Goal: Task Accomplishment & Management: Manage account settings

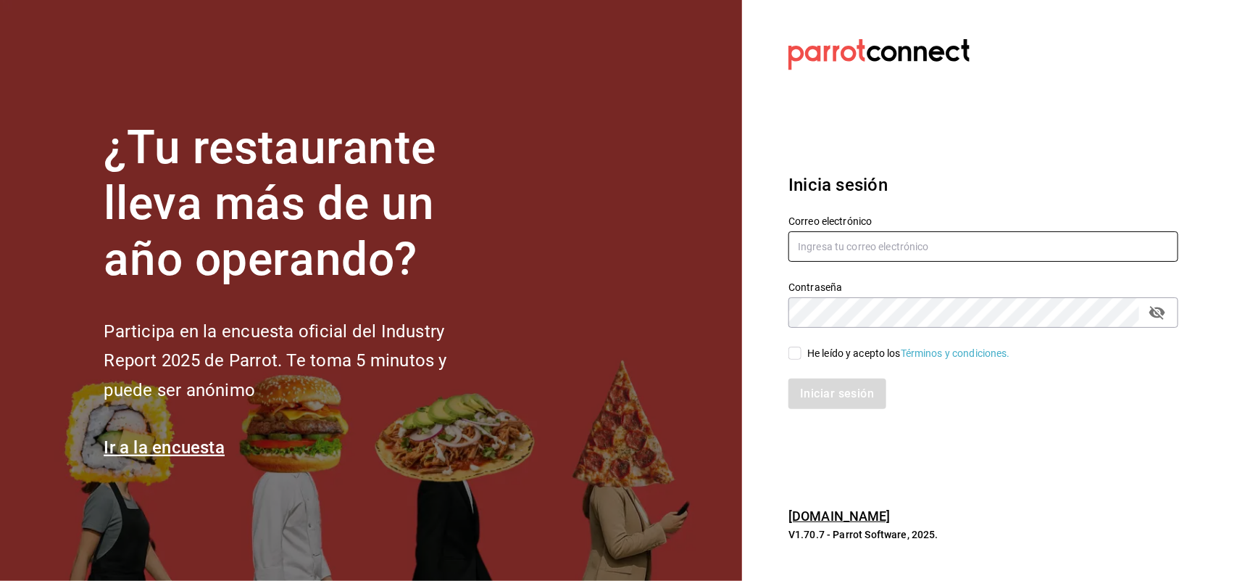
type input "[EMAIL_ADDRESS][DOMAIN_NAME]"
click at [863, 236] on input "jairred@outlook.com" at bounding box center [984, 246] width 390 height 30
click at [863, 236] on input "[EMAIL_ADDRESS][DOMAIN_NAME]" at bounding box center [984, 246] width 390 height 30
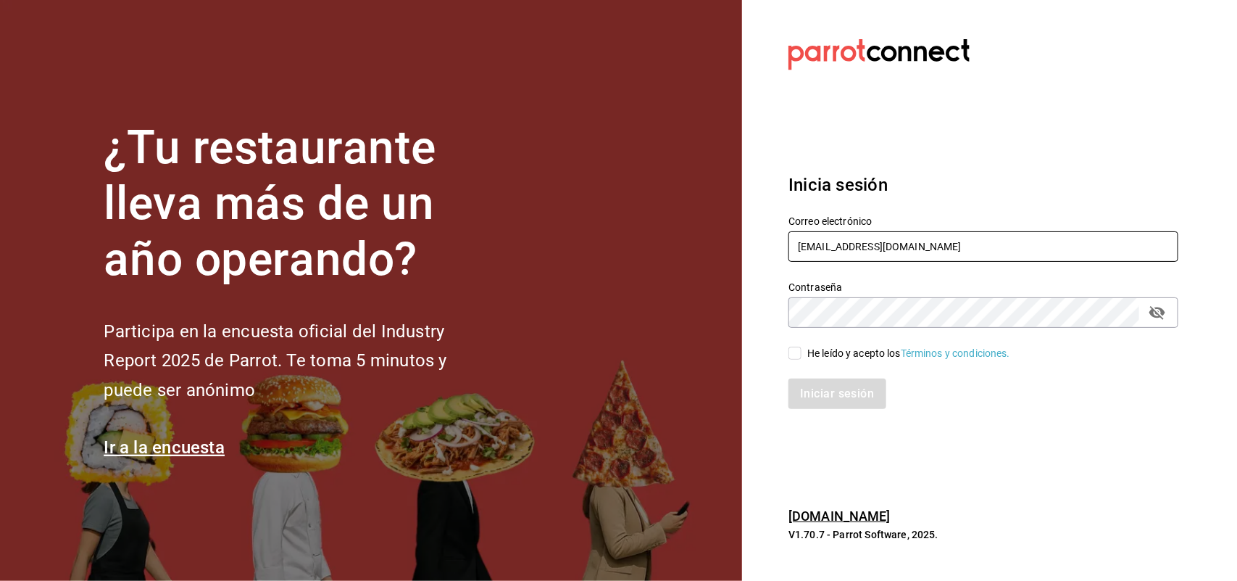
click at [863, 236] on input "[EMAIL_ADDRESS][DOMAIN_NAME]" at bounding box center [984, 246] width 390 height 30
type input "[EMAIL_ADDRESS][DOMAIN_NAME]"
click at [1055, 150] on section "Datos incorrectos. Verifica que tu Correo o Contraseña estén bien escritos. Ini…" at bounding box center [977, 290] width 471 height 581
click at [801, 350] on input "He leído y acepto los Términos y condiciones." at bounding box center [795, 352] width 13 height 13
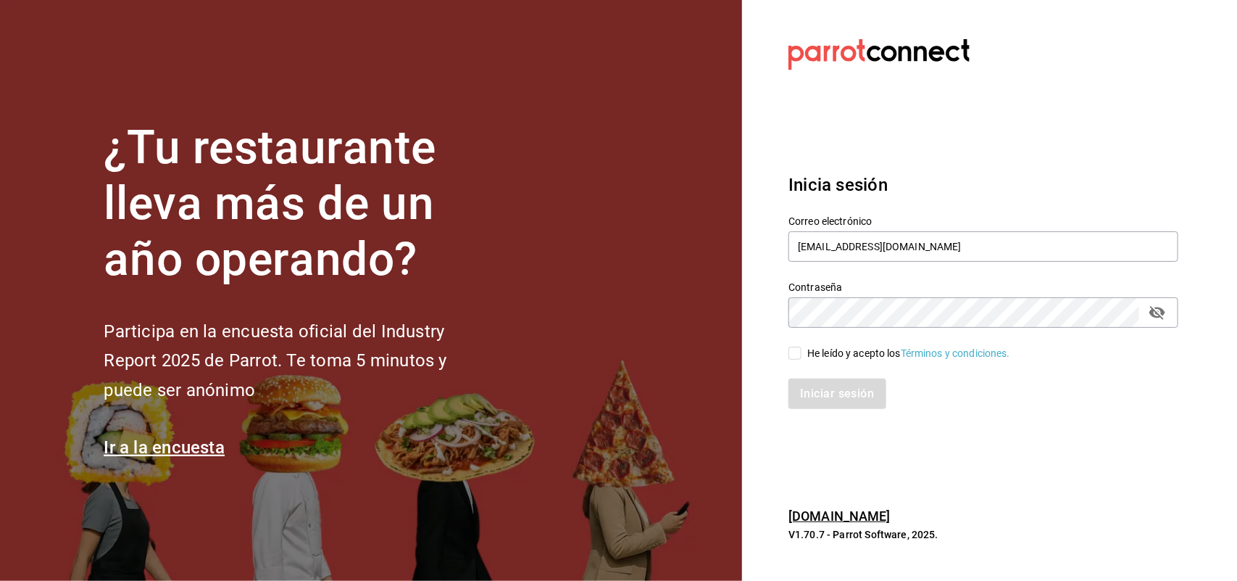
checkbox input "true"
click at [842, 382] on button "Iniciar sesión" at bounding box center [838, 393] width 99 height 30
click at [926, 244] on input "[EMAIL_ADDRESS][DOMAIN_NAME]" at bounding box center [984, 246] width 390 height 30
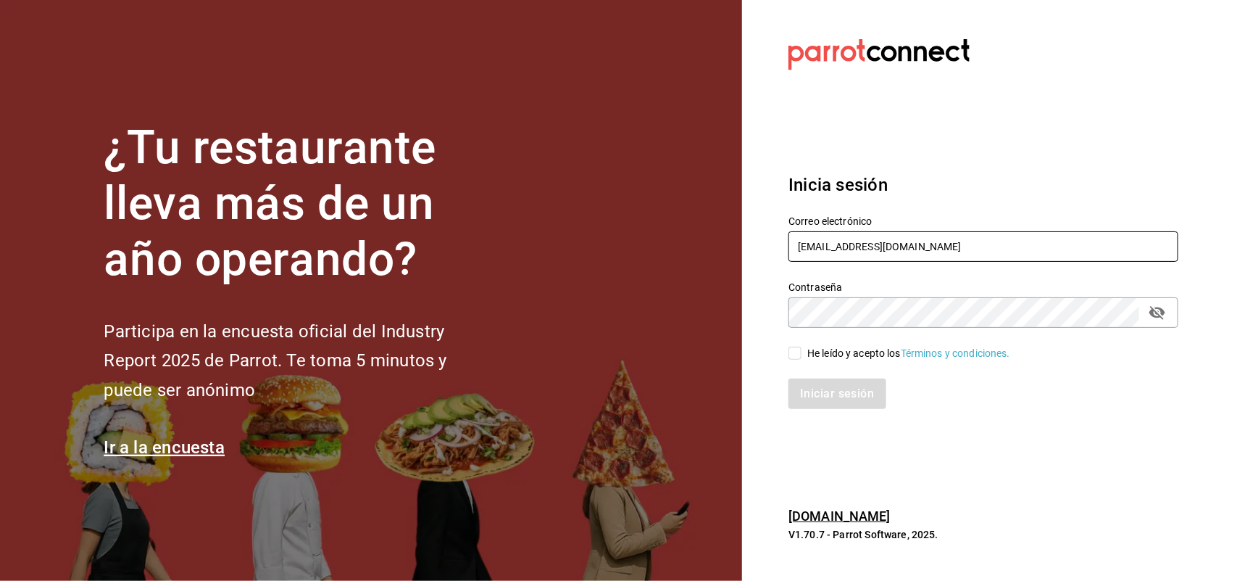
type input "[EMAIL_ADDRESS][DOMAIN_NAME]"
click at [802, 352] on input "He leído y acepto los Términos y condiciones." at bounding box center [795, 352] width 13 height 13
checkbox input "true"
click at [809, 378] on button "Iniciar sesión" at bounding box center [838, 393] width 99 height 30
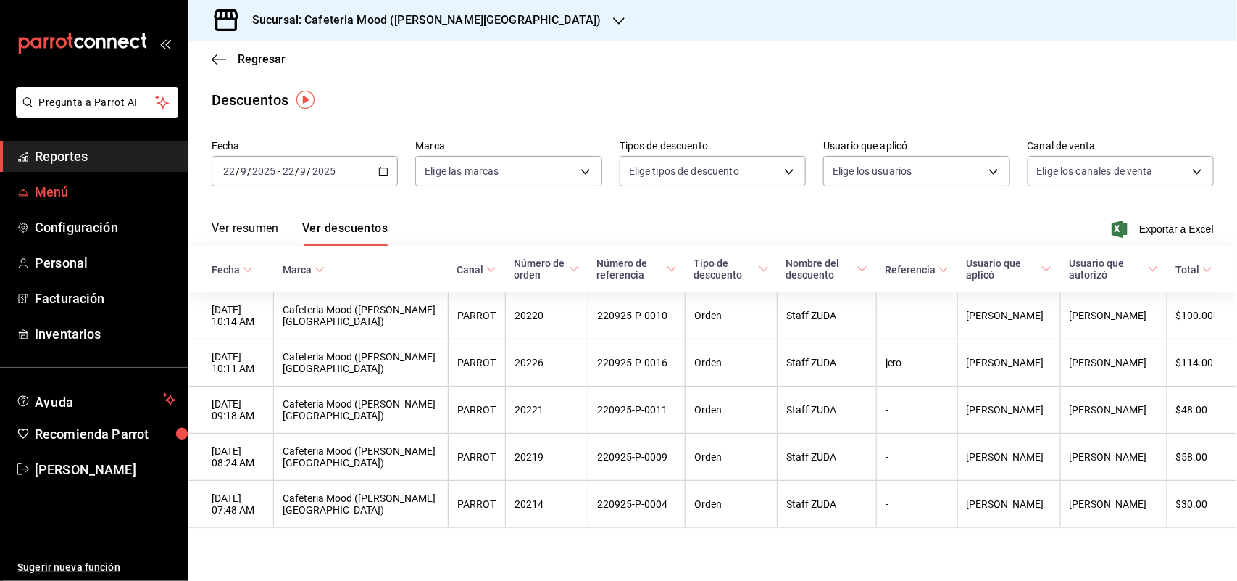
click at [113, 188] on span "Menú" at bounding box center [105, 192] width 141 height 20
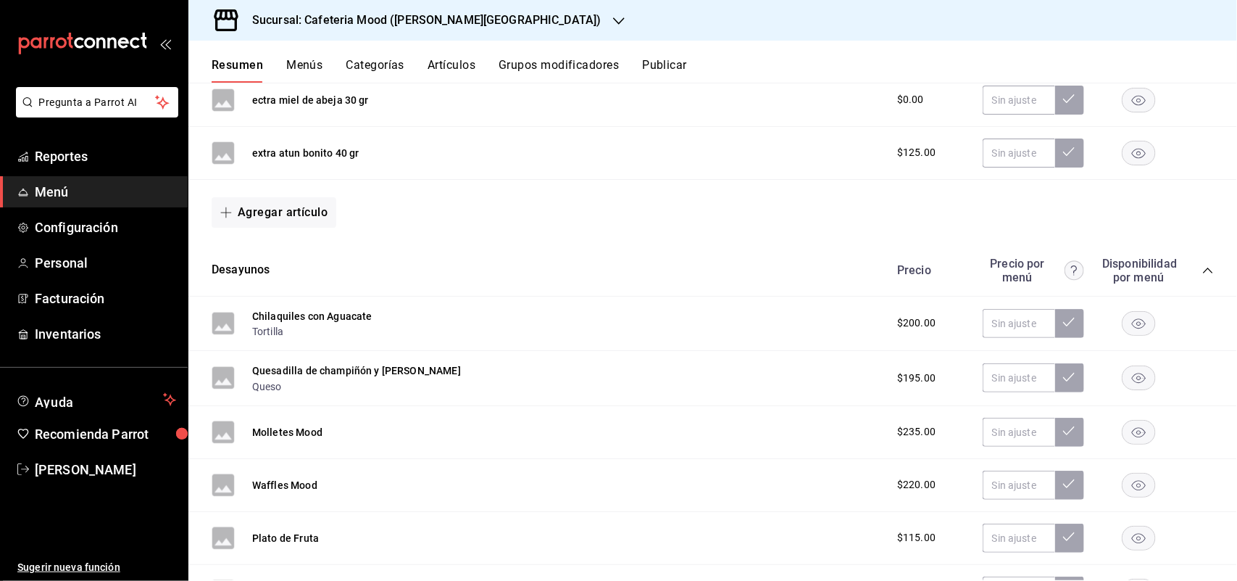
scroll to position [362, 0]
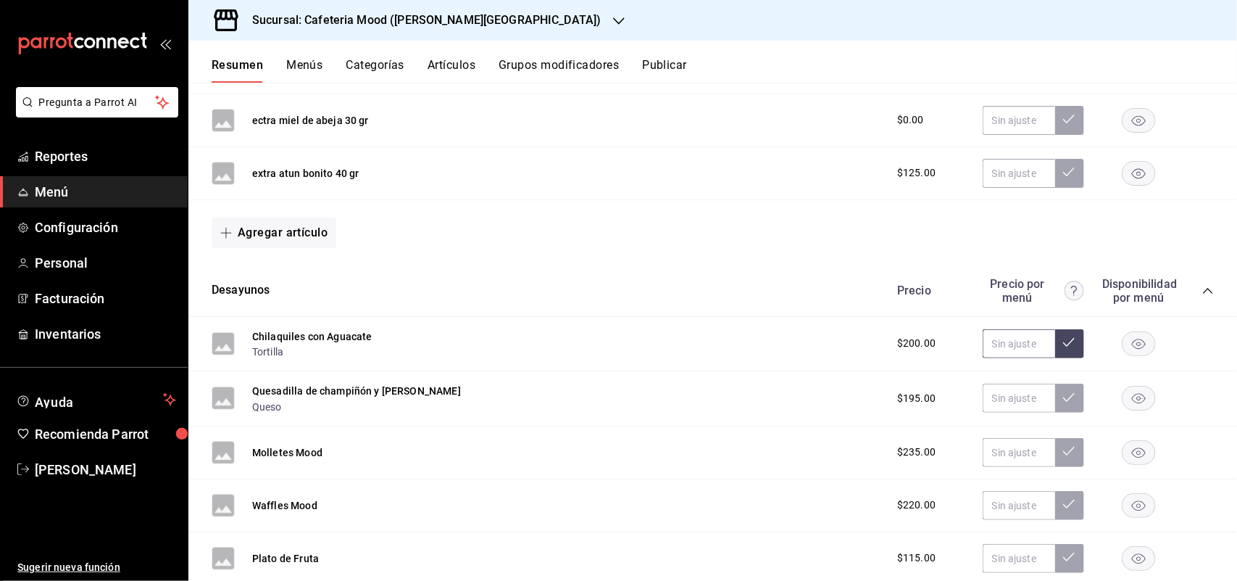
click at [1001, 350] on input "text" at bounding box center [1019, 343] width 72 height 29
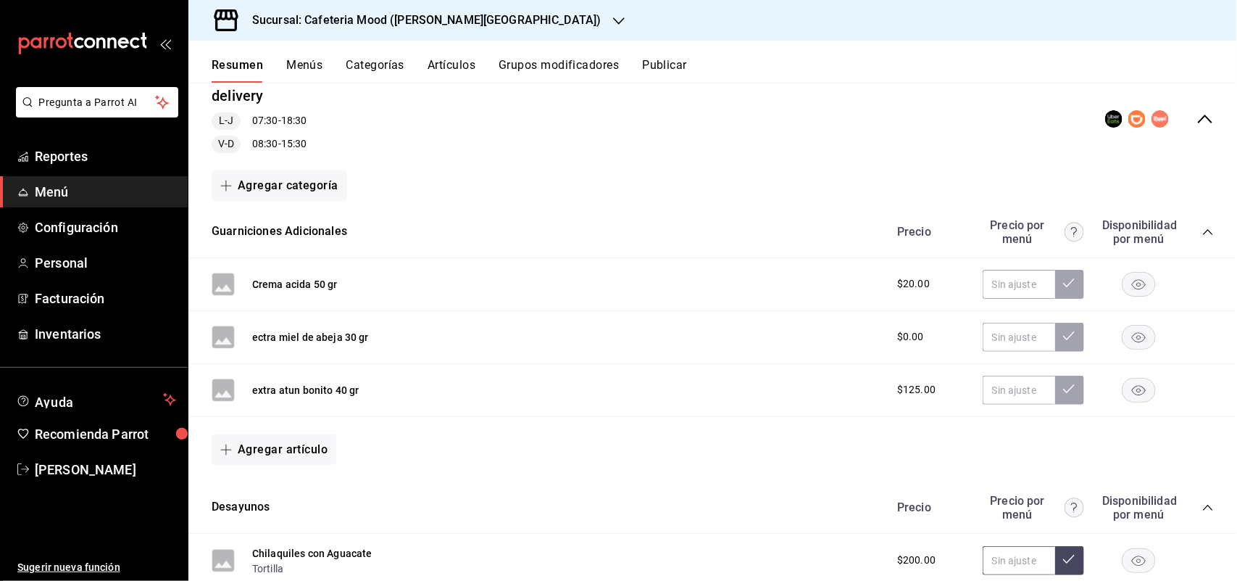
scroll to position [0, 0]
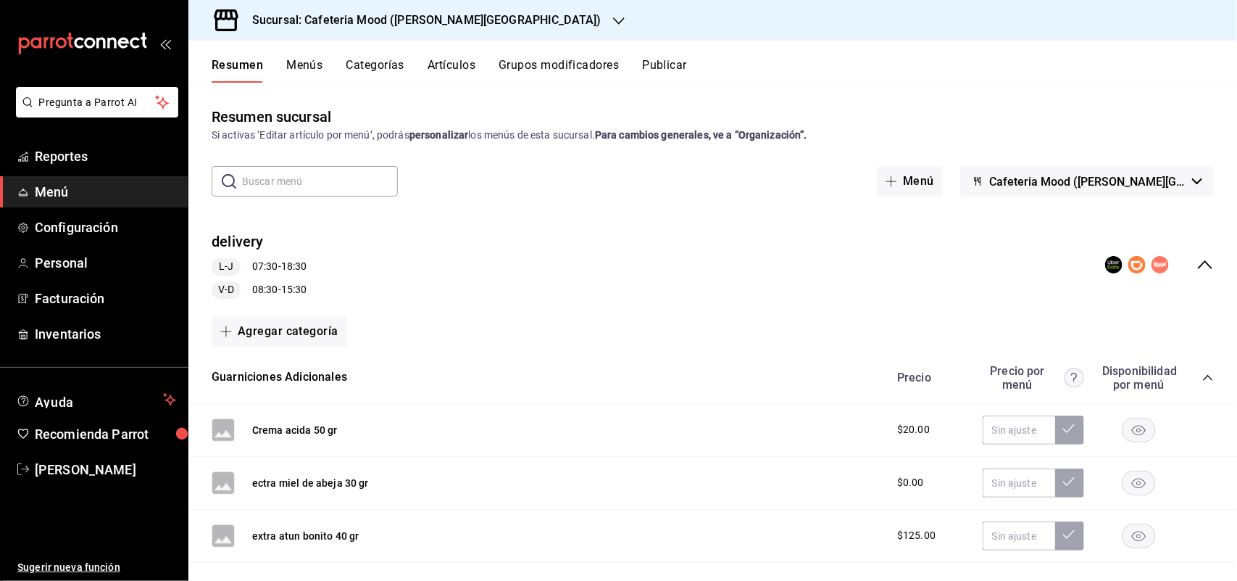
click at [1108, 262] on rect "collapse-menu-row" at bounding box center [1114, 265] width 13 height 13
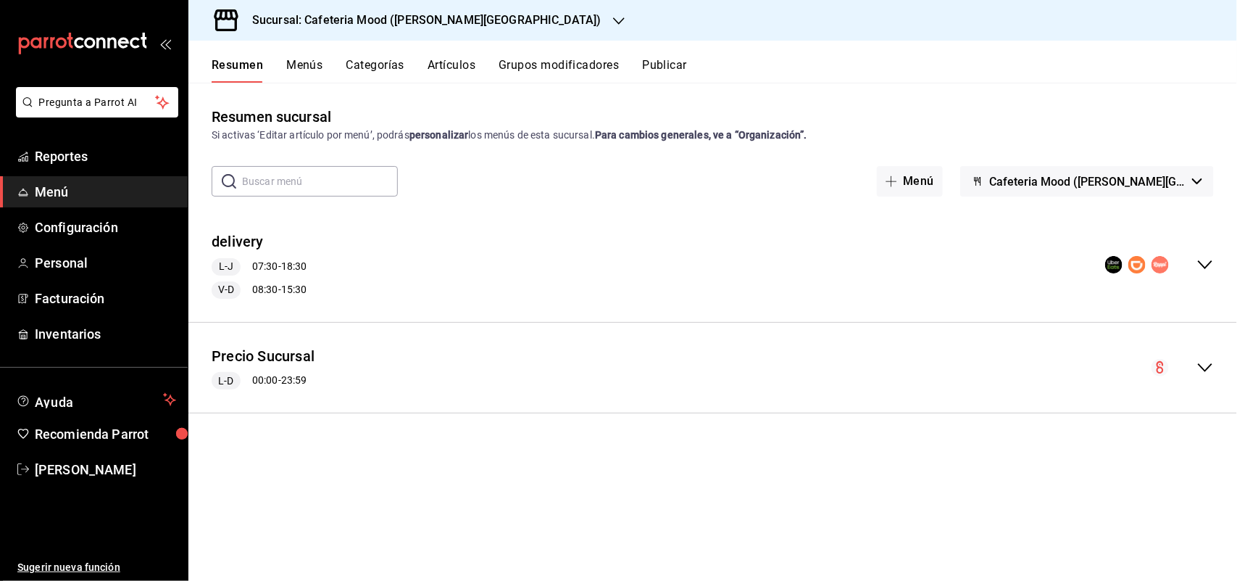
click at [1015, 341] on div "Precio Sucursal L-D 00:00 - 23:59" at bounding box center [712, 367] width 1049 height 67
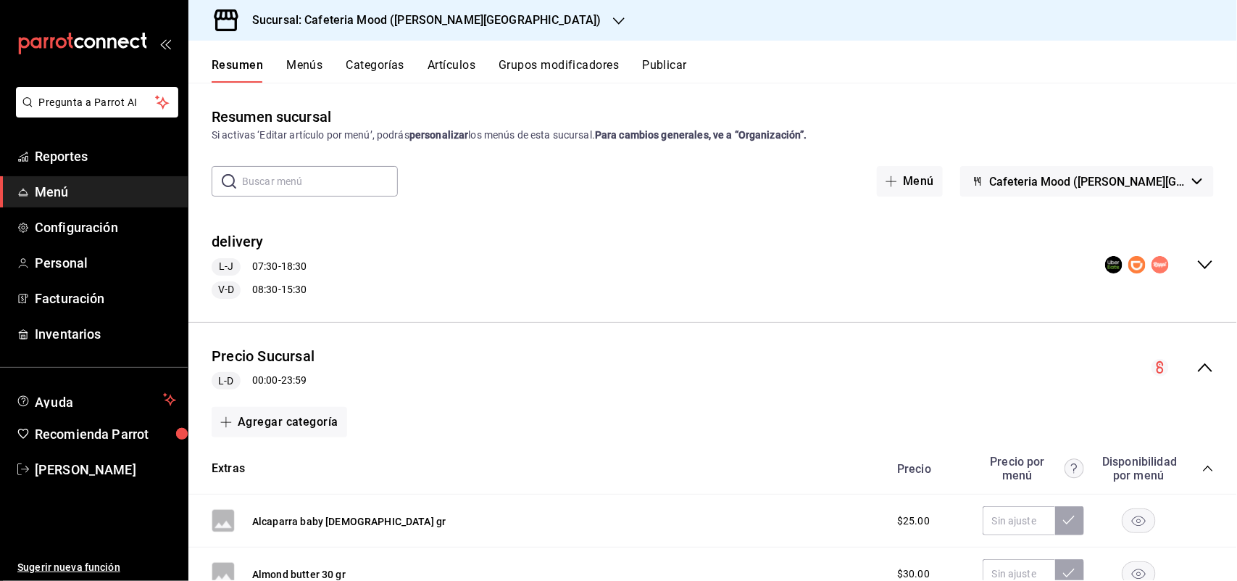
click at [1105, 267] on icon "collapse-menu-row" at bounding box center [1113, 264] width 17 height 17
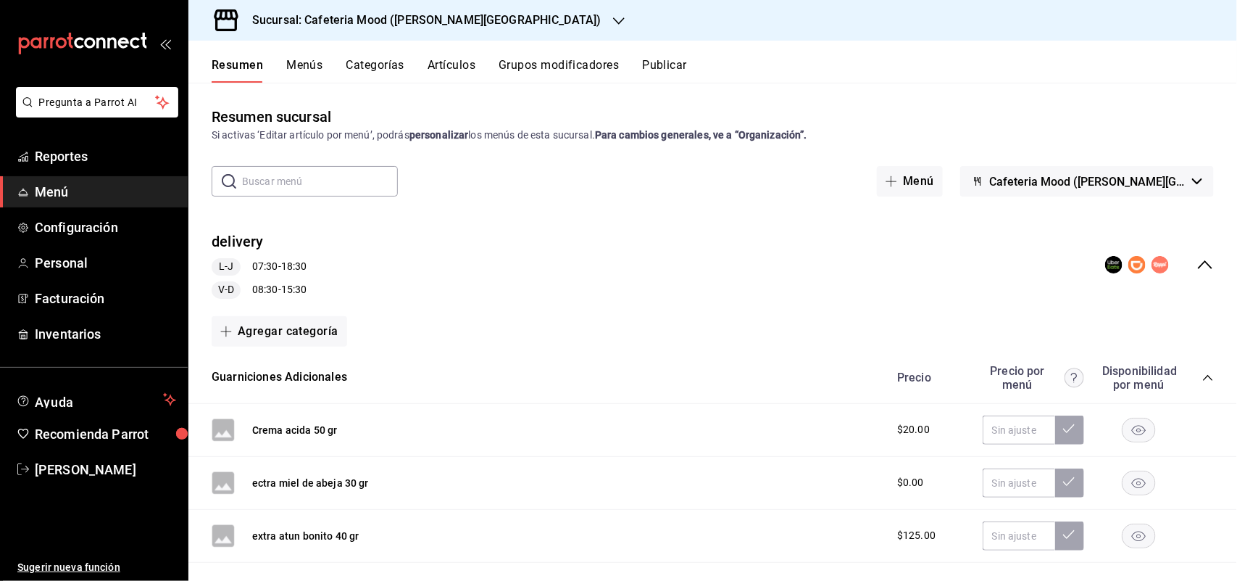
click at [1108, 266] on rect "collapse-menu-row" at bounding box center [1114, 265] width 13 height 13
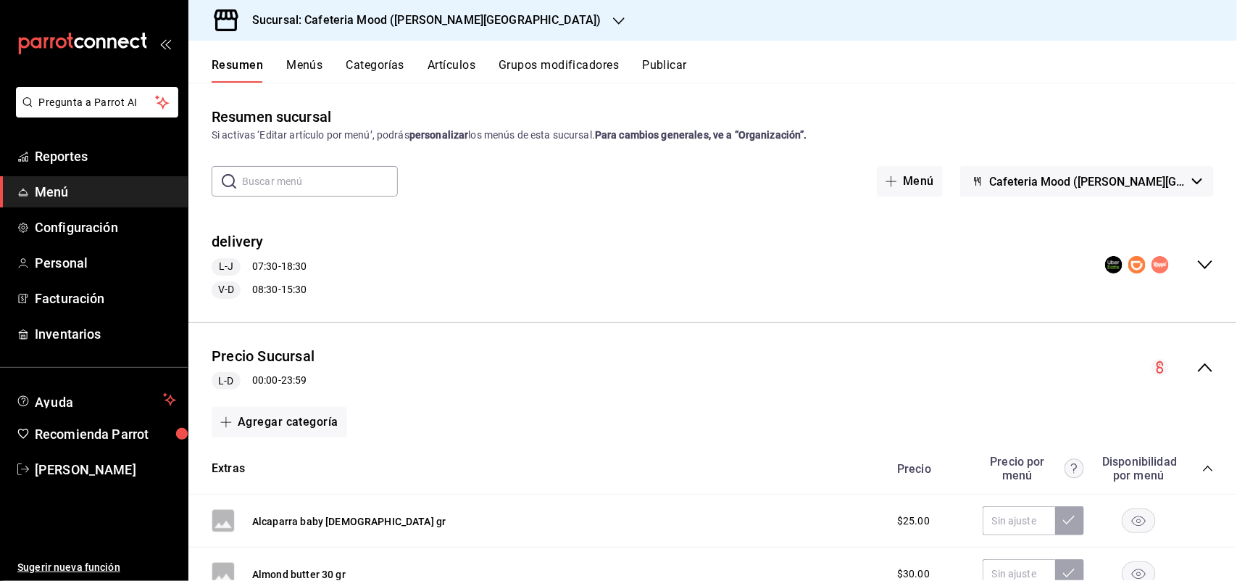
click at [1108, 266] on rect "collapse-menu-row" at bounding box center [1114, 265] width 13 height 13
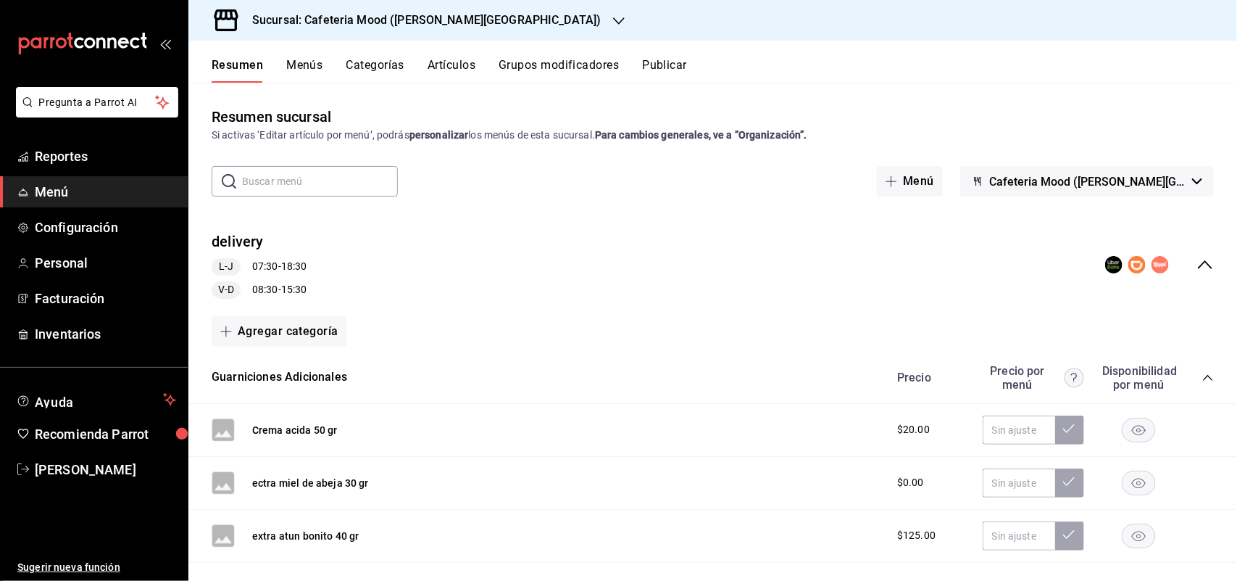
click at [1108, 266] on rect "collapse-menu-row" at bounding box center [1114, 265] width 13 height 13
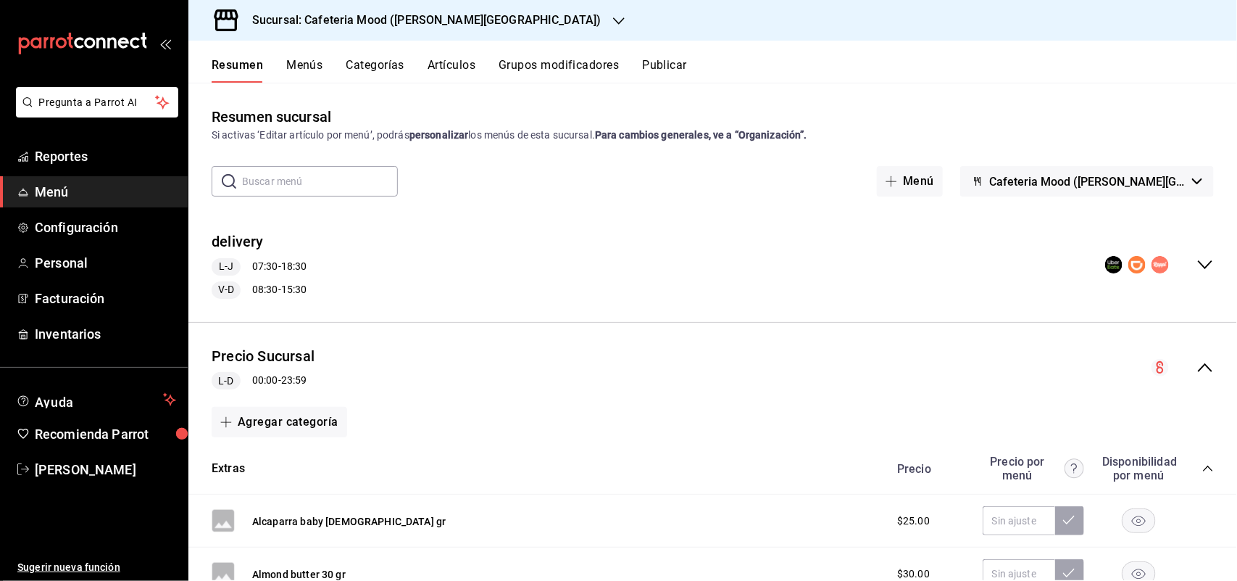
click at [1197, 366] on icon "collapse-menu-row" at bounding box center [1205, 367] width 17 height 17
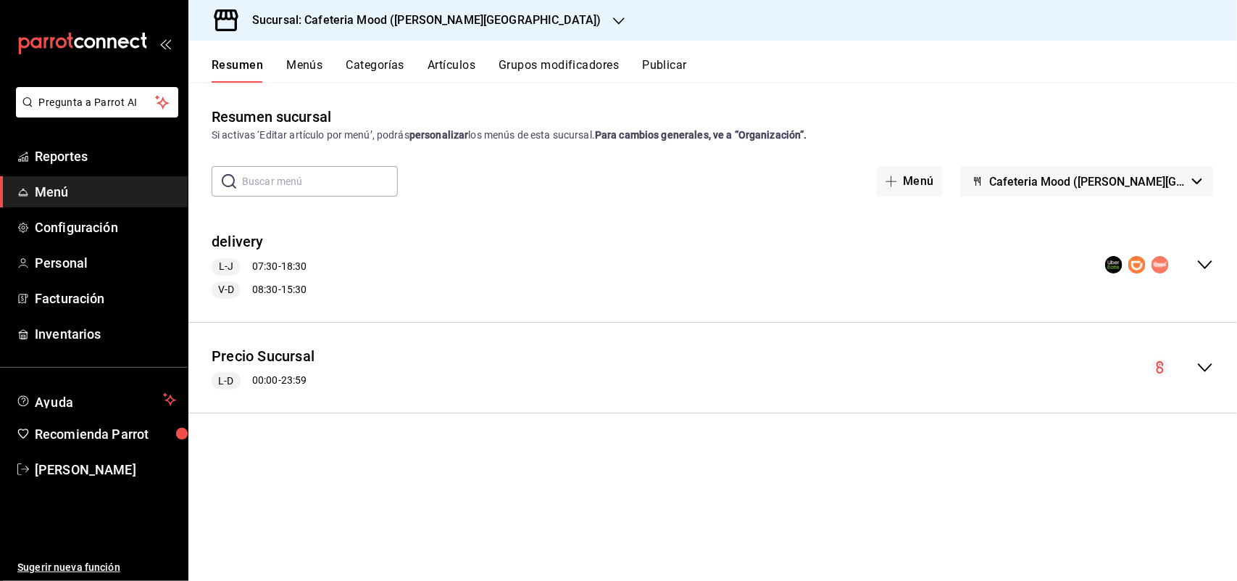
click at [1106, 268] on icon "collapse-menu-row" at bounding box center [1113, 264] width 17 height 17
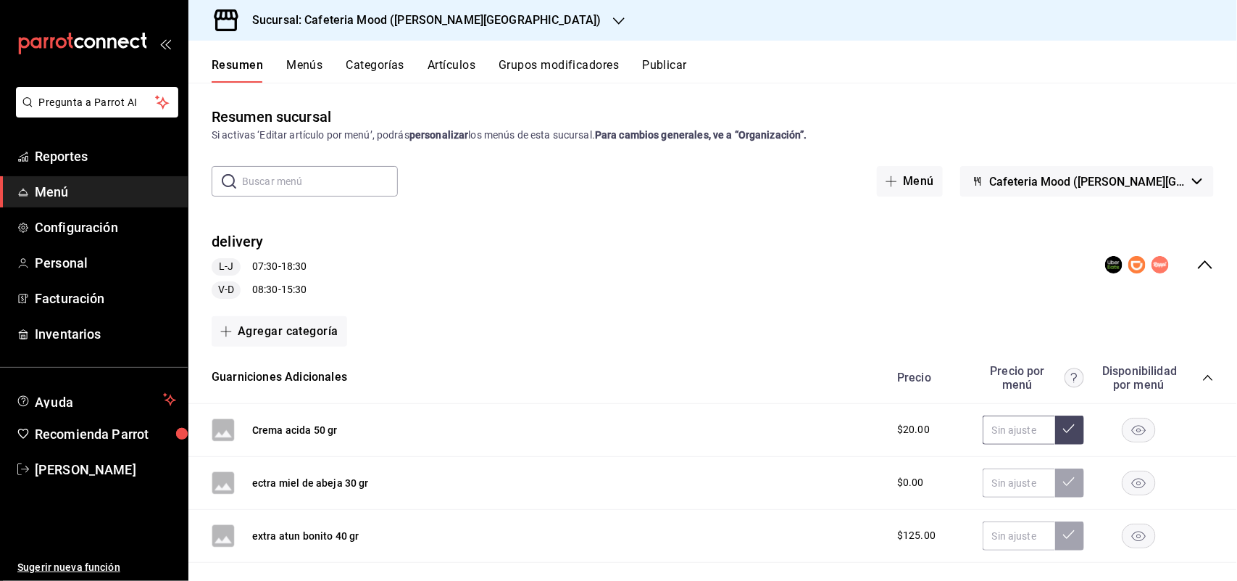
click at [997, 428] on input "text" at bounding box center [1019, 429] width 72 height 29
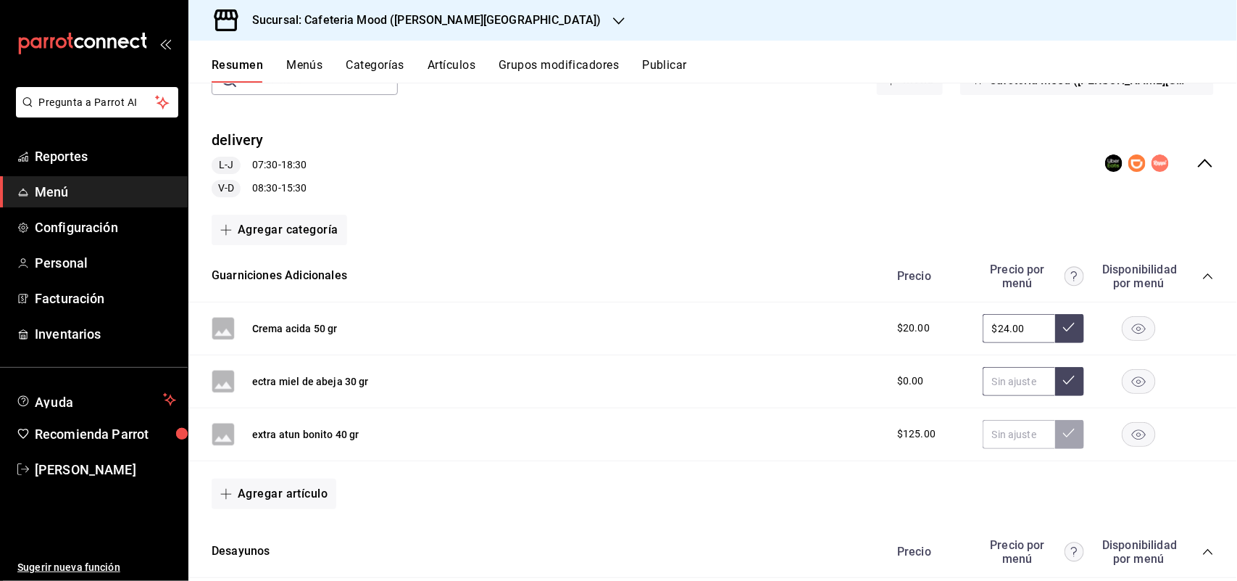
scroll to position [102, 0]
type input "$24.00"
click at [1013, 428] on input "text" at bounding box center [1019, 433] width 72 height 29
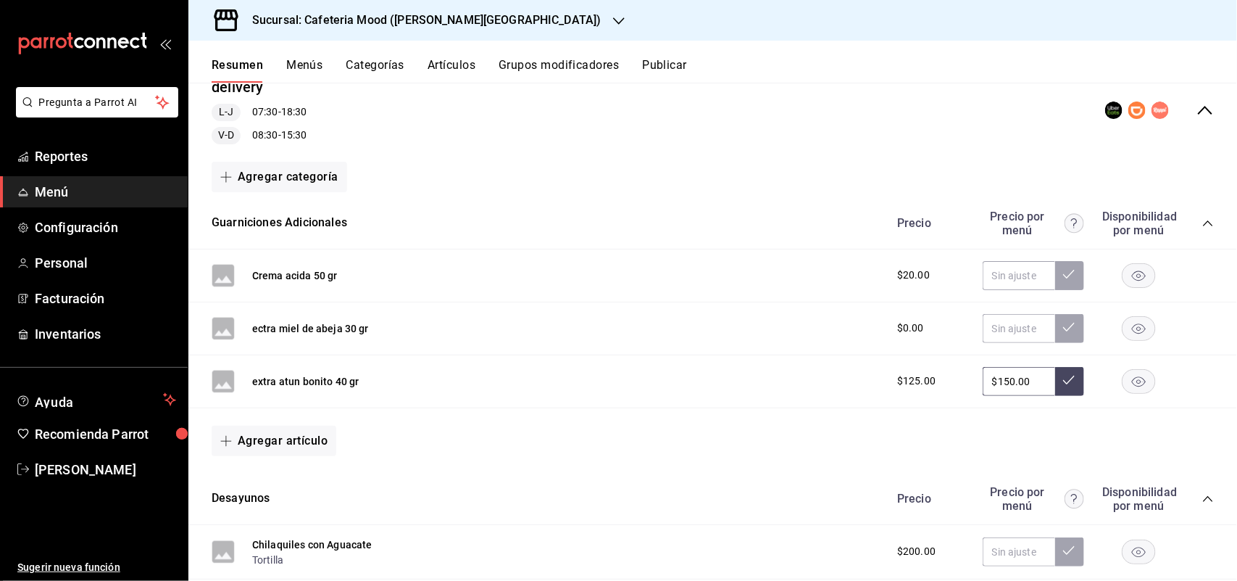
scroll to position [156, 0]
type input "$150.00"
click at [278, 435] on button "Agregar artículo" at bounding box center [274, 439] width 125 height 30
click at [297, 477] on li "Artículo existente" at bounding box center [269, 478] width 114 height 36
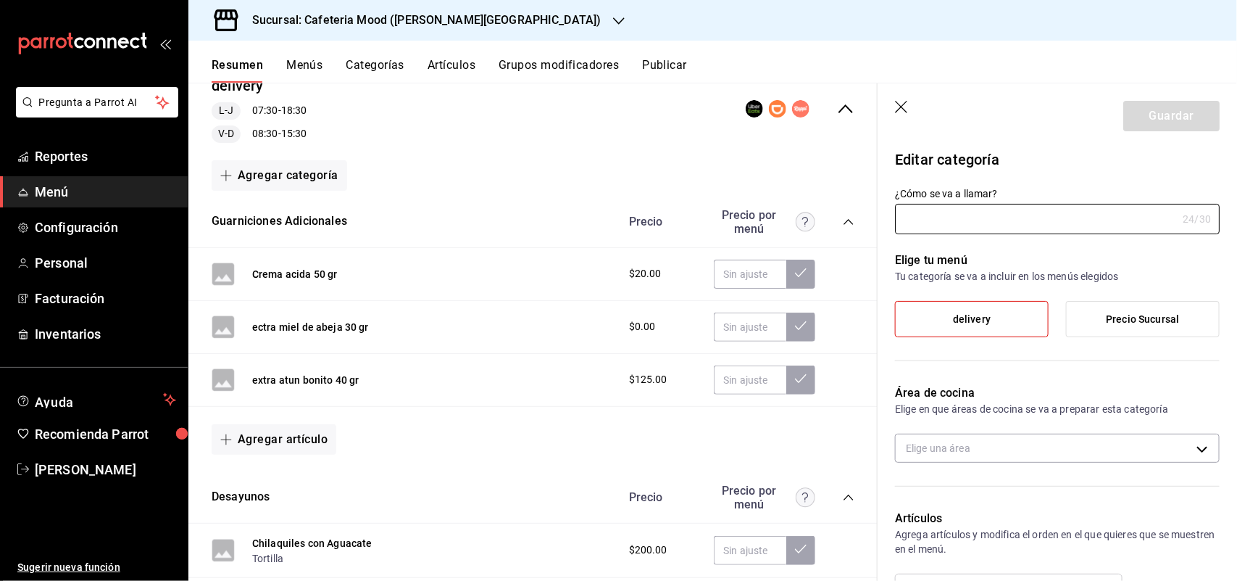
type input "Guarniciones Adicionales"
type input "1722879053717"
type input "c9564cae-5d52-47c1-85fb-8b97ca86b3aa"
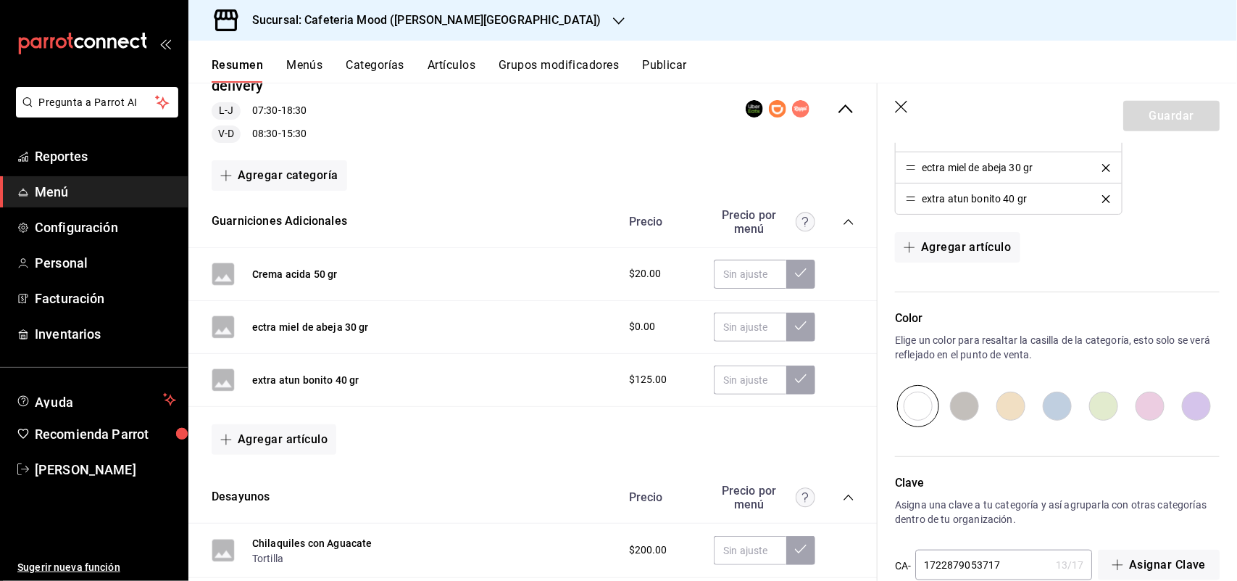
scroll to position [272, 0]
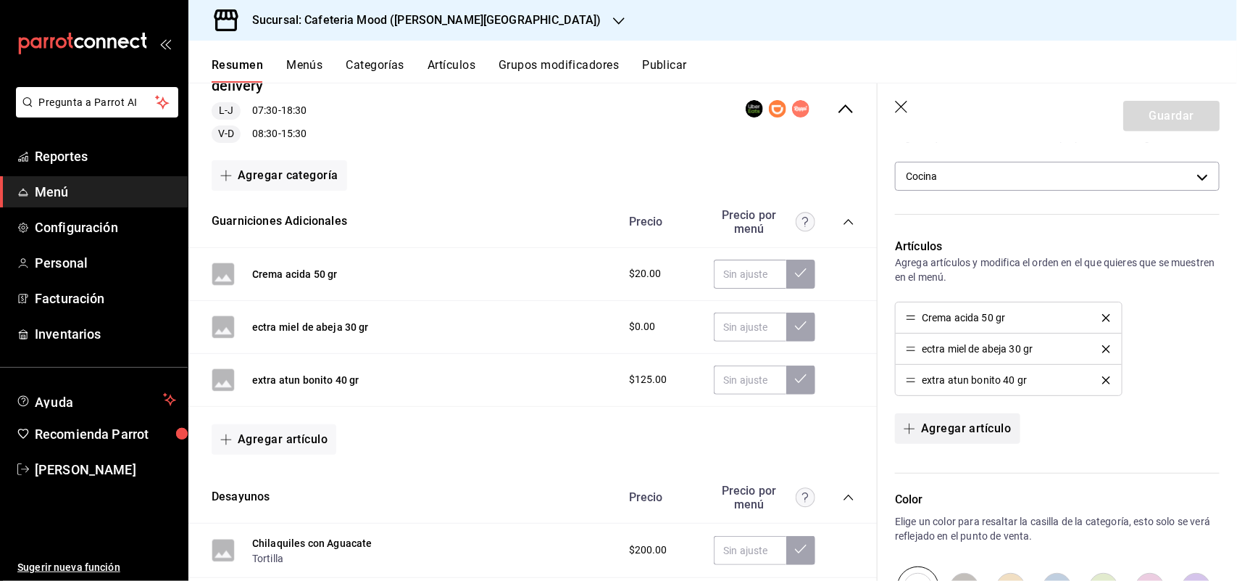
click at [986, 432] on button "Agregar artículo" at bounding box center [957, 428] width 125 height 30
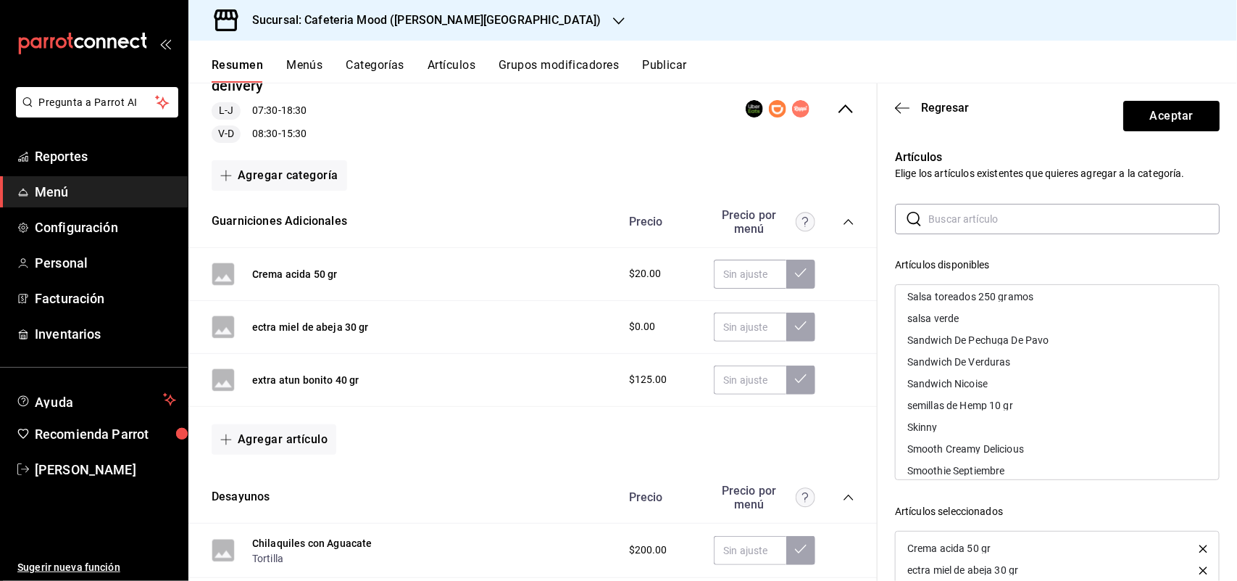
scroll to position [5804, 0]
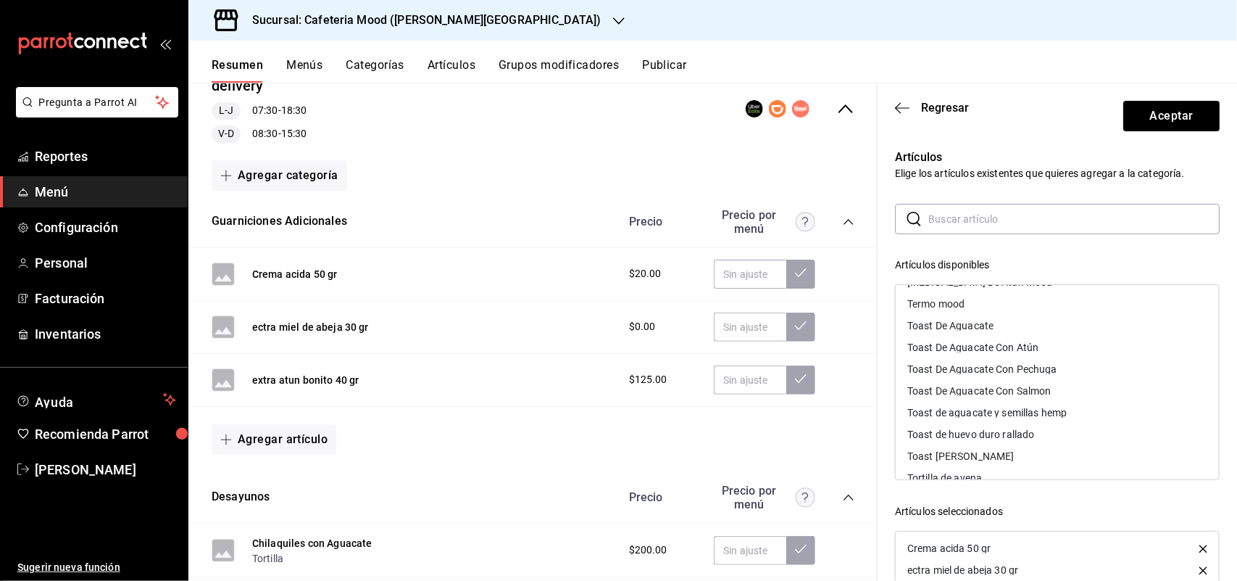
click at [1019, 225] on input "text" at bounding box center [1073, 218] width 291 height 29
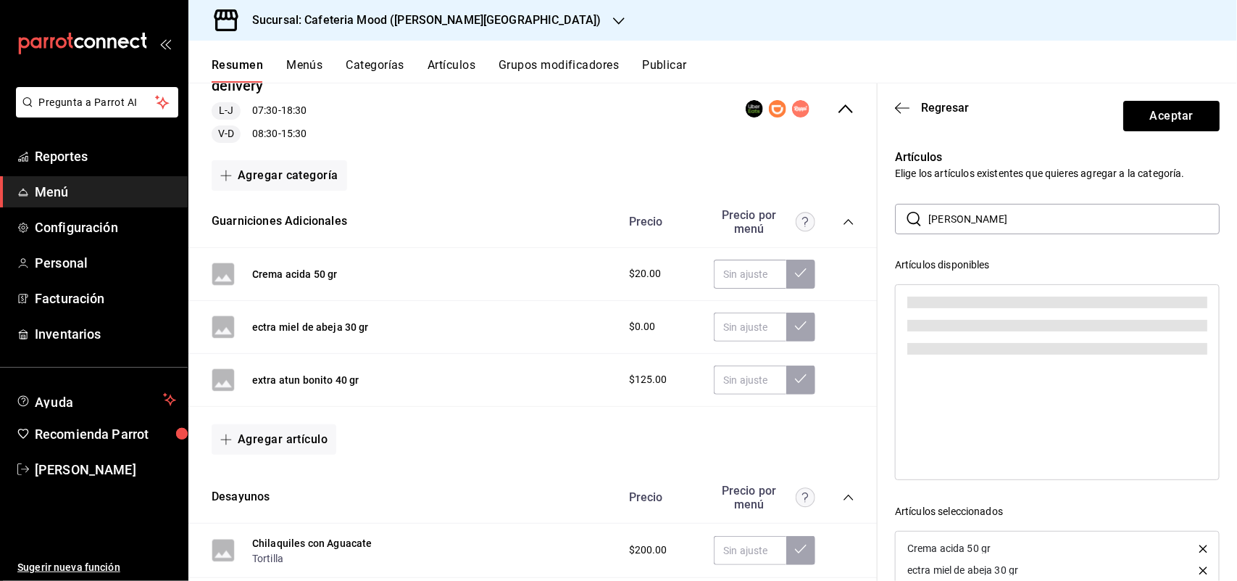
scroll to position [0, 0]
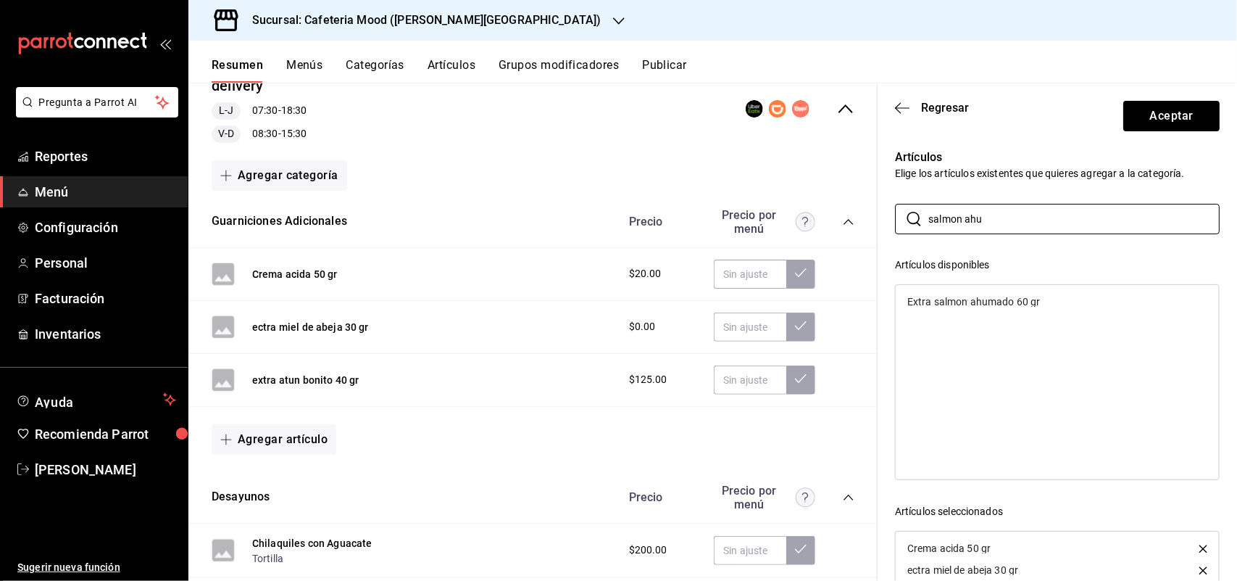
type input "salmon ahu"
click at [1008, 306] on div "Extra salmon ahumado 60 gr" at bounding box center [973, 301] width 133 height 10
click at [1145, 109] on button "Aceptar" at bounding box center [1171, 116] width 96 height 30
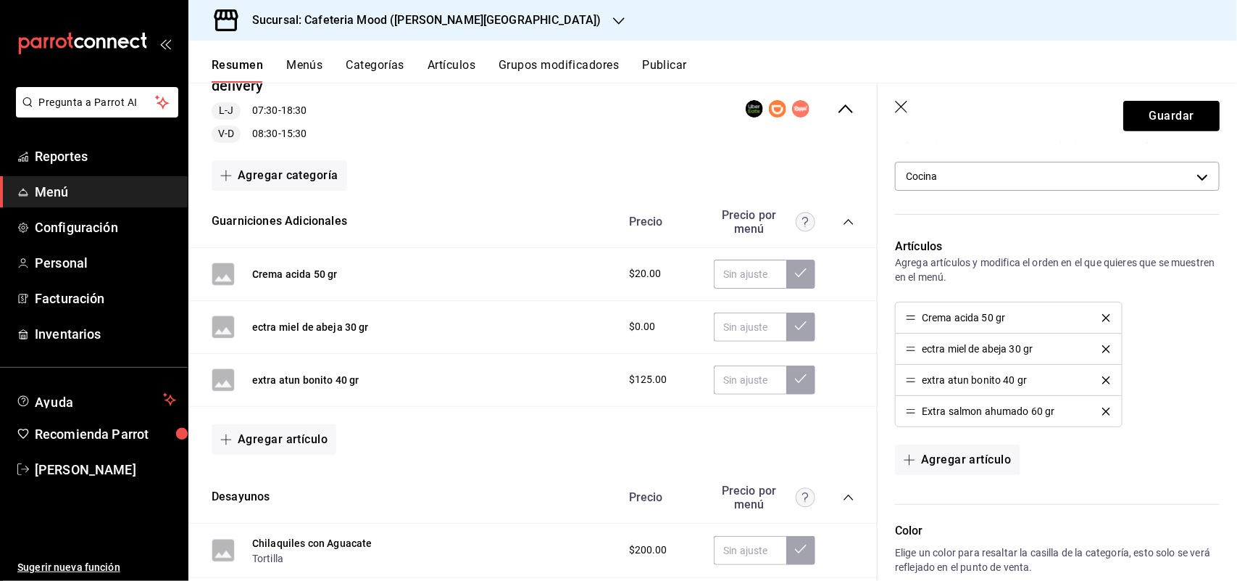
click at [904, 104] on icon "button" at bounding box center [901, 107] width 12 height 12
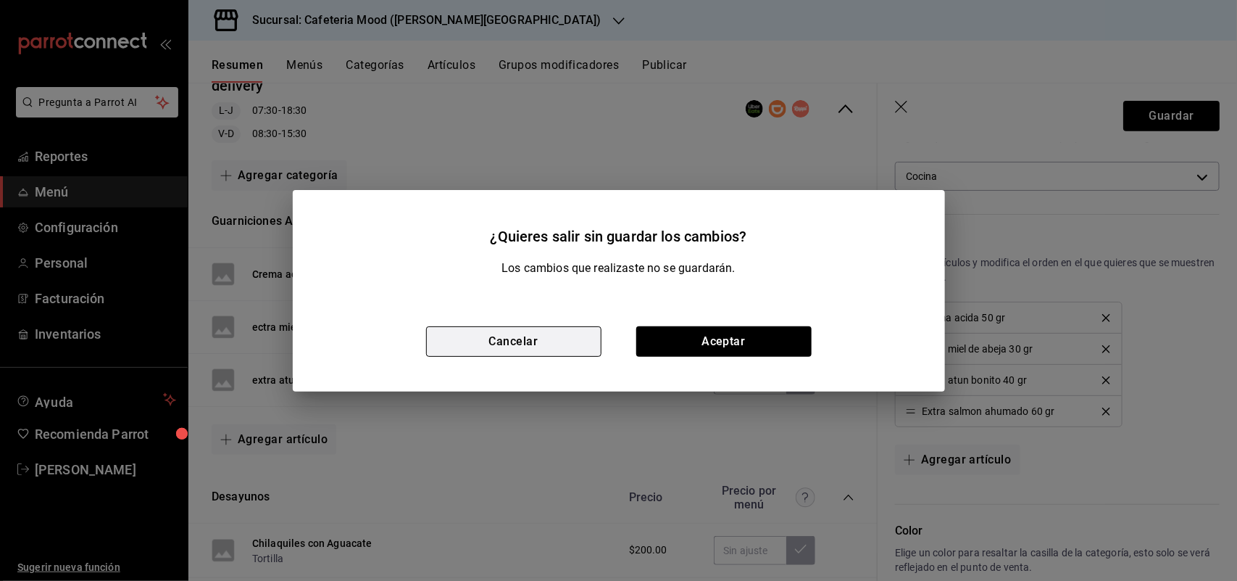
click at [556, 346] on button "Cancelar" at bounding box center [513, 341] width 175 height 30
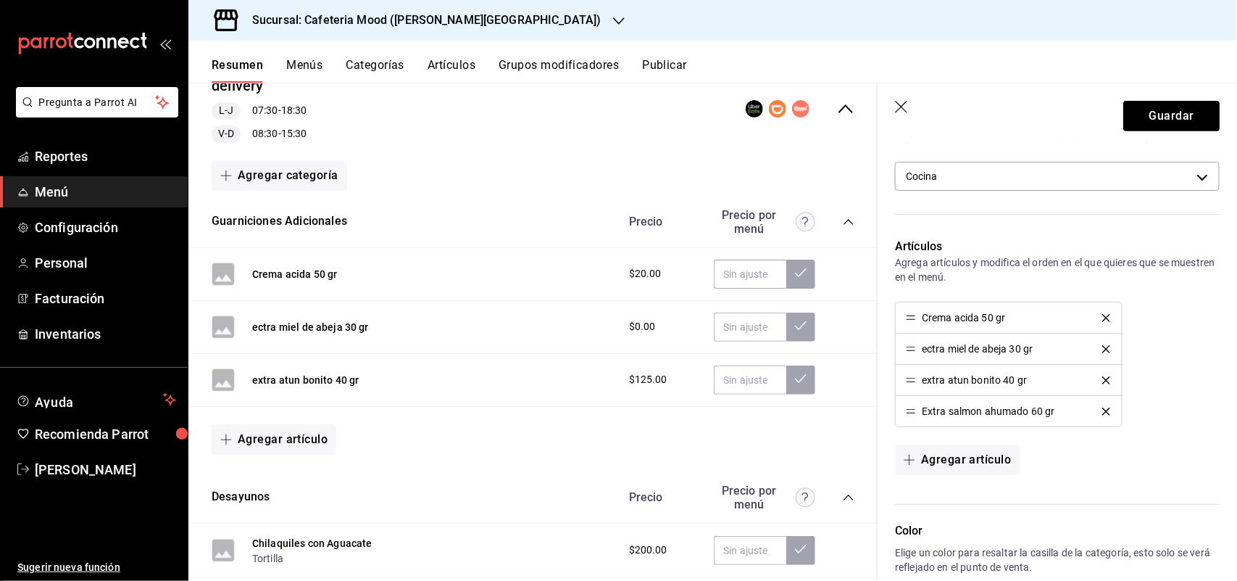
click at [901, 112] on icon "button" at bounding box center [902, 108] width 14 height 14
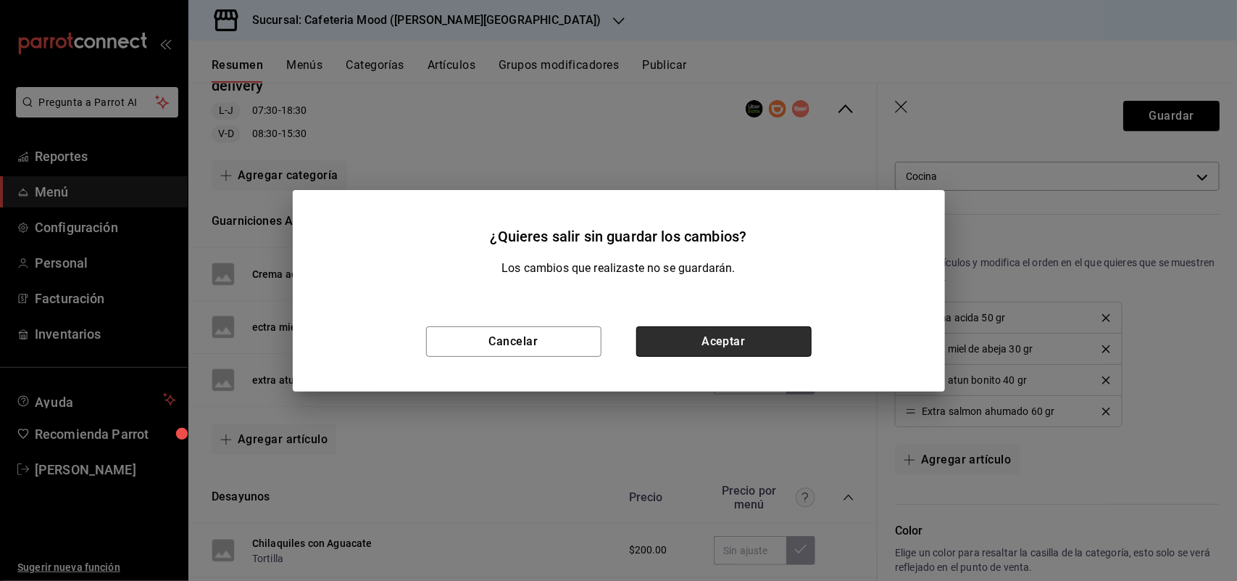
click at [807, 339] on button "Aceptar" at bounding box center [723, 341] width 175 height 30
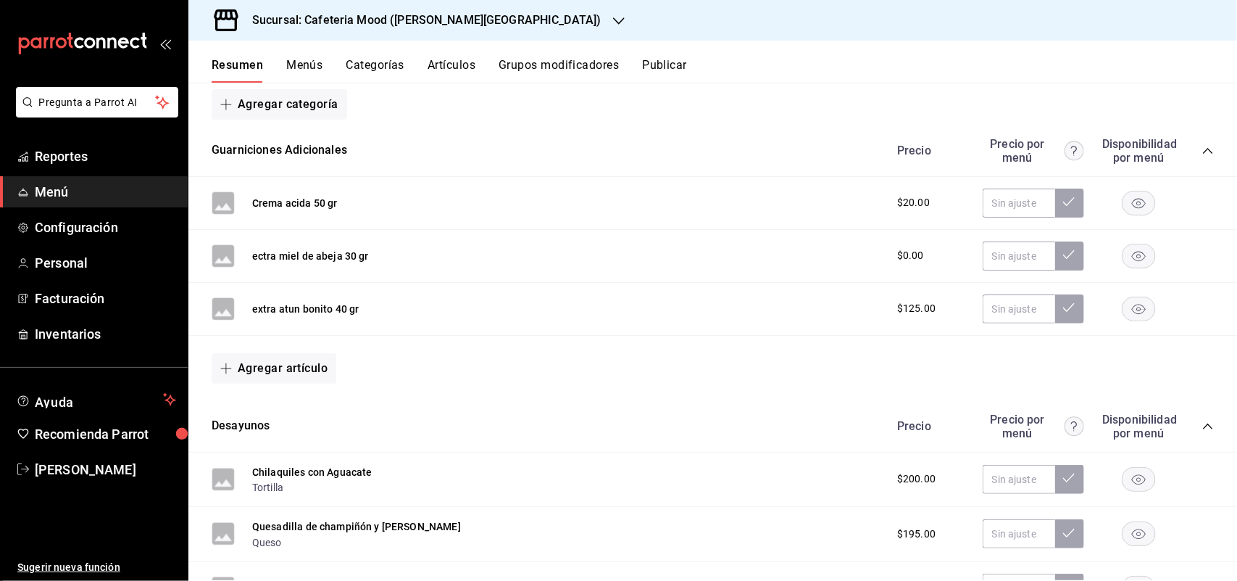
scroll to position [219, 0]
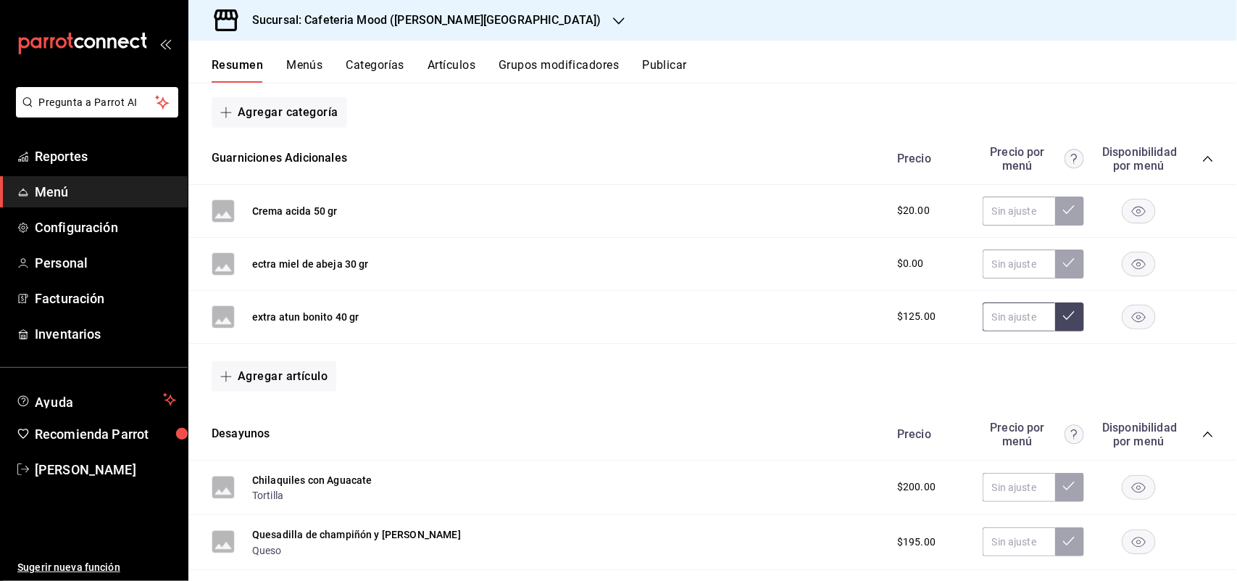
click at [1008, 323] on input "text" at bounding box center [1019, 316] width 72 height 29
type input "$150.00"
click at [1016, 215] on input "text" at bounding box center [1019, 210] width 72 height 29
type input "$24.00"
click at [1055, 223] on button at bounding box center [1069, 210] width 29 height 29
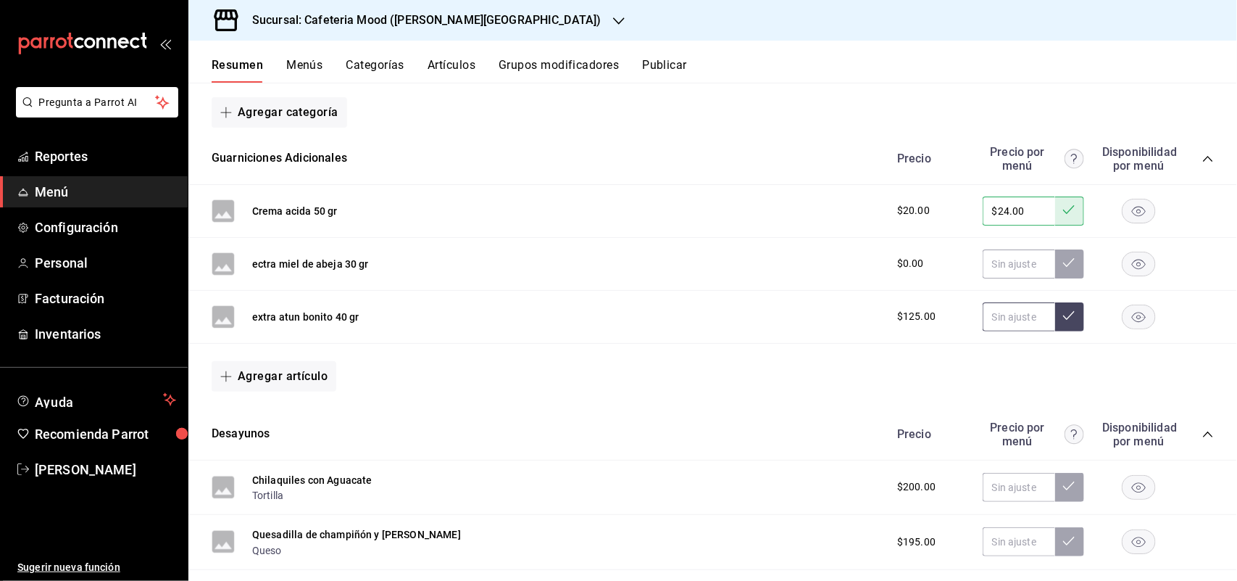
click at [1023, 317] on input "text" at bounding box center [1019, 316] width 72 height 29
type input "$150.00"
click at [1064, 321] on button at bounding box center [1069, 316] width 29 height 29
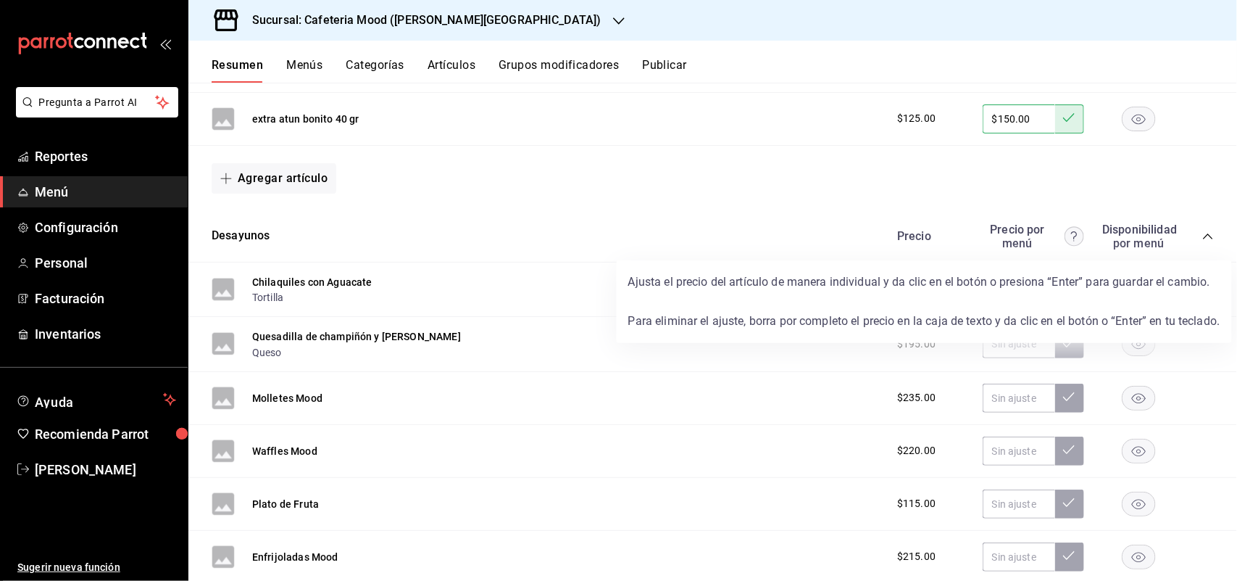
scroll to position [417, 0]
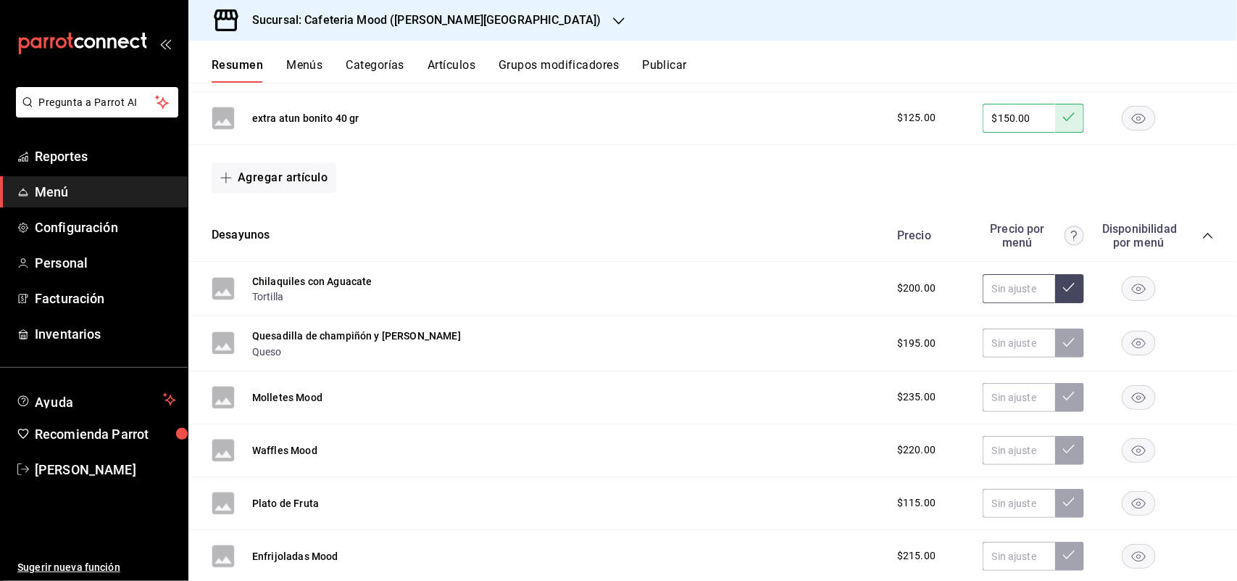
click at [1015, 279] on input "text" at bounding box center [1019, 288] width 72 height 29
type input "$240.00"
click at [1063, 297] on button at bounding box center [1069, 288] width 29 height 29
click at [1006, 346] on input "text" at bounding box center [1019, 342] width 72 height 29
drag, startPoint x: 1006, startPoint y: 346, endPoint x: 992, endPoint y: 338, distance: 16.9
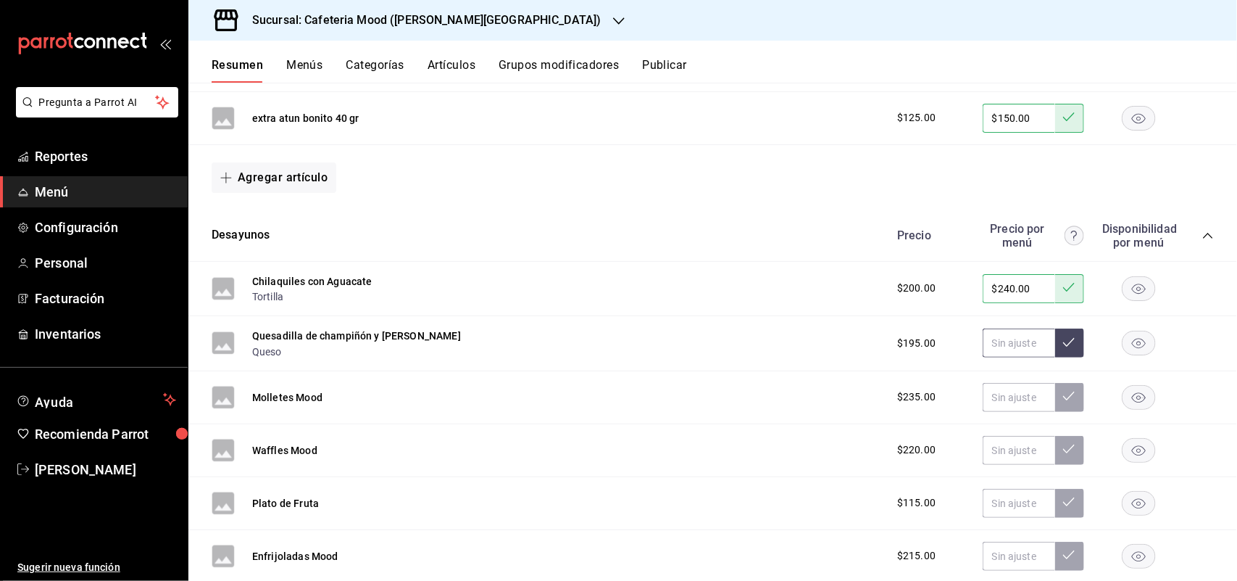
click at [992, 338] on input "text" at bounding box center [1019, 342] width 72 height 29
type input "$234.00"
click at [1063, 337] on button at bounding box center [1069, 342] width 29 height 29
click at [1005, 394] on input "text" at bounding box center [1019, 397] width 72 height 29
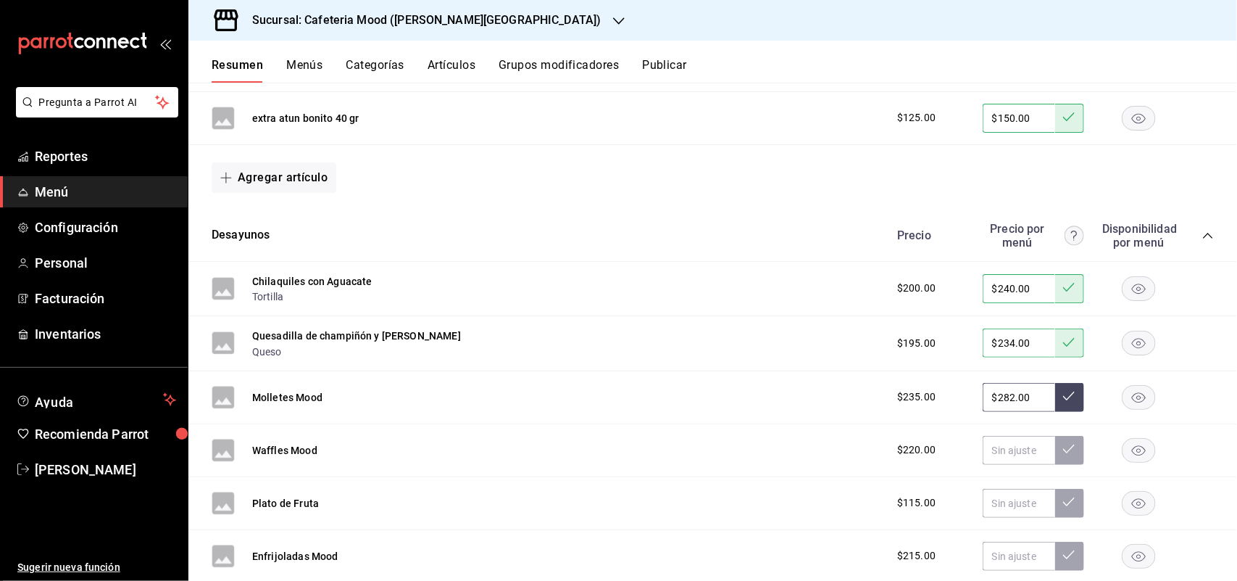
type input "$282.00"
click at [1063, 396] on icon at bounding box center [1069, 396] width 12 height 12
click at [1001, 448] on input "text" at bounding box center [1019, 450] width 72 height 29
click at [1063, 443] on icon at bounding box center [1069, 449] width 12 height 12
click at [1000, 450] on input "$262.00" at bounding box center [1019, 450] width 72 height 29
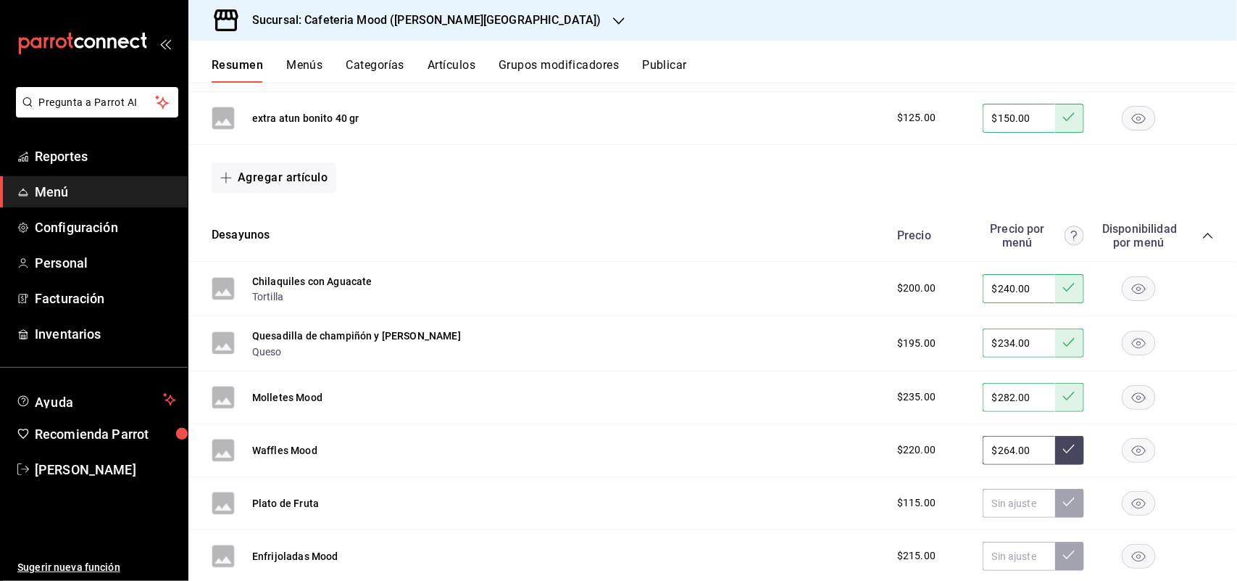
type input "$264.00"
click at [1055, 454] on button at bounding box center [1069, 450] width 29 height 29
click at [1004, 505] on input "text" at bounding box center [1019, 503] width 72 height 29
type input "$138.00"
click at [1063, 507] on icon at bounding box center [1069, 502] width 12 height 12
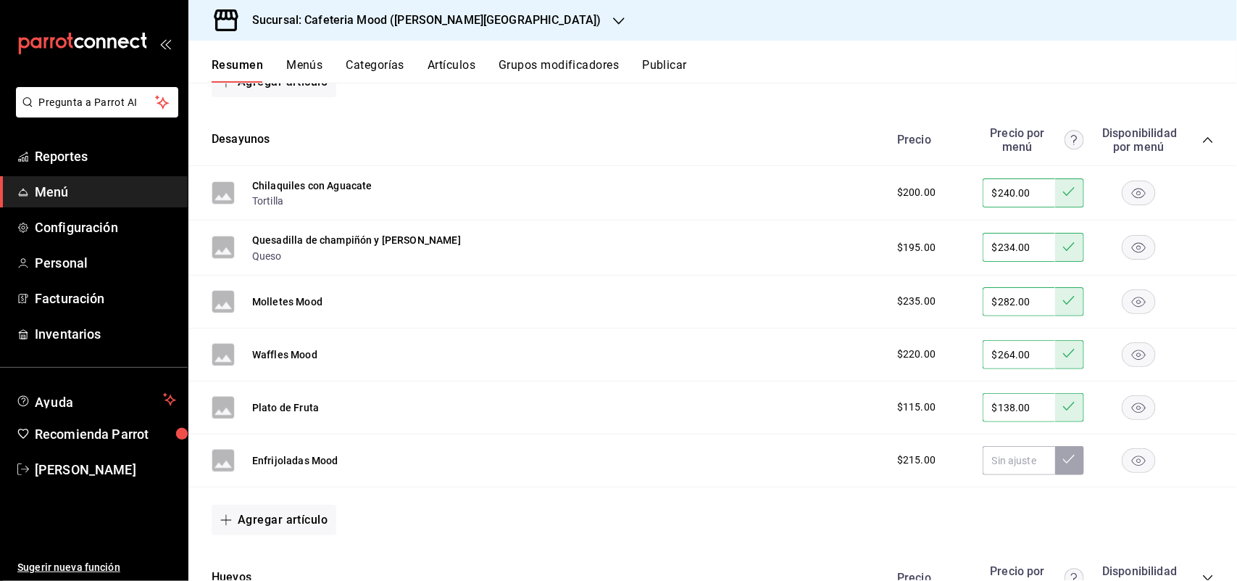
scroll to position [515, 0]
click at [1009, 465] on input "text" at bounding box center [1019, 458] width 72 height 29
type input "$258.00"
click at [1063, 462] on icon at bounding box center [1069, 457] width 12 height 12
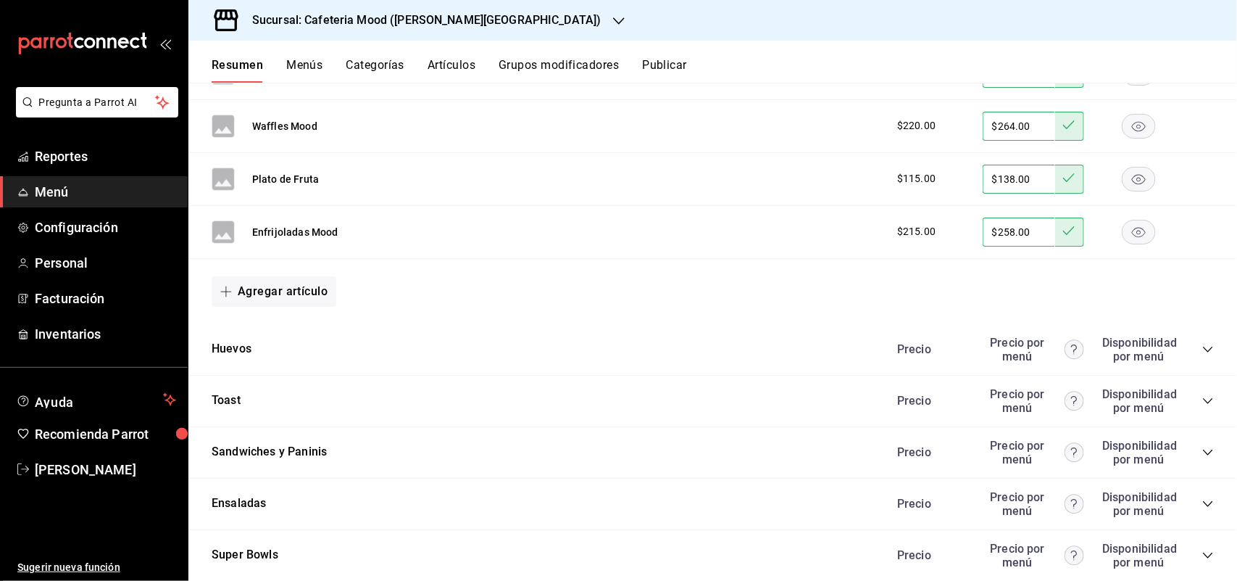
scroll to position [747, 0]
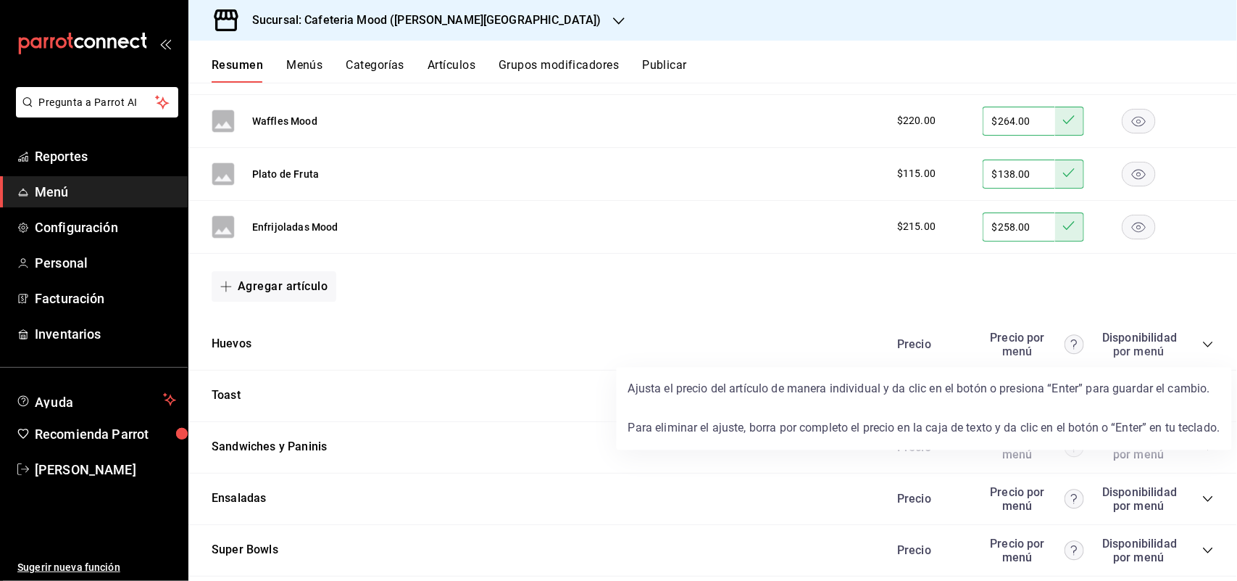
click at [1071, 345] on icon at bounding box center [1074, 344] width 6 height 10
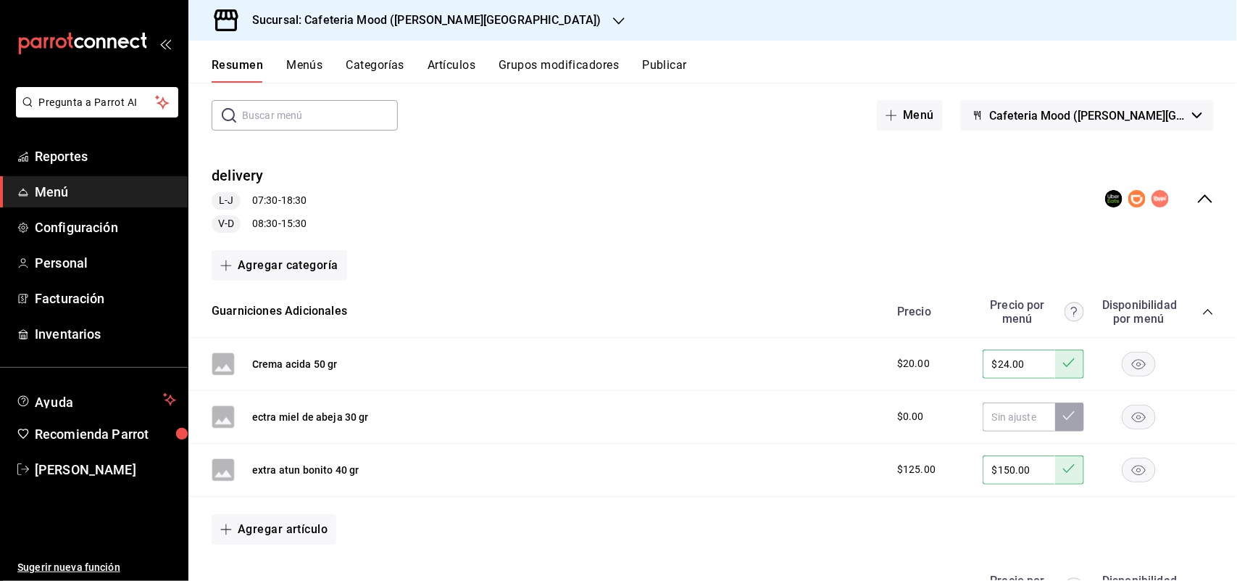
scroll to position [0, 0]
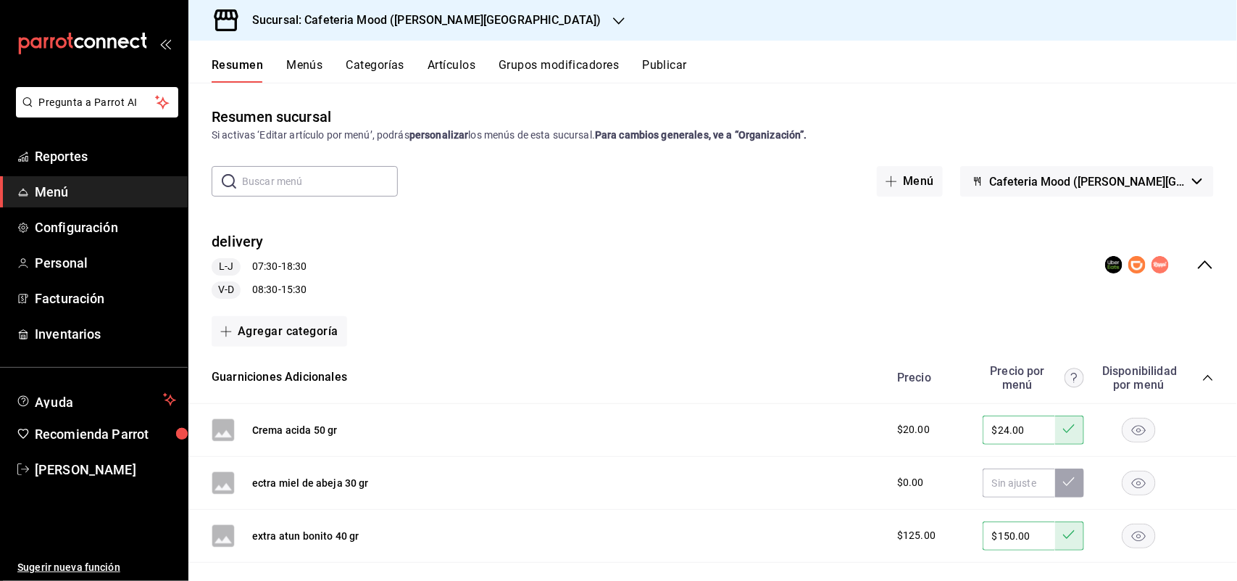
click at [686, 67] on button "Publicar" at bounding box center [664, 70] width 45 height 25
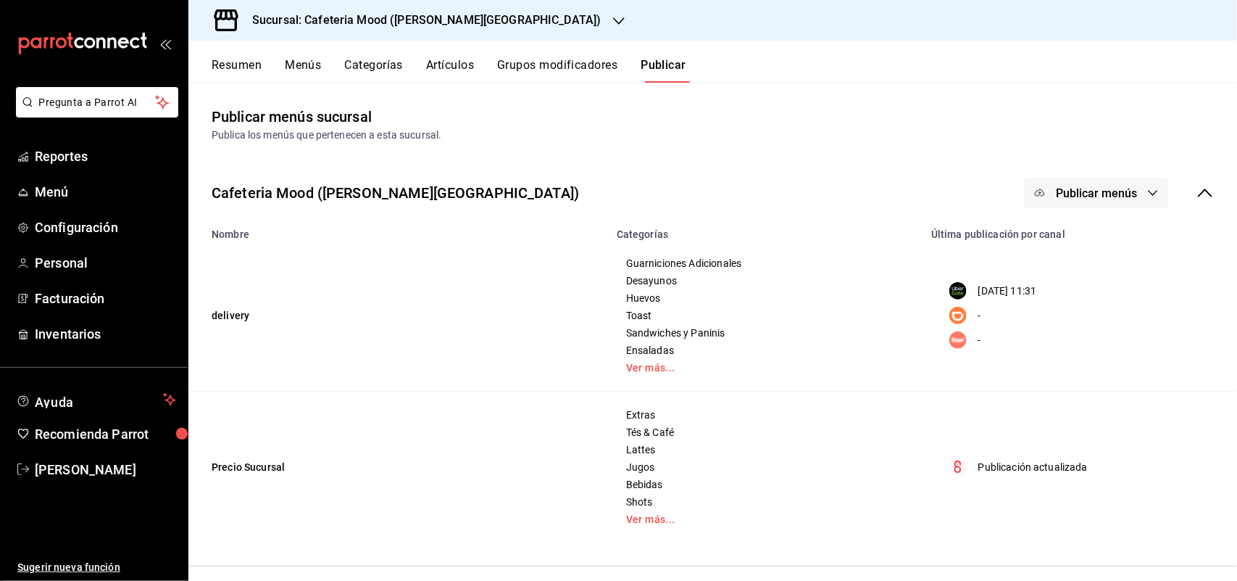
click at [1091, 191] on span "Publicar menús" at bounding box center [1096, 193] width 81 height 14
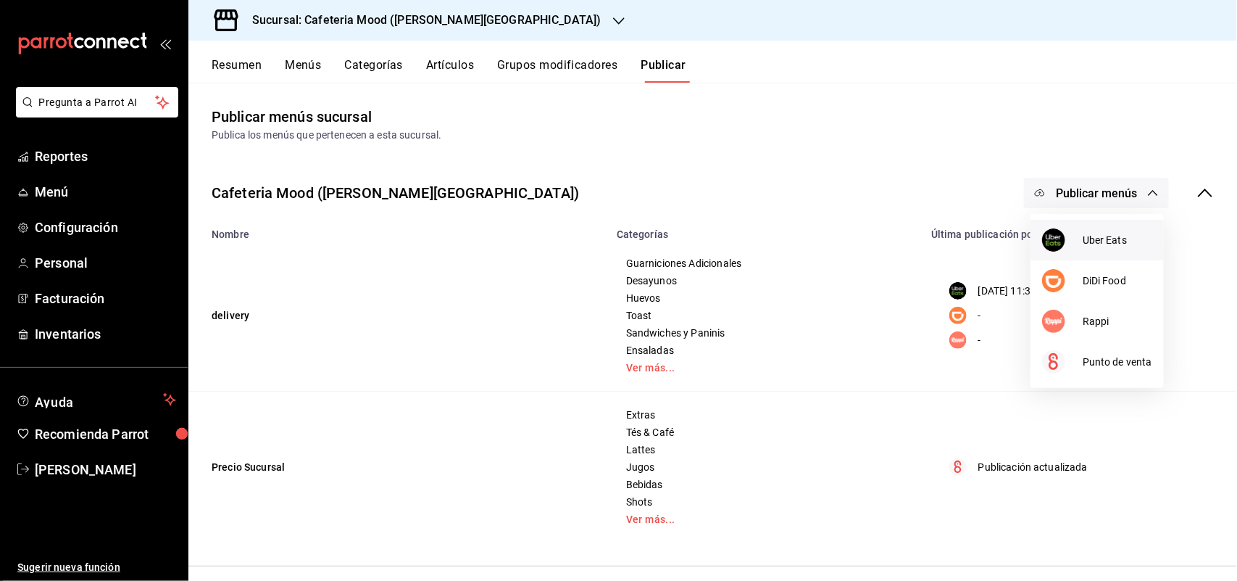
click at [1095, 237] on span "Uber Eats" at bounding box center [1118, 240] width 70 height 15
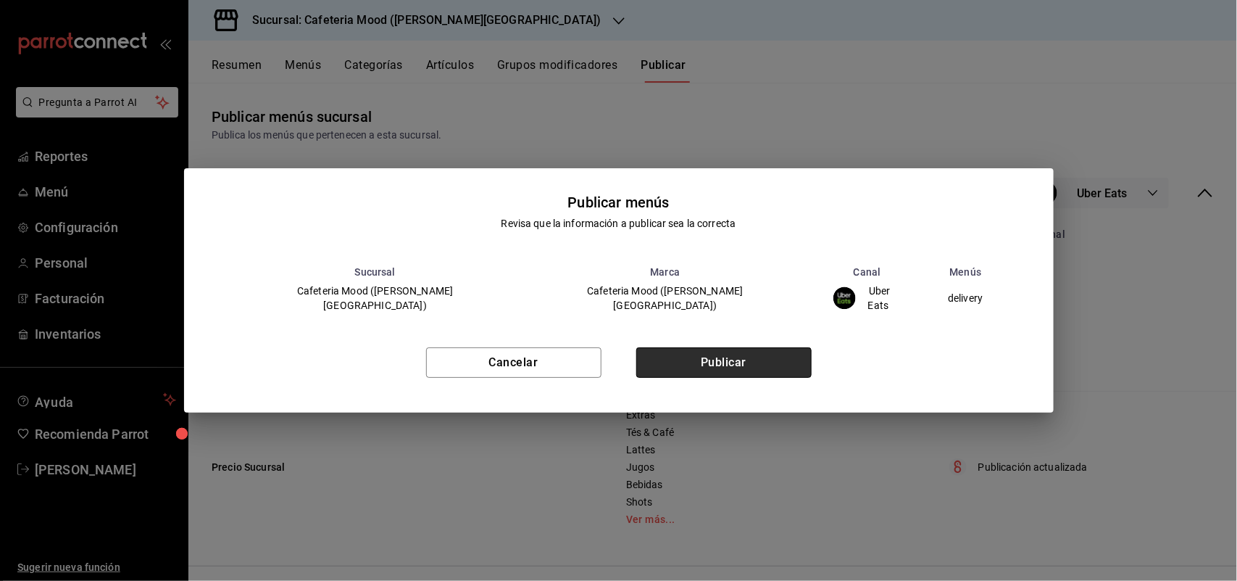
click at [704, 356] on button "Publicar" at bounding box center [723, 362] width 175 height 30
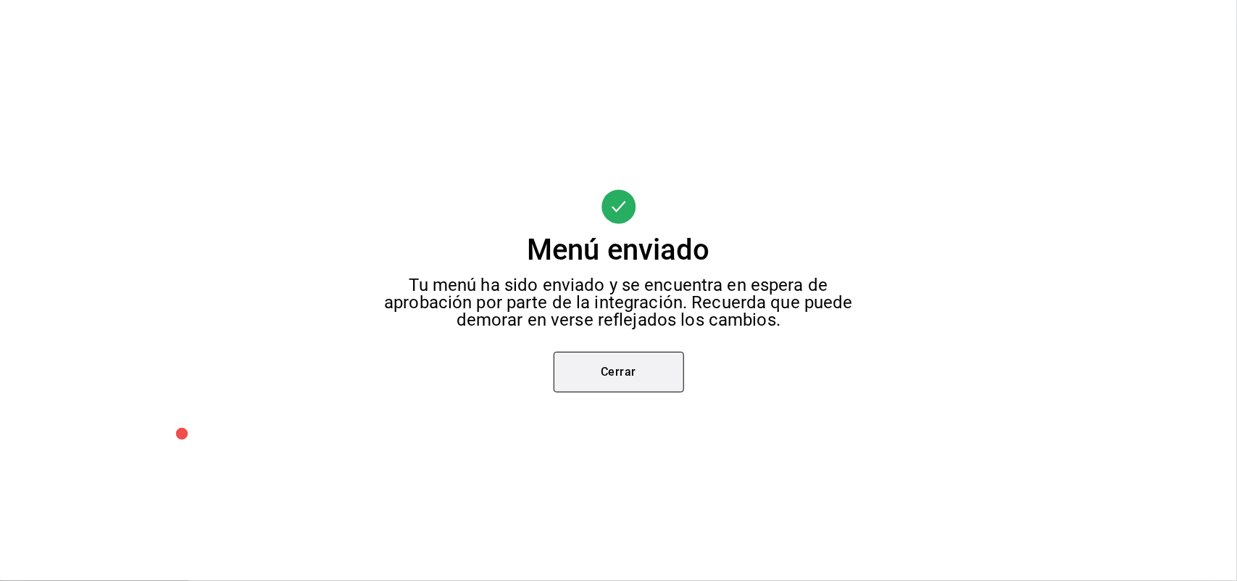
click at [618, 367] on button "Cerrar" at bounding box center [619, 372] width 130 height 41
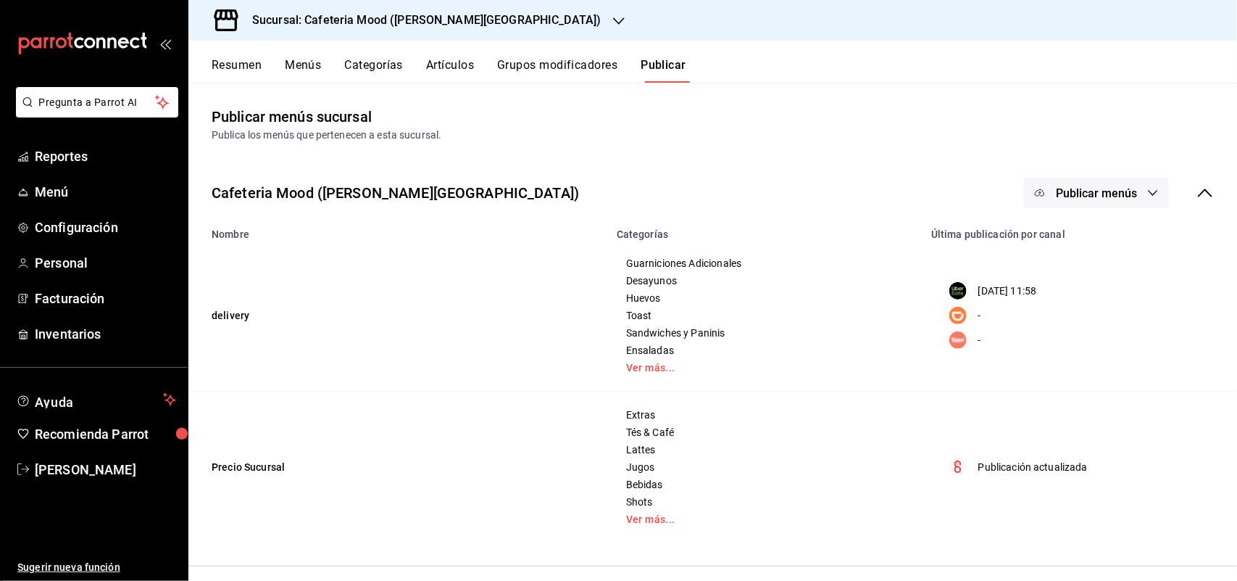
click at [217, 63] on button "Resumen" at bounding box center [237, 70] width 50 height 25
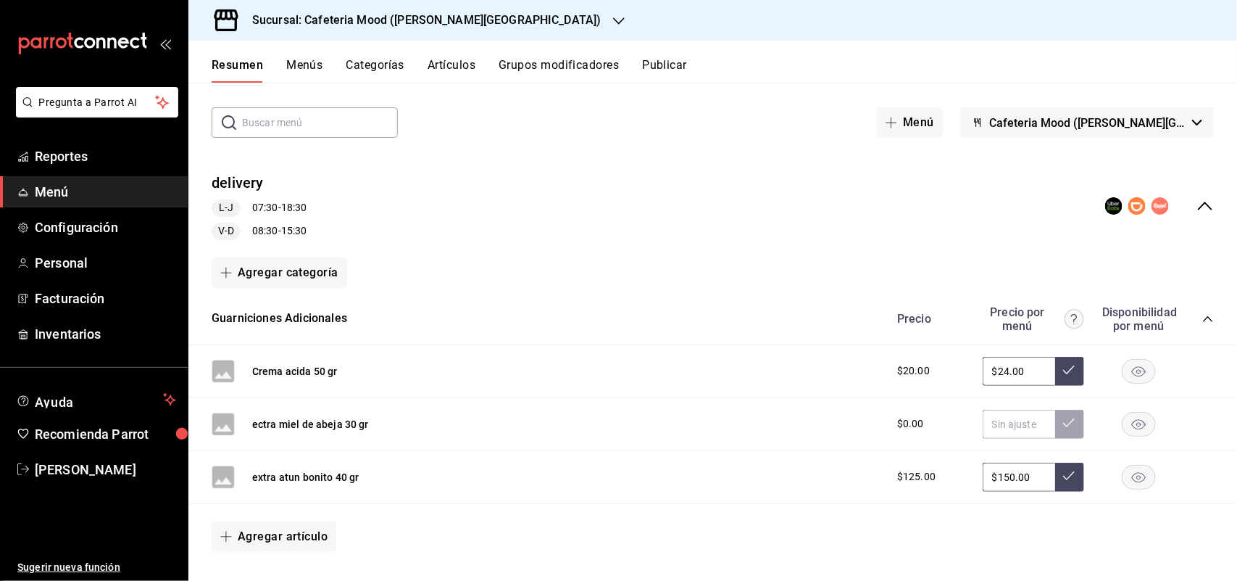
scroll to position [91, 0]
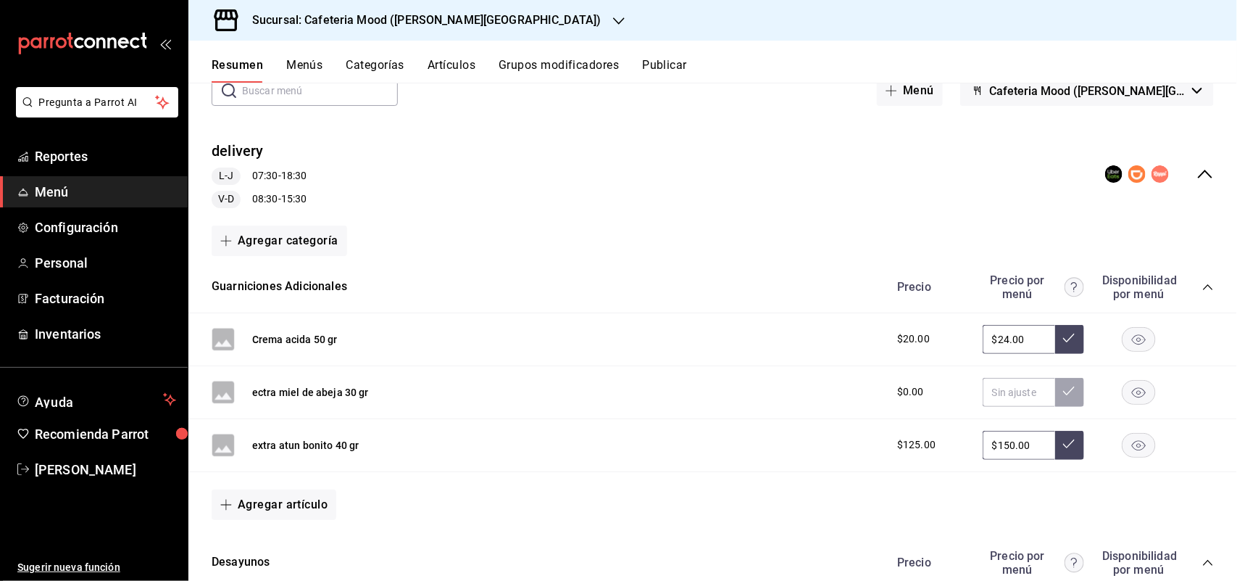
click at [1197, 171] on icon "collapse-menu-row" at bounding box center [1205, 173] width 17 height 17
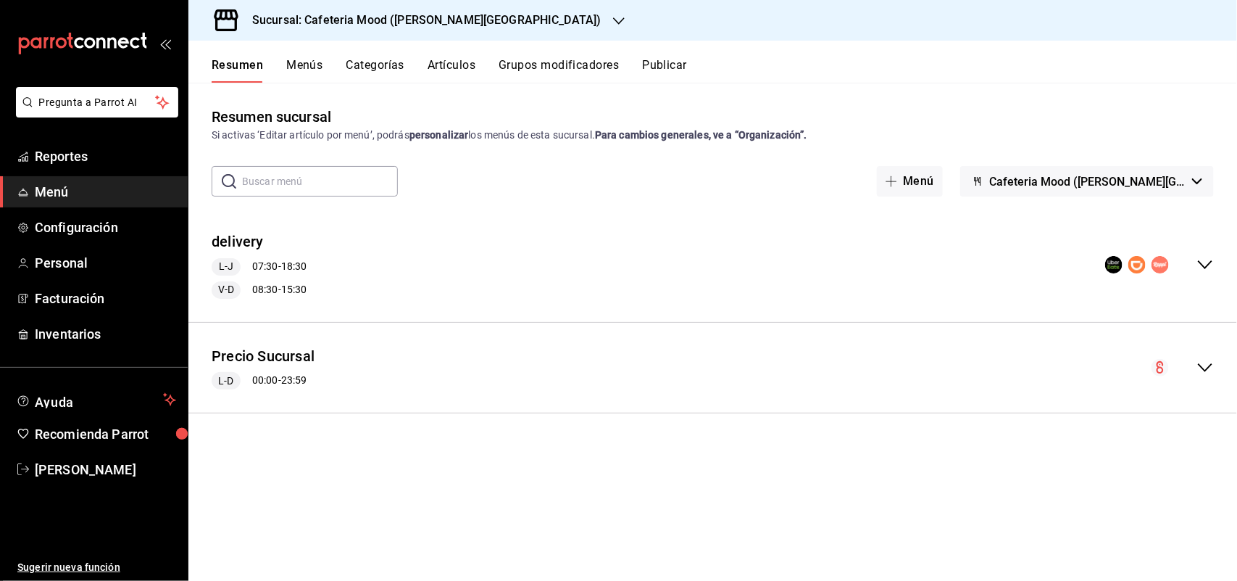
scroll to position [0, 0]
click at [1210, 272] on icon "collapse-menu-row" at bounding box center [1205, 264] width 17 height 17
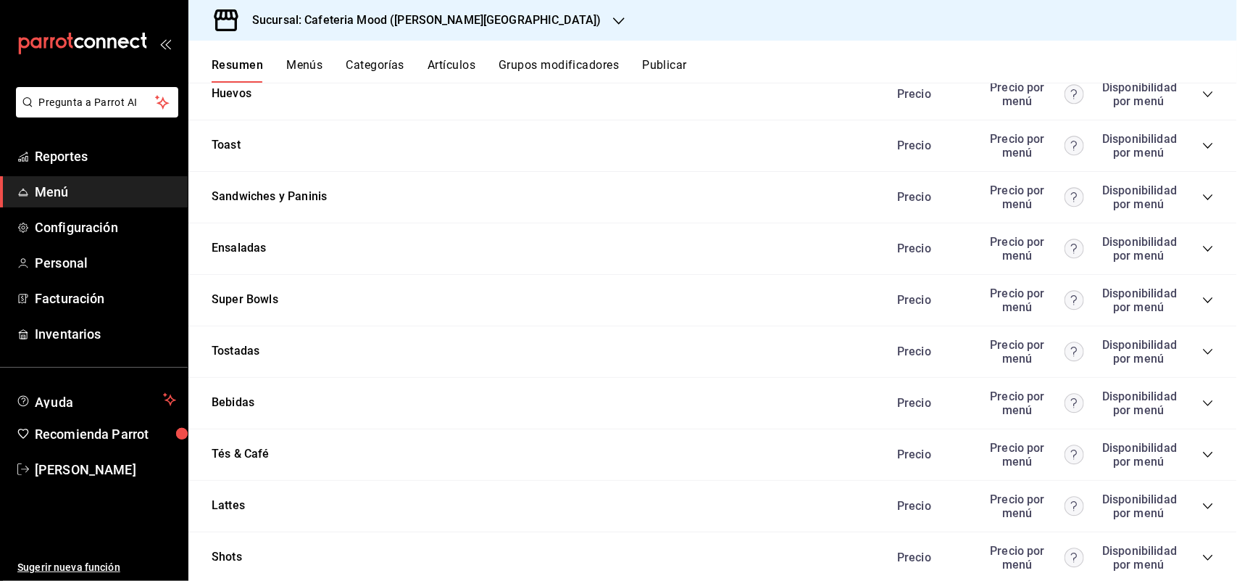
scroll to position [1234, 0]
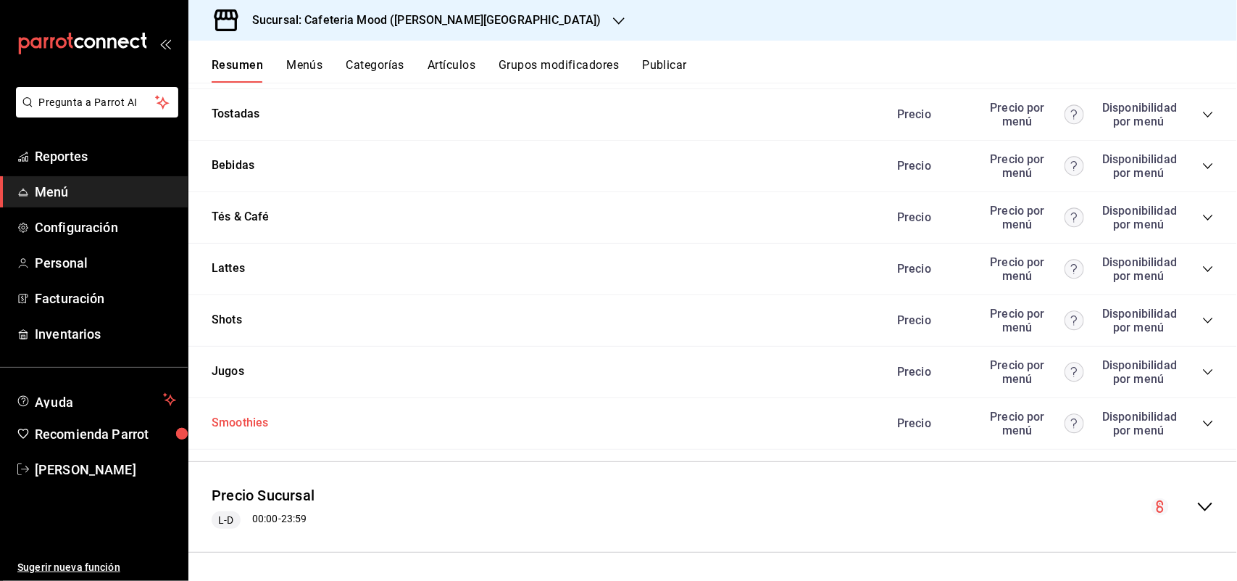
click at [246, 415] on button "Smoothies" at bounding box center [240, 423] width 57 height 17
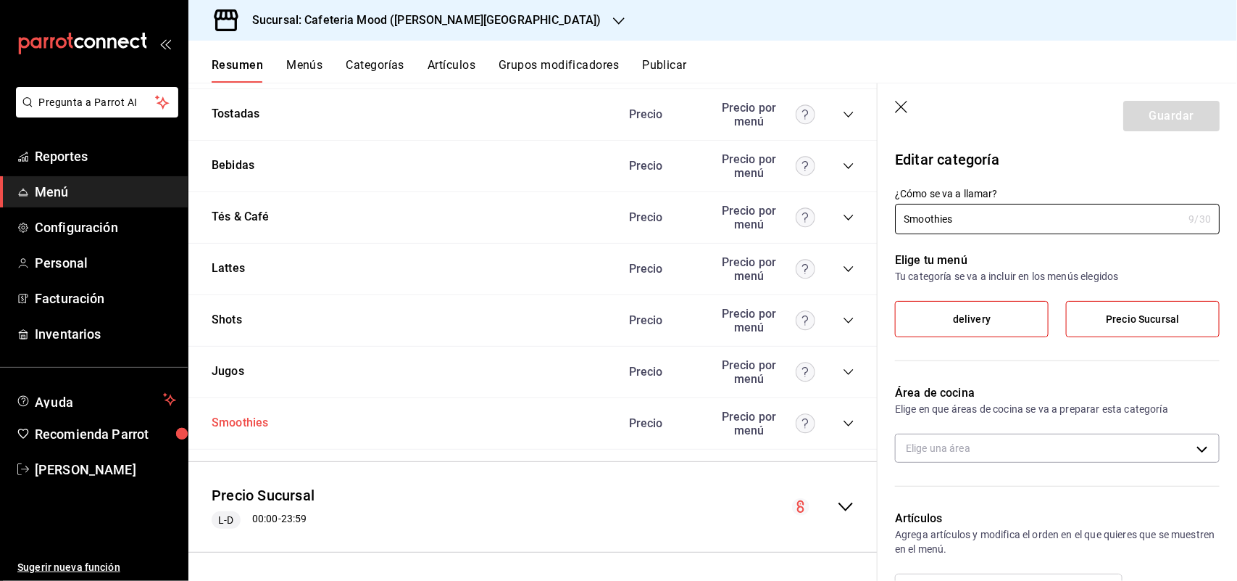
type input "f390d0ed-3f89-4e47-8543-573ca734defd"
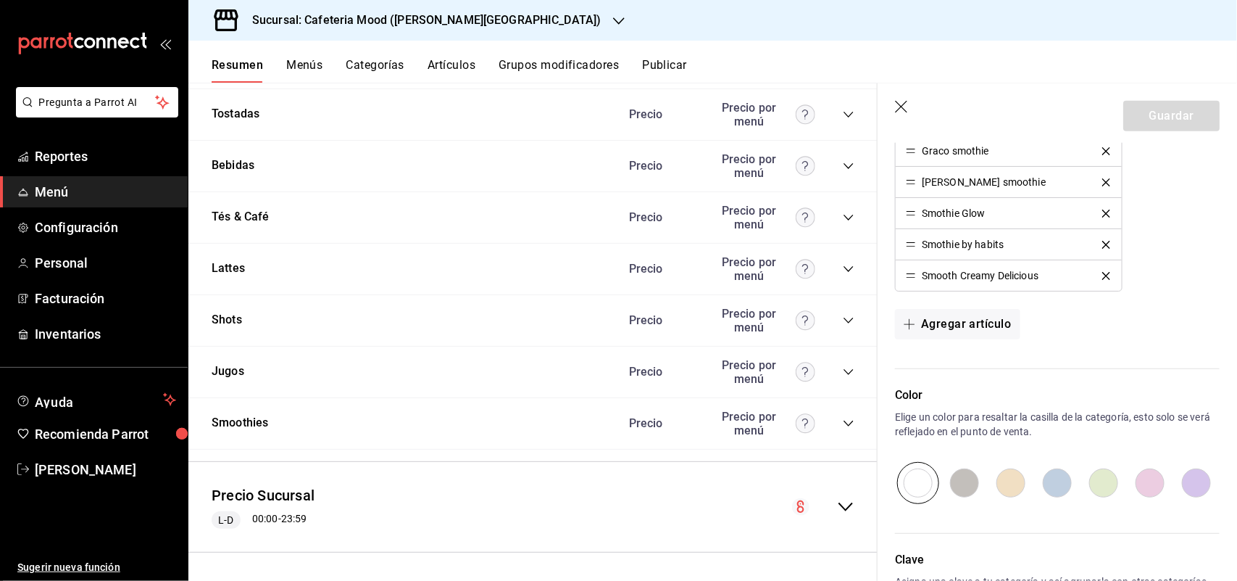
scroll to position [892, 0]
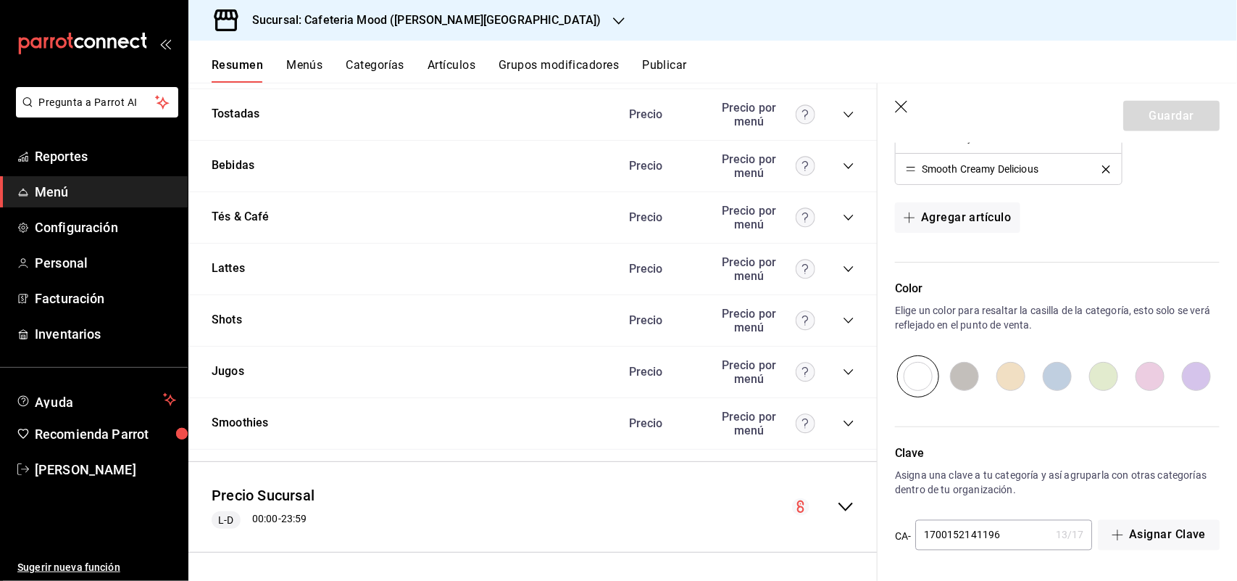
click at [900, 105] on icon "button" at bounding box center [901, 107] width 12 height 12
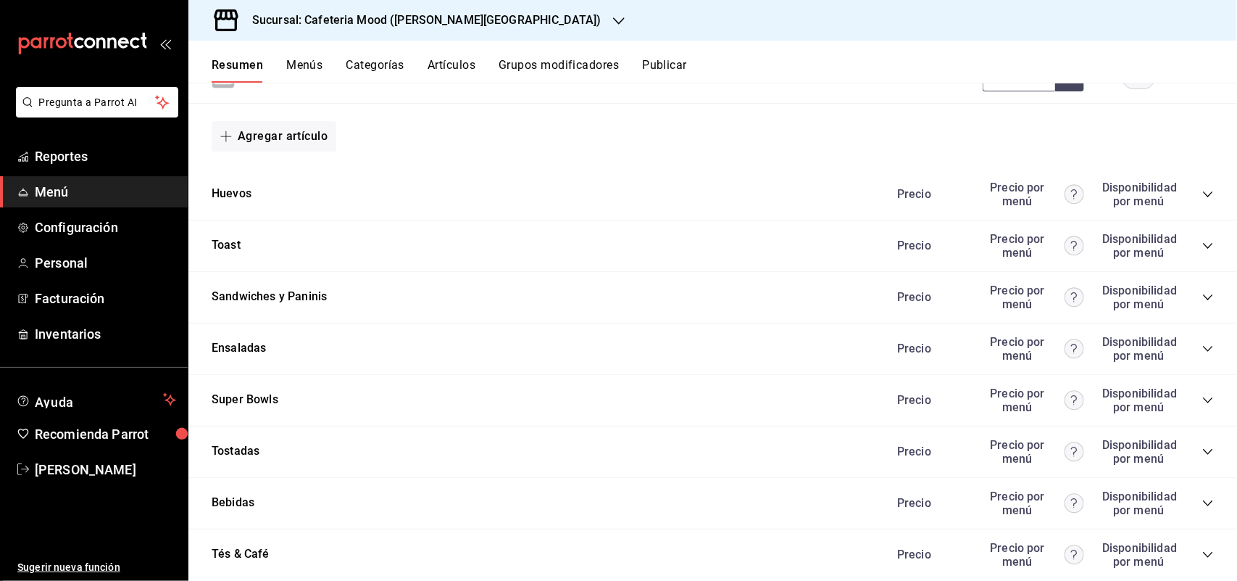
scroll to position [781, 0]
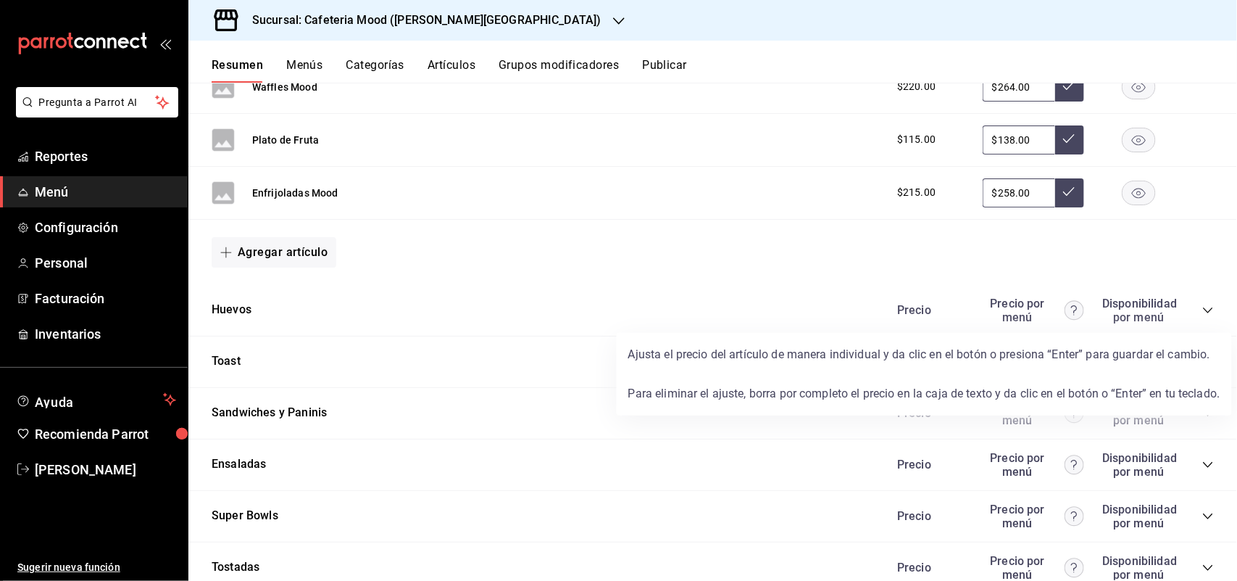
click at [1065, 306] on circle at bounding box center [1074, 310] width 19 height 19
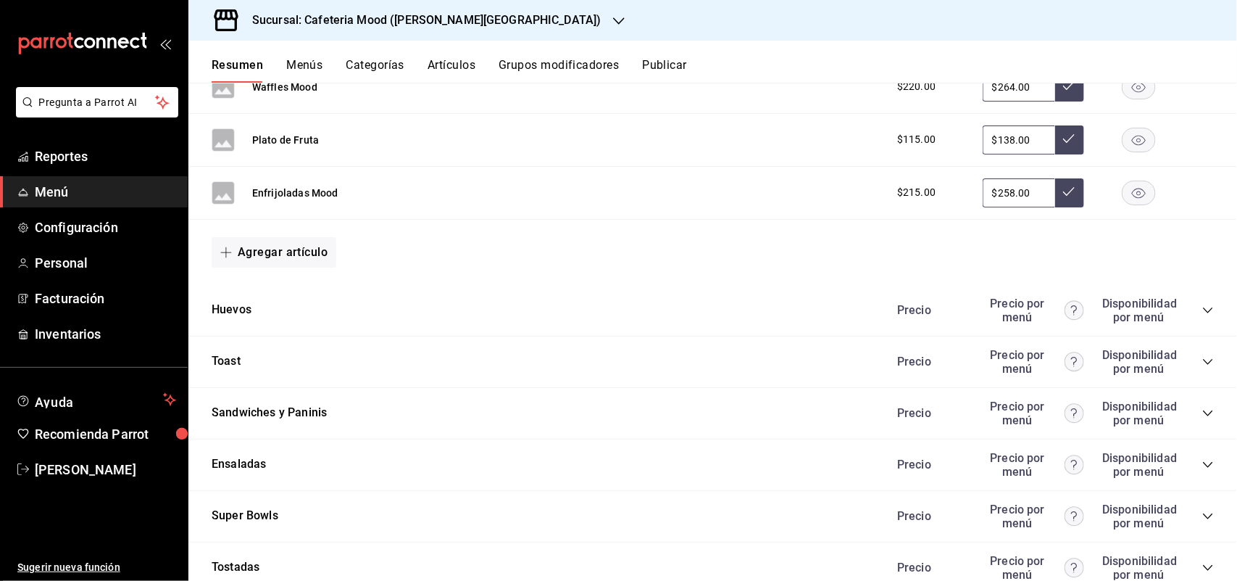
click at [1013, 312] on div "Precio por menú" at bounding box center [1033, 310] width 101 height 28
drag, startPoint x: 1013, startPoint y: 312, endPoint x: 1109, endPoint y: 285, distance: 99.6
click at [1111, 281] on div "Agregar artículo" at bounding box center [712, 252] width 1049 height 65
click at [993, 310] on div "Precio por menú" at bounding box center [1033, 310] width 101 height 28
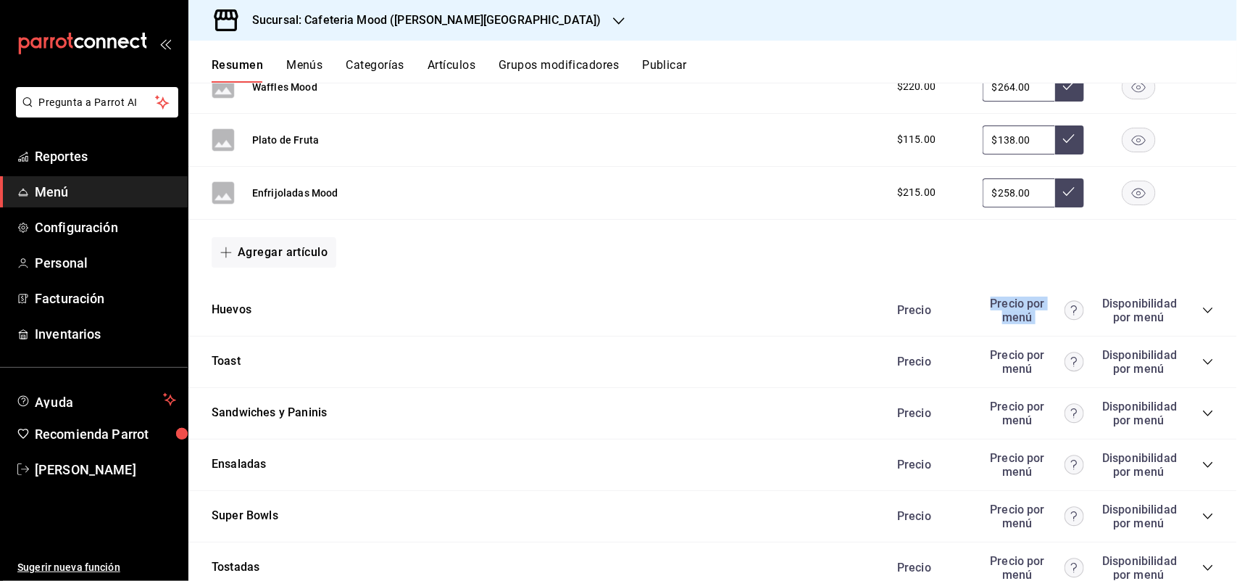
click at [993, 310] on div "Precio por menú" at bounding box center [1033, 310] width 101 height 28
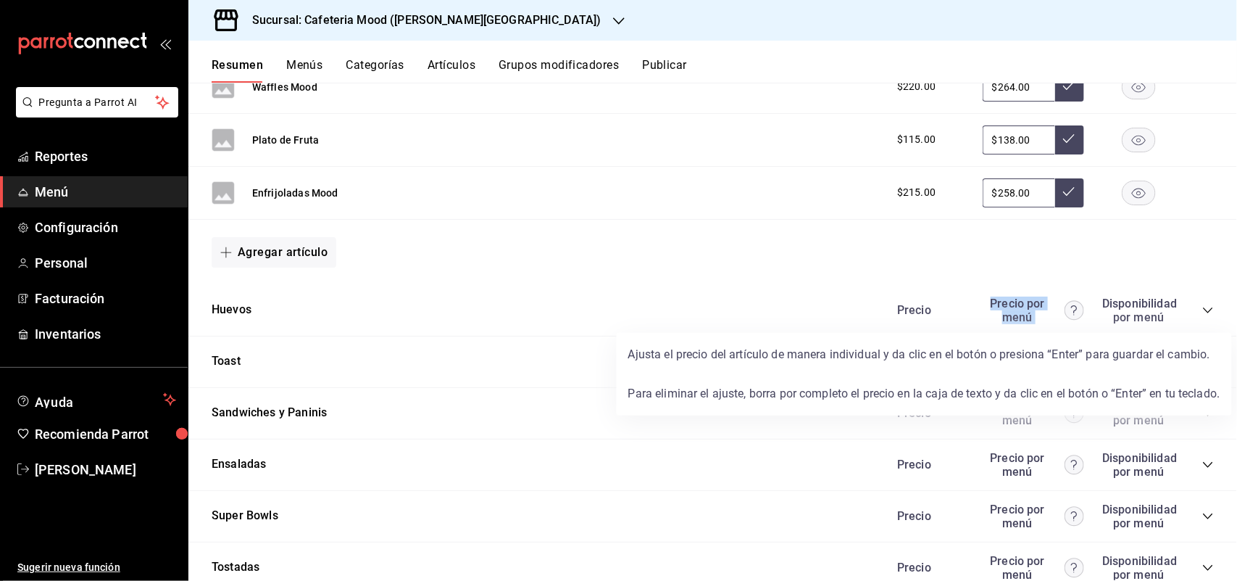
click at [1071, 307] on icon at bounding box center [1074, 310] width 6 height 10
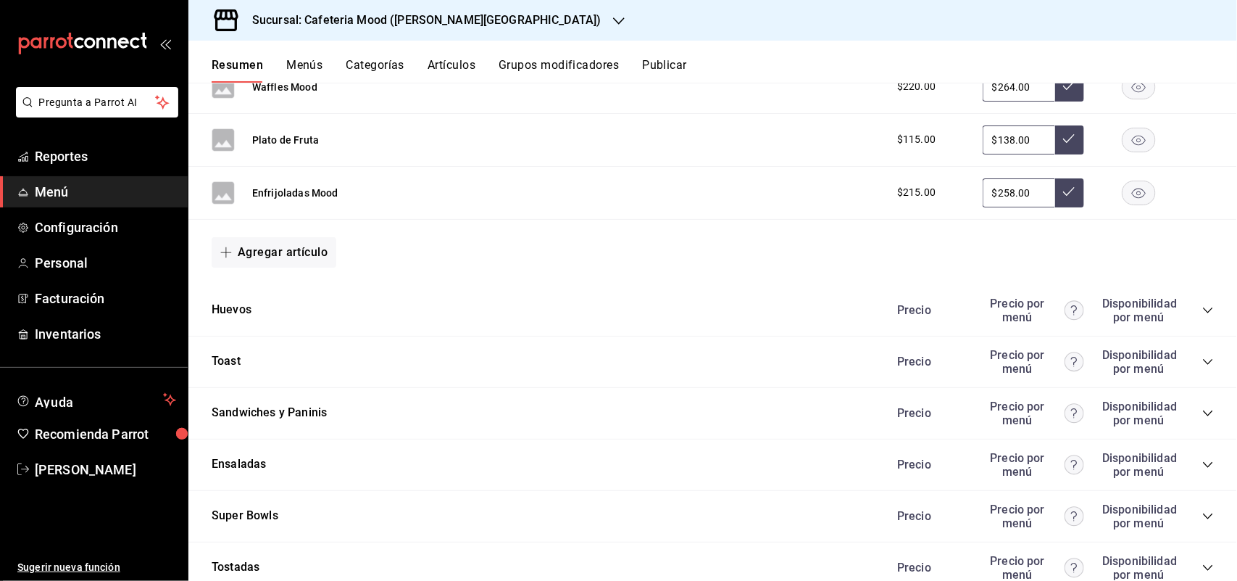
click at [1202, 309] on icon "collapse-category-row" at bounding box center [1208, 310] width 12 height 12
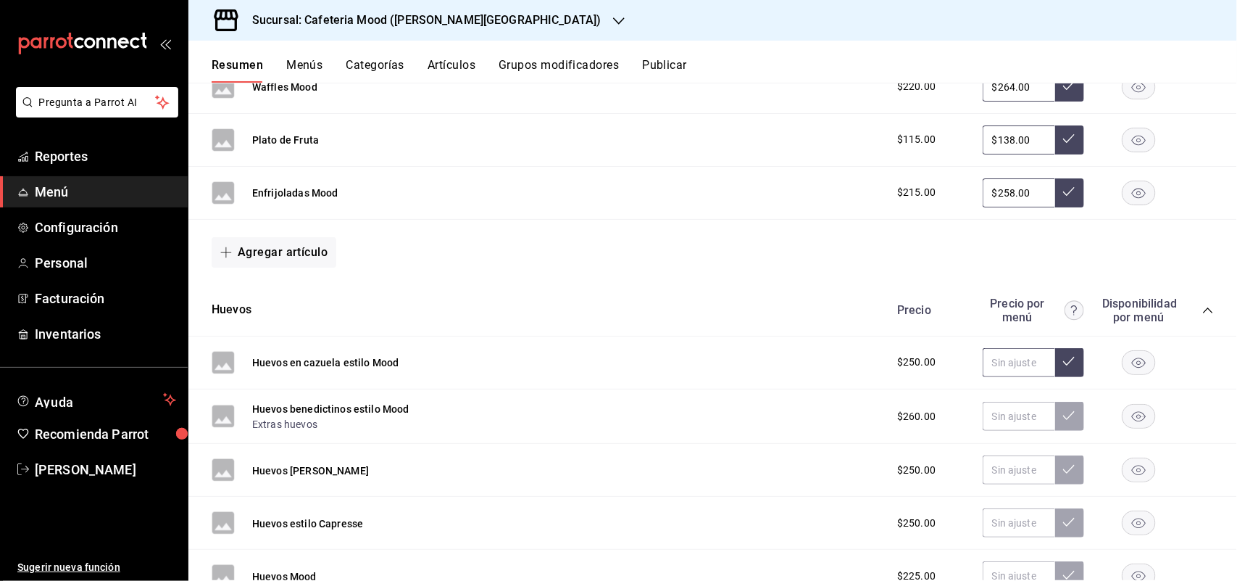
click at [1016, 367] on input "text" at bounding box center [1019, 362] width 72 height 29
type input "$300.00"
click at [1016, 459] on input "text" at bounding box center [1019, 469] width 72 height 29
type input "$300.00"
click at [994, 529] on input "text" at bounding box center [1019, 522] width 72 height 29
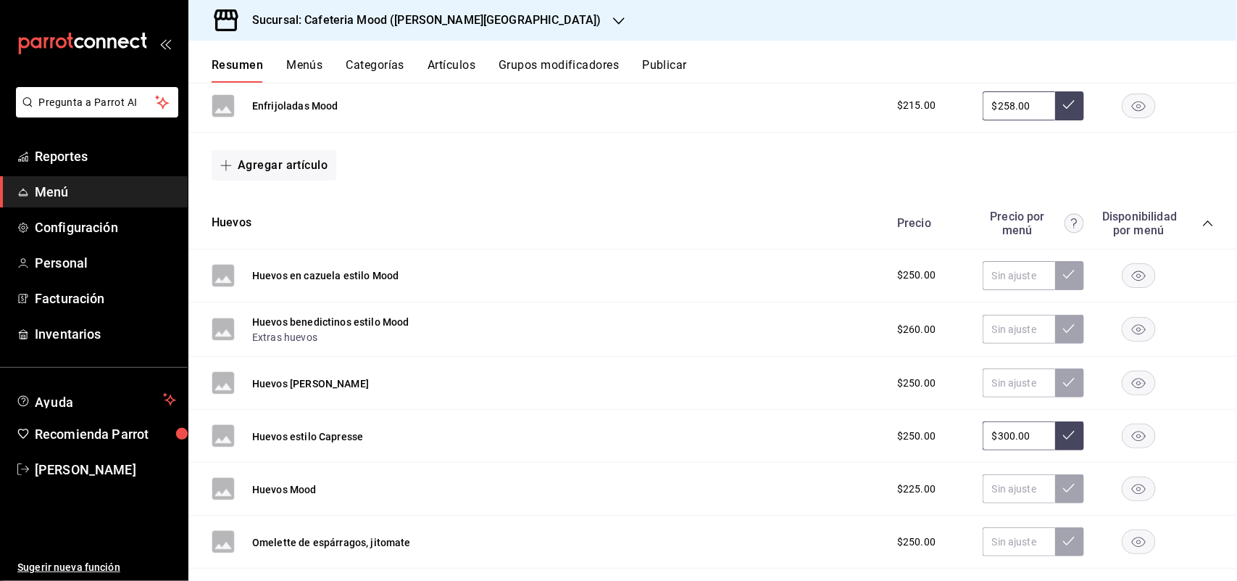
scroll to position [868, 0]
type input "$300.00"
click at [1005, 537] on input "text" at bounding box center [1019, 540] width 72 height 29
type input "$300.00"
click at [1055, 533] on button at bounding box center [1069, 540] width 29 height 29
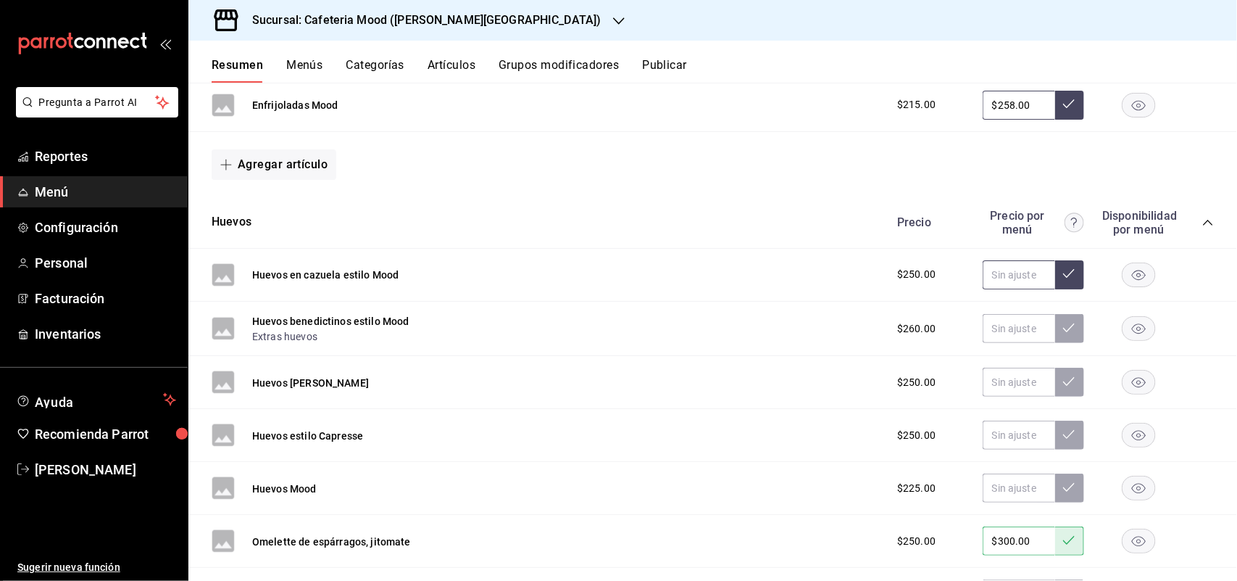
click at [1006, 288] on input "text" at bounding box center [1019, 274] width 72 height 29
type input "$300.00"
click at [1063, 273] on icon at bounding box center [1069, 273] width 12 height 12
click at [995, 386] on input "text" at bounding box center [1019, 381] width 72 height 29
type input "$300.00"
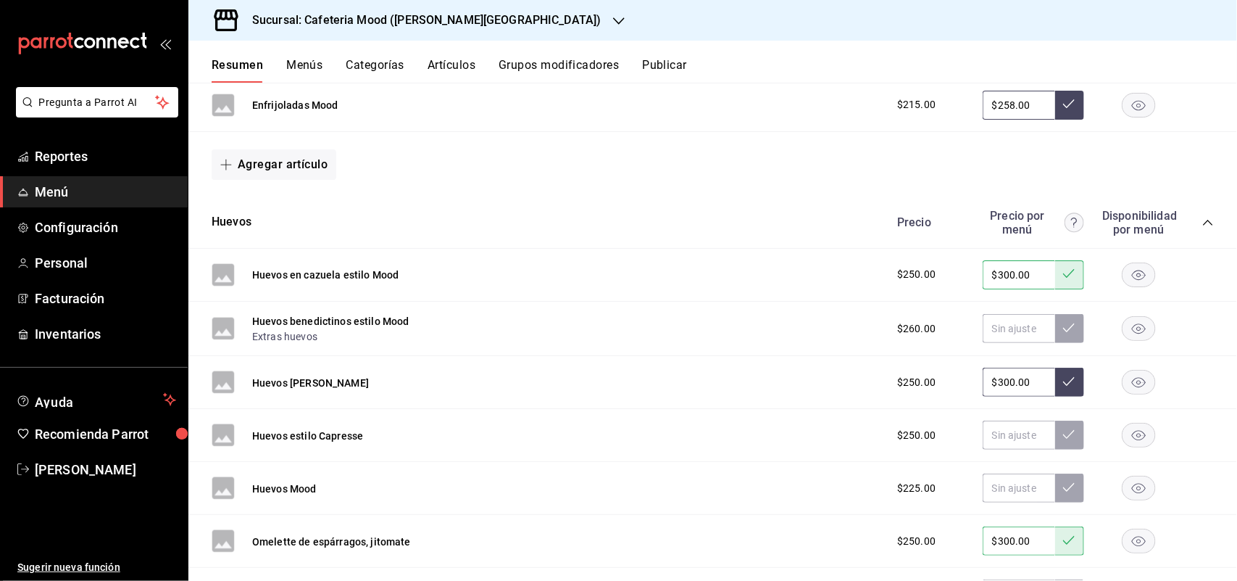
click at [1055, 382] on button at bounding box center [1069, 381] width 29 height 29
click at [992, 429] on input "text" at bounding box center [1019, 434] width 72 height 29
type input "$300.00"
click at [1055, 444] on button at bounding box center [1069, 434] width 29 height 29
click at [1012, 332] on input "text" at bounding box center [1019, 328] width 72 height 29
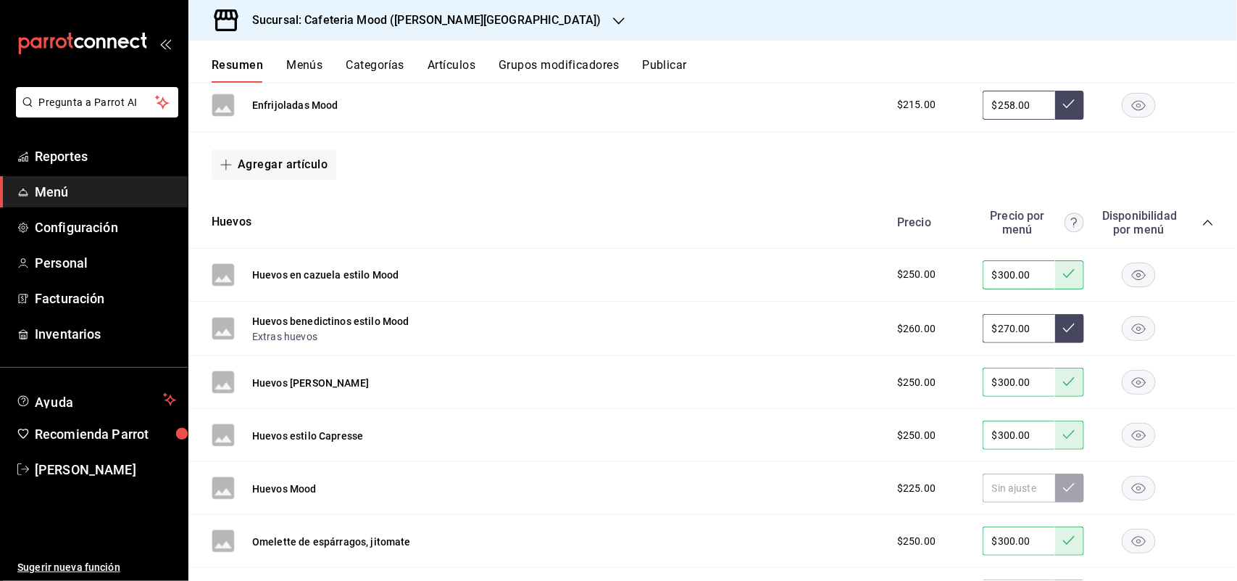
type input "$270.00"
click at [1055, 336] on button at bounding box center [1069, 328] width 29 height 29
click at [1007, 501] on input "text" at bounding box center [1019, 487] width 72 height 29
type input "$270.00"
click at [1060, 499] on button at bounding box center [1069, 487] width 29 height 29
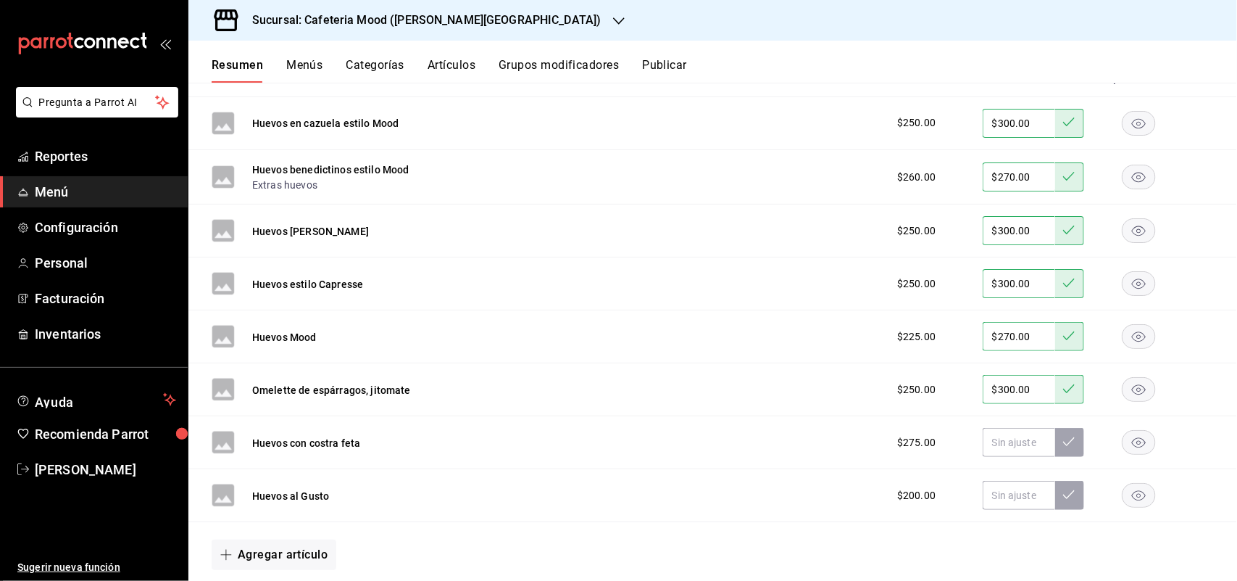
scroll to position [1021, 0]
click at [1012, 495] on input "text" at bounding box center [1019, 494] width 72 height 29
type input "$240.00"
click at [1055, 507] on button at bounding box center [1069, 494] width 29 height 29
click at [1015, 441] on input "text" at bounding box center [1019, 441] width 72 height 29
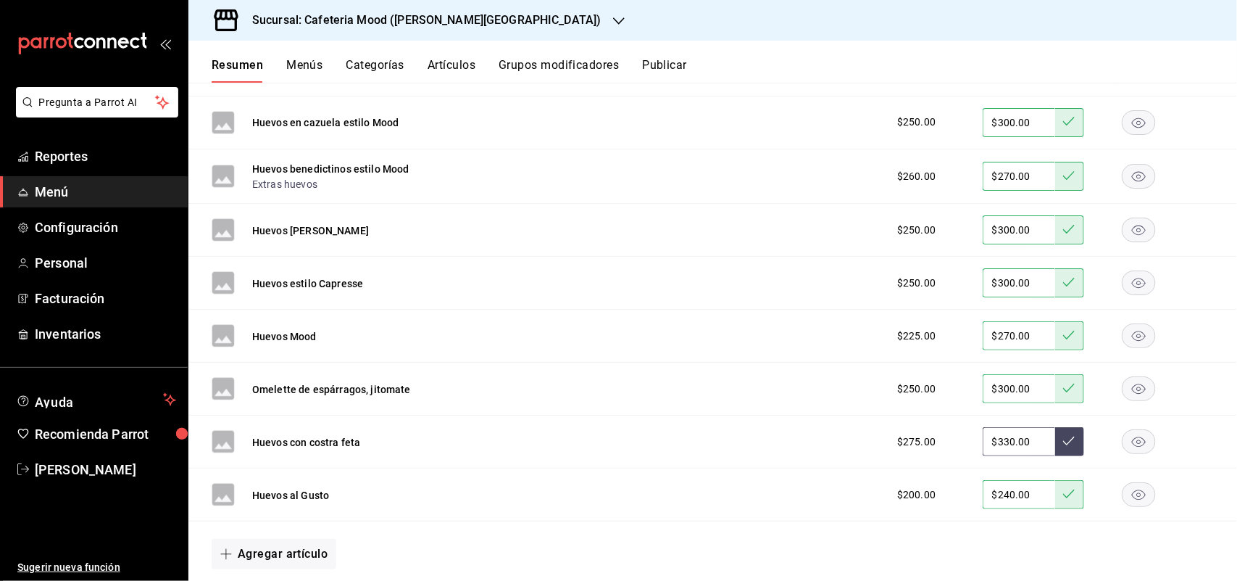
type input "$330.00"
click at [1055, 451] on button at bounding box center [1069, 441] width 29 height 29
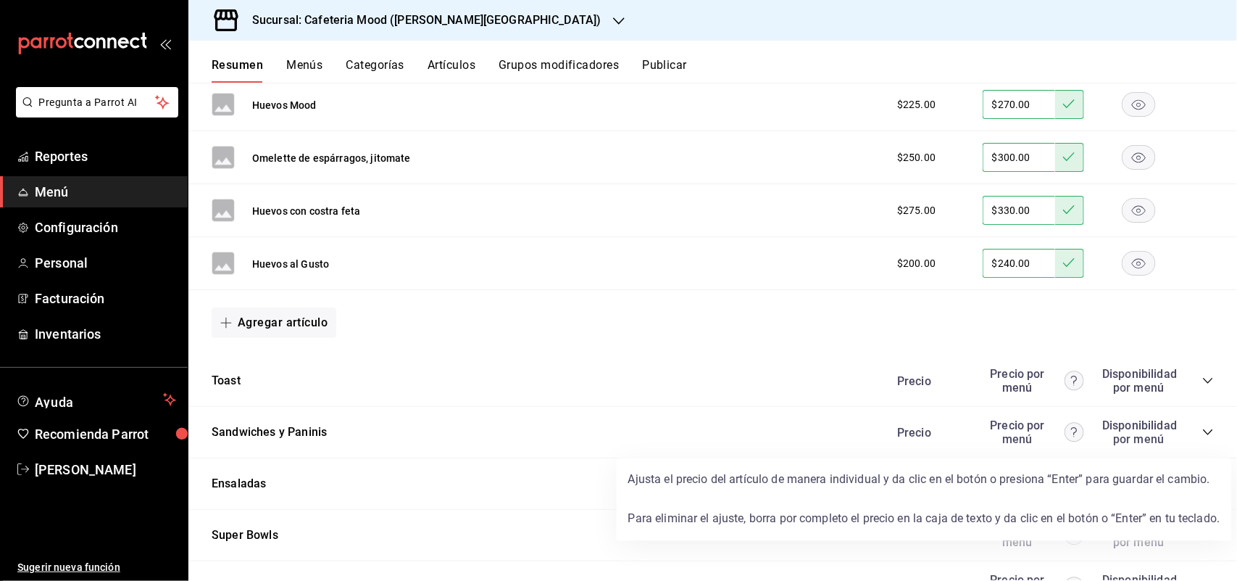
scroll to position [1252, 0]
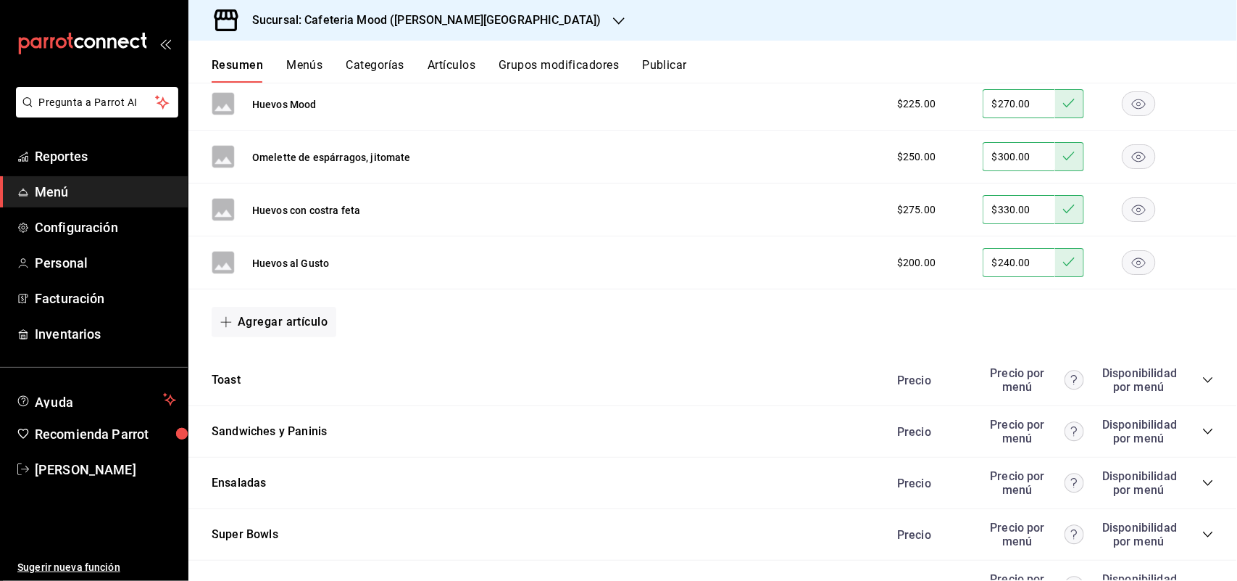
click at [1172, 382] on div "Precio Precio por menú Disponibilidad por menú" at bounding box center [1048, 380] width 331 height 28
click at [1194, 374] on div "Precio Precio por menú Disponibilidad por menú" at bounding box center [1048, 380] width 331 height 28
click at [1203, 383] on icon "collapse-category-row" at bounding box center [1207, 380] width 9 height 6
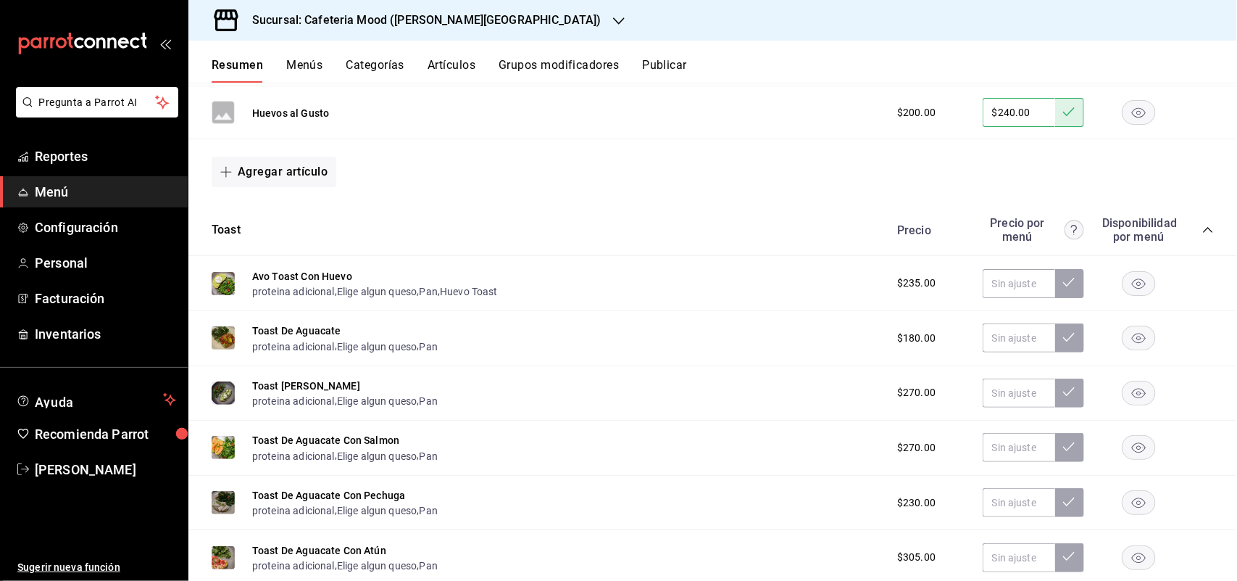
scroll to position [1434, 0]
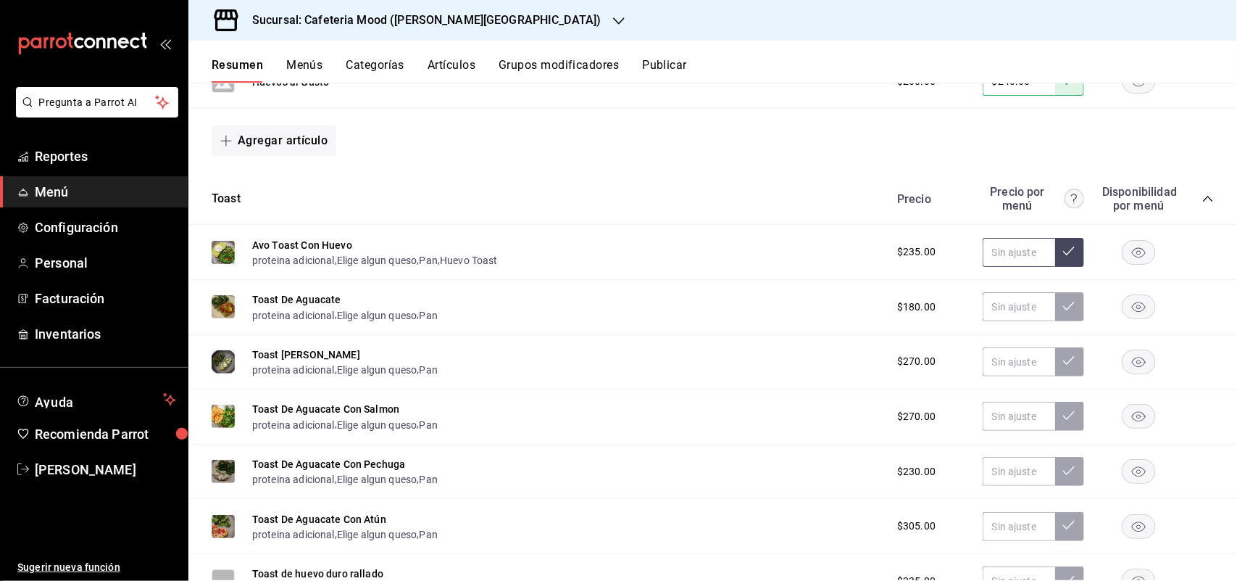
click at [997, 248] on input "text" at bounding box center [1019, 252] width 72 height 29
type input "$282.00"
click at [1055, 254] on button at bounding box center [1069, 252] width 29 height 29
click at [1015, 305] on input "text" at bounding box center [1019, 306] width 72 height 29
type input "$216.00"
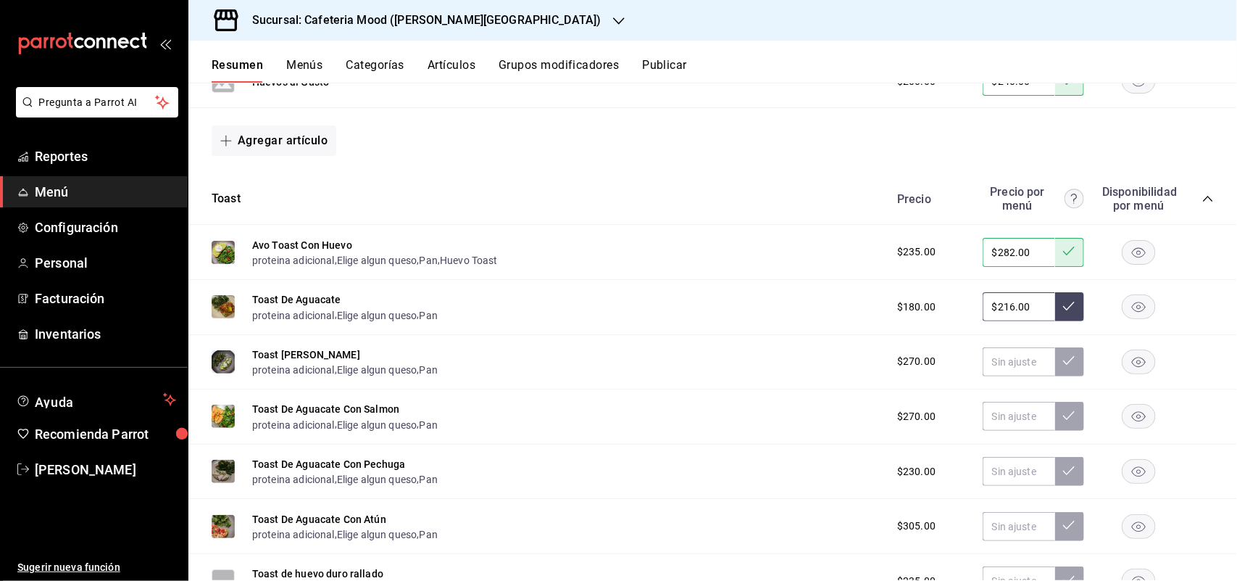
click at [1055, 319] on button at bounding box center [1069, 306] width 29 height 29
click at [1024, 365] on input "text" at bounding box center [1019, 361] width 72 height 29
type input "$324.00"
click at [1055, 371] on button at bounding box center [1069, 361] width 29 height 29
click at [994, 415] on input "text" at bounding box center [1019, 416] width 72 height 29
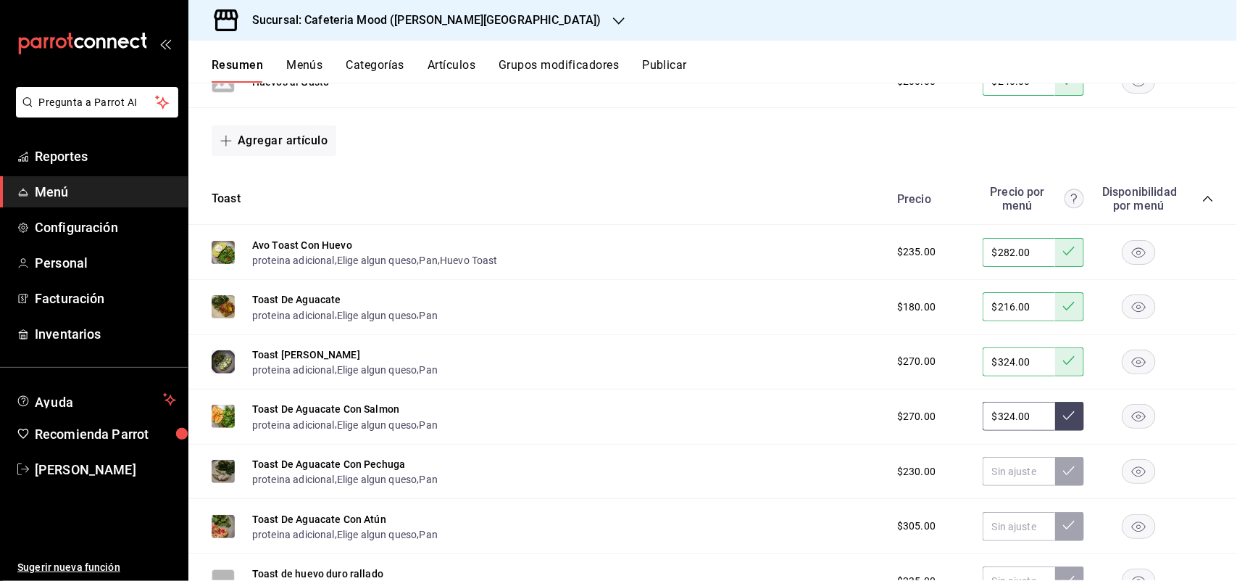
type input "$324.00"
click at [1063, 421] on icon at bounding box center [1069, 416] width 12 height 12
click at [1011, 475] on input "text" at bounding box center [1019, 471] width 72 height 29
type input "$276.00"
click at [1063, 476] on icon at bounding box center [1069, 471] width 12 height 12
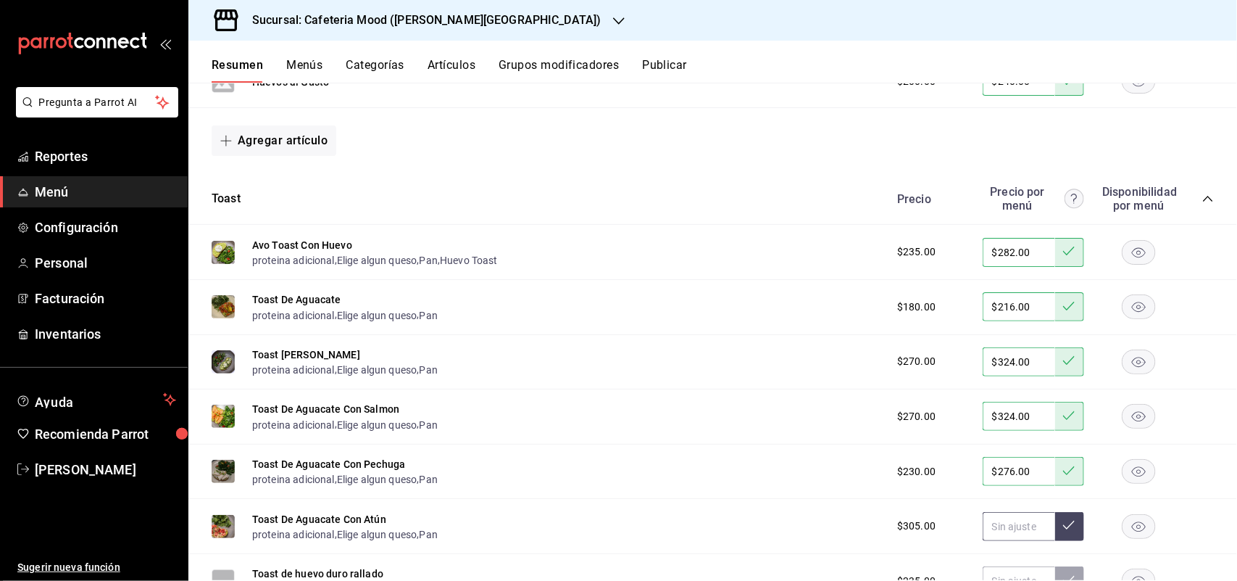
click at [1017, 534] on input "text" at bounding box center [1019, 526] width 72 height 29
type input "$366.00"
click at [1063, 530] on icon at bounding box center [1069, 525] width 12 height 12
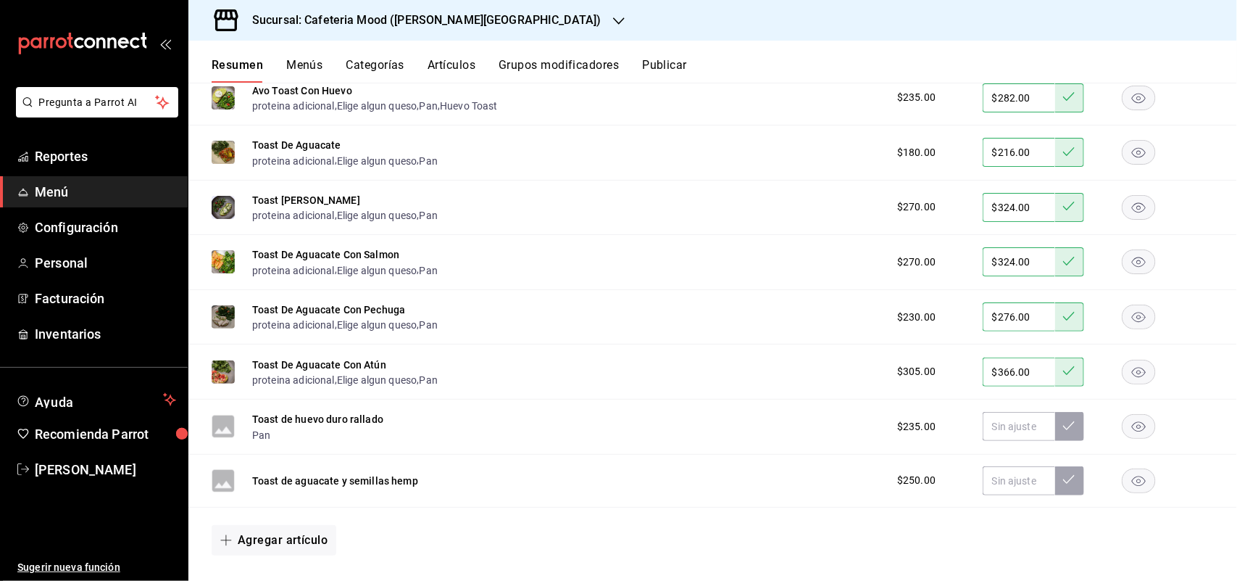
scroll to position [1590, 0]
click at [1008, 430] on input "text" at bounding box center [1019, 424] width 72 height 29
type input "$282.00"
click at [1055, 433] on button at bounding box center [1069, 424] width 29 height 29
click at [1015, 473] on input "text" at bounding box center [1019, 479] width 72 height 29
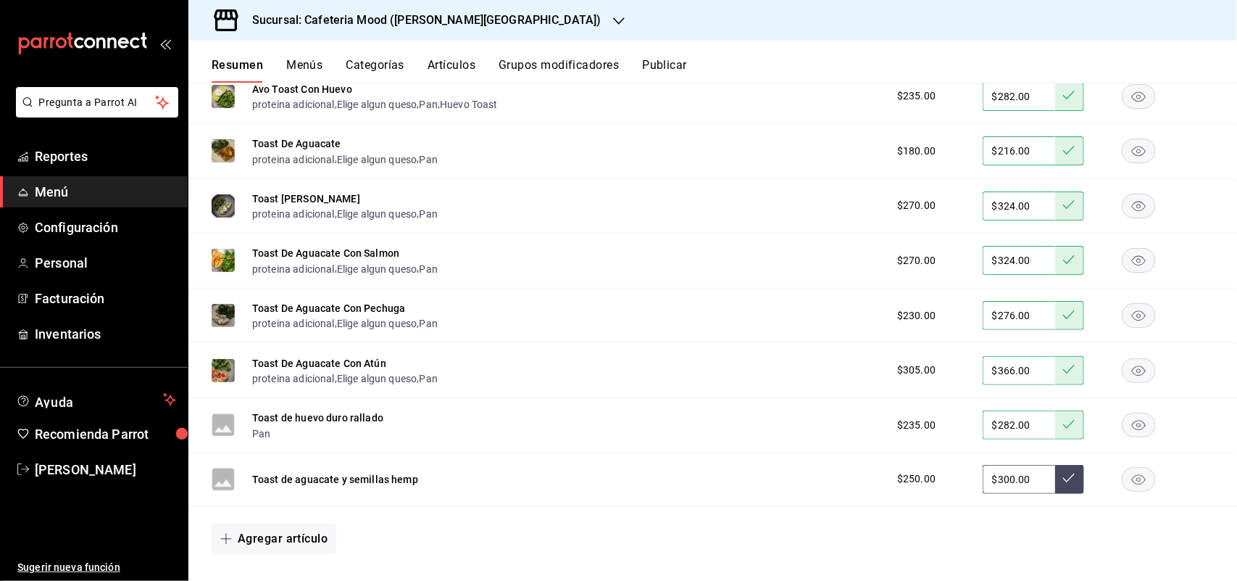
type input "$300.00"
click at [1055, 490] on button at bounding box center [1069, 479] width 29 height 29
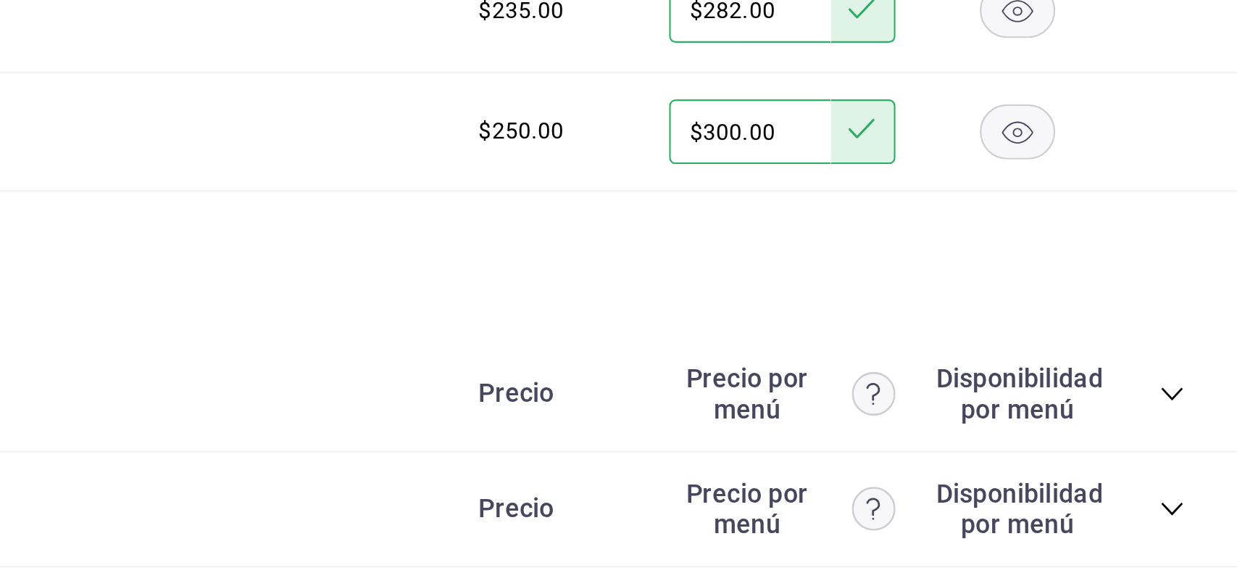
scroll to position [1785, 0]
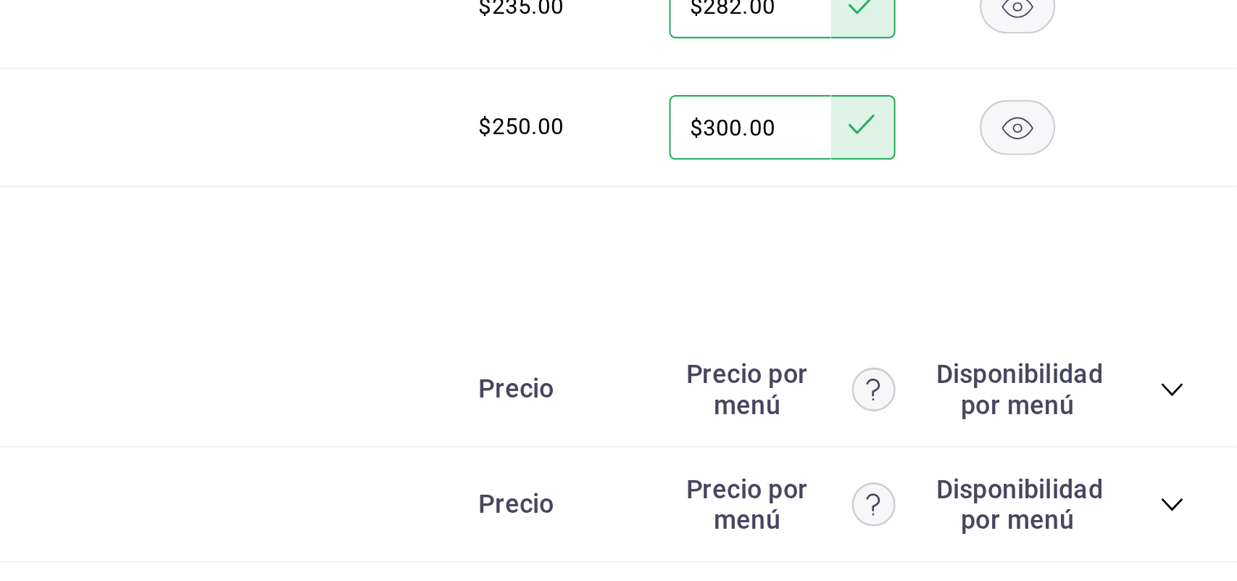
click at [1202, 402] on icon "collapse-category-row" at bounding box center [1208, 401] width 12 height 12
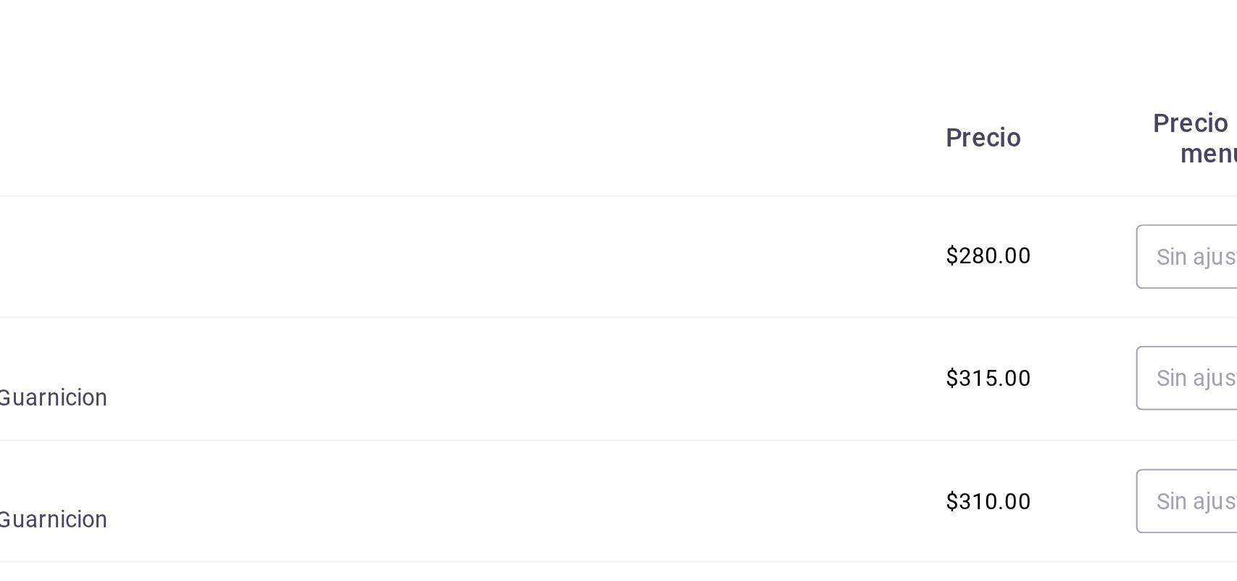
scroll to position [1897, 0]
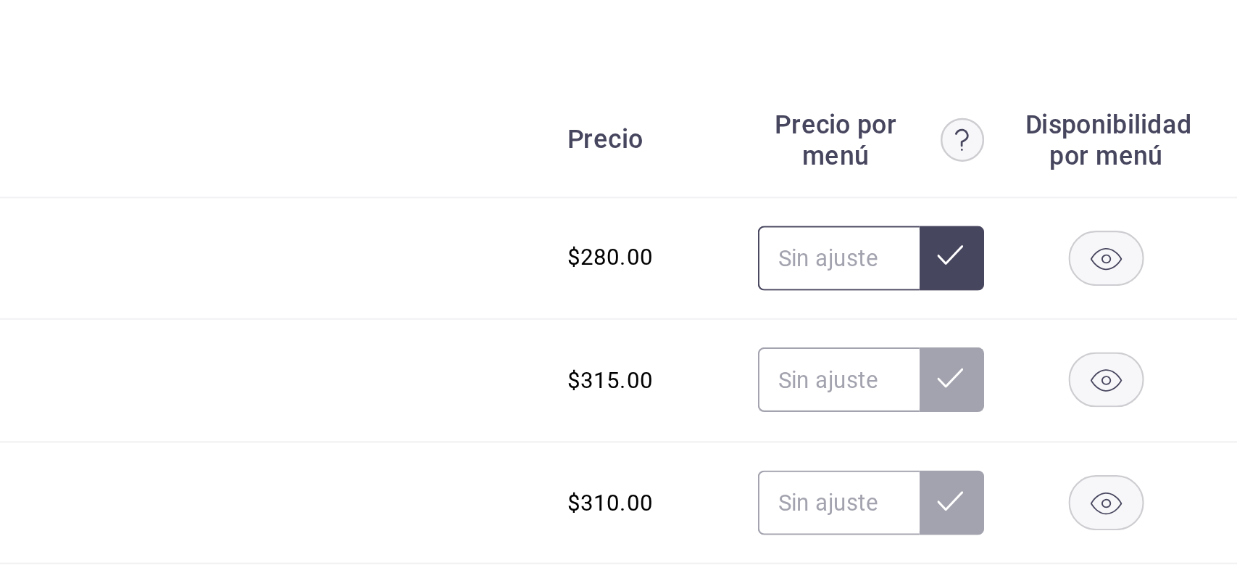
click at [1021, 352] on input "text" at bounding box center [1019, 342] width 72 height 29
type input "$336.00"
click at [1063, 346] on icon at bounding box center [1069, 341] width 12 height 12
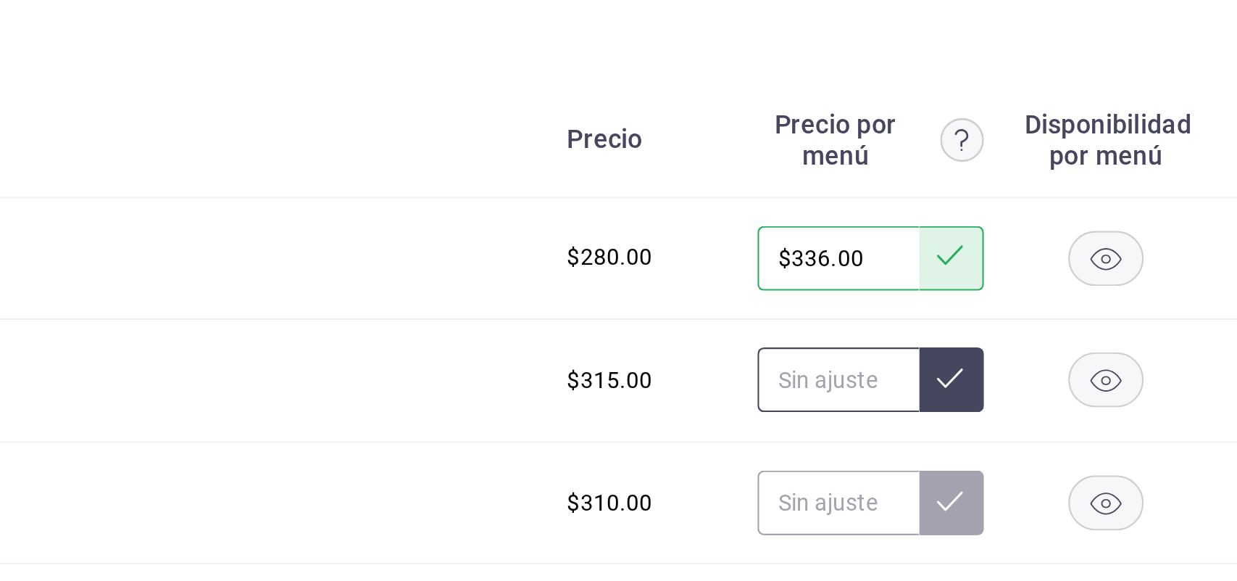
click at [1003, 398] on input "text" at bounding box center [1019, 396] width 72 height 29
type input "$378.00"
click at [1056, 404] on button at bounding box center [1069, 396] width 29 height 29
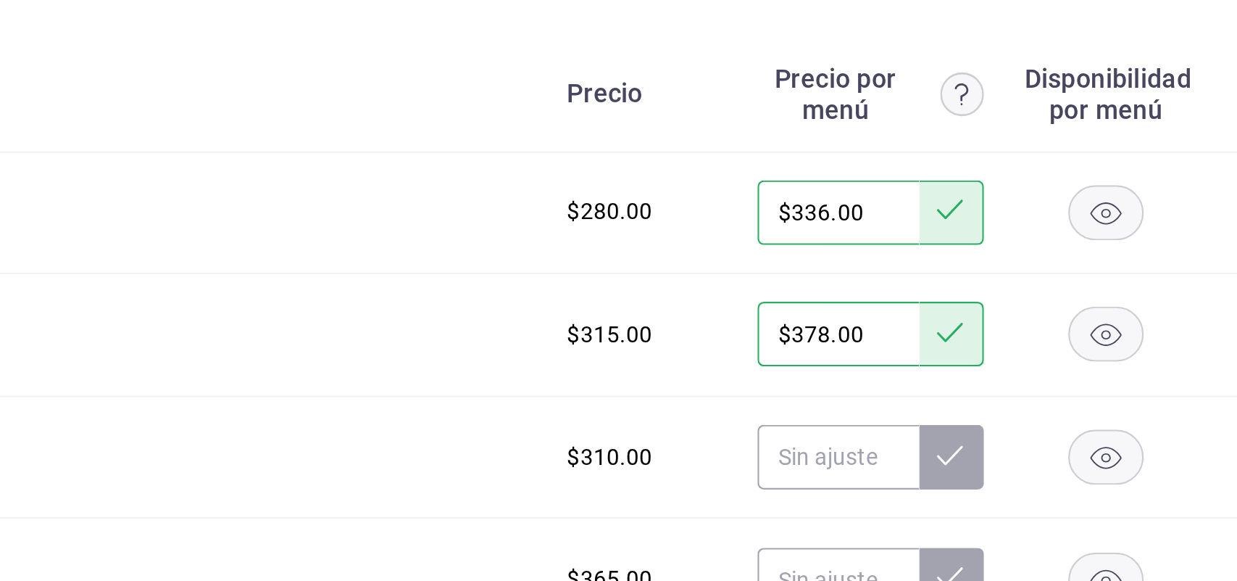
scroll to position [1918, 0]
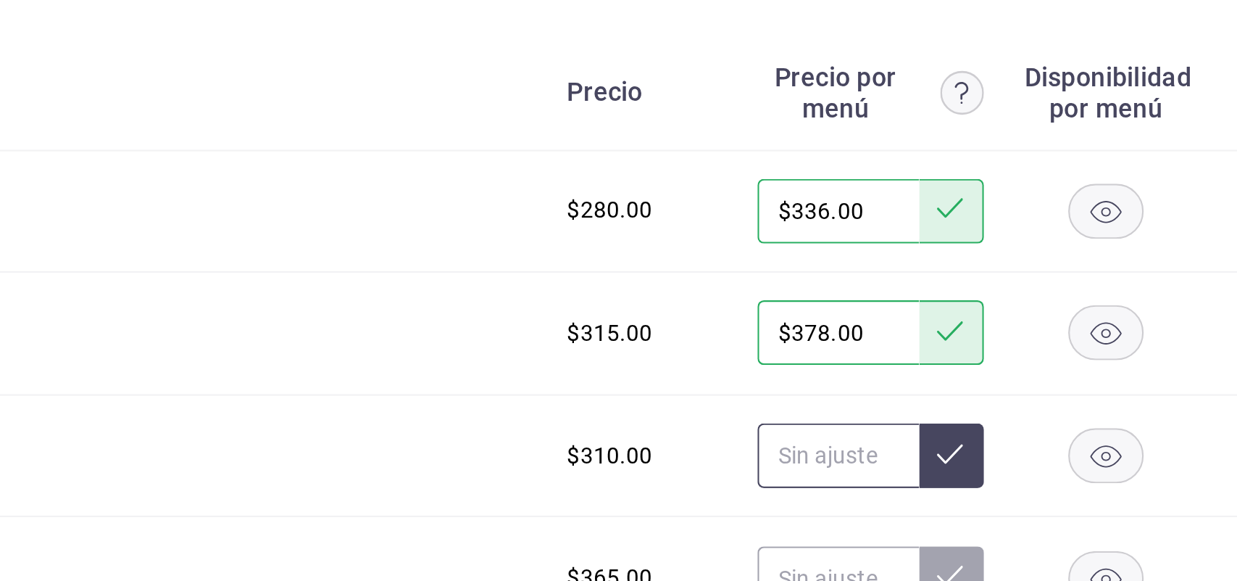
click at [1020, 437] on input "text" at bounding box center [1019, 430] width 72 height 29
type input "$372.00"
click at [1063, 433] on icon at bounding box center [1069, 430] width 12 height 12
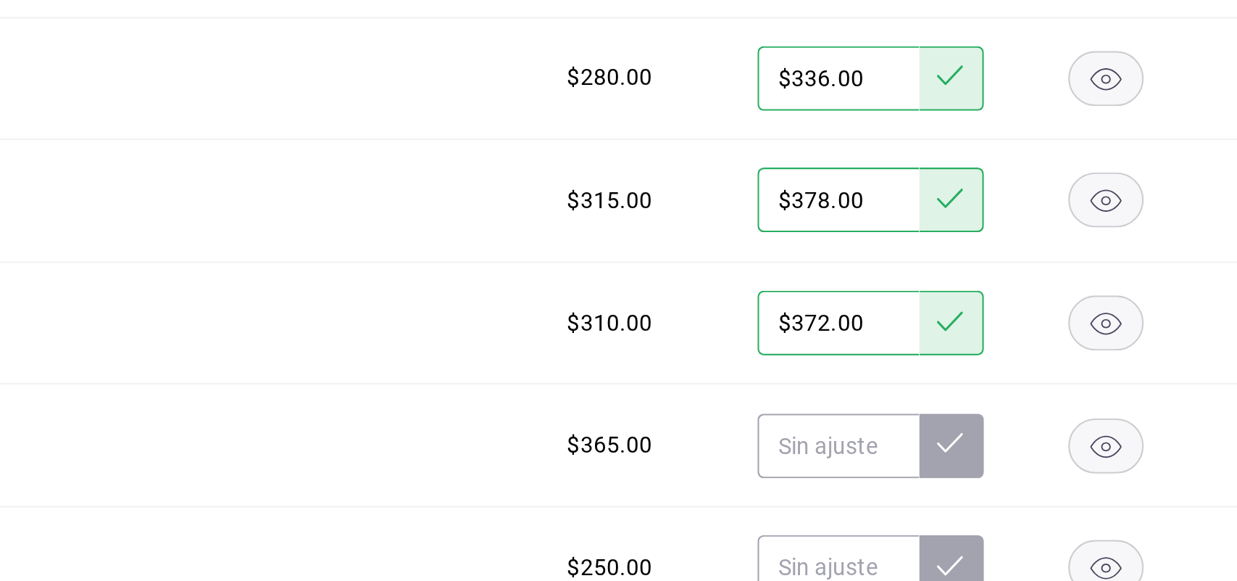
scroll to position [1979, 0]
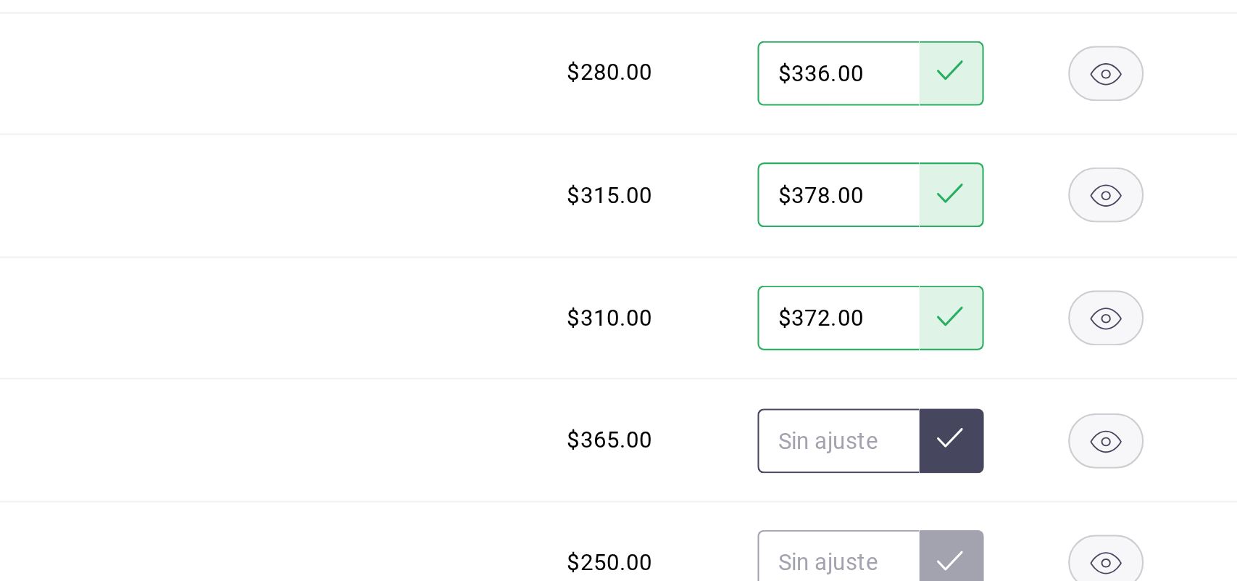
click at [1020, 433] on input "text" at bounding box center [1019, 424] width 72 height 29
type input "$438.00"
click at [1055, 434] on button at bounding box center [1069, 424] width 29 height 29
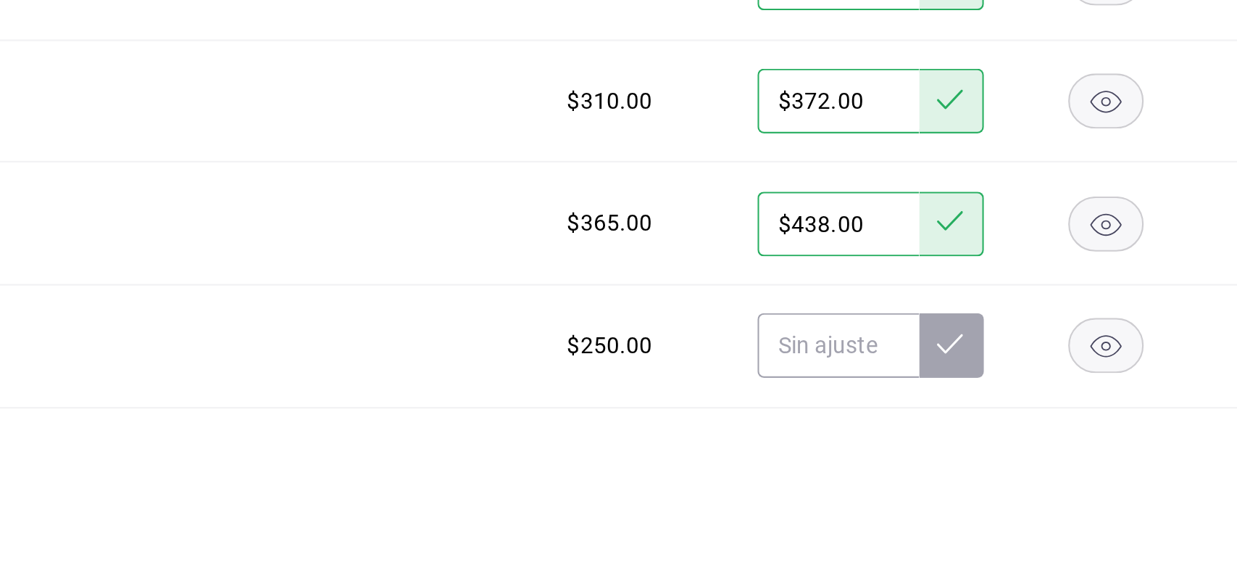
scroll to position [2079, 0]
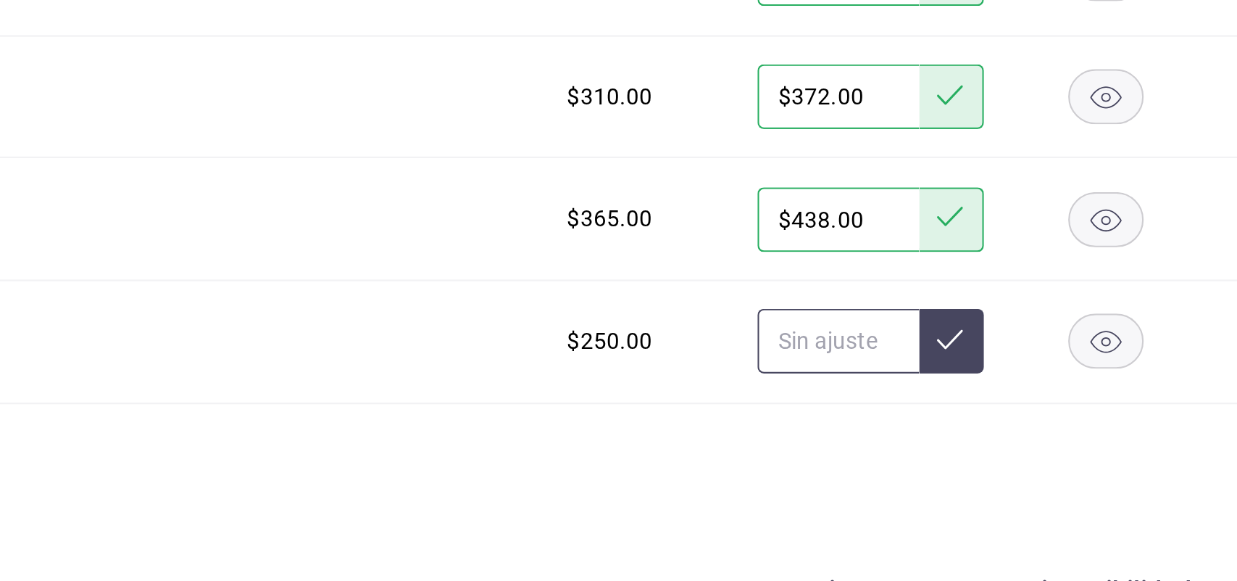
click at [1014, 392] on input "text" at bounding box center [1019, 379] width 72 height 29
type input "$300.00"
click at [1055, 383] on button at bounding box center [1069, 379] width 29 height 29
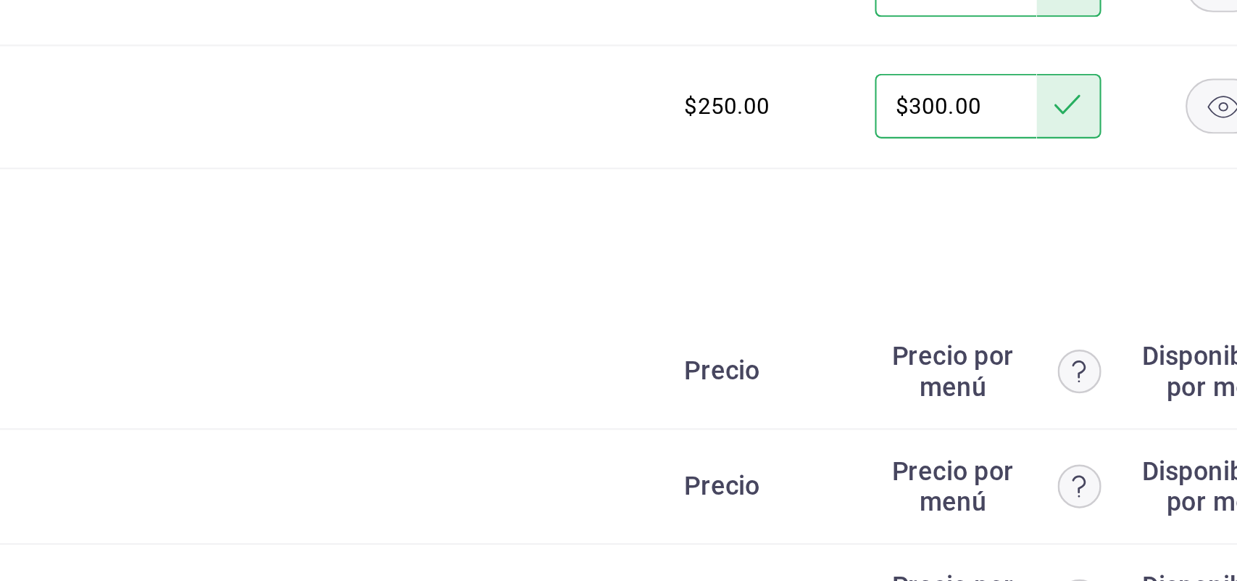
scroll to position [0, 0]
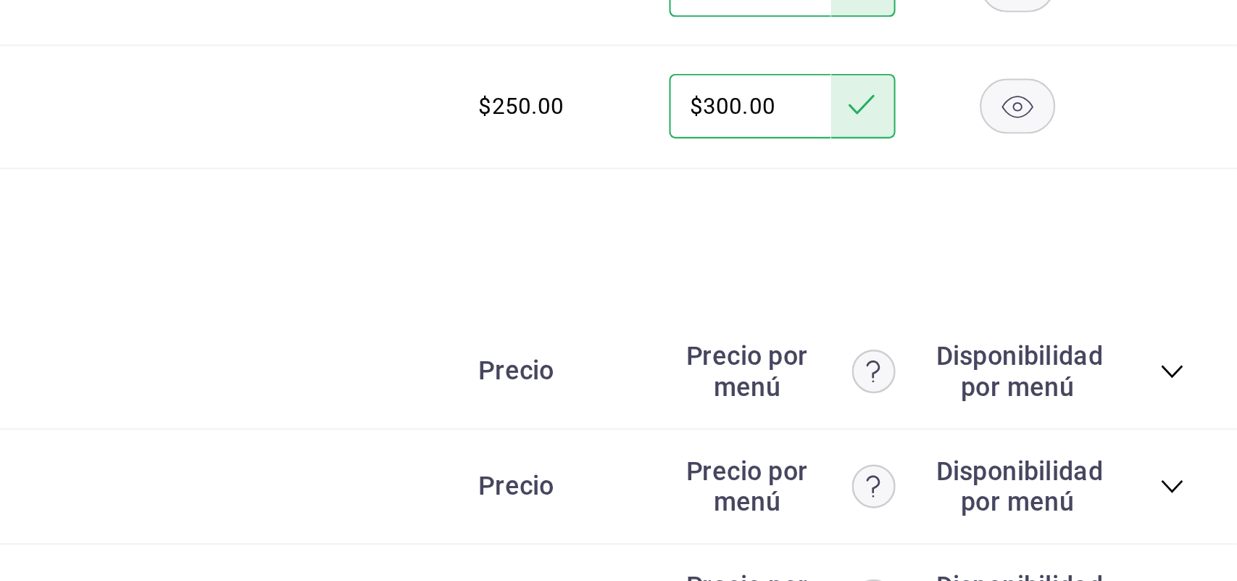
click at [1202, 396] on icon "collapse-category-row" at bounding box center [1208, 393] width 12 height 12
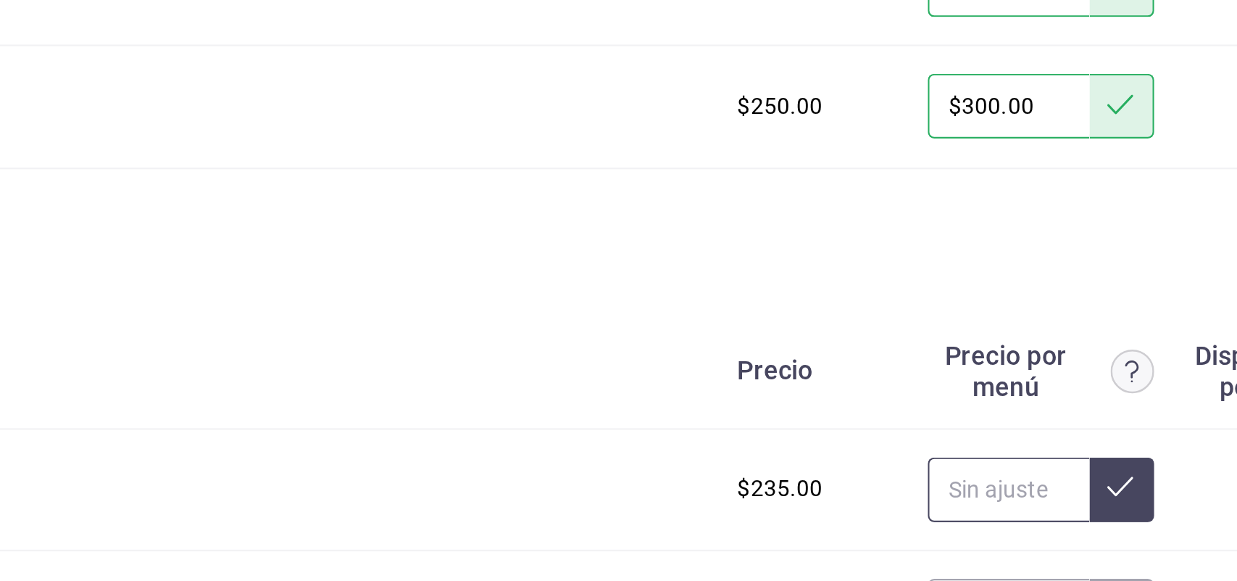
click at [1015, 444] on input "text" at bounding box center [1019, 445] width 72 height 29
type input "$282.00"
click at [1063, 449] on icon at bounding box center [1069, 445] width 12 height 12
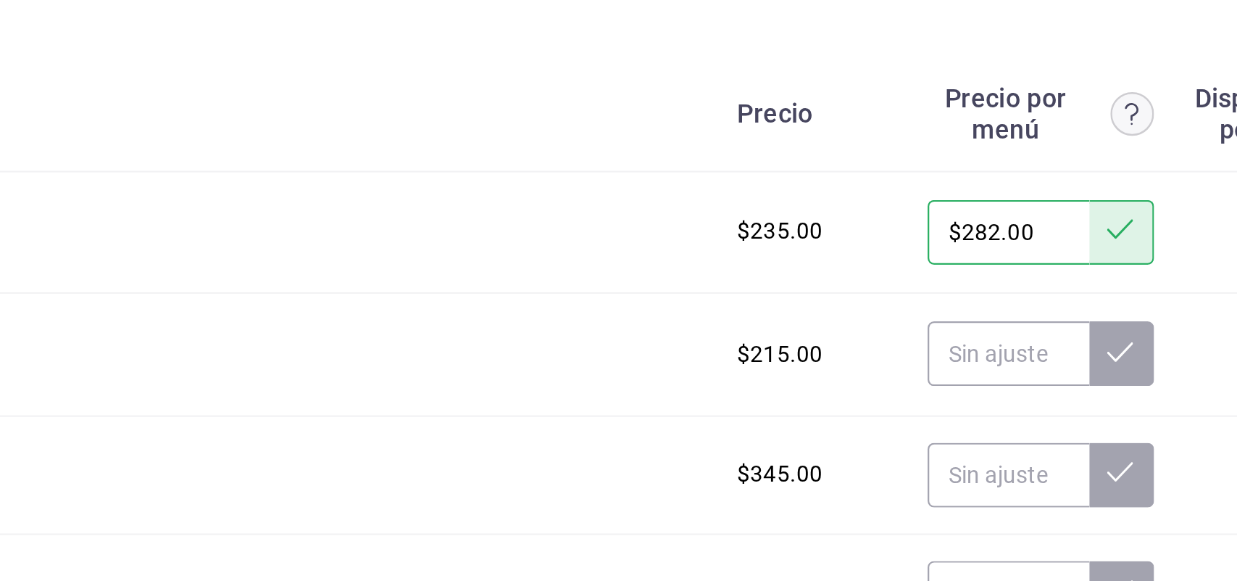
scroll to position [2302, 0]
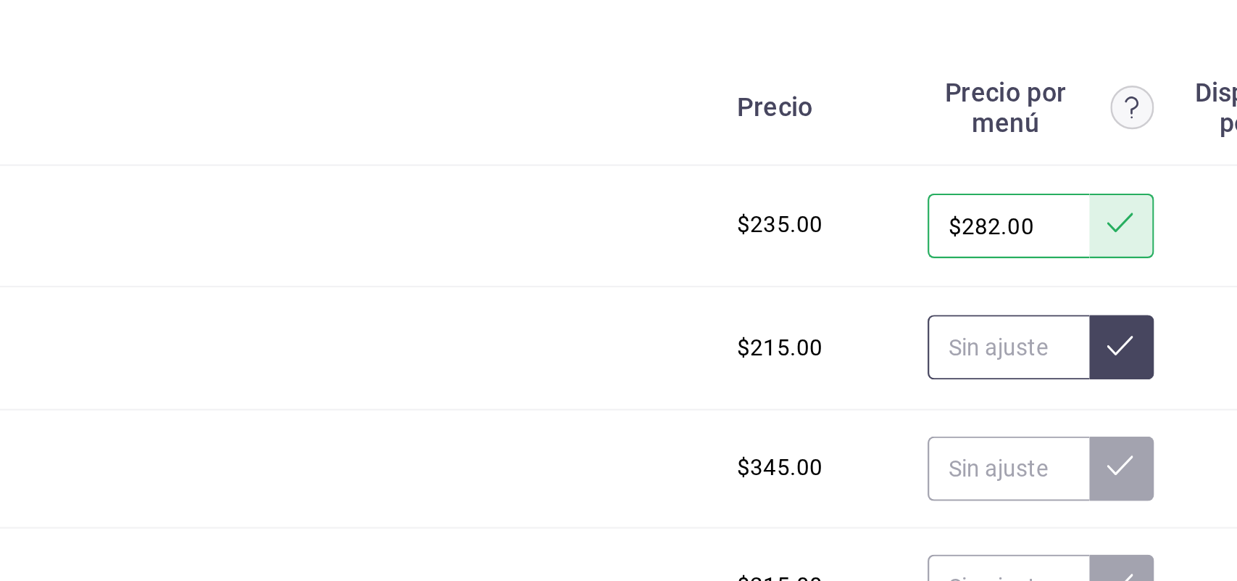
click at [1013, 389] on input "text" at bounding box center [1019, 381] width 72 height 29
type input "$258.00"
click at [1063, 383] on icon at bounding box center [1069, 381] width 12 height 12
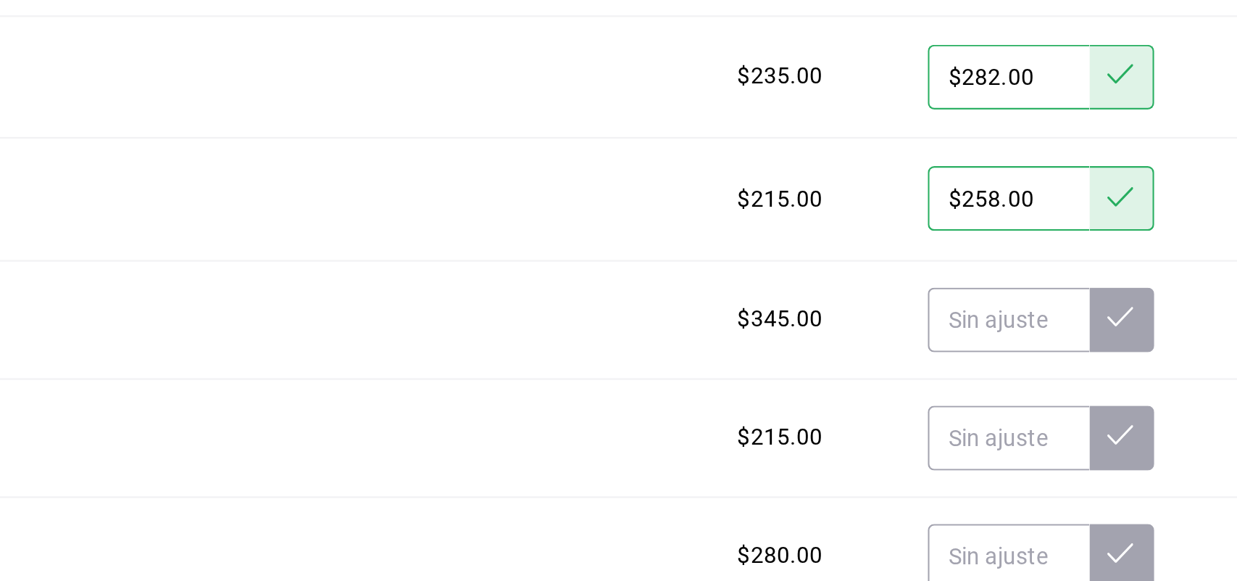
scroll to position [2370, 0]
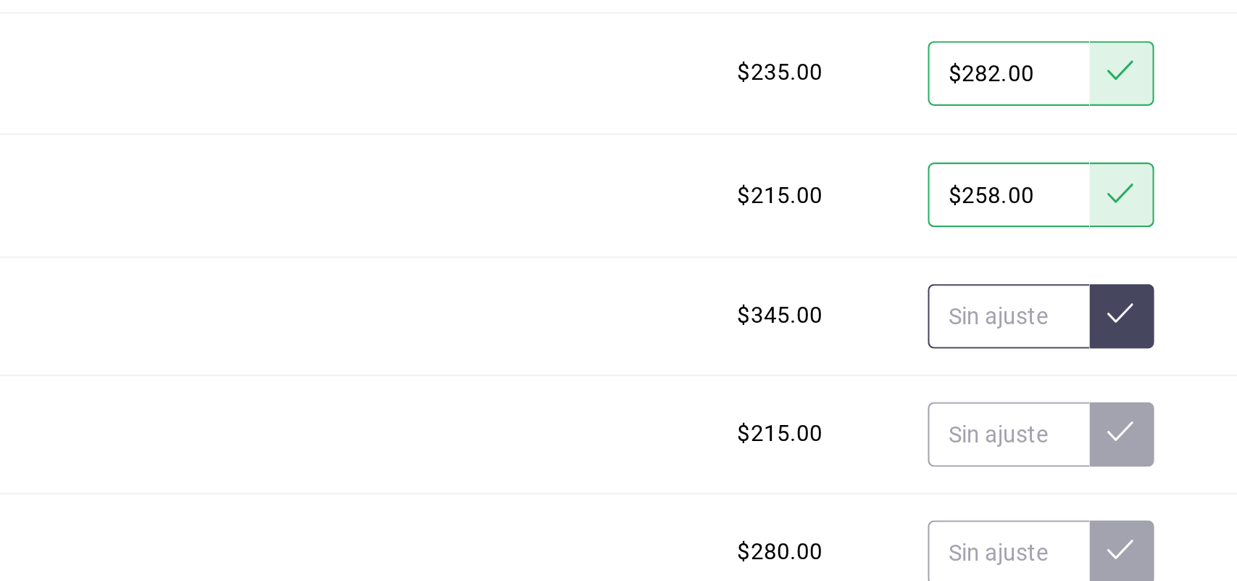
click at [1007, 370] on input "text" at bounding box center [1019, 368] width 72 height 29
type input "$414.00"
click at [1063, 373] on icon at bounding box center [1069, 367] width 12 height 12
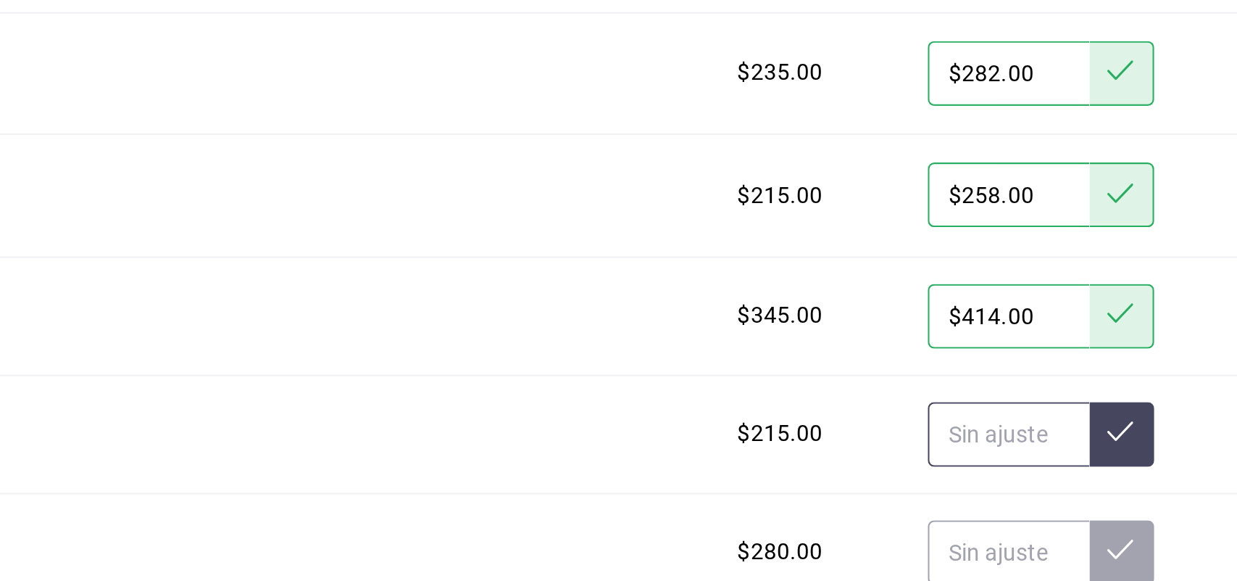
click at [1000, 420] on input "text" at bounding box center [1019, 421] width 72 height 29
type input "$258.00"
click at [1063, 425] on icon at bounding box center [1069, 420] width 12 height 12
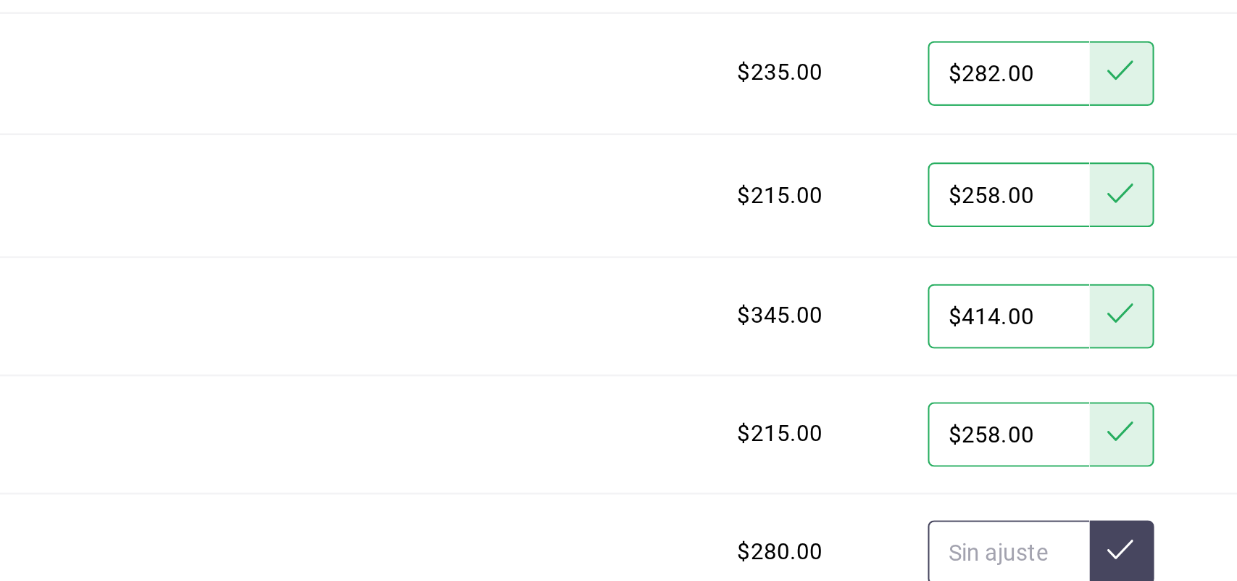
click at [1010, 479] on input "text" at bounding box center [1019, 474] width 72 height 29
type input "$336.00"
click at [1063, 474] on icon at bounding box center [1069, 473] width 12 height 12
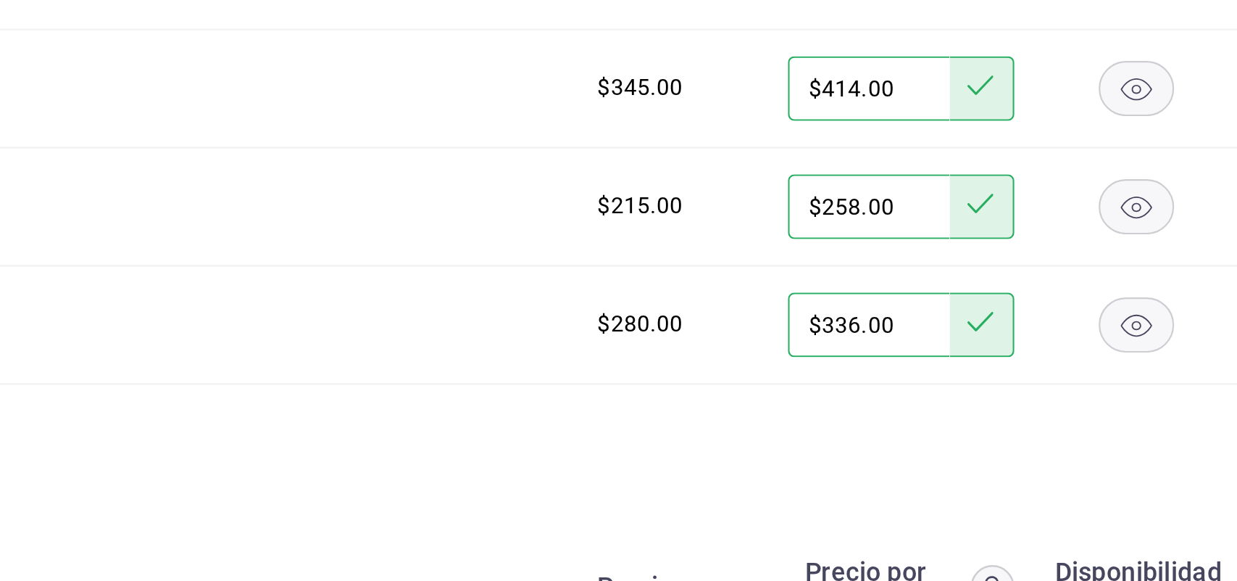
scroll to position [0, 0]
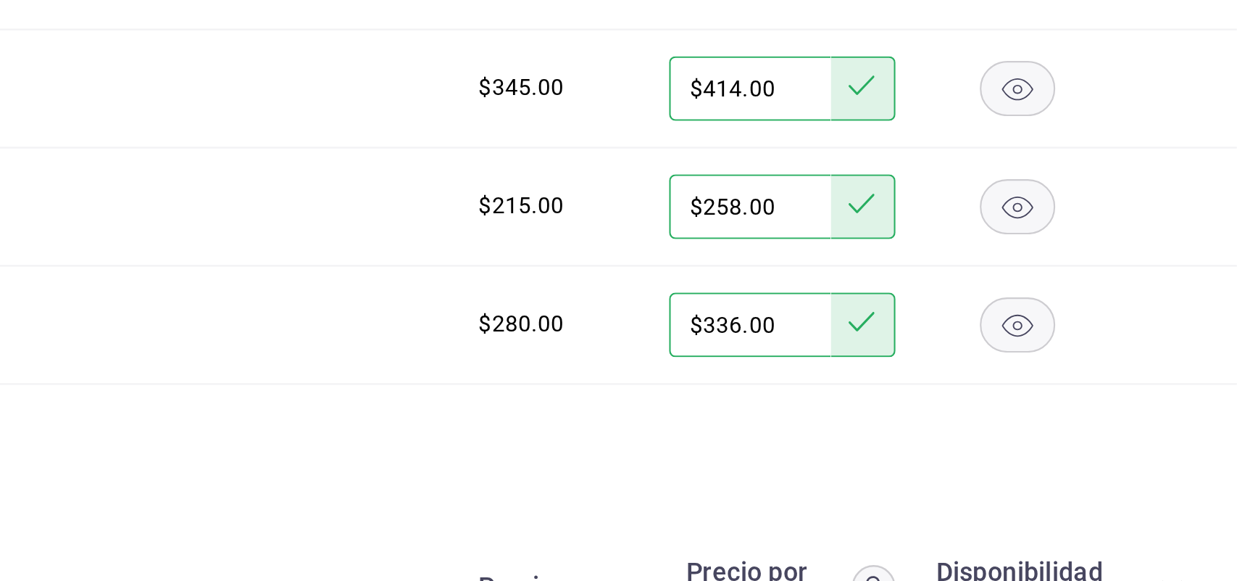
click at [1129, 427] on rect "button" at bounding box center [1139, 415] width 33 height 24
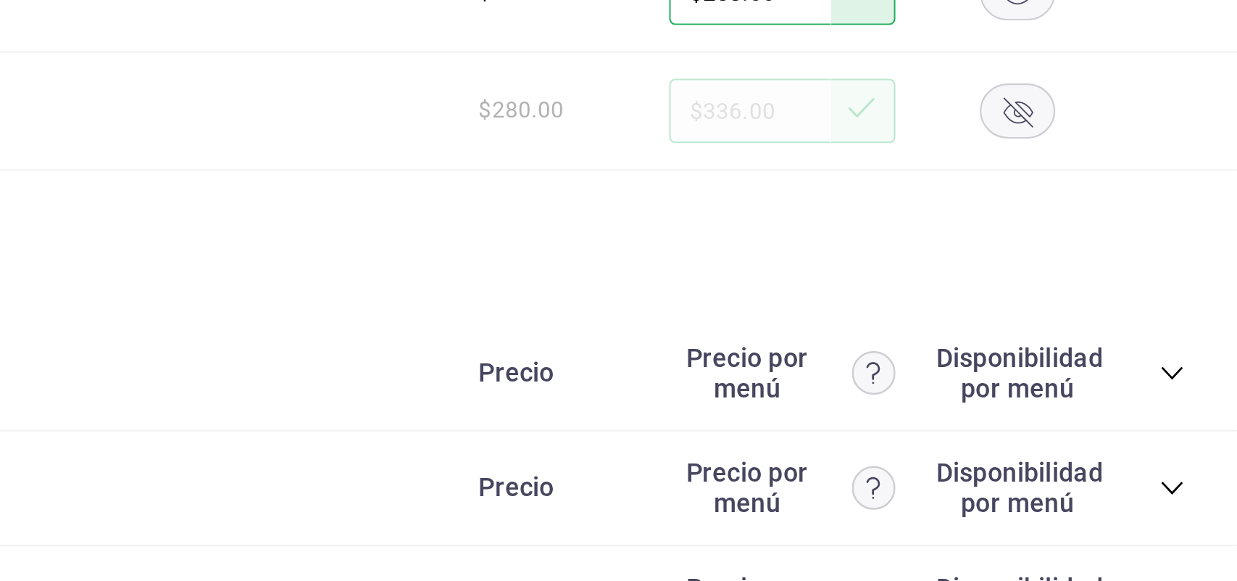
click at [1202, 442] on icon "collapse-category-row" at bounding box center [1208, 437] width 12 height 12
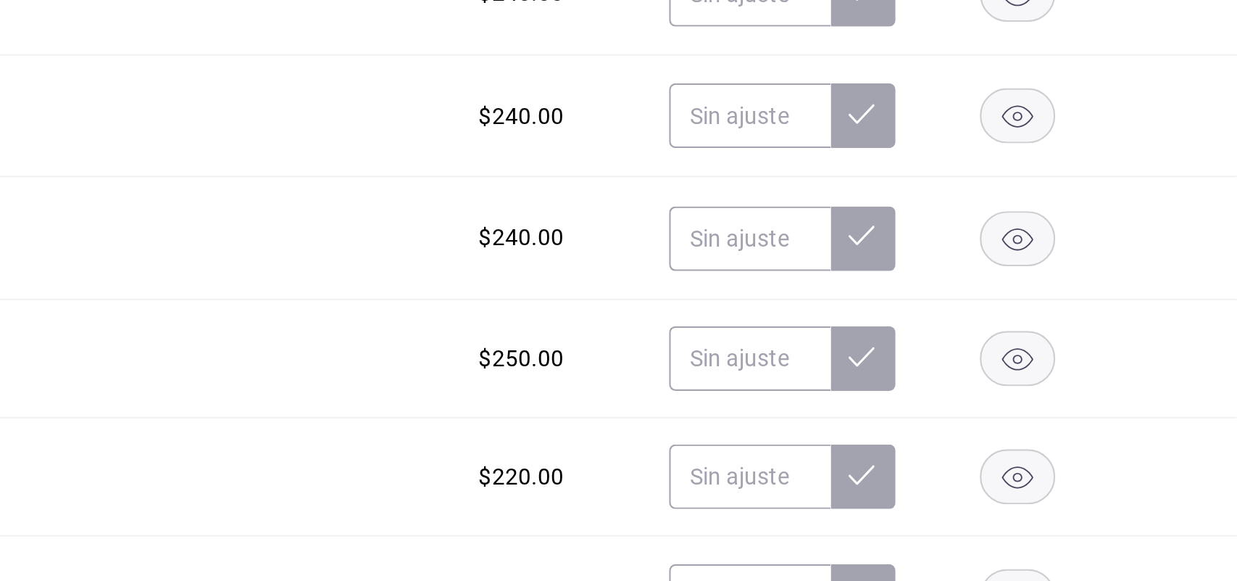
click at [1129, 439] on rect "button" at bounding box center [1139, 431] width 33 height 24
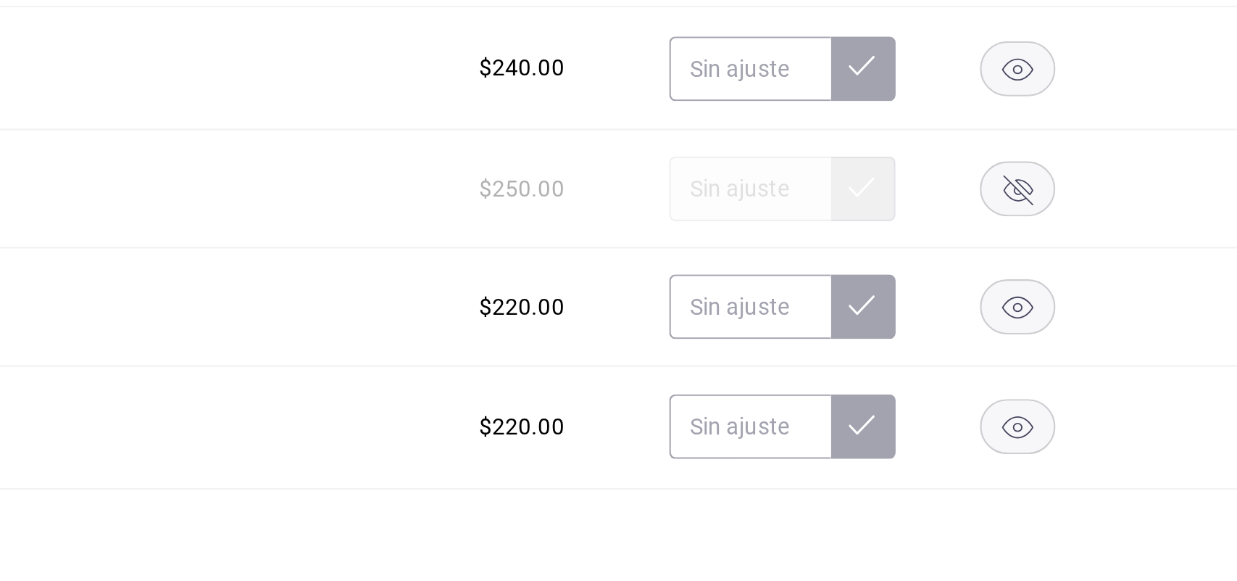
click at [1132, 413] on icon "button" at bounding box center [1139, 408] width 14 height 10
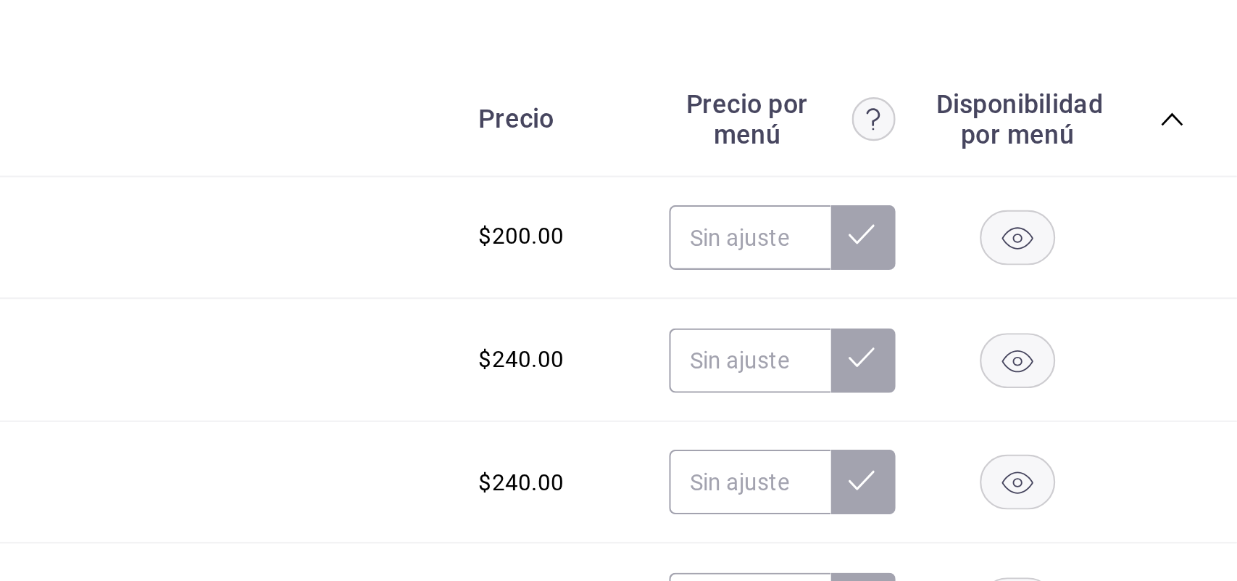
scroll to position [2636, 0]
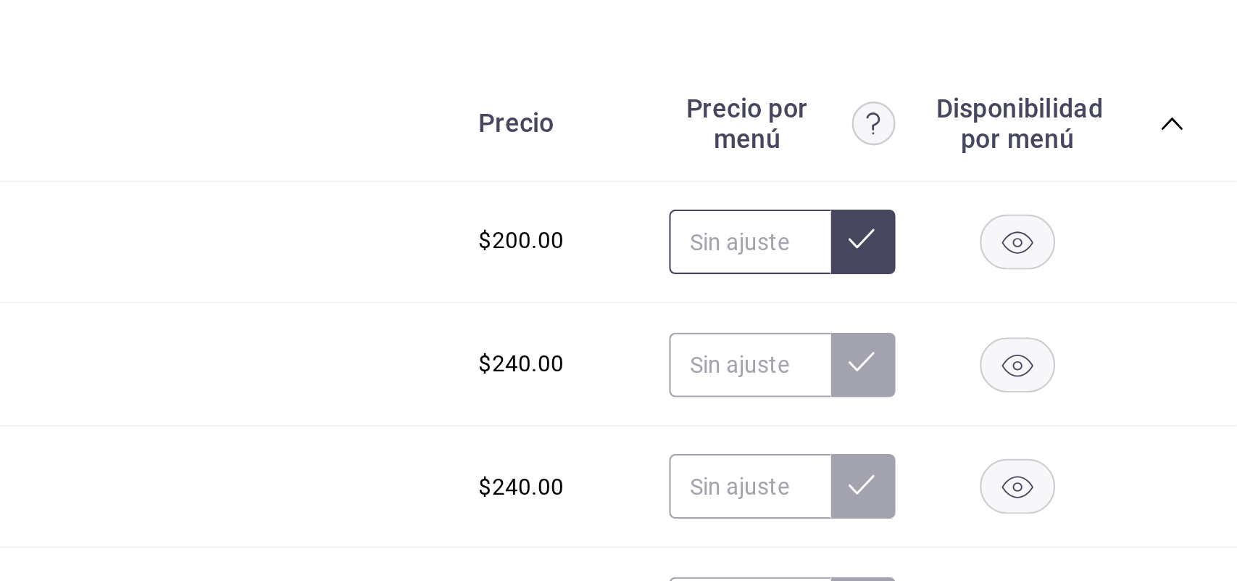
click at [1010, 393] on input "text" at bounding box center [1019, 378] width 72 height 29
type input "$240.00"
click at [984, 442] on input "text" at bounding box center [1019, 433] width 72 height 29
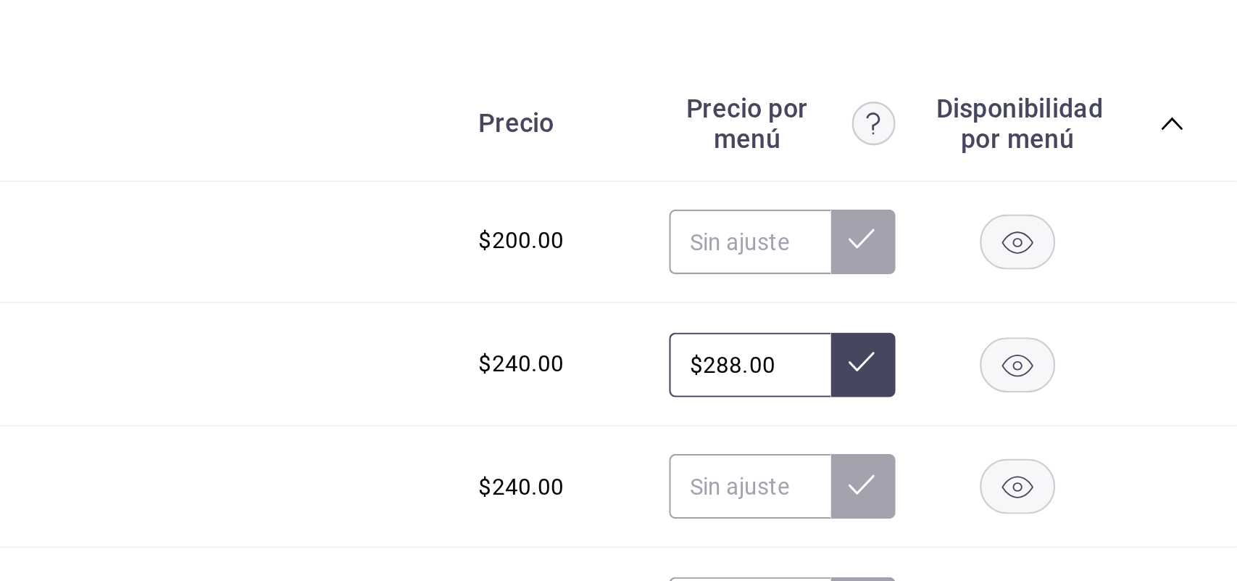
type input "$288.00"
click at [1063, 438] on icon at bounding box center [1069, 432] width 12 height 12
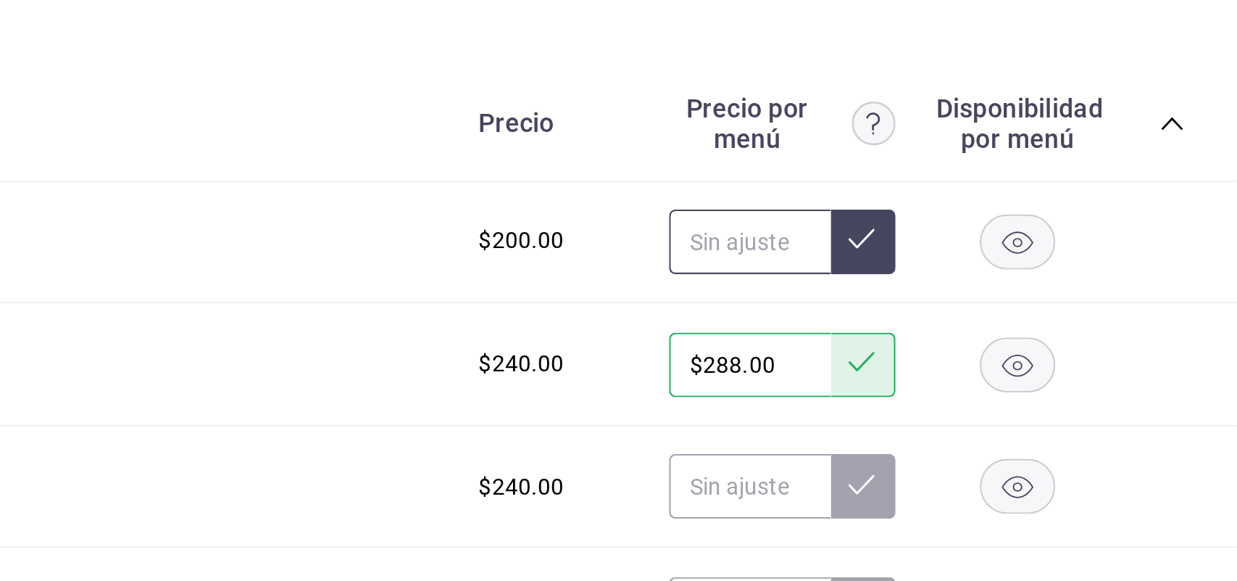
click at [1017, 384] on input "text" at bounding box center [1019, 378] width 72 height 29
type input "$240.00"
click at [1063, 383] on icon at bounding box center [1069, 377] width 12 height 12
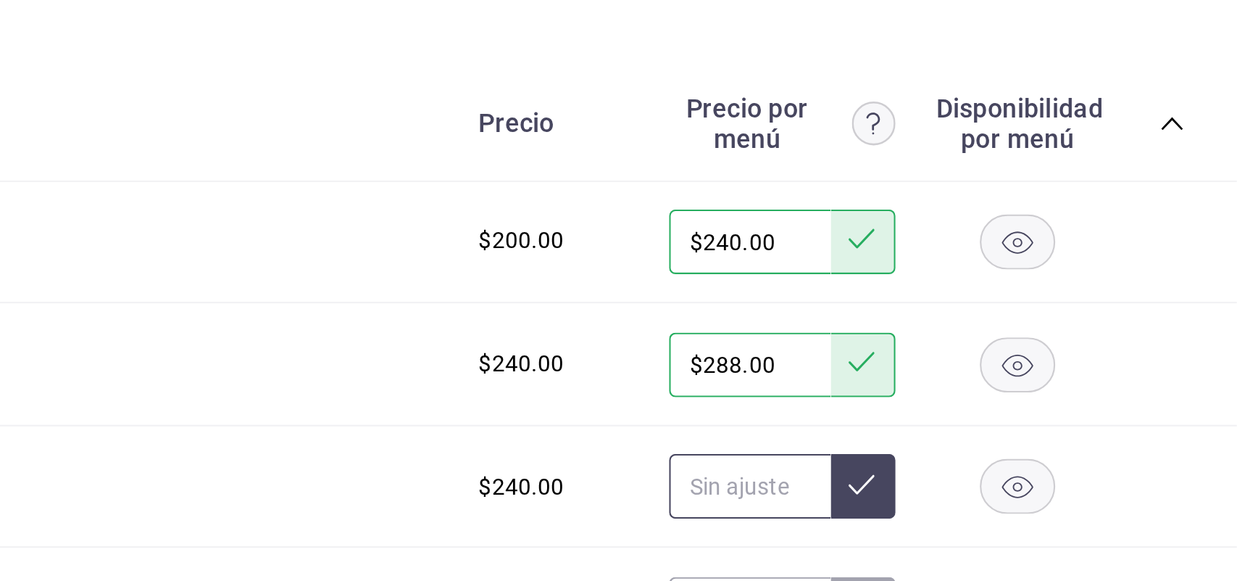
click at [994, 486] on input "text" at bounding box center [1019, 487] width 72 height 29
type input "$288.00"
click at [1063, 491] on icon at bounding box center [1069, 487] width 12 height 9
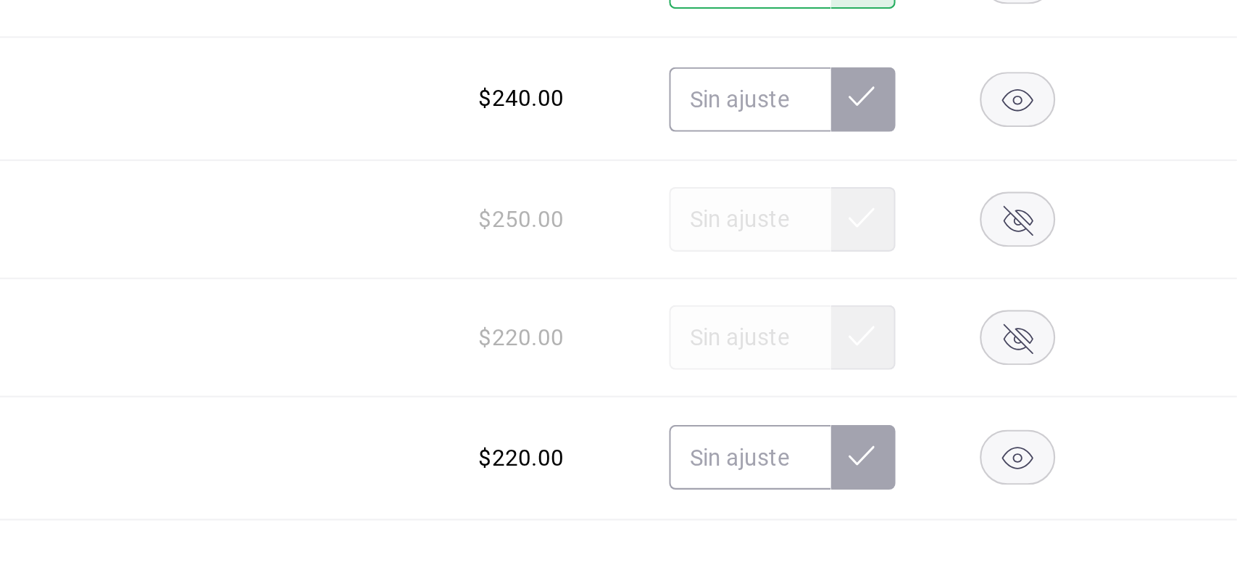
scroll to position [2865, 0]
click at [1013, 486] on input "text" at bounding box center [1019, 474] width 72 height 29
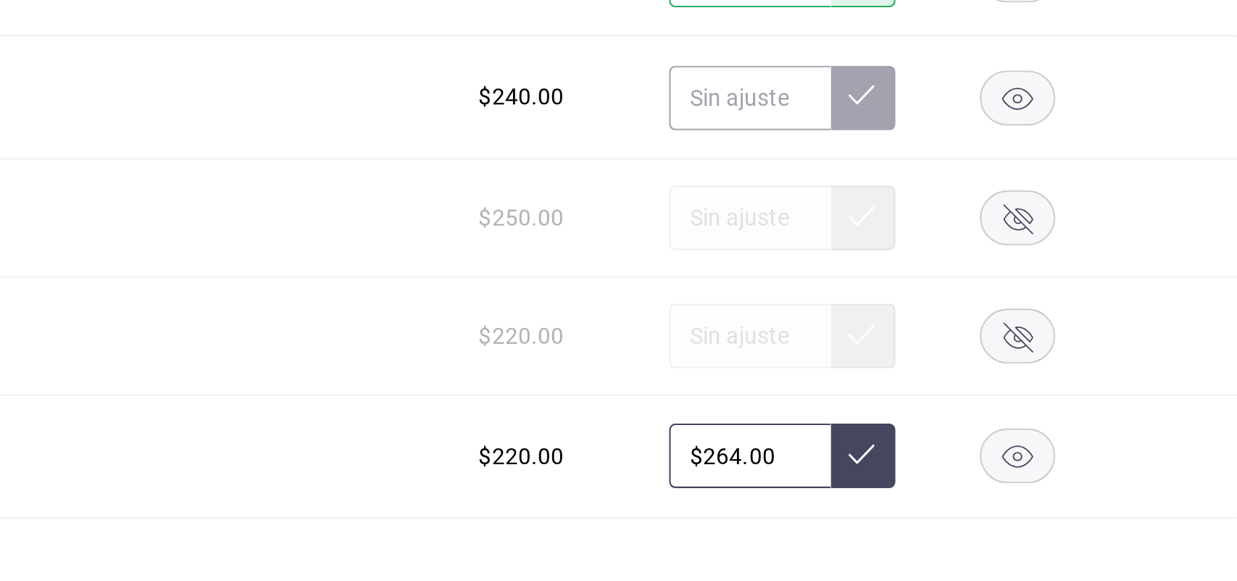
type input "$264.00"
click at [1063, 479] on icon at bounding box center [1069, 474] width 12 height 12
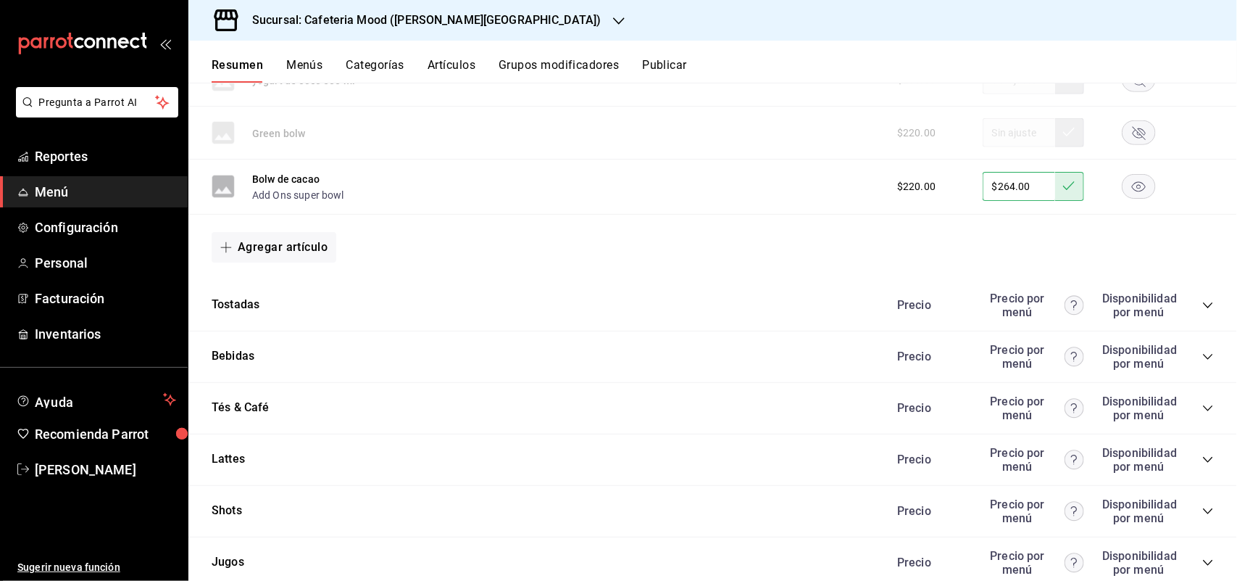
scroll to position [3151, 0]
click at [1202, 312] on icon "collapse-category-row" at bounding box center [1208, 307] width 12 height 12
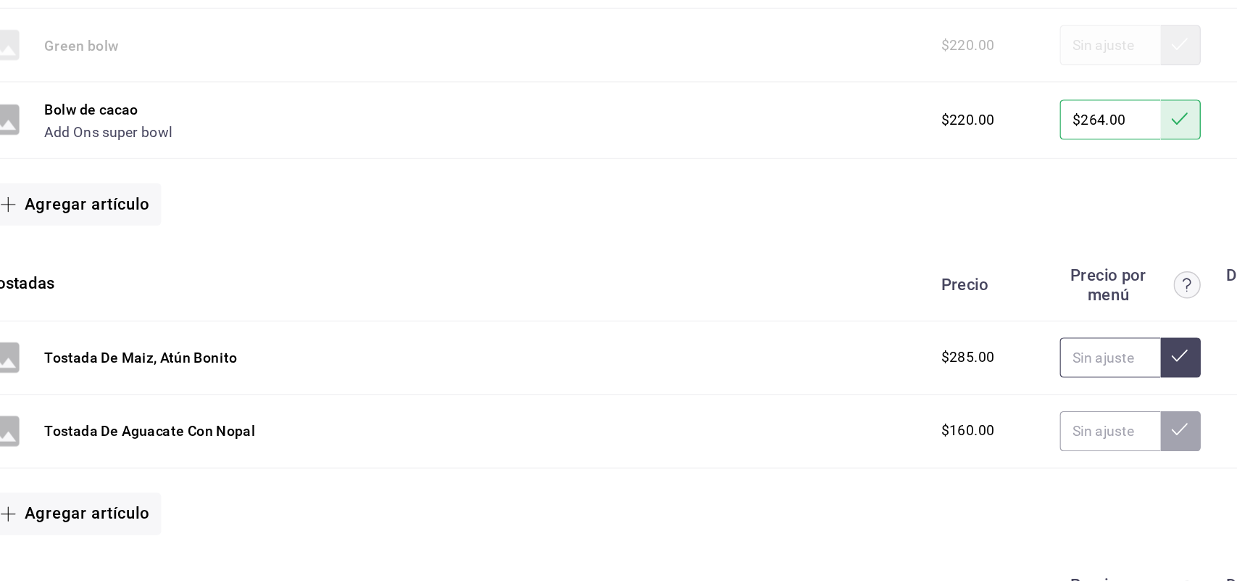
click at [1005, 358] on input "text" at bounding box center [1019, 358] width 72 height 29
type input "$342.00"
click at [1063, 358] on icon at bounding box center [1069, 358] width 12 height 12
click at [1015, 419] on input "$1.00" at bounding box center [1019, 411] width 72 height 29
type input "$192.00"
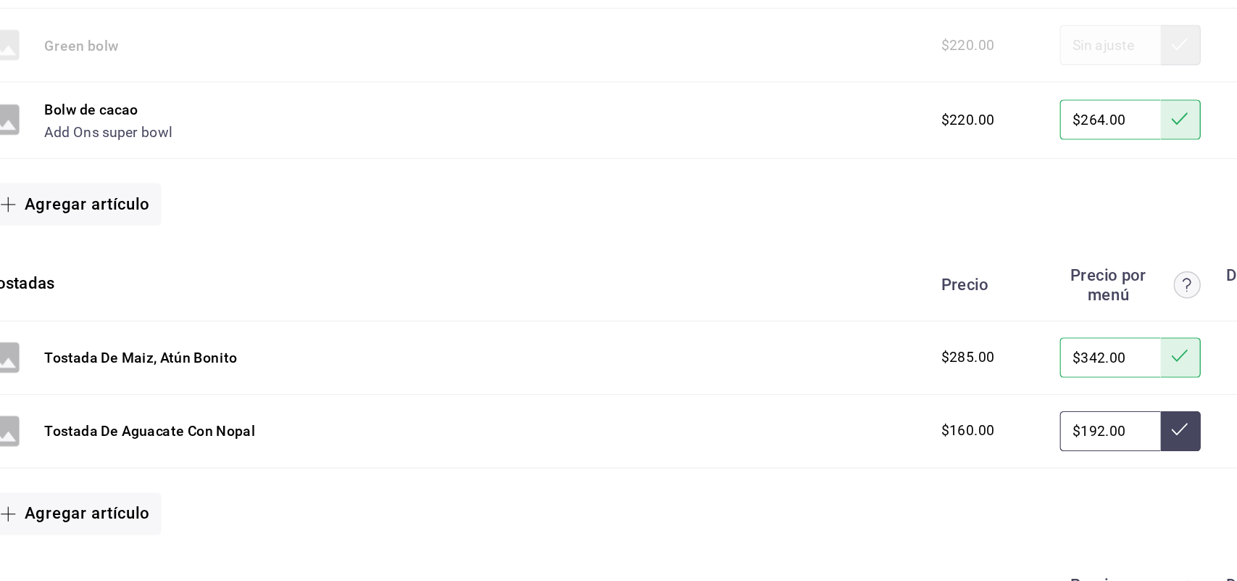
click at [1055, 419] on button at bounding box center [1069, 411] width 29 height 29
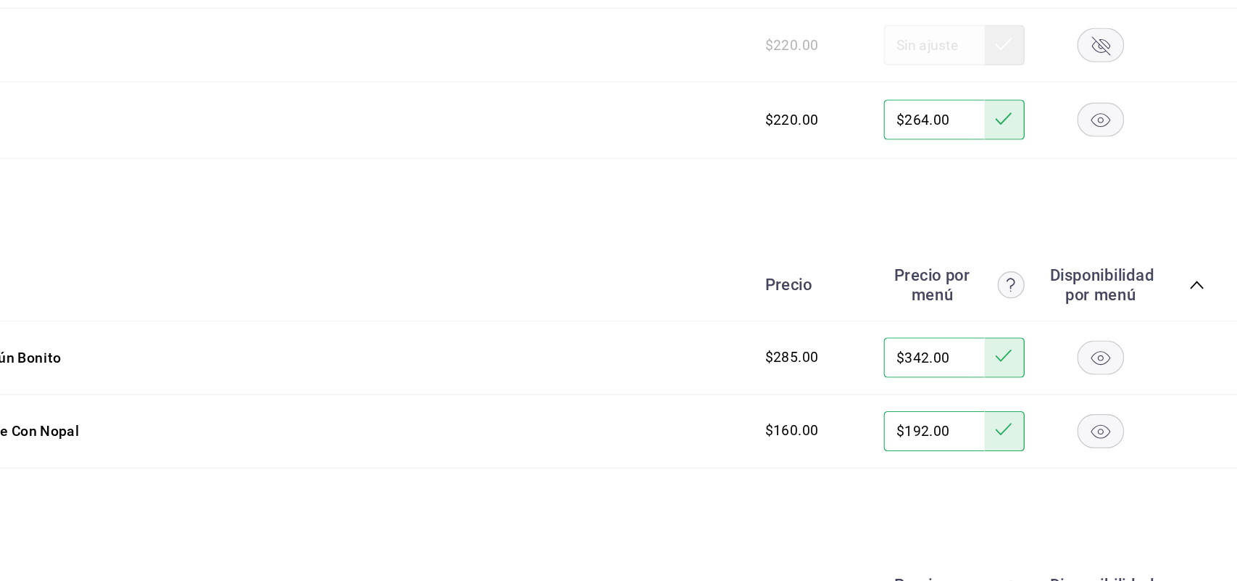
click at [1202, 312] on icon "collapse-category-row" at bounding box center [1208, 307] width 12 height 12
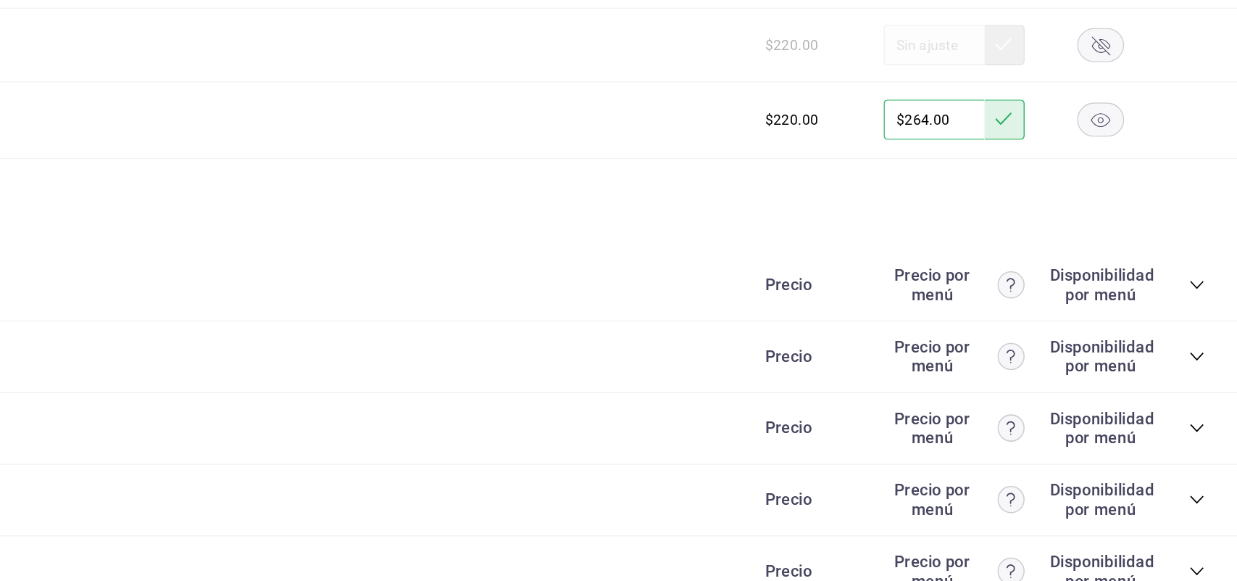
click at [1202, 364] on icon "collapse-category-row" at bounding box center [1208, 358] width 12 height 12
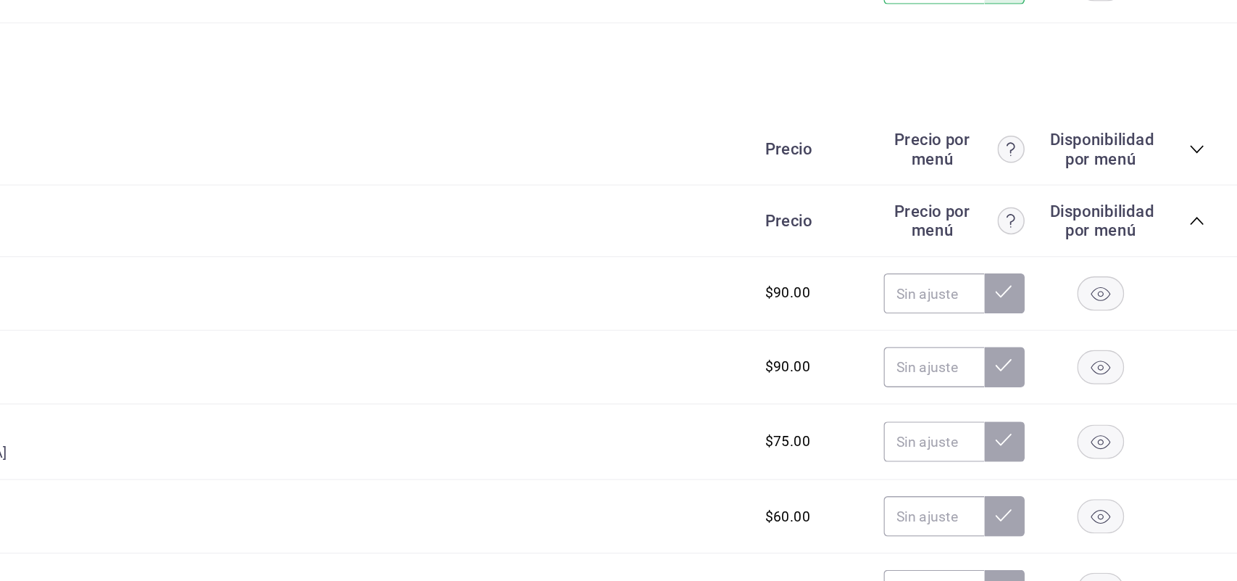
scroll to position [3251, 0]
click at [1001, 323] on input "text" at bounding box center [1019, 310] width 72 height 29
type input "$108.00"
click at [1063, 315] on icon at bounding box center [1069, 310] width 12 height 12
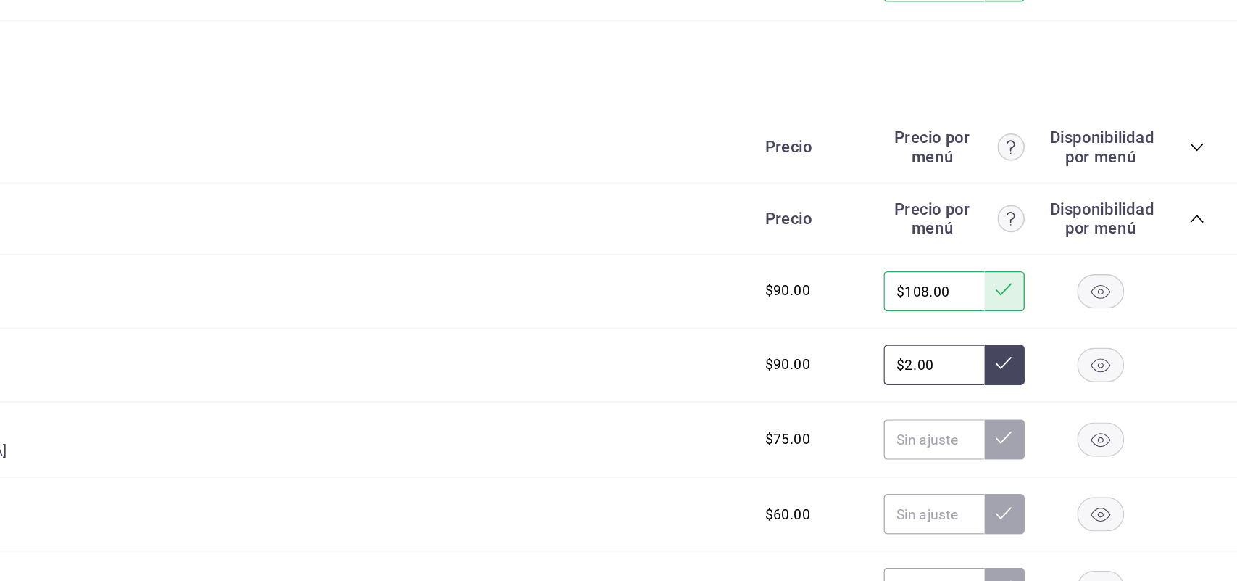
click at [1003, 367] on input "$2.00" at bounding box center [1019, 363] width 72 height 29
type input "$2.00"
type input "$108.00"
click at [1063, 368] on icon at bounding box center [1069, 363] width 12 height 12
click at [997, 428] on input "text" at bounding box center [1019, 417] width 72 height 29
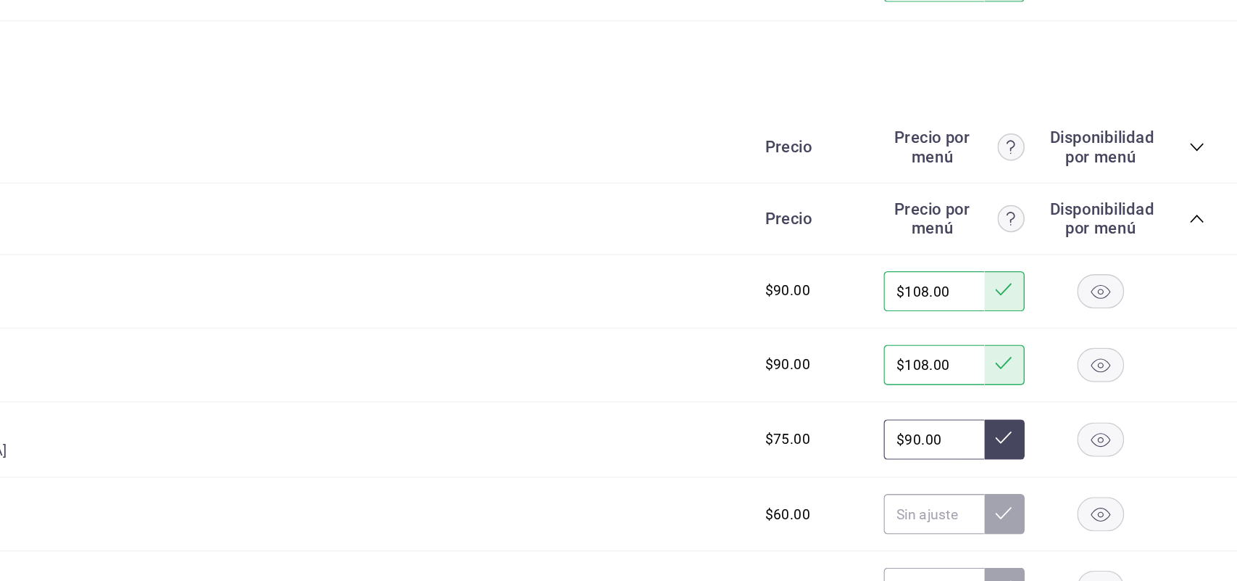
type input "$90.00"
click at [1063, 422] on icon at bounding box center [1069, 416] width 12 height 12
click at [1128, 478] on rect "button" at bounding box center [1139, 472] width 33 height 24
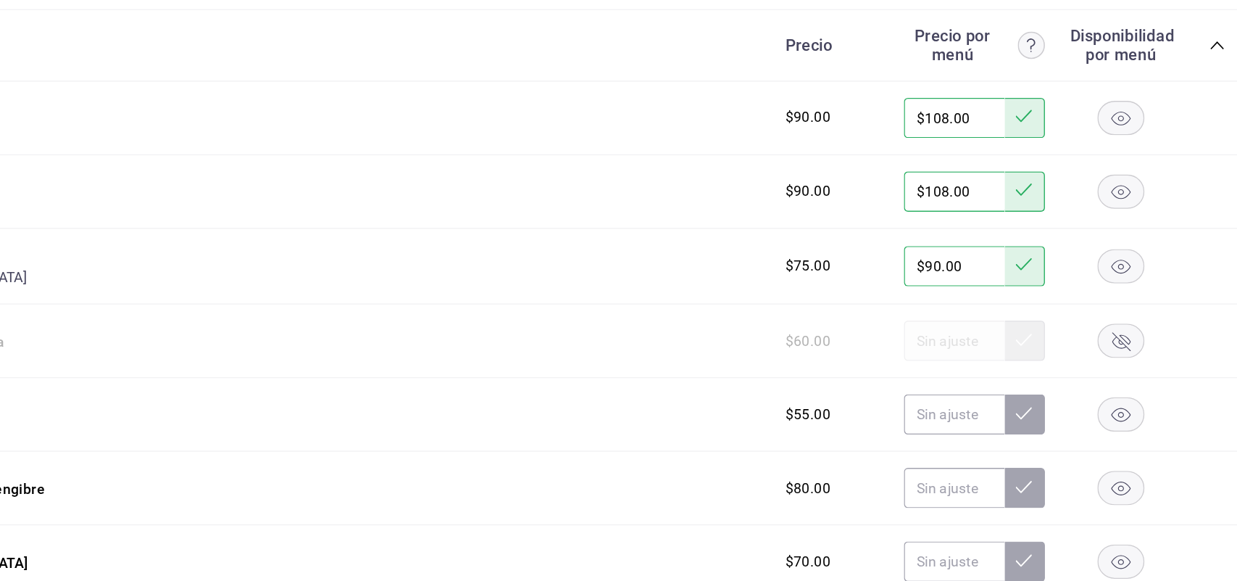
click at [1129, 404] on rect "button" at bounding box center [1139, 400] width 33 height 24
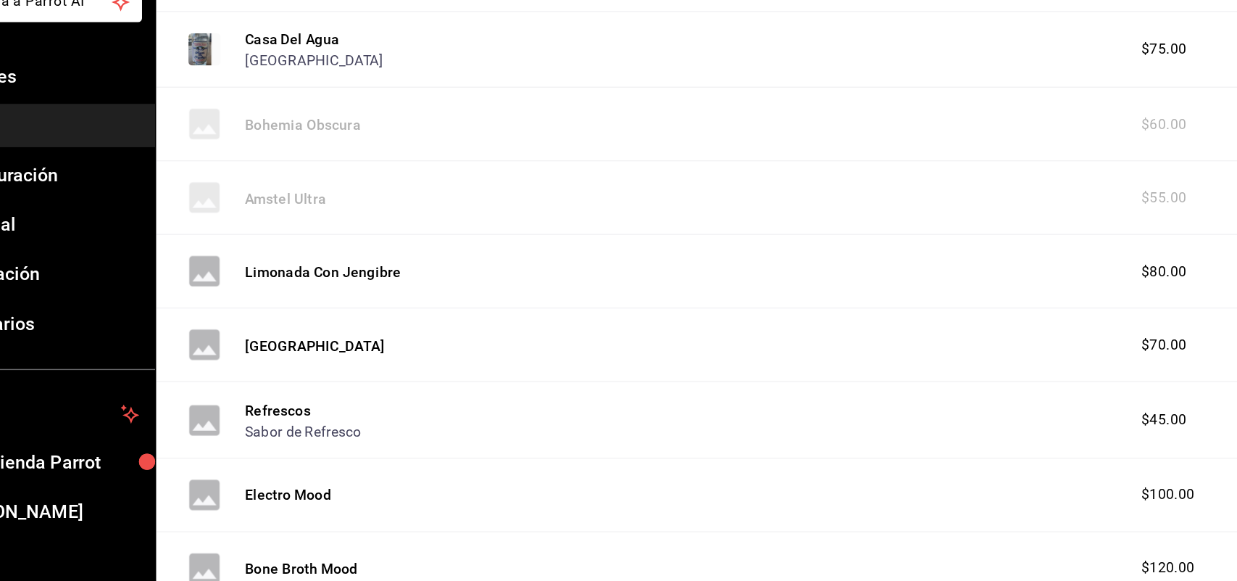
scroll to position [3532, 0]
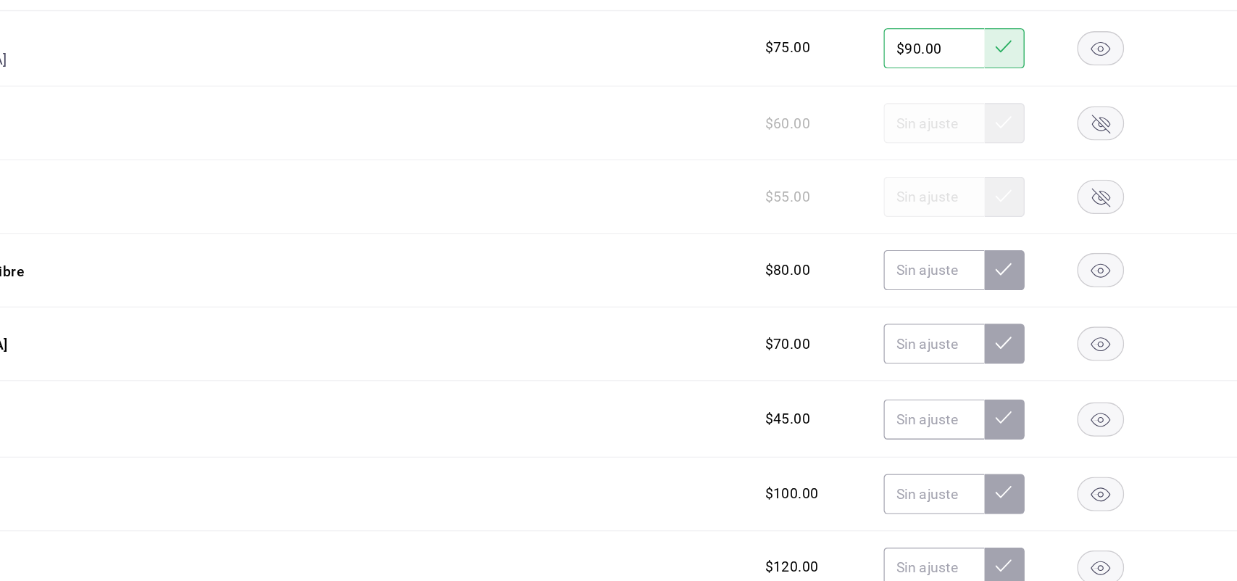
click at [1129, 302] on rect "button" at bounding box center [1139, 296] width 33 height 24
click at [1132, 351] on icon "button" at bounding box center [1139, 349] width 14 height 10
click at [1129, 404] on rect "button" at bounding box center [1139, 403] width 33 height 24
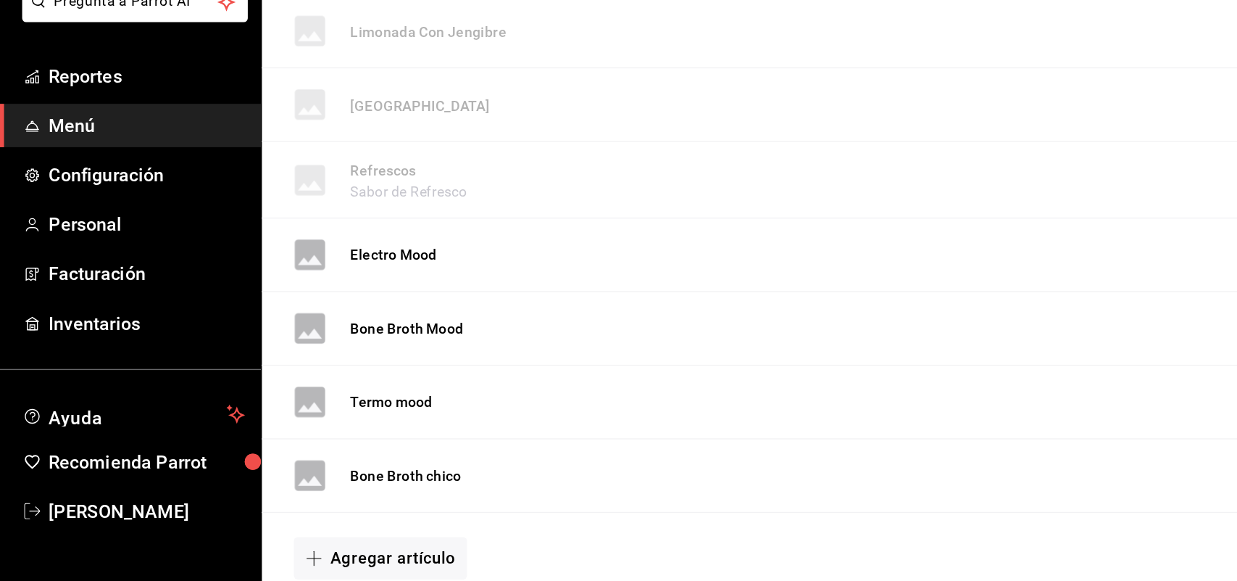
scroll to position [3712, 0]
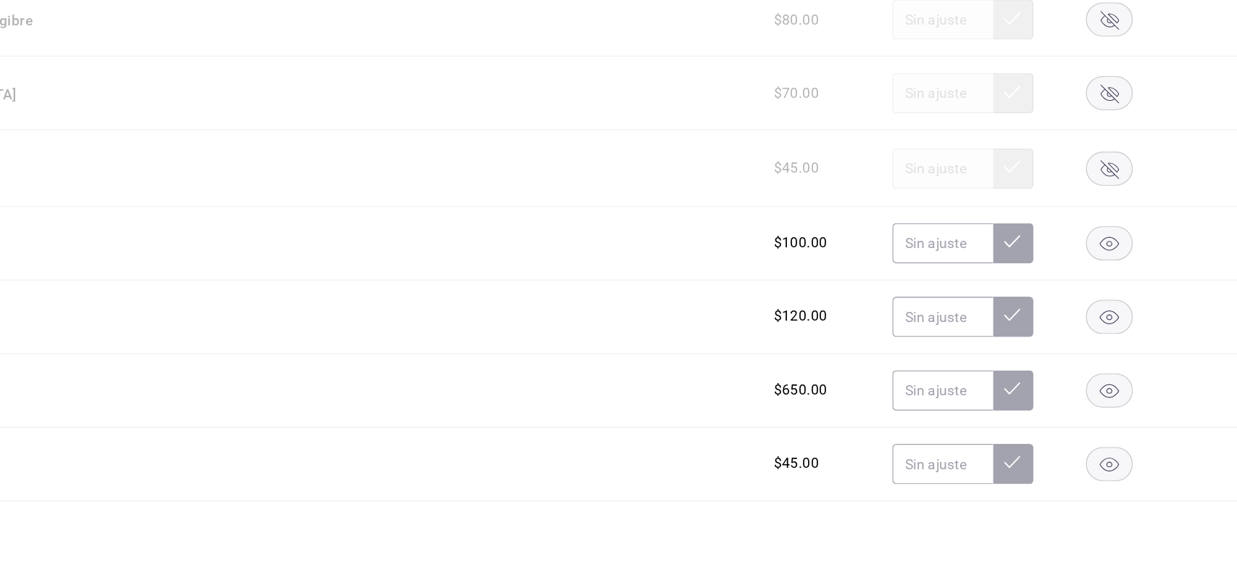
click at [1128, 337] on rect "button" at bounding box center [1139, 329] width 33 height 24
click at [1132, 441] on icon "button" at bounding box center [1139, 436] width 14 height 10
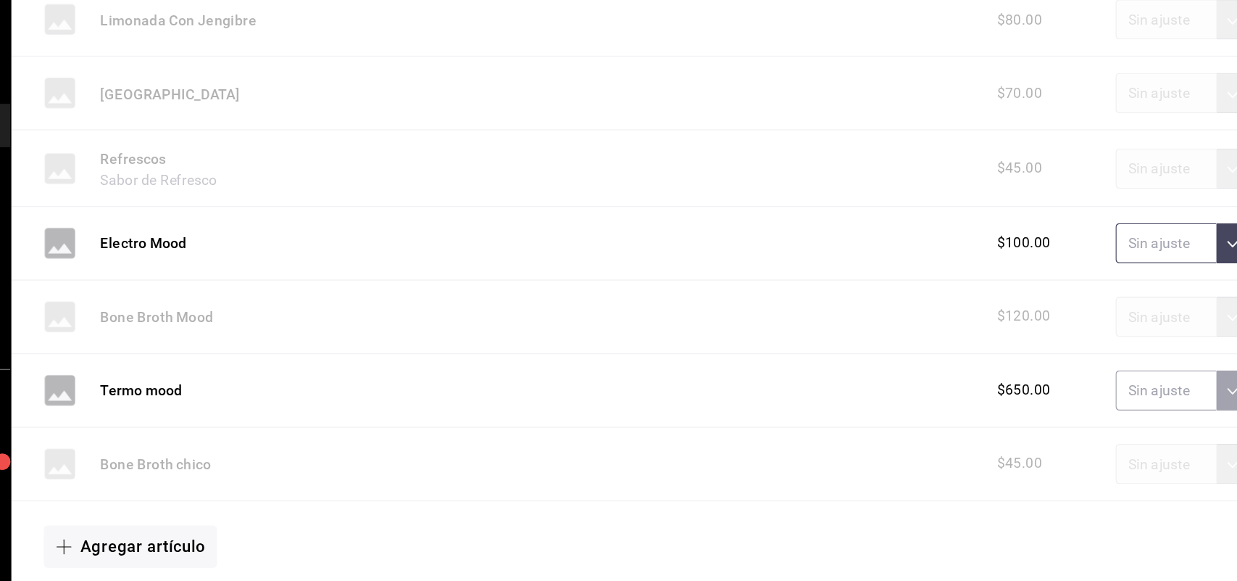
click at [995, 285] on input "text" at bounding box center [1019, 276] width 72 height 29
type input "$180.00"
click at [1055, 288] on button at bounding box center [1069, 276] width 29 height 29
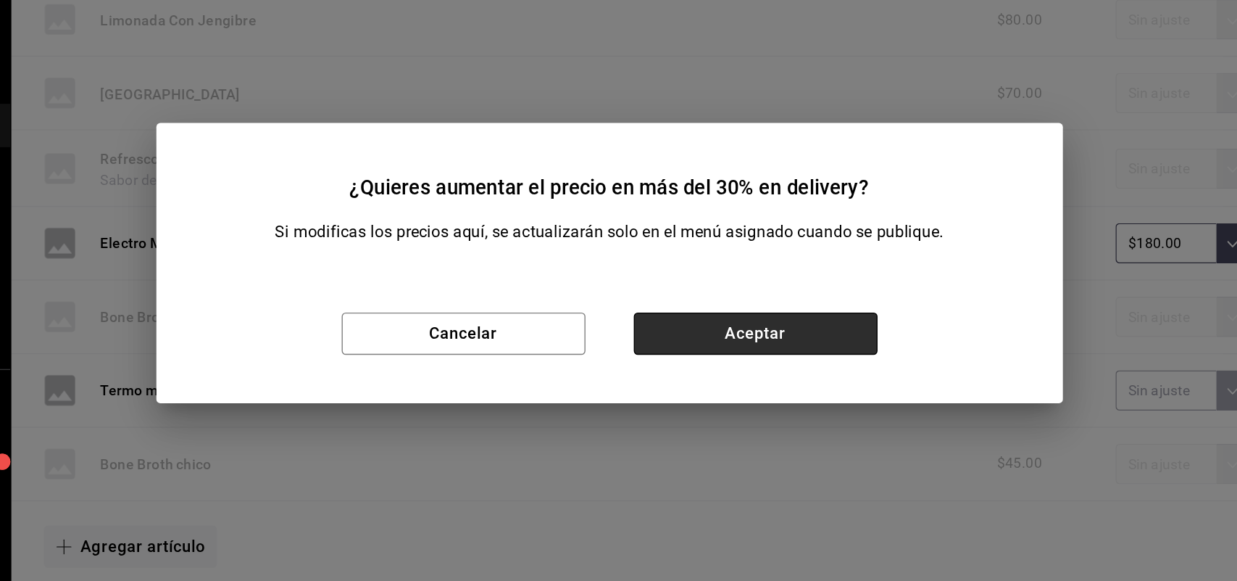
click at [765, 333] on button "Aceptar" at bounding box center [723, 341] width 175 height 30
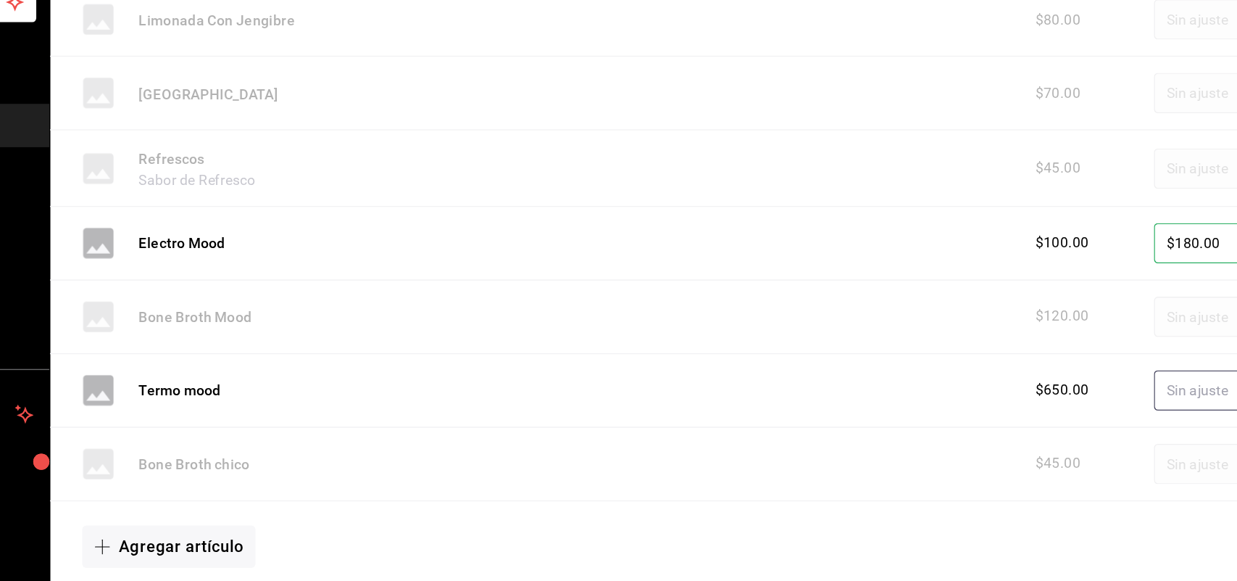
click at [1010, 389] on input "text" at bounding box center [1019, 381] width 72 height 29
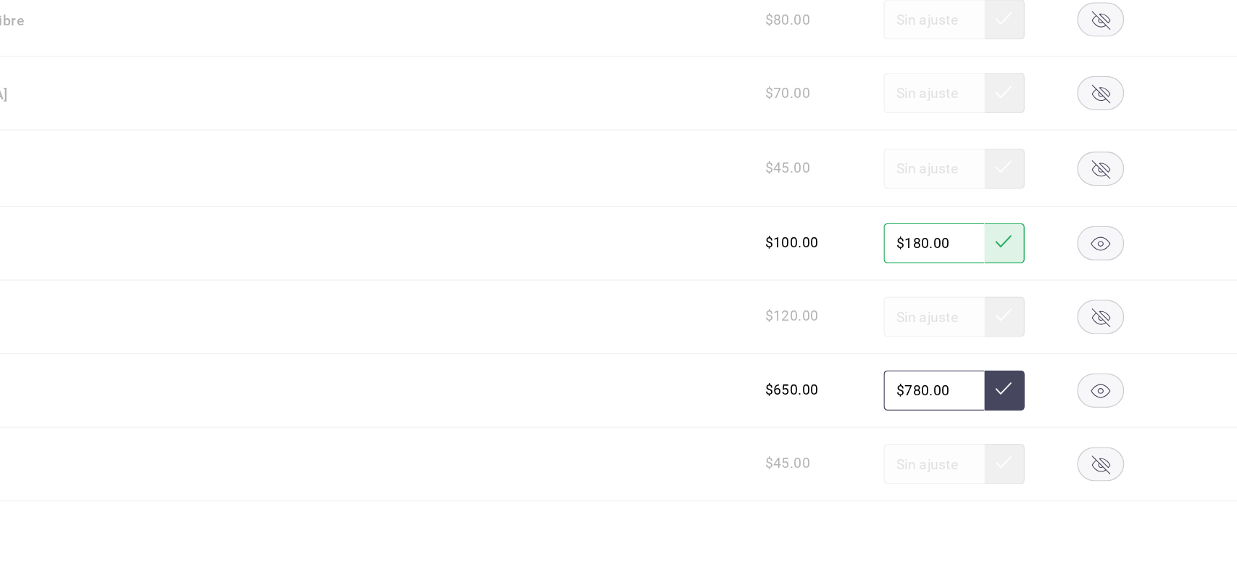
type input "$780.00"
click at [1063, 386] on icon at bounding box center [1069, 381] width 12 height 12
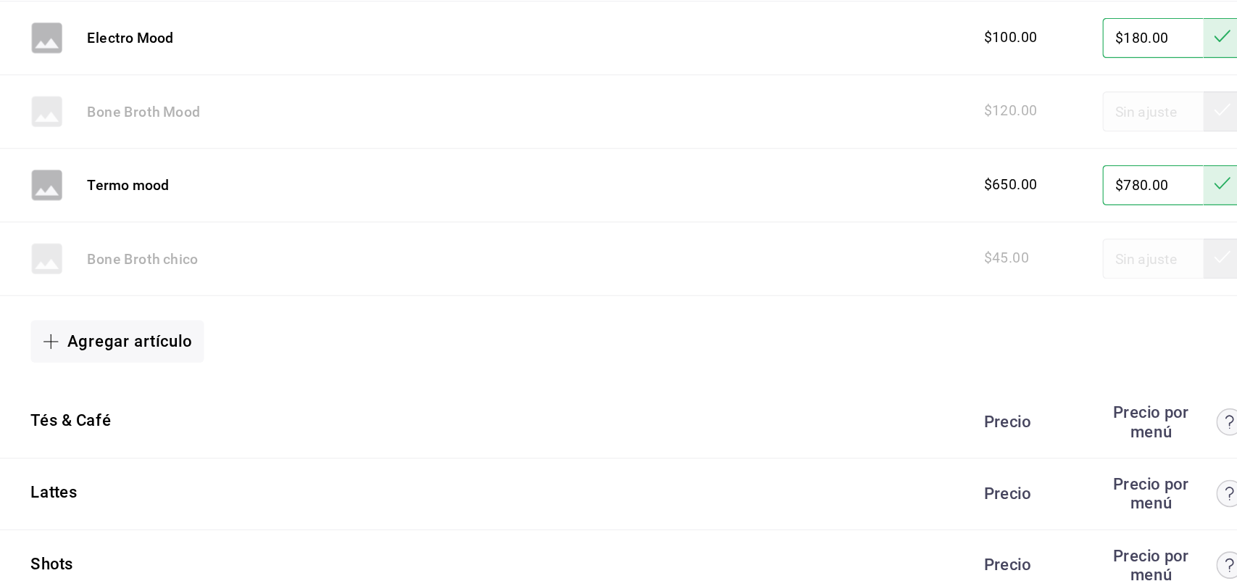
scroll to position [3912, 0]
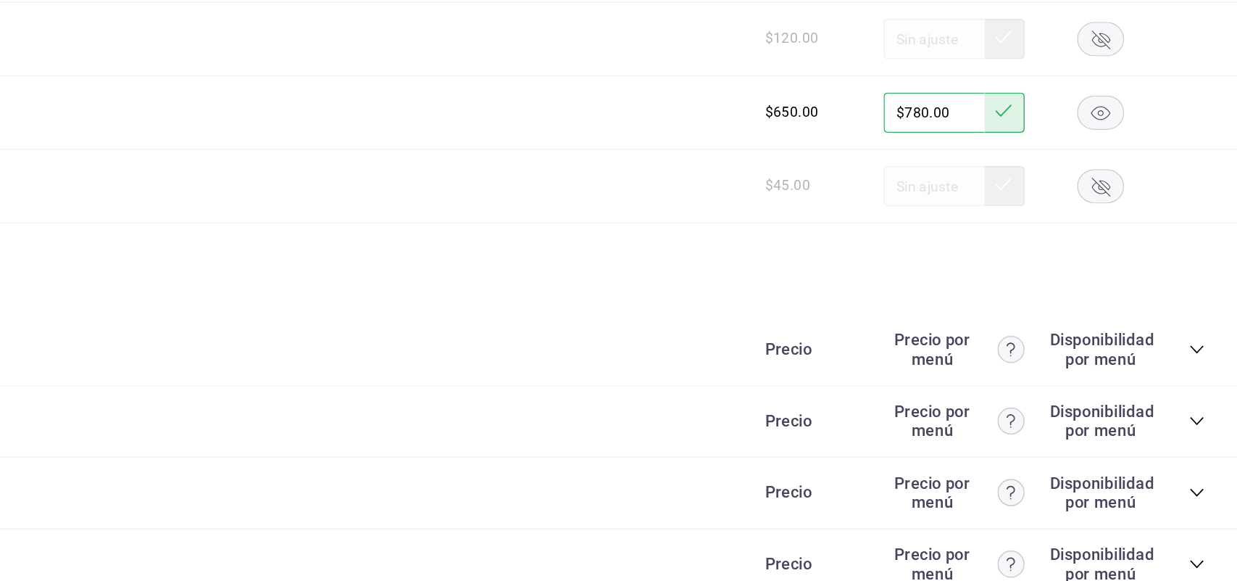
click at [1201, 364] on div "Tés & Café Precio Precio por menú Disponibilidad por menú" at bounding box center [712, 353] width 1049 height 51
click at [1203, 356] on icon "collapse-category-row" at bounding box center [1207, 353] width 9 height 6
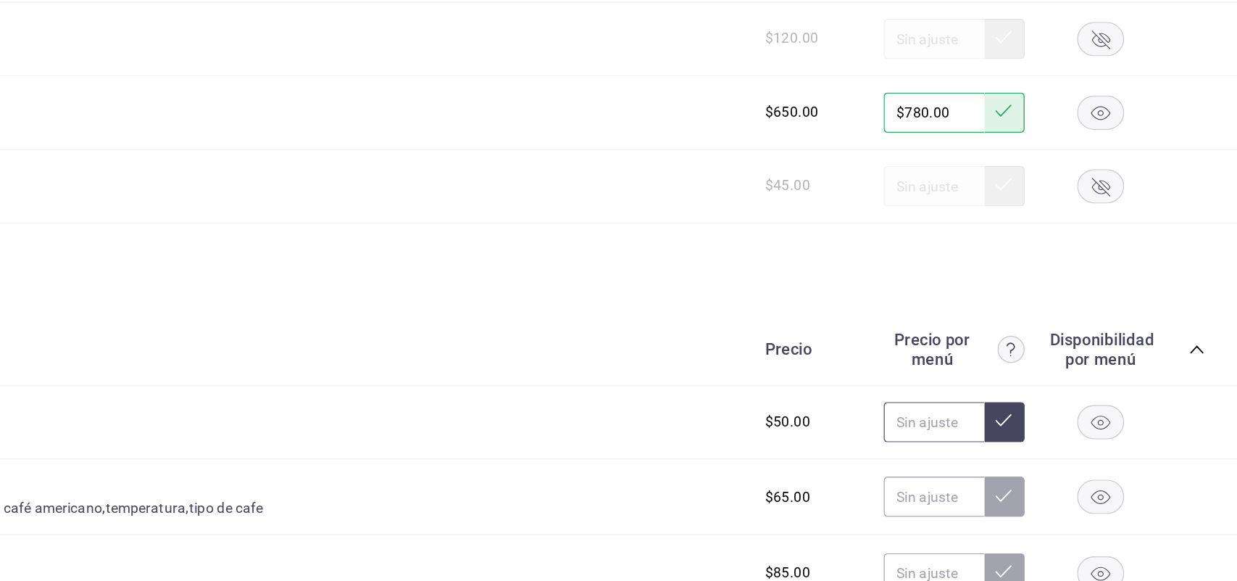
click at [997, 414] on input "text" at bounding box center [1019, 405] width 72 height 29
type input "$1.00"
type input "$60.00"
click at [1063, 408] on icon at bounding box center [1069, 403] width 12 height 9
click at [1001, 473] on input "text" at bounding box center [1019, 458] width 72 height 29
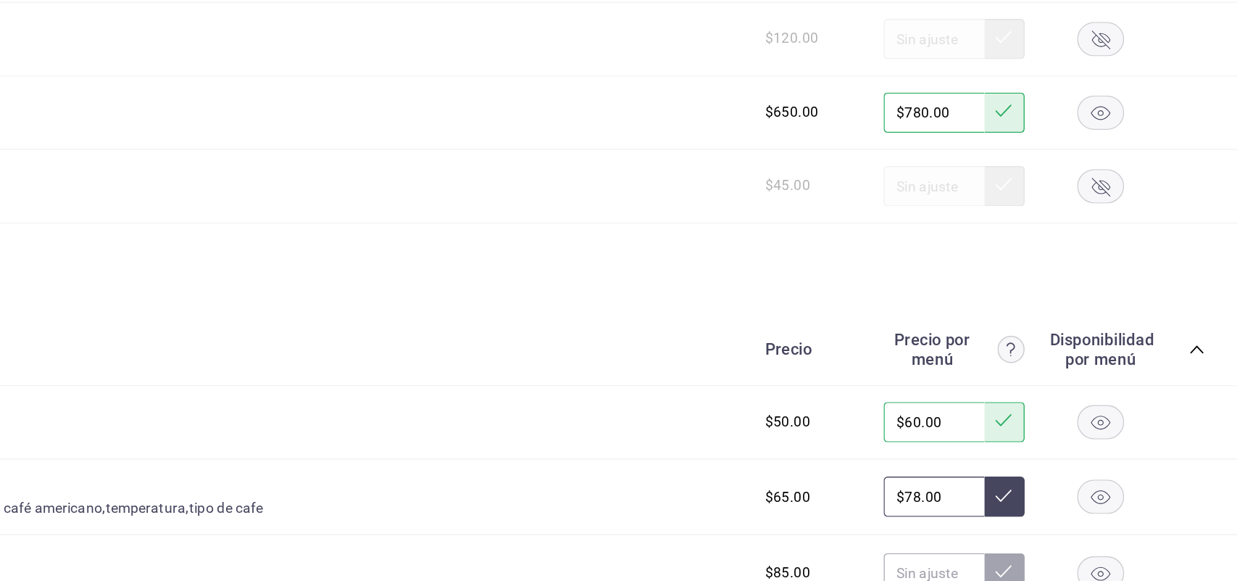
type input "$78.00"
click at [1055, 454] on button at bounding box center [1069, 458] width 29 height 29
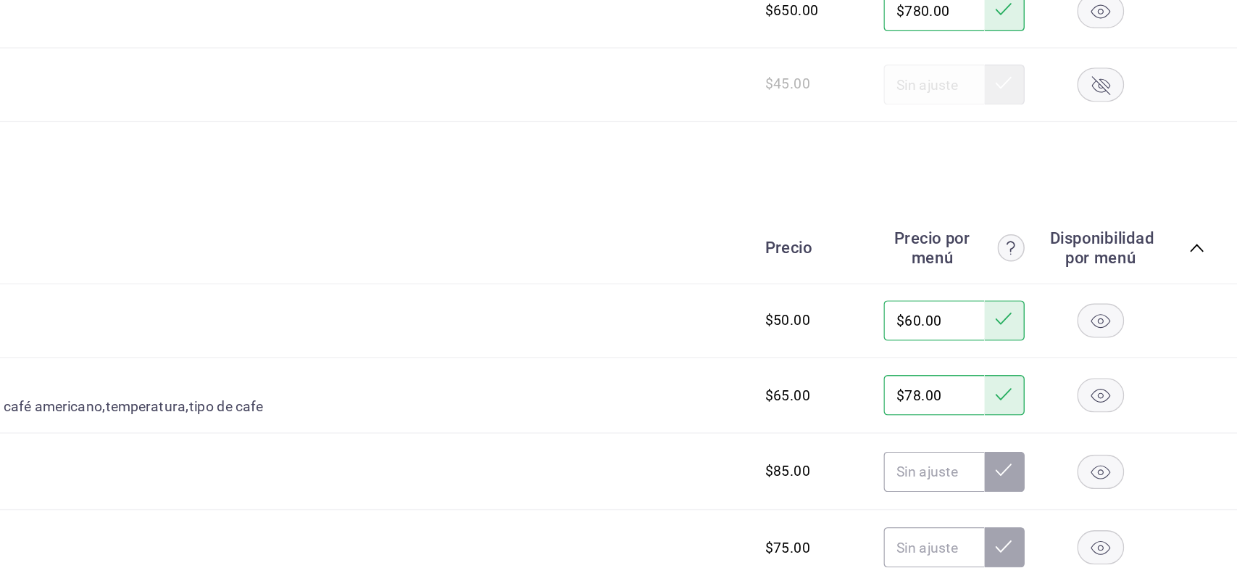
scroll to position [3986, 0]
click at [1023, 442] on input "text" at bounding box center [1019, 439] width 72 height 29
type input "$102.00"
click at [1063, 444] on icon at bounding box center [1069, 438] width 12 height 12
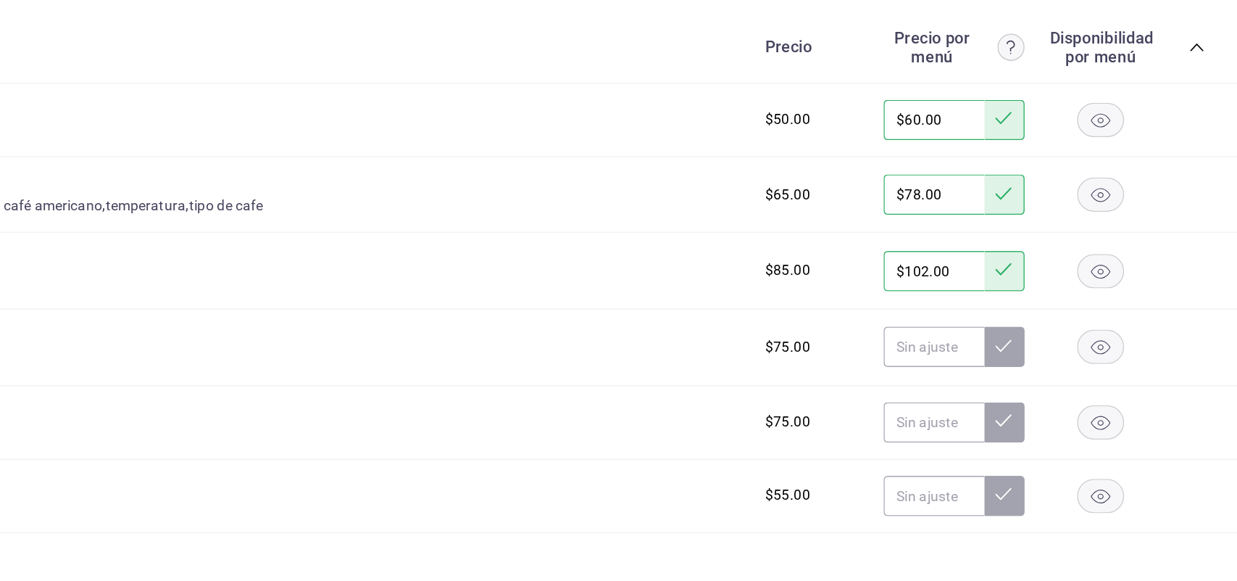
scroll to position [4130, 0]
click at [1010, 365] on input "text" at bounding box center [1019, 350] width 72 height 29
type input "$90.00"
click at [1063, 355] on icon at bounding box center [1069, 350] width 12 height 12
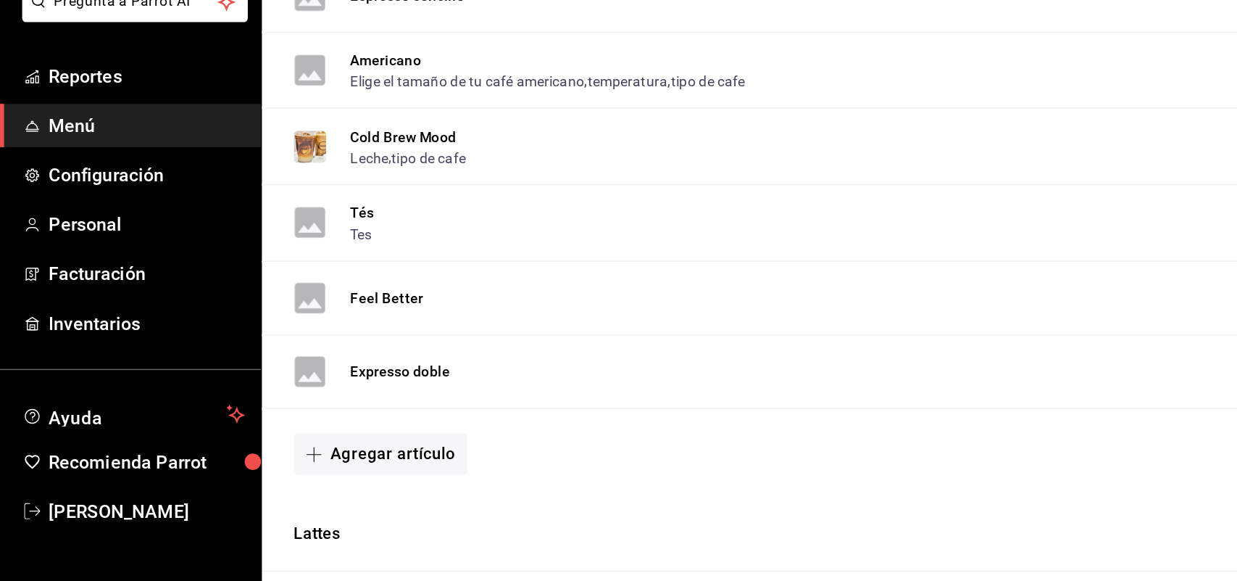
scroll to position [4224, 0]
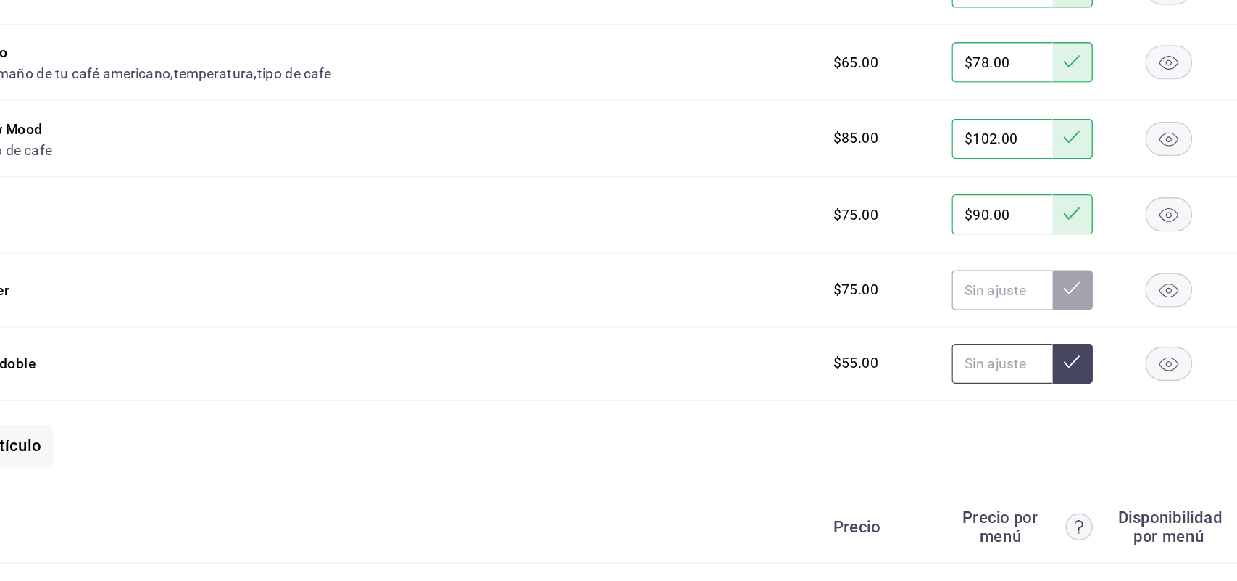
click at [1002, 364] on input "text" at bounding box center [1019, 363] width 72 height 29
type input "$66.00"
click at [1063, 367] on icon at bounding box center [1069, 362] width 12 height 12
click at [1013, 317] on input "text" at bounding box center [1019, 310] width 72 height 29
type input "$90.00"
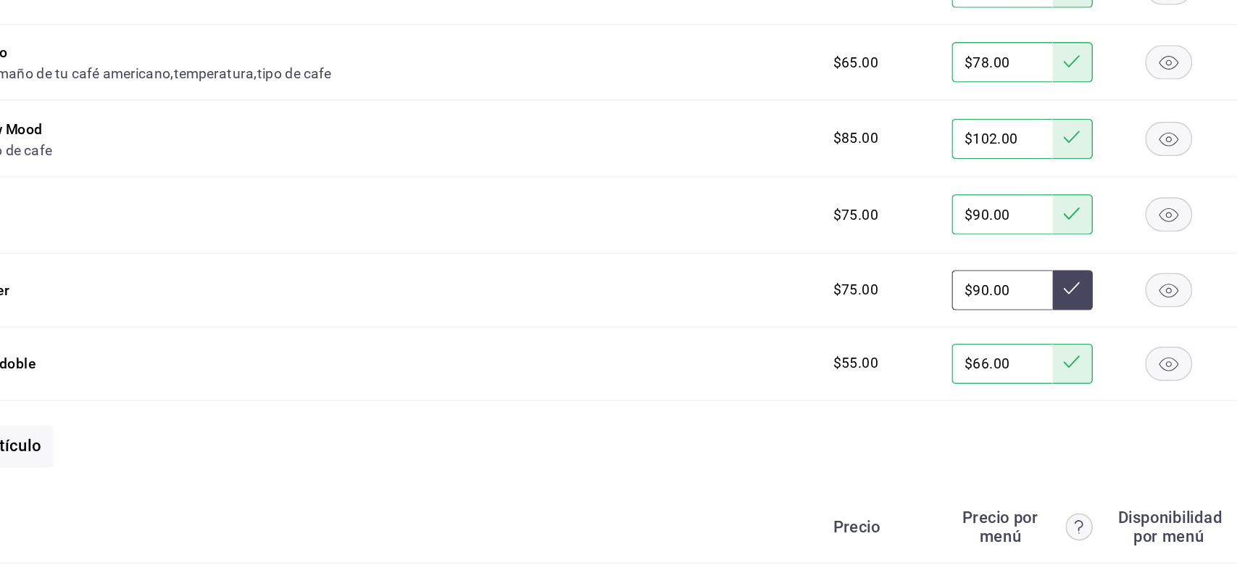
click at [1055, 317] on button at bounding box center [1069, 310] width 29 height 29
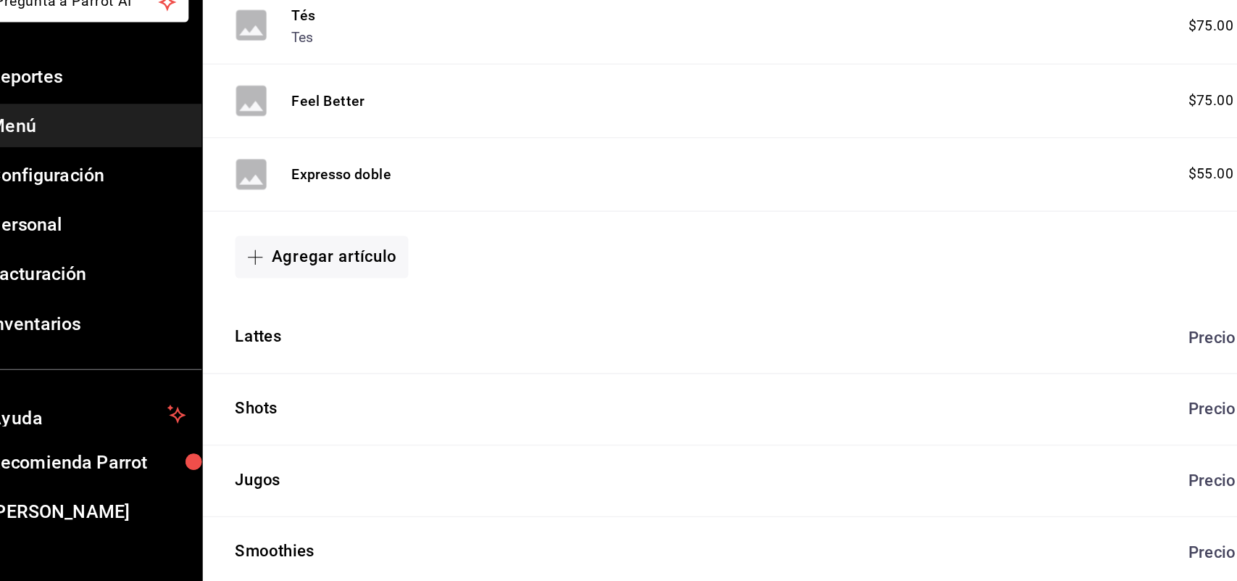
scroll to position [4361, 0]
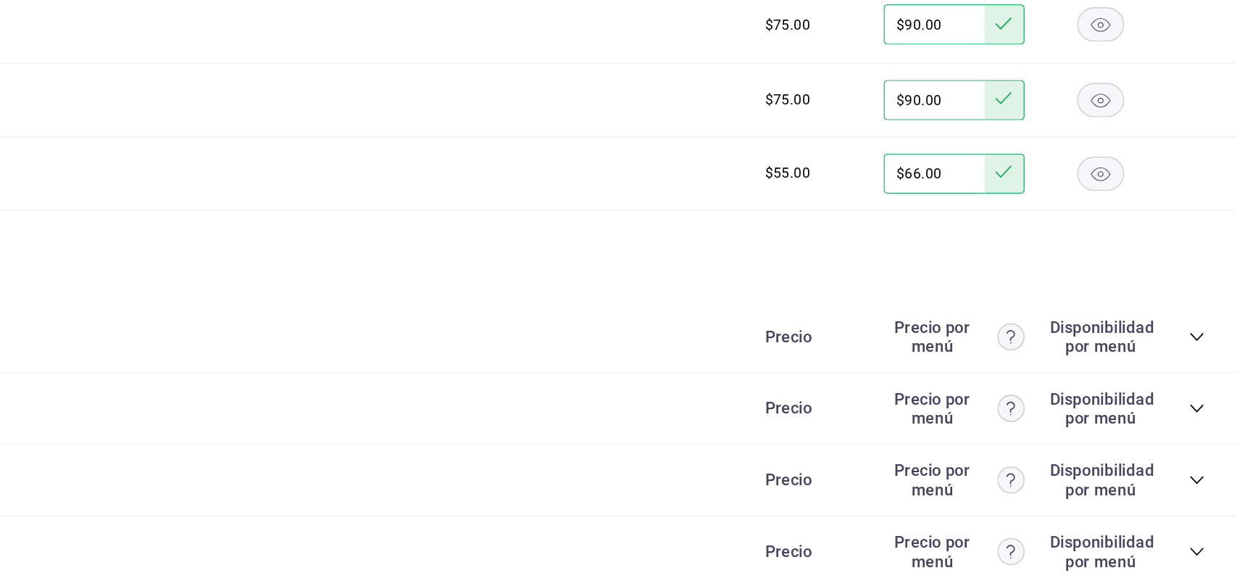
click at [1203, 346] on icon "collapse-category-row" at bounding box center [1207, 344] width 9 height 6
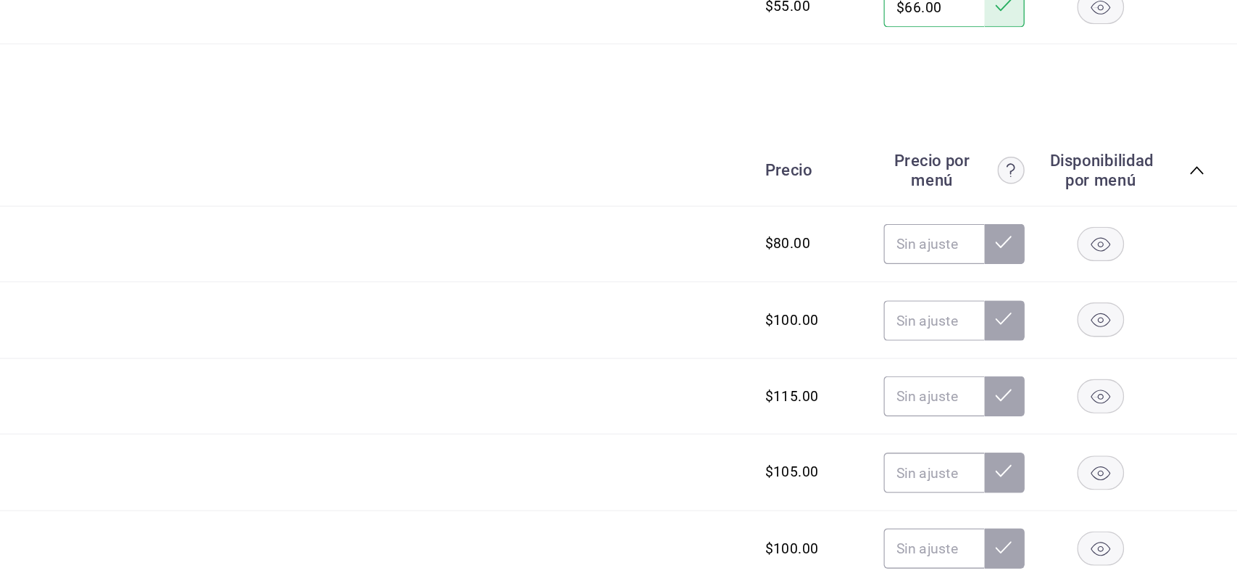
scroll to position [4482, 0]
click at [1006, 291] on input "text" at bounding box center [1019, 276] width 72 height 29
type input "$96.00"
click at [1063, 281] on icon at bounding box center [1069, 275] width 12 height 12
click at [1001, 327] on input "text" at bounding box center [1019, 331] width 72 height 29
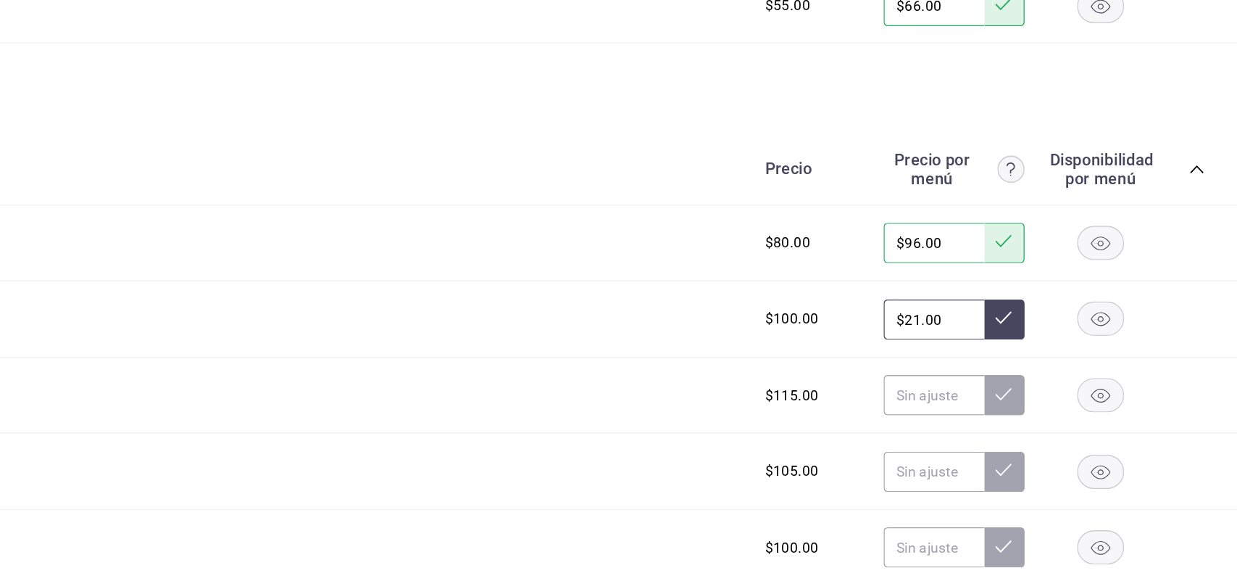
type input "$2.00"
type input "$120.00"
click at [1063, 336] on icon at bounding box center [1069, 330] width 12 height 12
click at [1001, 390] on input "text" at bounding box center [1019, 385] width 72 height 29
type input "$138.00"
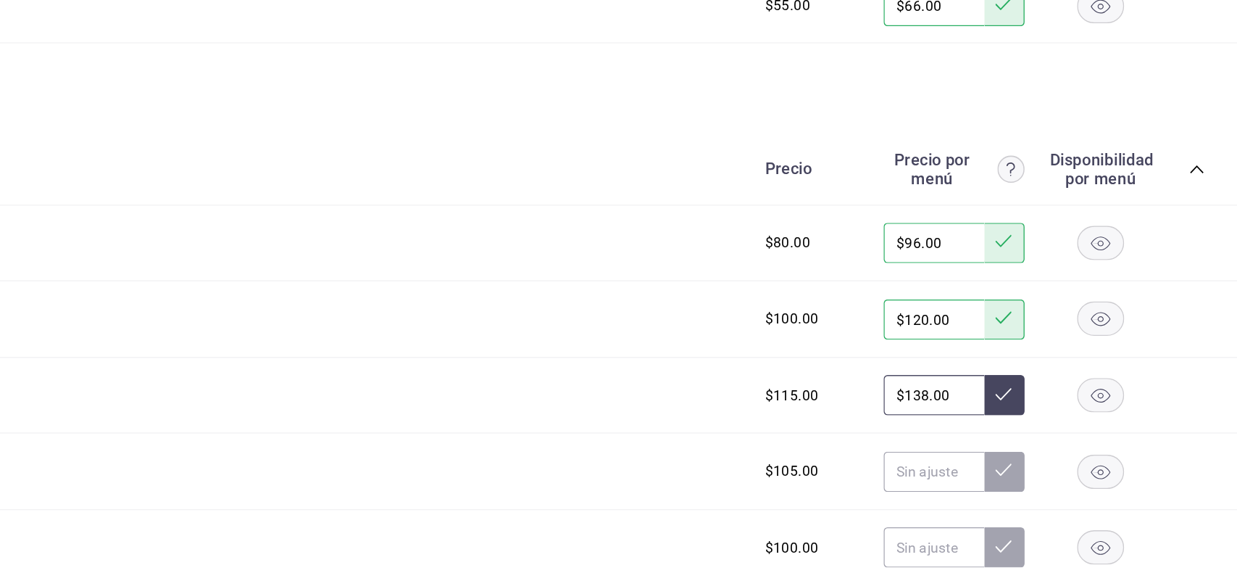
click at [1063, 391] on icon at bounding box center [1069, 385] width 12 height 12
click at [1002, 445] on input "text" at bounding box center [1019, 440] width 72 height 29
type input "$126.00"
click at [1062, 453] on button at bounding box center [1069, 440] width 29 height 29
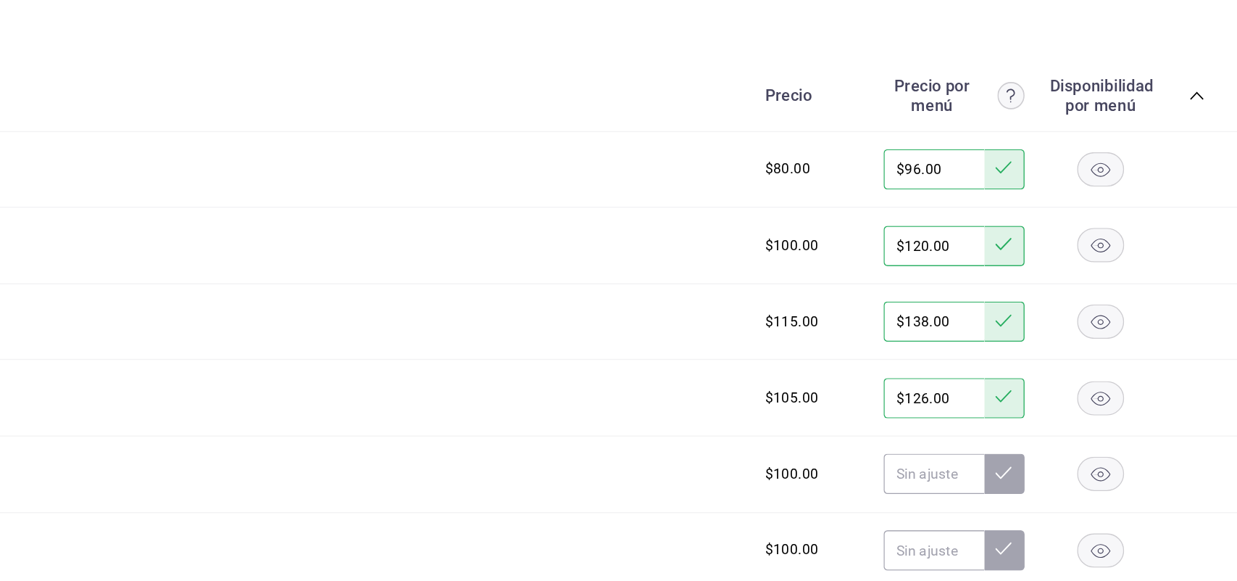
scroll to position [4548, 0]
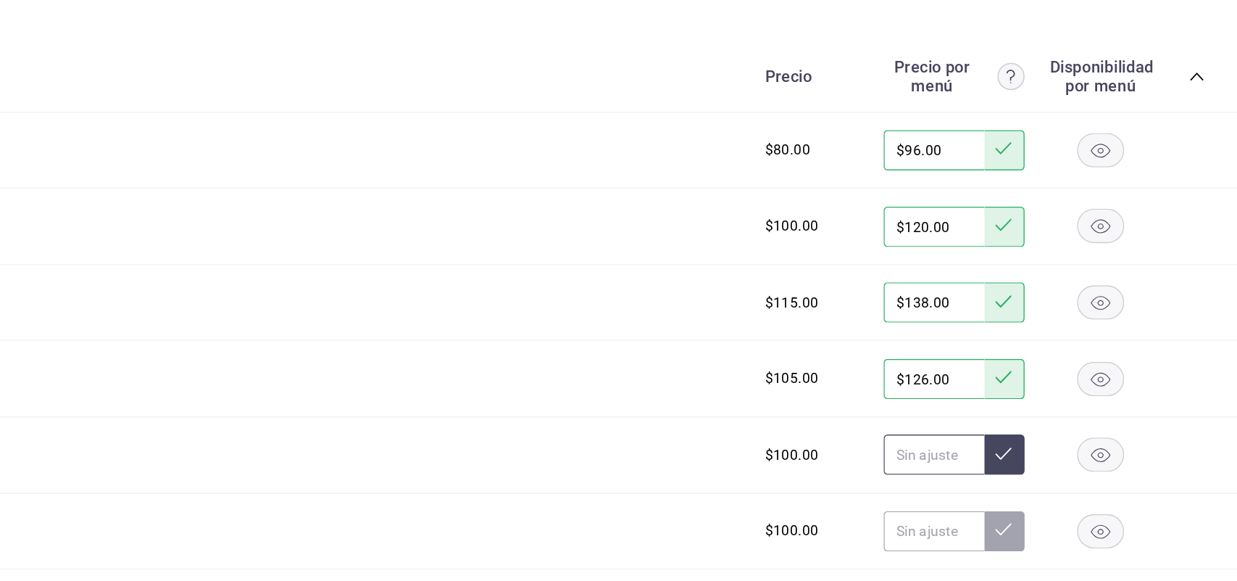
click at [1007, 438] on input "text" at bounding box center [1019, 428] width 72 height 29
type input "$120.00"
click at [1063, 433] on icon at bounding box center [1069, 428] width 12 height 12
click at [999, 487] on input "text" at bounding box center [1019, 483] width 72 height 29
type input "$120.00"
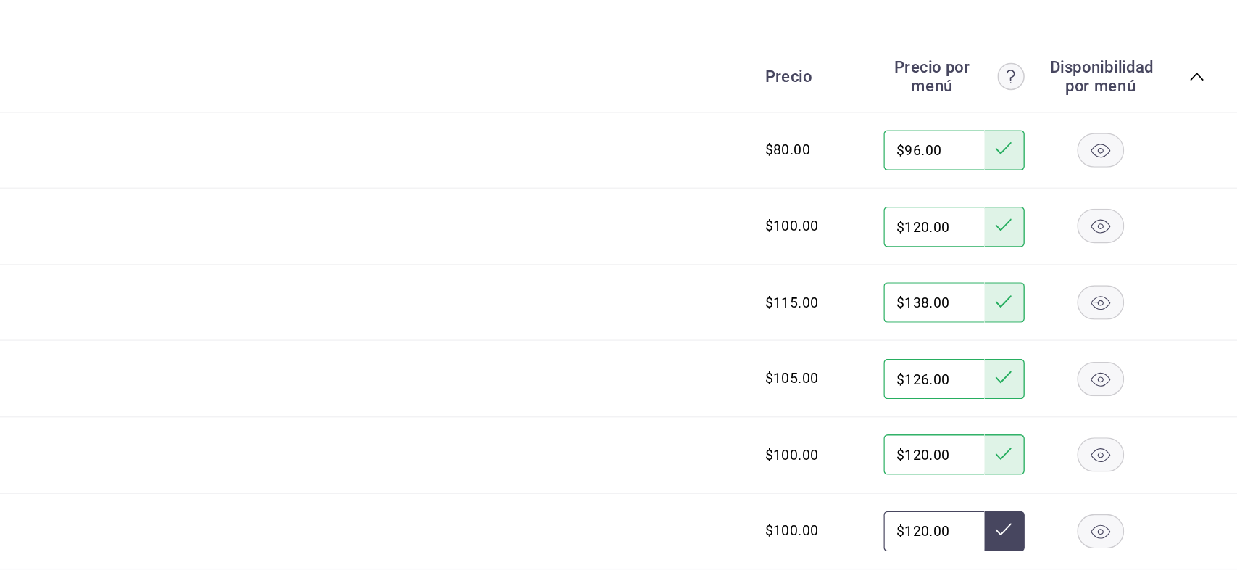
click at [1063, 488] on icon at bounding box center [1069, 482] width 12 height 12
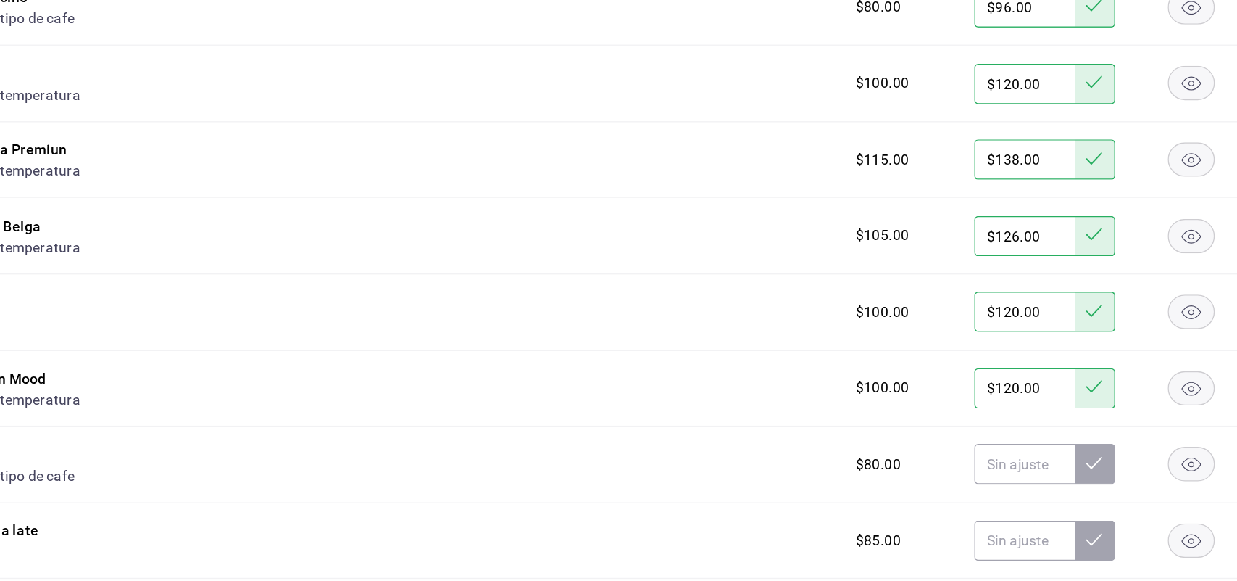
scroll to position [4652, 0]
click at [1018, 445] on input "text" at bounding box center [1019, 434] width 72 height 29
type input "$96.00"
click at [1055, 439] on button at bounding box center [1069, 434] width 29 height 29
click at [997, 502] on input "text" at bounding box center [1019, 489] width 72 height 29
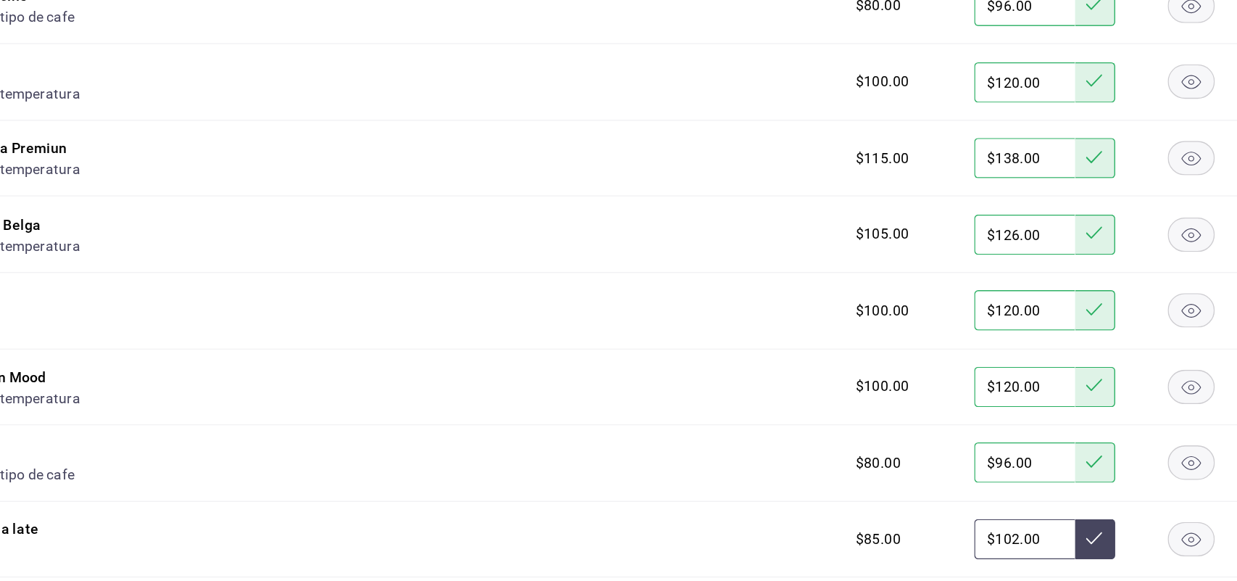
type input "$102.00"
click at [1055, 499] on button at bounding box center [1069, 489] width 29 height 29
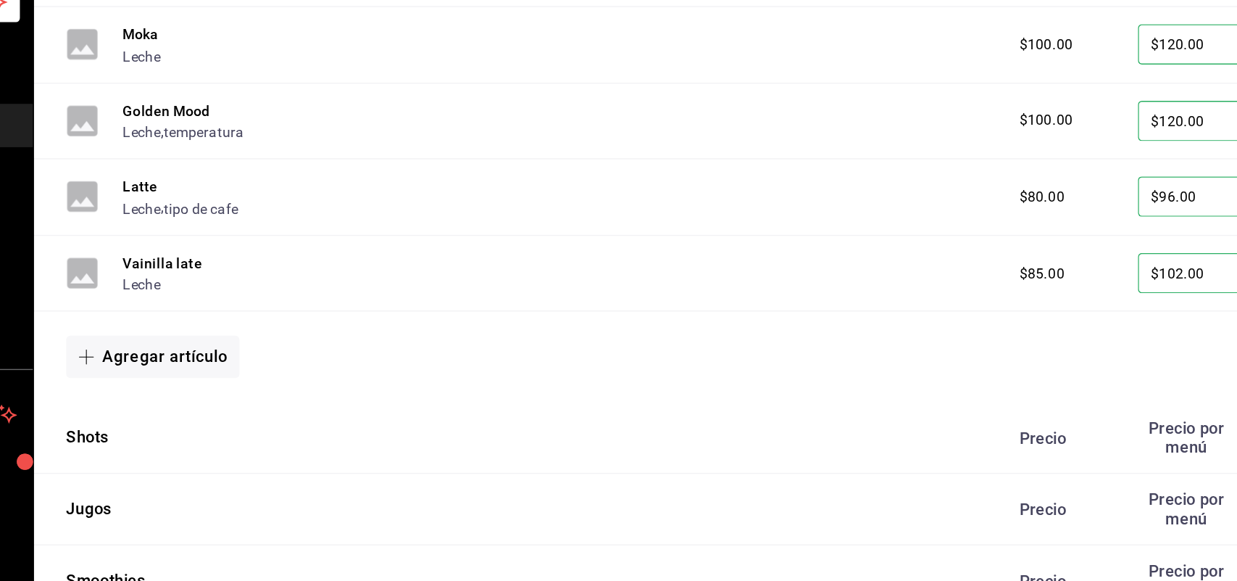
scroll to position [4950, 0]
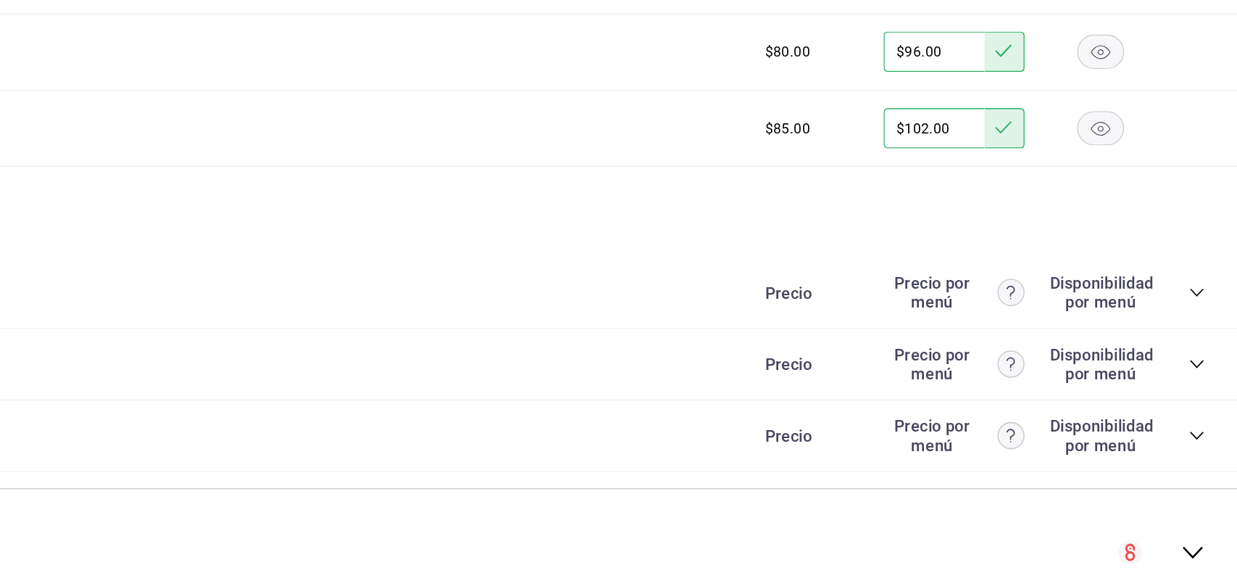
click at [1202, 323] on icon "collapse-category-row" at bounding box center [1208, 318] width 12 height 12
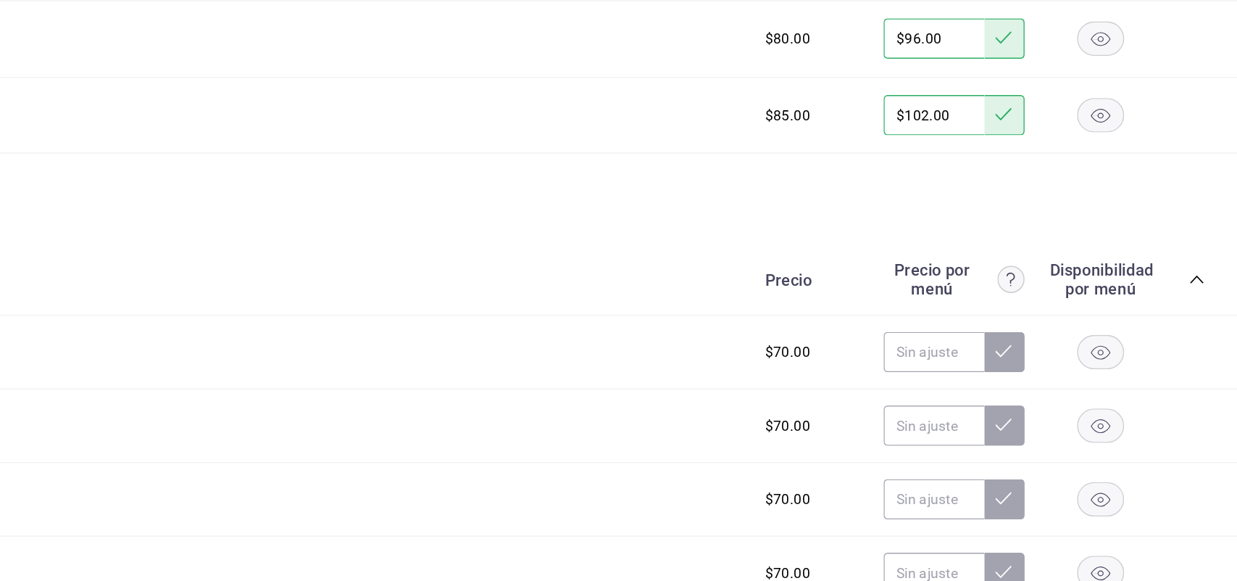
click at [1202, 315] on icon "collapse-category-row" at bounding box center [1208, 309] width 12 height 12
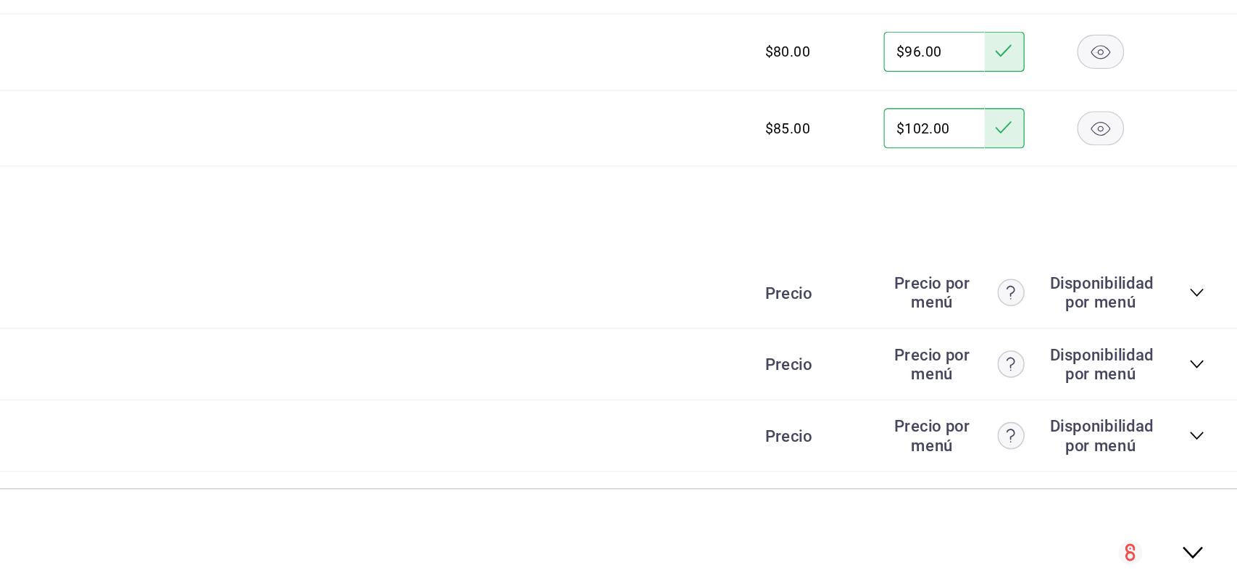
click at [781, 370] on div "Jugos Precio Precio por menú Disponibilidad por menú" at bounding box center [712, 369] width 1049 height 51
click at [1202, 321] on icon "collapse-category-row" at bounding box center [1208, 318] width 12 height 12
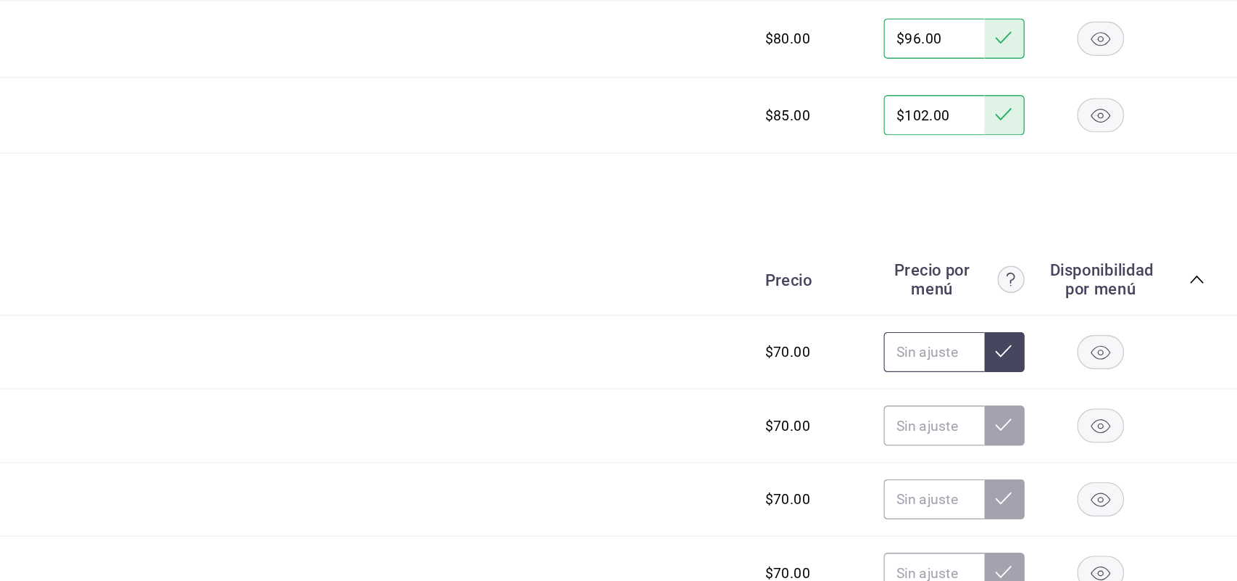
click at [996, 369] on input "text" at bounding box center [1019, 360] width 72 height 29
type input "$7.00"
type input "$84.00"
click at [1055, 371] on button at bounding box center [1069, 360] width 29 height 29
click at [1004, 419] on input "text" at bounding box center [1019, 413] width 72 height 29
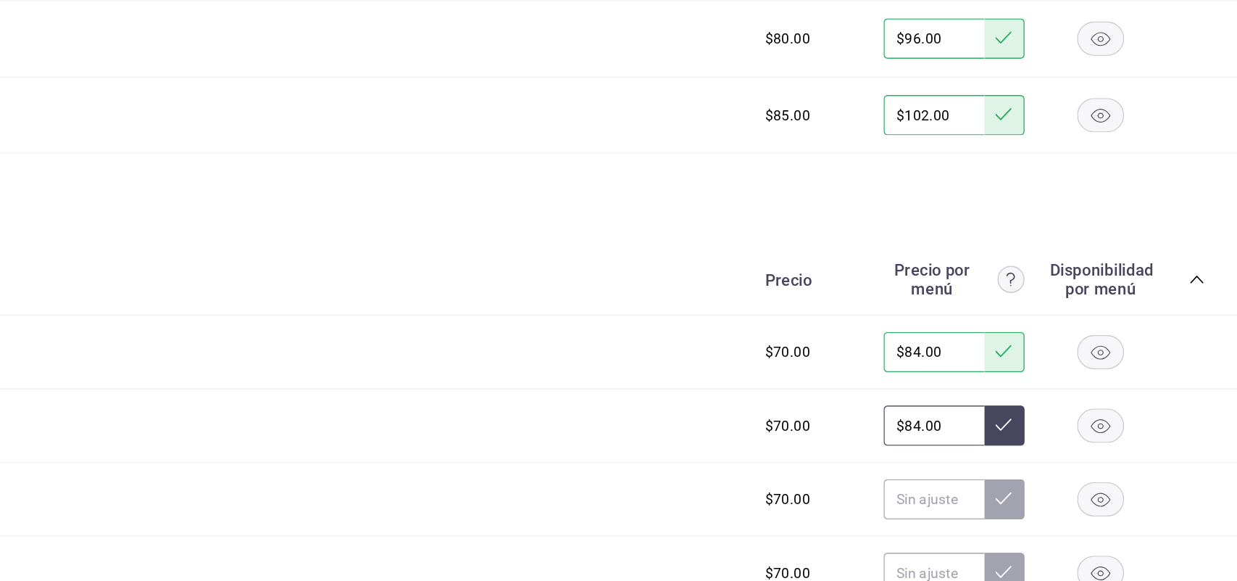
type input "$84.00"
click at [1063, 419] on icon at bounding box center [1069, 413] width 12 height 12
click at [988, 481] on input "text" at bounding box center [1019, 466] width 72 height 29
type input "$84.00"
click at [1058, 481] on button at bounding box center [1069, 466] width 29 height 29
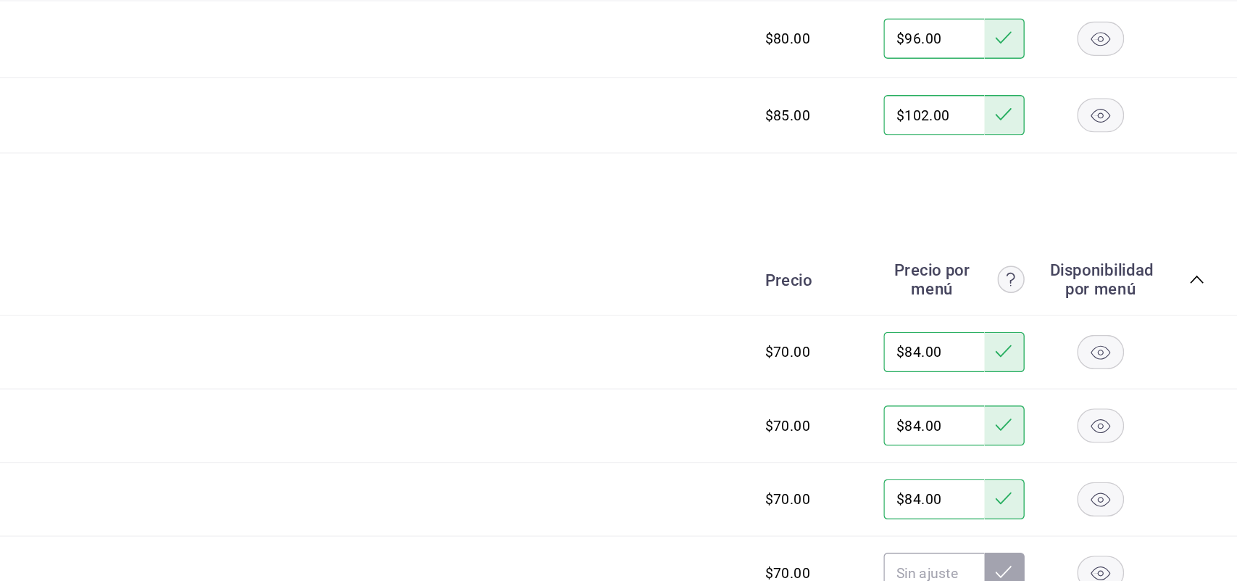
click at [1123, 373] on rect "button" at bounding box center [1139, 361] width 33 height 24
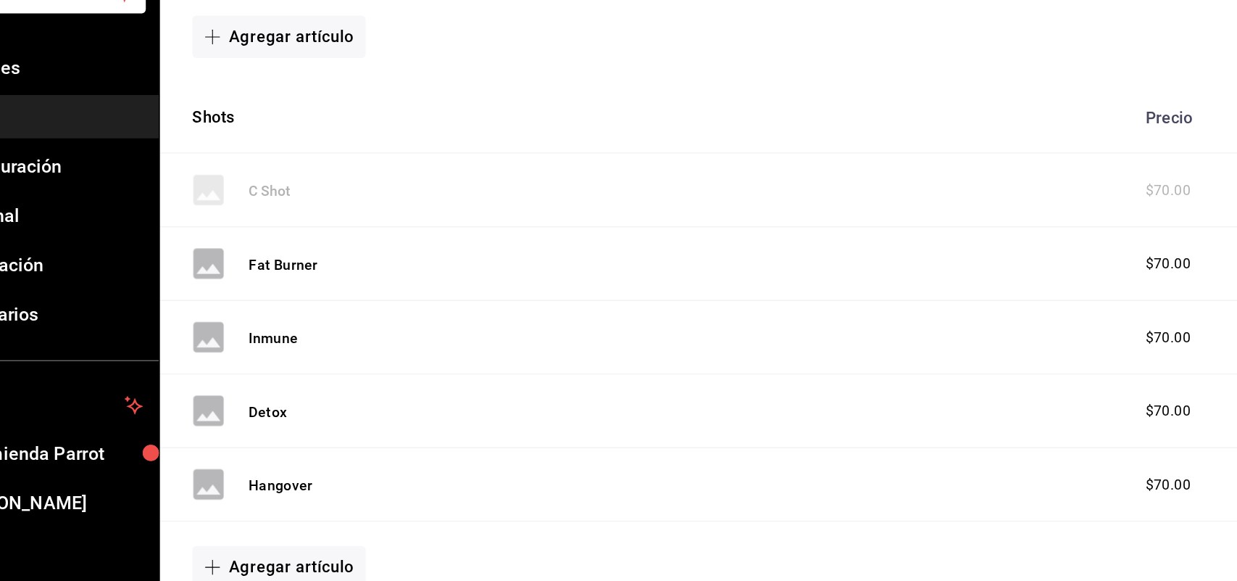
scroll to position [5079, 0]
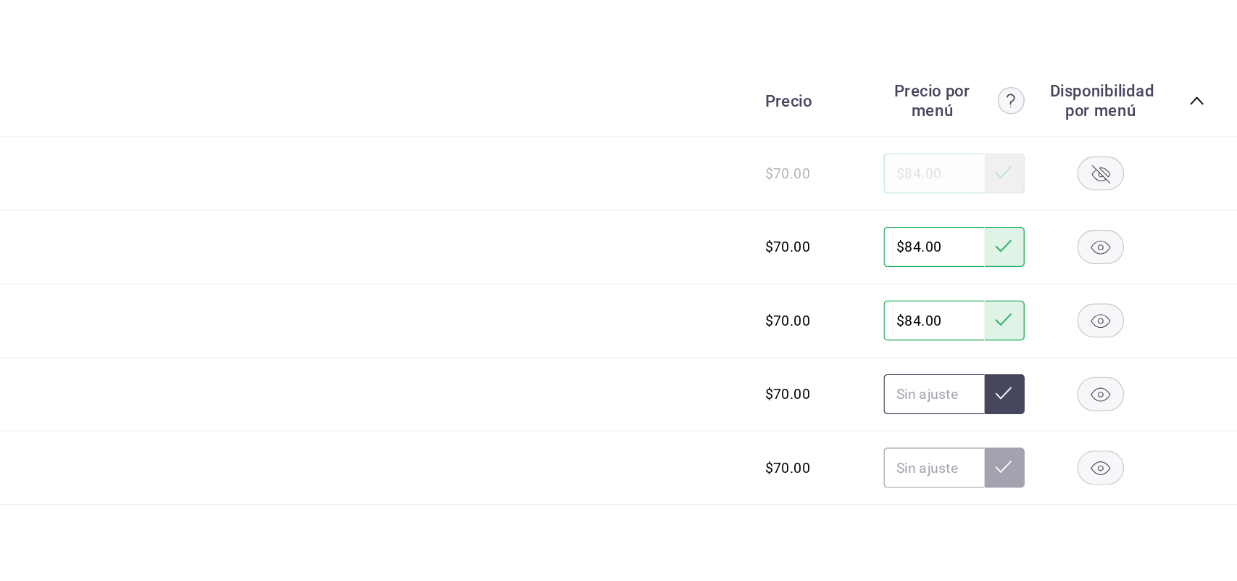
click at [1016, 399] on input "text" at bounding box center [1019, 391] width 72 height 29
type input "$84.00"
click at [1058, 406] on button at bounding box center [1069, 391] width 29 height 29
click at [995, 459] on input "text" at bounding box center [1019, 444] width 72 height 29
type input "$84.00"
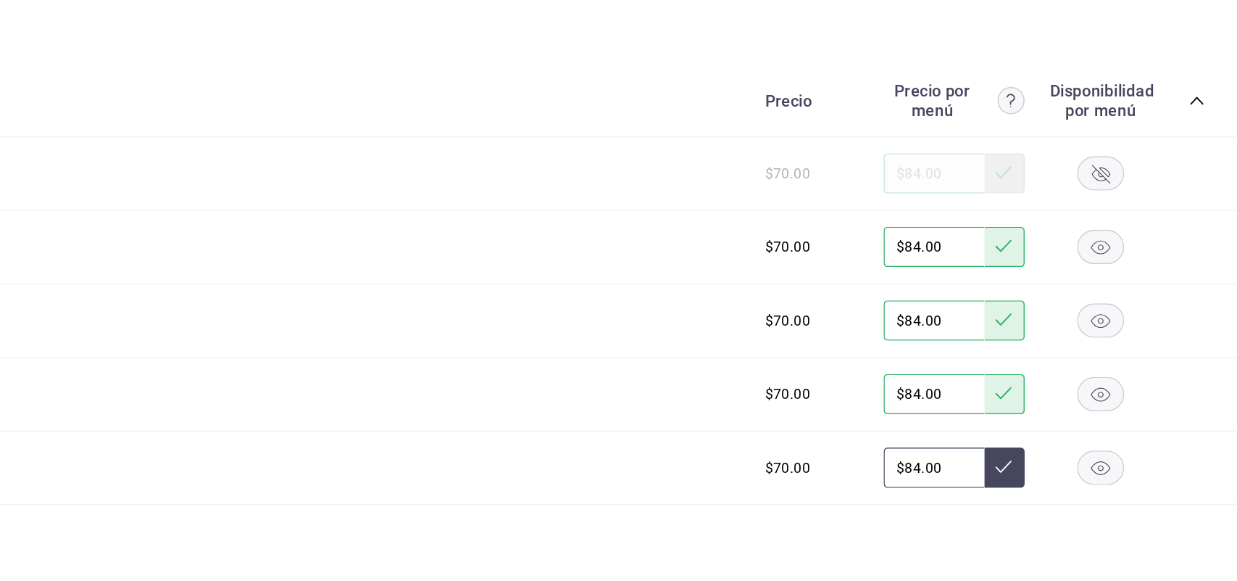
click at [1063, 448] on icon at bounding box center [1069, 443] width 12 height 9
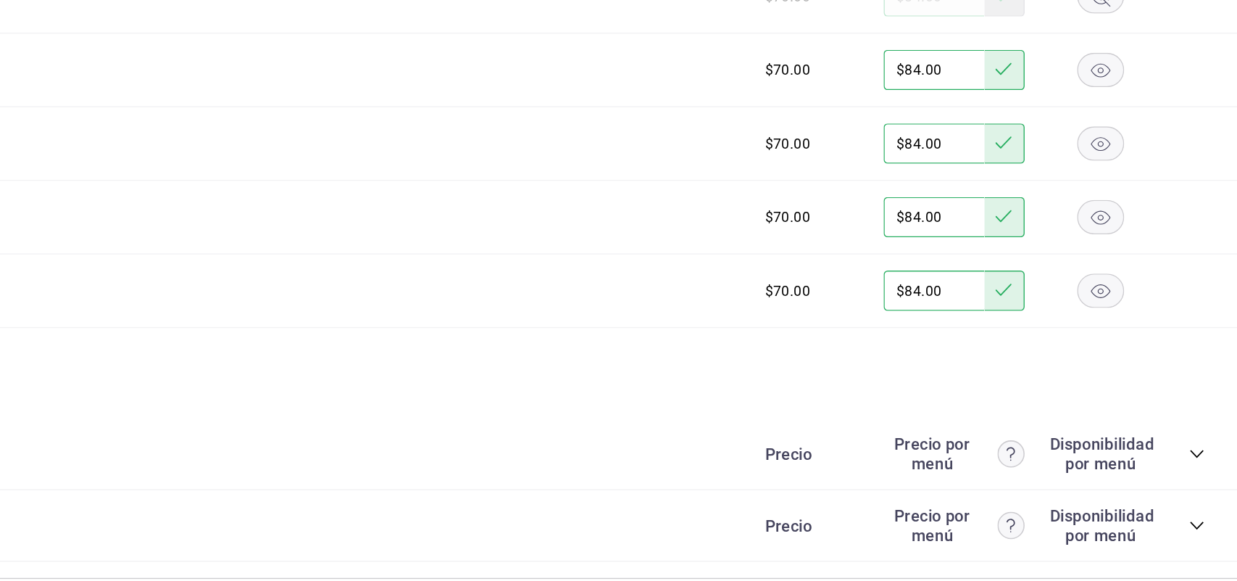
scroll to position [5215, 0]
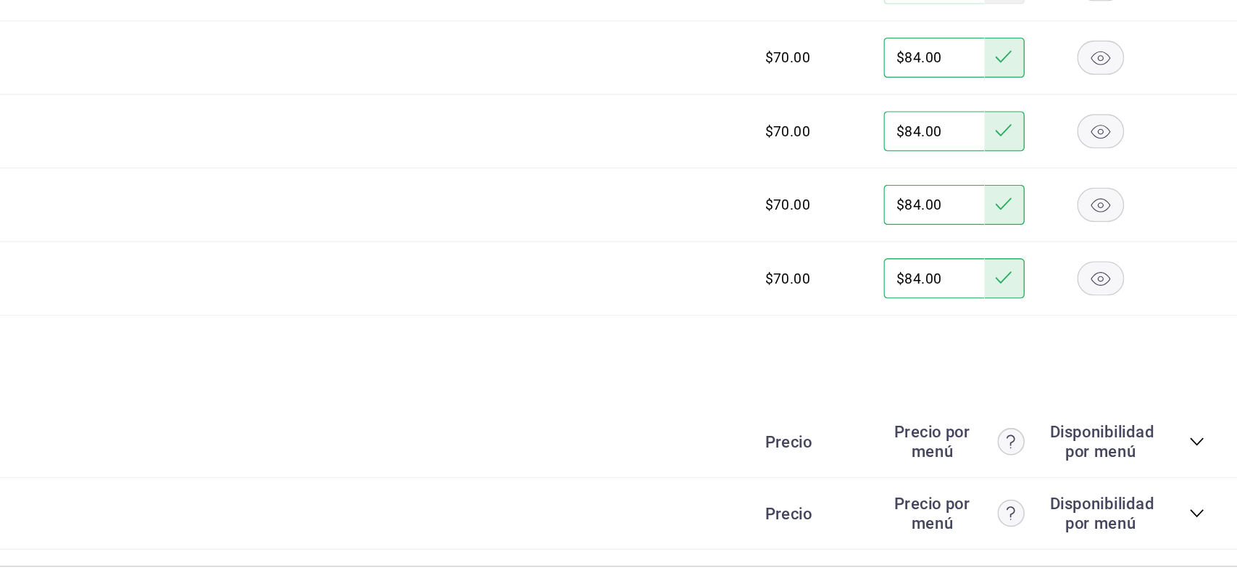
click at [1187, 439] on div "Precio Precio por menú Disponibilidad por menú" at bounding box center [1048, 426] width 331 height 28
click at [1202, 431] on icon "collapse-category-row" at bounding box center [1208, 426] width 12 height 12
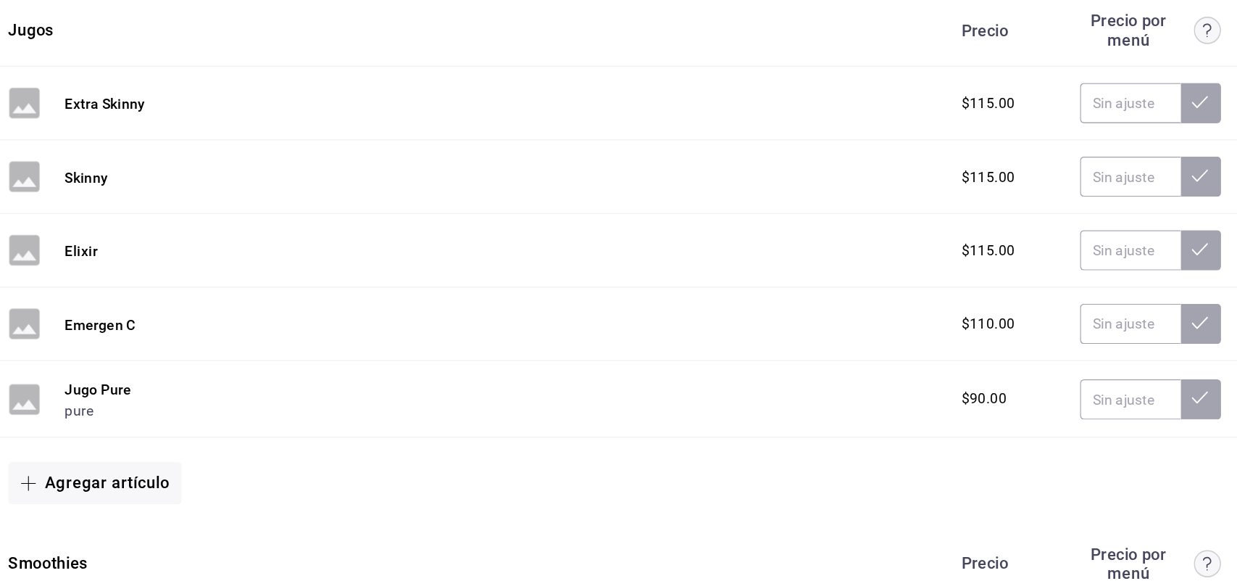
scroll to position [5512, 0]
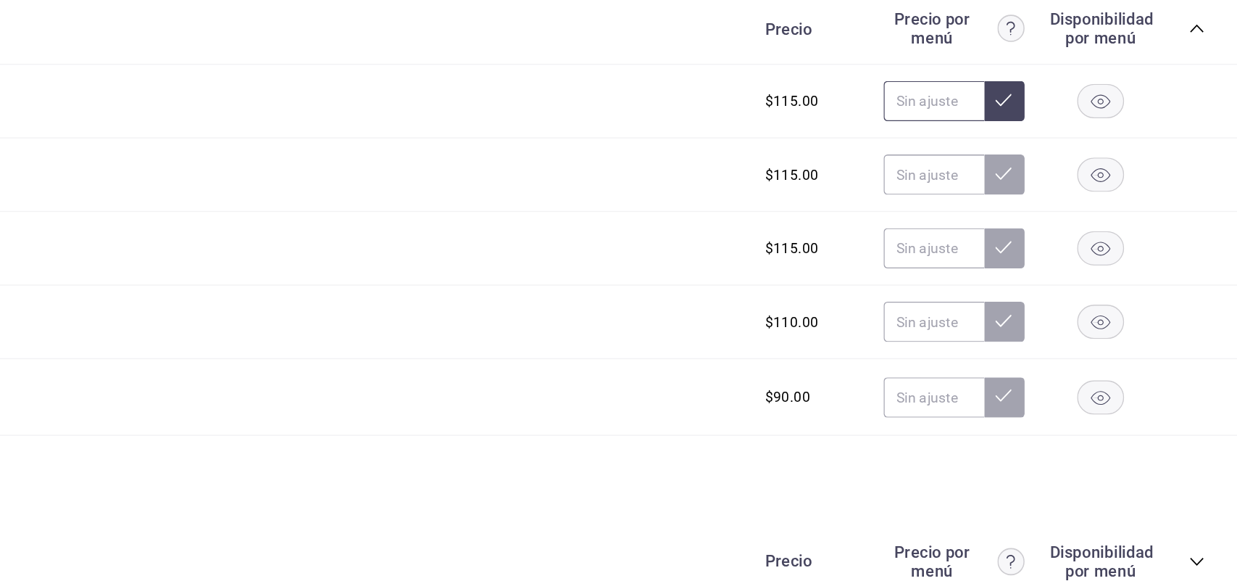
click at [1000, 187] on input "text" at bounding box center [1019, 180] width 72 height 29
type input "$138.00"
click at [1063, 186] on icon at bounding box center [1069, 180] width 12 height 12
click at [1010, 236] on input "text" at bounding box center [1019, 233] width 72 height 29
type input "$138.00"
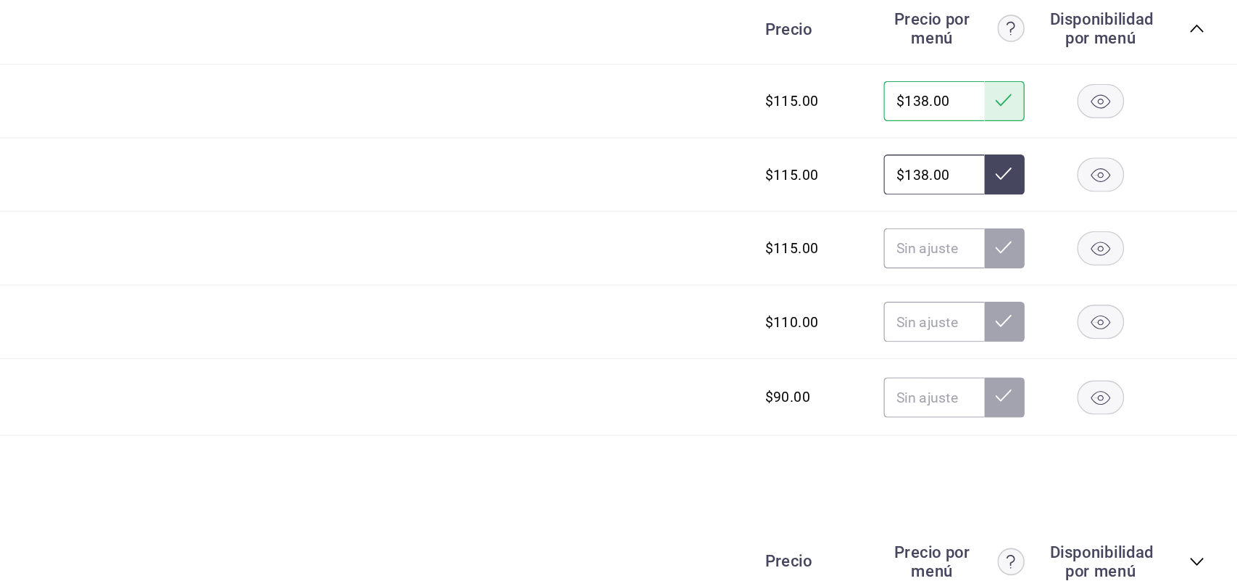
click at [1055, 248] on button at bounding box center [1069, 233] width 29 height 29
click at [1002, 296] on input "text" at bounding box center [1019, 286] width 72 height 29
type input "$138.00"
click at [1063, 291] on icon at bounding box center [1069, 286] width 12 height 12
click at [1000, 342] on input "text" at bounding box center [1019, 339] width 72 height 29
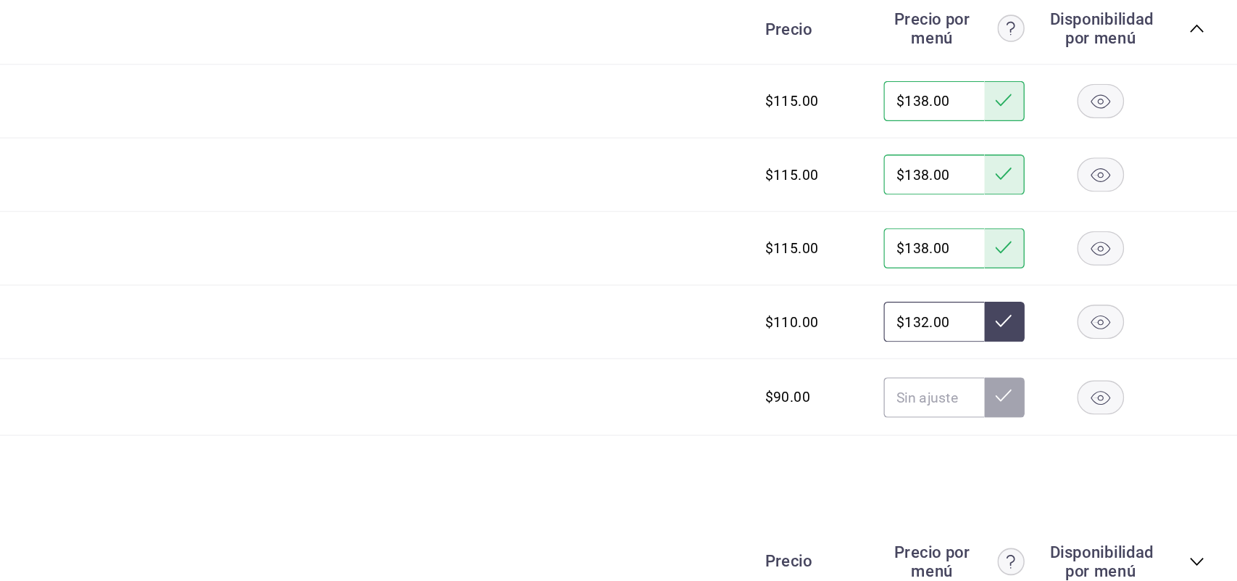
type input "$132.00"
click at [1063, 344] on icon at bounding box center [1069, 339] width 12 height 12
click at [997, 404] on input "text" at bounding box center [1019, 393] width 72 height 29
type input "$108.00"
click at [1058, 408] on button at bounding box center [1069, 393] width 29 height 29
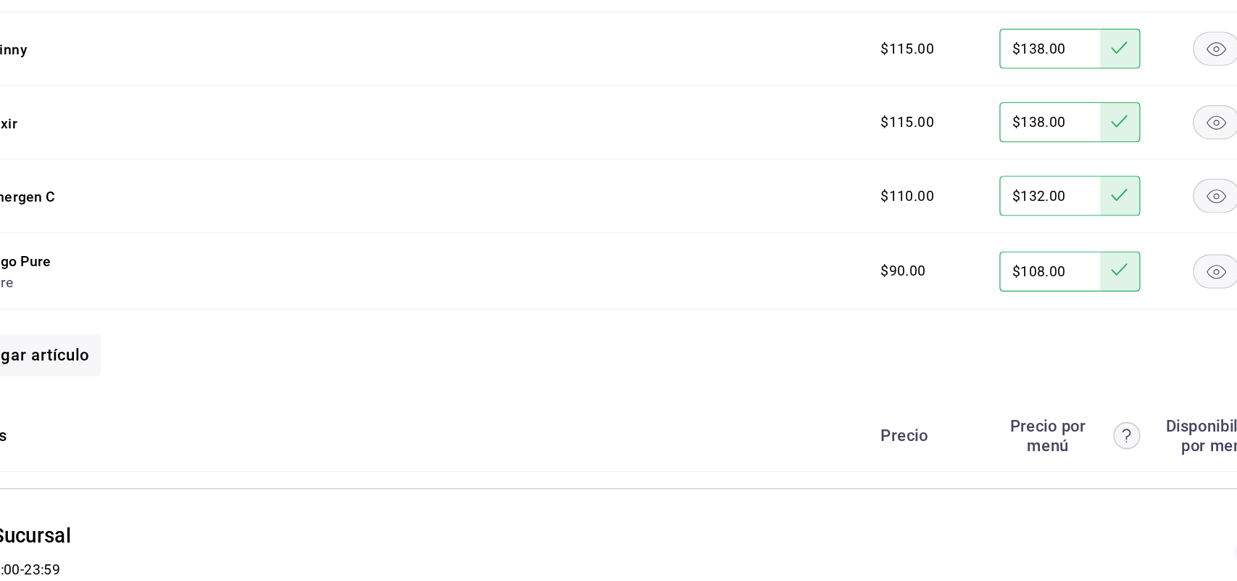
scroll to position [0, 0]
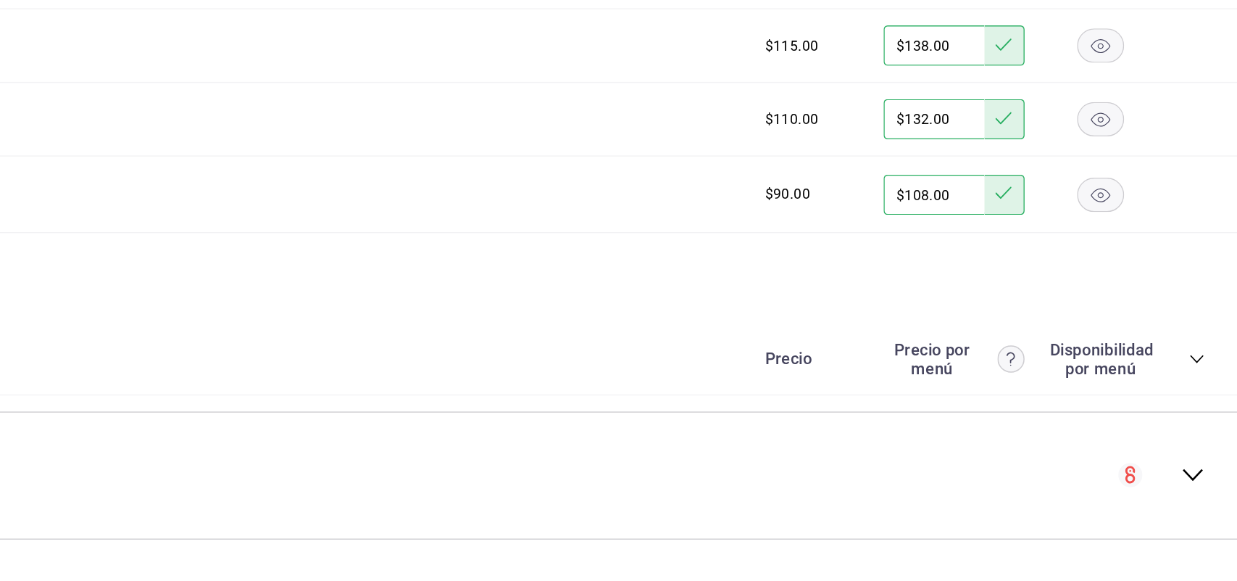
click at [1202, 415] on icon "collapse-category-row" at bounding box center [1208, 421] width 12 height 12
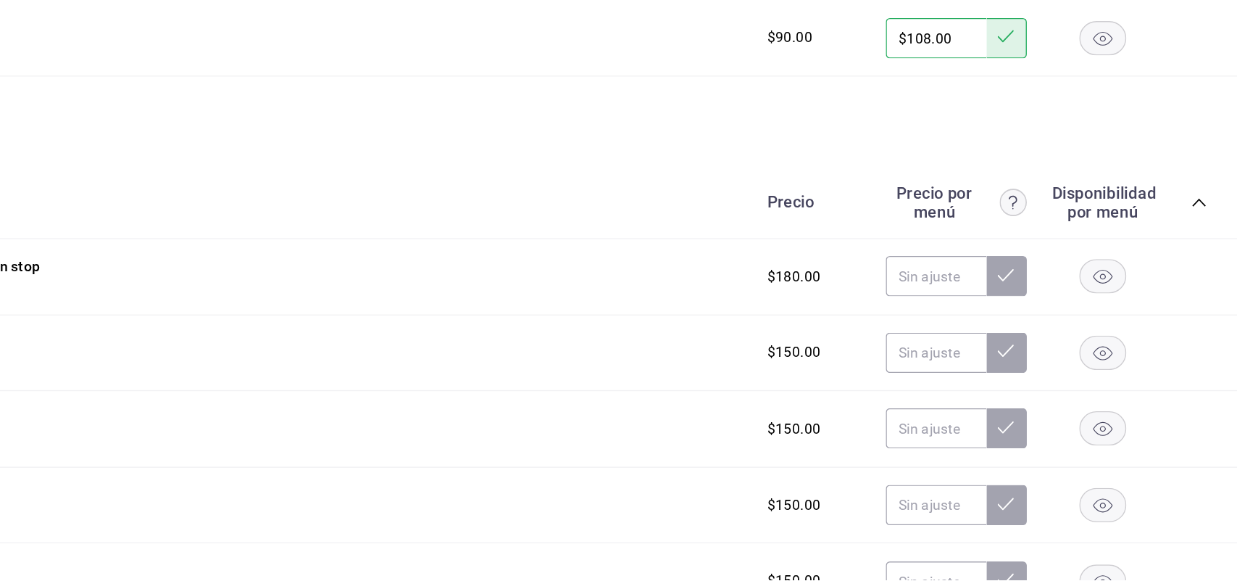
scroll to position [5716, 0]
click at [1131, 368] on rect "button" at bounding box center [1139, 361] width 33 height 24
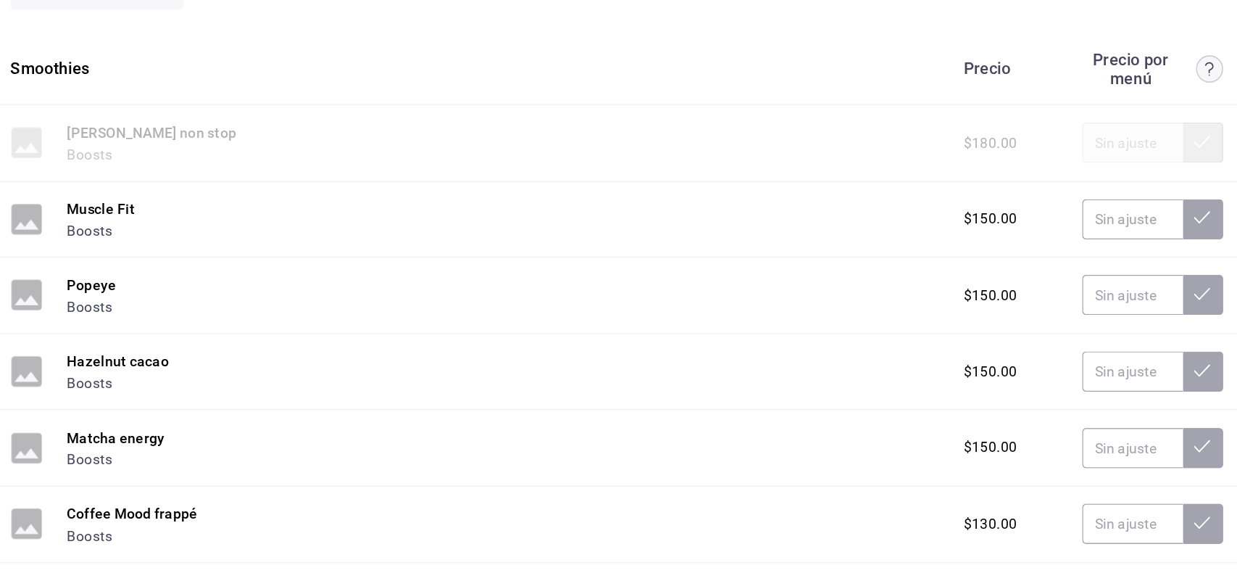
scroll to position [5817, 0]
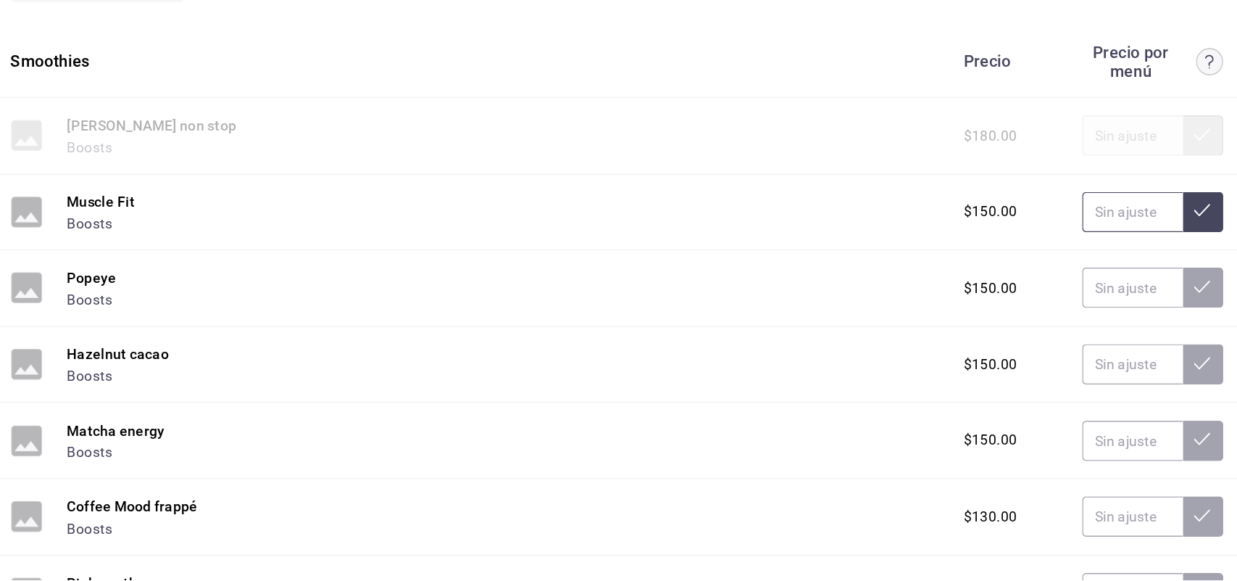
click at [993, 328] on input "text" at bounding box center [1019, 315] width 72 height 29
type input "$180.00"
click at [1055, 330] on button at bounding box center [1069, 315] width 29 height 29
click at [1005, 380] on input "text" at bounding box center [1019, 369] width 72 height 29
type input "$180.00"
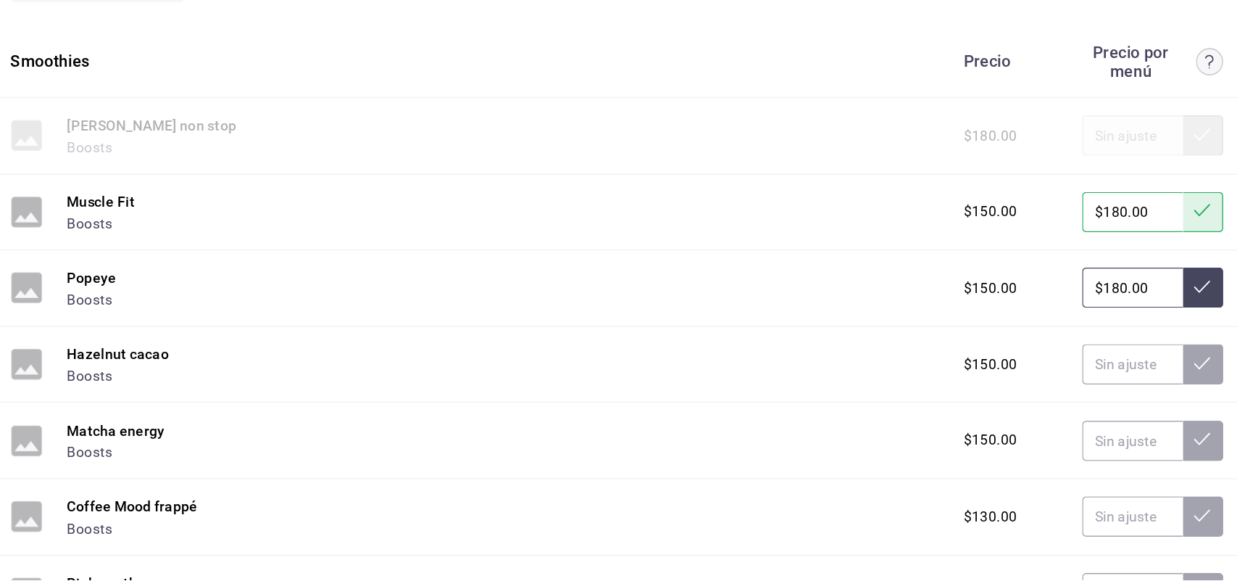
click at [1055, 380] on button at bounding box center [1069, 369] width 29 height 29
click at [1005, 439] on input "$1.00" at bounding box center [1019, 424] width 72 height 29
type input "$180.00"
click at [1055, 439] on button at bounding box center [1069, 424] width 29 height 29
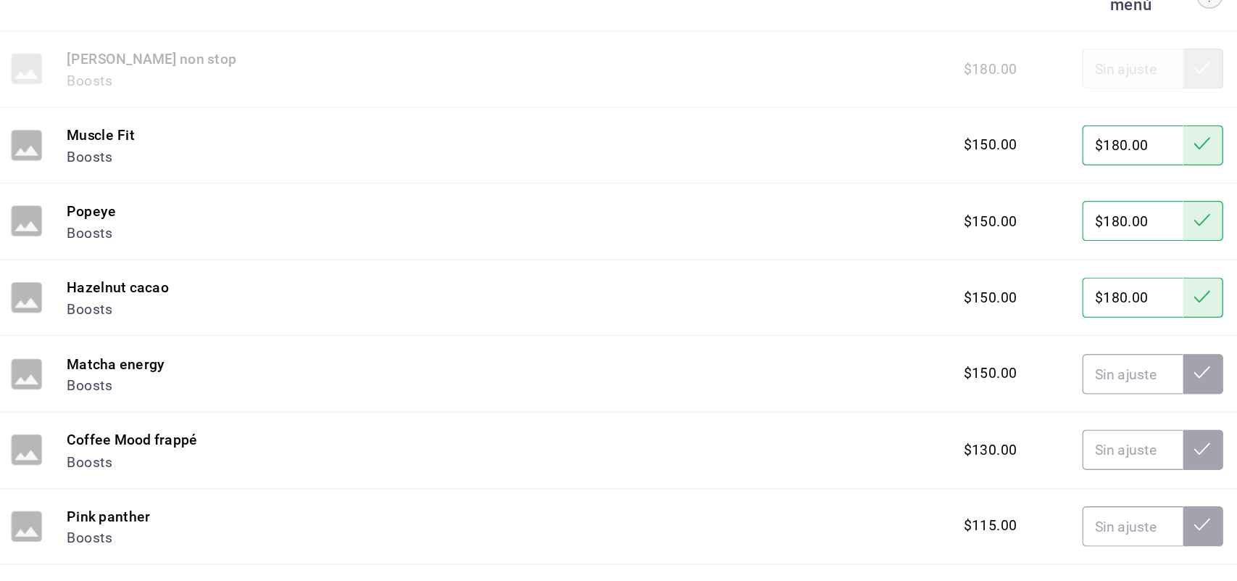
scroll to position [5866, 0]
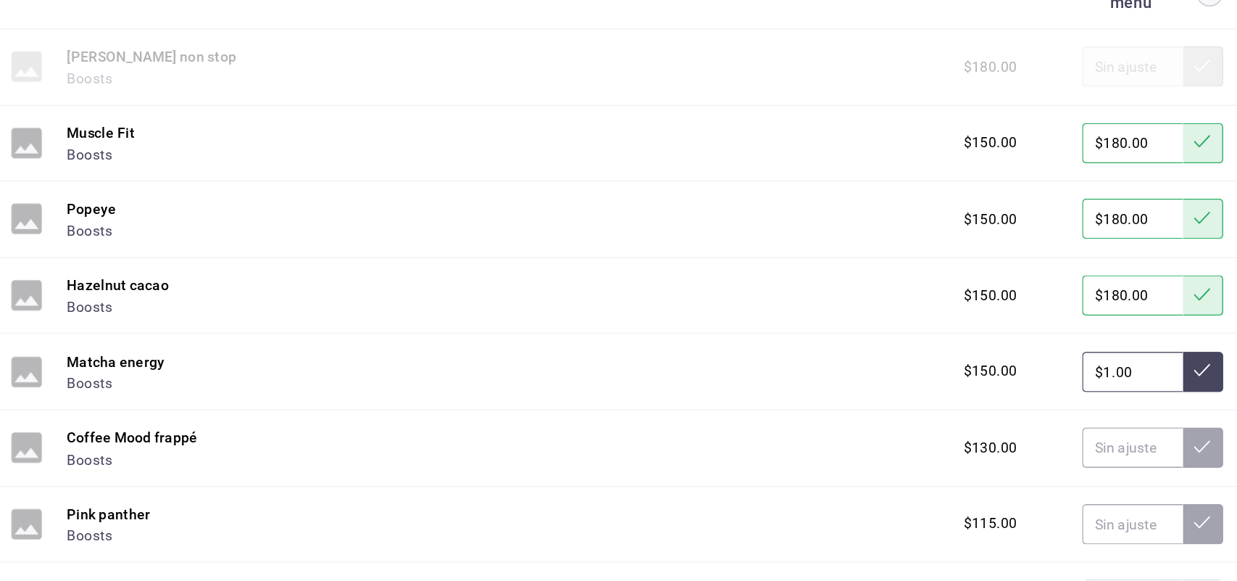
click at [1011, 438] on input "$1.00" at bounding box center [1019, 430] width 72 height 29
type input "$180.00"
click at [1063, 435] on icon at bounding box center [1069, 429] width 12 height 12
click at [997, 495] on input "text" at bounding box center [1019, 484] width 72 height 29
type input "$156.00"
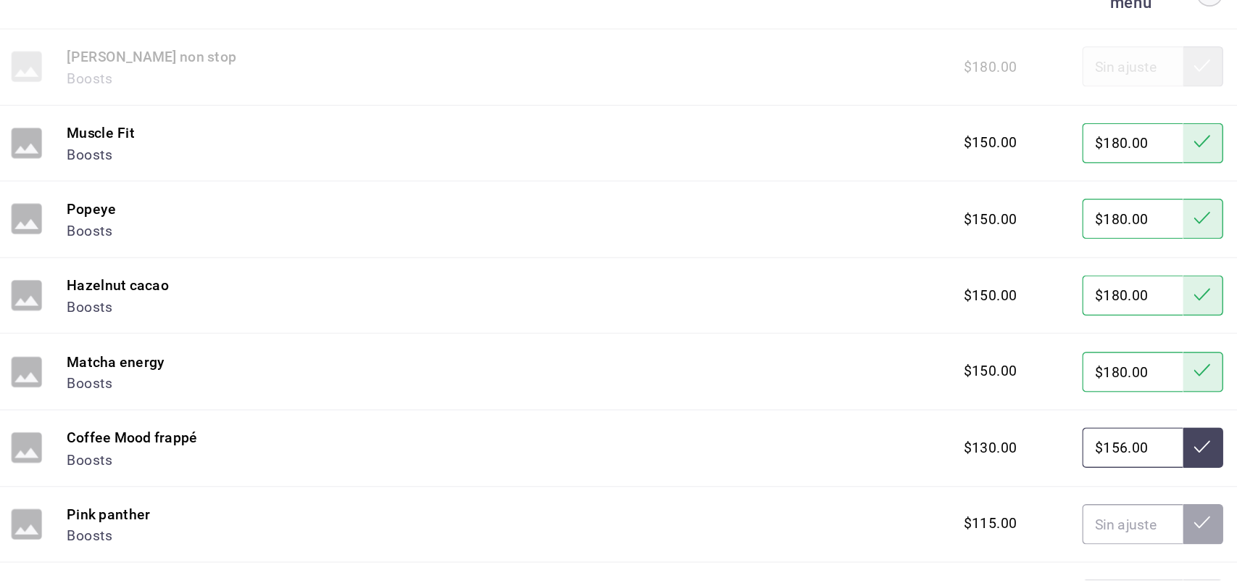
click at [1064, 497] on button at bounding box center [1069, 484] width 29 height 29
click at [1023, 541] on input "text" at bounding box center [1019, 539] width 72 height 29
type input "$138.00"
click at [1064, 554] on button at bounding box center [1069, 539] width 29 height 29
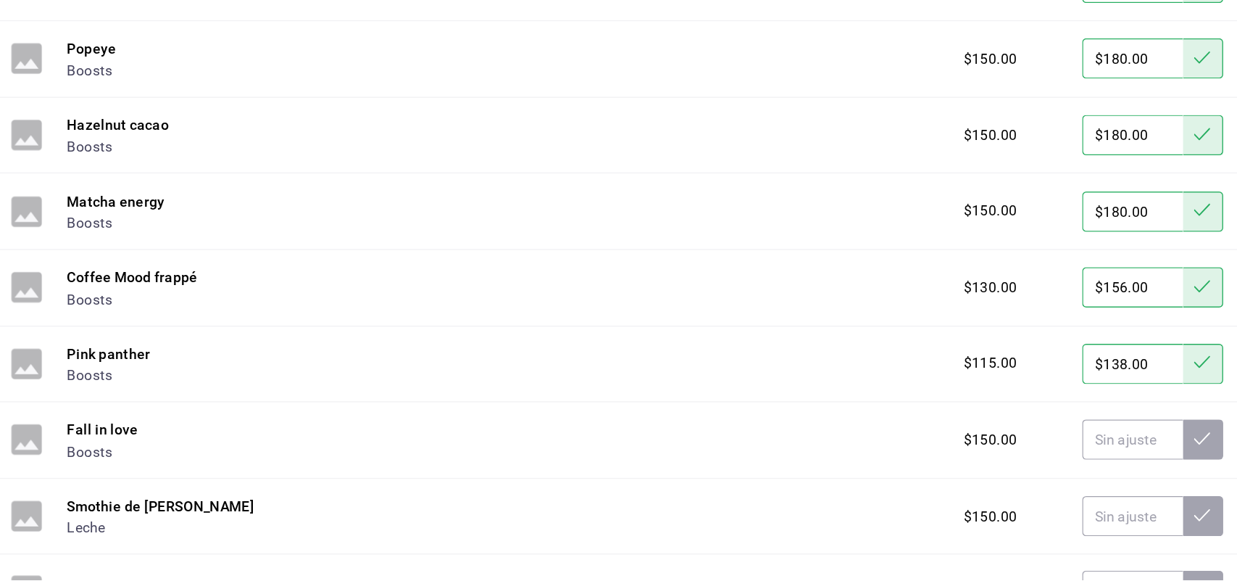
scroll to position [5984, 0]
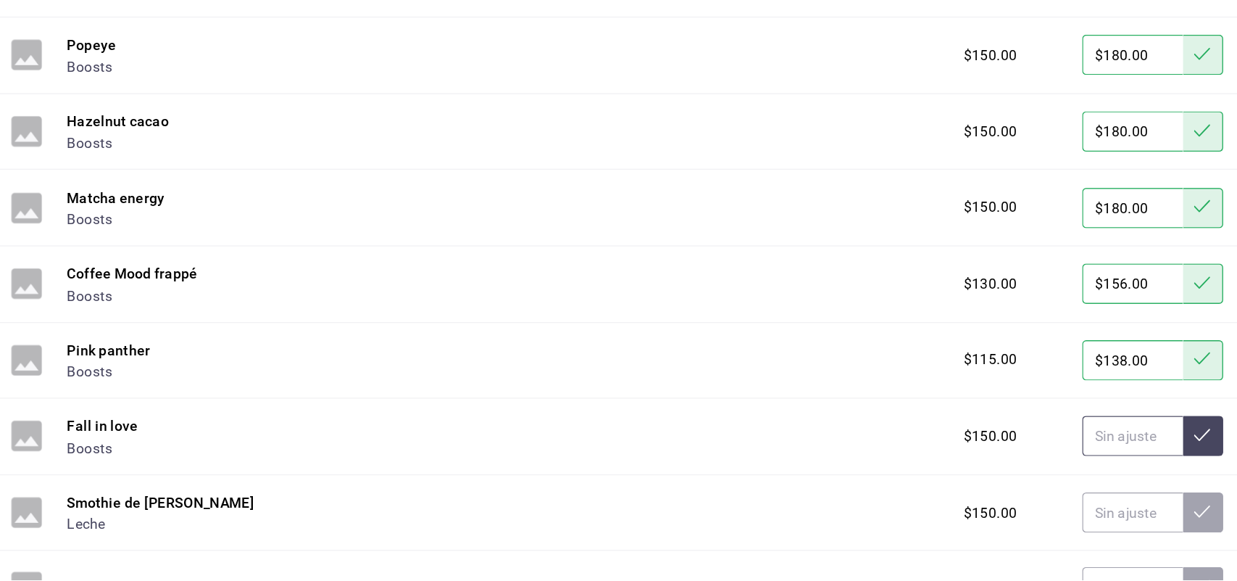
click at [1013, 483] on input "text" at bounding box center [1019, 476] width 72 height 29
type input "$180.00"
click at [1063, 481] on icon at bounding box center [1069, 476] width 12 height 12
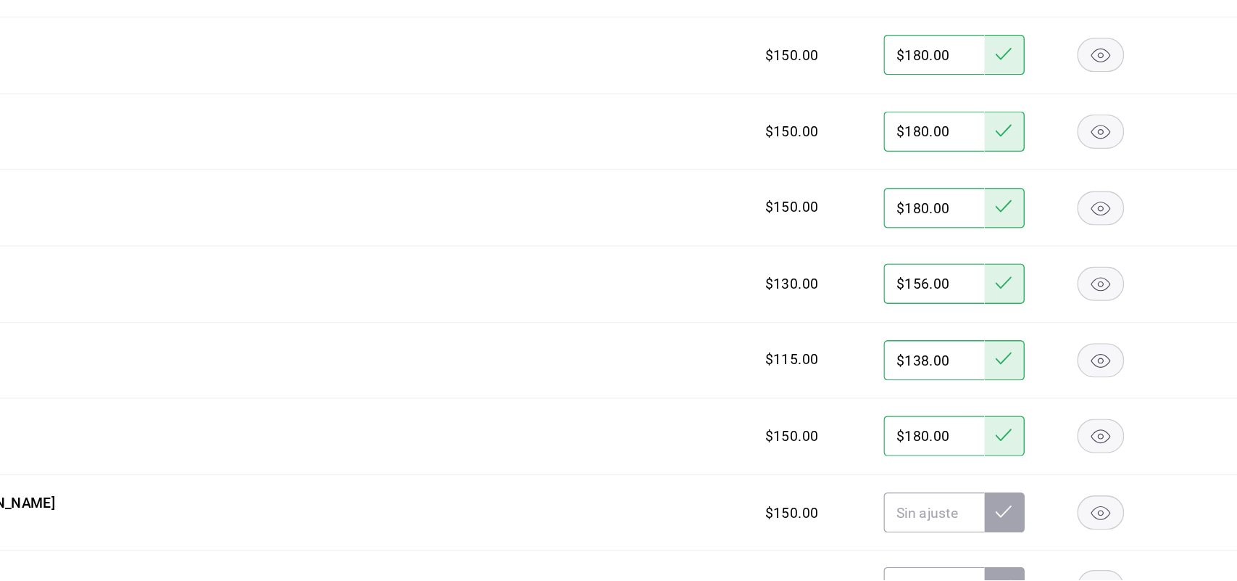
click at [1129, 543] on rect "button" at bounding box center [1139, 531] width 33 height 24
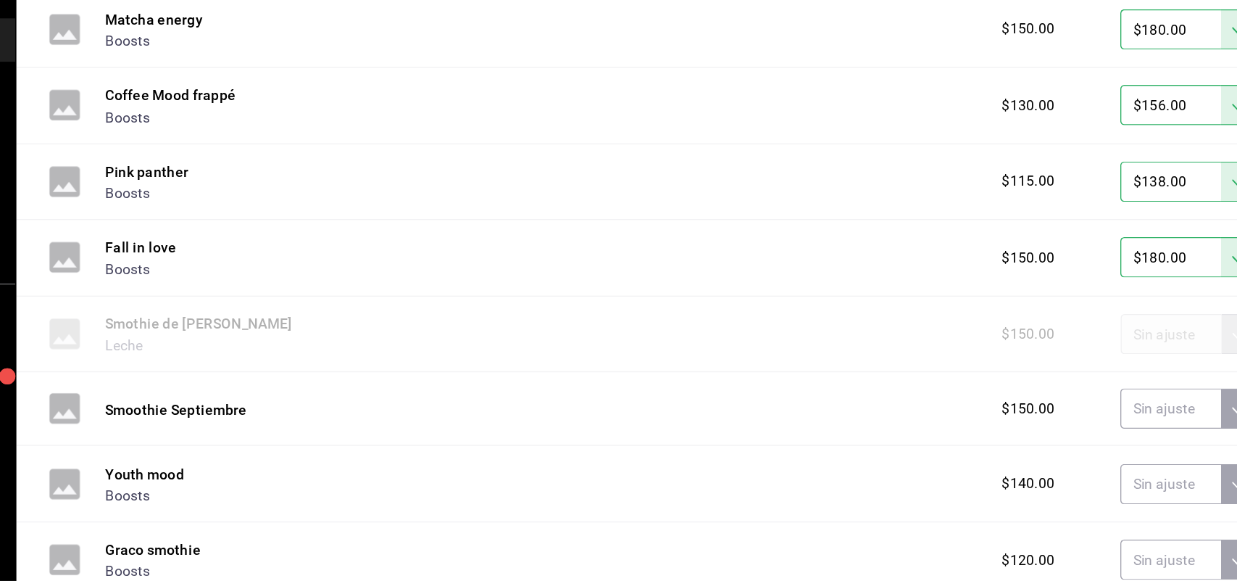
scroll to position [6118, 0]
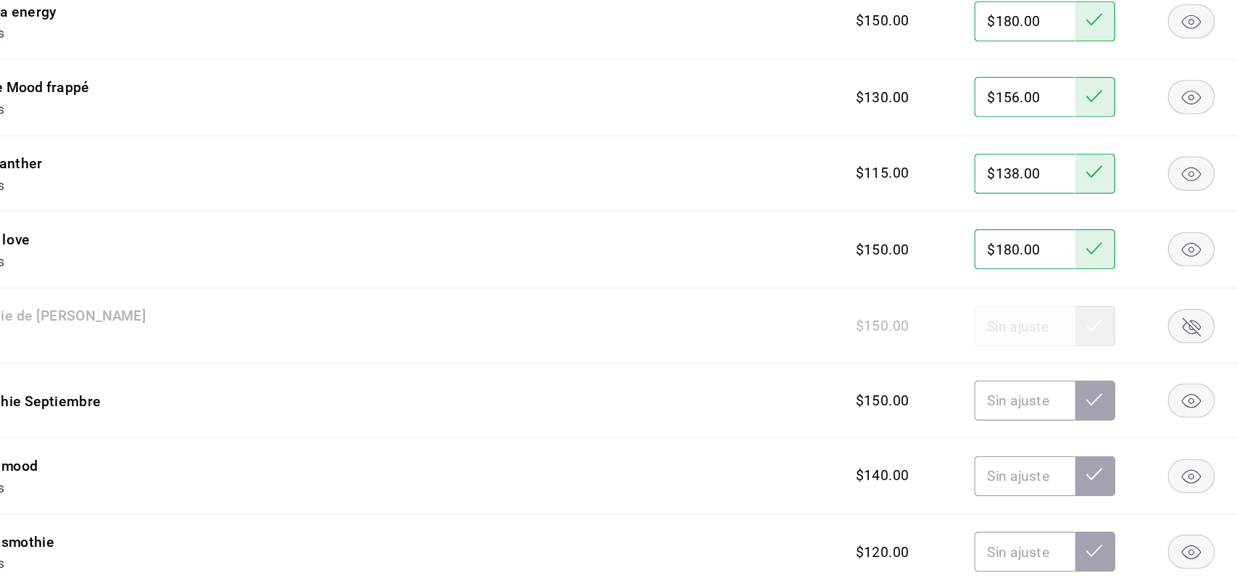
click at [1130, 462] on rect "button" at bounding box center [1139, 451] width 33 height 24
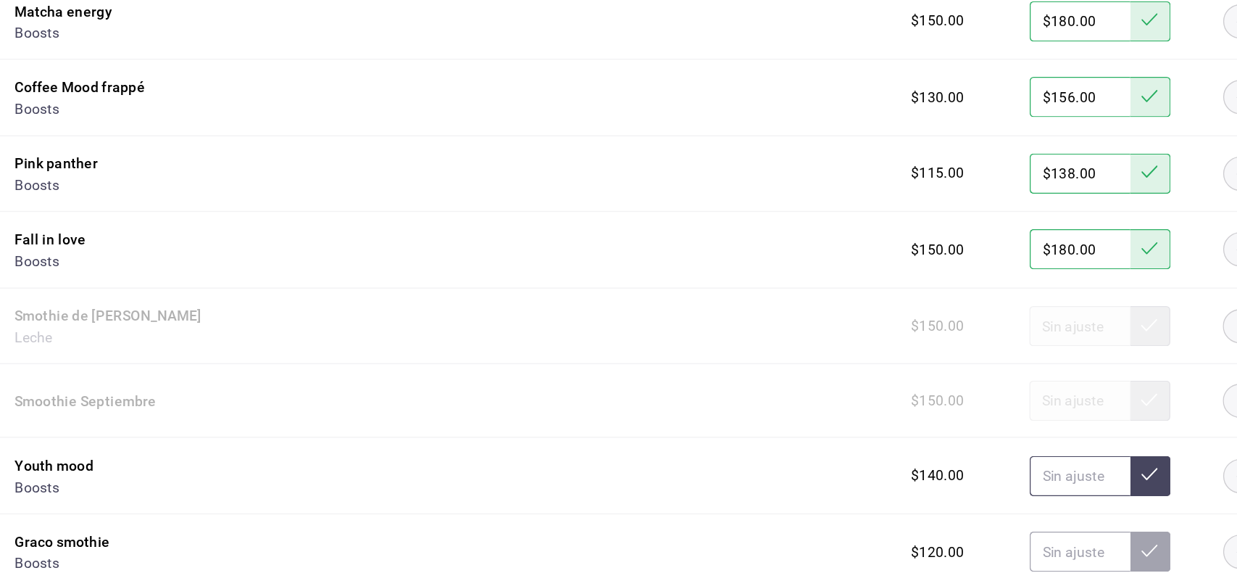
click at [1005, 508] on input "text" at bounding box center [1019, 505] width 72 height 29
type input "$168.00"
click at [1063, 510] on icon at bounding box center [1069, 504] width 12 height 12
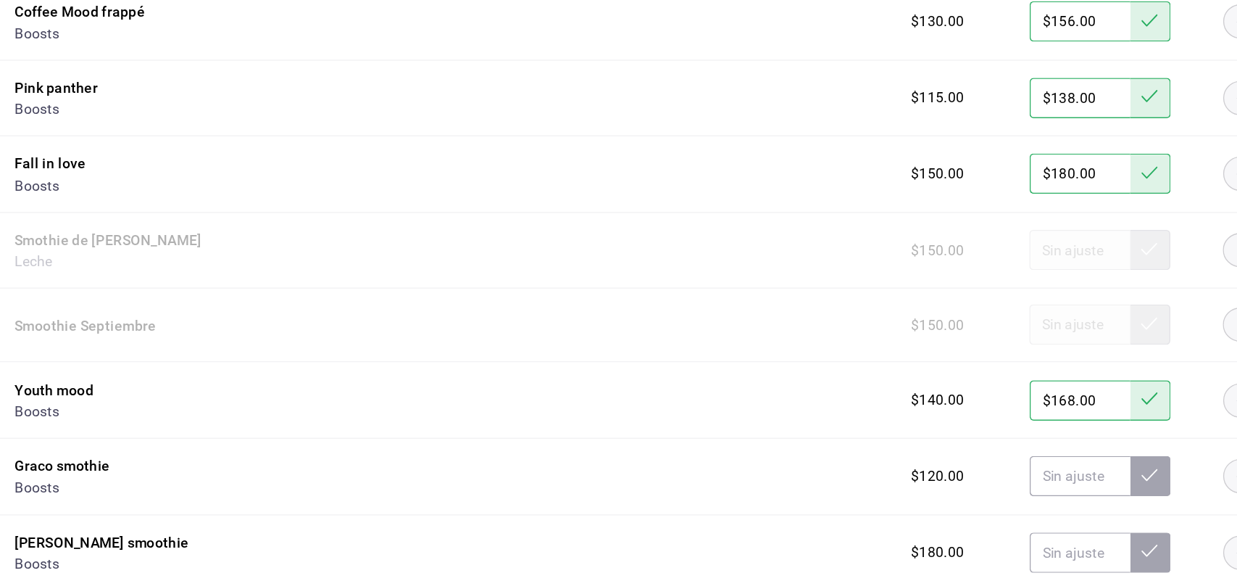
scroll to position [6173, 0]
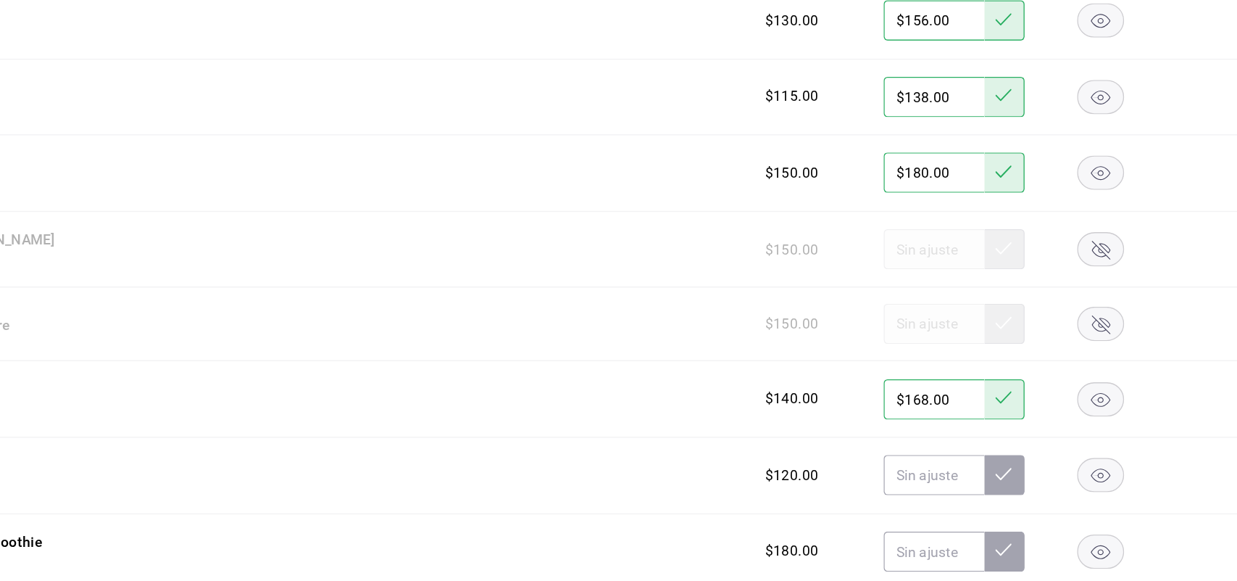
click at [1132, 510] on icon "button" at bounding box center [1139, 505] width 14 height 10
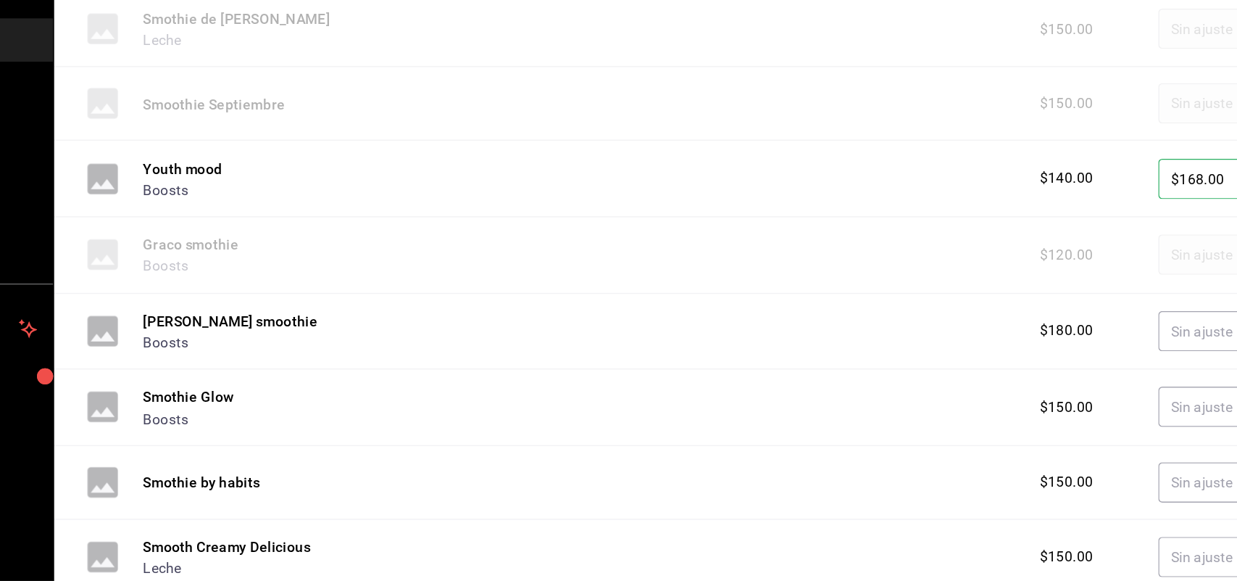
scroll to position [6333, 0]
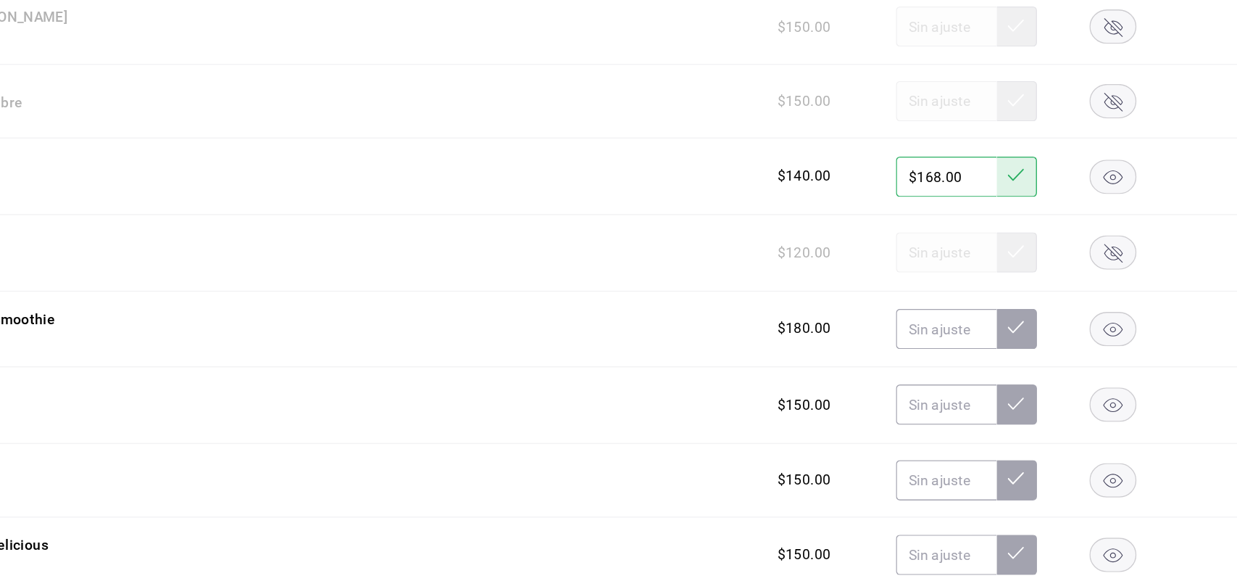
click at [1124, 411] on rect "button" at bounding box center [1139, 399] width 33 height 24
click at [992, 460] on input "text" at bounding box center [1019, 453] width 72 height 29
type input "$180.00"
click at [1055, 465] on button at bounding box center [1069, 453] width 29 height 29
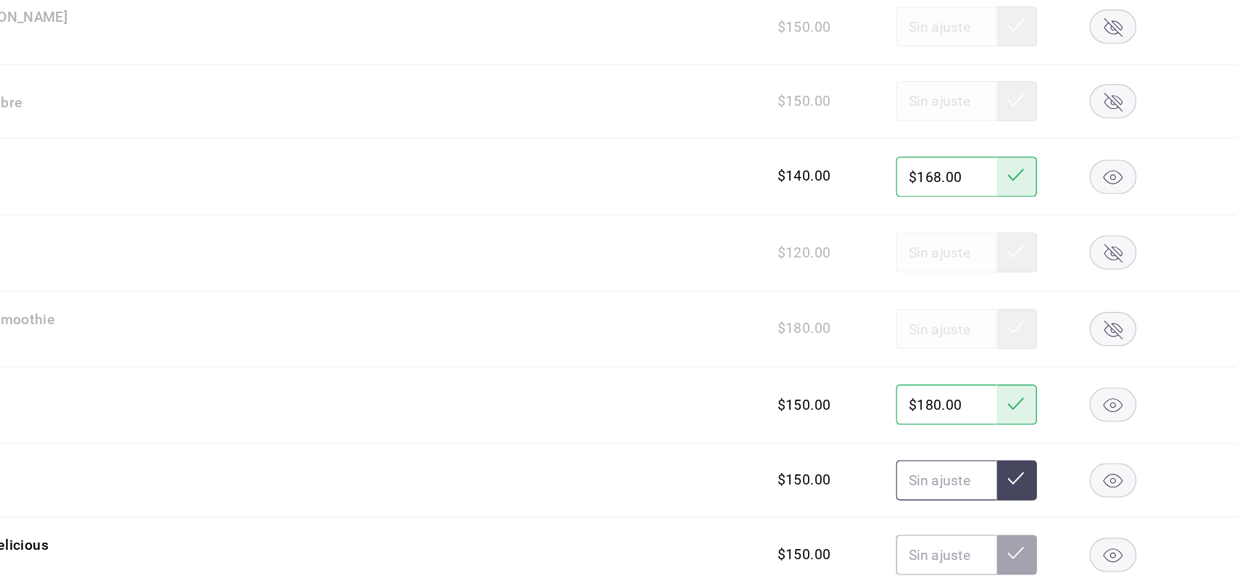
click at [999, 514] on input "text" at bounding box center [1019, 508] width 72 height 29
type input "$180.00"
click at [1055, 521] on button at bounding box center [1069, 508] width 29 height 29
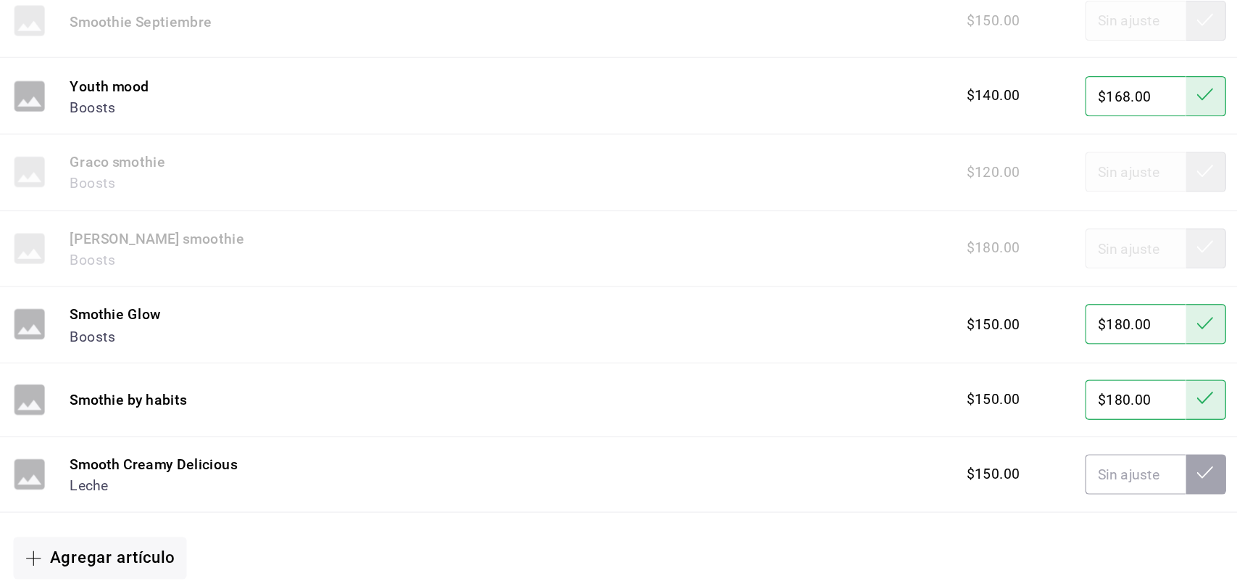
scroll to position [6393, 0]
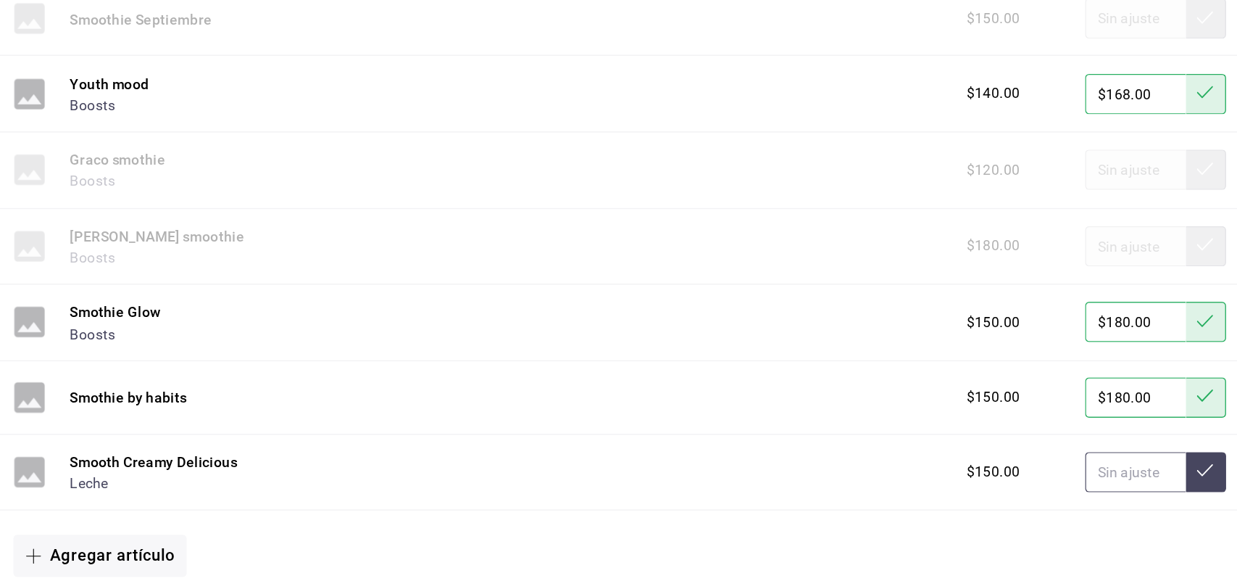
click at [986, 511] on input "text" at bounding box center [1019, 502] width 72 height 29
type input "$180.00"
click at [1063, 507] on icon at bounding box center [1069, 501] width 12 height 12
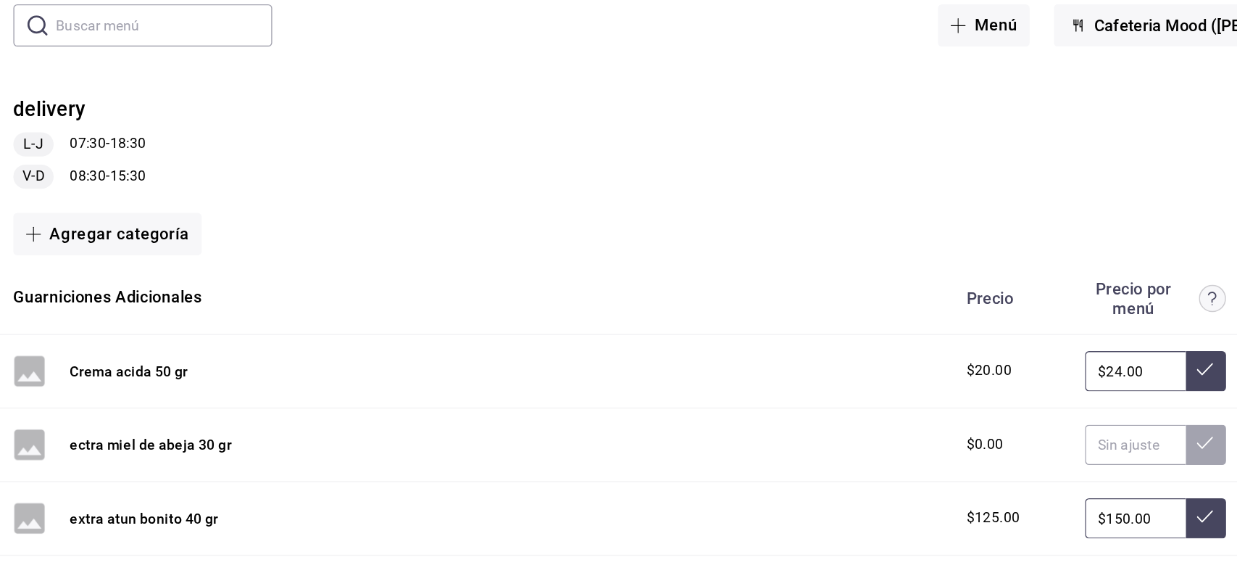
scroll to position [0, 0]
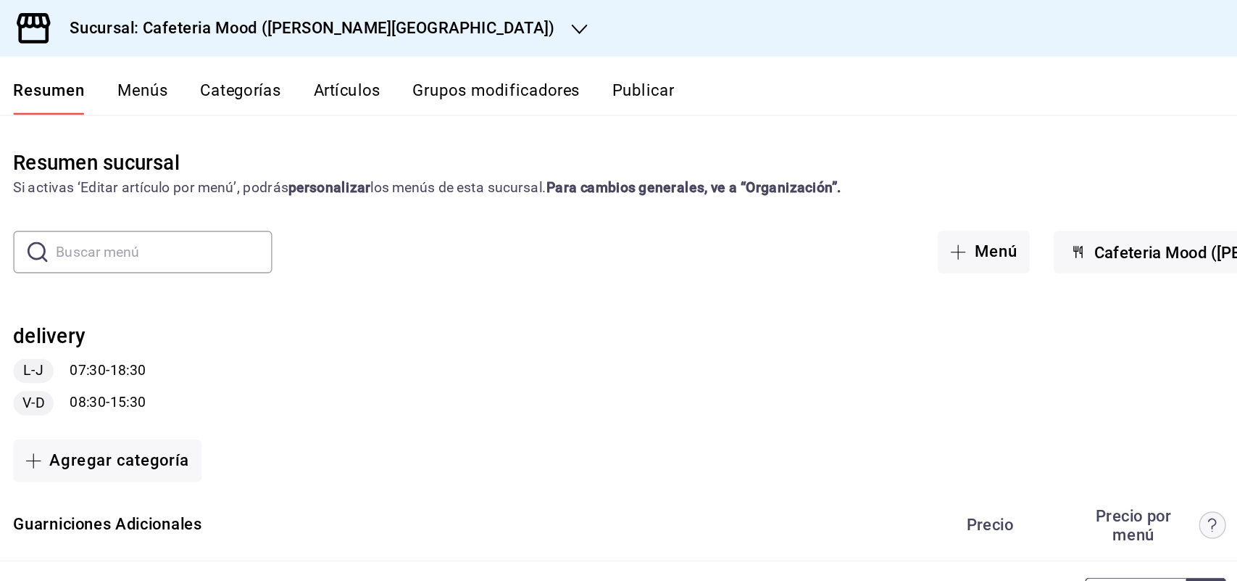
click at [671, 61] on button "Publicar" at bounding box center [664, 70] width 45 height 25
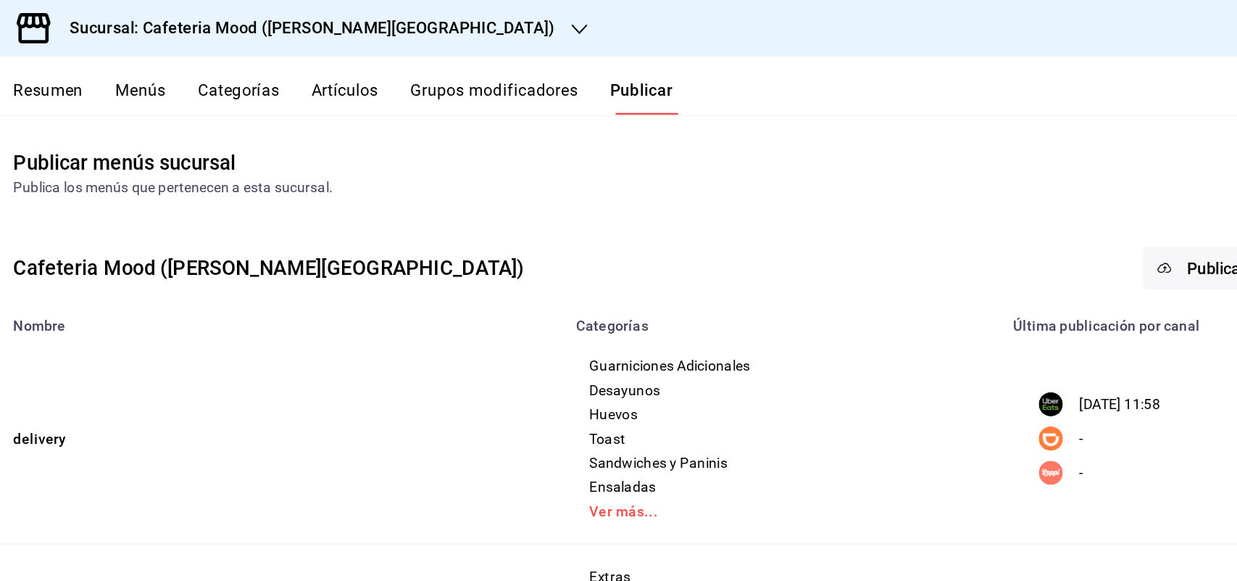
click at [980, 294] on p "22/09/2025 11:58" at bounding box center [1007, 290] width 59 height 15
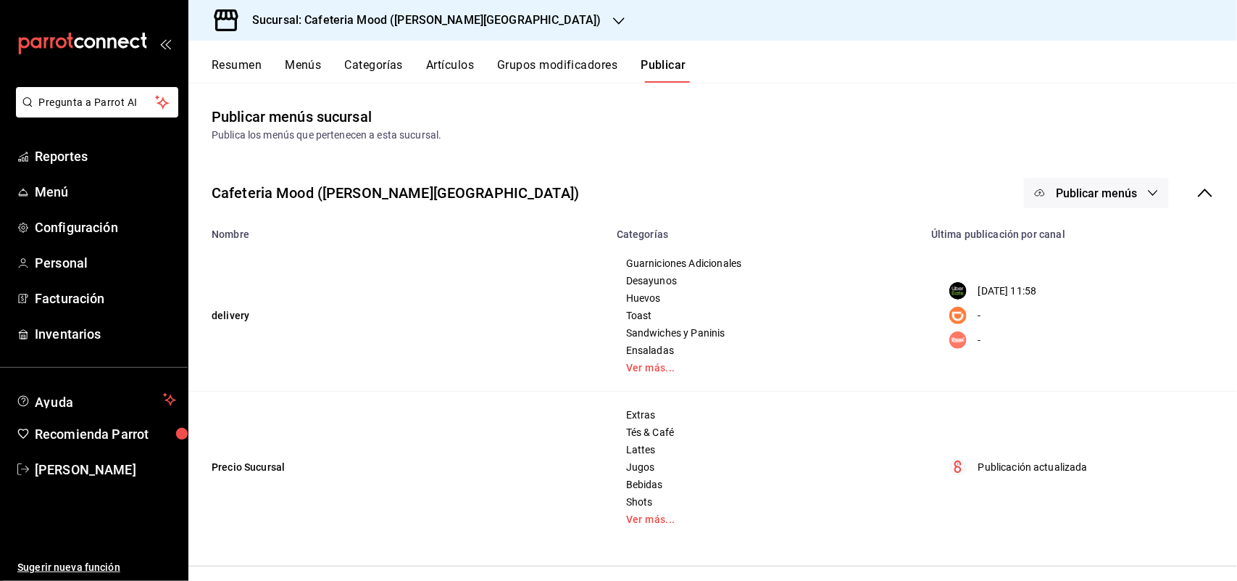
click at [1162, 194] on button "Publicar menús" at bounding box center [1096, 193] width 145 height 30
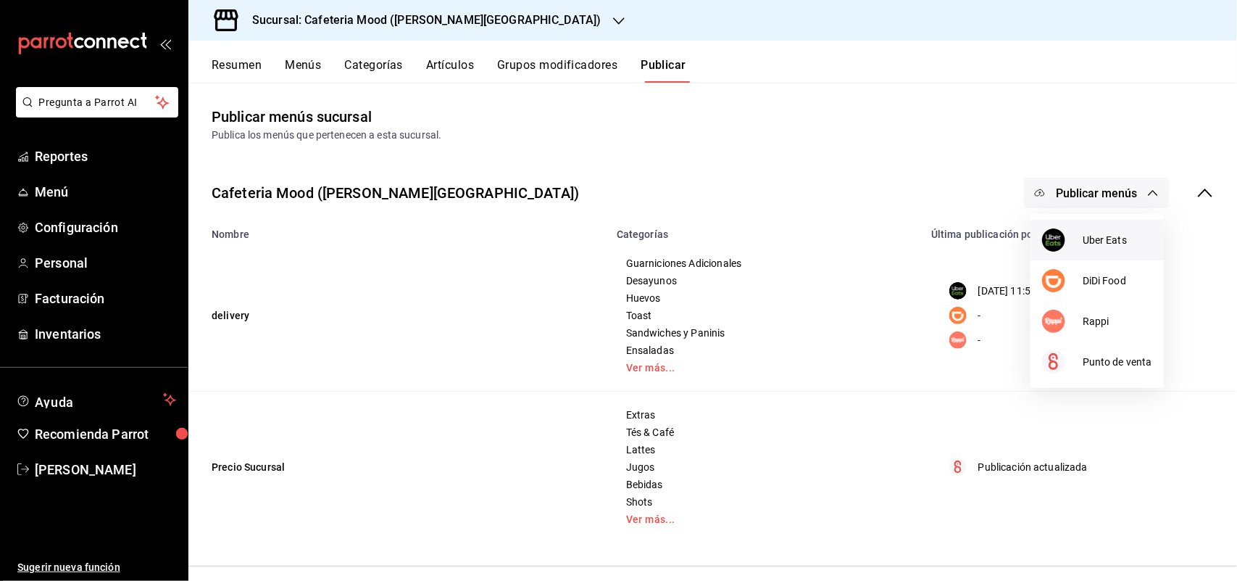
click at [1124, 233] on span "Uber Eats" at bounding box center [1118, 240] width 70 height 15
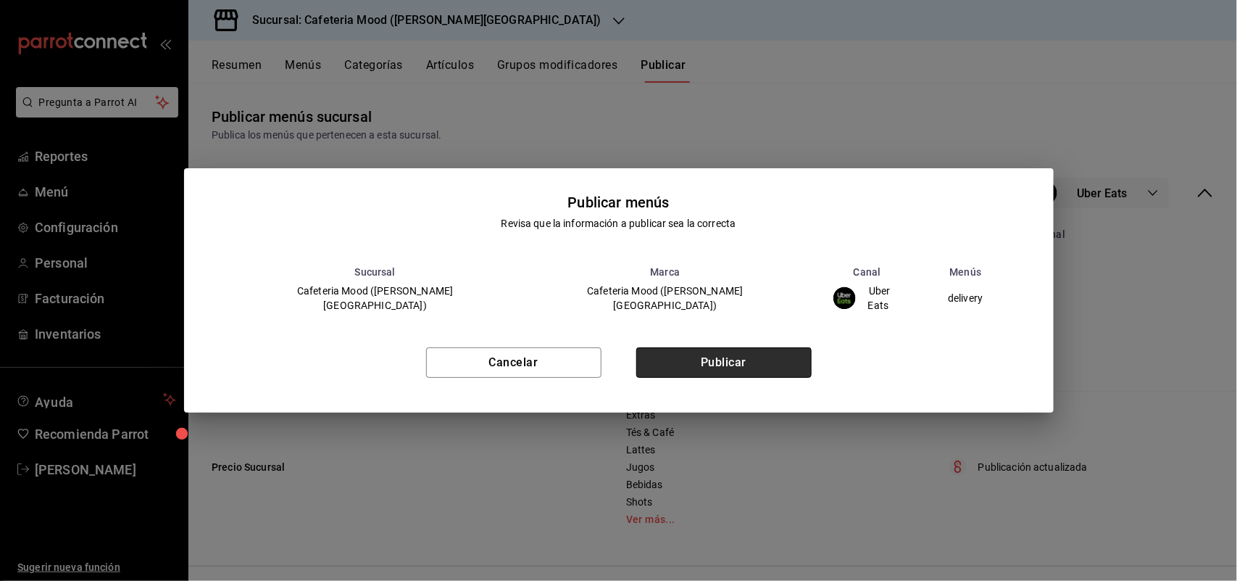
click at [697, 355] on button "Publicar" at bounding box center [723, 362] width 175 height 30
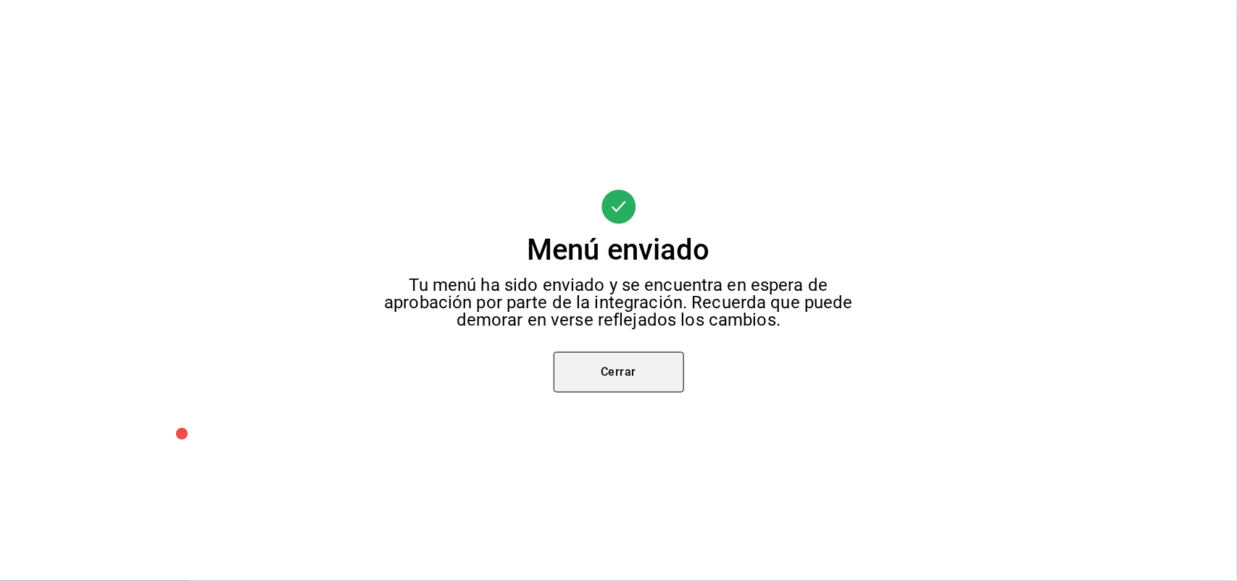
click at [607, 367] on button "Cerrar" at bounding box center [619, 372] width 130 height 41
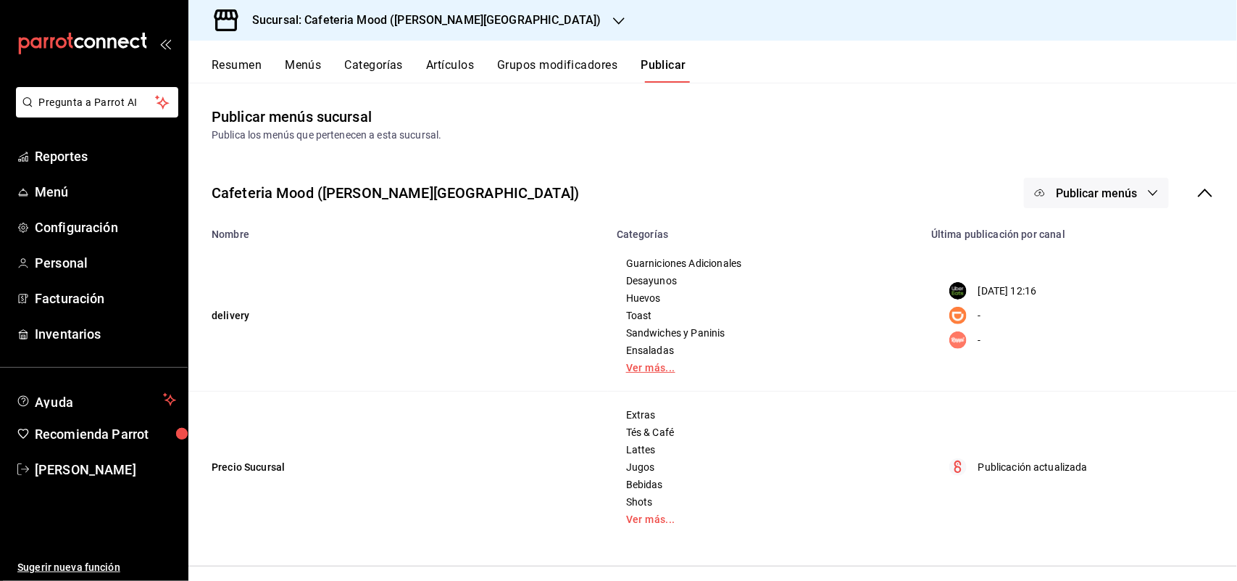
click at [649, 362] on link "Ver más..." at bounding box center [765, 367] width 278 height 10
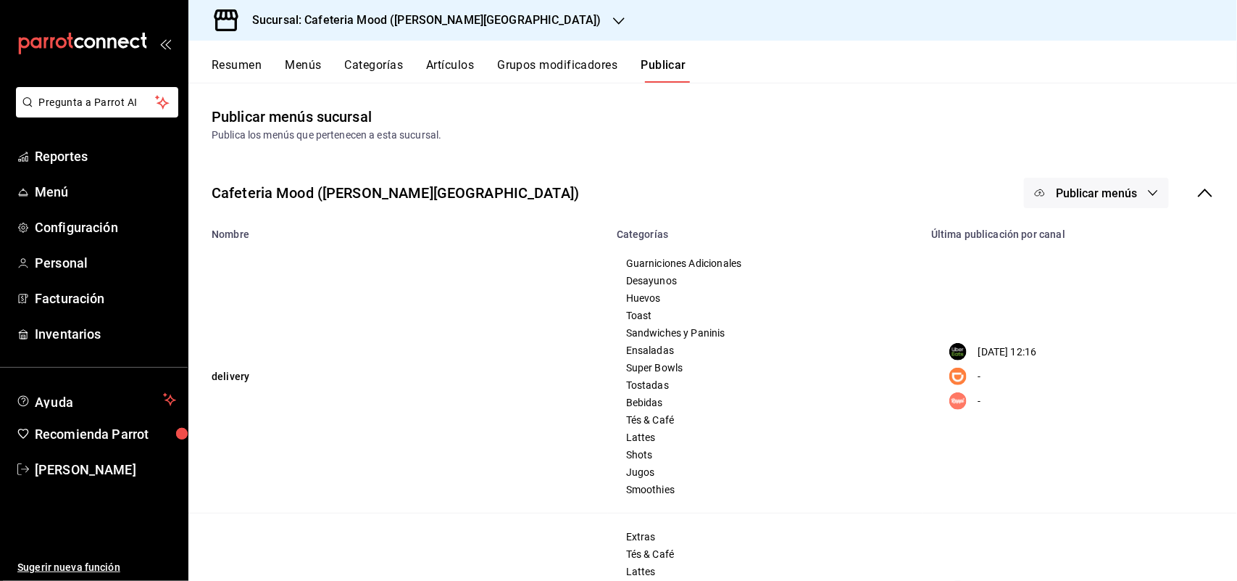
scroll to position [91, 0]
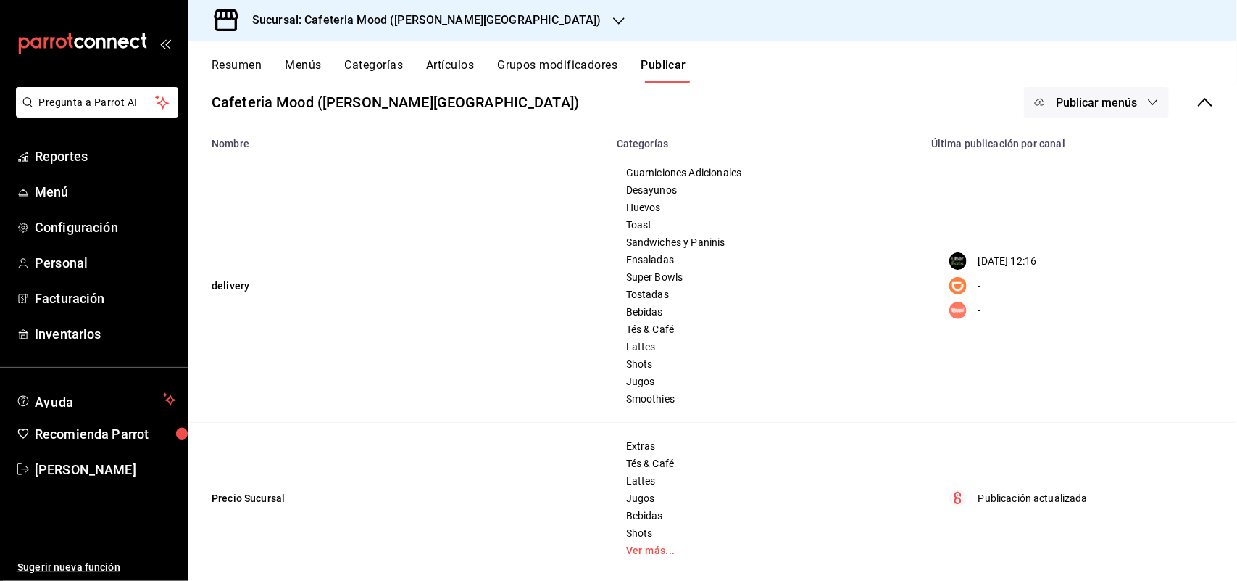
click at [236, 59] on button "Resumen" at bounding box center [237, 70] width 50 height 25
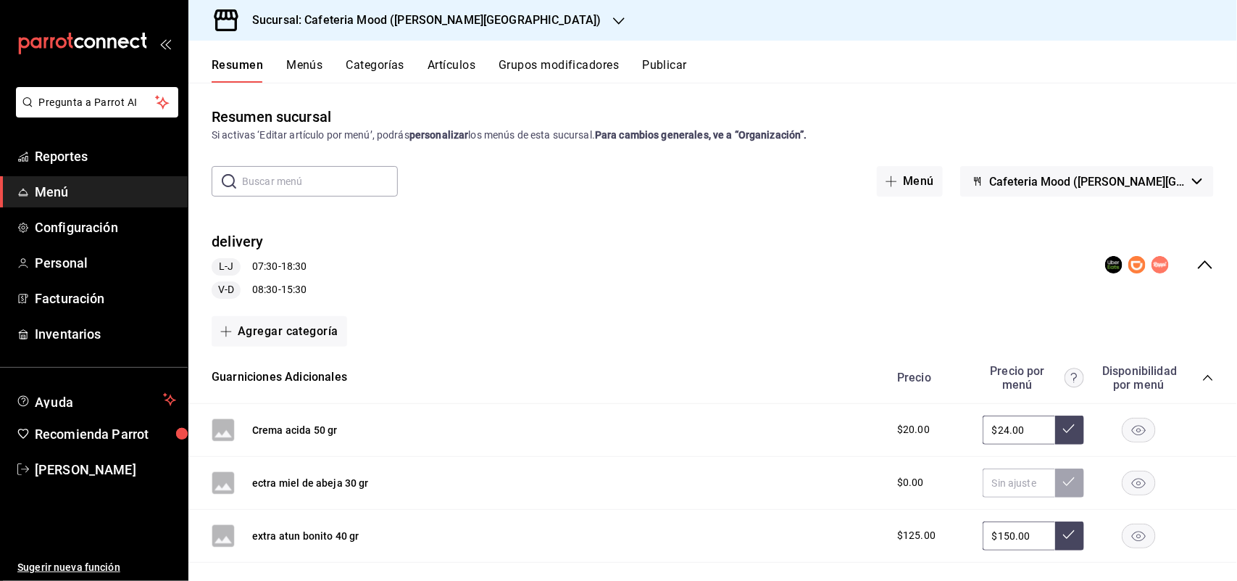
click at [1108, 263] on rect "collapse-menu-row" at bounding box center [1114, 265] width 13 height 13
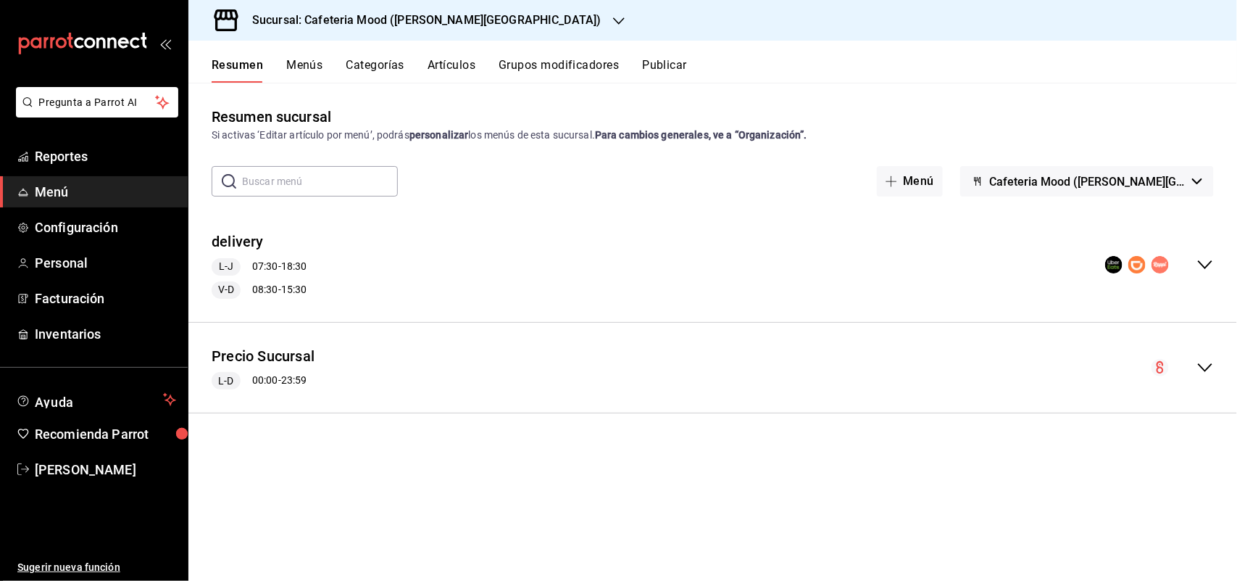
click at [1100, 265] on div "delivery L-J 07:30 - 18:30 V-D 08:30 - 15:30" at bounding box center [712, 265] width 1049 height 91
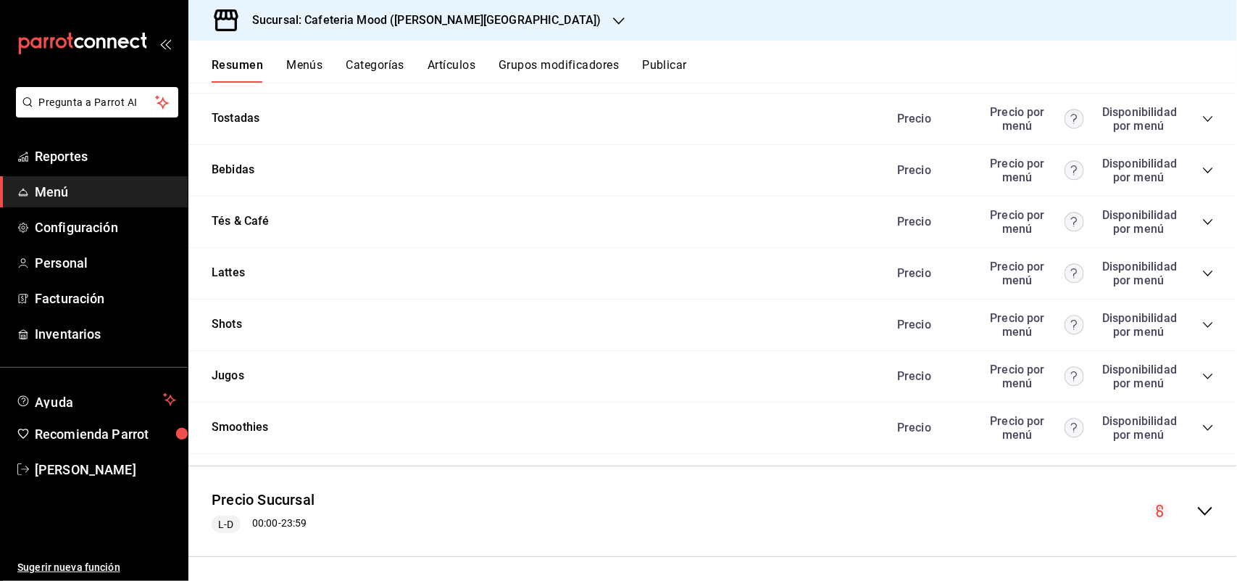
scroll to position [1234, 0]
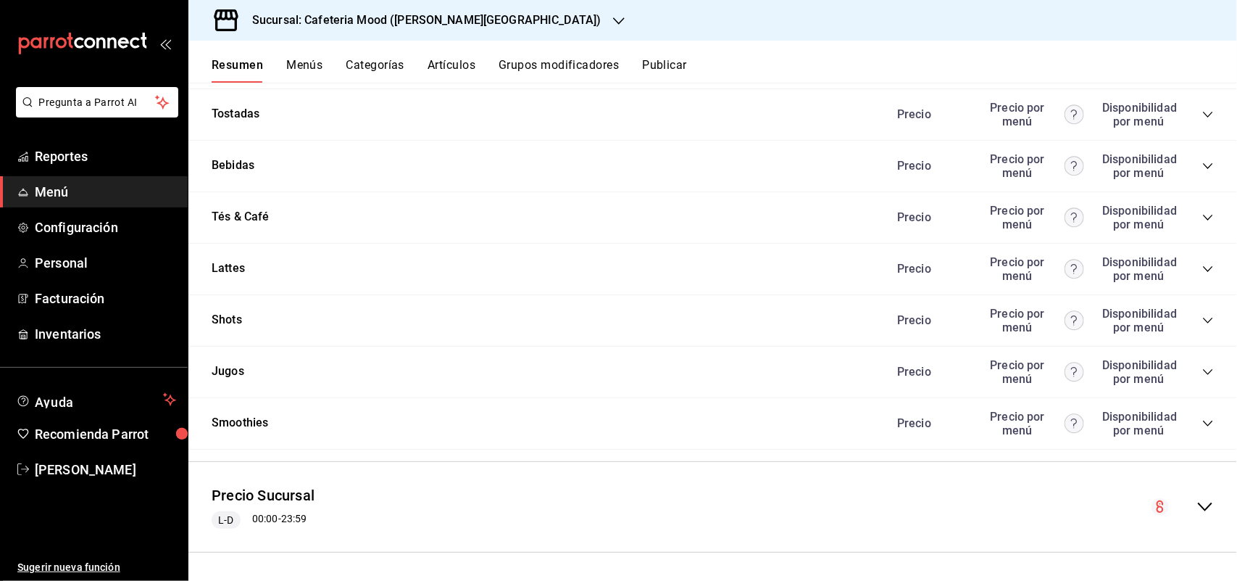
click at [349, 63] on button "Categorías" at bounding box center [375, 70] width 59 height 25
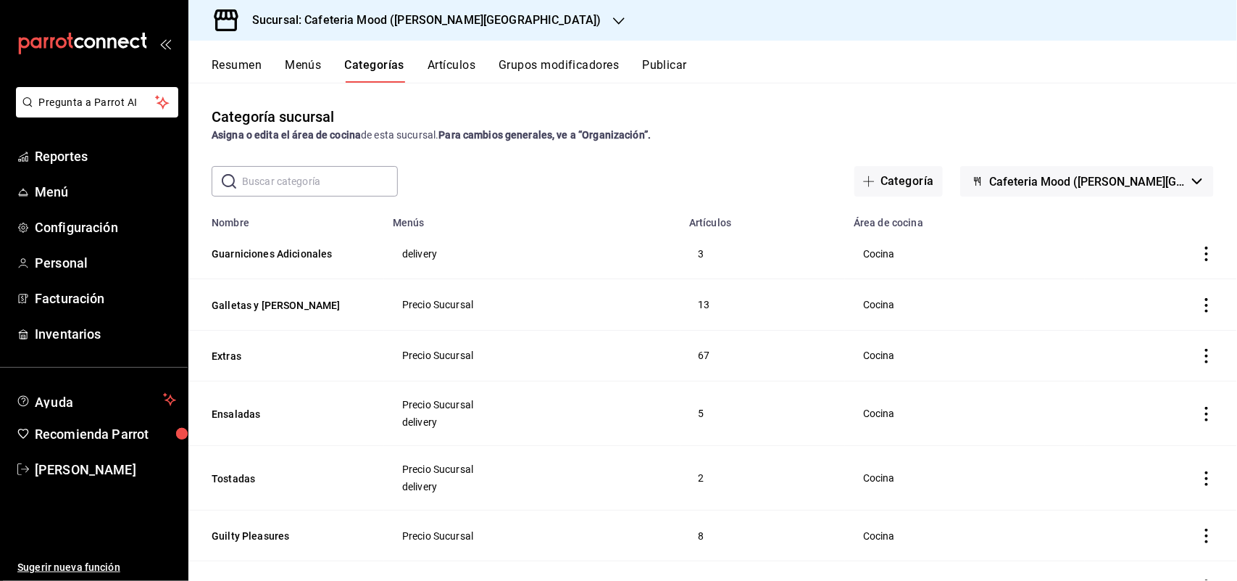
click at [1124, 171] on button "Cafeteria Mood (Prado Norte)" at bounding box center [1087, 181] width 254 height 30
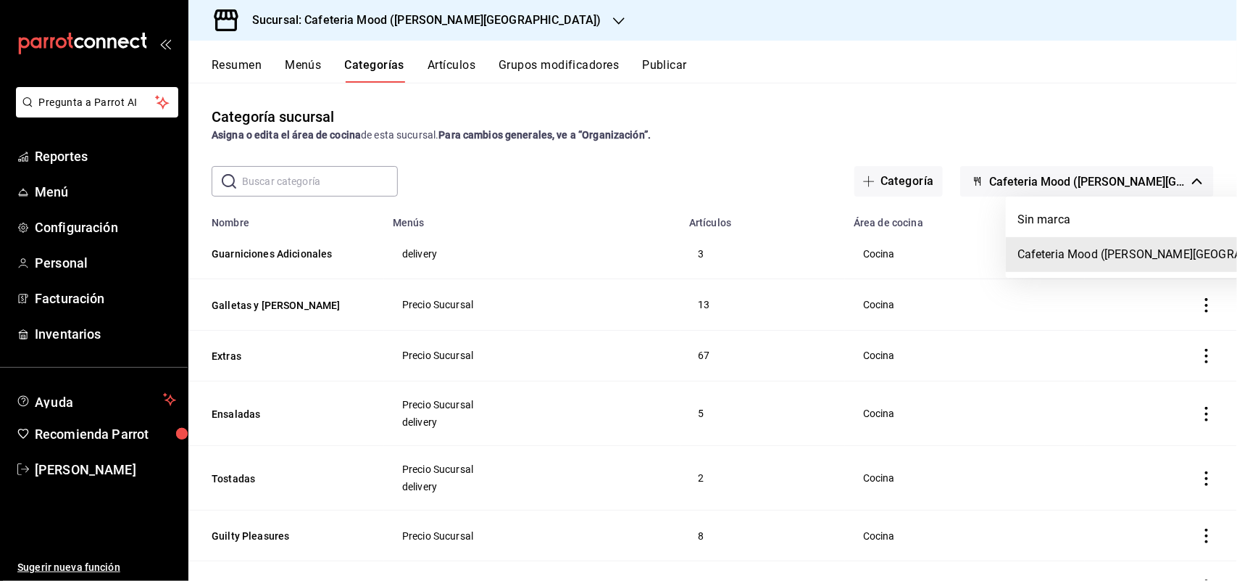
click at [1108, 138] on div at bounding box center [618, 290] width 1237 height 581
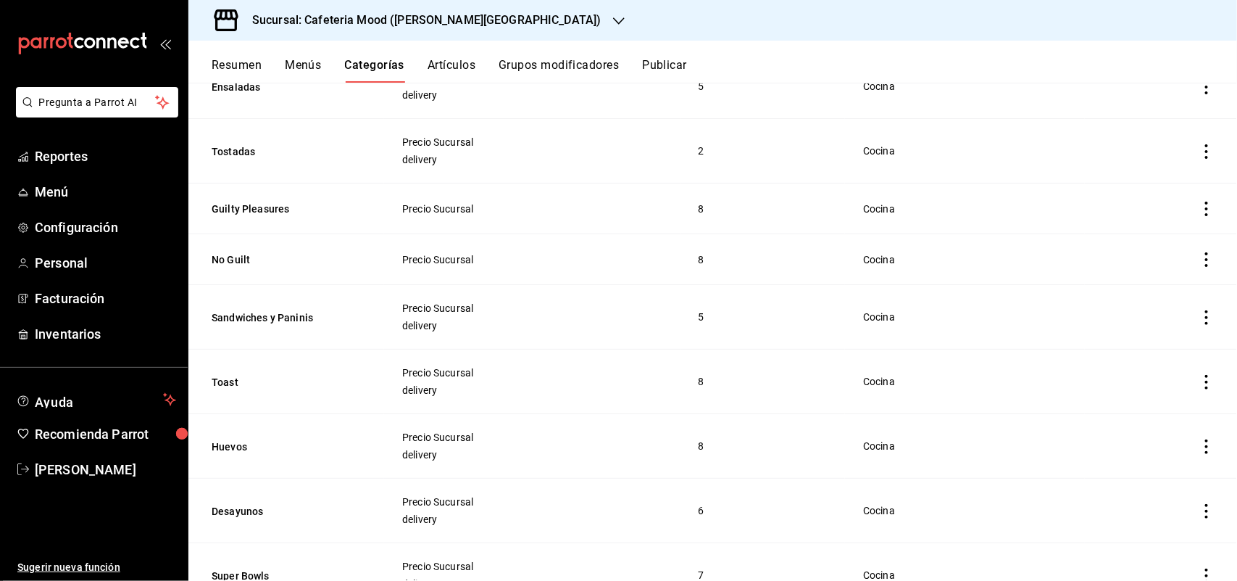
scroll to position [236, 0]
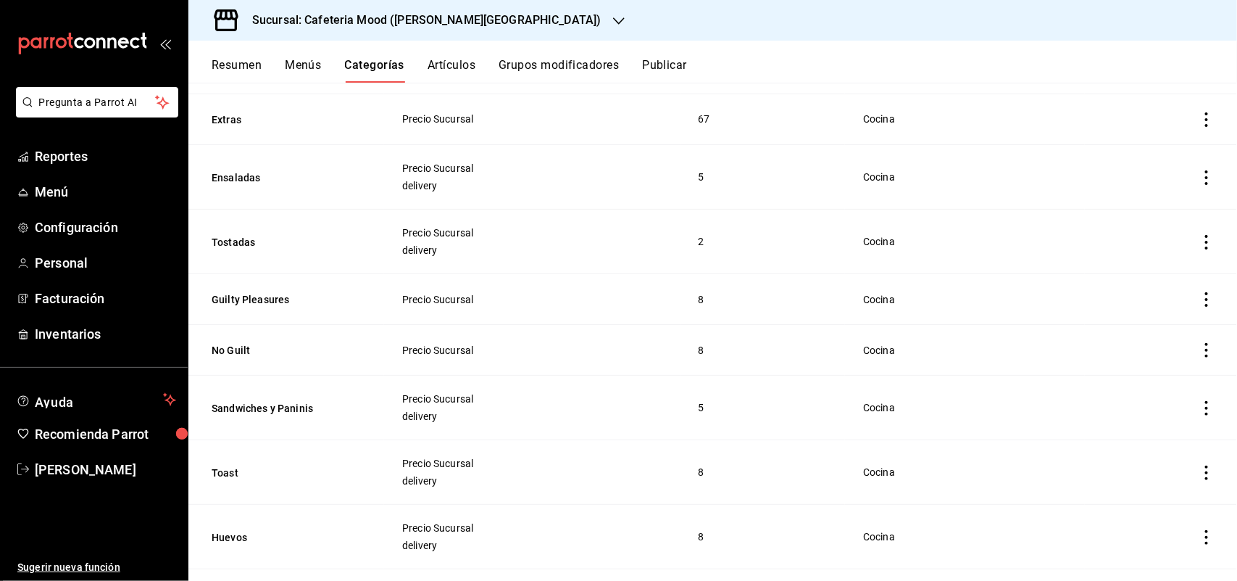
click at [1200, 352] on icon "actions" at bounding box center [1207, 350] width 14 height 14
click at [1127, 389] on div at bounding box center [1118, 386] width 26 height 17
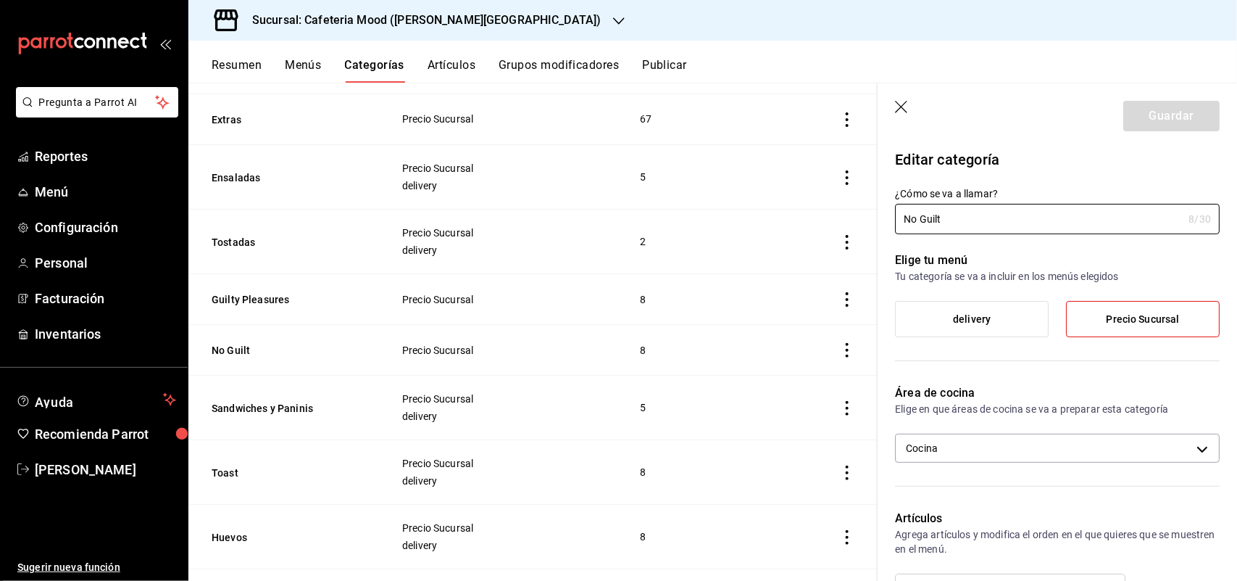
click at [977, 320] on span "delivery" at bounding box center [972, 319] width 38 height 12
click at [0, 0] on input "delivery" at bounding box center [0, 0] width 0 height 0
click at [1153, 118] on button "Guardar" at bounding box center [1171, 116] width 96 height 30
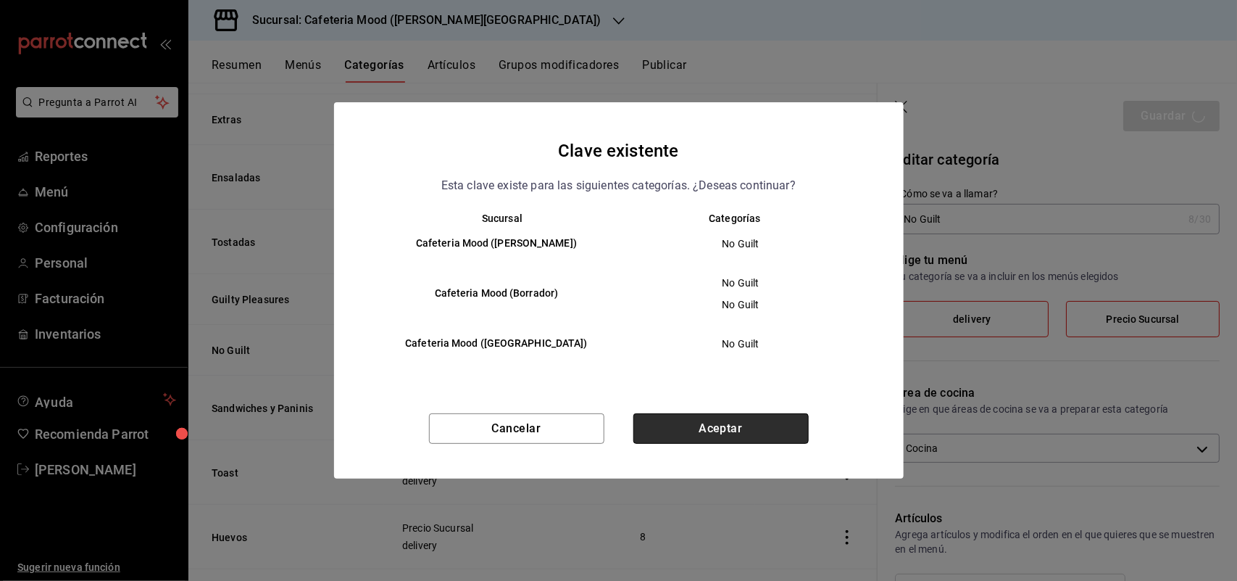
click at [758, 423] on button "Aceptar" at bounding box center [720, 428] width 175 height 30
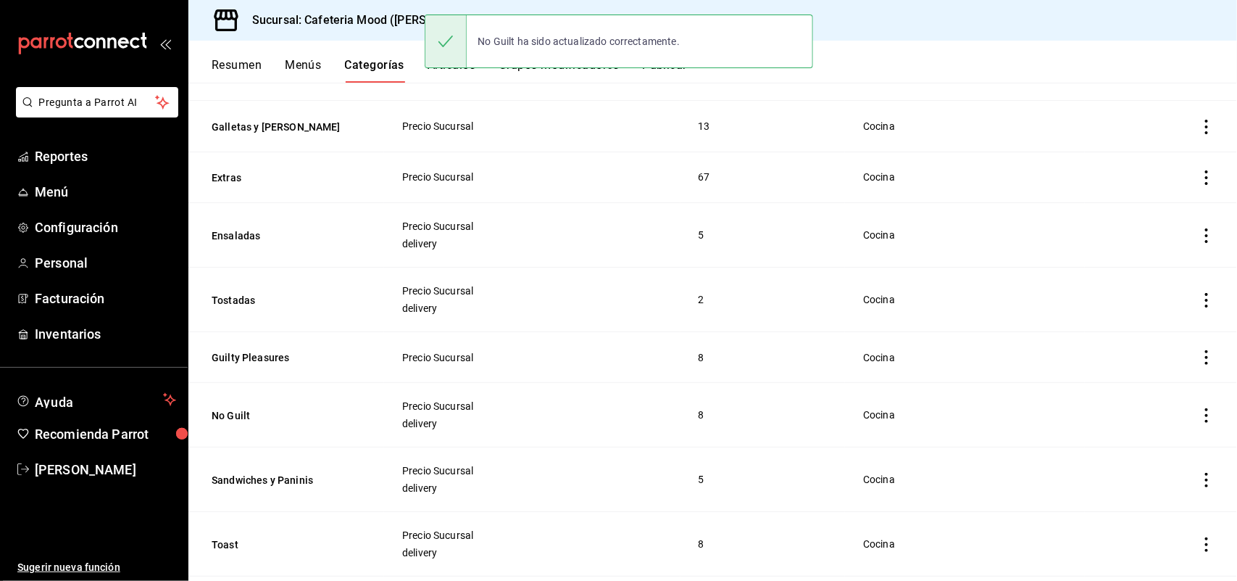
scroll to position [181, 0]
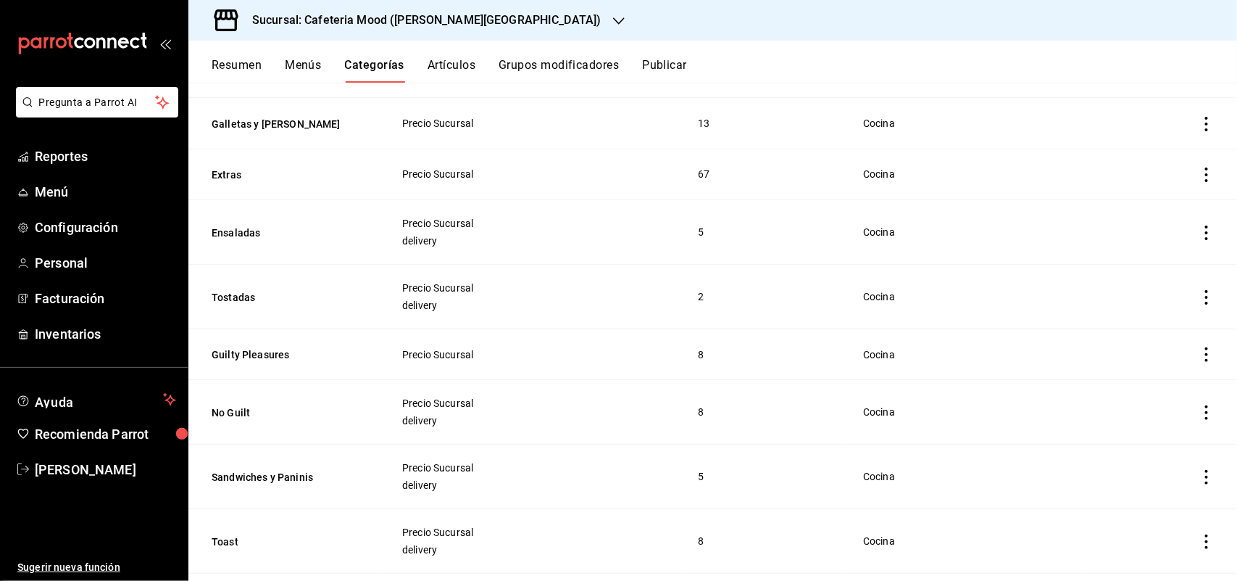
click at [1200, 359] on icon "actions" at bounding box center [1207, 354] width 14 height 14
click at [1142, 392] on span "Editar" at bounding box center [1150, 390] width 38 height 15
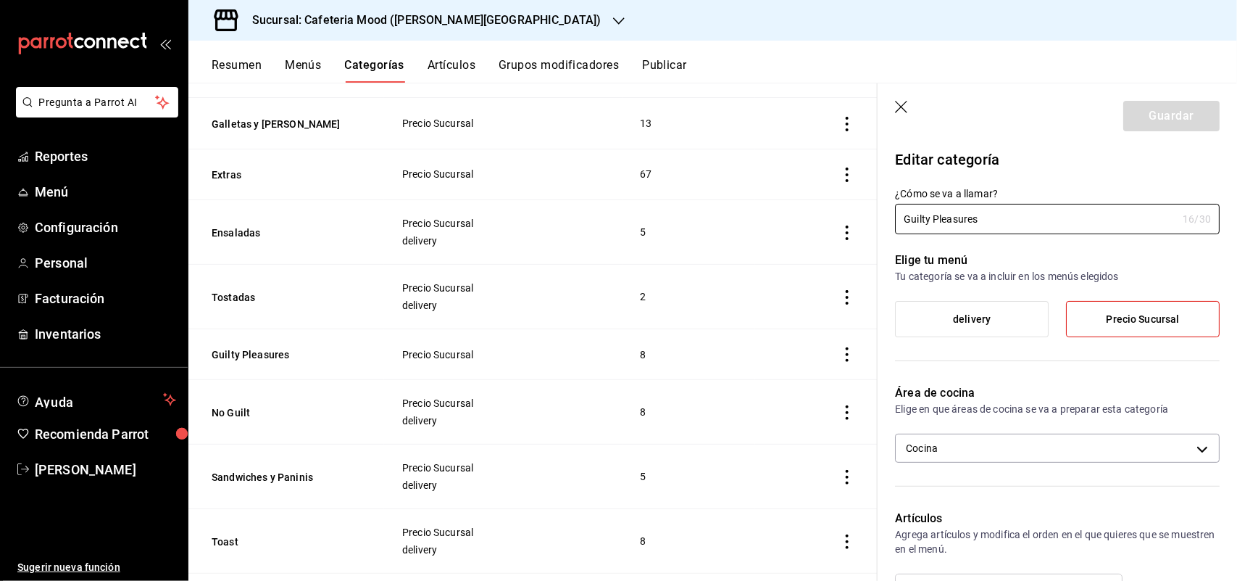
click at [992, 328] on label "delivery" at bounding box center [972, 319] width 152 height 35
click at [0, 0] on input "delivery" at bounding box center [0, 0] width 0 height 0
click at [1171, 116] on button "Guardar" at bounding box center [1171, 116] width 96 height 30
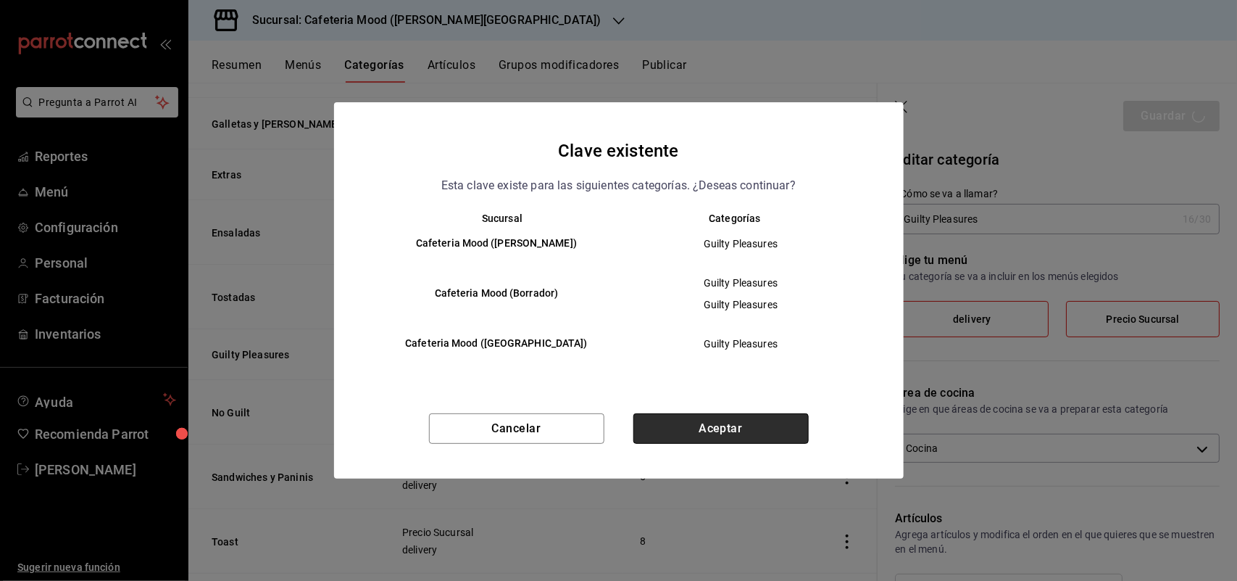
click at [768, 421] on button "Aceptar" at bounding box center [720, 428] width 175 height 30
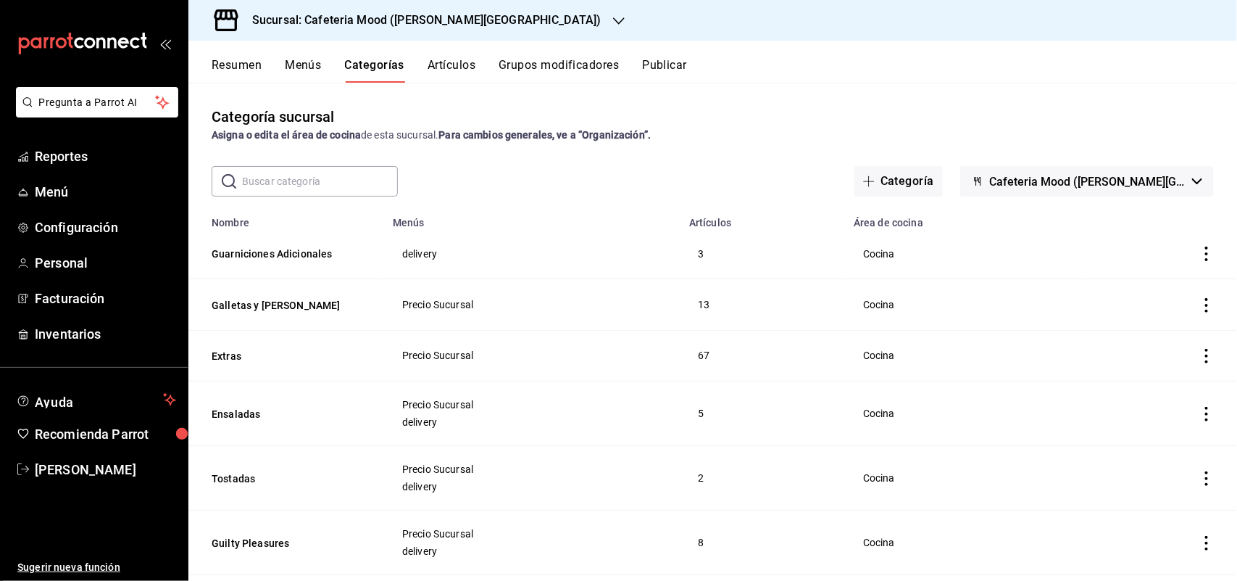
click at [1194, 294] on td "categoriesTable" at bounding box center [1161, 304] width 152 height 51
click at [1200, 304] on icon "actions" at bounding box center [1207, 305] width 14 height 14
click at [1147, 335] on span "Editar" at bounding box center [1150, 339] width 38 height 15
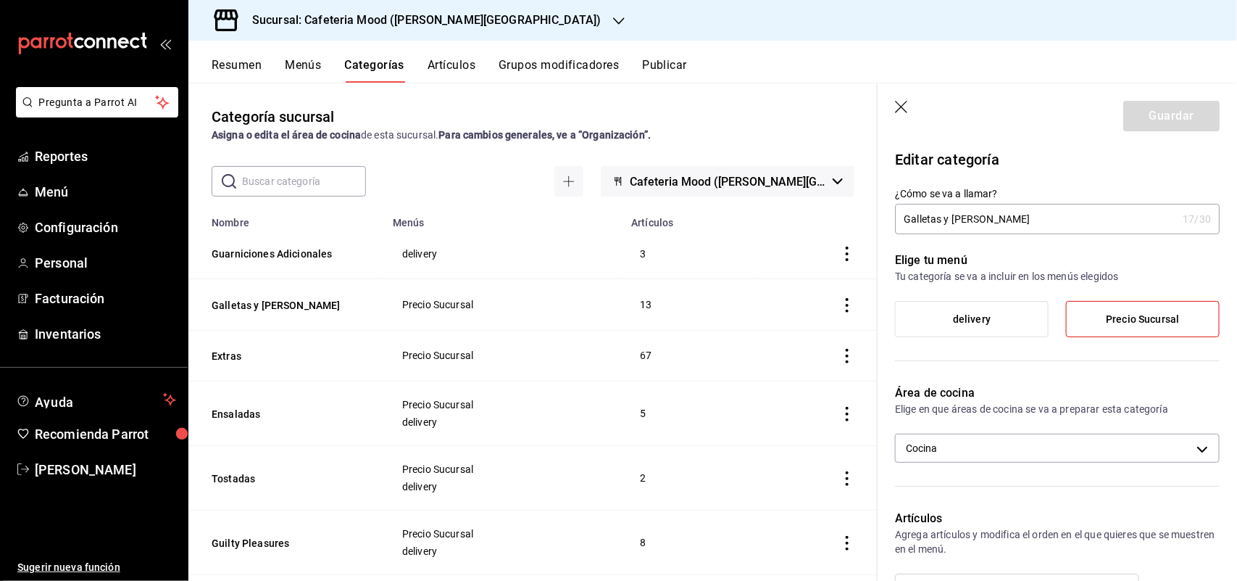
click at [984, 319] on span "delivery" at bounding box center [972, 319] width 38 height 12
click at [0, 0] on input "delivery" at bounding box center [0, 0] width 0 height 0
click at [1142, 128] on button "Guardar" at bounding box center [1171, 116] width 96 height 30
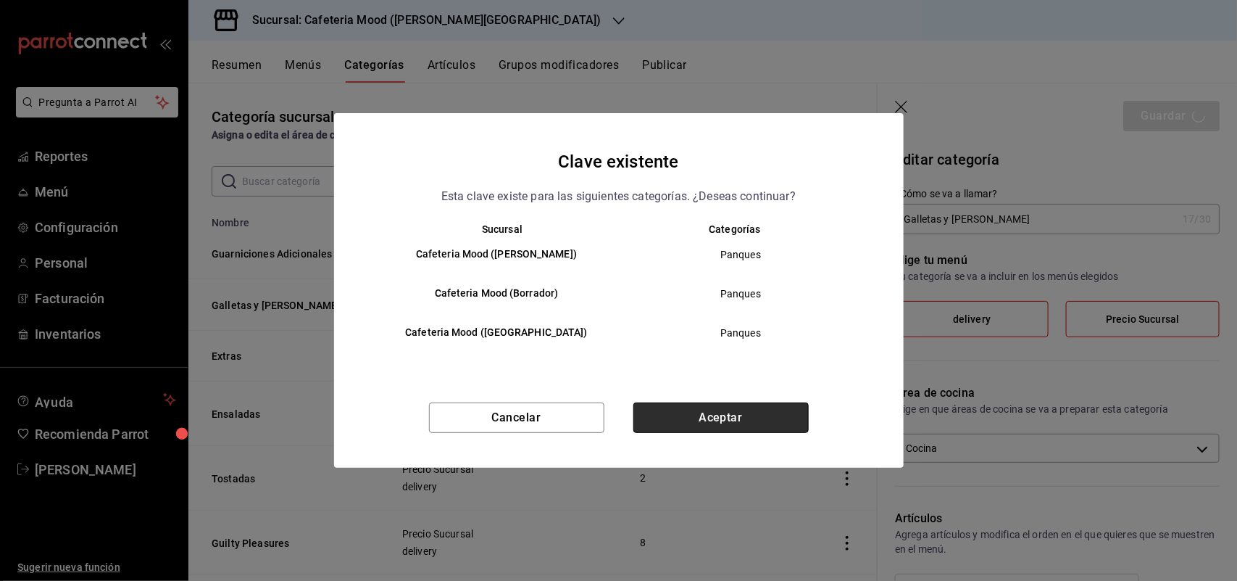
click at [760, 402] on button "Aceptar" at bounding box center [720, 417] width 175 height 30
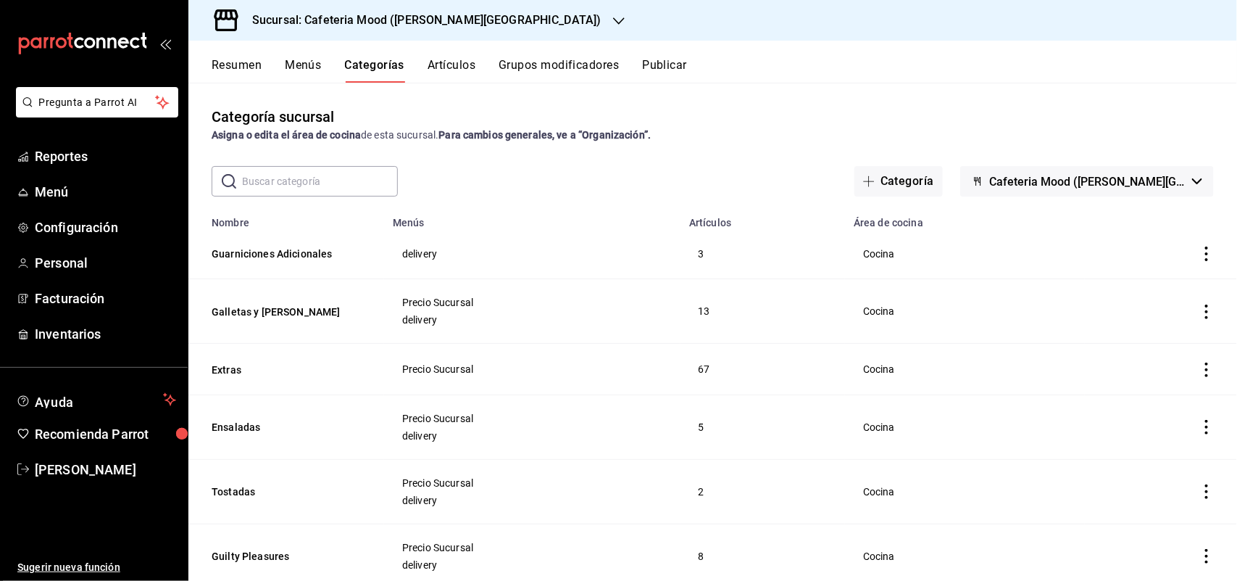
click at [1200, 371] on icon "actions" at bounding box center [1207, 369] width 14 height 14
click at [1110, 389] on li "Editar" at bounding box center [1137, 404] width 87 height 30
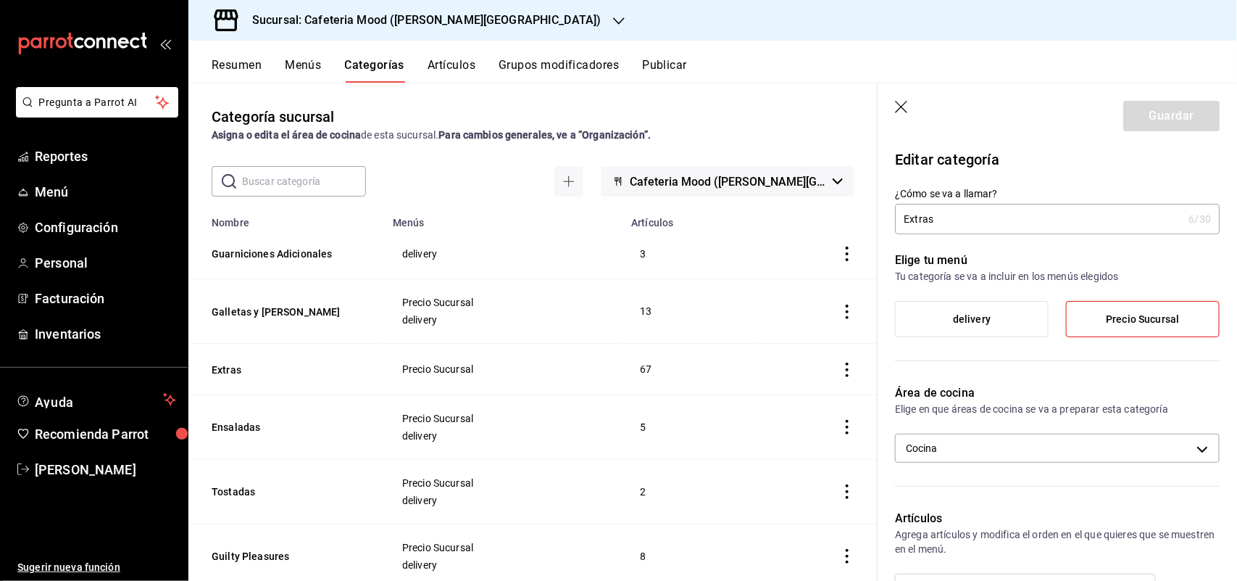
click at [986, 321] on span "delivery" at bounding box center [972, 319] width 38 height 12
click at [0, 0] on input "delivery" at bounding box center [0, 0] width 0 height 0
click at [1154, 109] on button "Guardar" at bounding box center [1171, 116] width 96 height 30
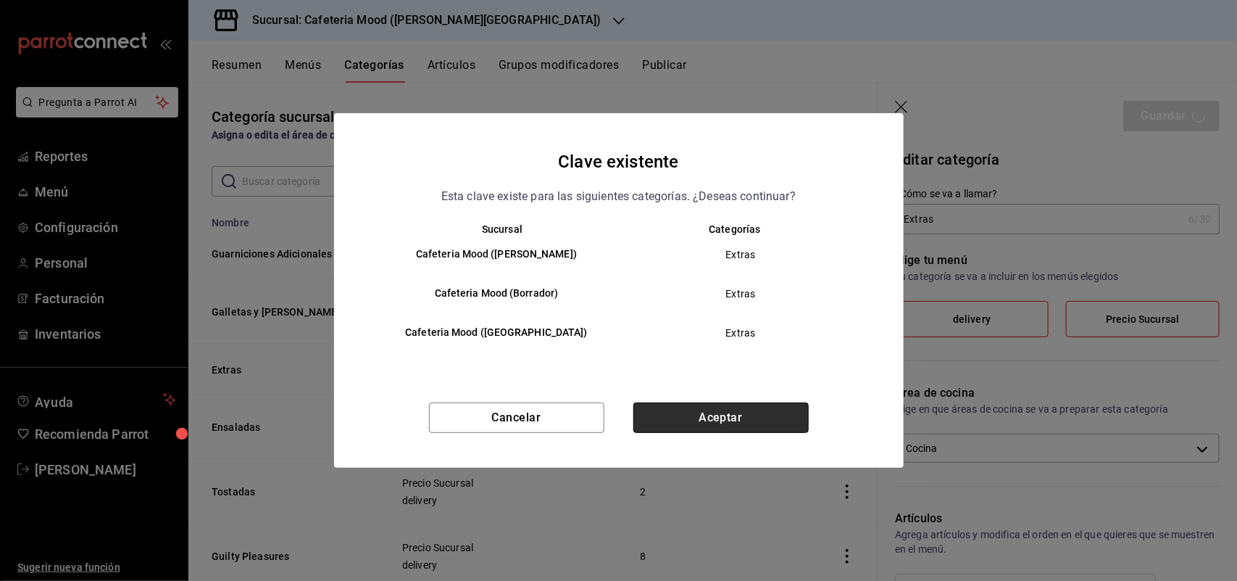
click at [766, 403] on button "Aceptar" at bounding box center [720, 417] width 175 height 30
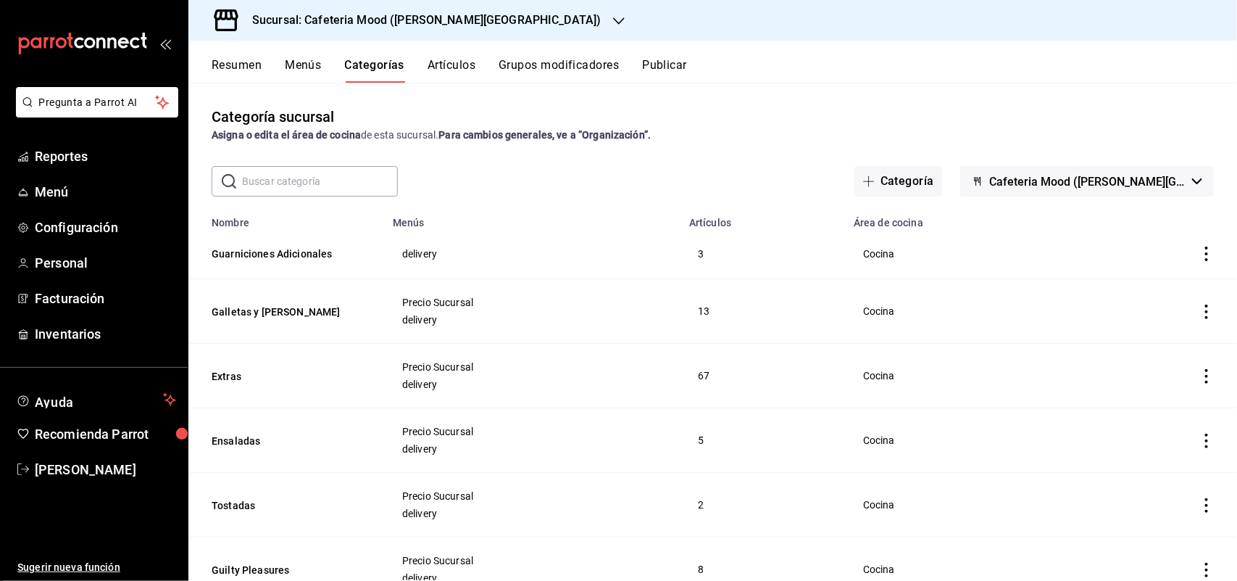
click at [255, 59] on button "Resumen" at bounding box center [237, 70] width 50 height 25
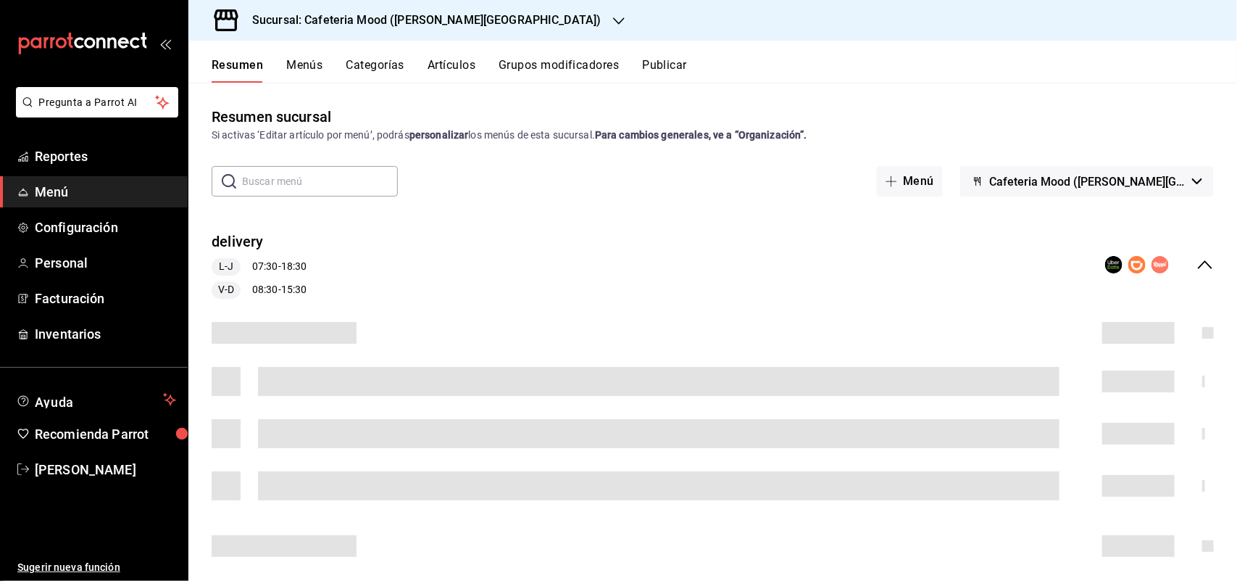
click at [1108, 265] on rect "collapse-menu-row" at bounding box center [1114, 265] width 13 height 13
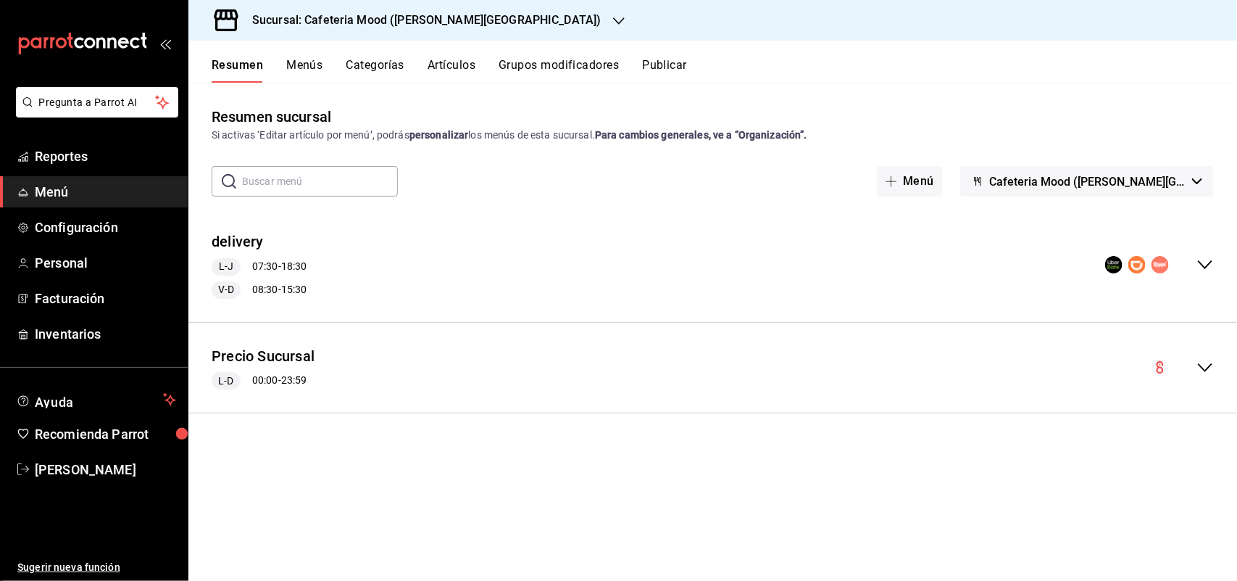
click at [1102, 266] on div "delivery L-J 07:30 - 18:30 V-D 08:30 - 15:30" at bounding box center [712, 265] width 1049 height 91
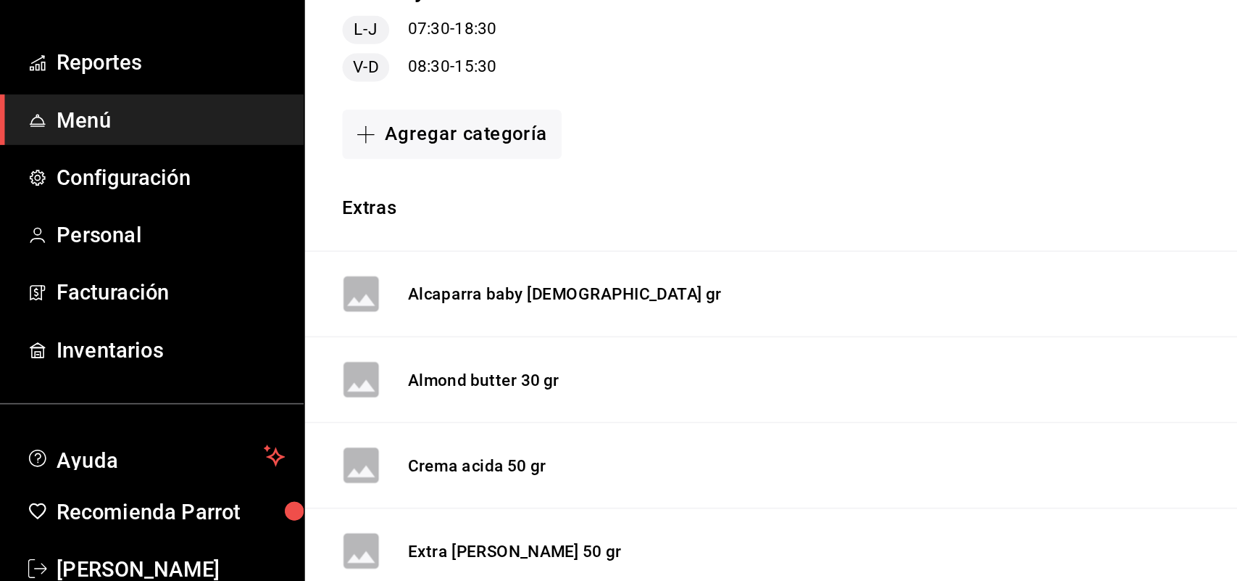
scroll to position [120, 0]
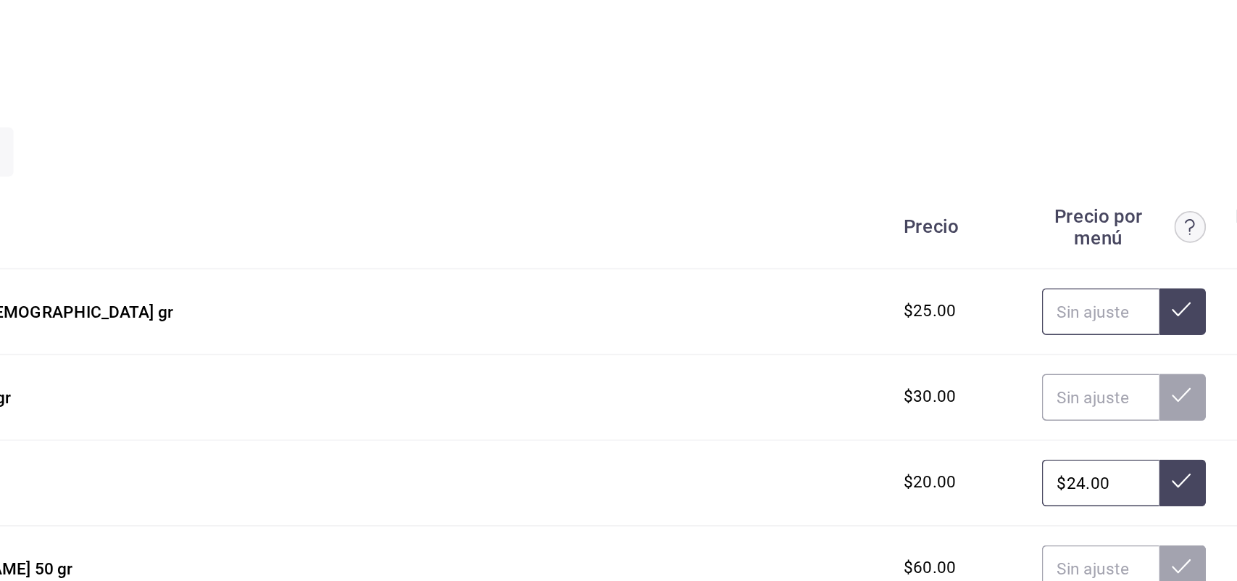
click at [992, 305] on input "text" at bounding box center [1019, 310] width 72 height 29
type input "$30.00"
click at [1063, 309] on icon at bounding box center [1069, 309] width 12 height 12
click at [1011, 359] on input "text" at bounding box center [1019, 363] width 72 height 29
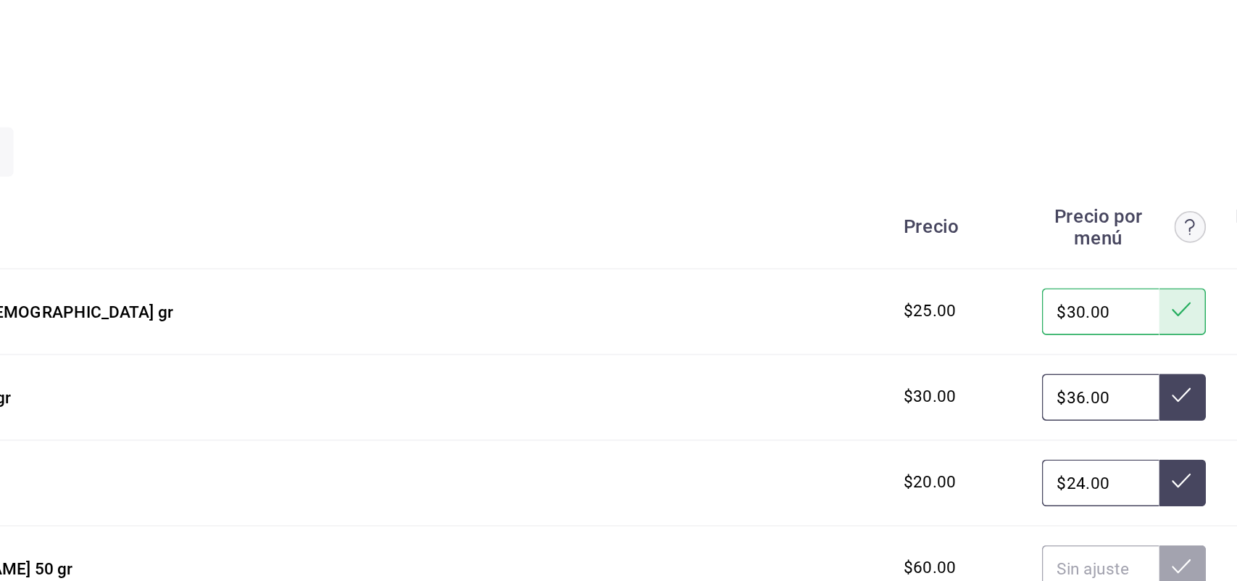
type input "$36.00"
click at [1063, 363] on icon at bounding box center [1069, 361] width 12 height 9
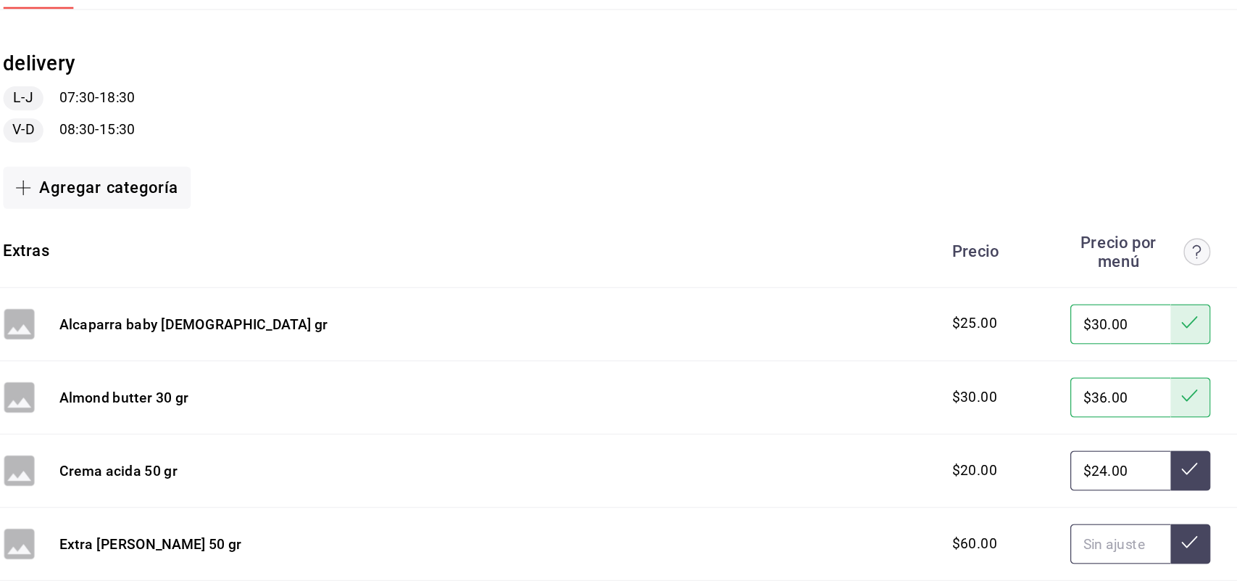
click at [992, 465] on input "text" at bounding box center [1019, 468] width 72 height 29
type input "$72.00"
click at [1055, 468] on button at bounding box center [1069, 468] width 29 height 29
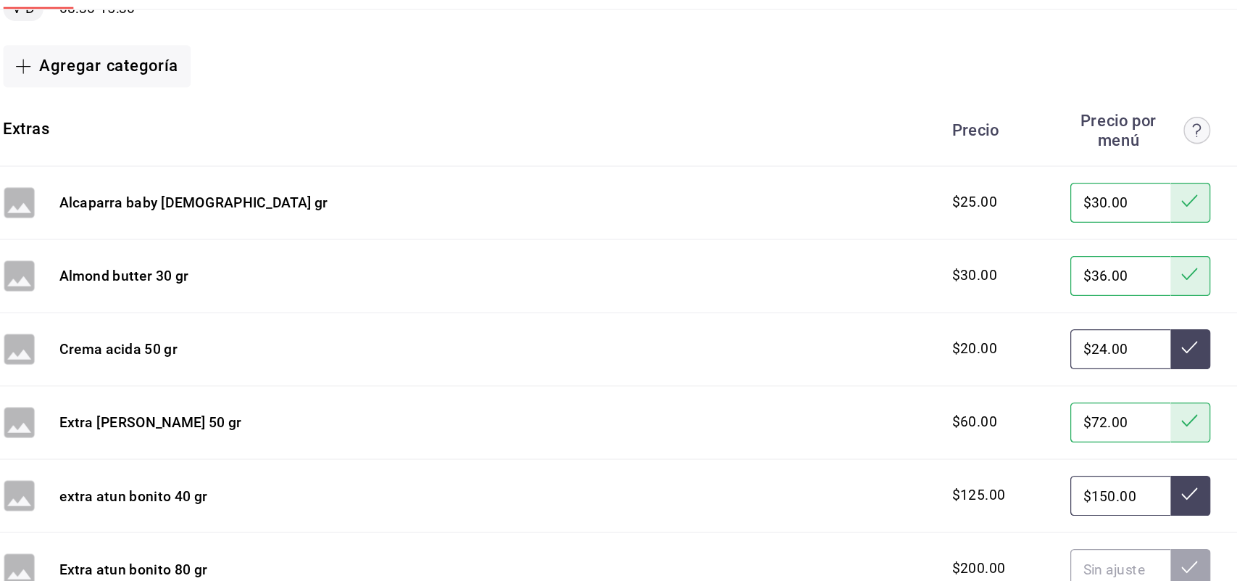
scroll to position [250, 0]
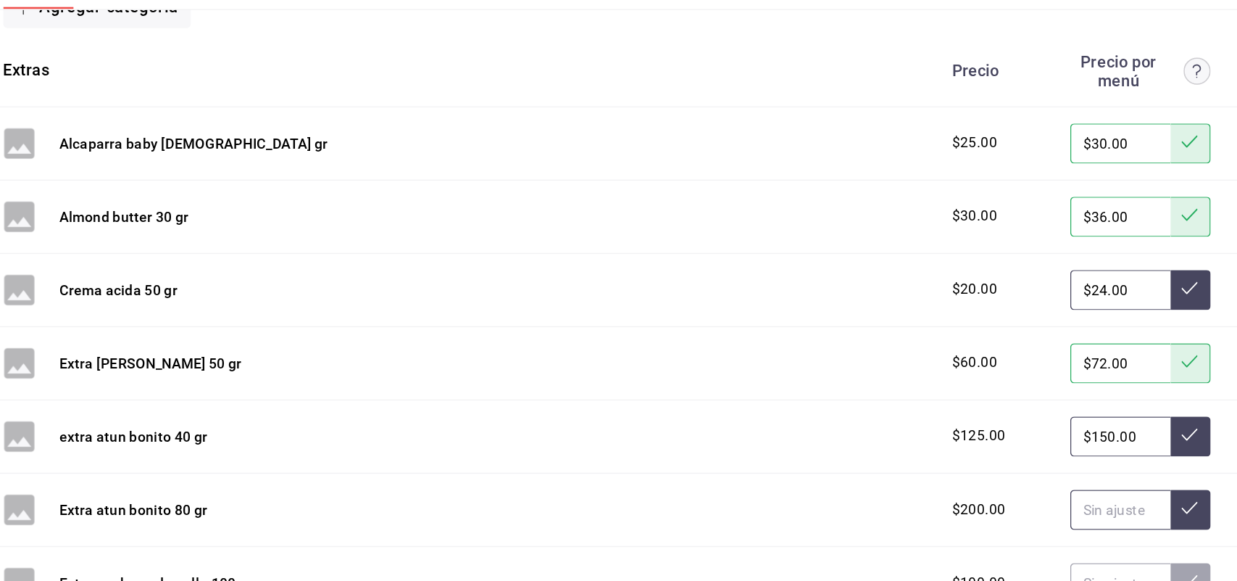
click at [1000, 445] on input "text" at bounding box center [1019, 444] width 72 height 29
type input "$240.00"
click at [1057, 452] on button at bounding box center [1069, 444] width 29 height 29
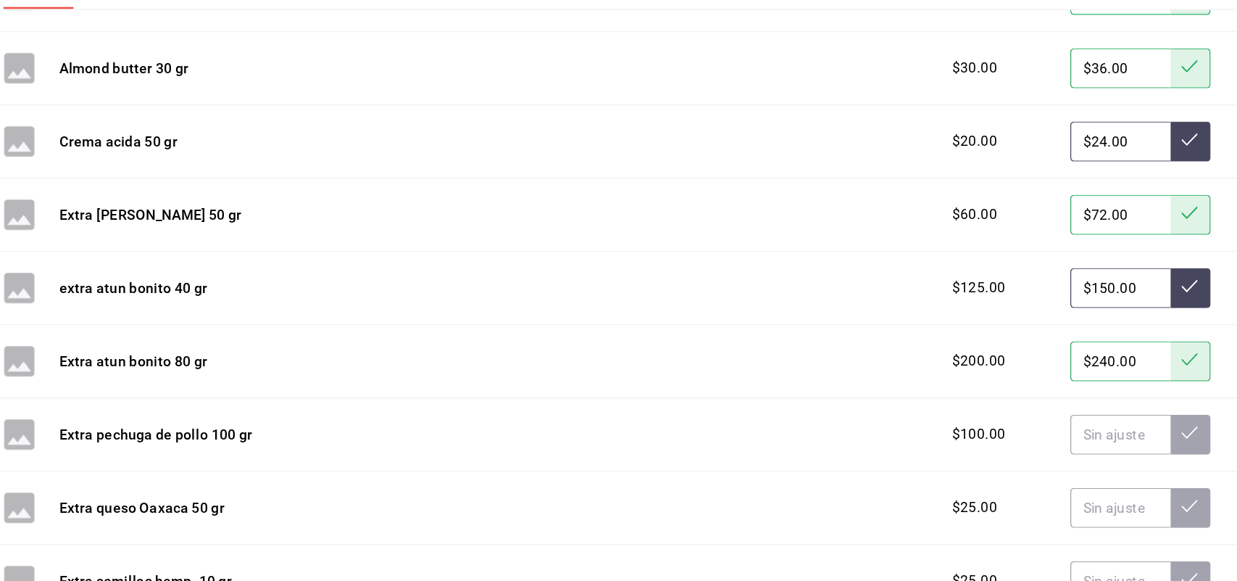
scroll to position [381, 0]
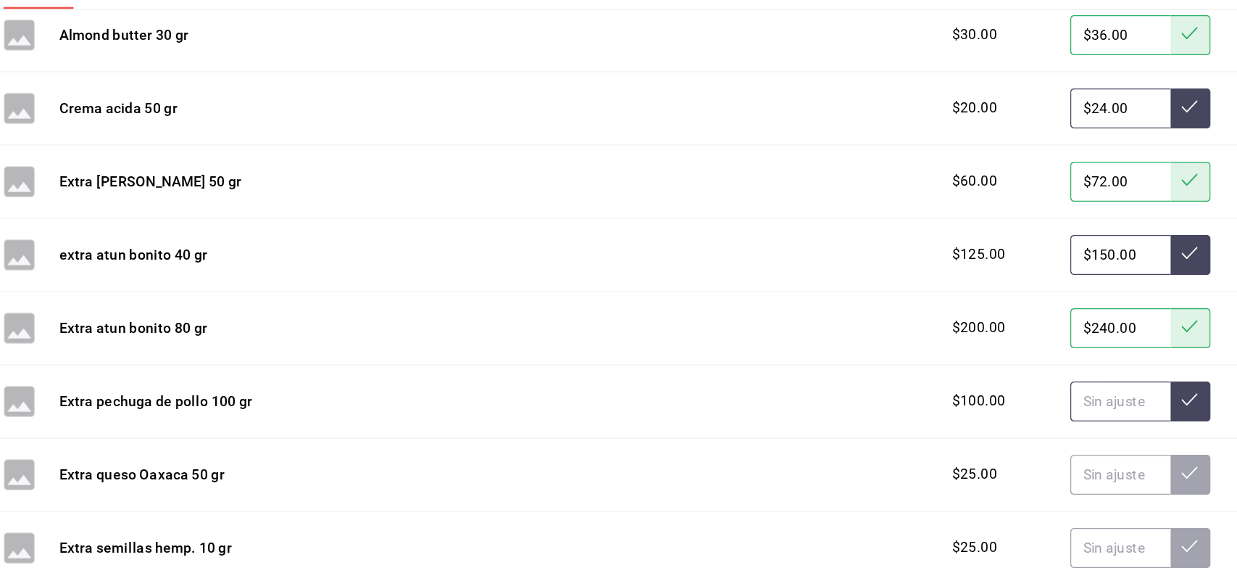
click at [1001, 370] on input "text" at bounding box center [1019, 366] width 72 height 29
type input "$120.00"
click at [1055, 354] on button at bounding box center [1069, 366] width 29 height 29
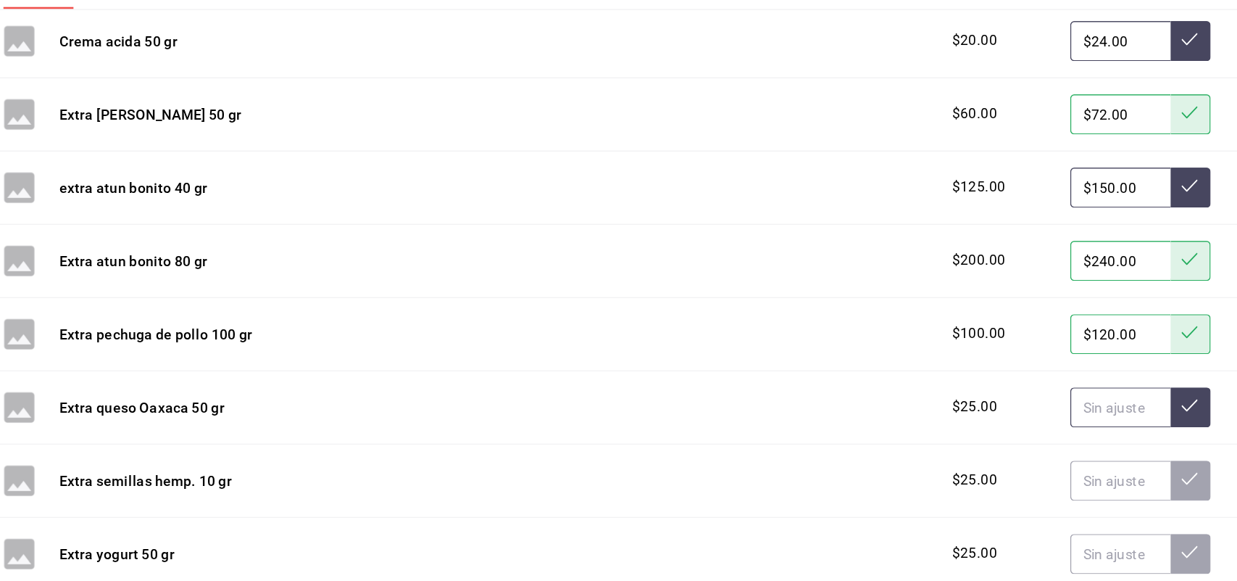
scroll to position [446, 0]
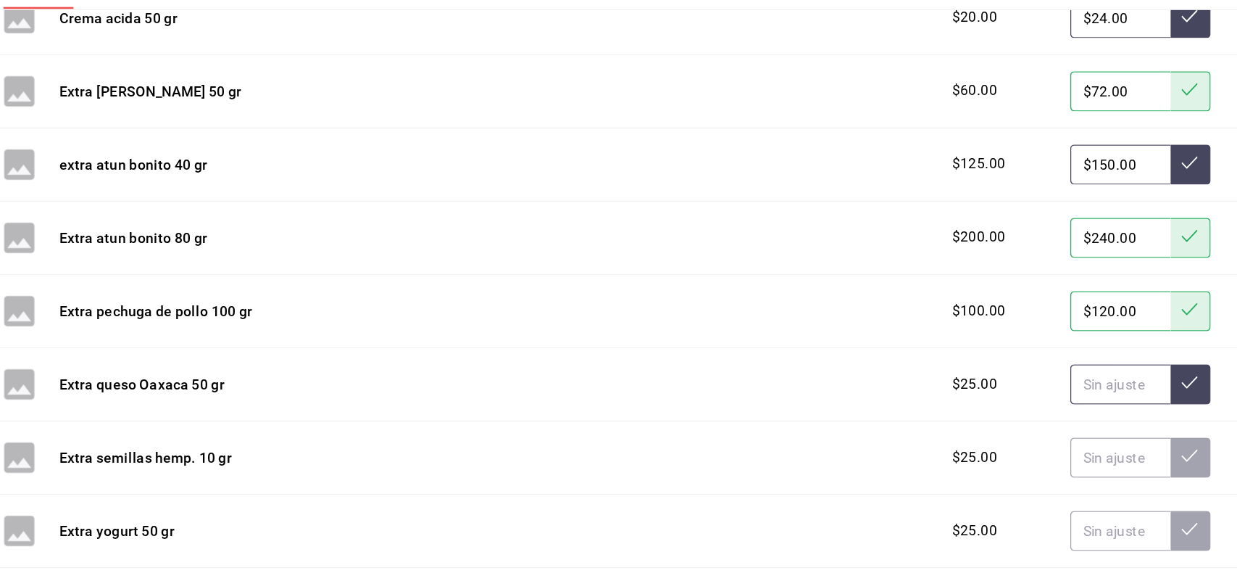
click at [1010, 362] on input "text" at bounding box center [1019, 353] width 72 height 29
type input "$30.00"
click at [1055, 346] on button at bounding box center [1069, 353] width 29 height 29
click at [1005, 407] on input "text" at bounding box center [1019, 406] width 72 height 29
click at [1063, 406] on icon at bounding box center [1069, 405] width 12 height 12
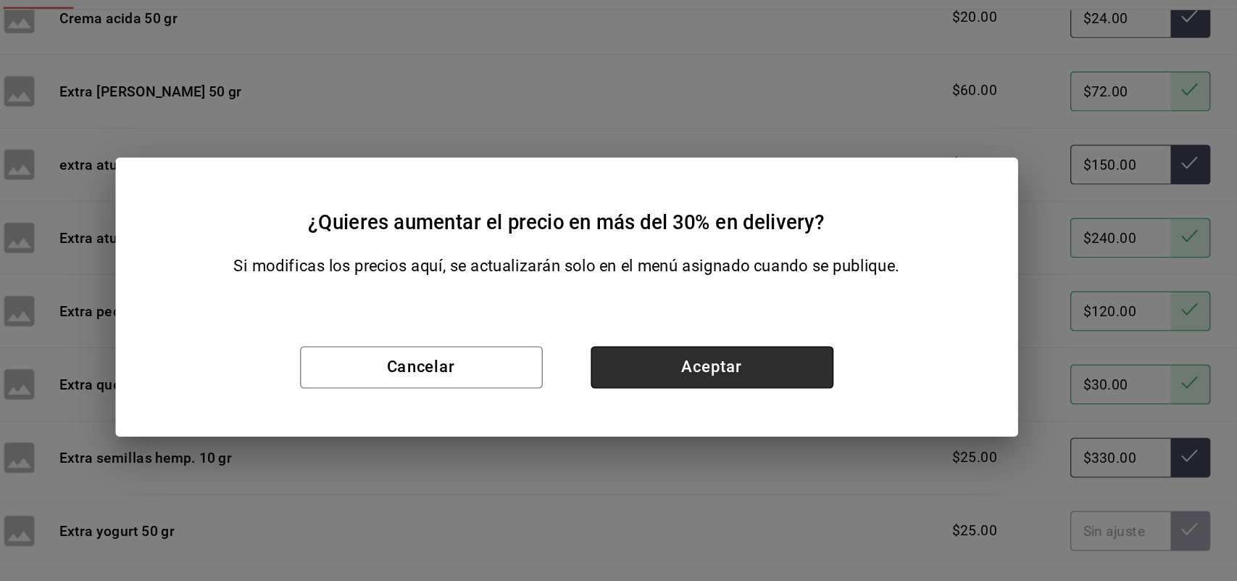
click at [788, 330] on button "Aceptar" at bounding box center [723, 341] width 175 height 30
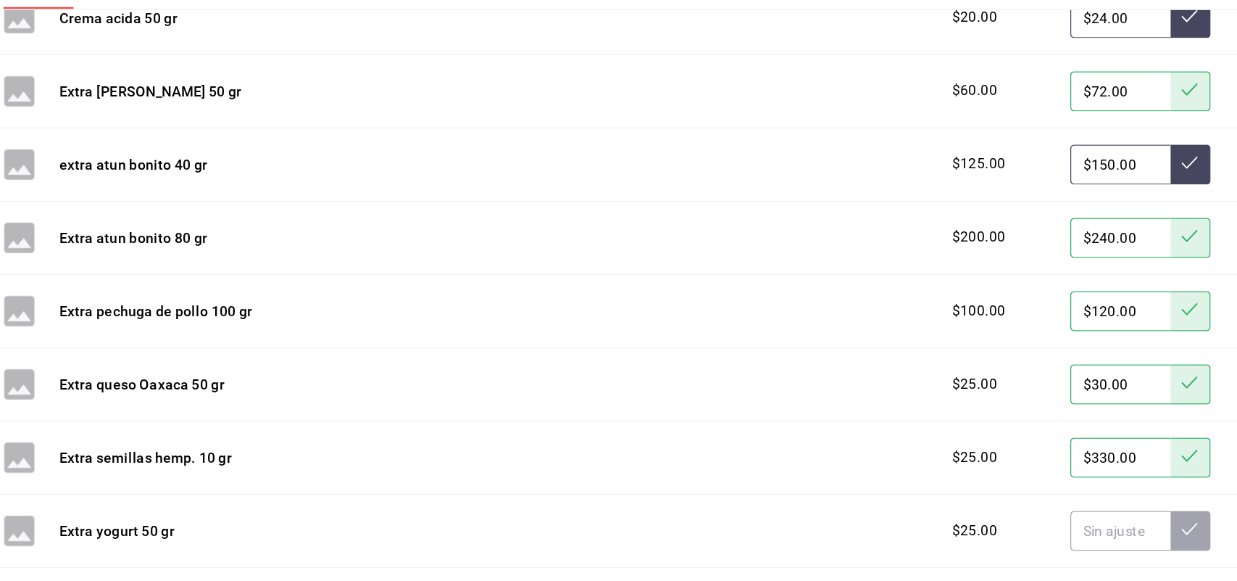
click at [1000, 400] on input "$330.00" at bounding box center [1019, 406] width 72 height 29
type input "$30.00"
click at [1063, 402] on icon at bounding box center [1069, 405] width 12 height 12
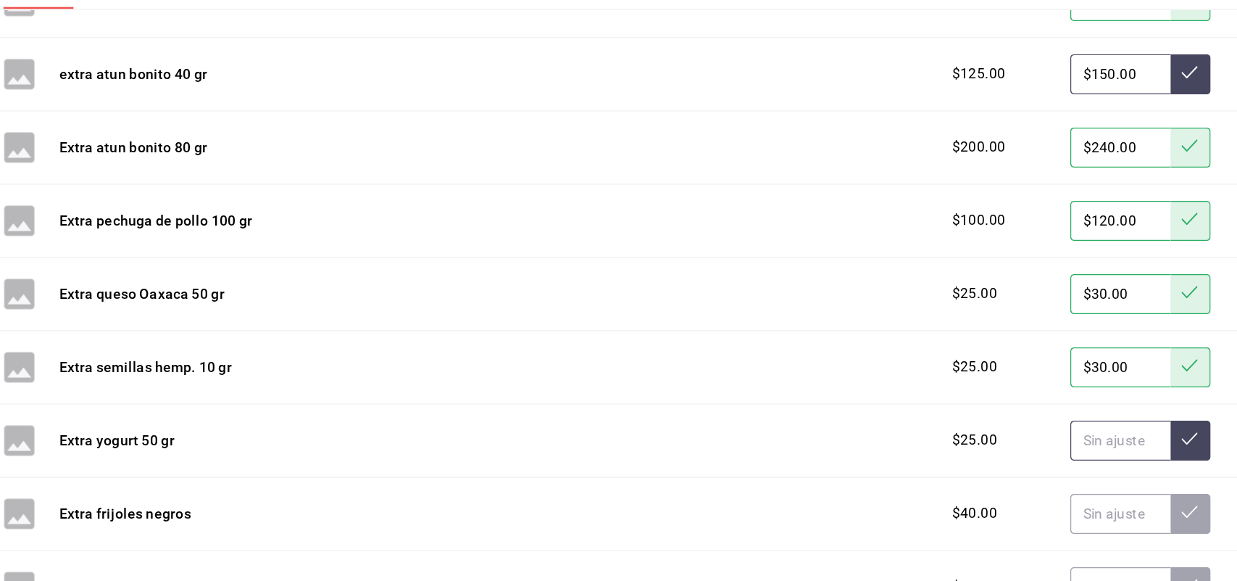
click at [1018, 404] on input "text" at bounding box center [1019, 394] width 72 height 29
type input "$30.00"
click at [1063, 396] on icon at bounding box center [1069, 393] width 12 height 12
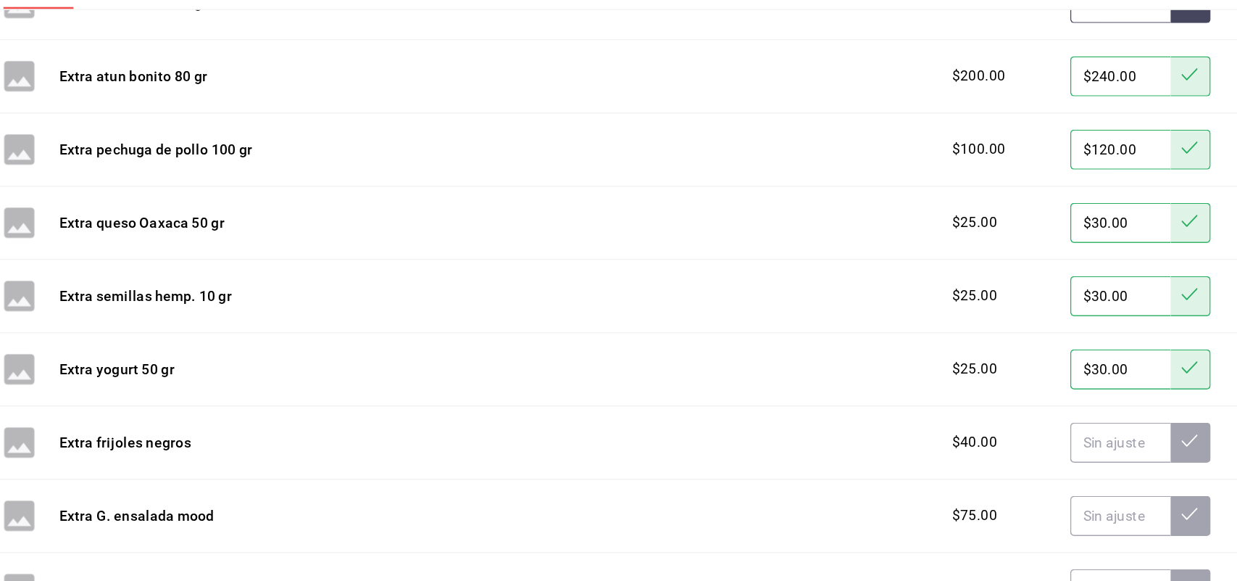
scroll to position [578, 0]
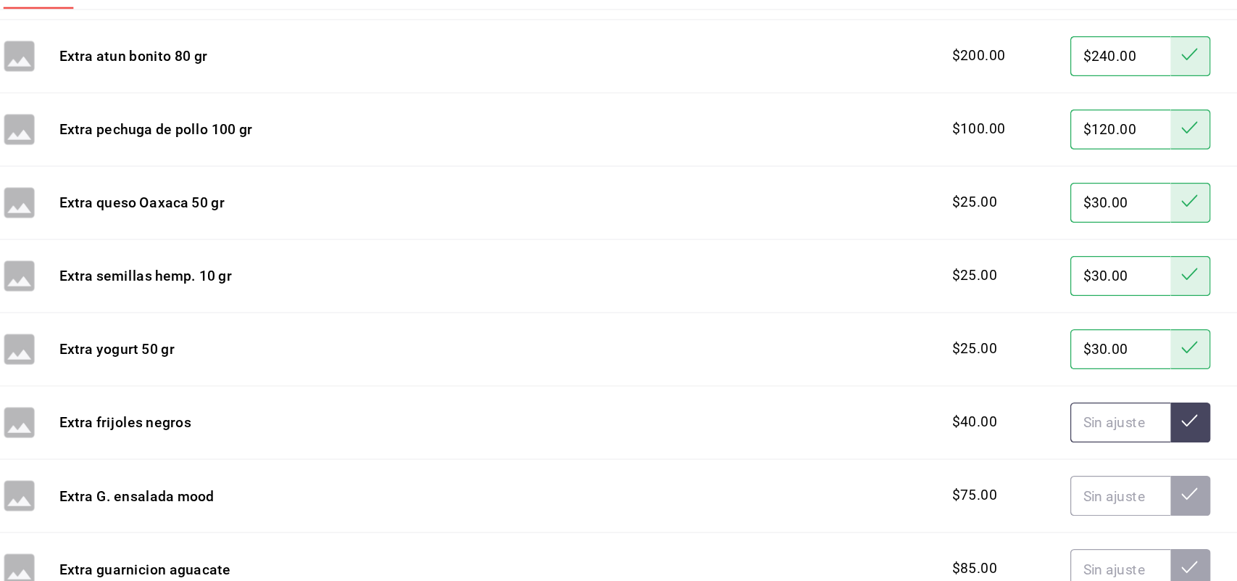
click at [1005, 384] on input "text" at bounding box center [1019, 381] width 72 height 29
type input "$48.00"
click at [1055, 373] on button at bounding box center [1069, 381] width 29 height 29
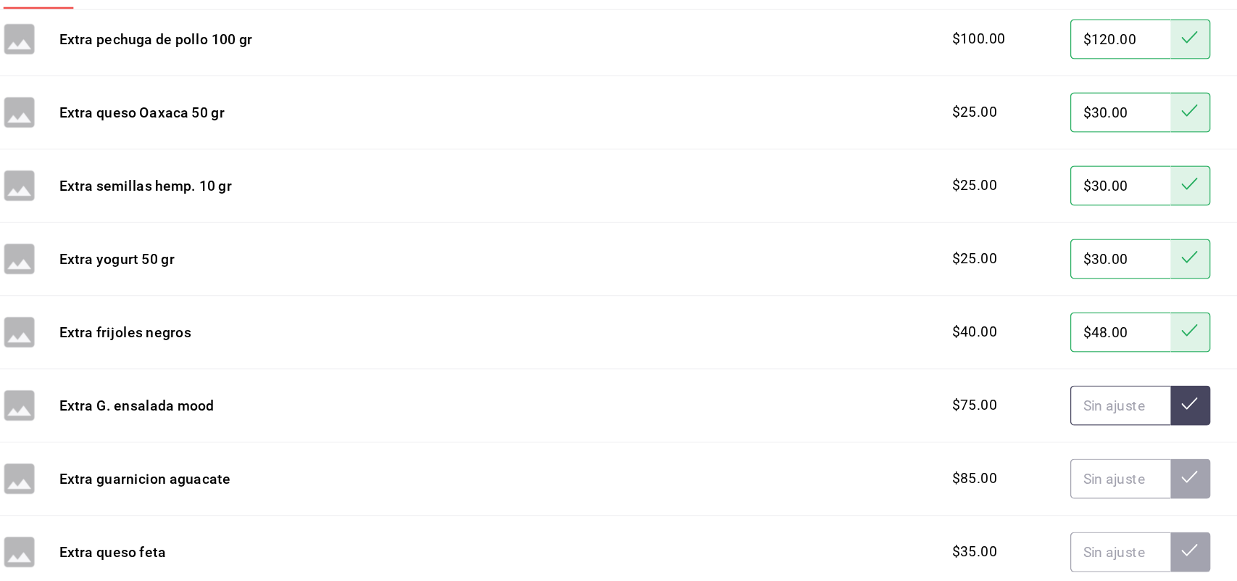
click at [990, 379] on input "text" at bounding box center [1019, 368] width 72 height 29
type input "$90.00"
click at [1055, 372] on button at bounding box center [1069, 368] width 29 height 29
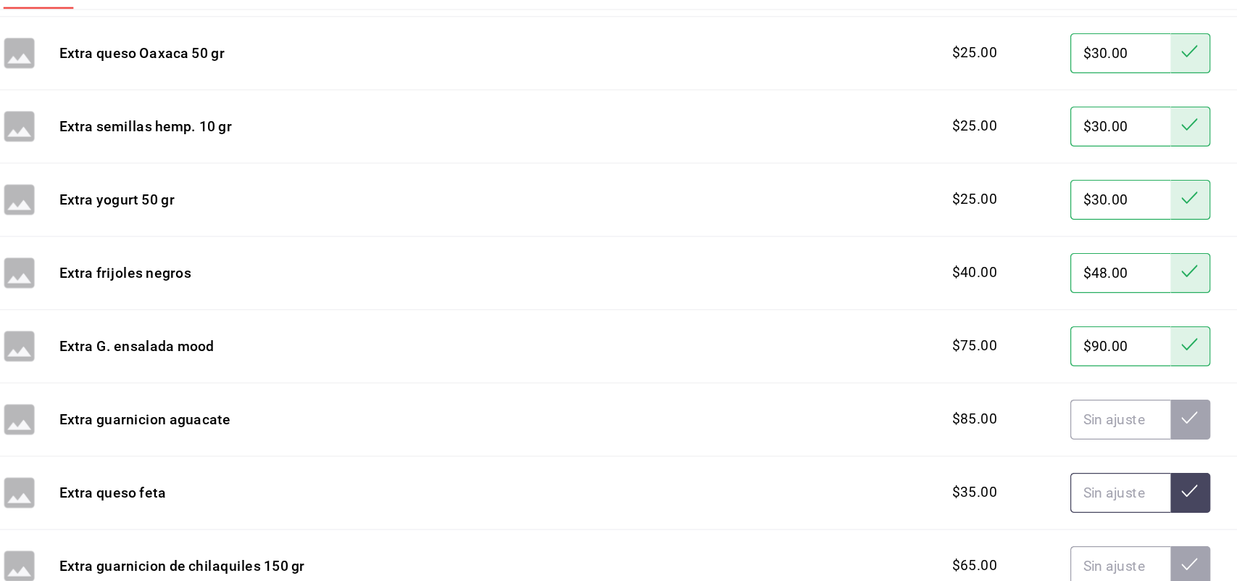
scroll to position [708, 0]
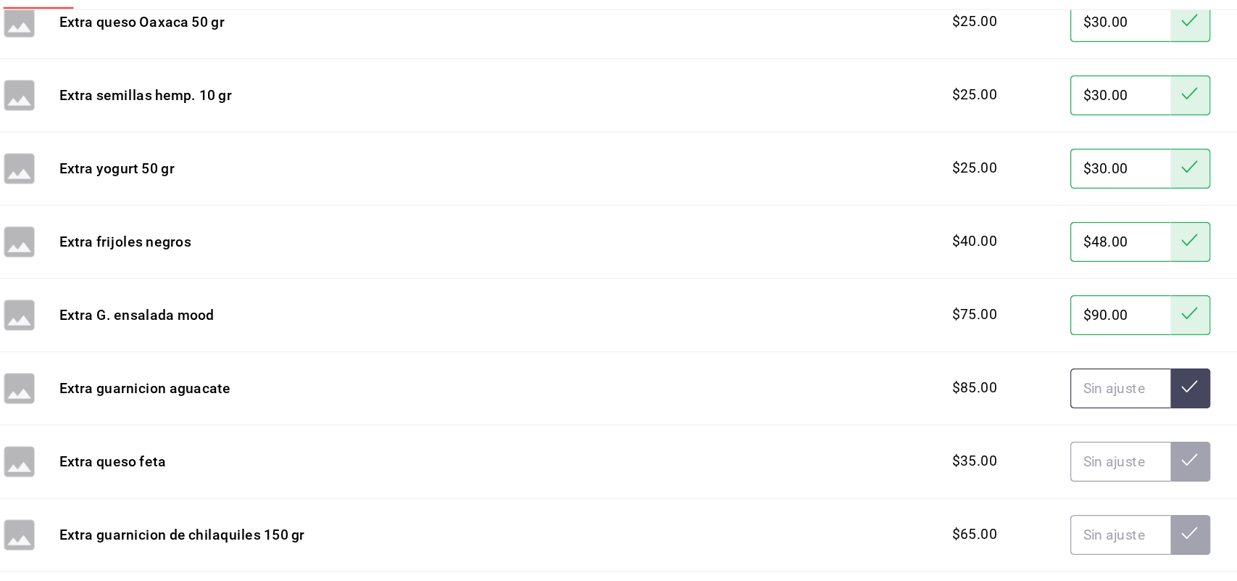
click at [1014, 351] on input "text" at bounding box center [1019, 356] width 72 height 29
type input "$102.00"
click at [1063, 360] on icon at bounding box center [1069, 355] width 12 height 12
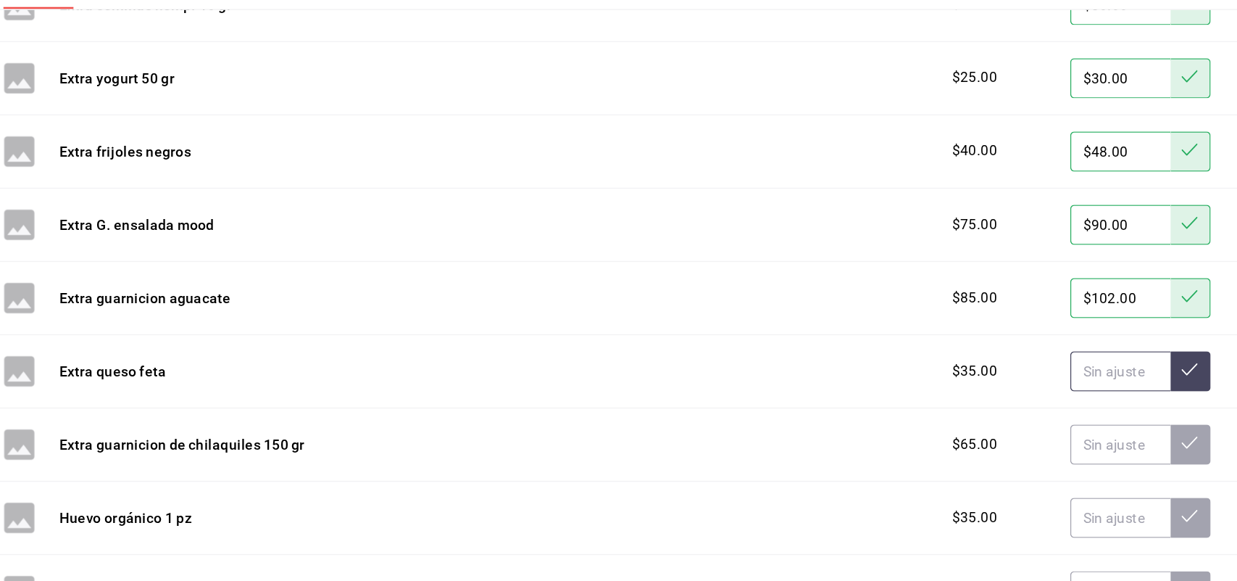
click at [1002, 343] on input "text" at bounding box center [1019, 344] width 72 height 29
type input "$42.00"
click at [1063, 343] on icon at bounding box center [1069, 343] width 12 height 12
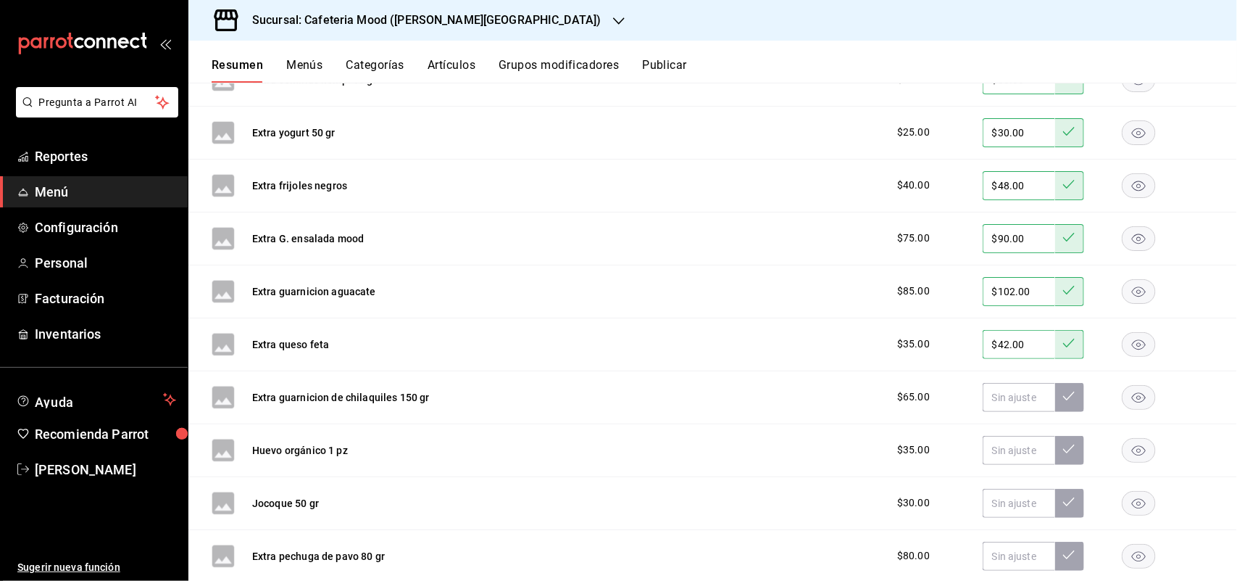
click at [1132, 400] on icon "button" at bounding box center [1139, 397] width 14 height 10
click at [1002, 462] on input "text" at bounding box center [1019, 450] width 72 height 29
type input "$42.00"
click at [1055, 451] on button at bounding box center [1069, 450] width 29 height 29
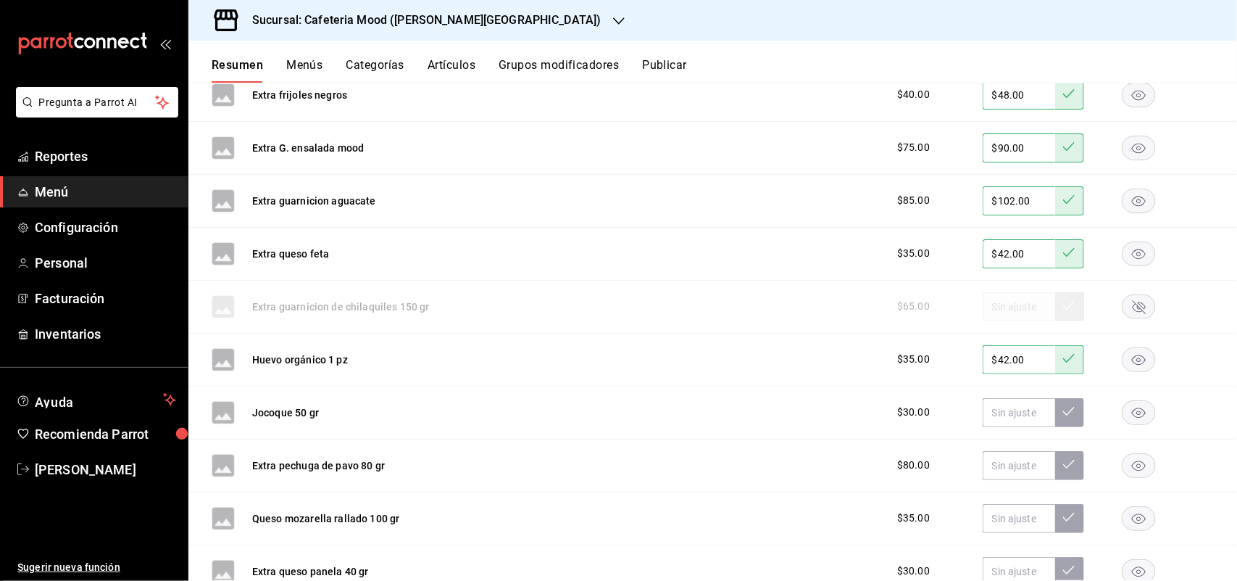
scroll to position [955, 0]
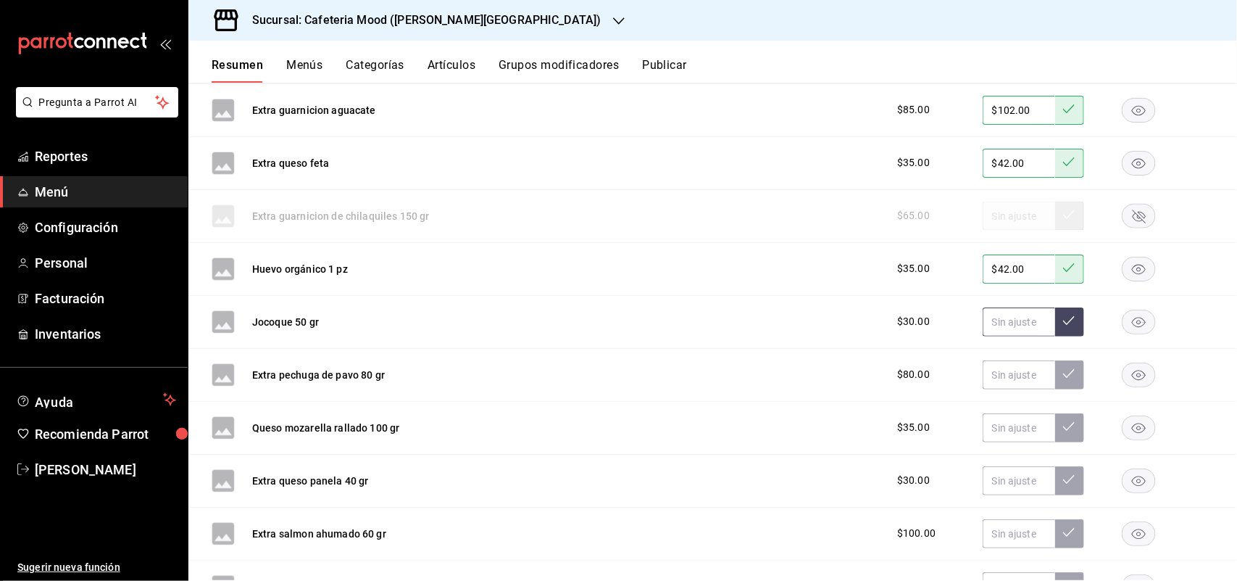
click at [1015, 330] on input "text" at bounding box center [1019, 321] width 72 height 29
type input "$36.00"
click at [1063, 320] on button at bounding box center [1069, 321] width 29 height 29
click at [1019, 372] on input "text" at bounding box center [1019, 374] width 72 height 29
type input "$96.00"
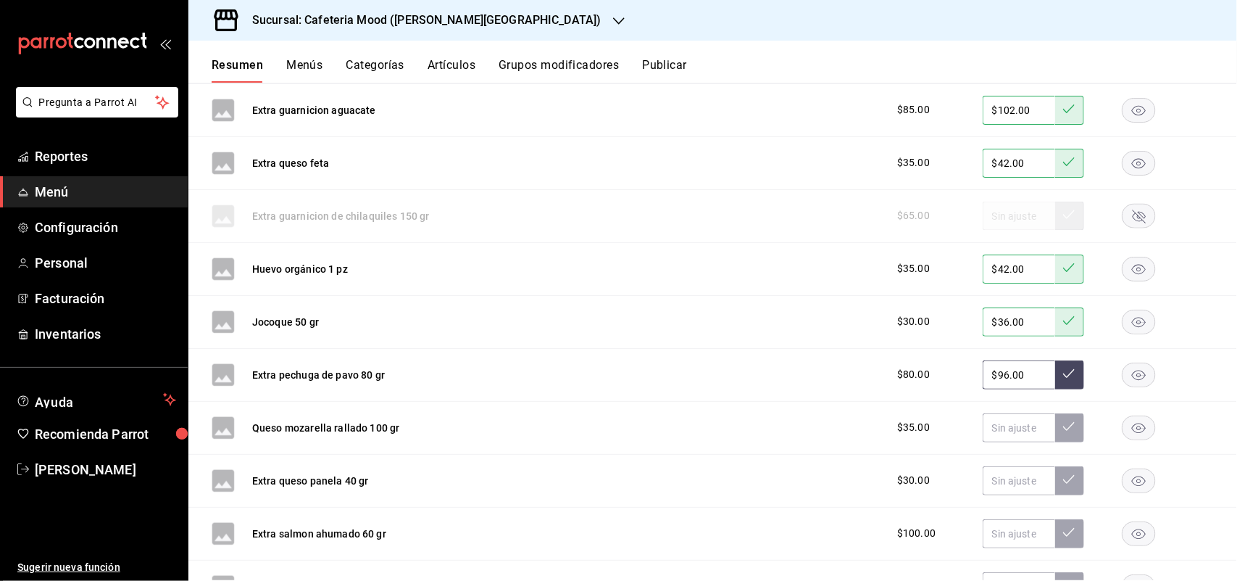
click at [1055, 368] on button at bounding box center [1069, 374] width 29 height 29
click at [1019, 419] on input "text" at bounding box center [1019, 427] width 72 height 29
type input "$42.00"
click at [1063, 428] on icon at bounding box center [1069, 426] width 12 height 12
click at [1000, 479] on input "text" at bounding box center [1019, 480] width 72 height 29
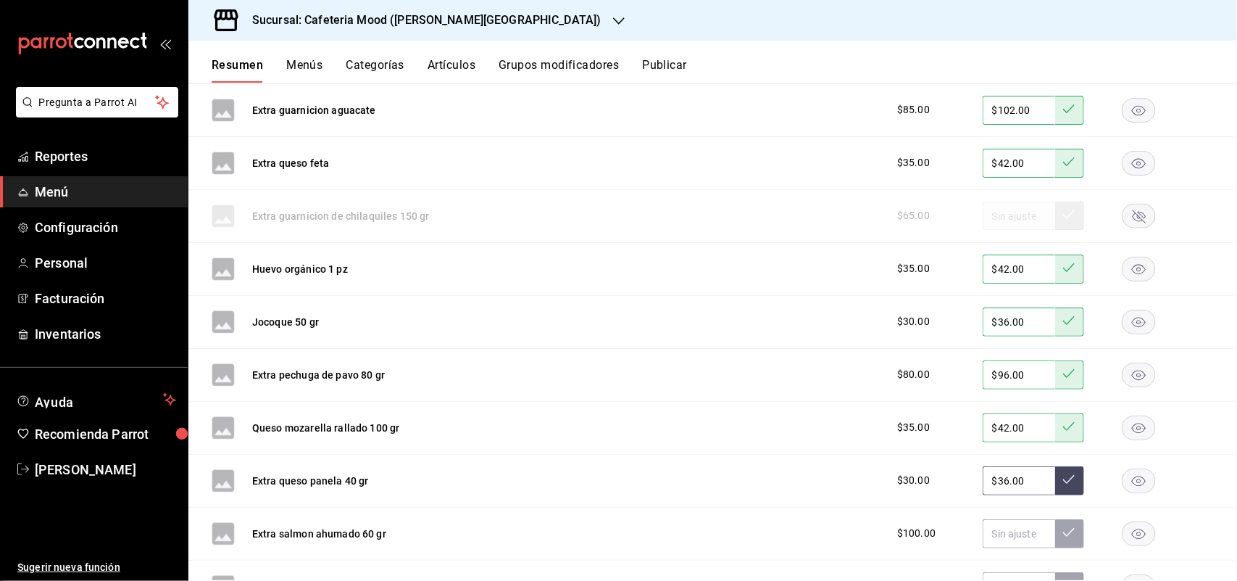
type input "$36.00"
click at [1064, 480] on button at bounding box center [1069, 480] width 29 height 29
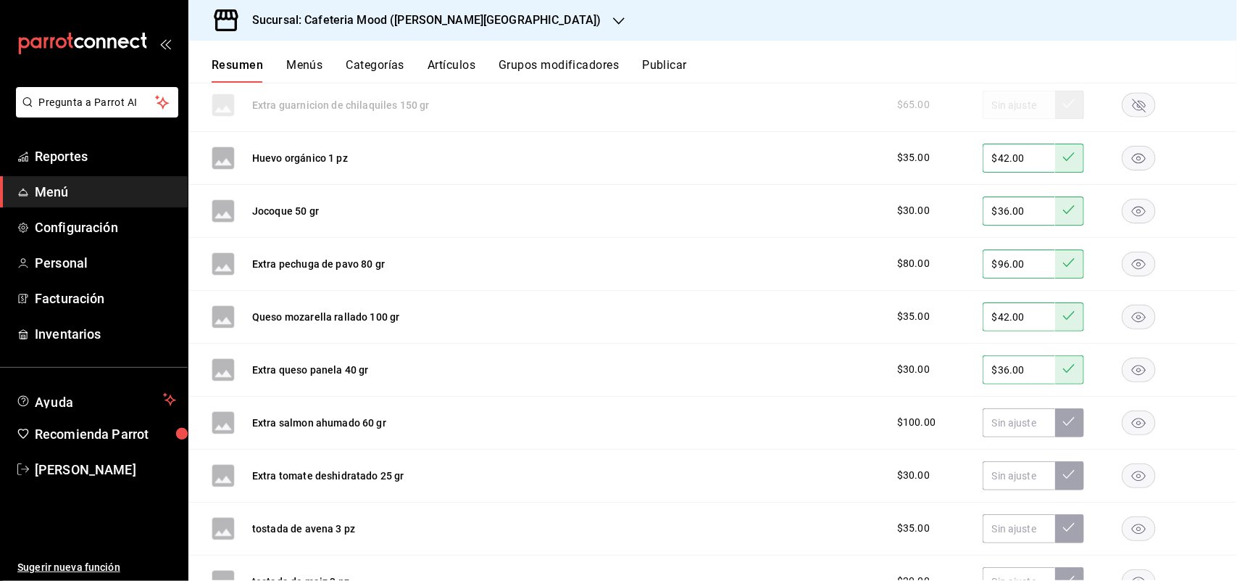
scroll to position [1226, 0]
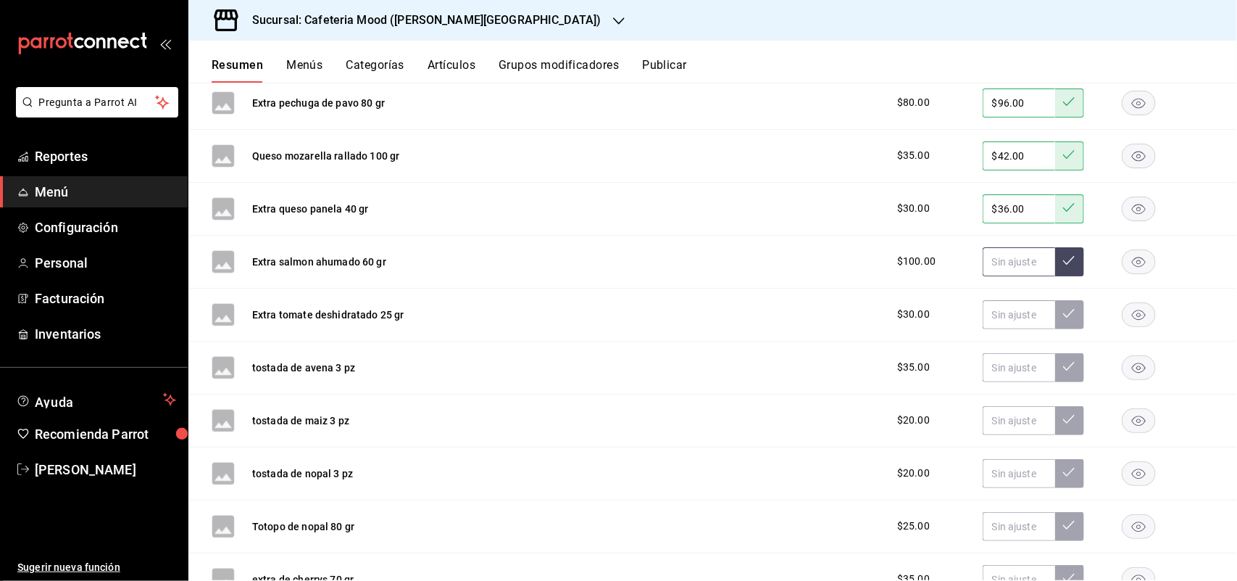
click at [997, 259] on input "text" at bounding box center [1019, 261] width 72 height 29
type input "$120.00"
click at [1055, 252] on button at bounding box center [1069, 261] width 29 height 29
click at [1123, 307] on rect "button" at bounding box center [1139, 314] width 33 height 24
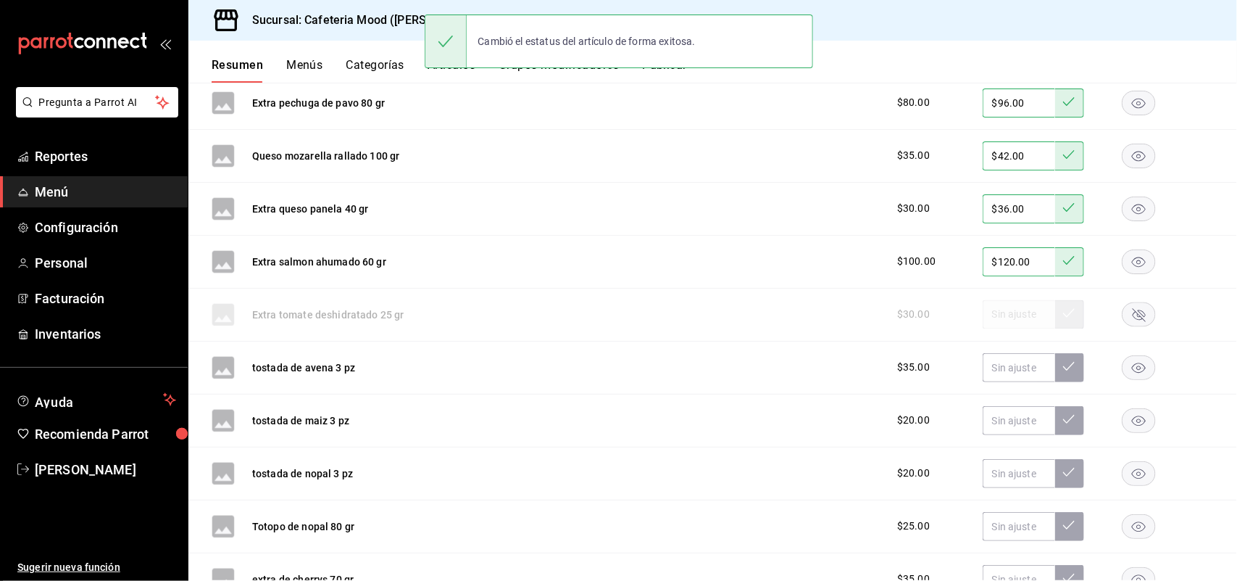
click at [1123, 365] on rect "button" at bounding box center [1139, 367] width 33 height 24
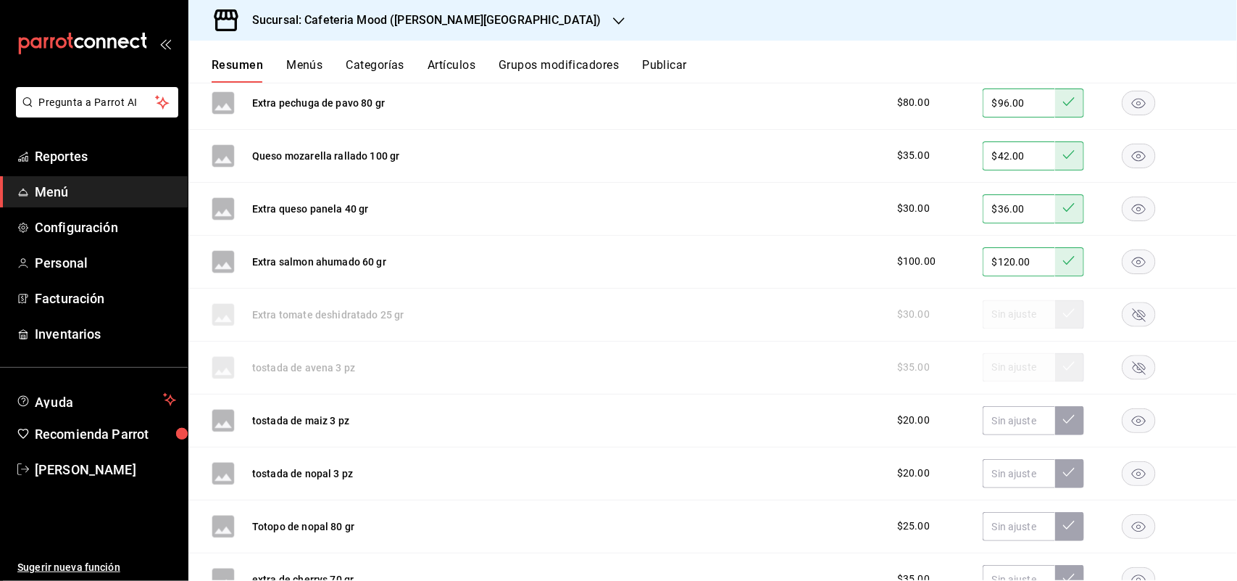
click at [1133, 407] on div "tostada de maiz 3 pz $20.00" at bounding box center [712, 420] width 1049 height 53
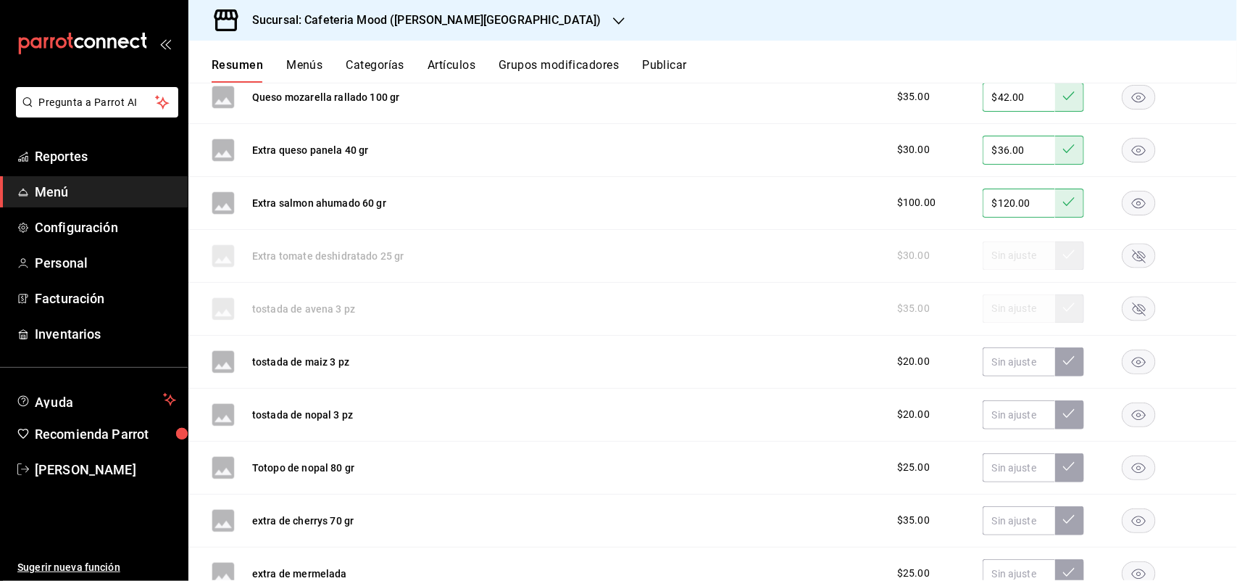
scroll to position [1317, 0]
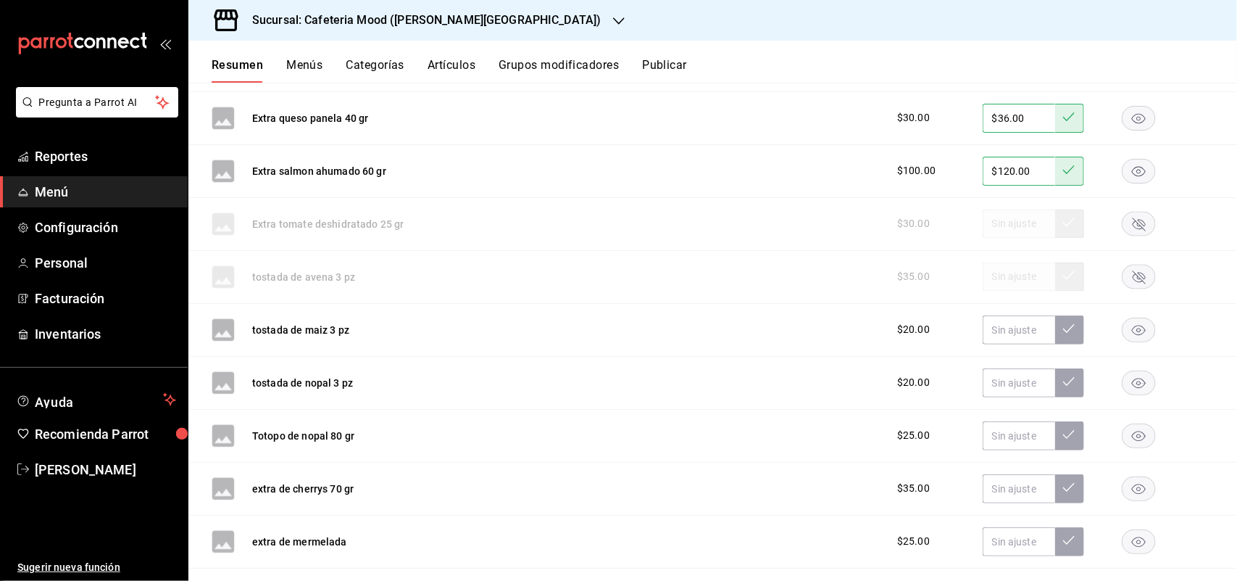
click at [1129, 332] on rect "button" at bounding box center [1139, 329] width 33 height 24
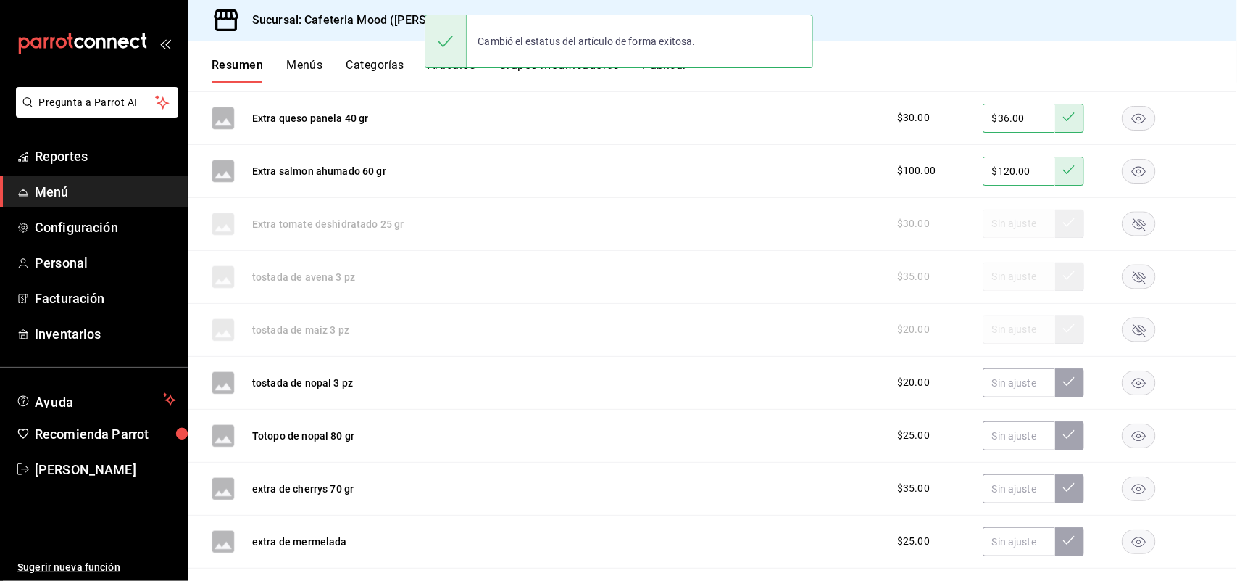
click at [1125, 382] on rect "button" at bounding box center [1139, 382] width 33 height 24
click at [1123, 432] on rect "button" at bounding box center [1139, 435] width 33 height 24
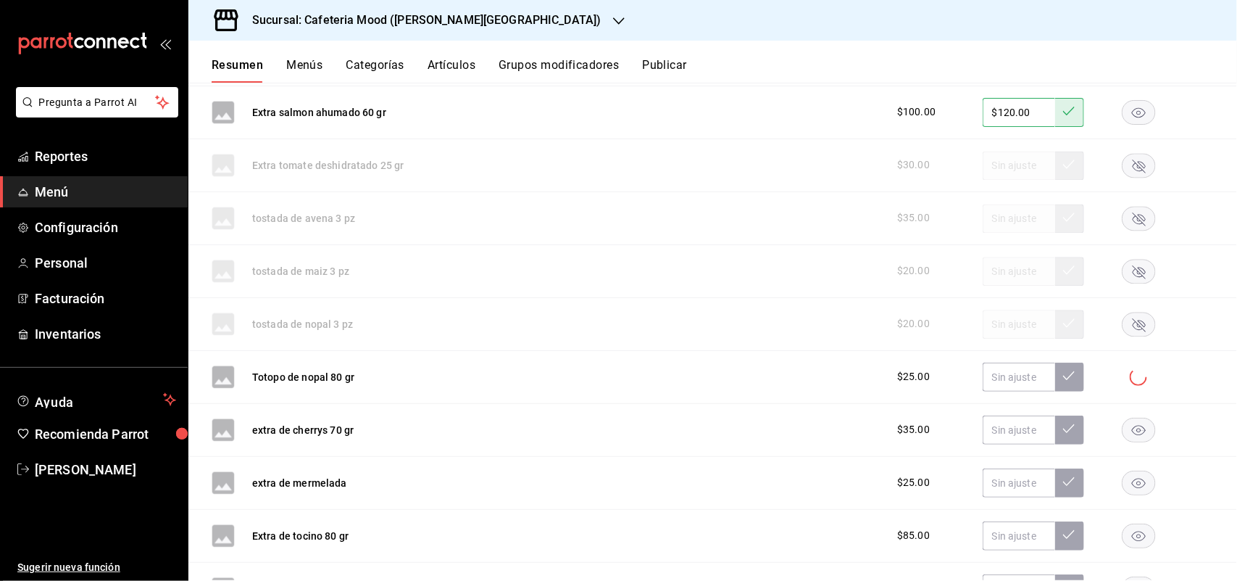
scroll to position [1408, 0]
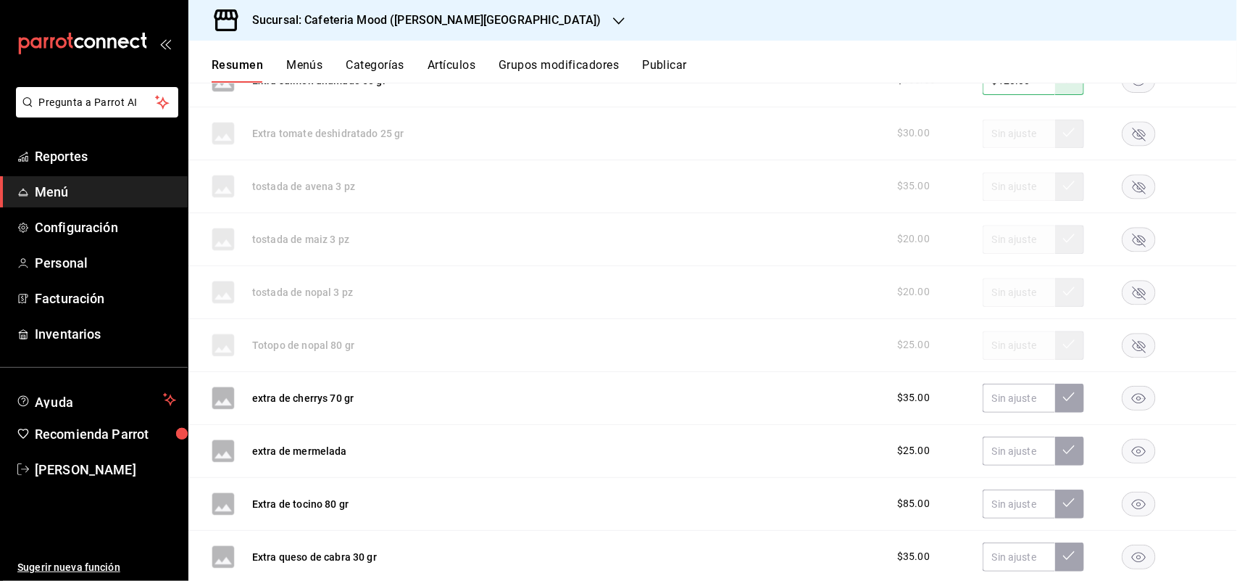
click at [1127, 404] on rect "button" at bounding box center [1139, 398] width 33 height 24
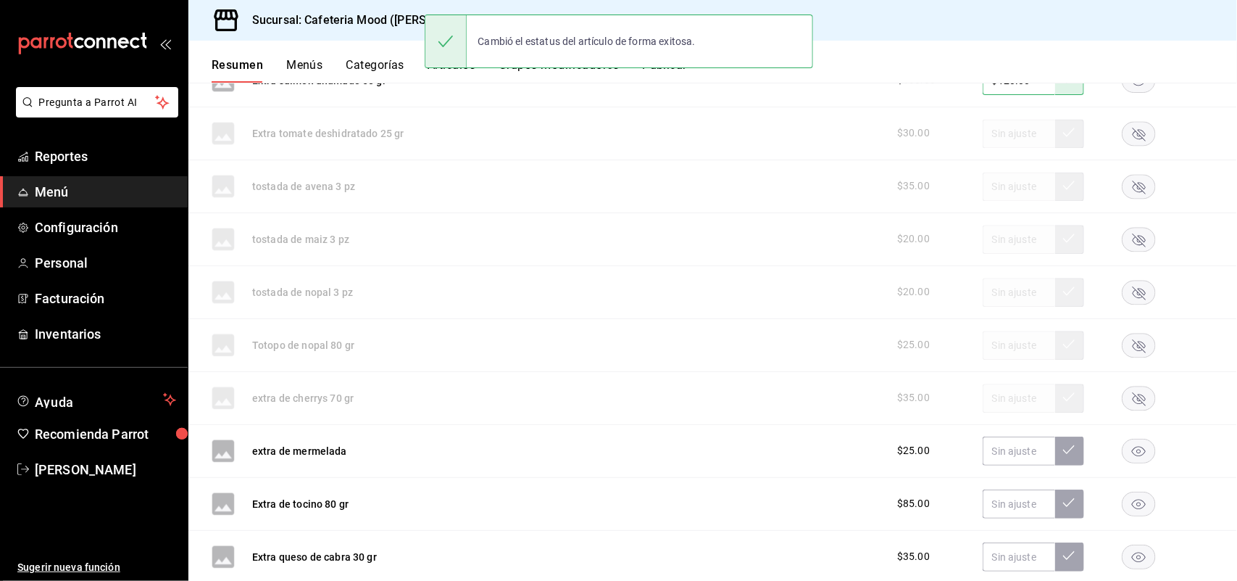
click at [1132, 456] on icon "button" at bounding box center [1139, 451] width 14 height 10
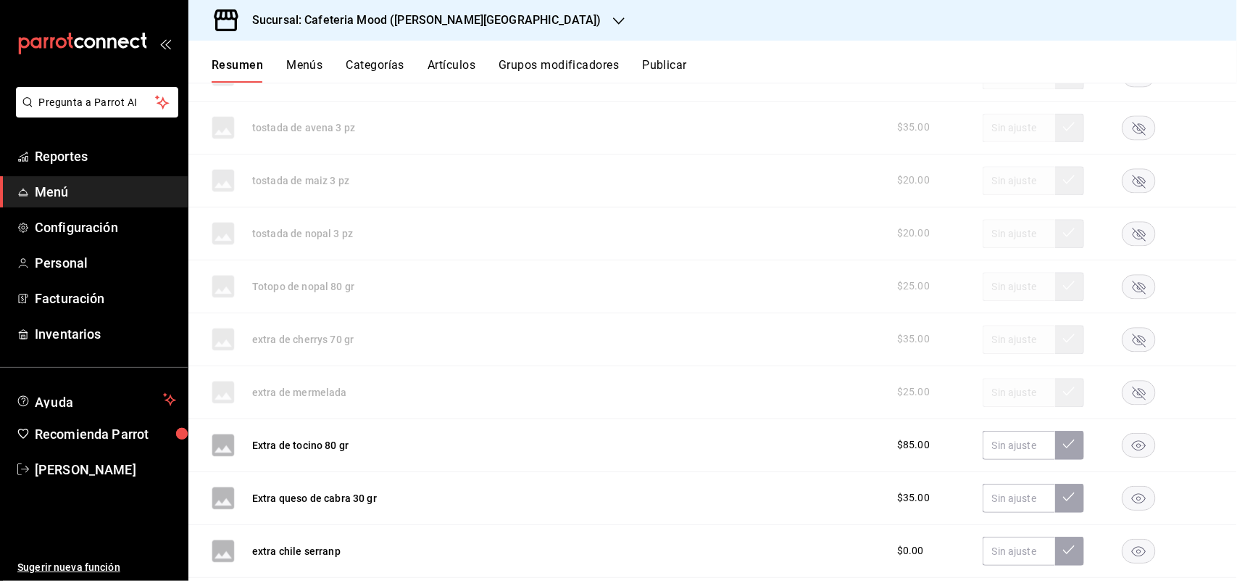
scroll to position [1498, 0]
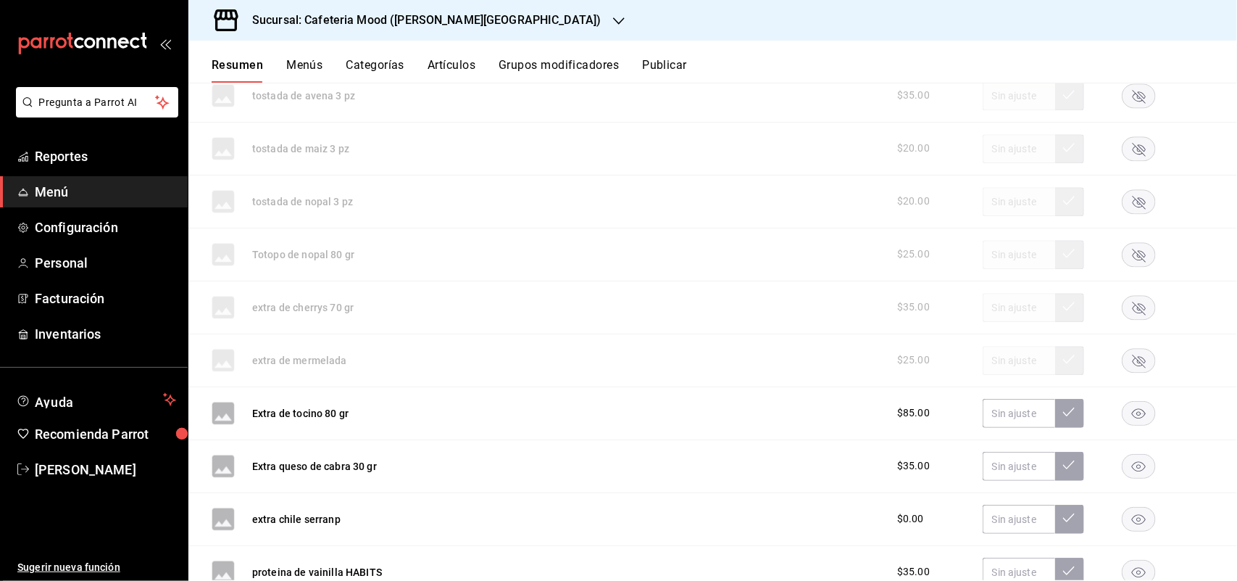
click at [1124, 417] on rect "button" at bounding box center [1139, 413] width 33 height 24
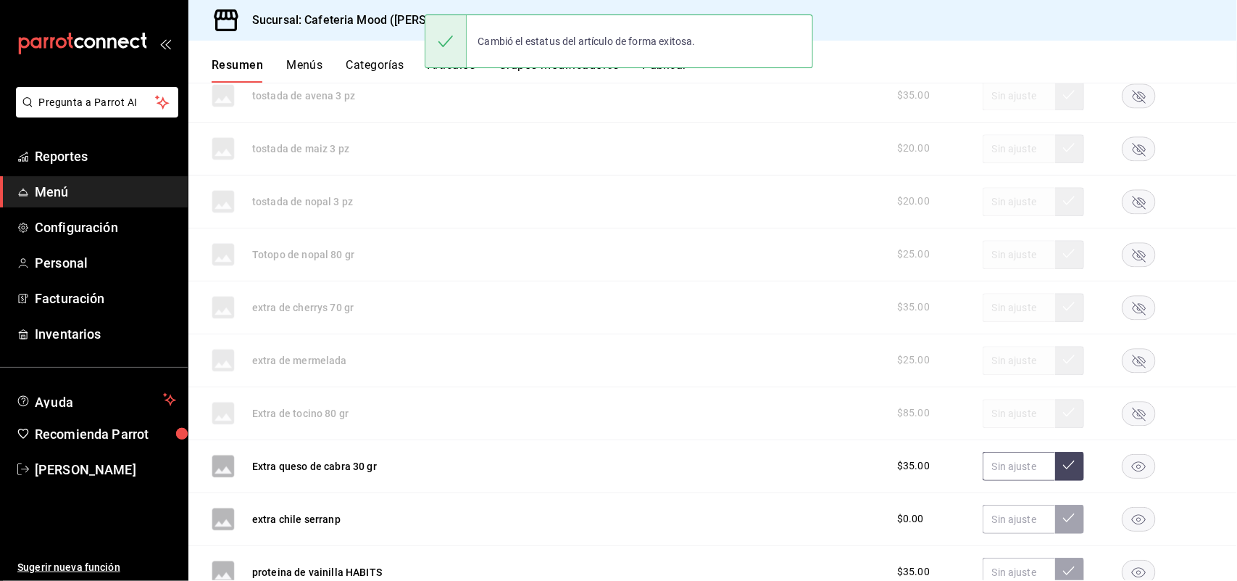
click at [1029, 475] on input "text" at bounding box center [1019, 466] width 72 height 29
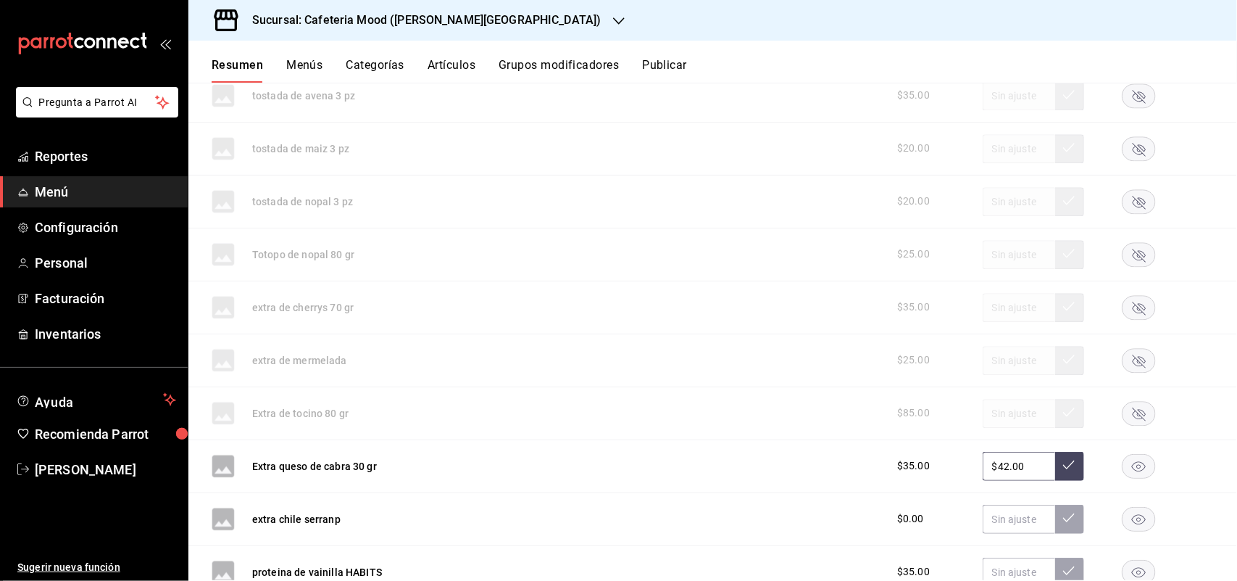
type input "$42.00"
click at [1063, 465] on icon at bounding box center [1069, 465] width 12 height 12
click at [1127, 520] on rect "button" at bounding box center [1139, 519] width 33 height 24
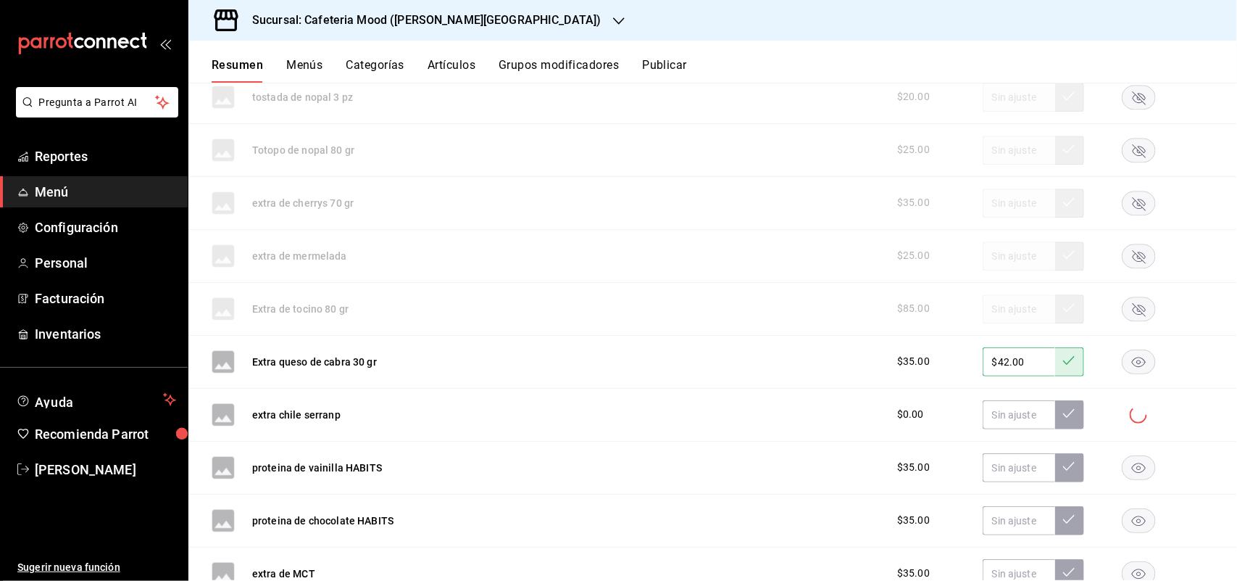
scroll to position [1679, 0]
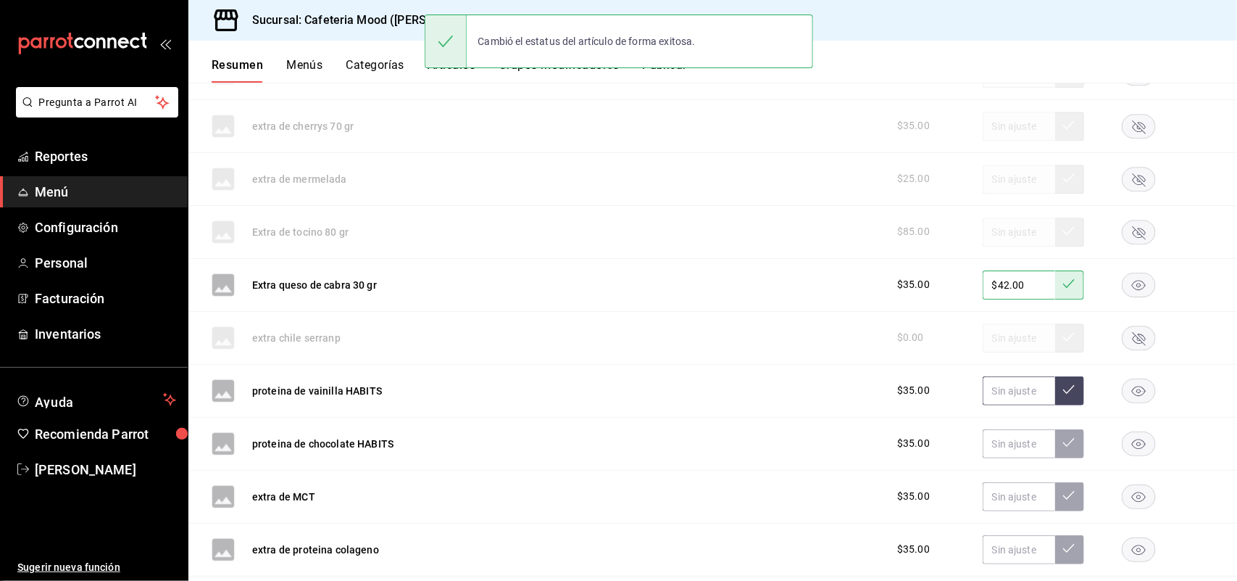
click at [1002, 391] on input "text" at bounding box center [1019, 390] width 72 height 29
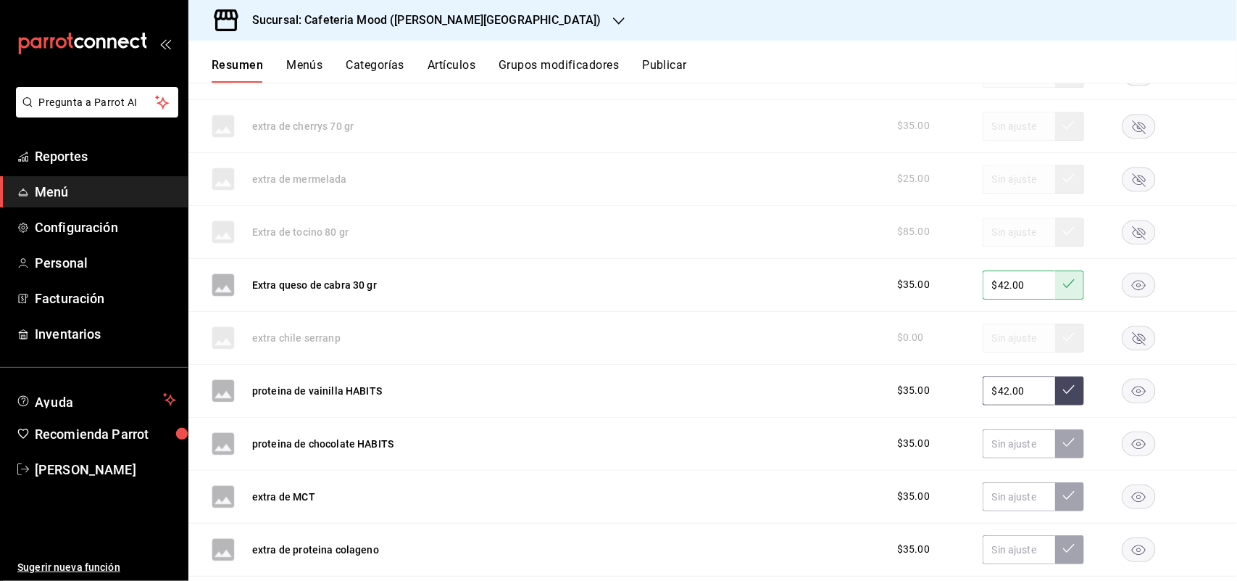
type input "$42.00"
click at [1063, 395] on icon at bounding box center [1069, 389] width 12 height 12
click at [1010, 454] on input "text" at bounding box center [1019, 443] width 72 height 29
type input "$42.00"
click at [1069, 443] on button at bounding box center [1069, 443] width 29 height 29
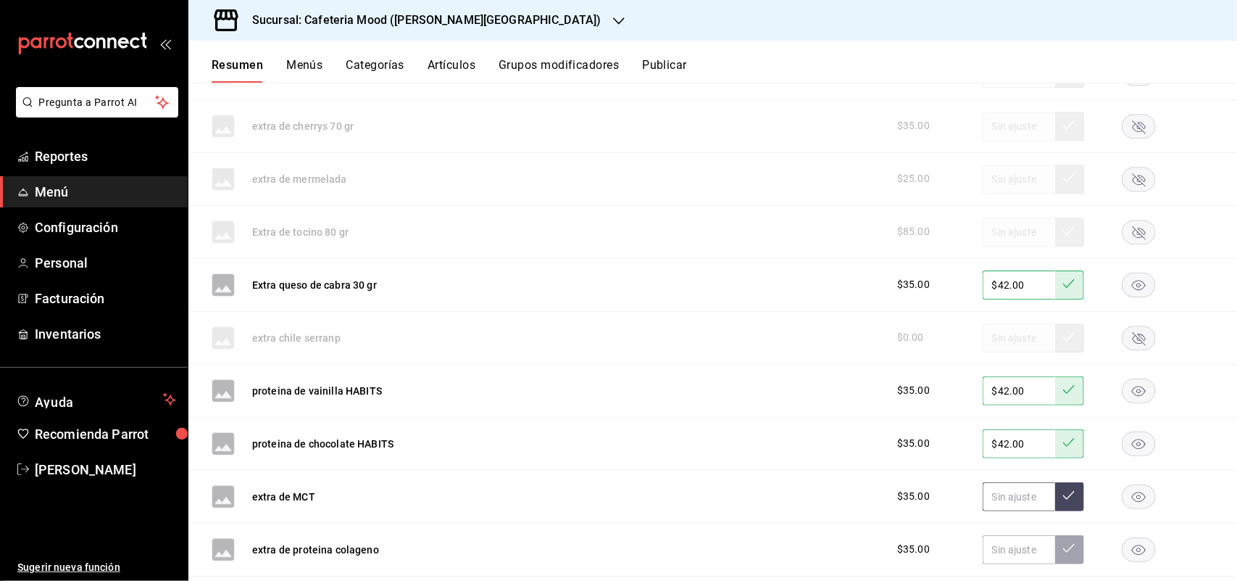
click at [1013, 504] on input "text" at bounding box center [1019, 496] width 72 height 29
type input "$48.00"
click at [1070, 500] on button at bounding box center [1069, 496] width 29 height 29
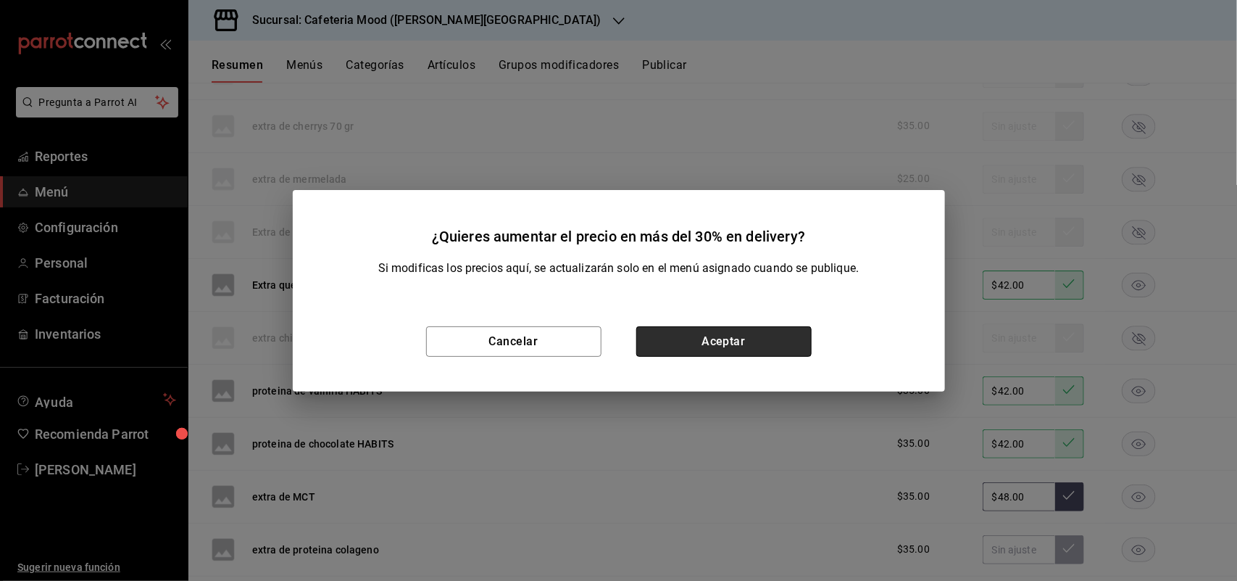
click at [683, 331] on button "Aceptar" at bounding box center [723, 341] width 175 height 30
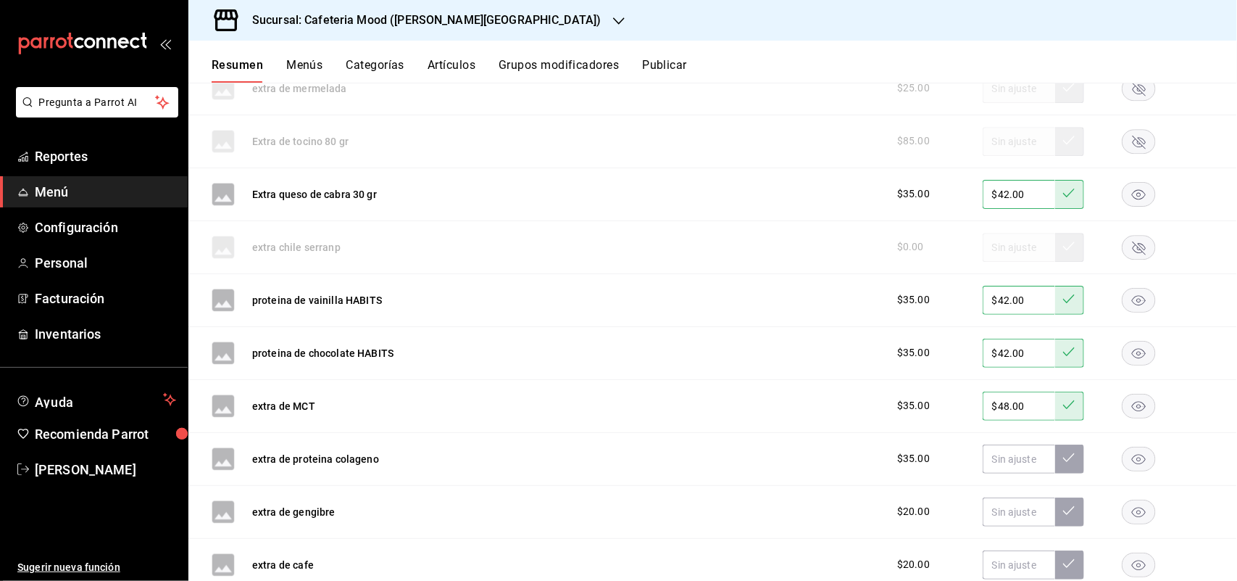
scroll to position [1861, 0]
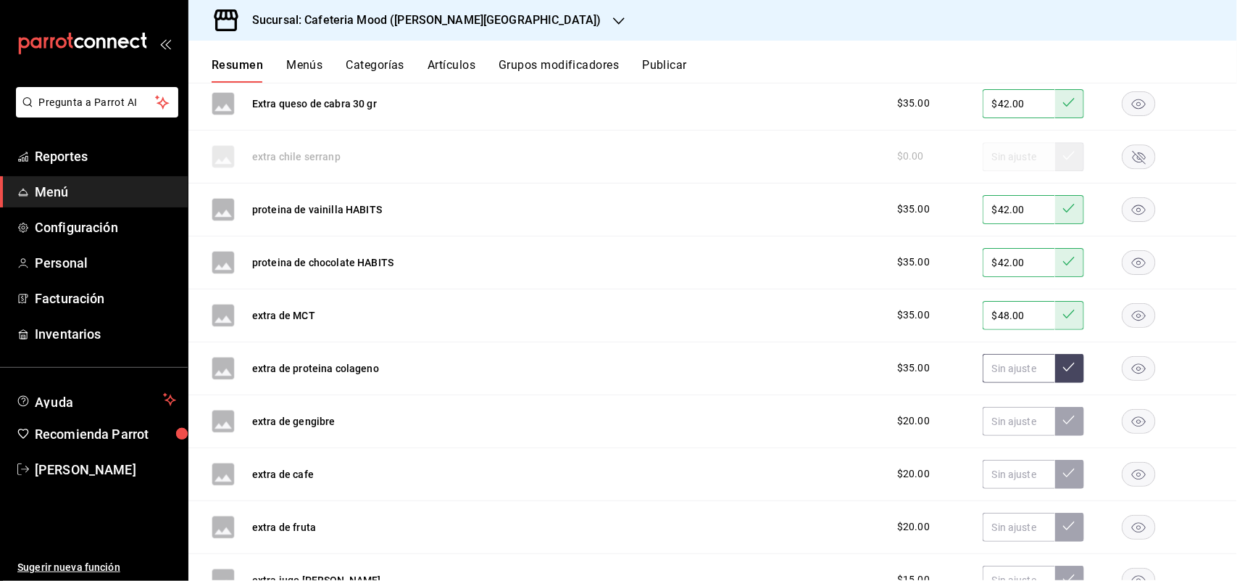
click at [991, 377] on input "text" at bounding box center [1019, 368] width 72 height 29
type input "$42.00"
click at [1020, 330] on input "$48.00" at bounding box center [1019, 315] width 72 height 29
click at [988, 313] on input "$48.00" at bounding box center [1019, 315] width 72 height 29
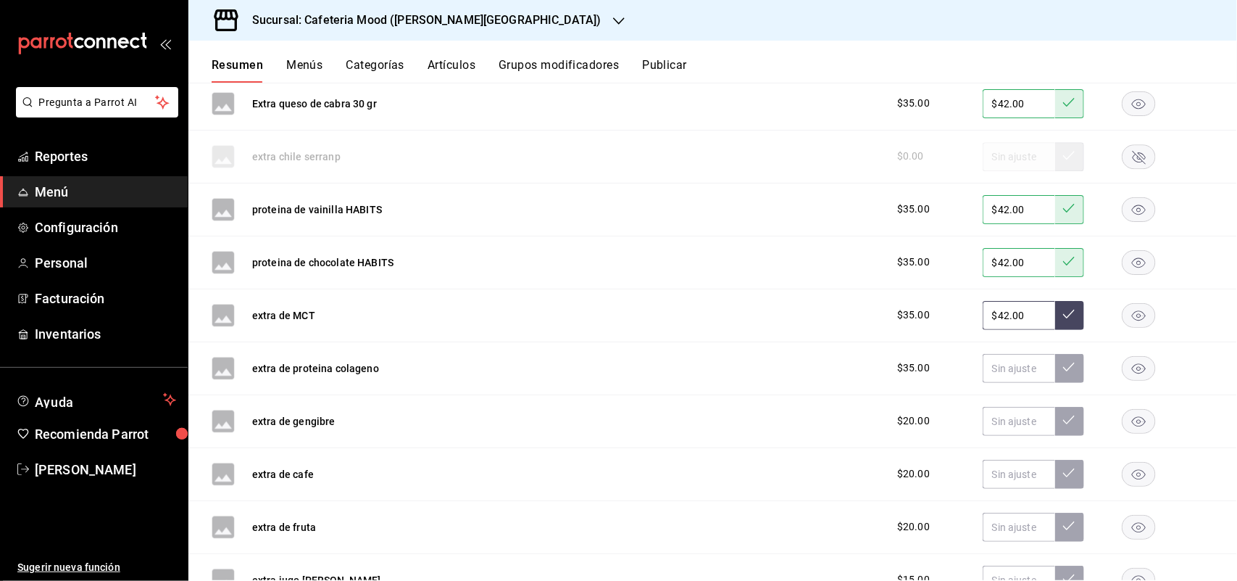
type input "$42.00"
click at [1063, 326] on button at bounding box center [1069, 315] width 29 height 29
click at [1005, 367] on input "text" at bounding box center [1019, 368] width 72 height 29
type input "$48.00"
click at [1067, 378] on button at bounding box center [1069, 368] width 29 height 29
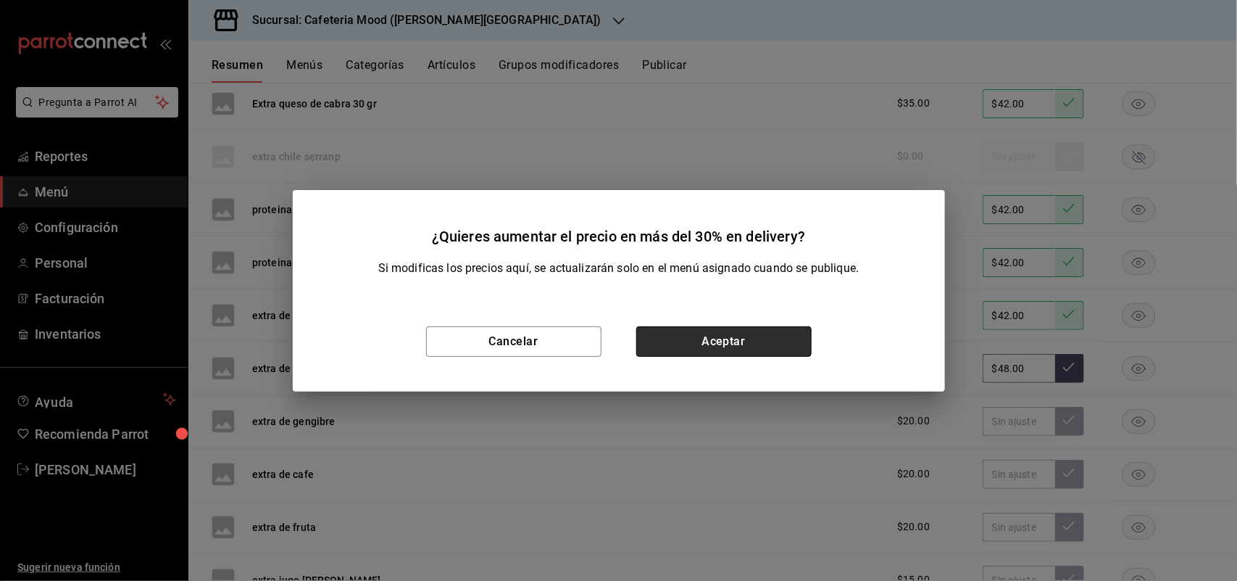
click at [768, 333] on button "Aceptar" at bounding box center [723, 341] width 175 height 30
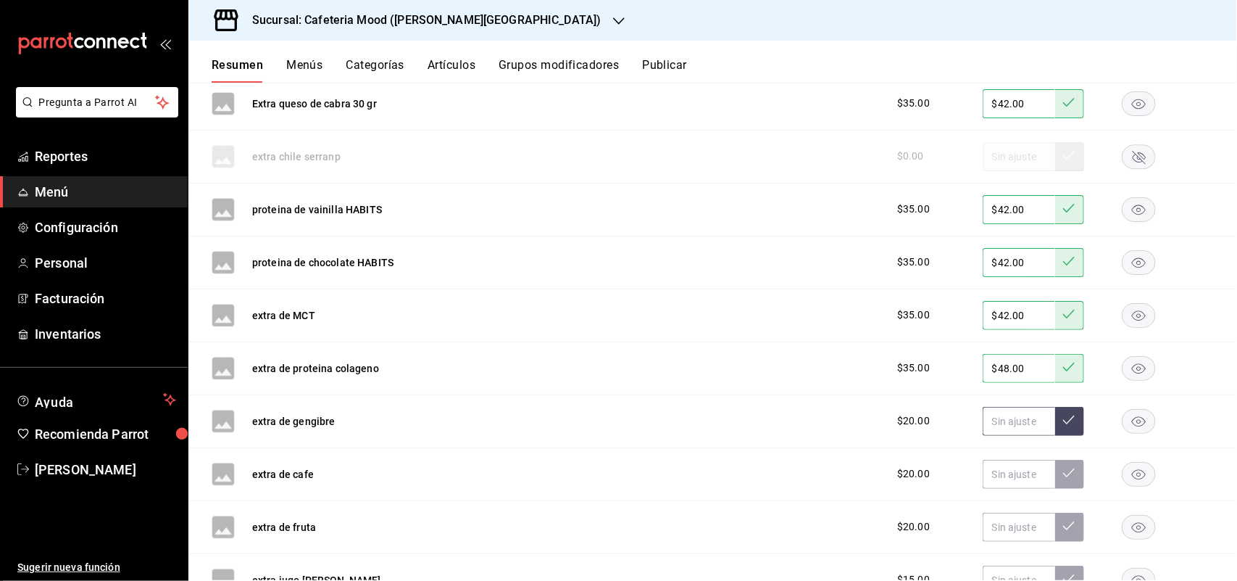
click at [1012, 424] on input "text" at bounding box center [1019, 421] width 72 height 29
type input "$23.00"
click at [1056, 411] on button at bounding box center [1069, 421] width 29 height 29
click at [1136, 481] on rect "button" at bounding box center [1139, 474] width 33 height 24
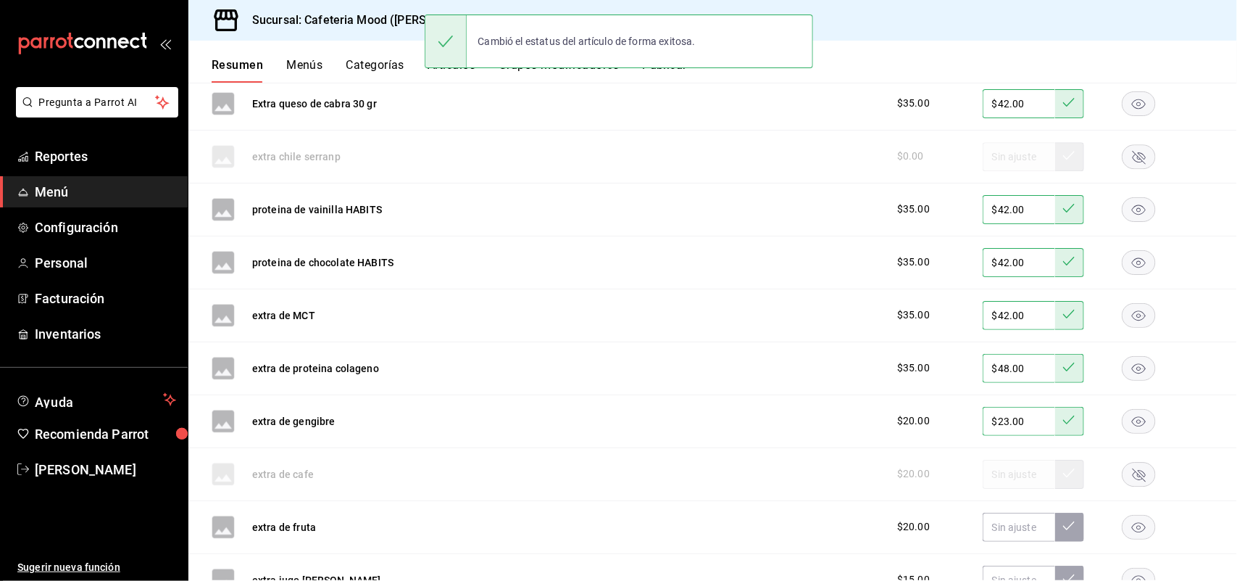
scroll to position [1951, 0]
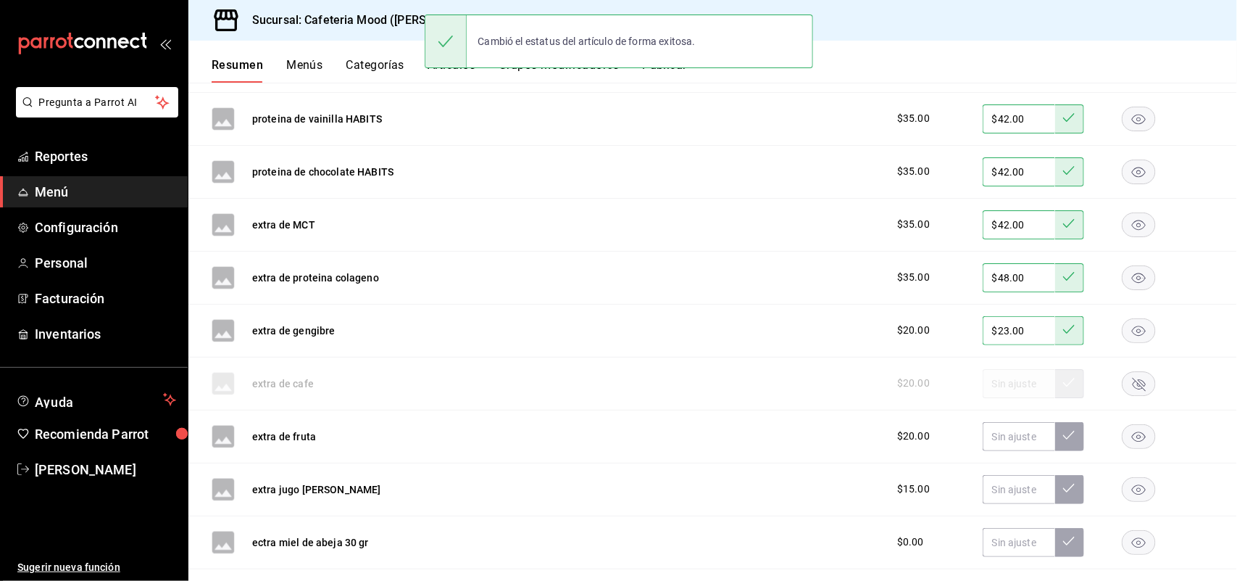
click at [1124, 435] on rect "button" at bounding box center [1139, 436] width 33 height 24
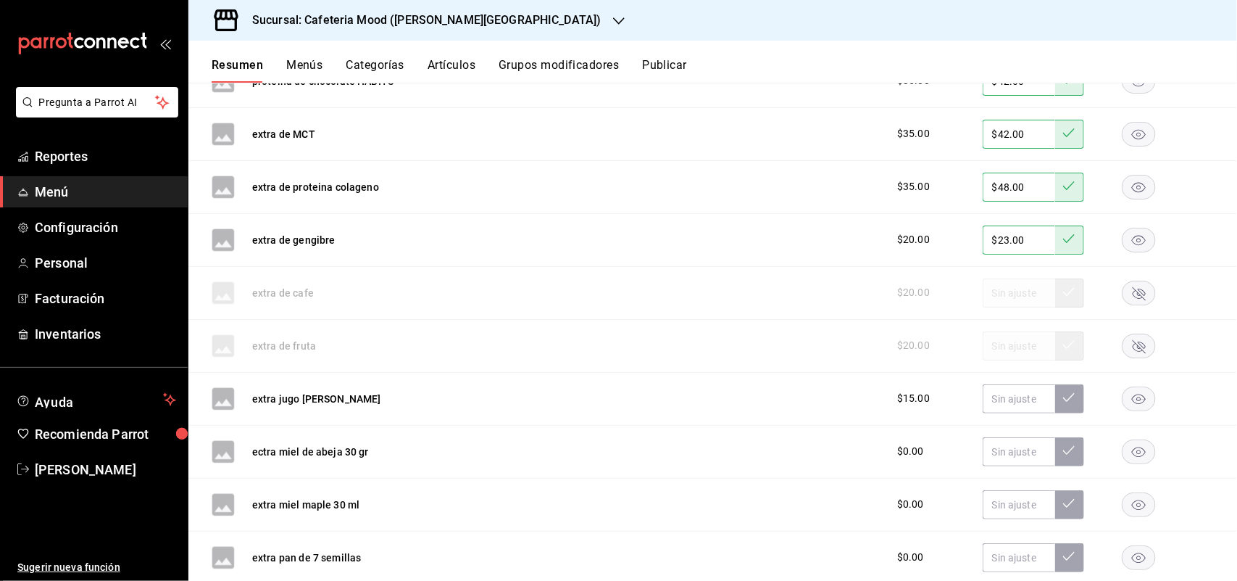
click at [1123, 397] on rect "button" at bounding box center [1139, 398] width 33 height 24
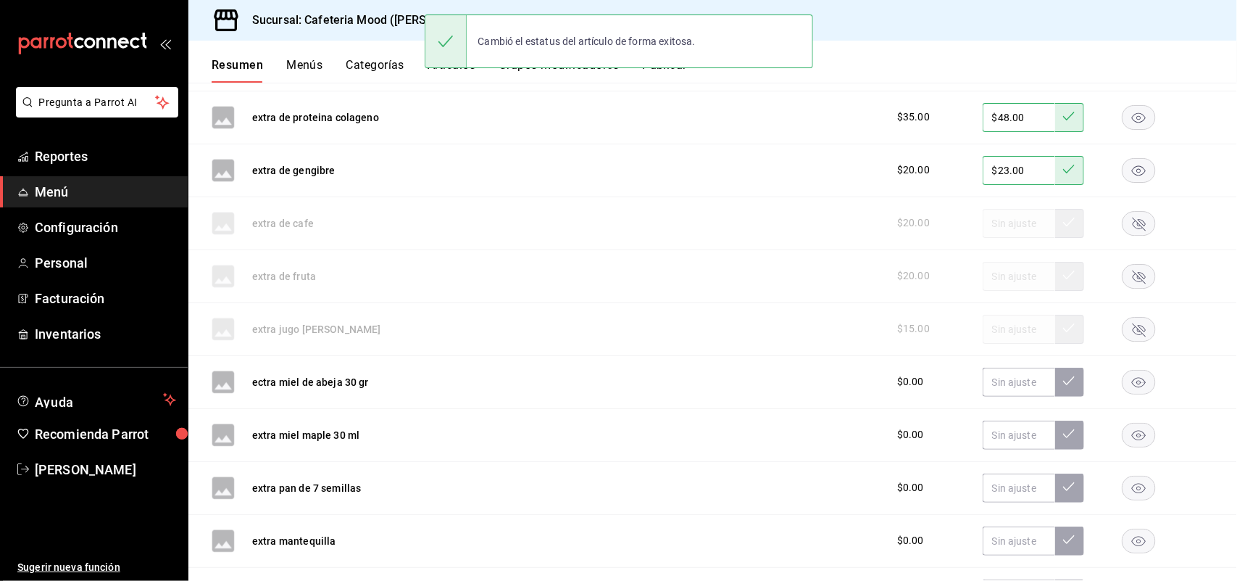
scroll to position [2132, 0]
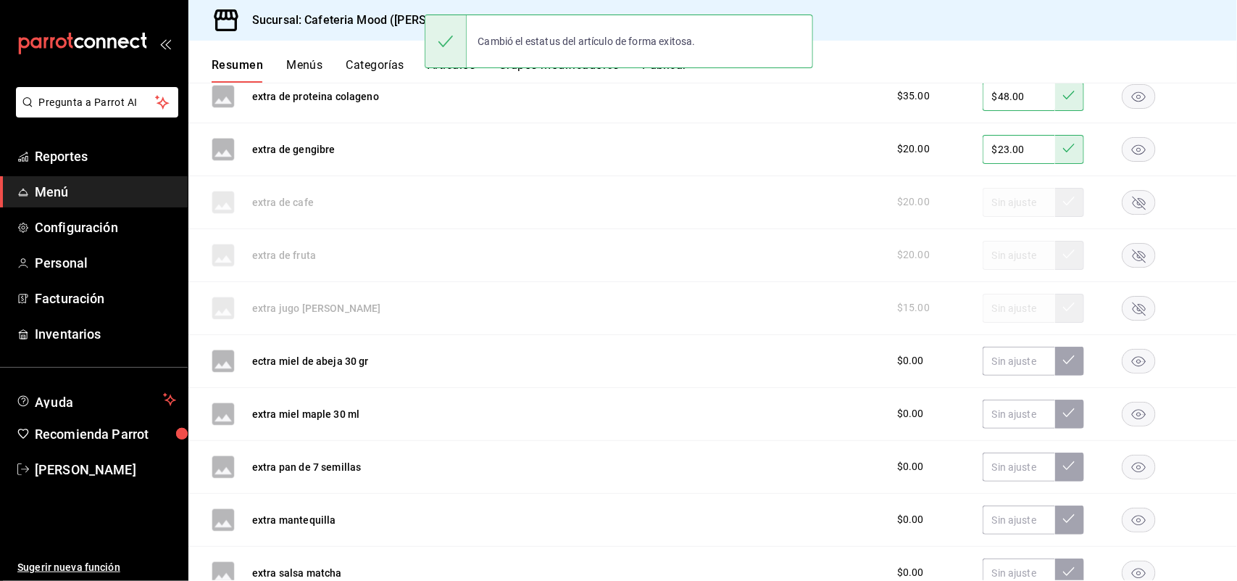
click at [1129, 373] on rect "button" at bounding box center [1139, 361] width 33 height 24
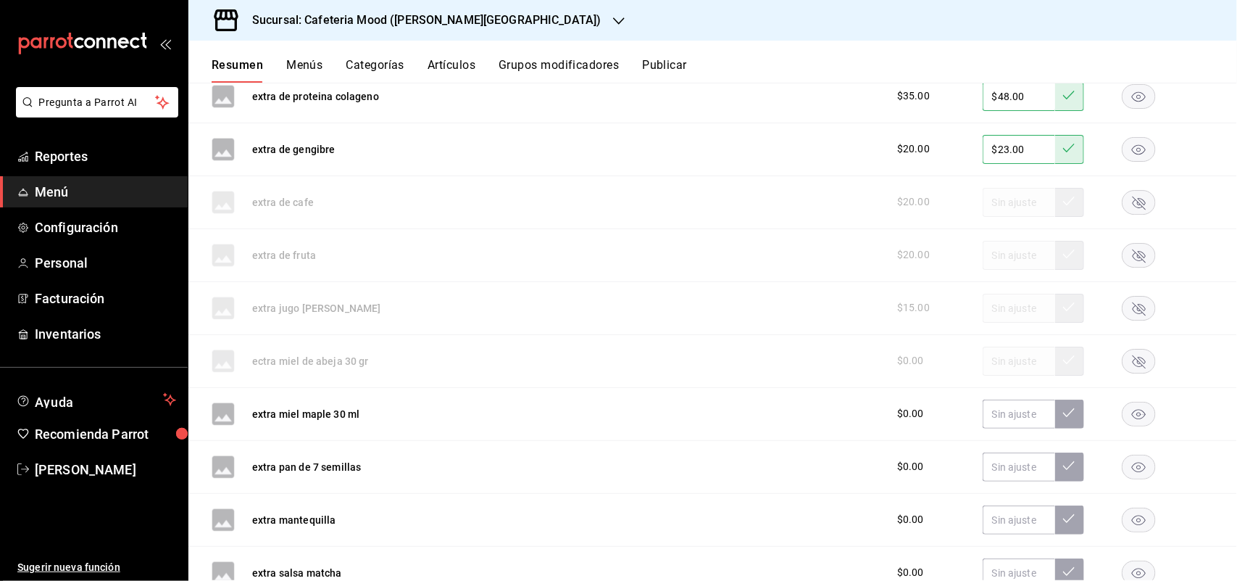
click at [1131, 419] on rect "button" at bounding box center [1139, 414] width 33 height 24
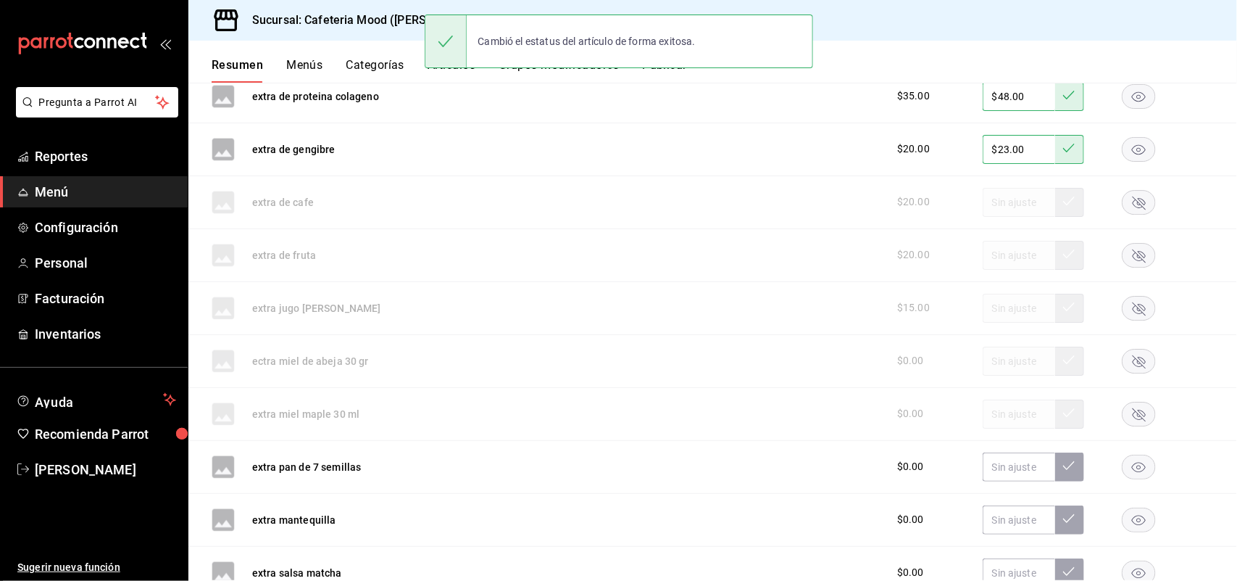
click at [1123, 478] on rect "button" at bounding box center [1139, 466] width 33 height 24
click at [1131, 524] on rect "button" at bounding box center [1139, 519] width 33 height 24
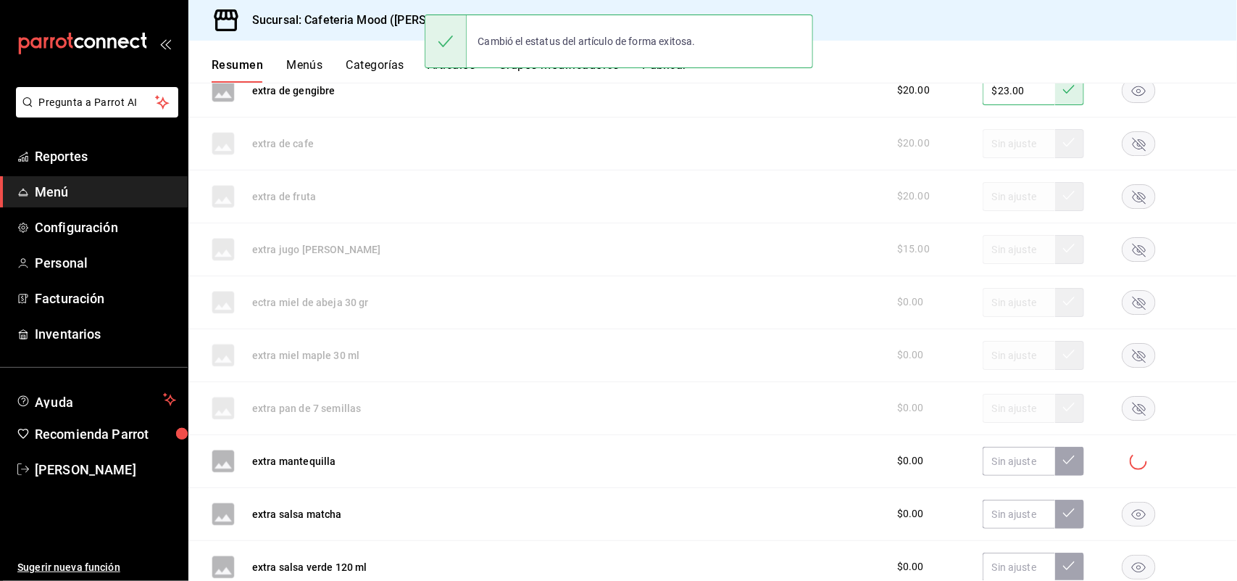
scroll to position [2223, 0]
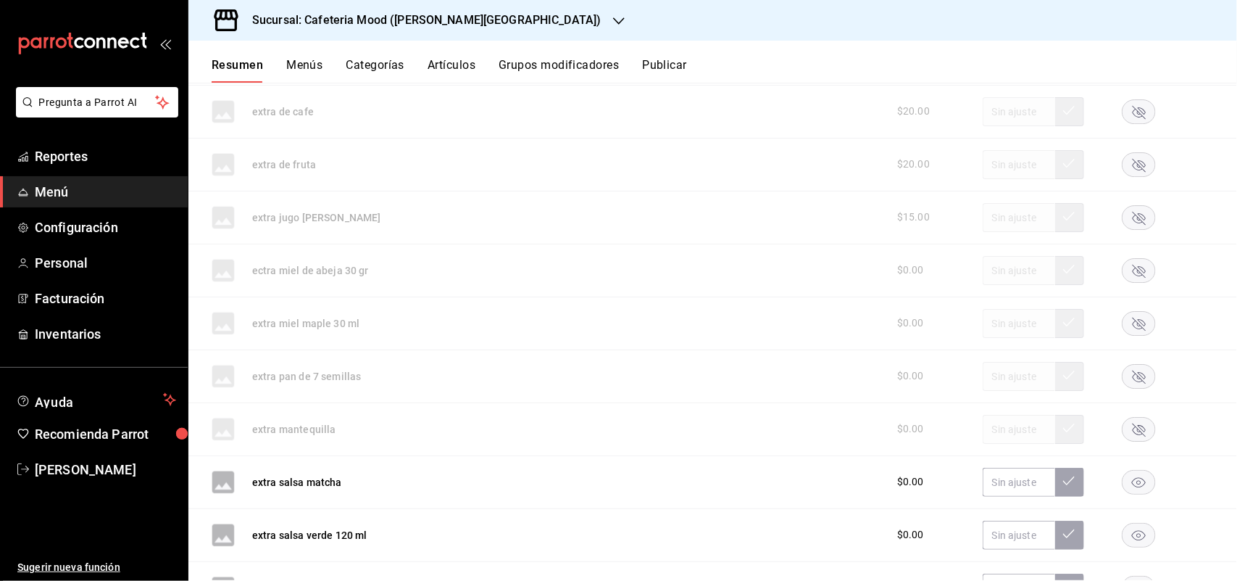
click at [1129, 491] on rect "button" at bounding box center [1139, 482] width 33 height 24
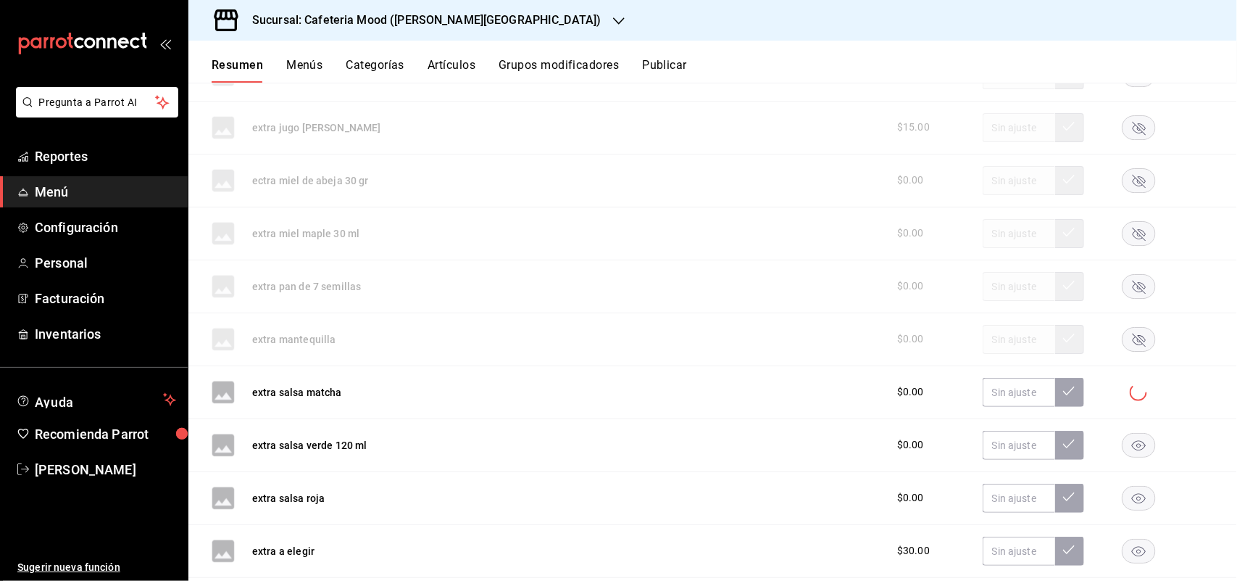
scroll to position [2314, 0]
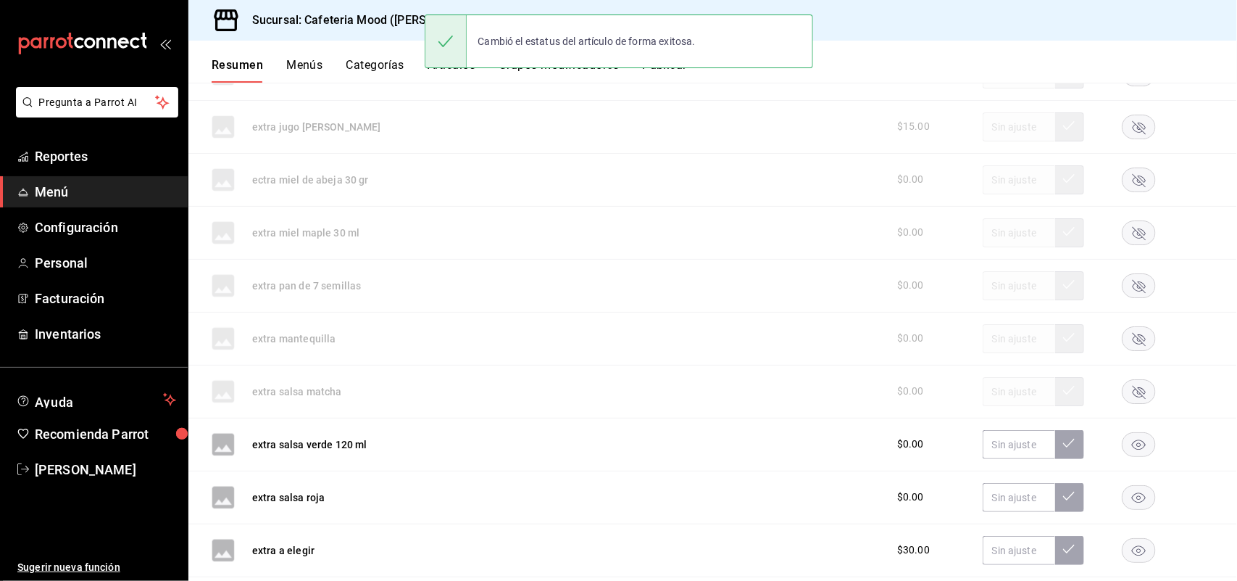
click at [1124, 448] on rect "button" at bounding box center [1139, 444] width 33 height 24
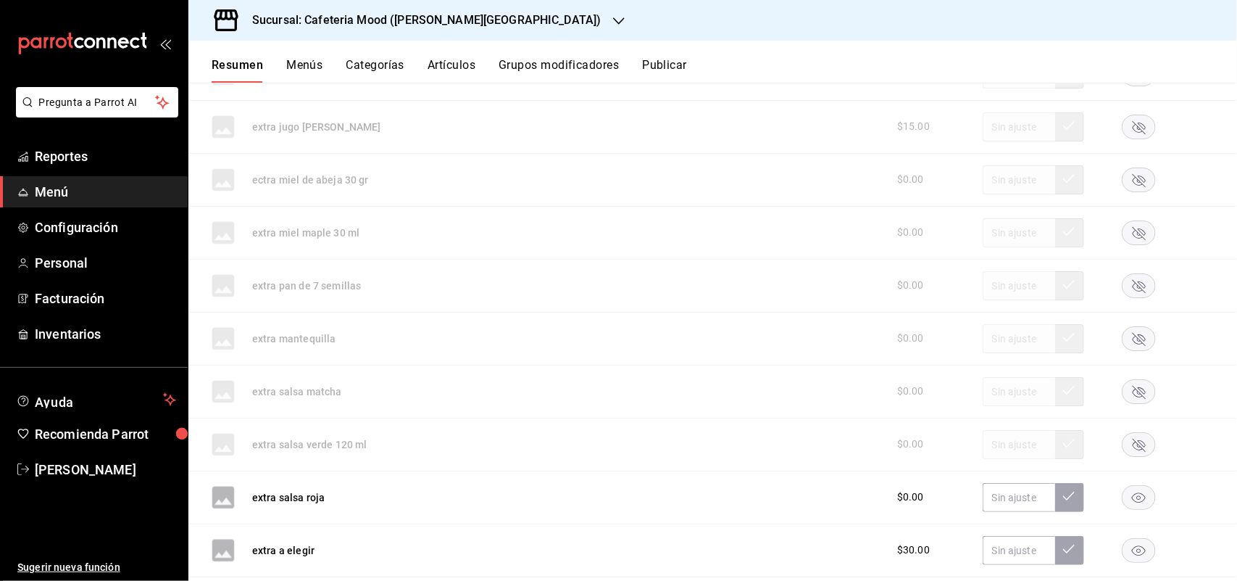
click at [1128, 509] on rect "button" at bounding box center [1139, 497] width 33 height 24
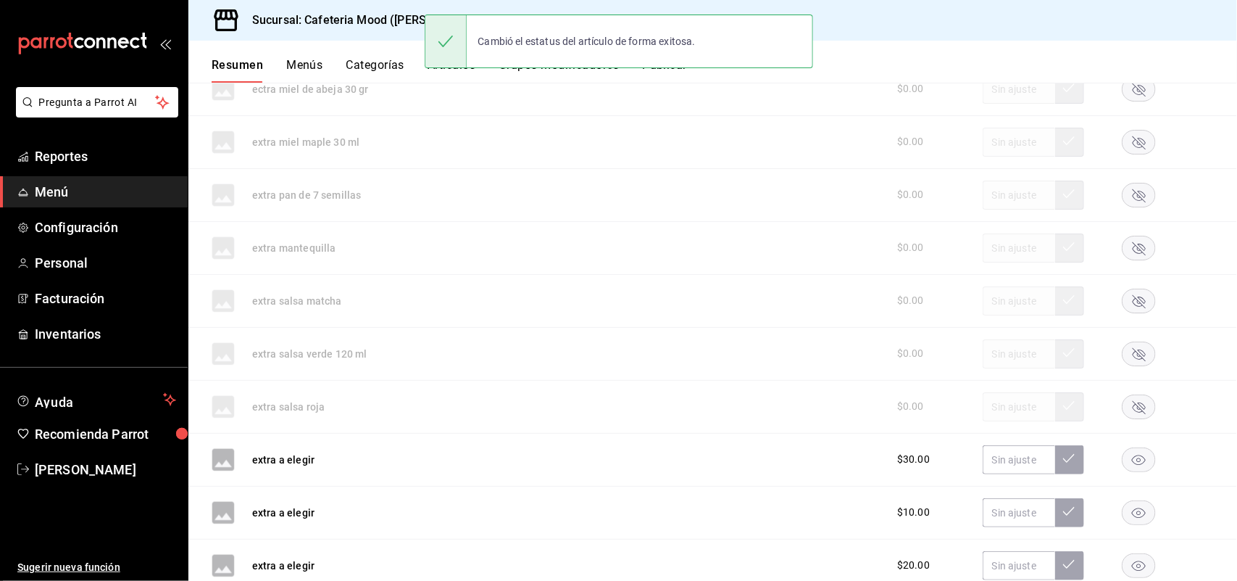
click at [1132, 462] on icon "button" at bounding box center [1139, 459] width 14 height 10
click at [1132, 518] on icon "button" at bounding box center [1139, 512] width 14 height 10
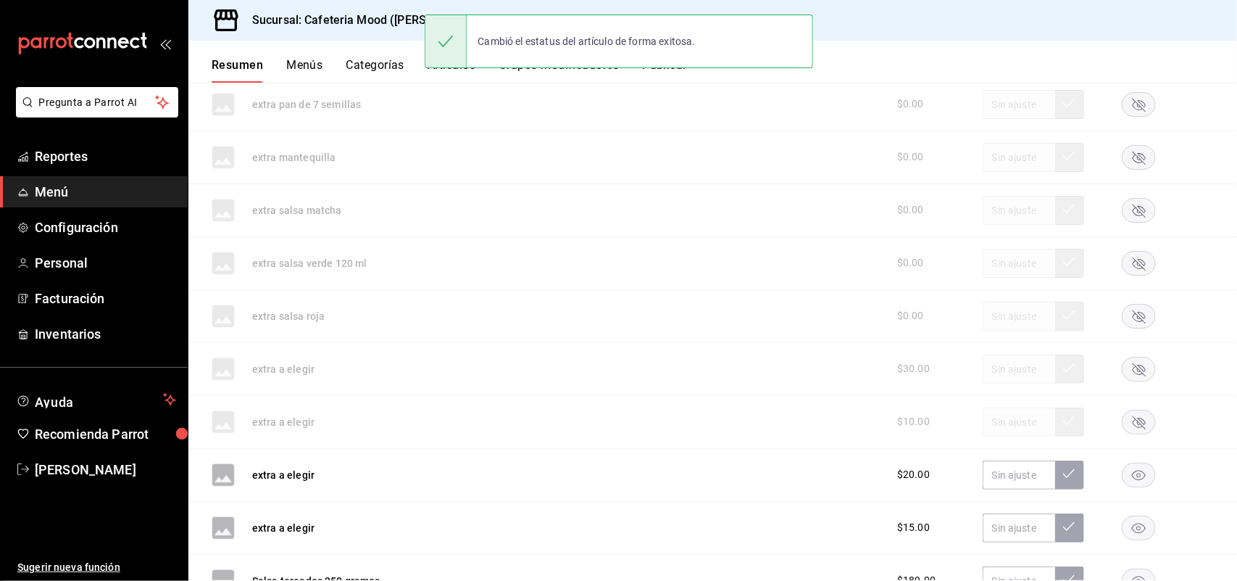
click at [1123, 477] on rect "button" at bounding box center [1139, 474] width 33 height 24
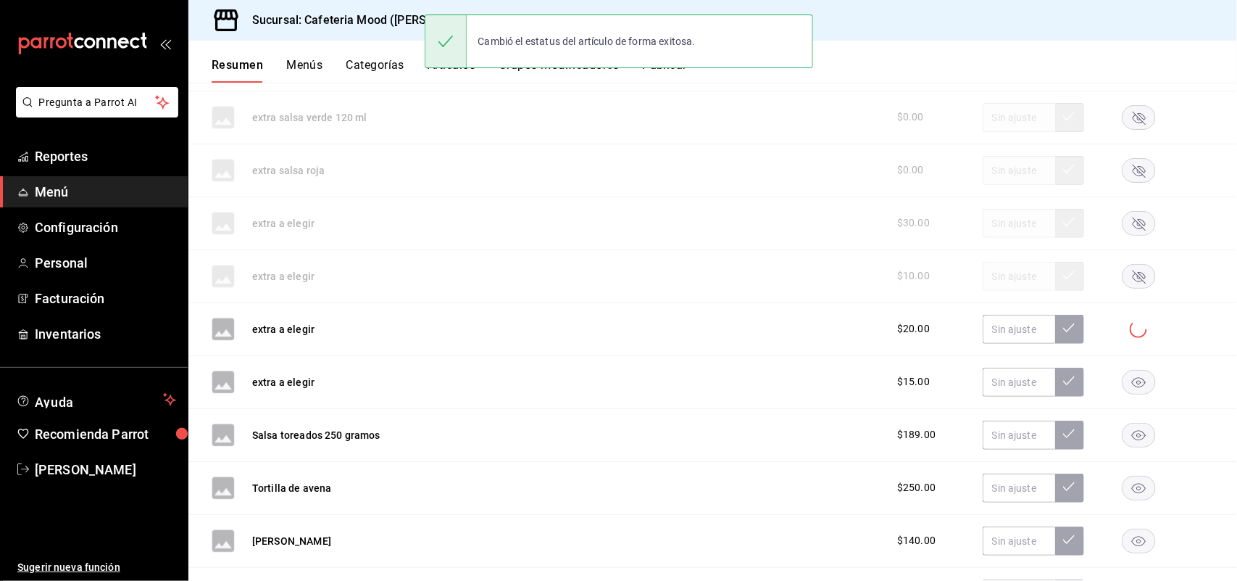
scroll to position [2676, 0]
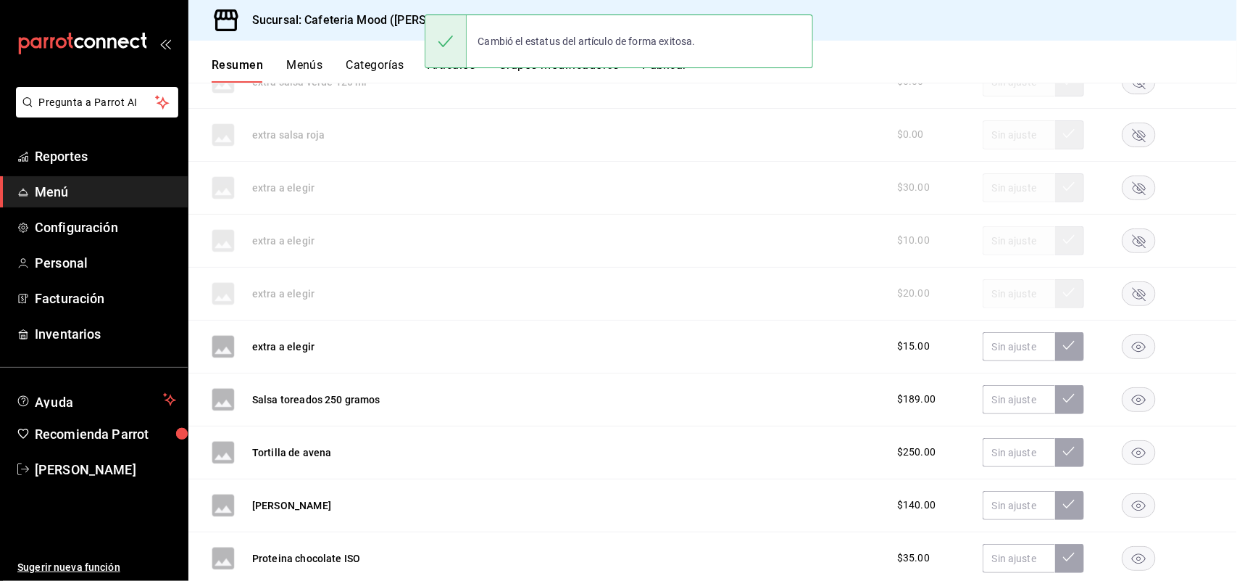
click at [1128, 350] on rect "button" at bounding box center [1139, 346] width 33 height 24
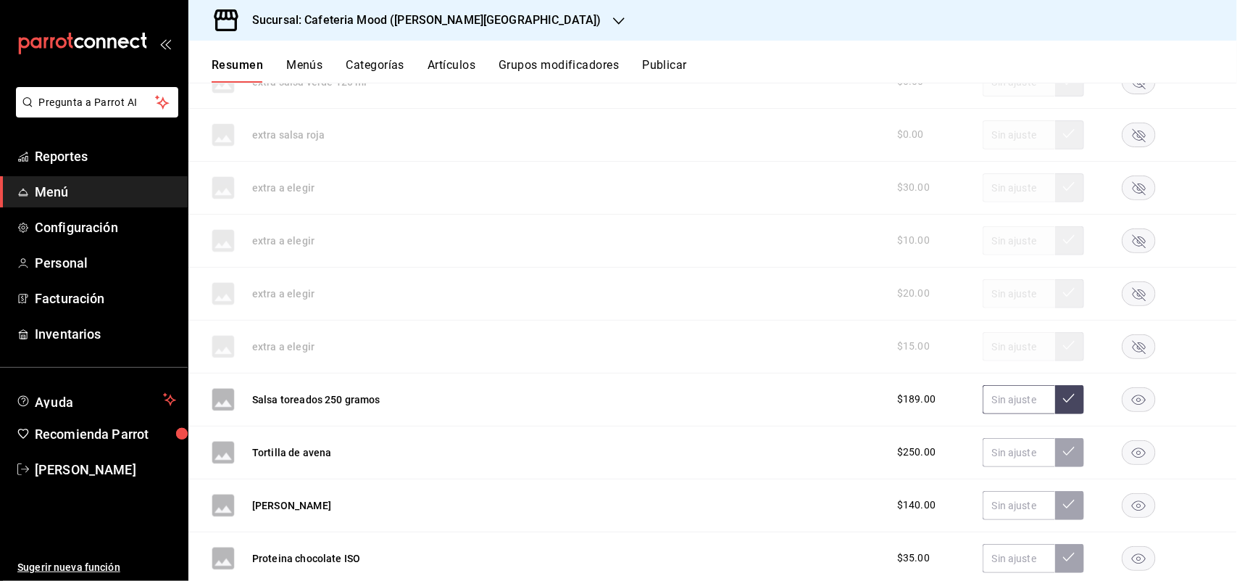
click at [1007, 403] on input "text" at bounding box center [1019, 399] width 72 height 29
type input "$227.00"
click at [1055, 401] on button at bounding box center [1069, 399] width 29 height 29
click at [1132, 457] on icon "button" at bounding box center [1139, 452] width 14 height 10
click at [999, 495] on div "Sal de Flores $140.00" at bounding box center [712, 505] width 1049 height 53
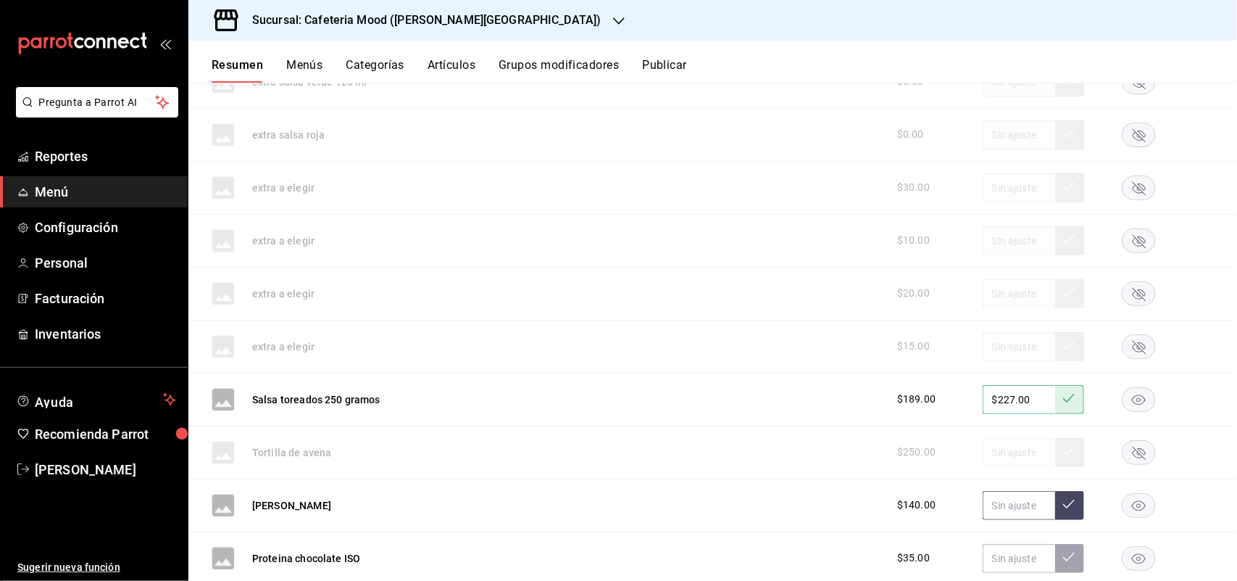
click at [997, 500] on input "text" at bounding box center [1019, 505] width 72 height 29
type input "$168.00"
click at [1060, 520] on button at bounding box center [1069, 505] width 29 height 29
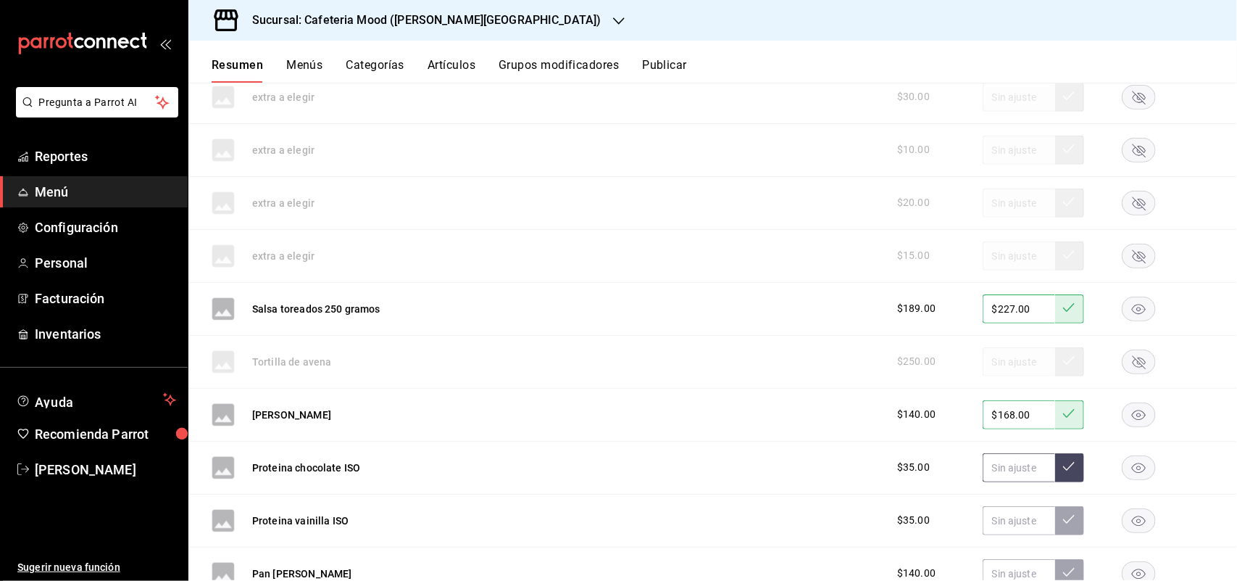
click at [997, 478] on input "text" at bounding box center [1019, 467] width 72 height 29
type input "$42.00"
click at [1055, 471] on button at bounding box center [1069, 467] width 29 height 29
click at [1002, 513] on input "text" at bounding box center [1019, 520] width 72 height 29
type input "$42.00"
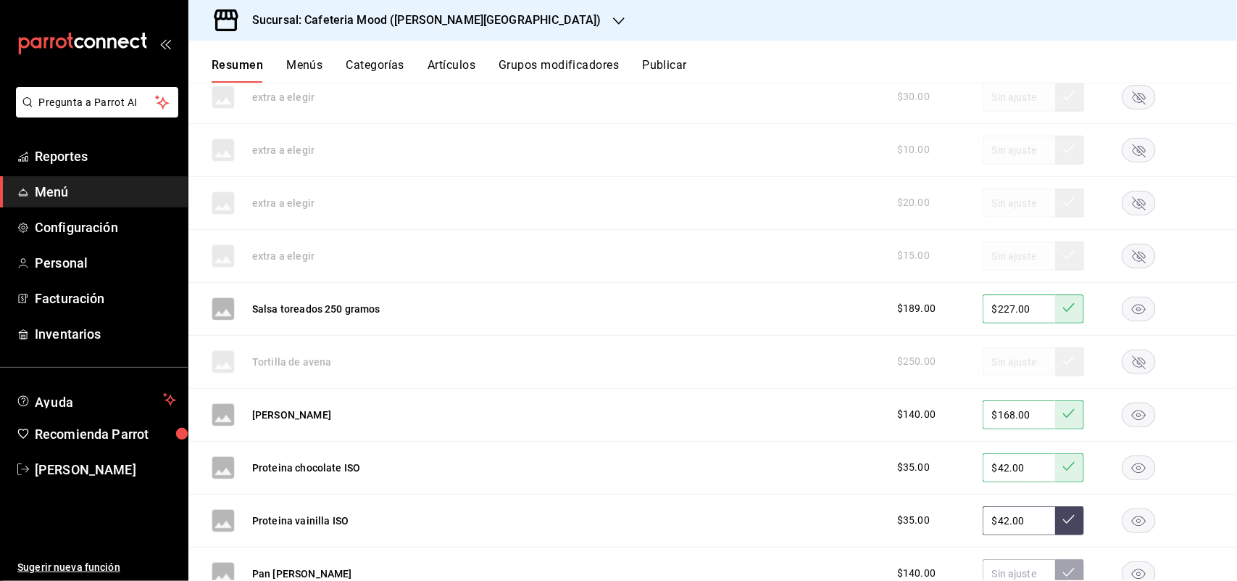
click at [1066, 519] on button at bounding box center [1069, 520] width 29 height 29
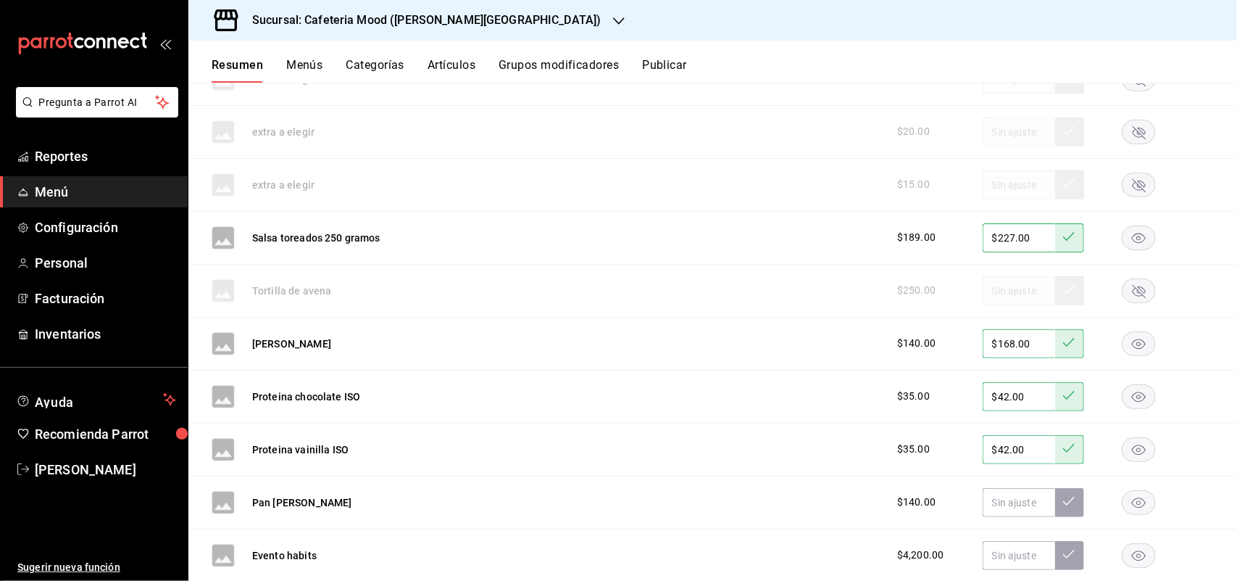
scroll to position [2857, 0]
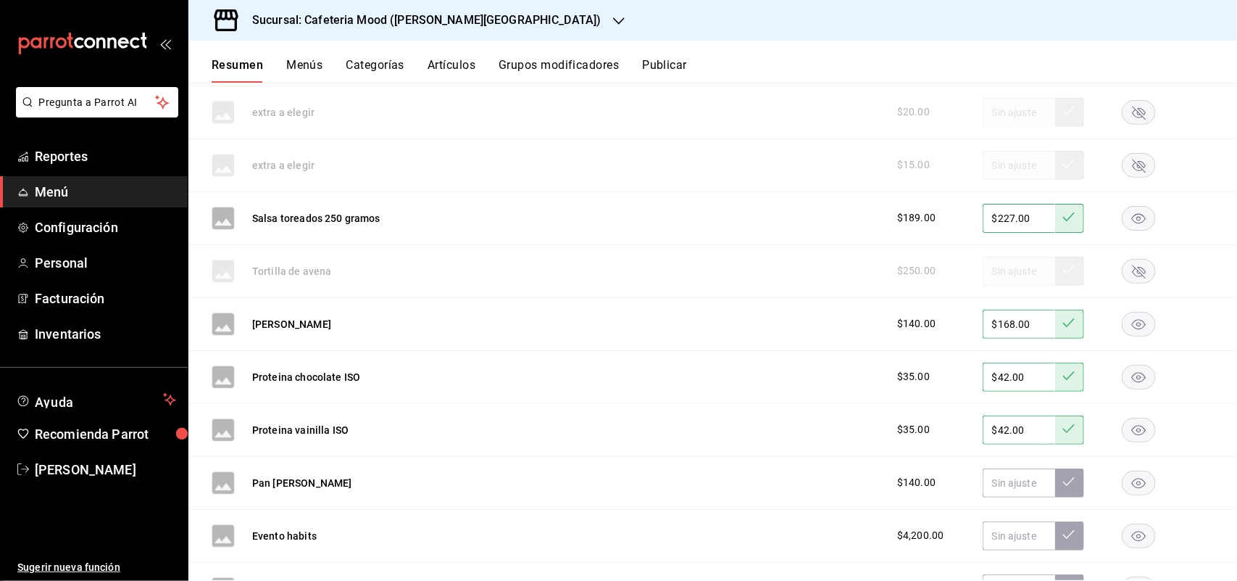
click at [1132, 488] on icon "button" at bounding box center [1139, 483] width 14 height 10
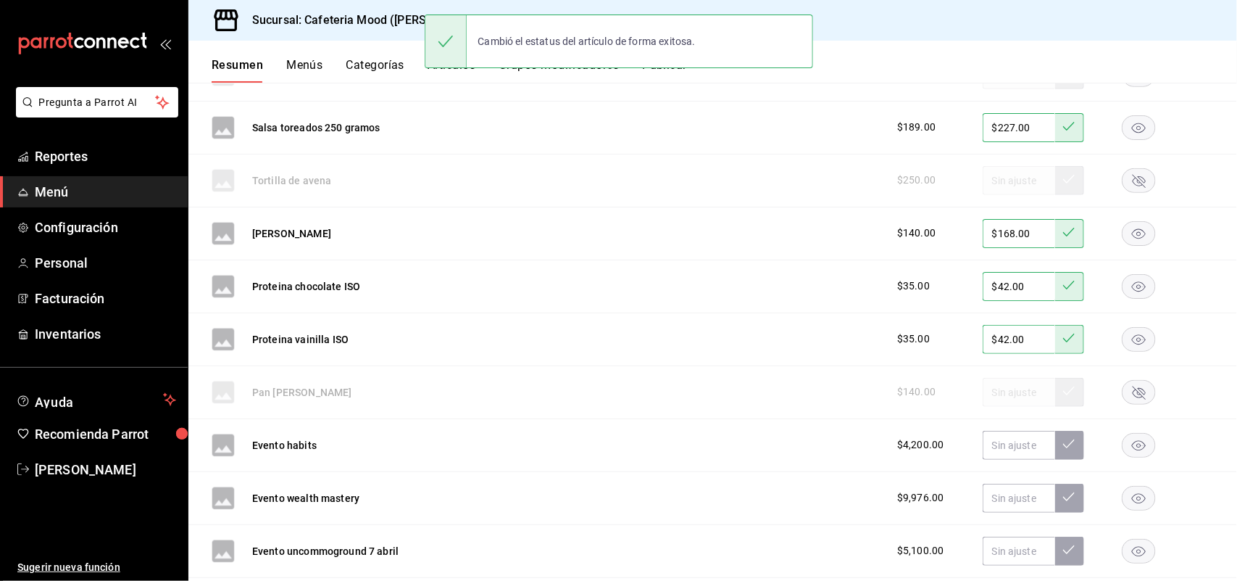
click at [1123, 451] on rect "button" at bounding box center [1139, 445] width 33 height 24
click at [1123, 497] on rect "button" at bounding box center [1139, 498] width 33 height 24
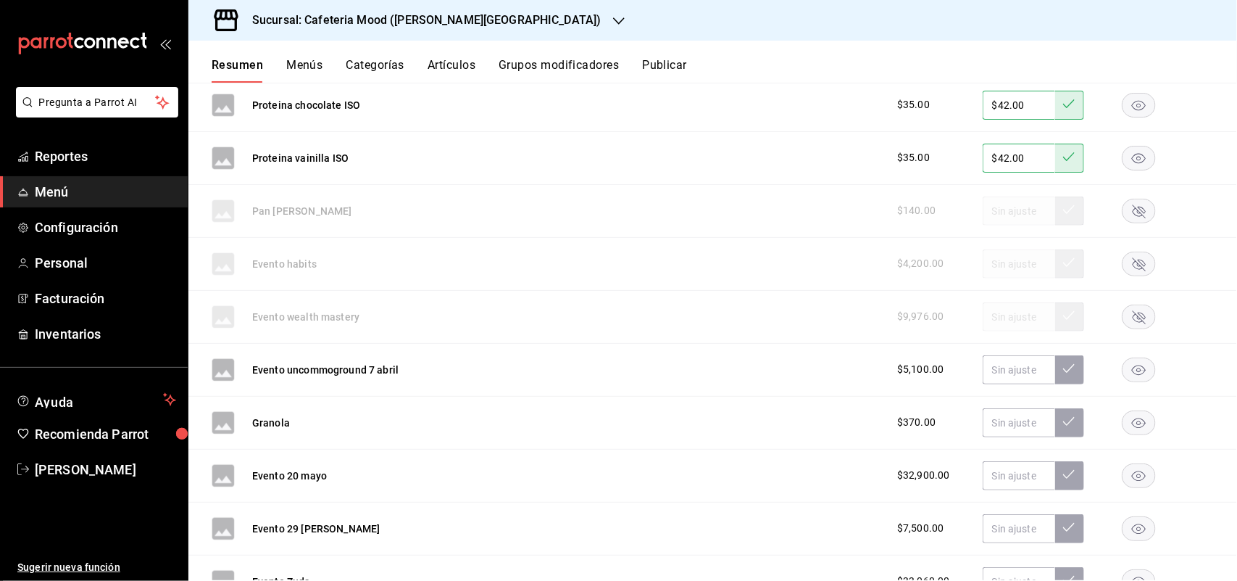
click at [1123, 378] on rect "button" at bounding box center [1139, 369] width 33 height 24
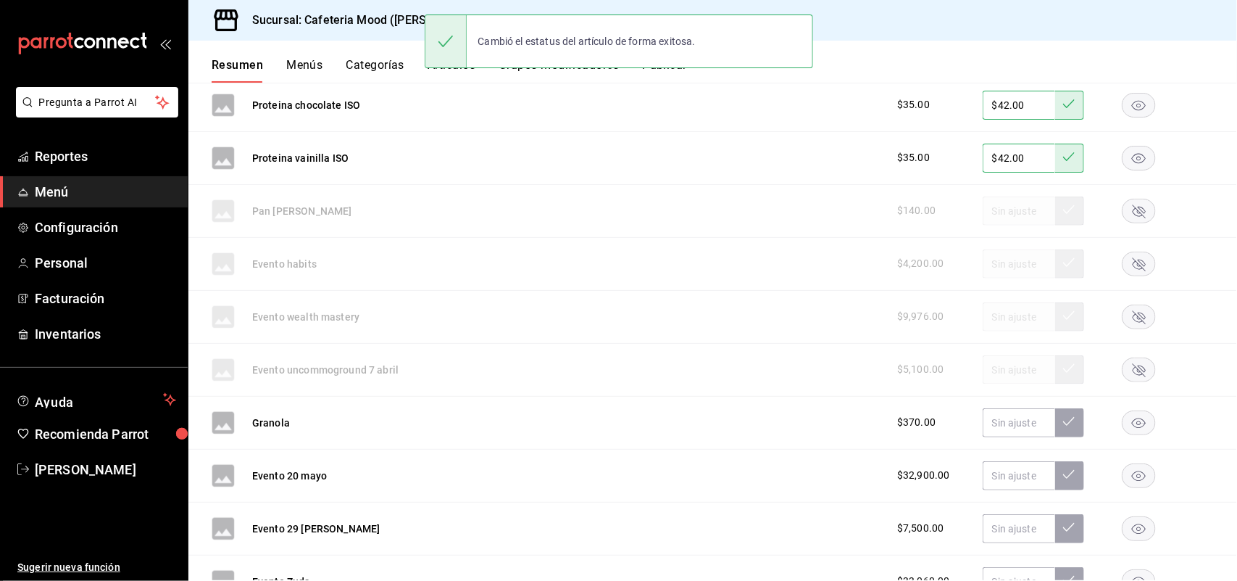
click at [1123, 487] on rect "button" at bounding box center [1139, 475] width 33 height 24
click at [1123, 540] on rect "button" at bounding box center [1139, 528] width 33 height 24
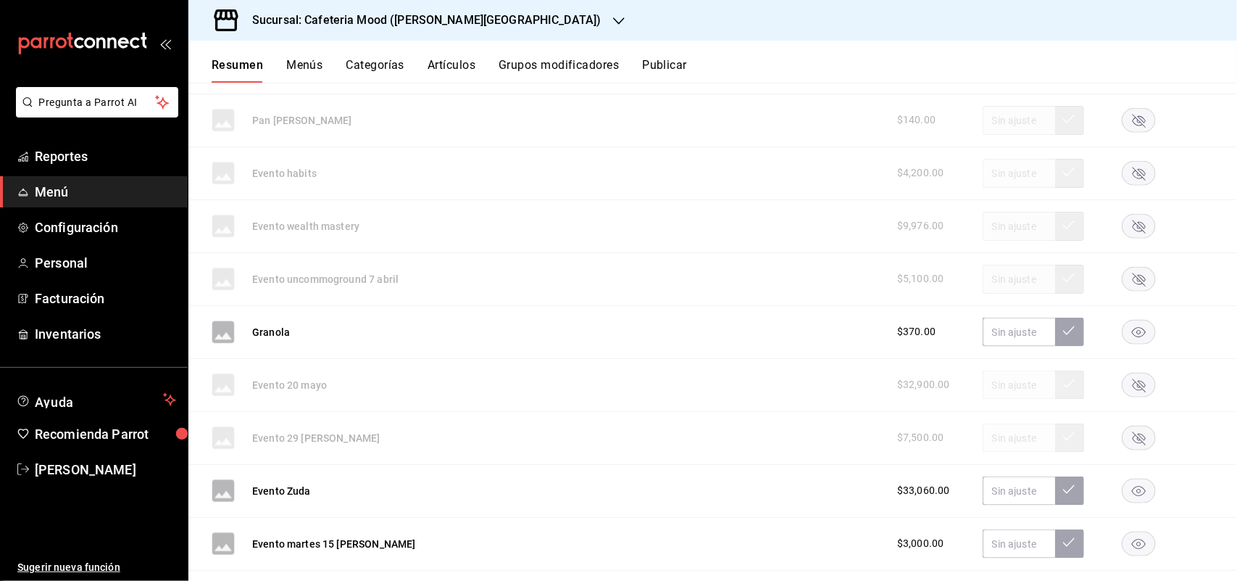
scroll to position [3310, 0]
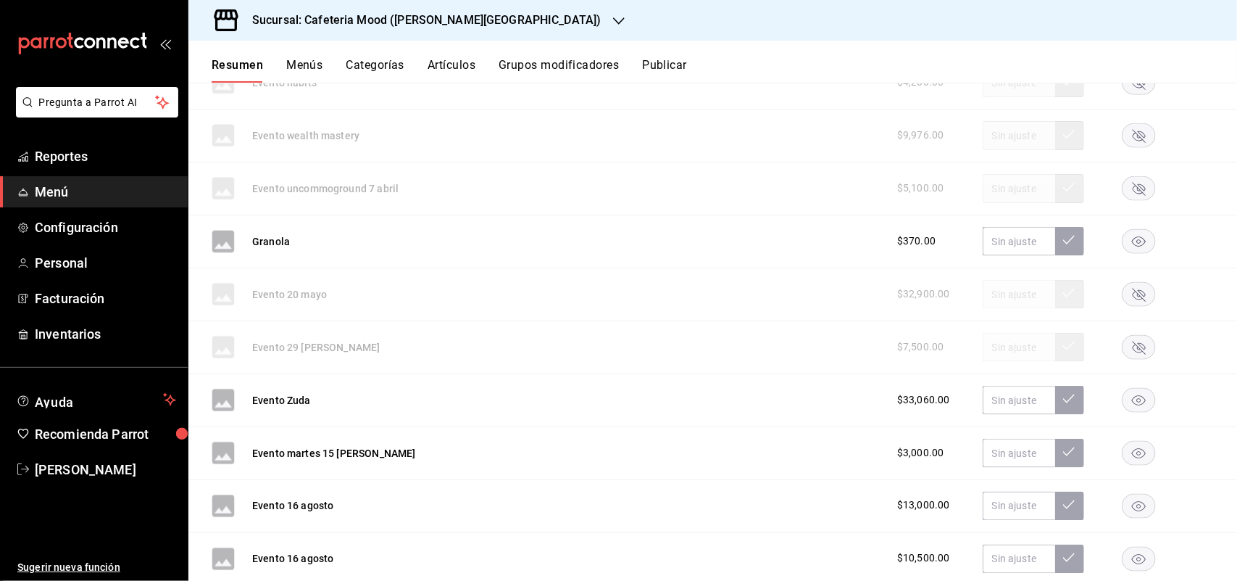
click at [1139, 410] on rect "button" at bounding box center [1139, 400] width 33 height 24
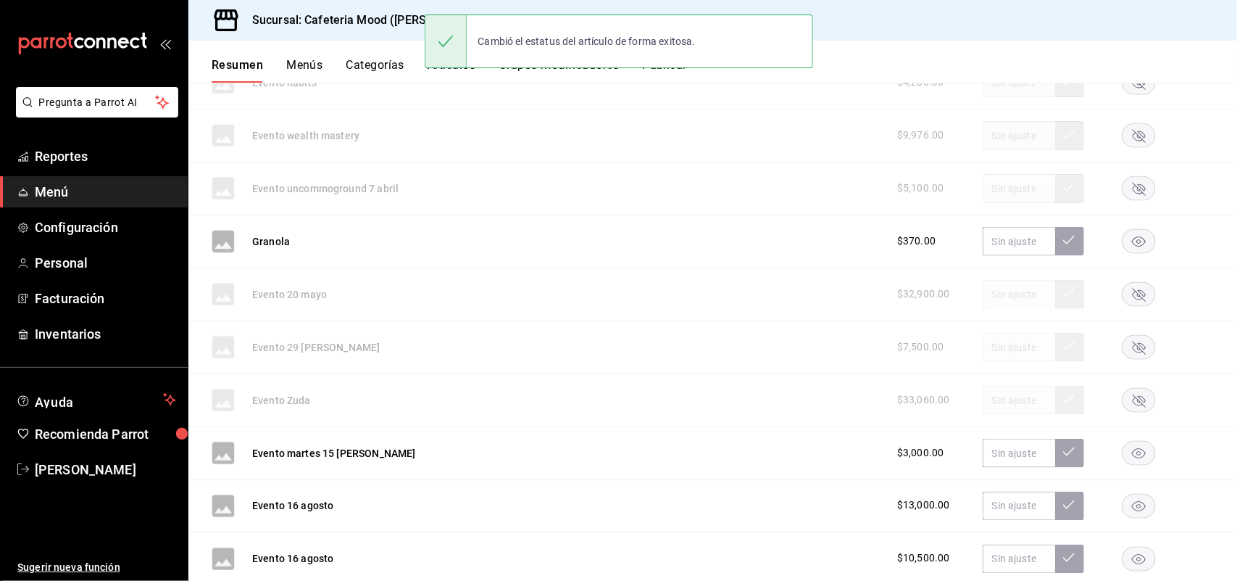
click at [1135, 459] on rect "button" at bounding box center [1139, 453] width 33 height 24
click at [1132, 511] on icon "button" at bounding box center [1139, 506] width 14 height 10
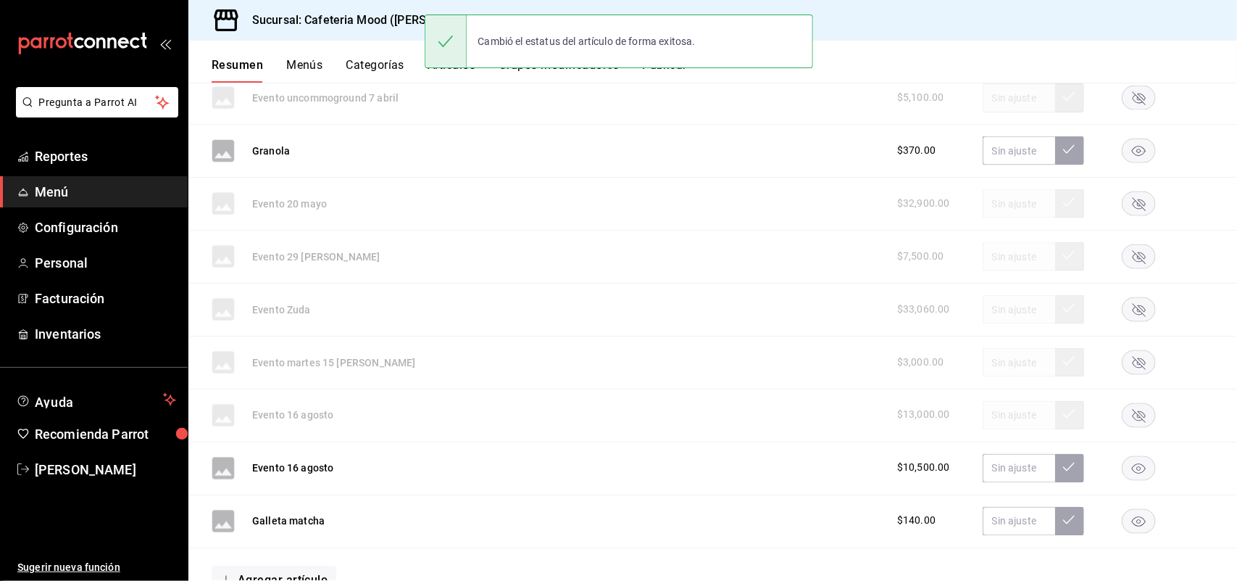
click at [1123, 476] on rect "button" at bounding box center [1139, 468] width 33 height 24
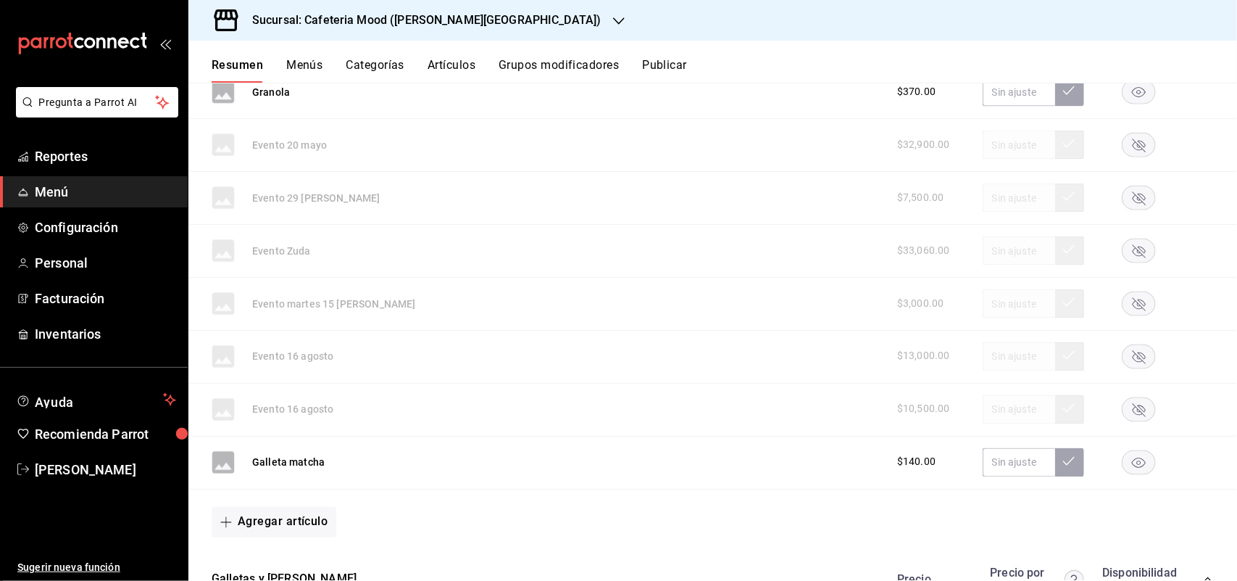
scroll to position [3491, 0]
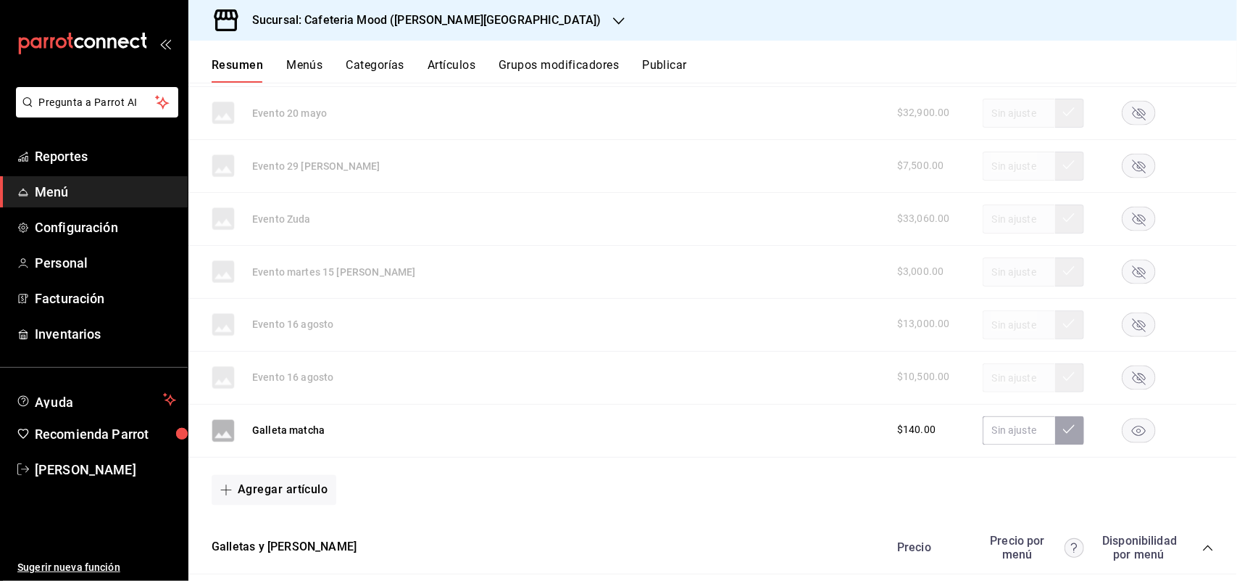
click at [1133, 442] on rect "button" at bounding box center [1139, 430] width 33 height 24
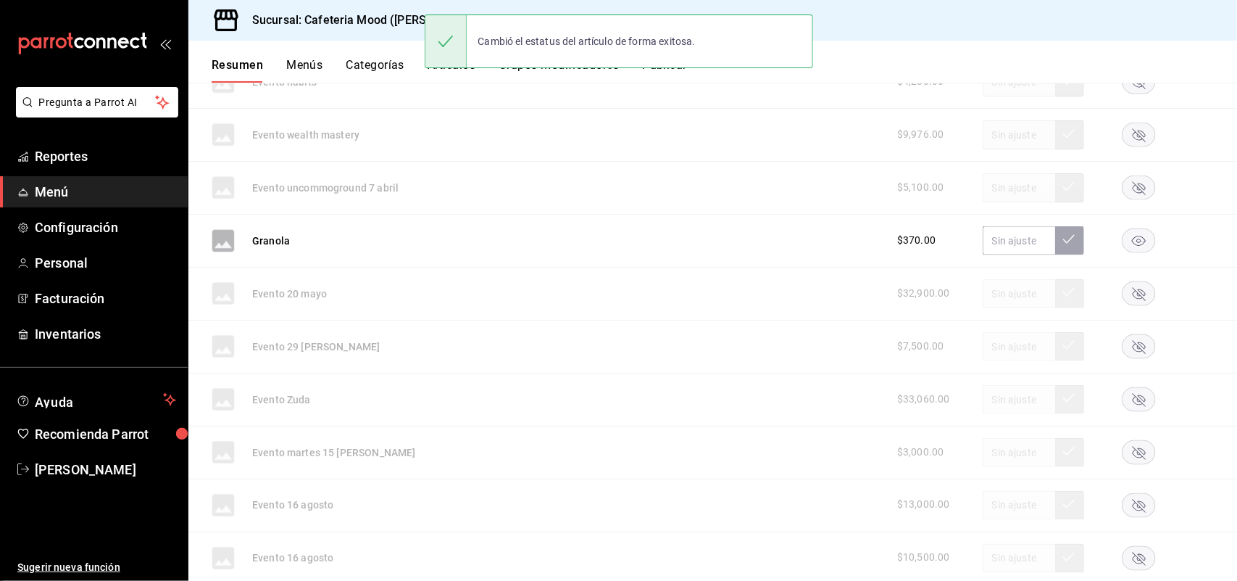
scroll to position [3310, 0]
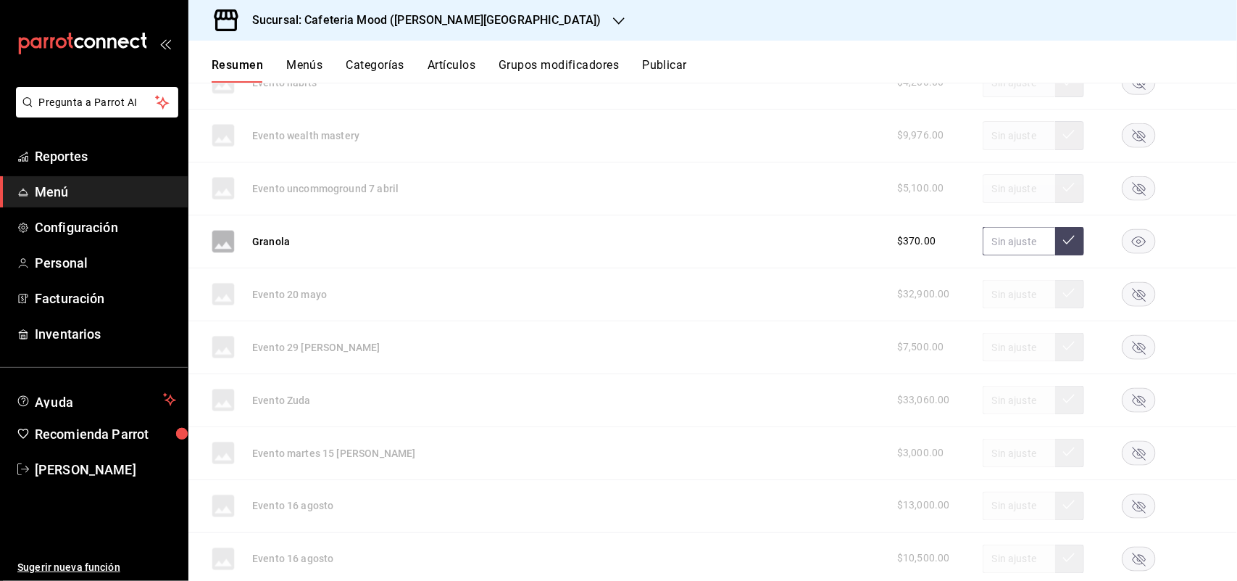
click at [1007, 243] on input "text" at bounding box center [1019, 241] width 72 height 29
type input "$444.00"
click at [1066, 256] on button at bounding box center [1069, 241] width 29 height 29
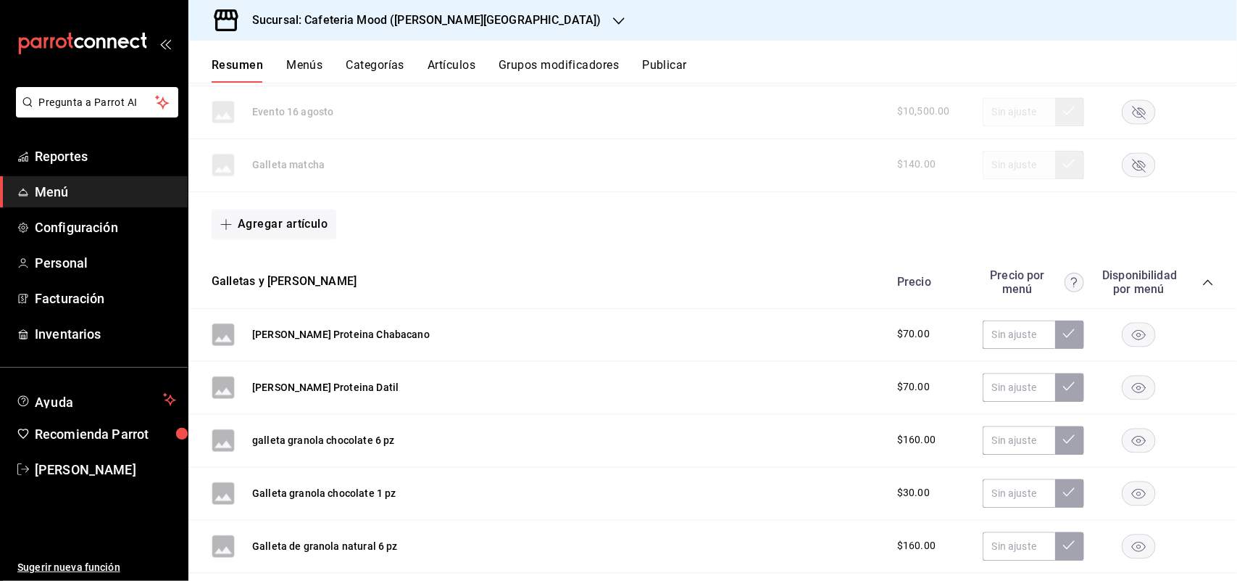
scroll to position [3763, 0]
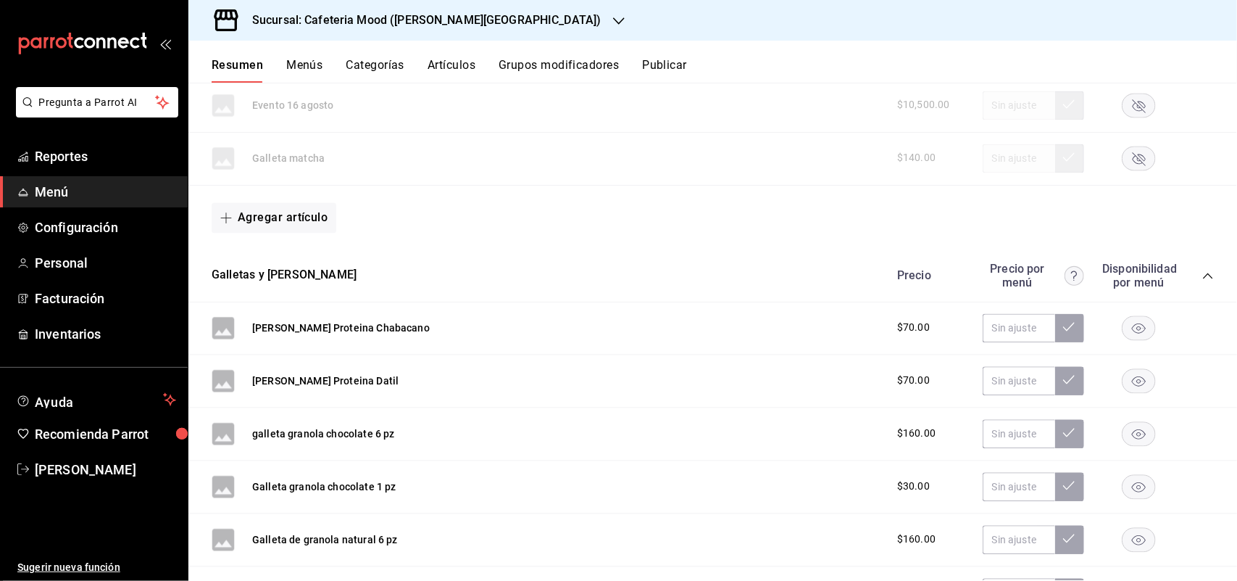
click at [1126, 337] on rect "button" at bounding box center [1139, 328] width 33 height 24
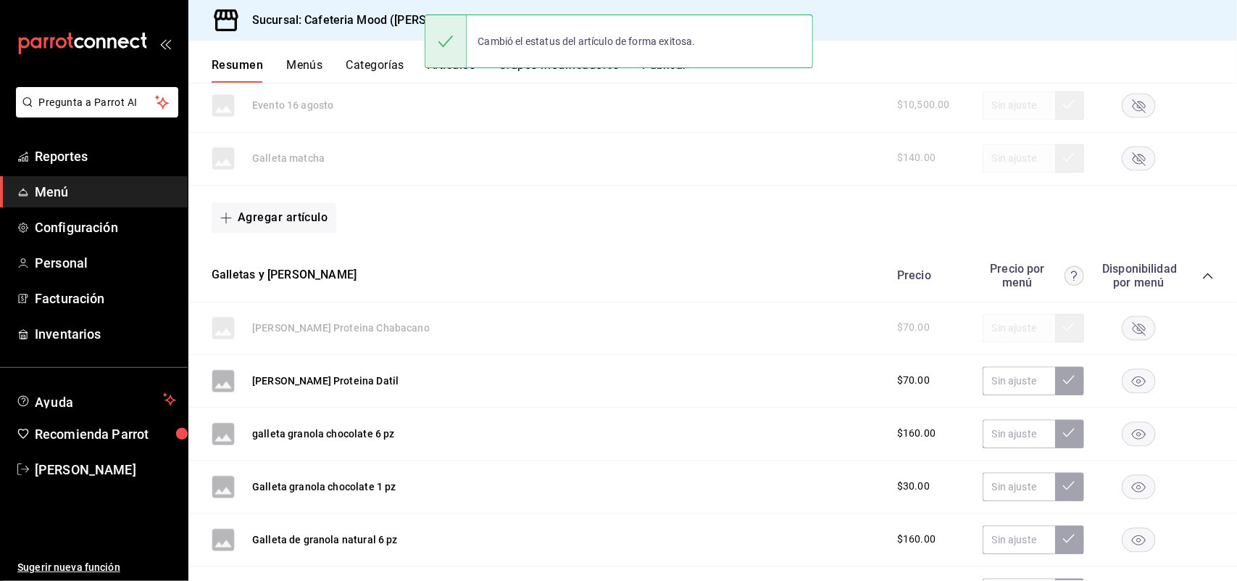
click at [1123, 393] on rect "button" at bounding box center [1139, 381] width 33 height 24
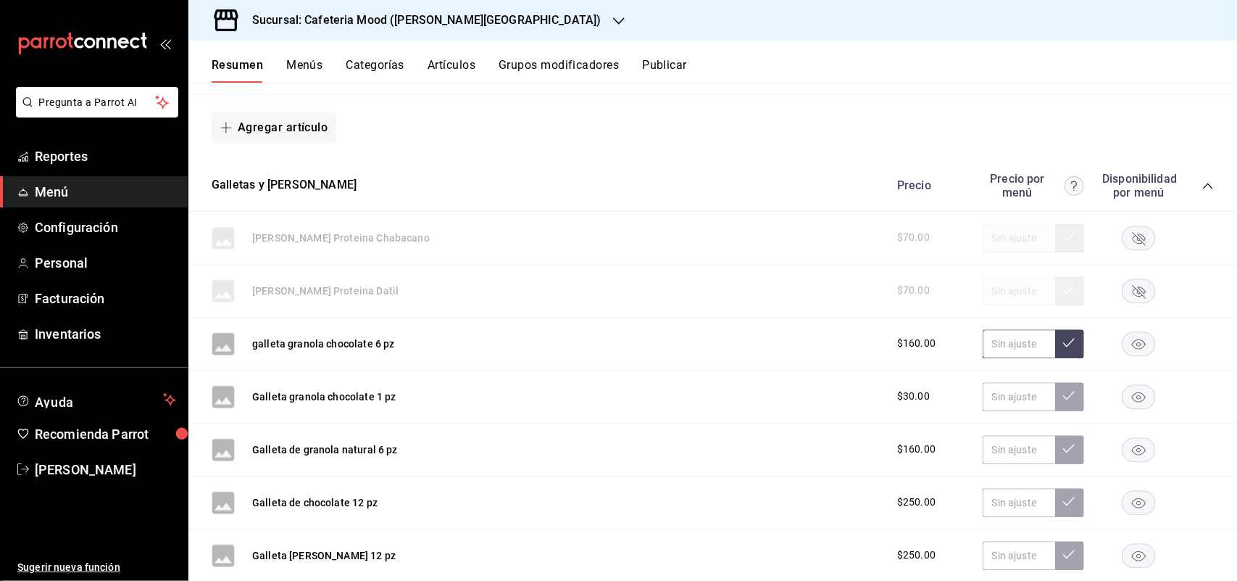
click at [983, 356] on input "text" at bounding box center [1019, 343] width 72 height 29
type input "$192.00"
click at [986, 404] on input "text" at bounding box center [1019, 396] width 72 height 29
click at [1000, 411] on input "text" at bounding box center [1019, 396] width 72 height 29
type input "$36.00"
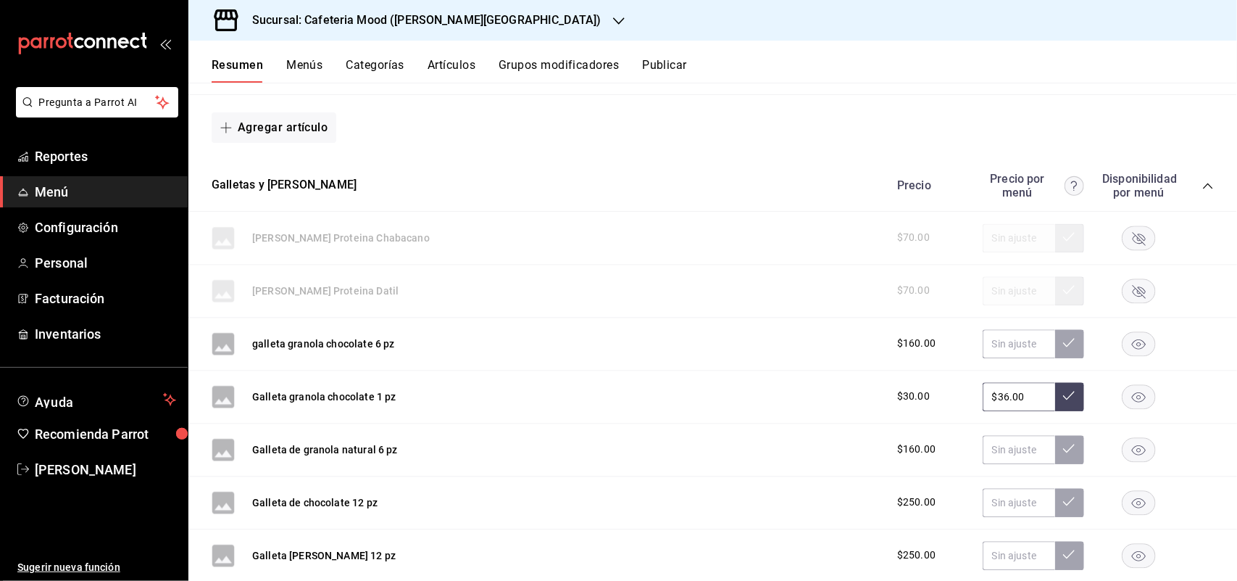
click at [1055, 399] on button at bounding box center [1069, 396] width 29 height 29
click at [1002, 354] on input "text" at bounding box center [1019, 343] width 72 height 29
type input "$192.00"
click at [1063, 348] on icon at bounding box center [1069, 342] width 12 height 12
click at [994, 464] on input "text" at bounding box center [1019, 449] width 72 height 29
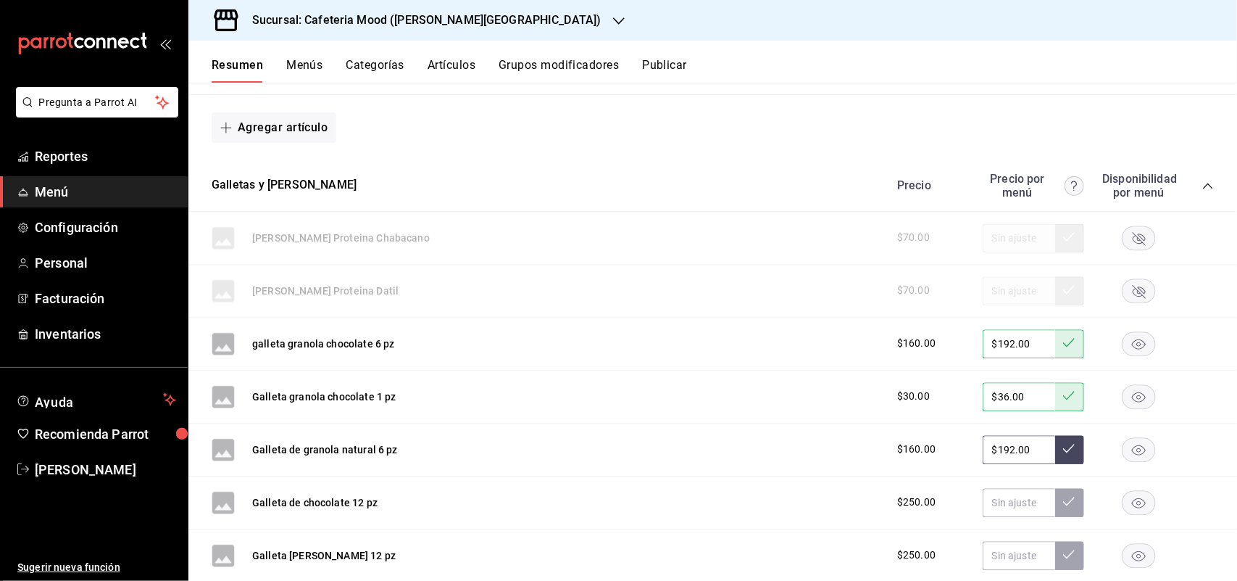
type input "$192.00"
click at [1063, 454] on button at bounding box center [1069, 449] width 29 height 29
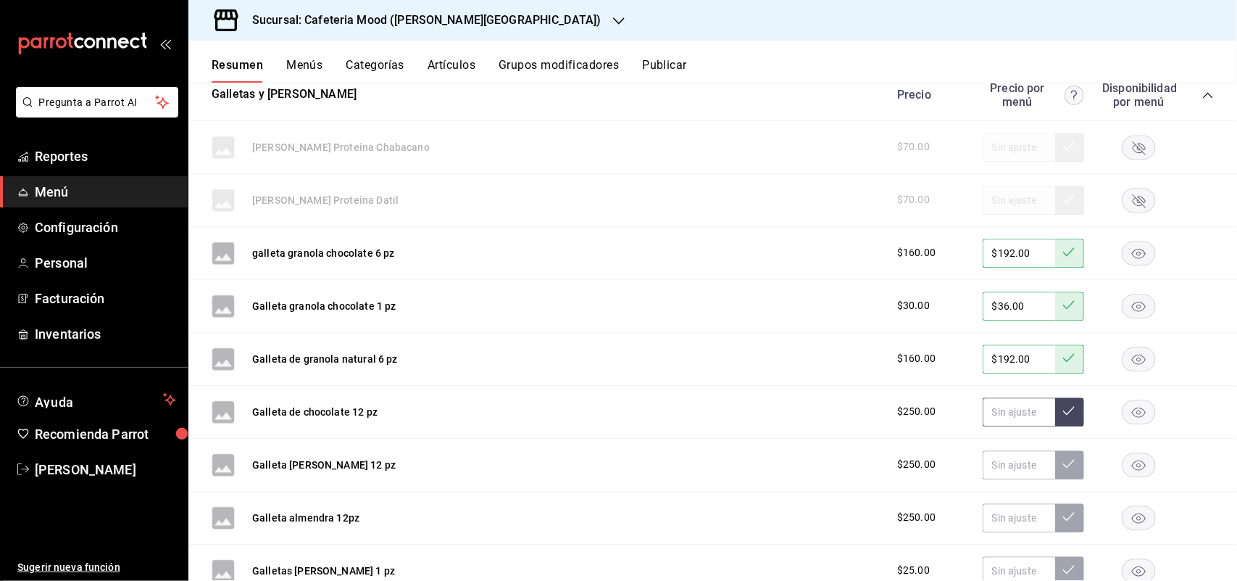
click at [983, 411] on input "text" at bounding box center [1019, 411] width 72 height 29
type input "$300.00"
click at [1055, 426] on button at bounding box center [1069, 411] width 29 height 29
click at [990, 475] on input "text" at bounding box center [1019, 464] width 72 height 29
type input "$300.00"
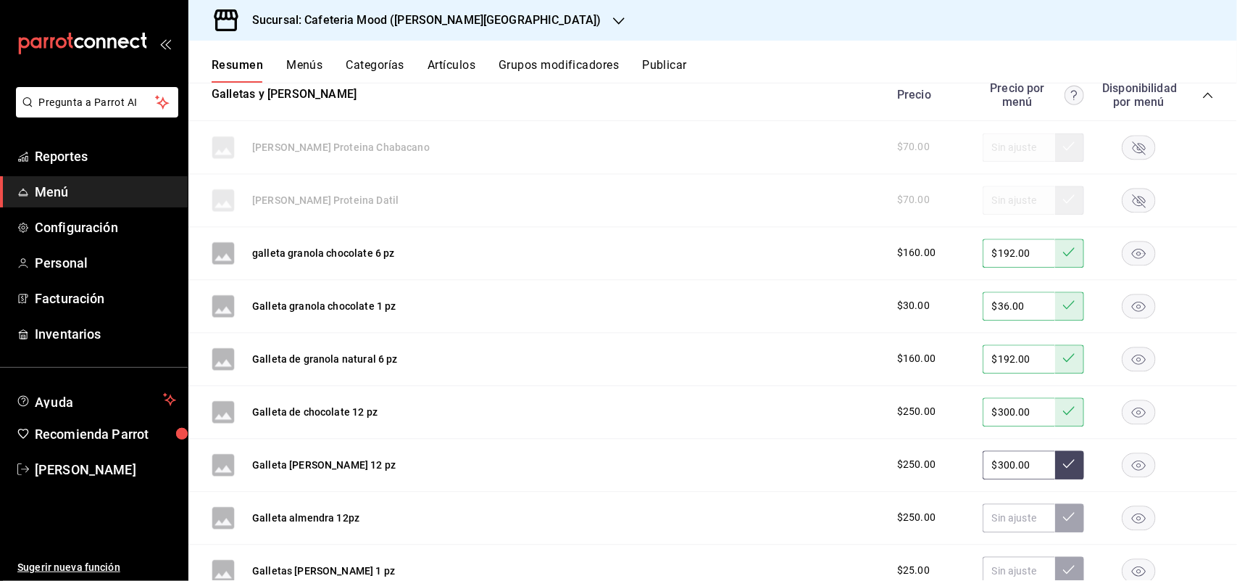
click at [1063, 479] on button at bounding box center [1069, 464] width 29 height 29
click at [1026, 532] on input "text" at bounding box center [1019, 517] width 72 height 29
type input "$2.00"
type input "$300.00"
click at [1056, 518] on button at bounding box center [1069, 517] width 29 height 29
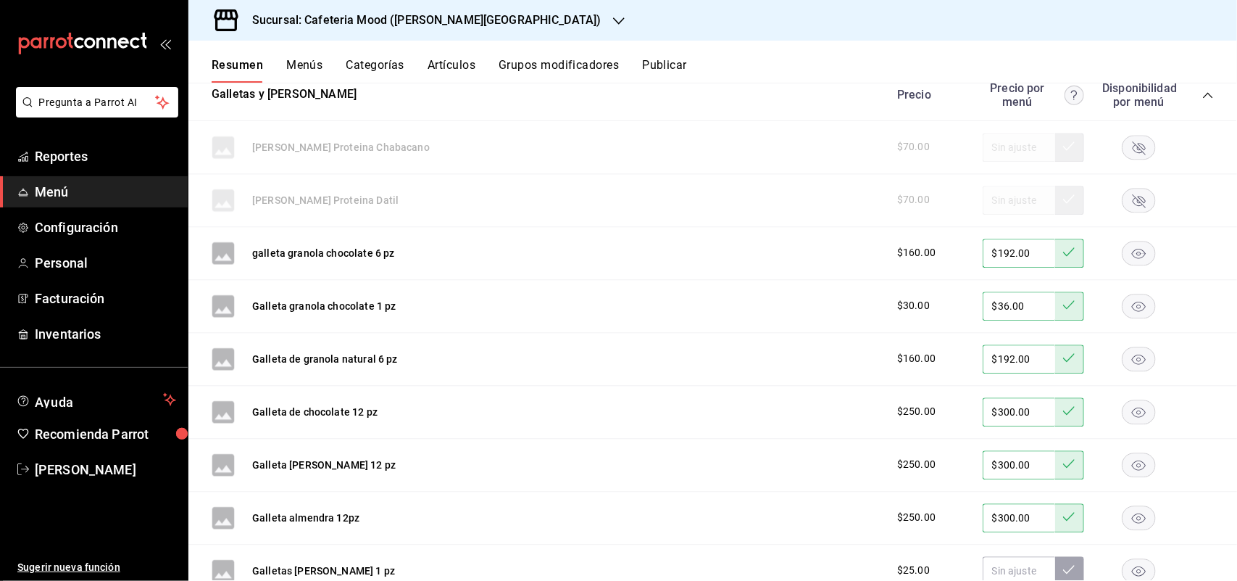
scroll to position [4035, 0]
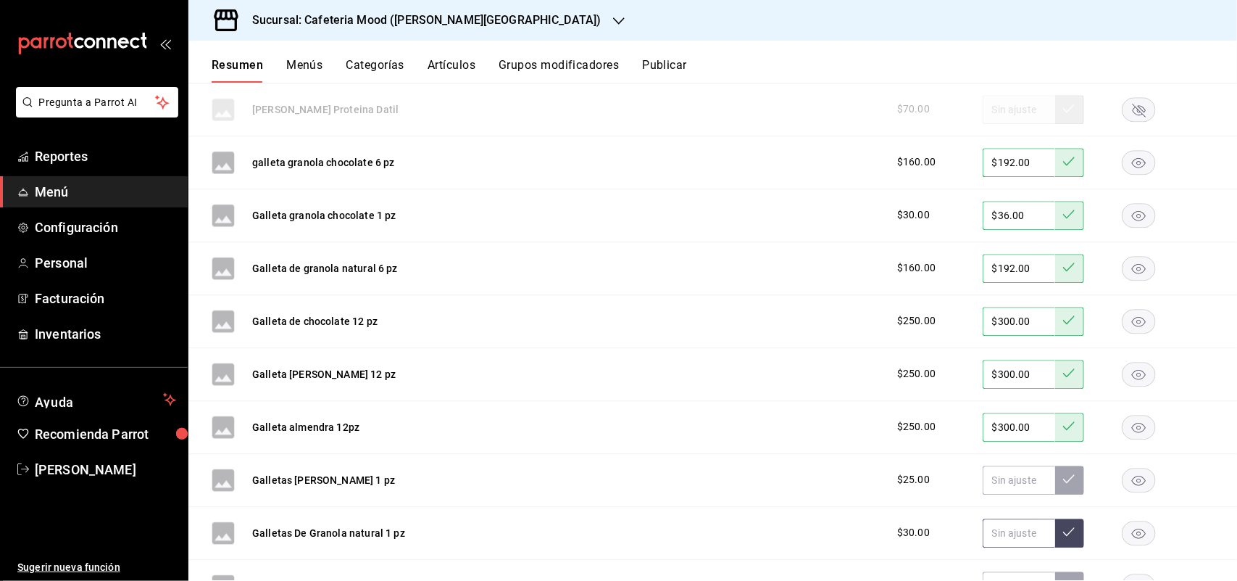
click at [1005, 539] on input "text" at bounding box center [1019, 532] width 72 height 29
type input "$36.00"
click at [1055, 541] on button at bounding box center [1069, 532] width 29 height 29
click at [1004, 484] on input "text" at bounding box center [1019, 479] width 72 height 29
type input "$4.00"
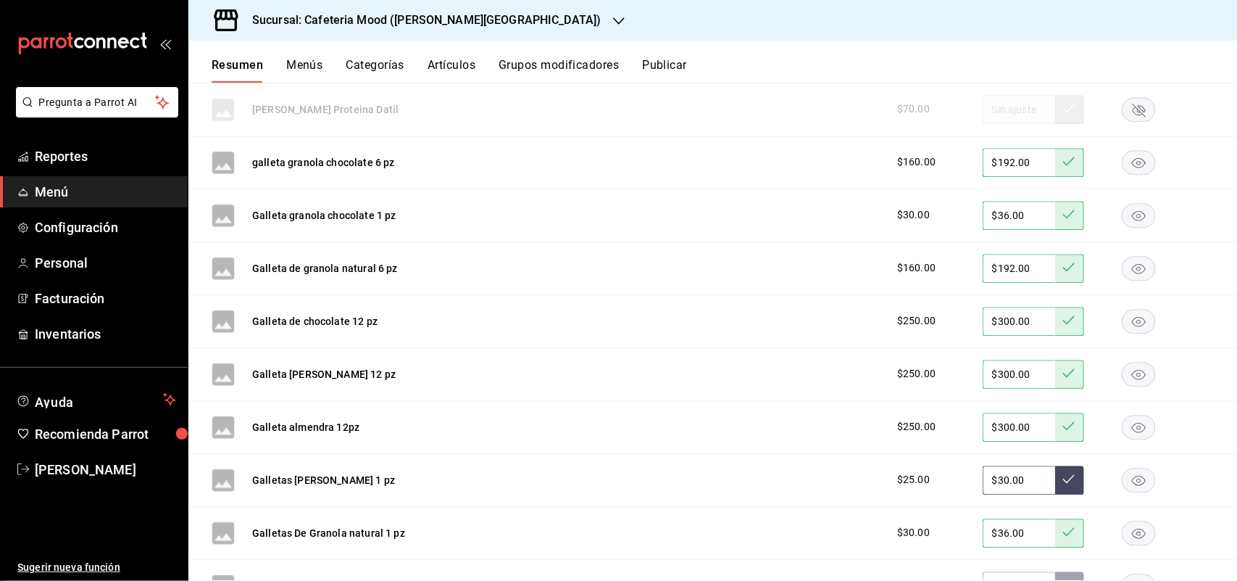
type input "$30.00"
click at [1069, 491] on button at bounding box center [1069, 479] width 29 height 29
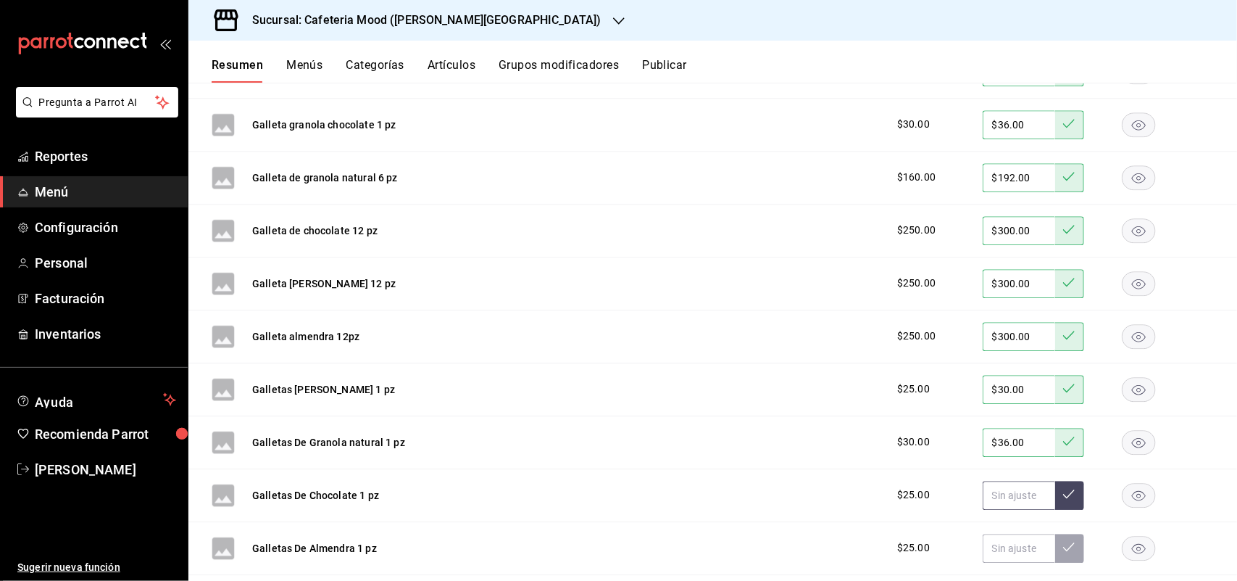
click at [1009, 506] on input "text" at bounding box center [1019, 495] width 72 height 29
type input "$2.00"
type input "$30.00"
click at [1055, 510] on button at bounding box center [1069, 495] width 29 height 29
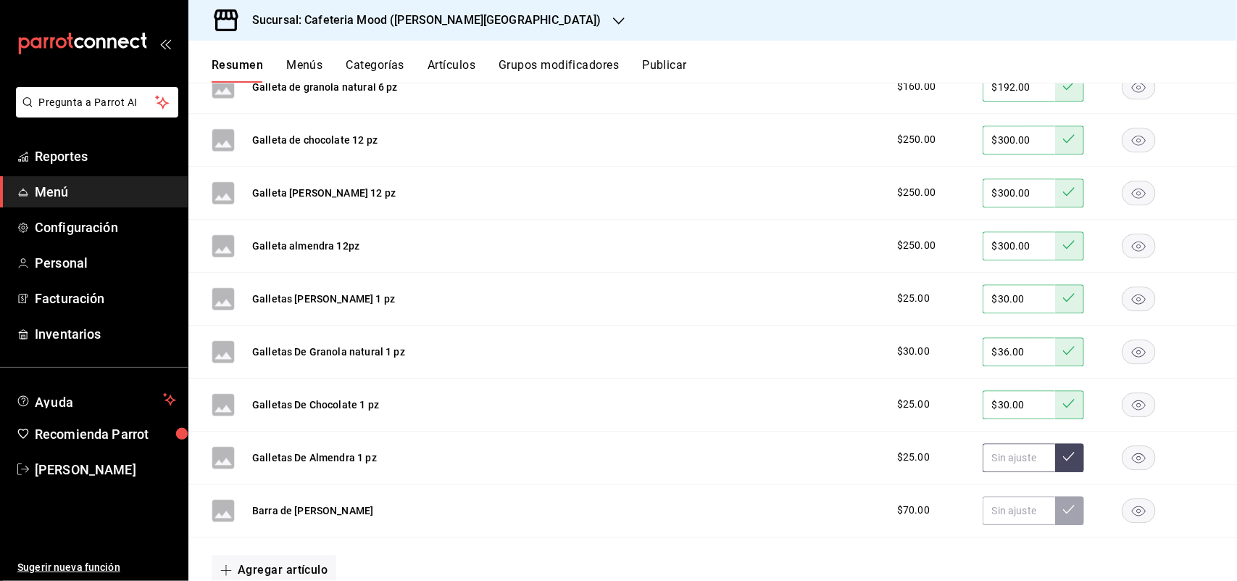
click at [1005, 454] on input "text" at bounding box center [1019, 457] width 72 height 29
type input "$30.00"
click at [1055, 465] on button at bounding box center [1069, 457] width 29 height 29
click at [1123, 519] on rect "button" at bounding box center [1139, 510] width 33 height 24
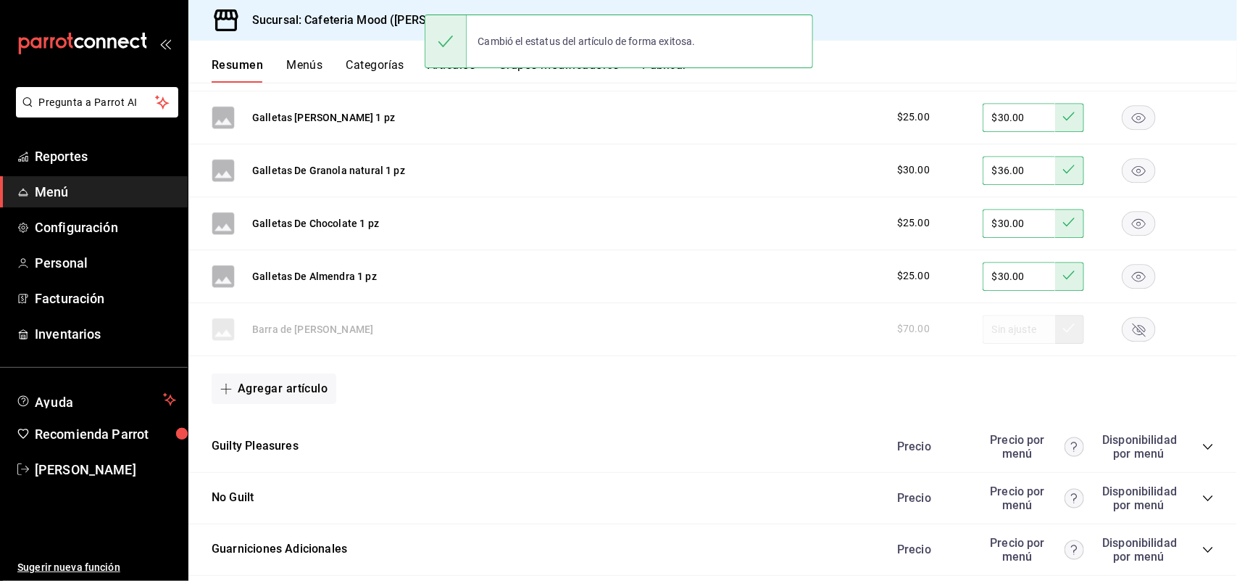
scroll to position [4488, 0]
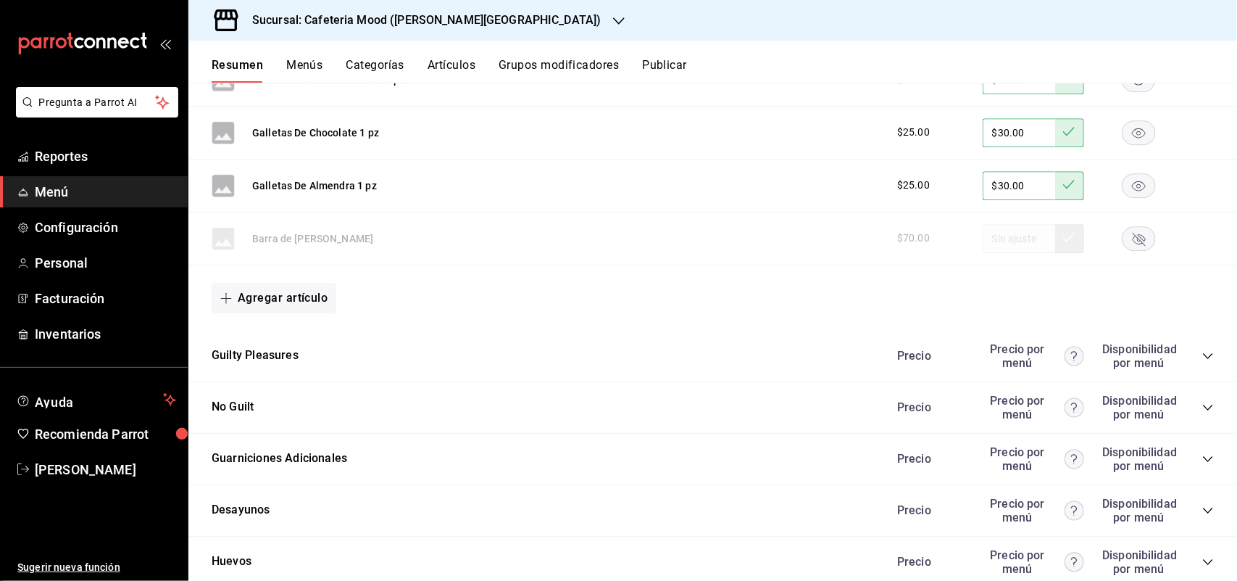
click at [1202, 362] on icon "collapse-category-row" at bounding box center [1208, 356] width 12 height 12
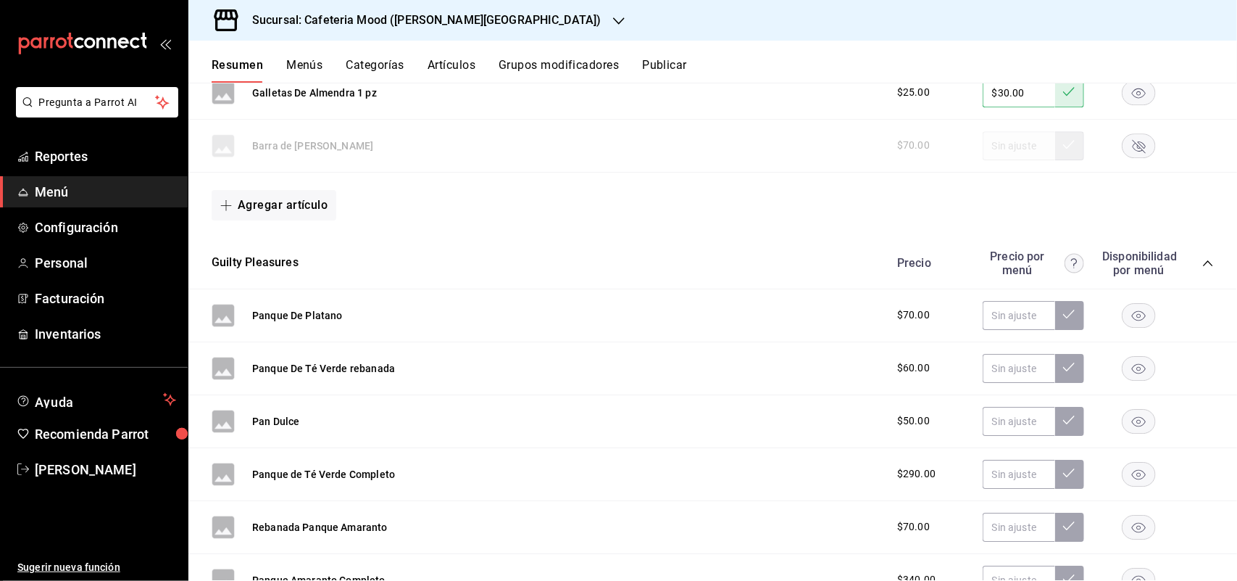
scroll to position [4623, 0]
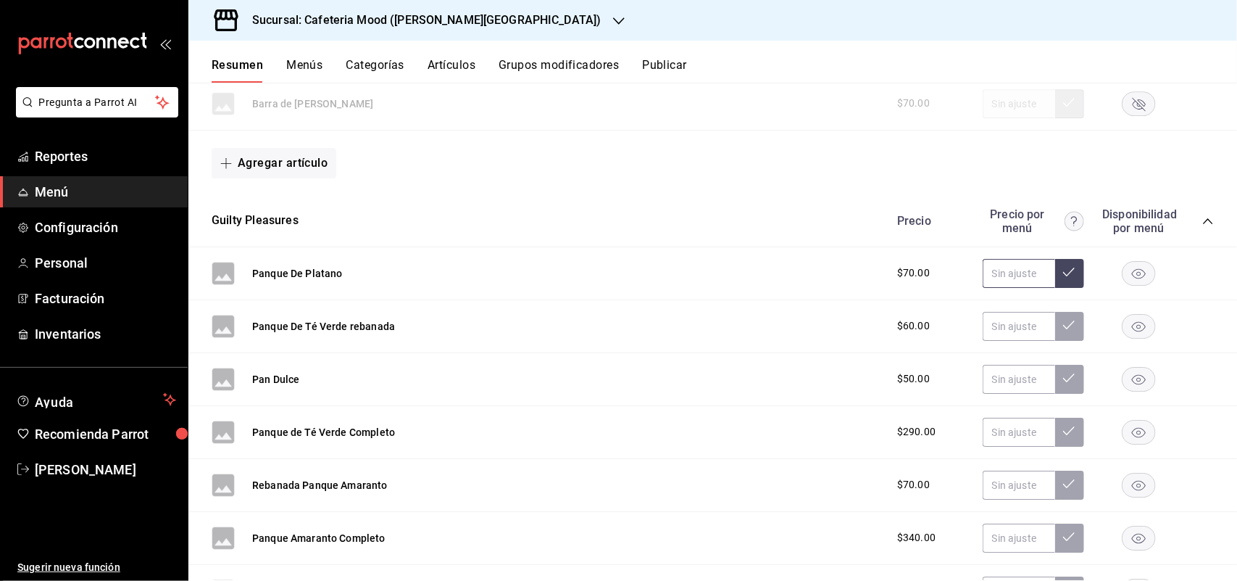
click at [994, 287] on input "text" at bounding box center [1019, 273] width 72 height 29
type input "$84.00"
click at [1063, 288] on button at bounding box center [1069, 273] width 29 height 29
click at [998, 341] on input "text" at bounding box center [1019, 326] width 72 height 29
type input "$72.00"
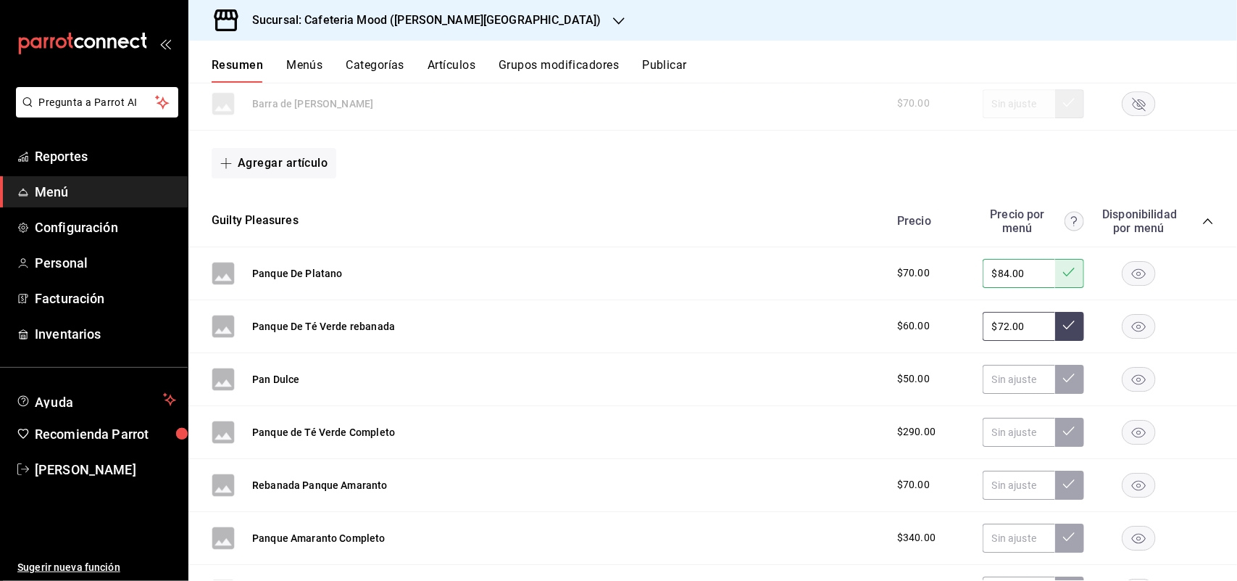
click at [1063, 331] on icon at bounding box center [1069, 325] width 12 height 12
click at [1123, 285] on rect "button" at bounding box center [1139, 273] width 33 height 24
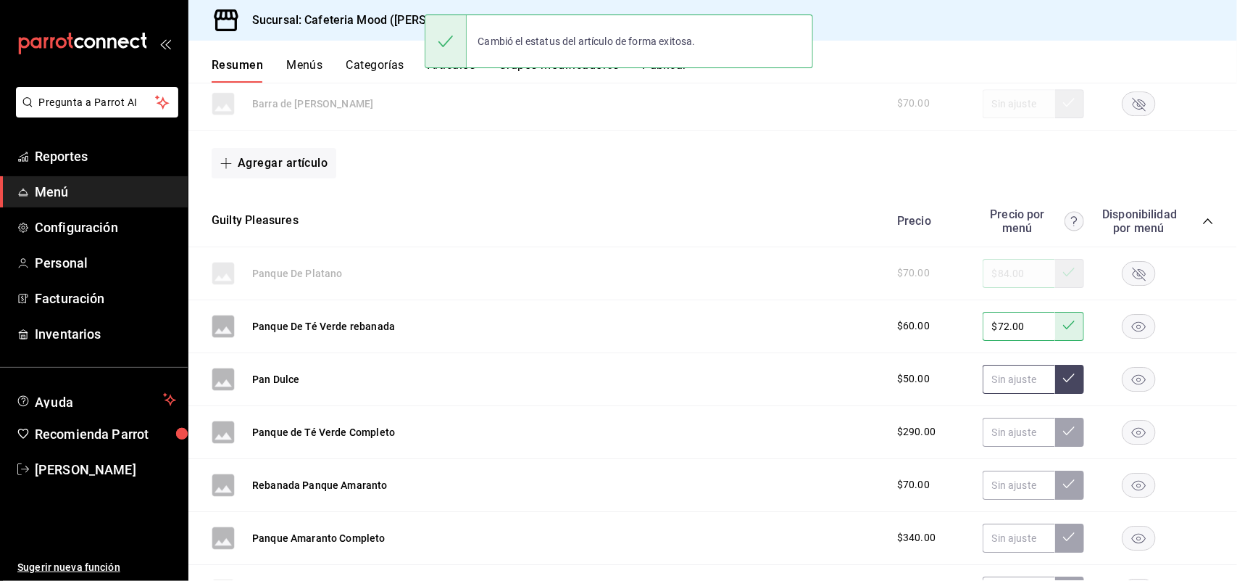
click at [1028, 394] on input "text" at bounding box center [1019, 379] width 72 height 29
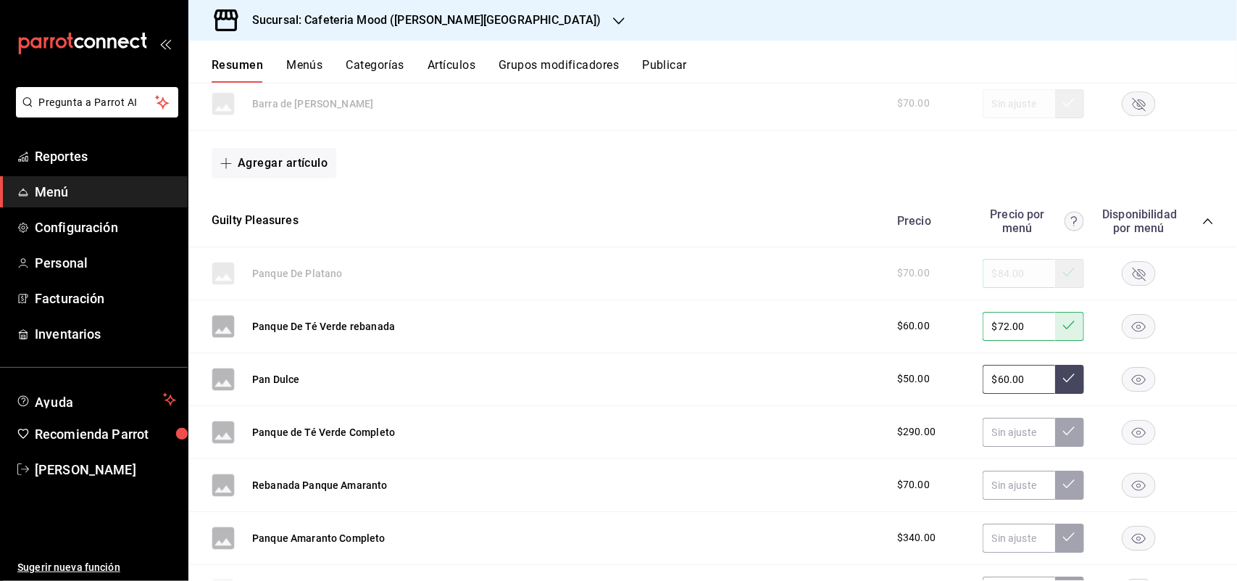
type input "$60.00"
click at [1063, 383] on icon at bounding box center [1069, 378] width 12 height 12
click at [995, 435] on input "text" at bounding box center [1019, 431] width 72 height 29
type input "$356.00"
click at [1067, 444] on button at bounding box center [1069, 431] width 29 height 29
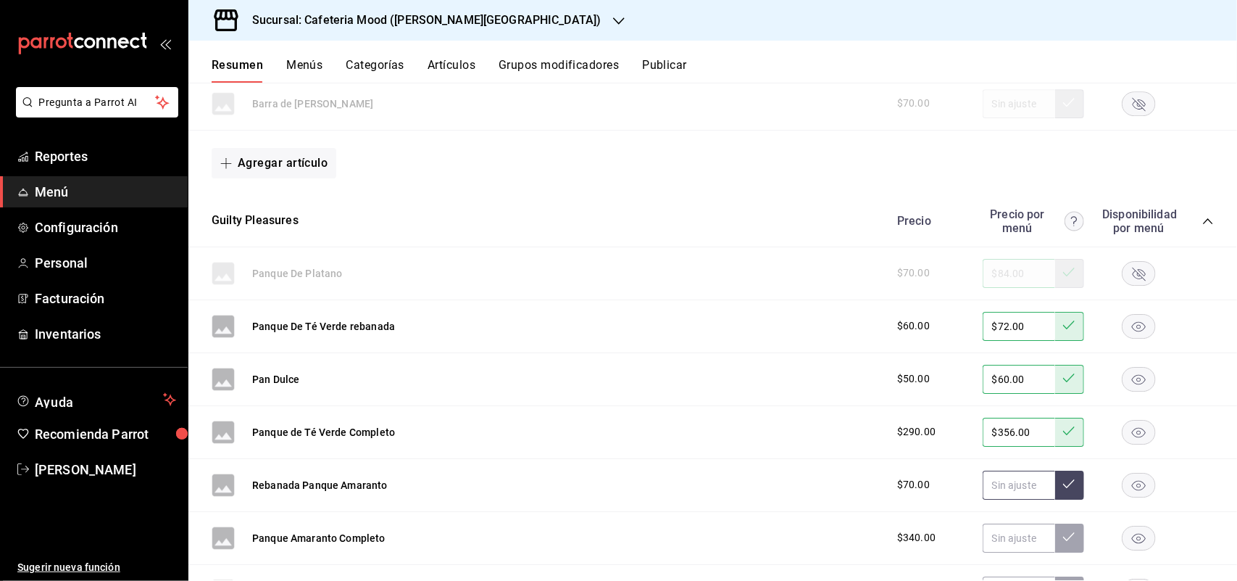
click at [1006, 499] on input "text" at bounding box center [1019, 484] width 72 height 29
type input "$84.00"
click at [1063, 499] on button at bounding box center [1069, 484] width 29 height 29
drag, startPoint x: 986, startPoint y: 535, endPoint x: 995, endPoint y: 538, distance: 9.9
click at [989, 536] on div "Panque Amaranto Completo $340.00" at bounding box center [712, 538] width 1049 height 53
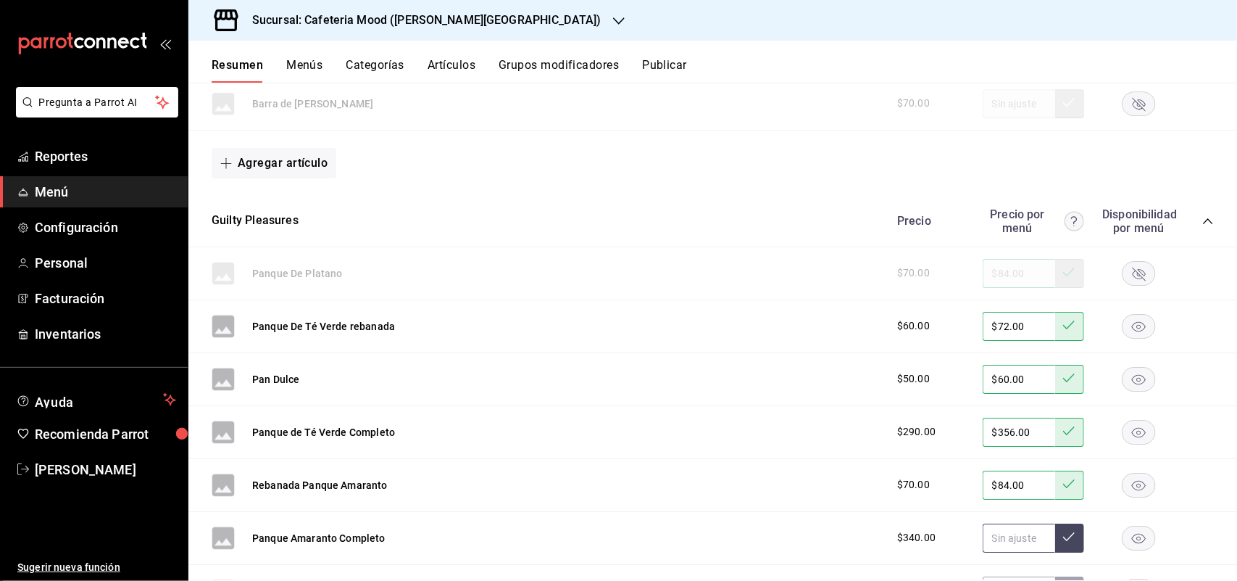
click at [995, 538] on input "text" at bounding box center [1019, 537] width 72 height 29
type input "$408.00"
click at [1063, 542] on icon at bounding box center [1069, 537] width 12 height 12
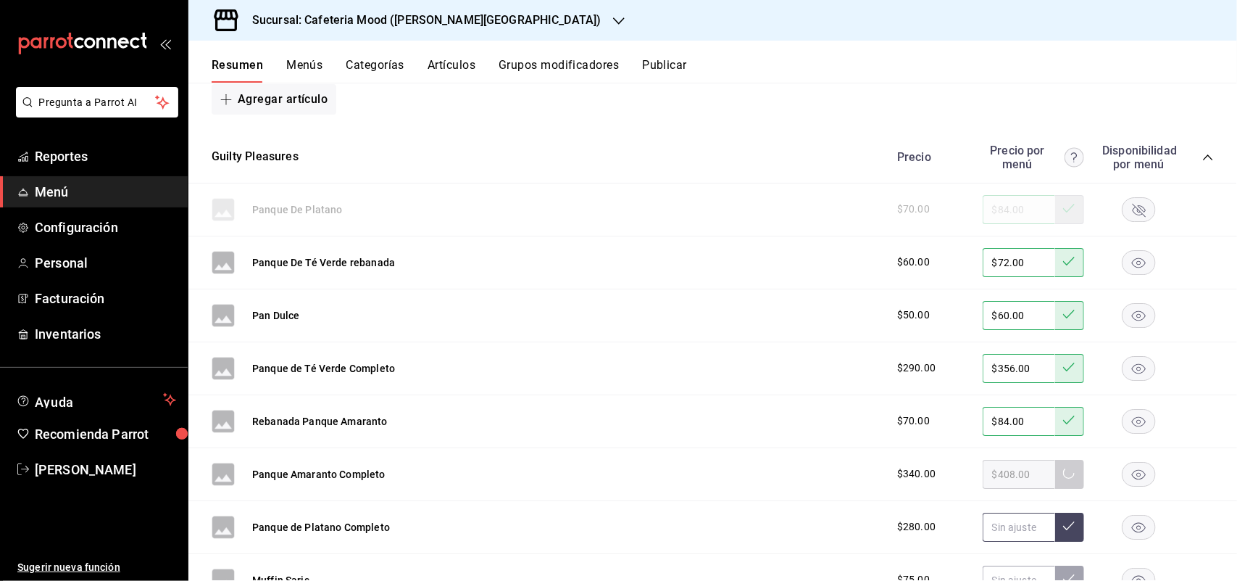
scroll to position [4713, 0]
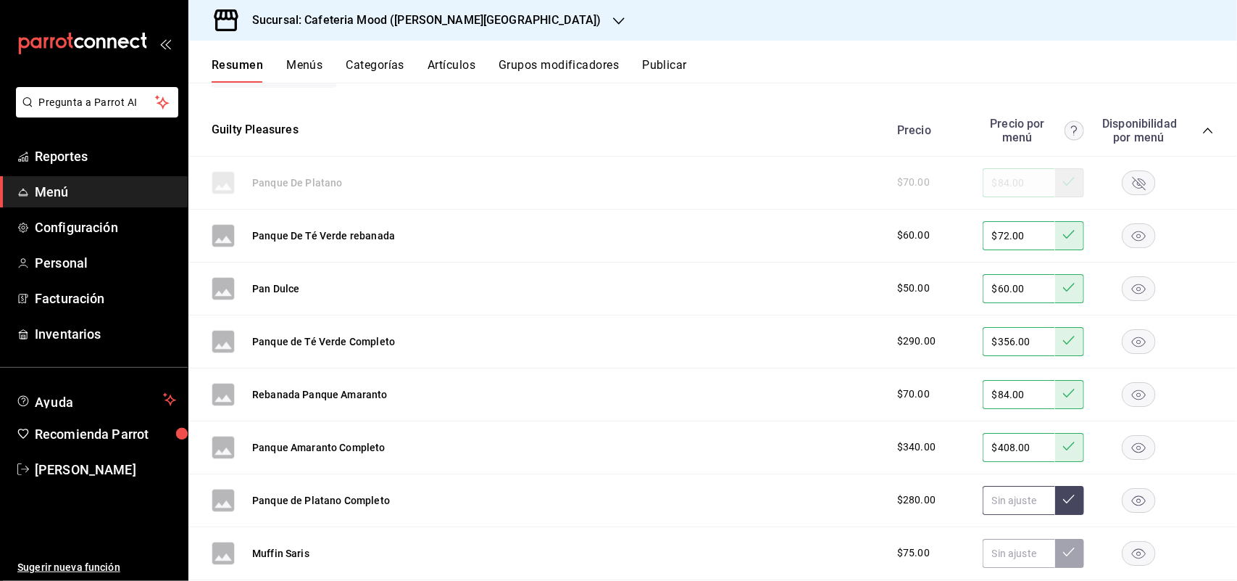
click at [984, 502] on input "text" at bounding box center [1019, 500] width 72 height 29
type input "$336.00"
click at [1063, 504] on icon at bounding box center [1069, 499] width 12 height 12
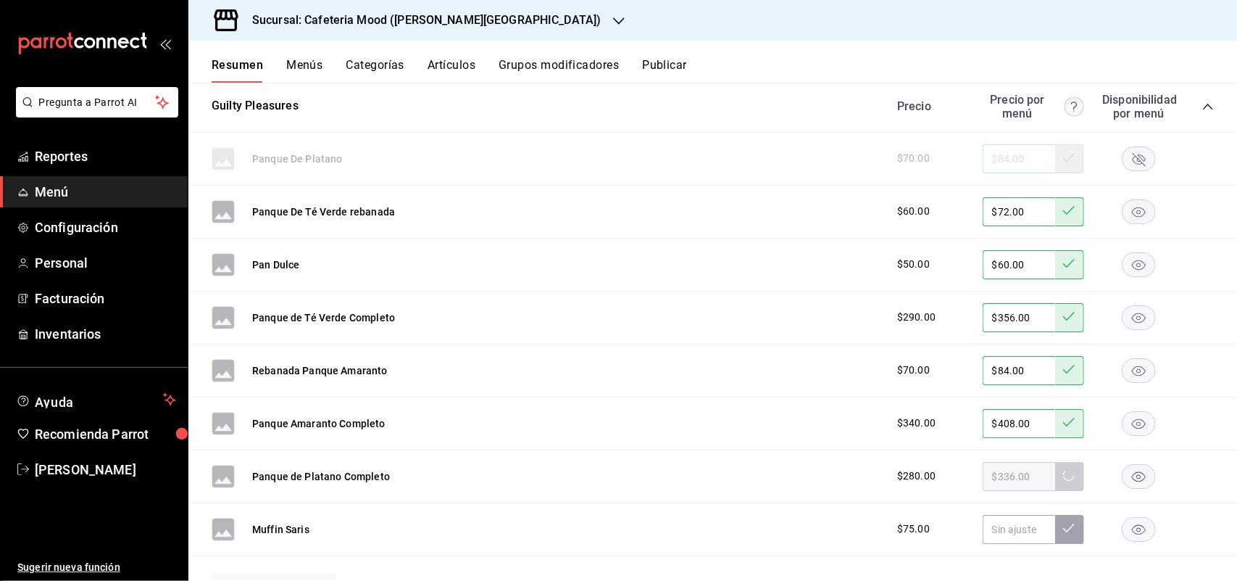
scroll to position [4804, 0]
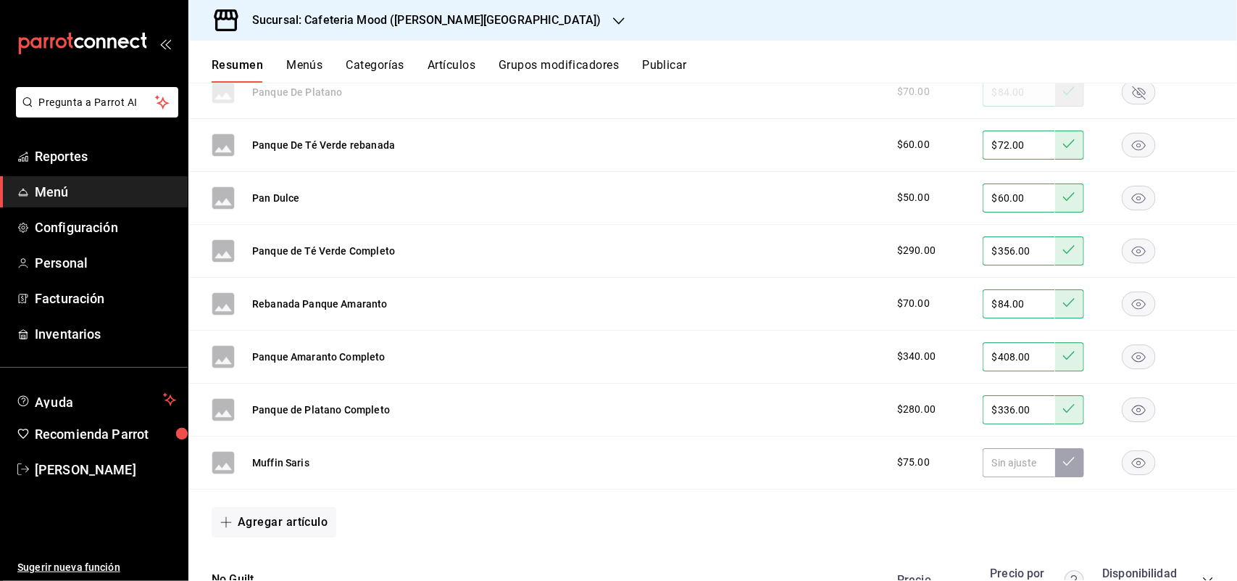
click at [1123, 473] on rect "button" at bounding box center [1139, 462] width 33 height 24
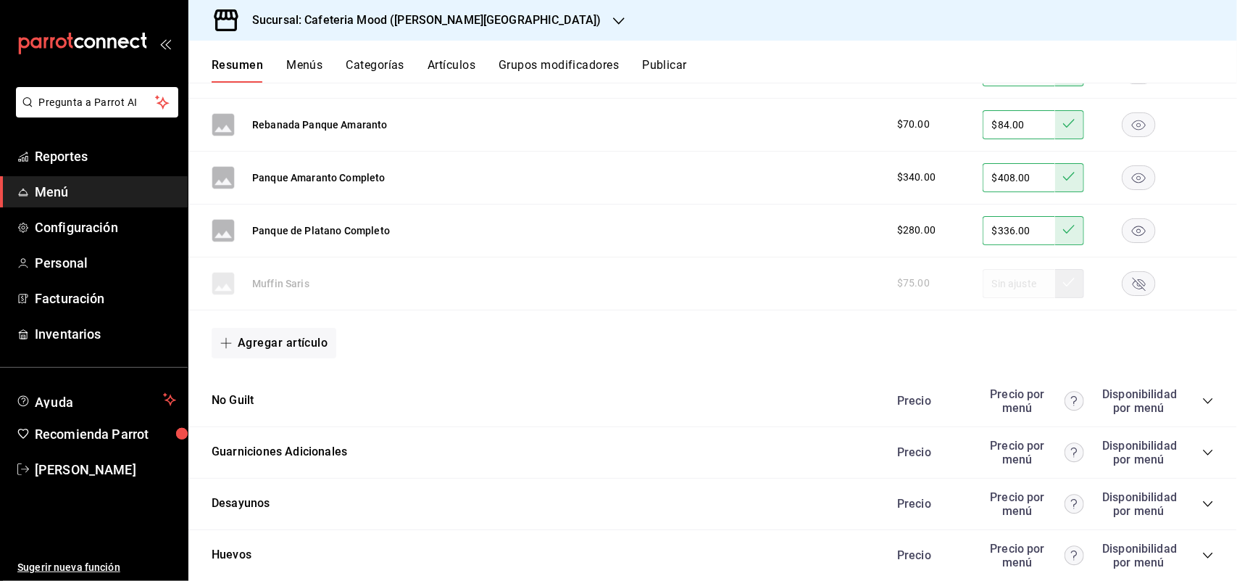
scroll to position [4985, 0]
click at [1202, 404] on icon "collapse-category-row" at bounding box center [1208, 399] width 12 height 12
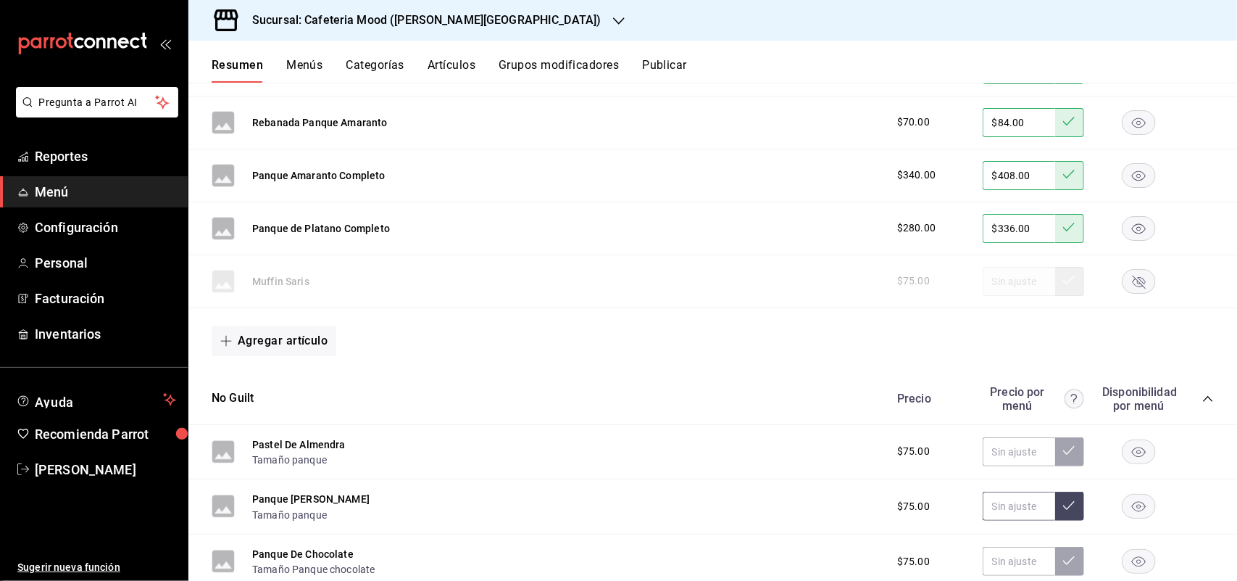
scroll to position [5076, 0]
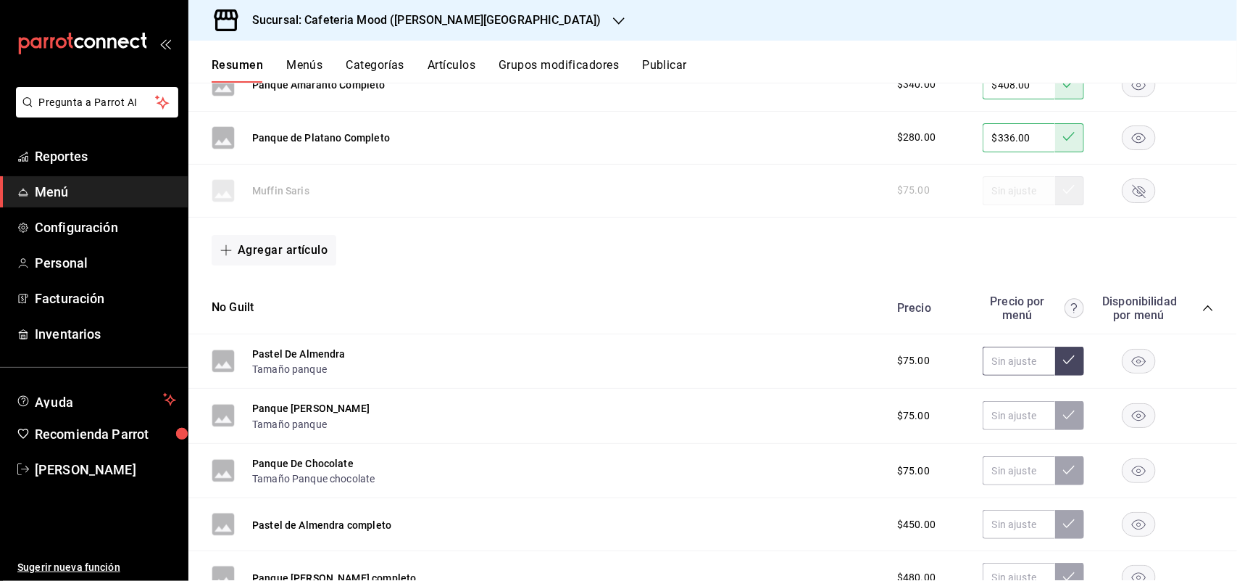
click at [1023, 370] on input "text" at bounding box center [1019, 360] width 72 height 29
type input "$90.00"
click at [1062, 375] on button at bounding box center [1069, 360] width 29 height 29
click at [983, 430] on input "text" at bounding box center [1019, 415] width 72 height 29
type input "$90.00"
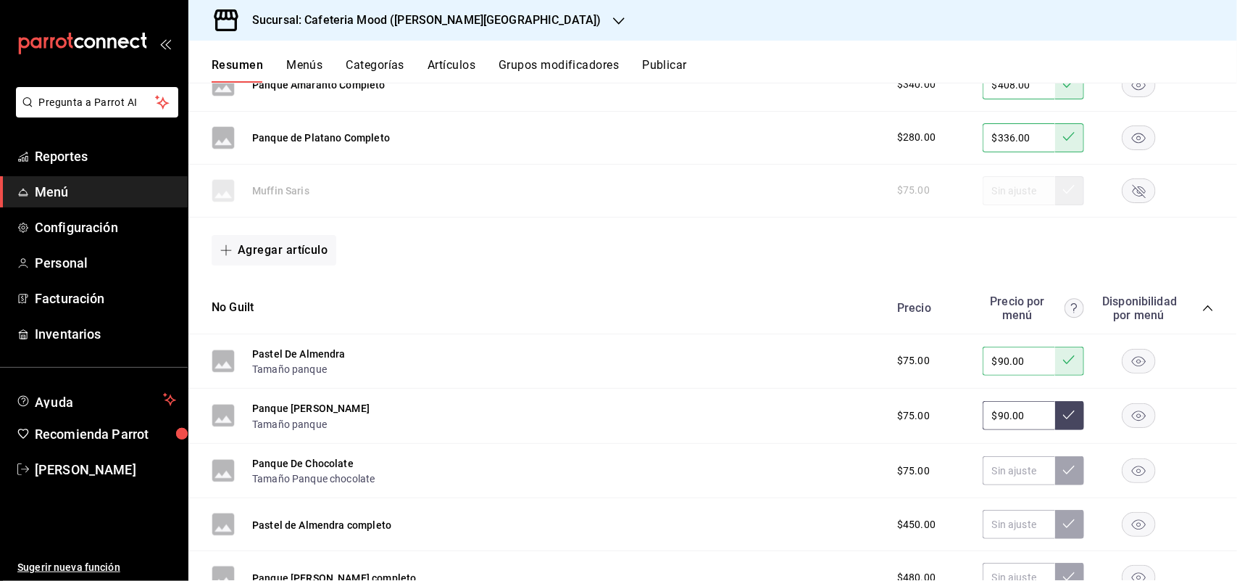
click at [1055, 428] on button at bounding box center [1069, 415] width 29 height 29
click at [998, 479] on input "text" at bounding box center [1019, 470] width 72 height 29
type input "$90.00"
click at [1062, 483] on button at bounding box center [1069, 470] width 29 height 29
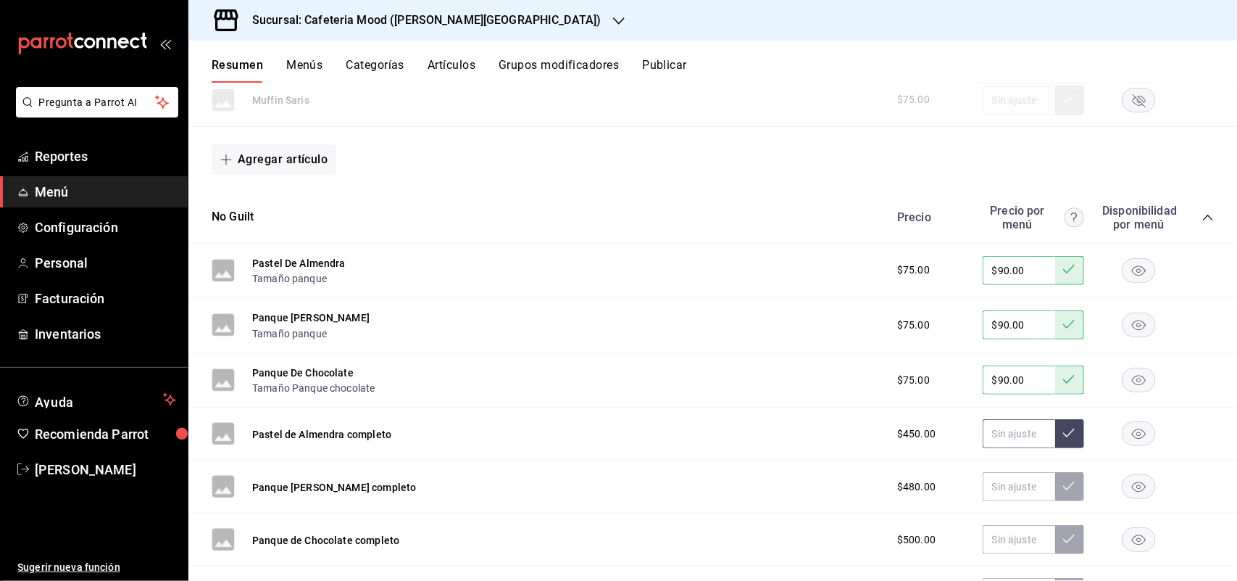
click at [983, 442] on input "text" at bounding box center [1019, 433] width 72 height 29
type input "$540.00"
click at [1056, 448] on button at bounding box center [1069, 433] width 29 height 29
click at [994, 493] on input "text" at bounding box center [1019, 486] width 72 height 29
type input "$576.00"
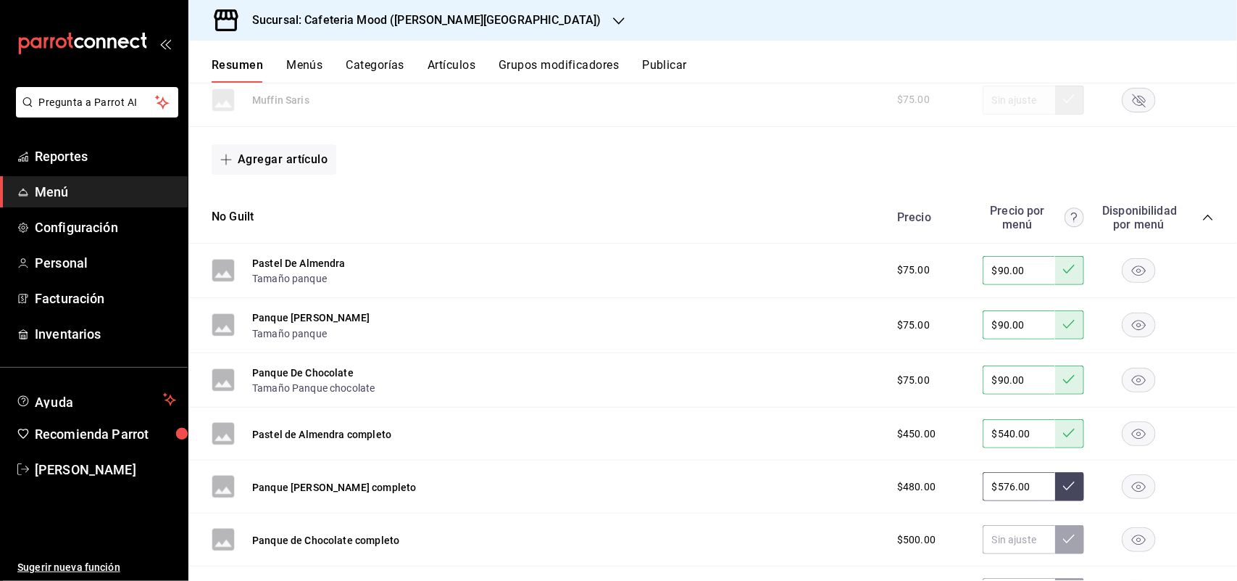
click at [1063, 491] on icon at bounding box center [1069, 486] width 12 height 12
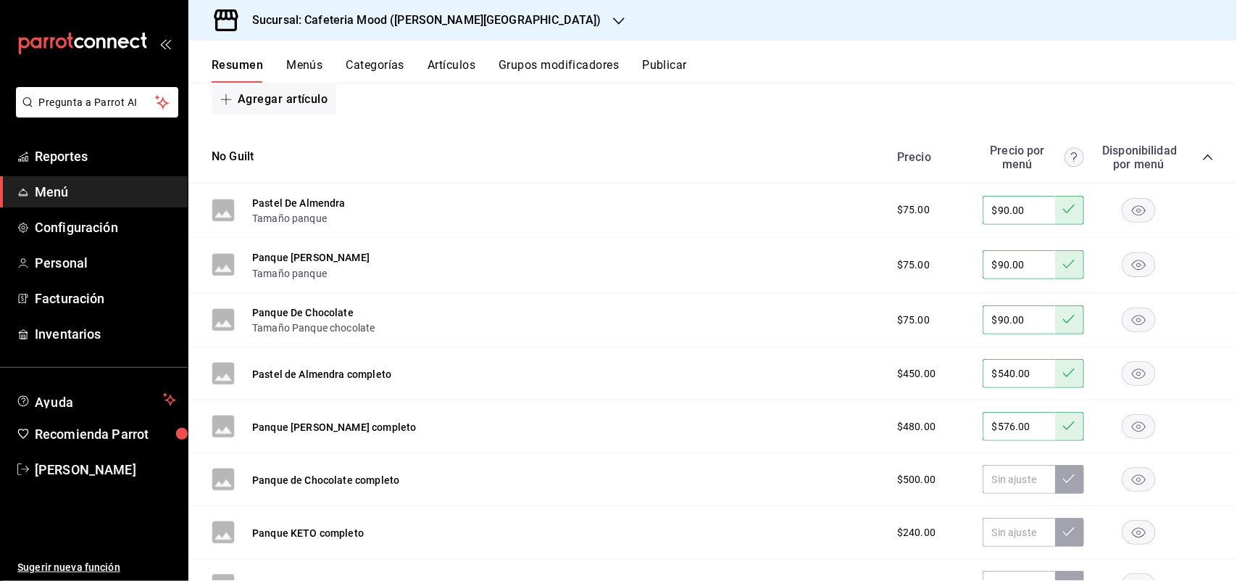
scroll to position [5257, 0]
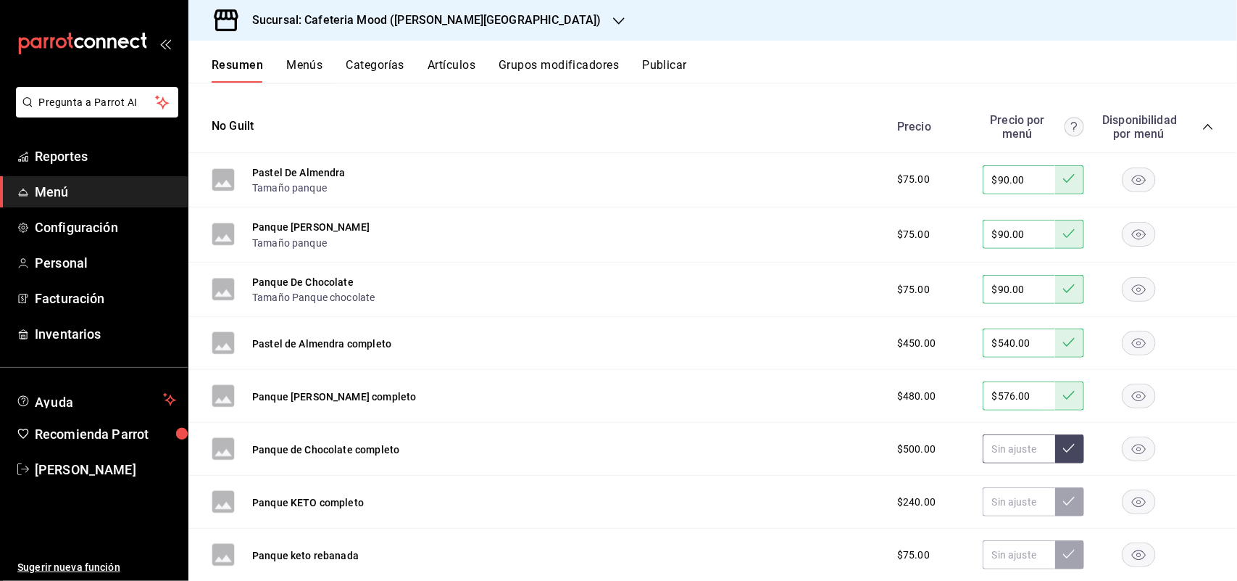
click at [983, 455] on input "text" at bounding box center [1019, 448] width 72 height 29
type input "$600.00"
click at [1062, 463] on button at bounding box center [1069, 448] width 29 height 29
click at [983, 515] on input "text" at bounding box center [1019, 501] width 72 height 29
type input "$288.00"
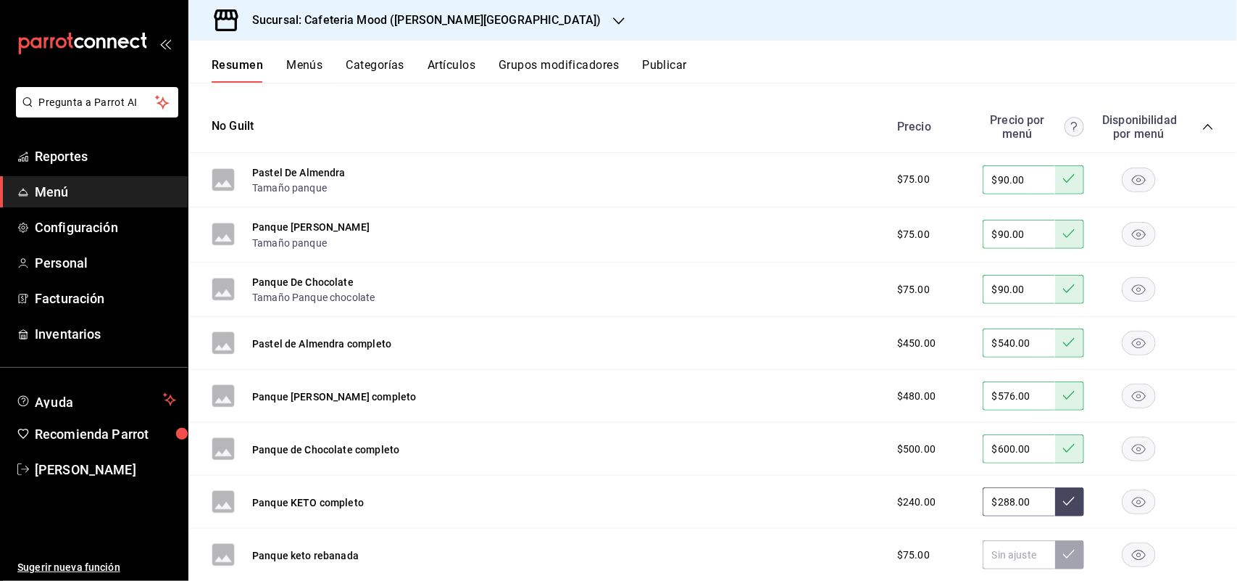
click at [1055, 504] on button at bounding box center [1069, 501] width 29 height 29
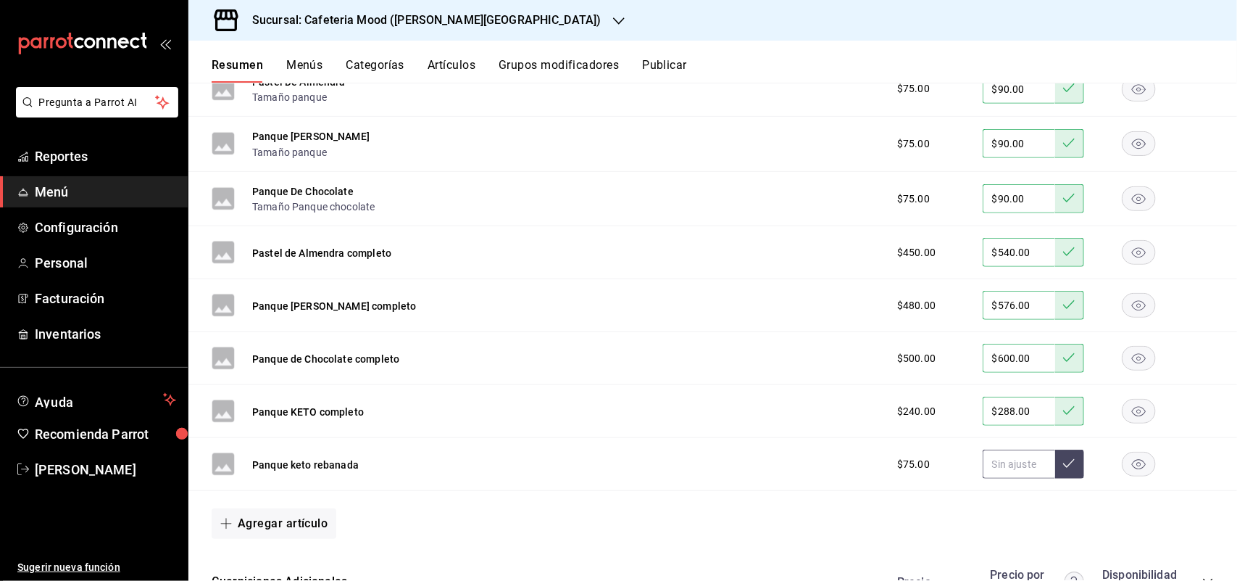
click at [1000, 466] on input "text" at bounding box center [1019, 463] width 72 height 29
type input "$90.00"
click at [1063, 469] on icon at bounding box center [1069, 463] width 12 height 12
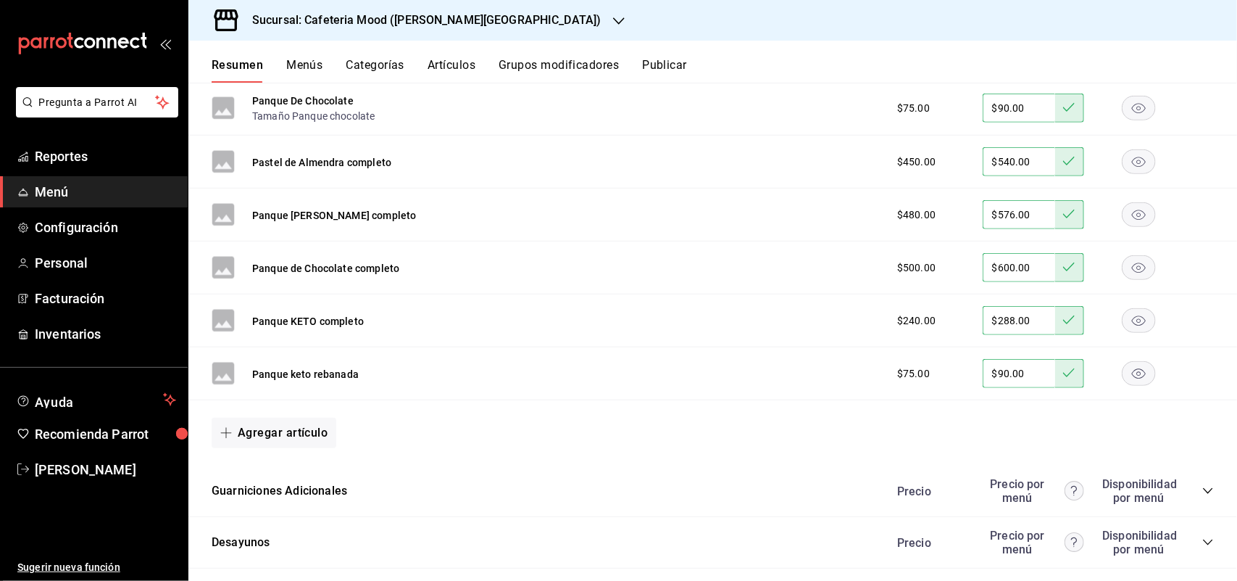
scroll to position [5529, 0]
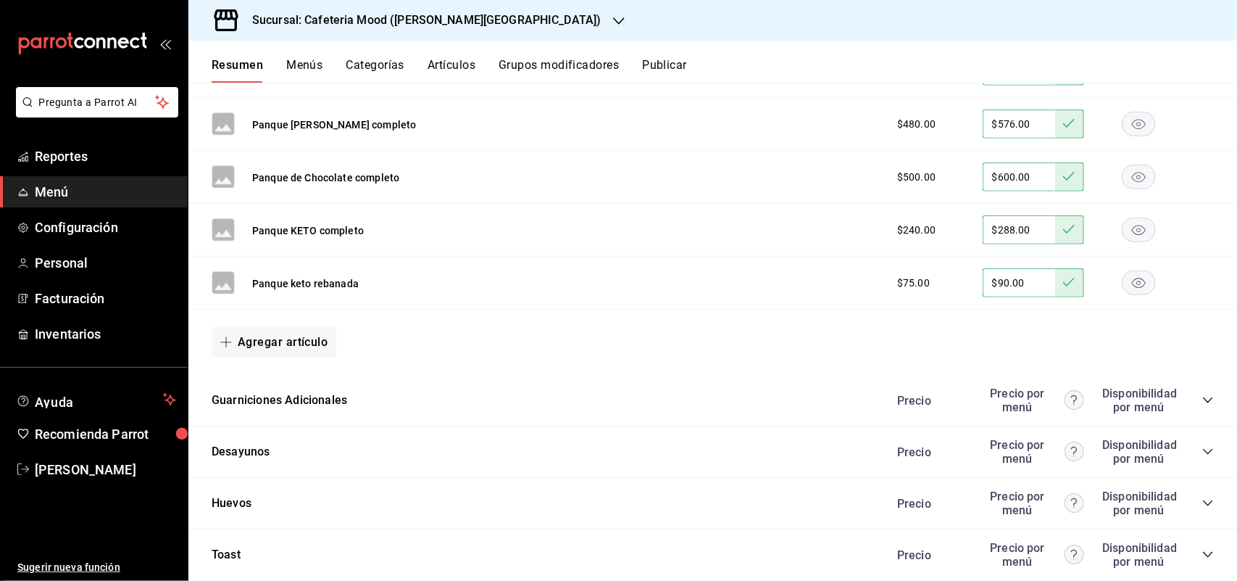
click at [1202, 406] on icon "collapse-category-row" at bounding box center [1208, 400] width 12 height 12
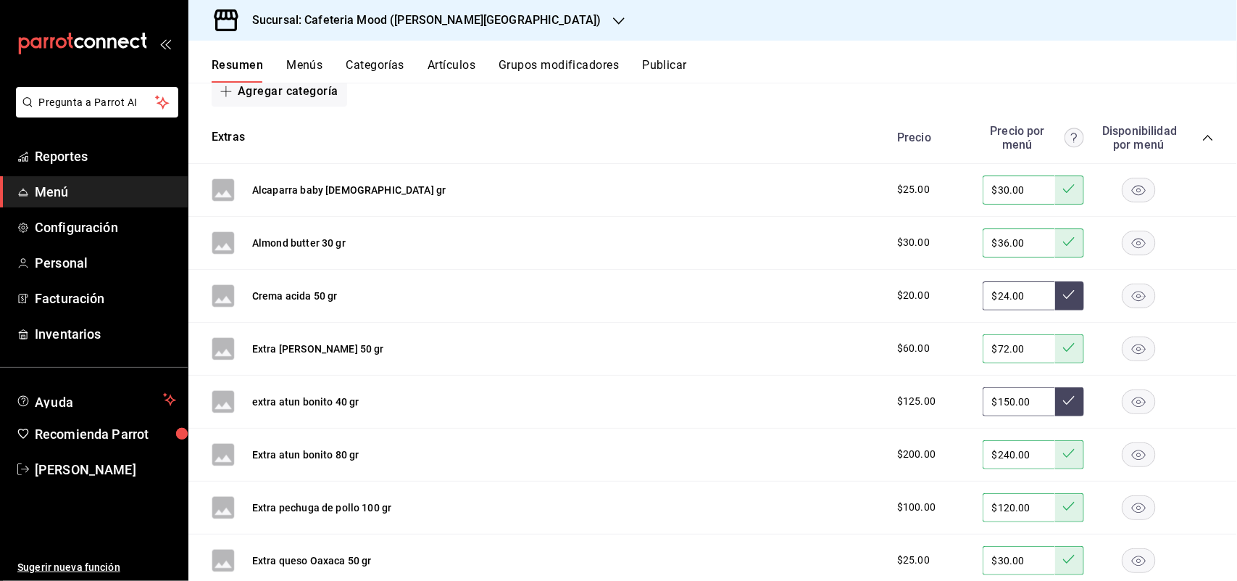
scroll to position [0, 0]
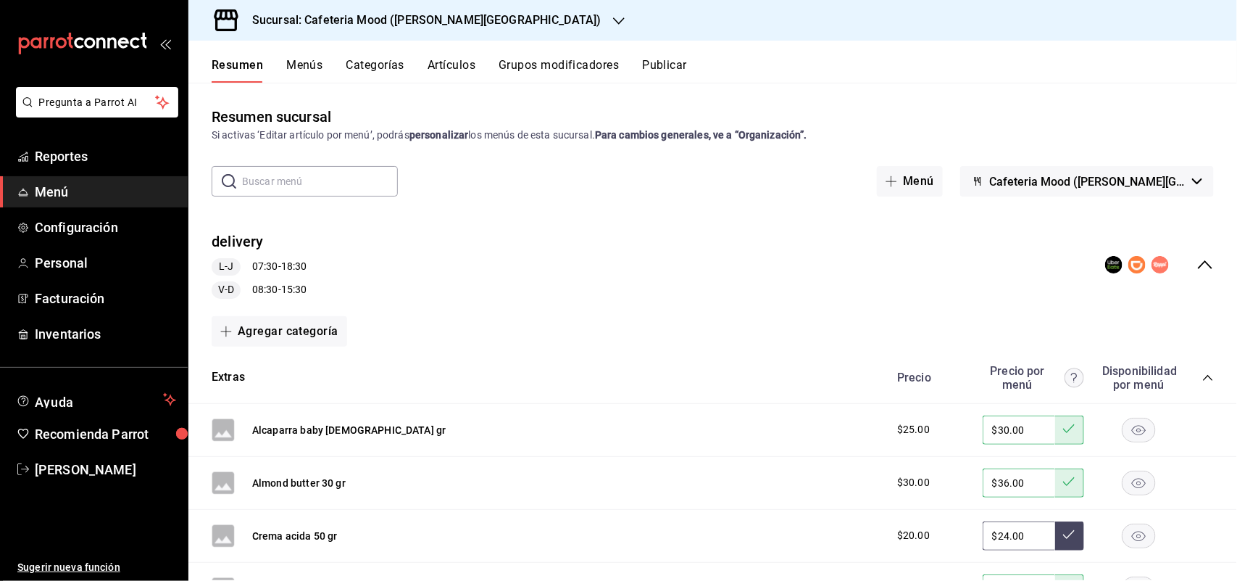
click at [676, 63] on button "Publicar" at bounding box center [664, 70] width 45 height 25
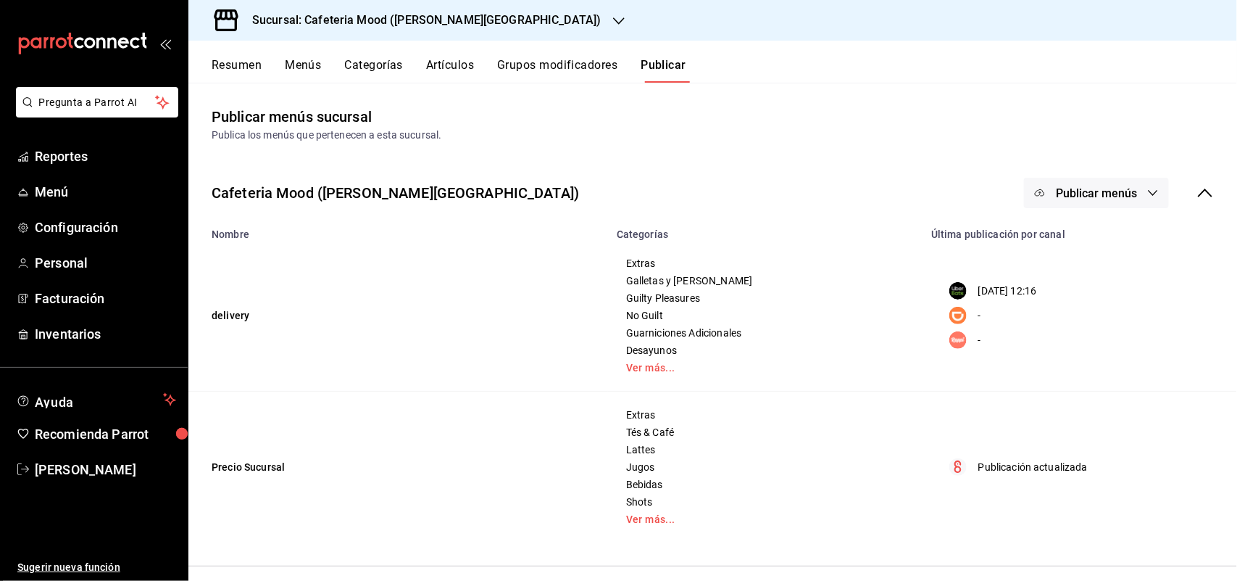
click at [1100, 199] on span "Publicar menús" at bounding box center [1096, 193] width 81 height 14
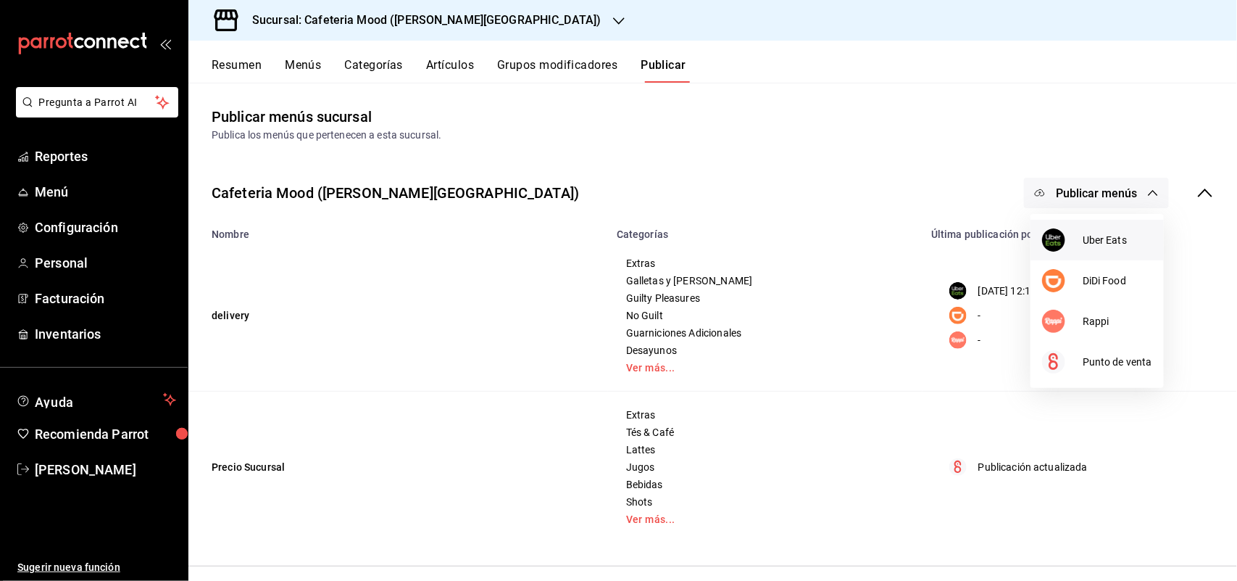
click at [1081, 244] on div at bounding box center [1062, 239] width 41 height 23
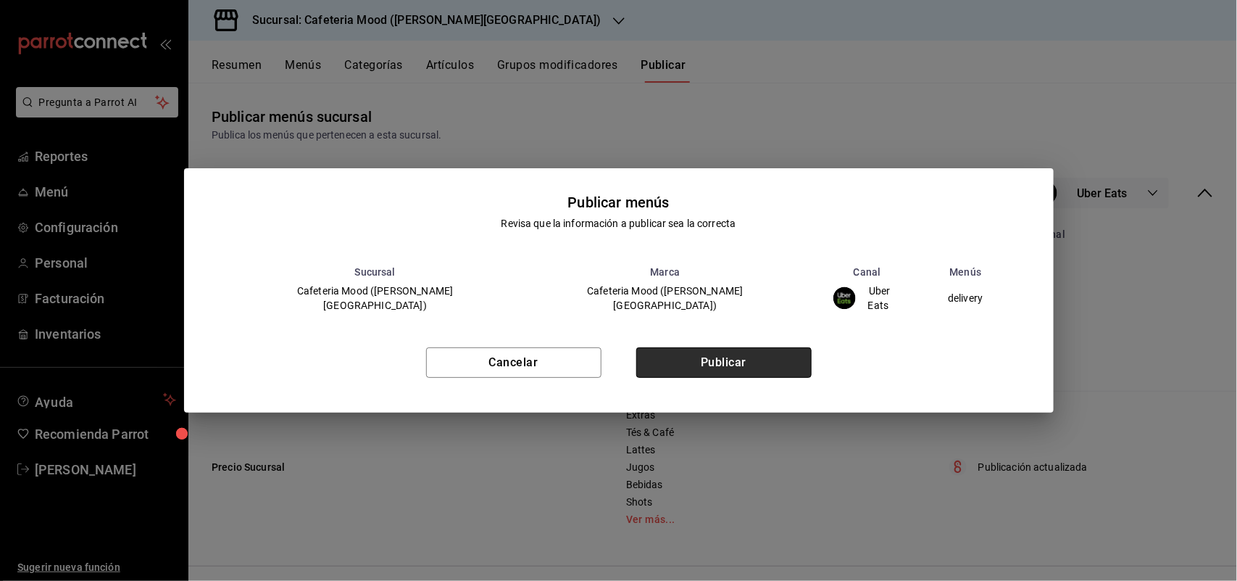
click at [779, 349] on button "Publicar" at bounding box center [723, 362] width 175 height 30
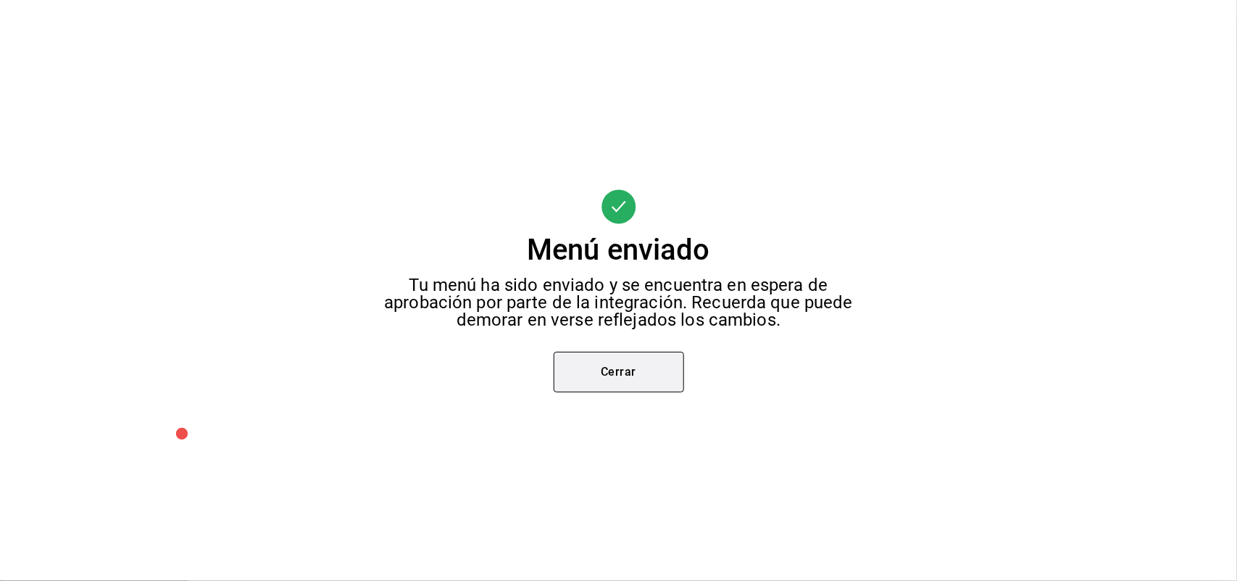
click at [560, 352] on button "Cerrar" at bounding box center [619, 372] width 130 height 41
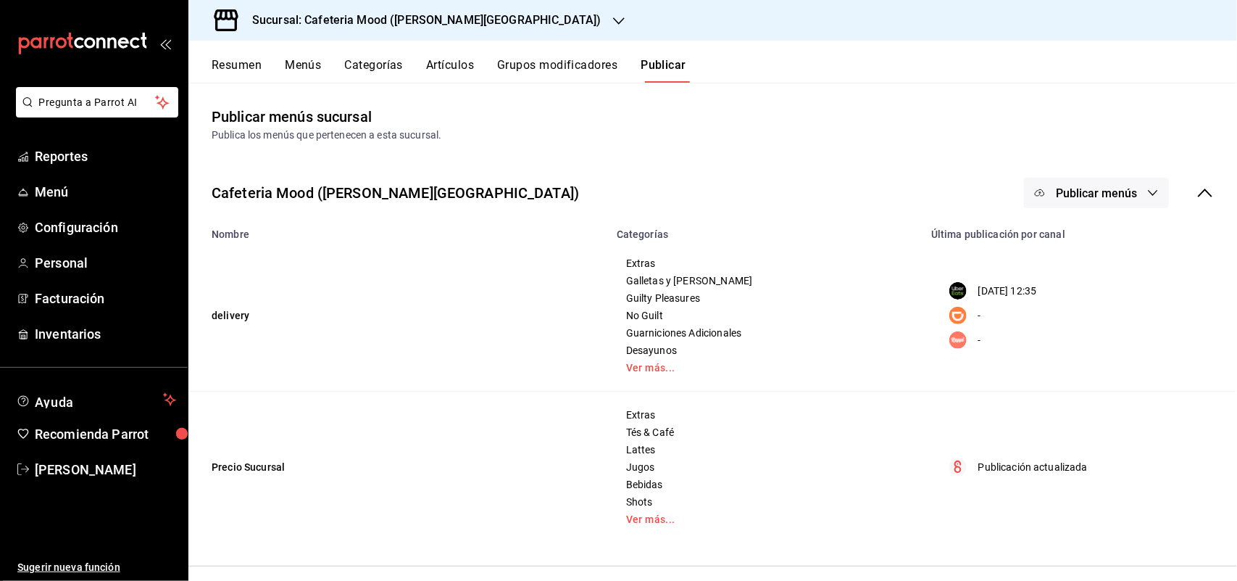
click at [236, 65] on button "Resumen" at bounding box center [237, 70] width 50 height 25
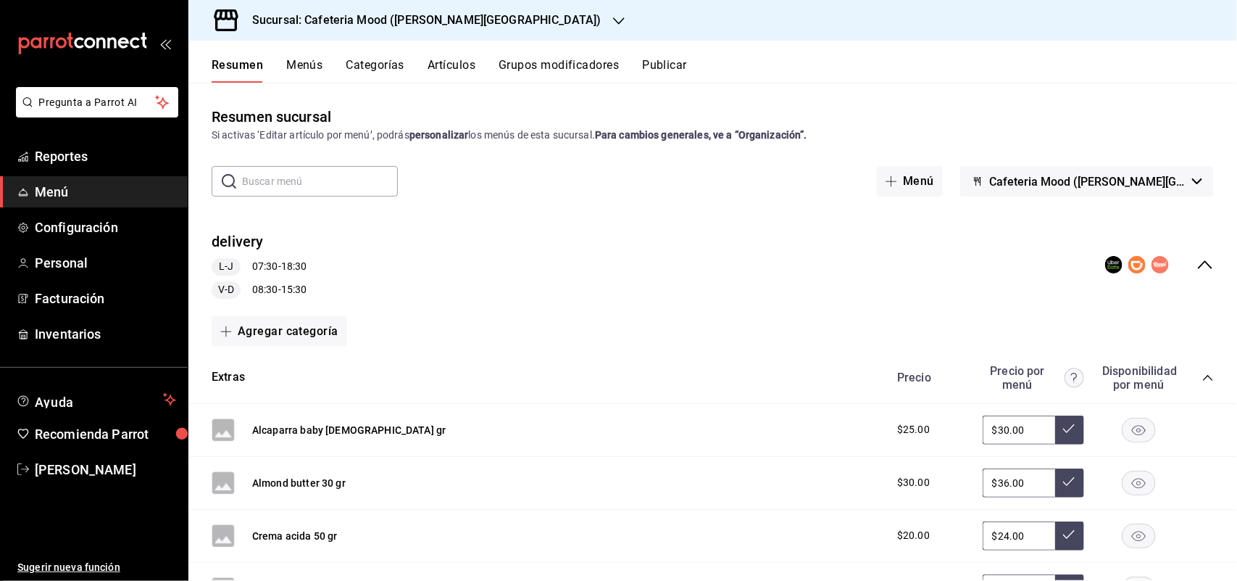
click at [276, 268] on div "L-J 07:30 - 18:30" at bounding box center [259, 266] width 95 height 17
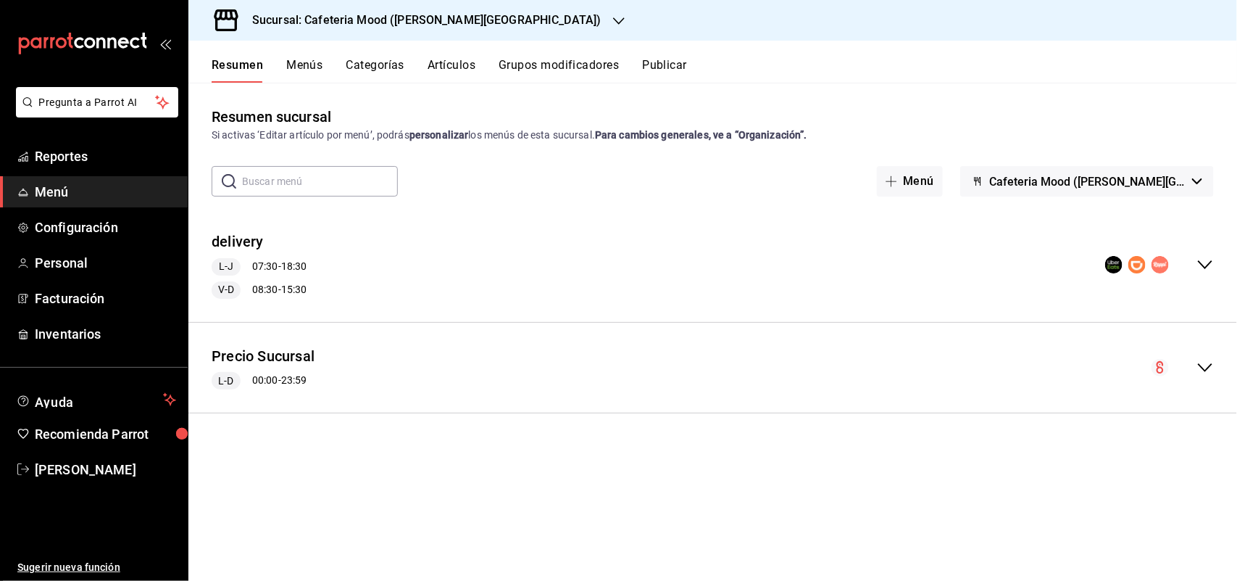
click at [1110, 269] on rect "collapse-menu-row" at bounding box center [1114, 265] width 13 height 13
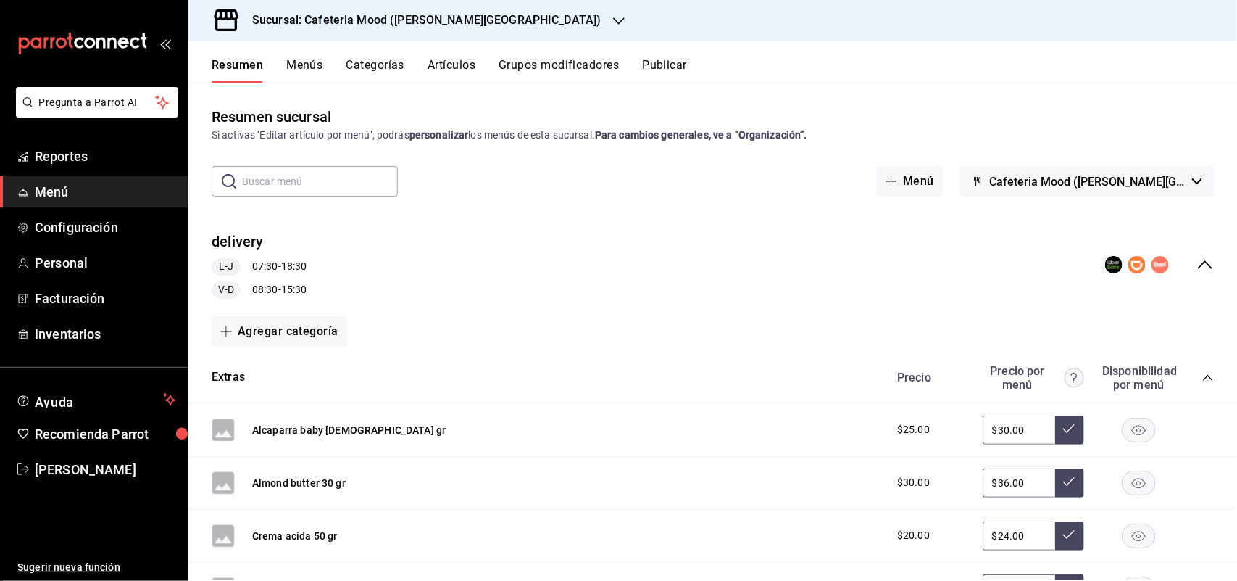
click at [244, 267] on div "L-J 07:30 - 18:30" at bounding box center [259, 266] width 95 height 17
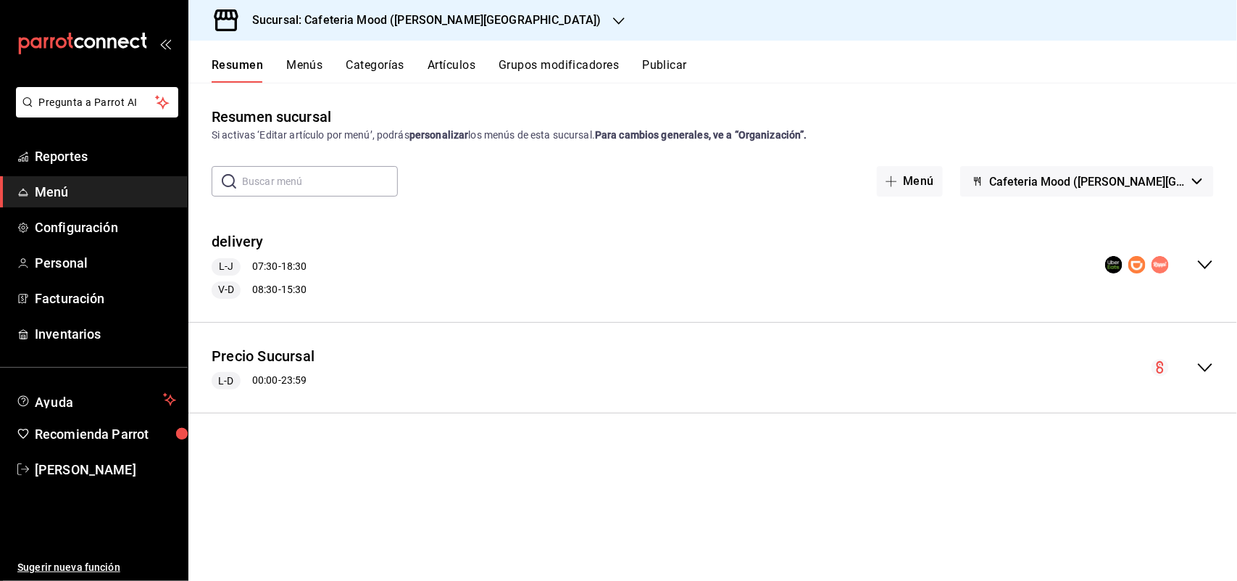
click at [227, 265] on span "L-J" at bounding box center [226, 266] width 26 height 15
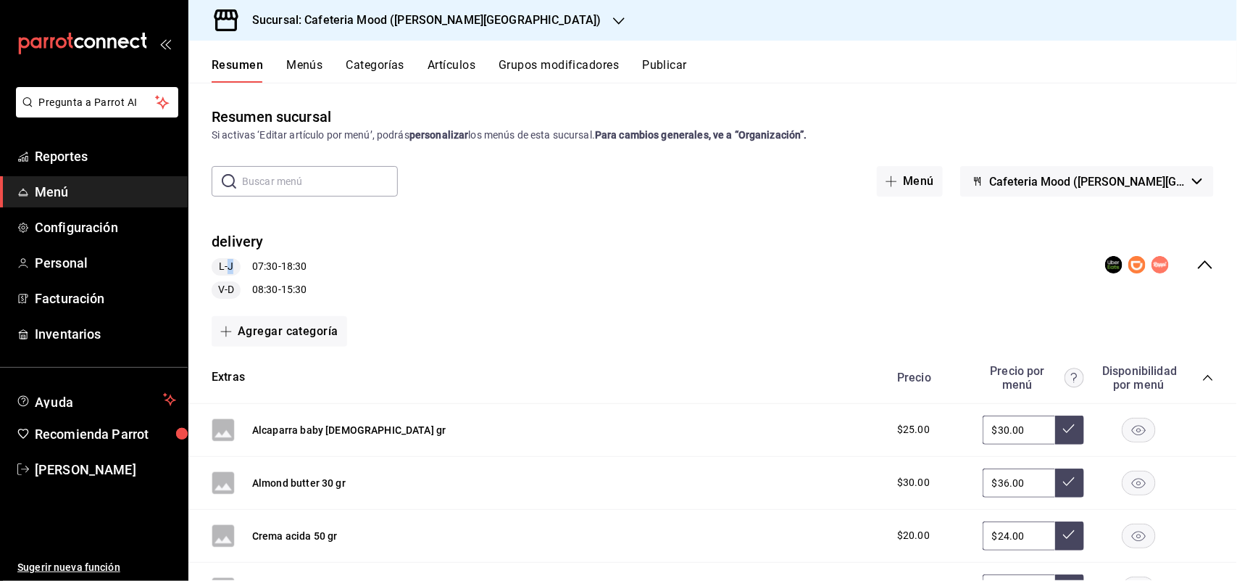
click at [227, 265] on span "L-J" at bounding box center [226, 266] width 26 height 15
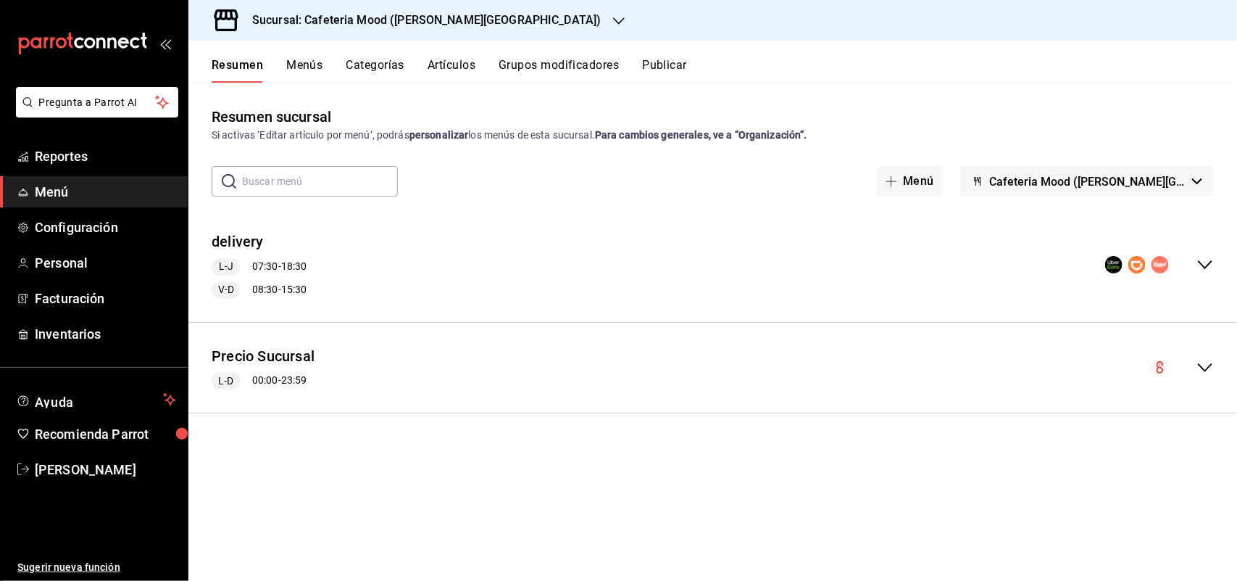
click at [265, 265] on div "L-J 07:30 - 18:30" at bounding box center [259, 266] width 95 height 17
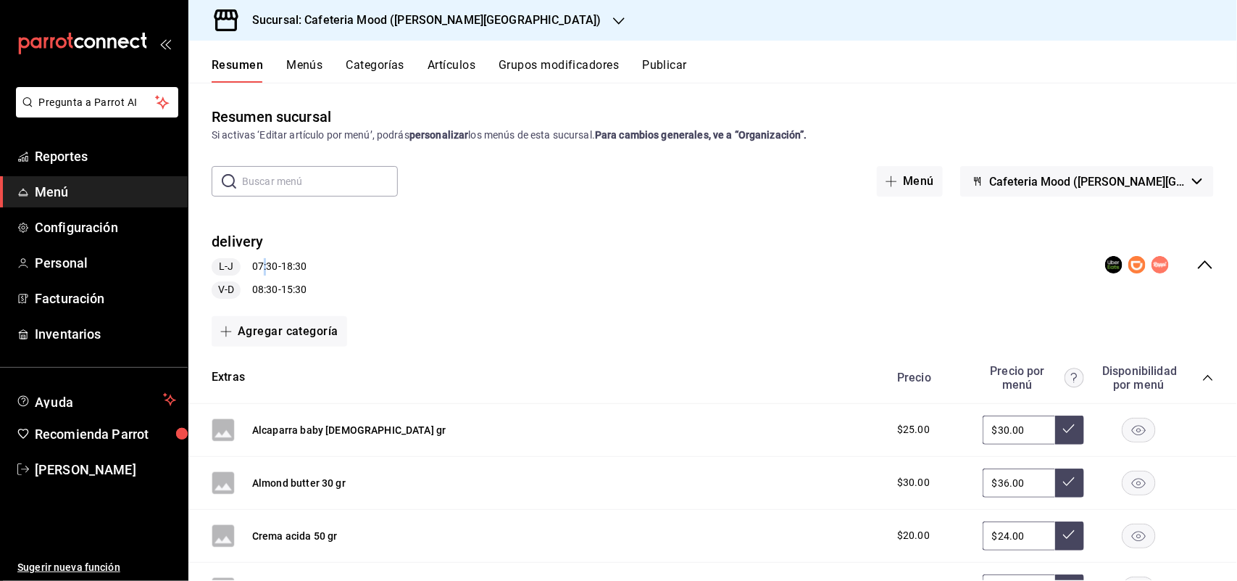
click at [265, 265] on div "L-J 07:30 - 18:30" at bounding box center [259, 266] width 95 height 17
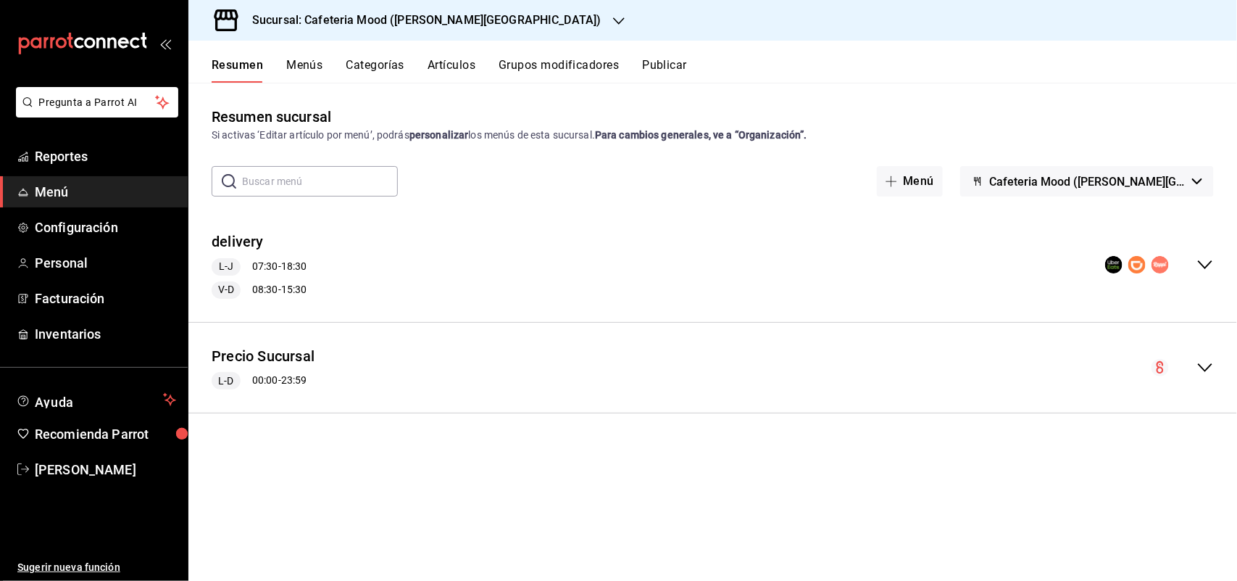
click at [232, 288] on span "V-D" at bounding box center [226, 289] width 28 height 15
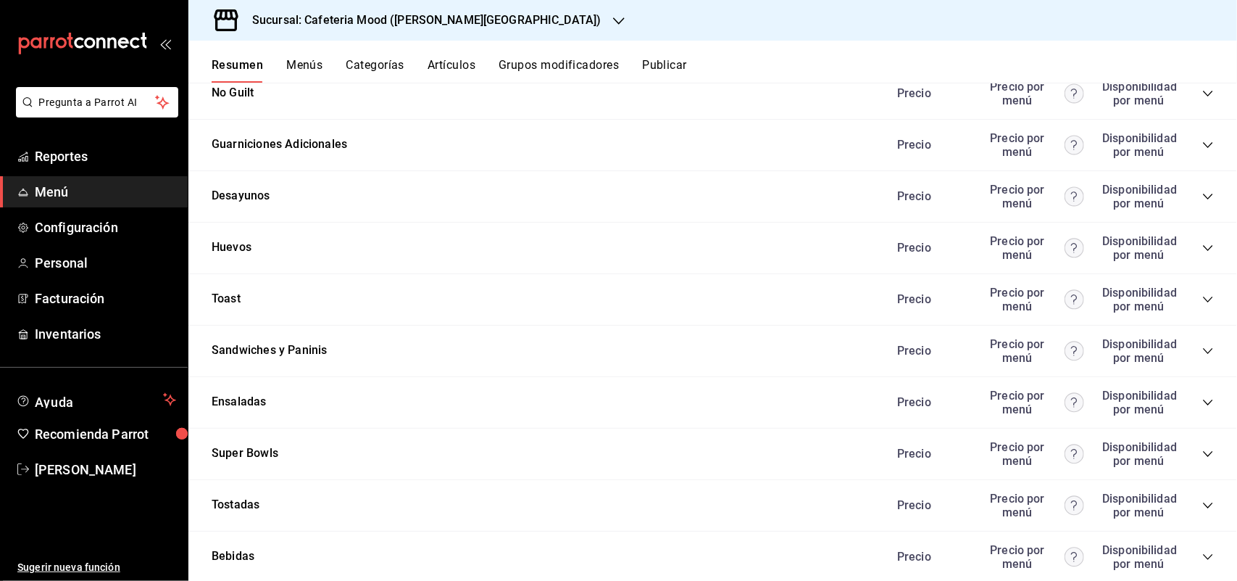
scroll to position [4892, 0]
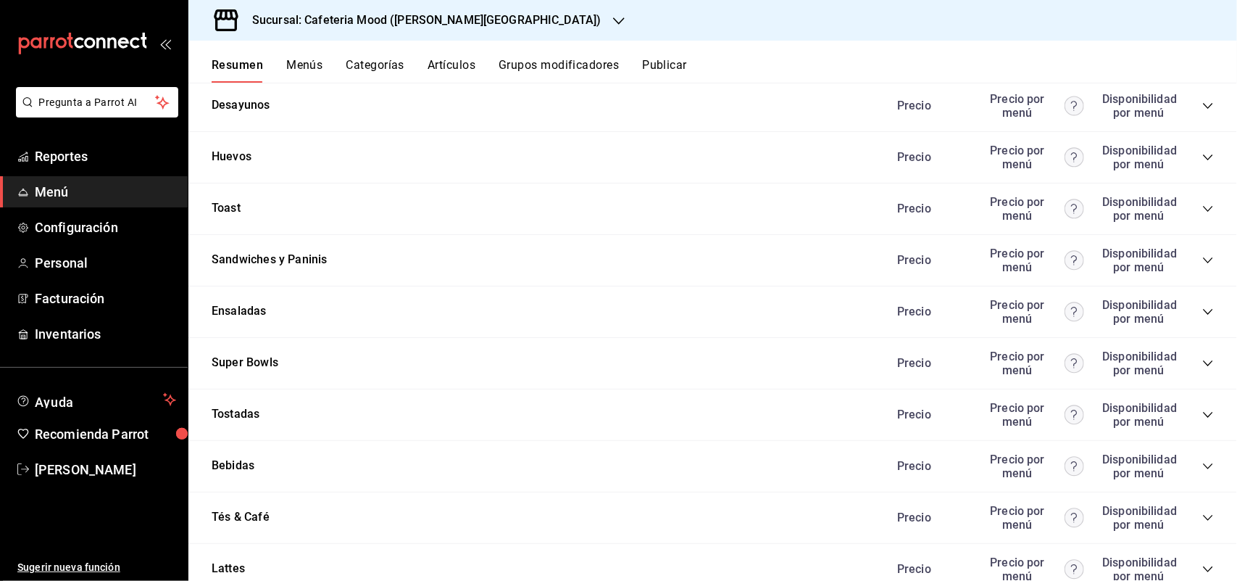
click at [431, 164] on div "Huevos Precio Precio por menú Disponibilidad por menú" at bounding box center [712, 157] width 1049 height 51
click at [1192, 171] on div "Precio Precio por menú Disponibilidad por menú" at bounding box center [1048, 158] width 331 height 28
click at [1202, 163] on icon "collapse-category-row" at bounding box center [1208, 157] width 12 height 12
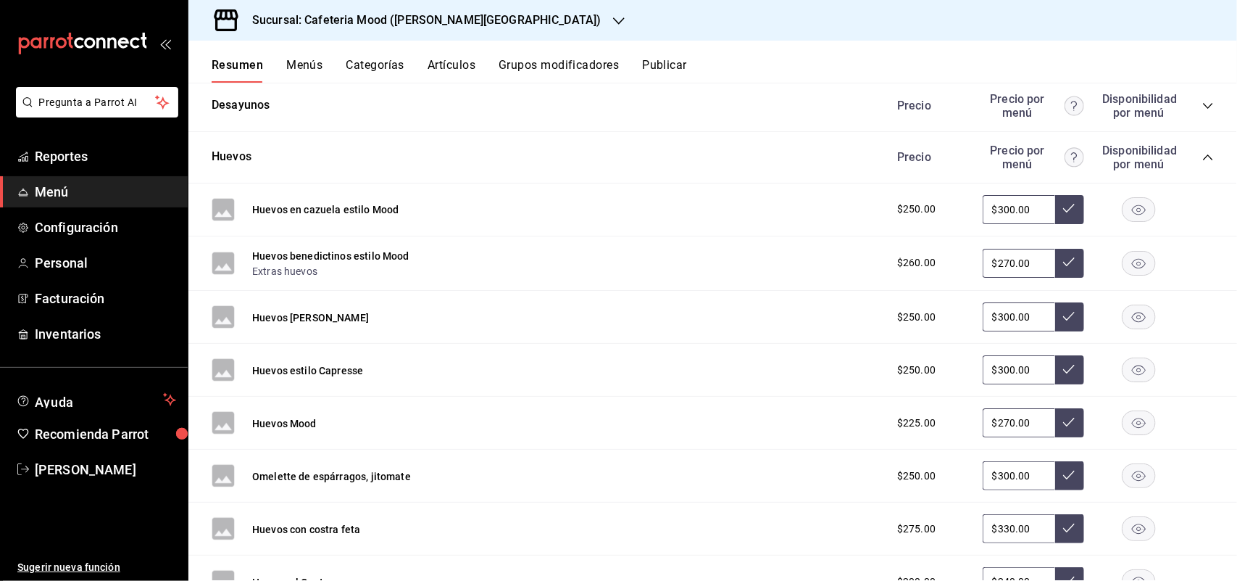
scroll to position [4983, 0]
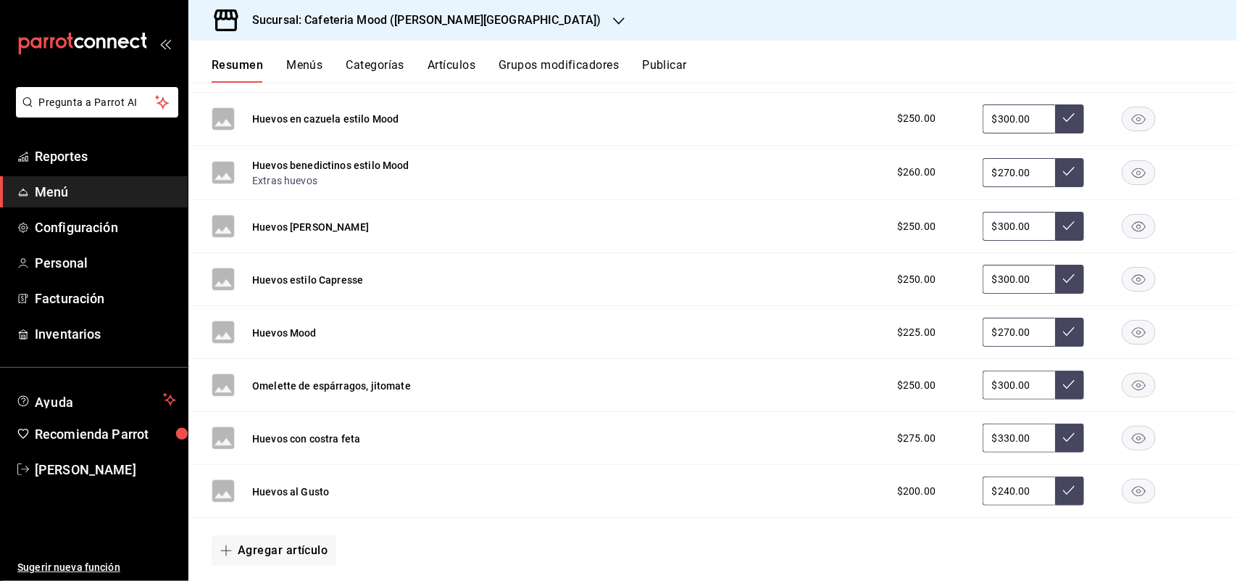
click at [230, 502] on rect at bounding box center [223, 490] width 23 height 23
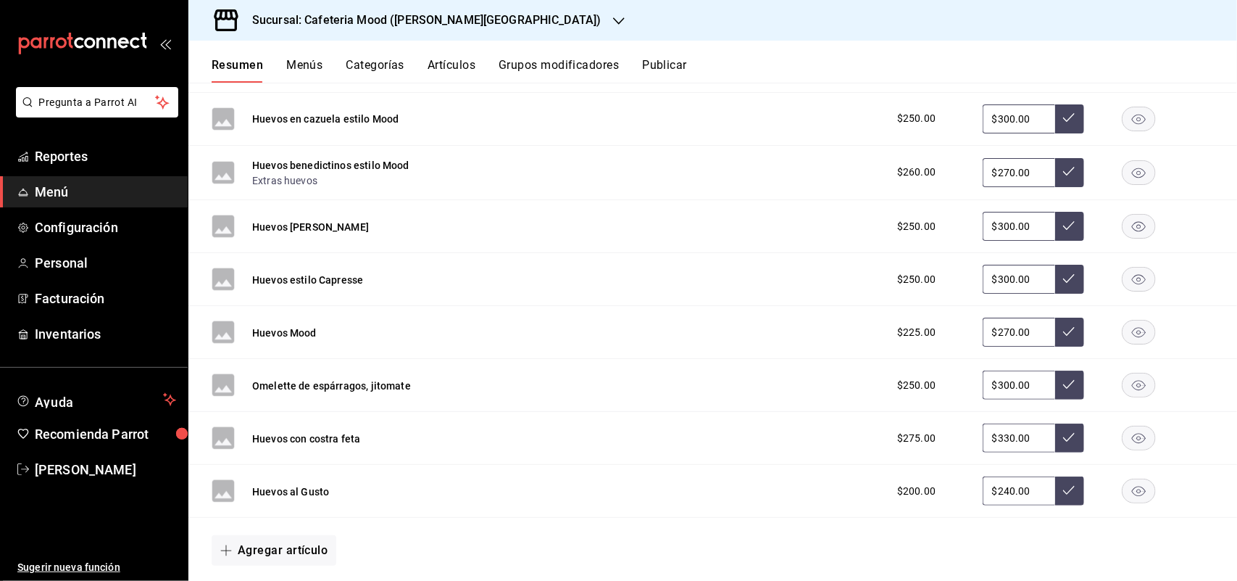
click at [841, 510] on div "Huevos al Gusto $200.00 $240.00" at bounding box center [712, 491] width 1049 height 53
click at [299, 493] on div "Huevos al Gusto" at bounding box center [270, 490] width 117 height 23
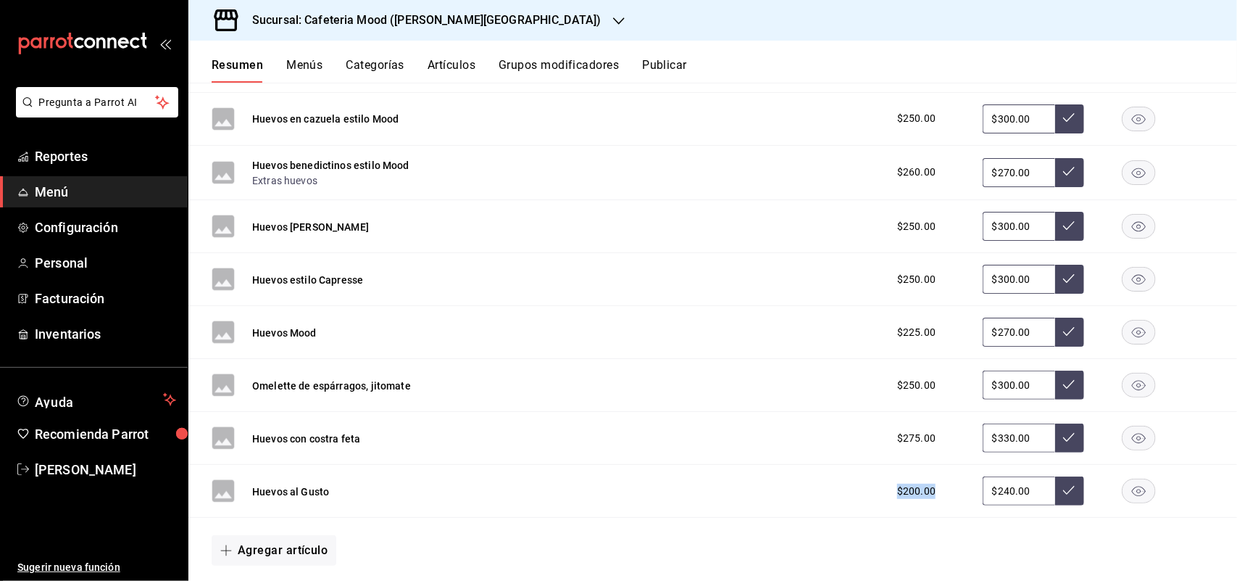
click at [299, 493] on div "Huevos al Gusto" at bounding box center [270, 490] width 117 height 23
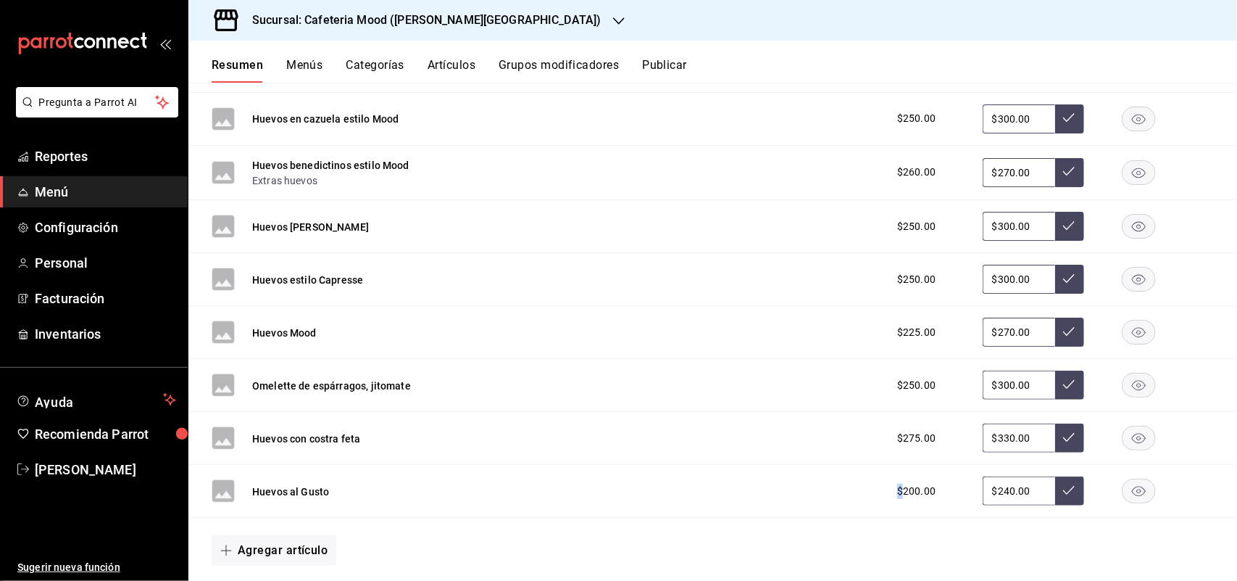
click at [299, 493] on div "Huevos al Gusto" at bounding box center [270, 490] width 117 height 23
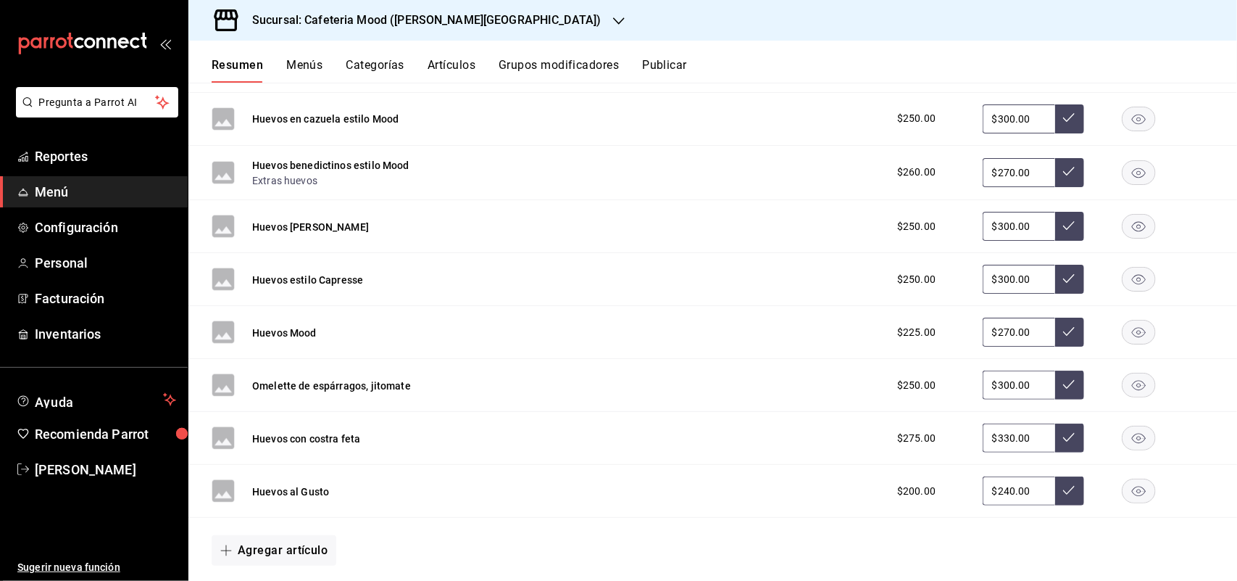
click at [222, 502] on rect at bounding box center [223, 490] width 23 height 23
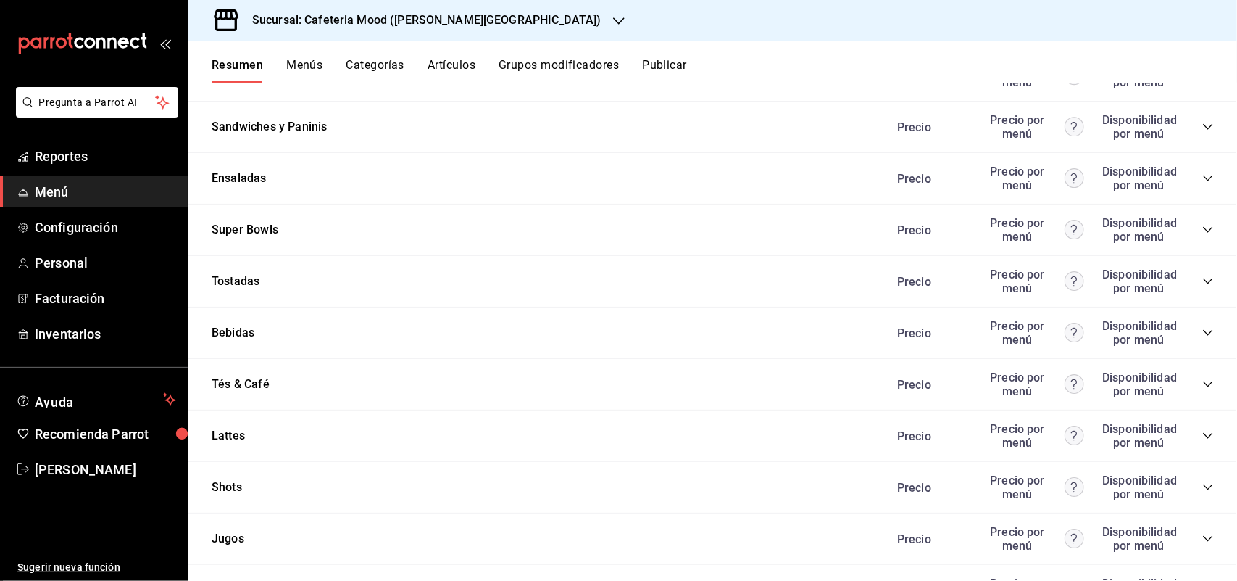
scroll to position [5425, 0]
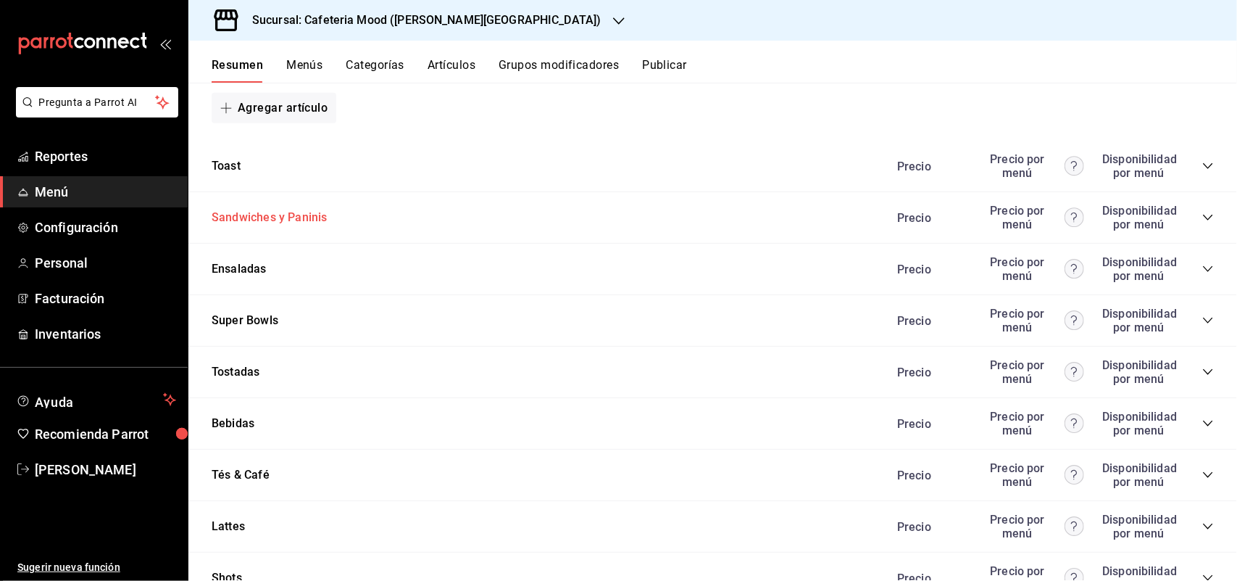
click at [262, 226] on button "Sandwiches y Paninis" at bounding box center [269, 217] width 115 height 17
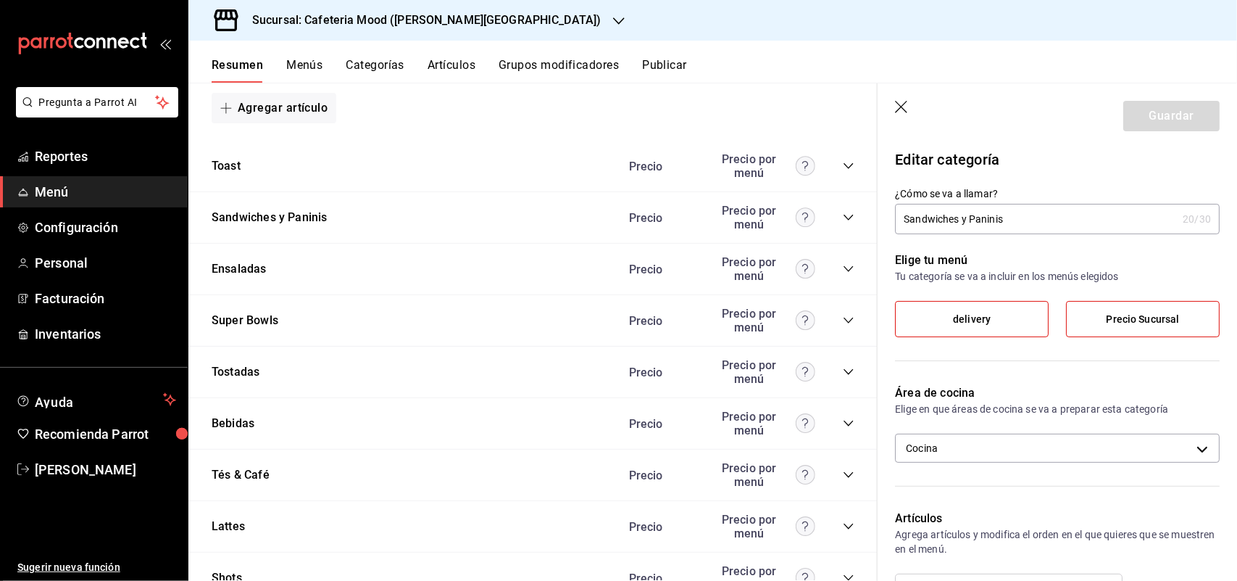
click at [902, 109] on icon "button" at bounding box center [902, 108] width 14 height 14
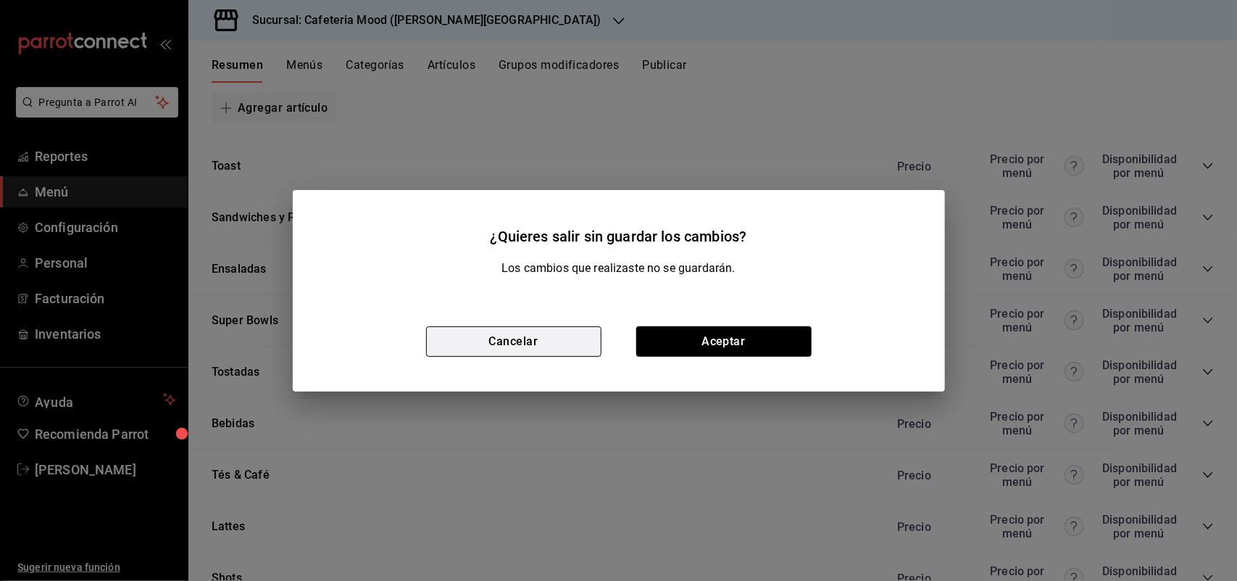
click at [557, 346] on button "Cancelar" at bounding box center [513, 341] width 175 height 30
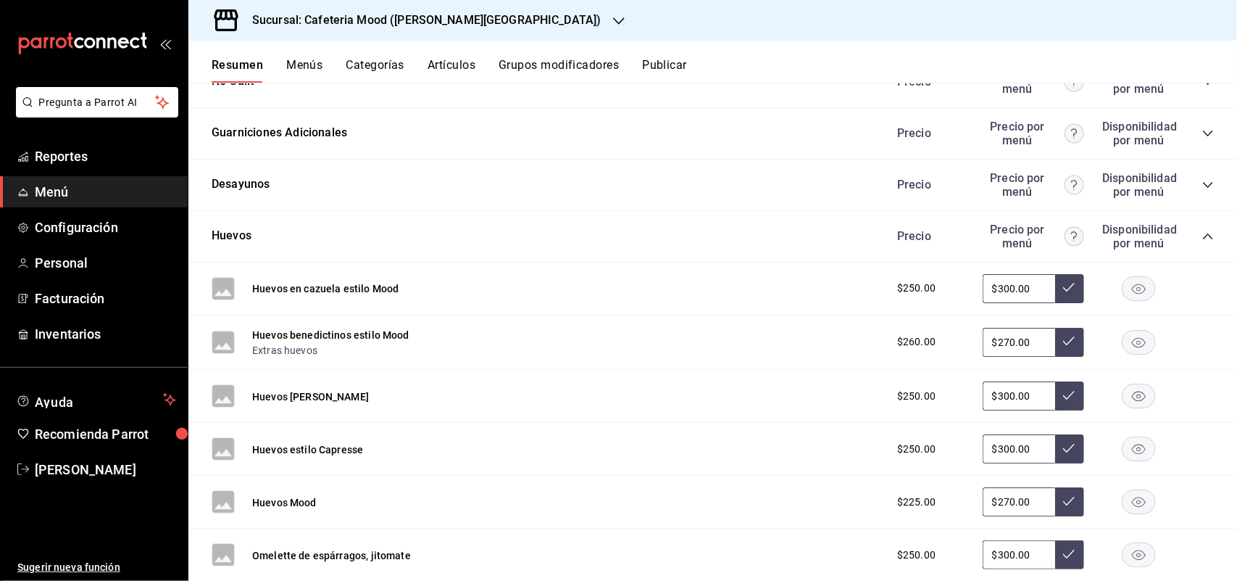
scroll to position [4791, 0]
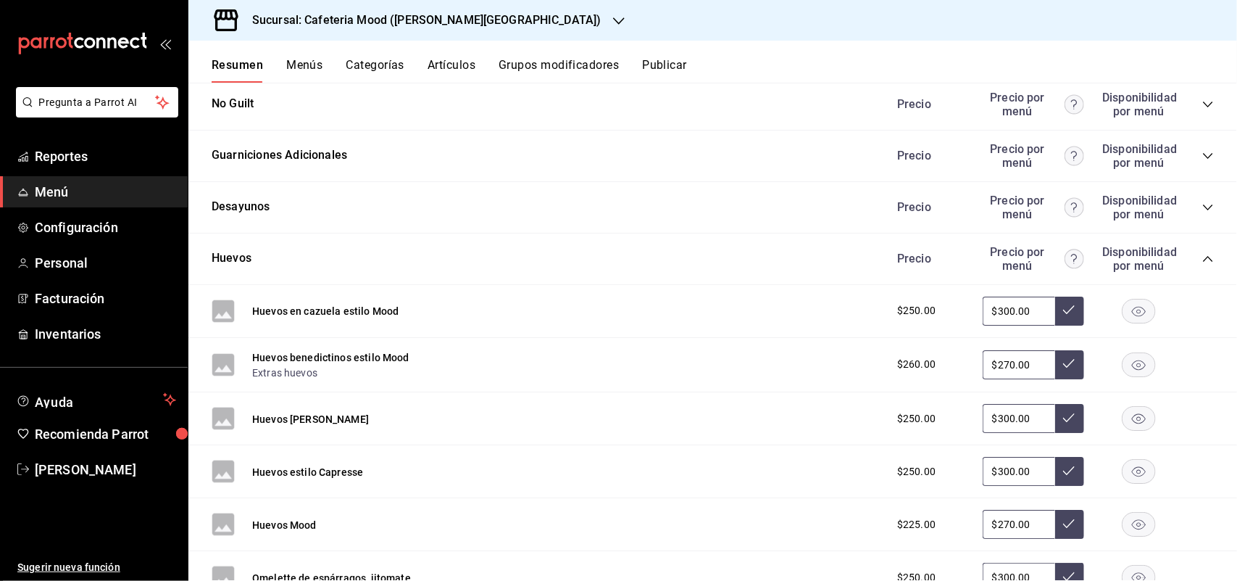
click at [1176, 221] on div "Precio Precio por menú Disponibilidad por menú" at bounding box center [1048, 208] width 331 height 28
click at [1185, 221] on div "Precio Precio por menú Disponibilidad por menú" at bounding box center [1048, 208] width 331 height 28
click at [1202, 213] on icon "collapse-category-row" at bounding box center [1208, 207] width 12 height 12
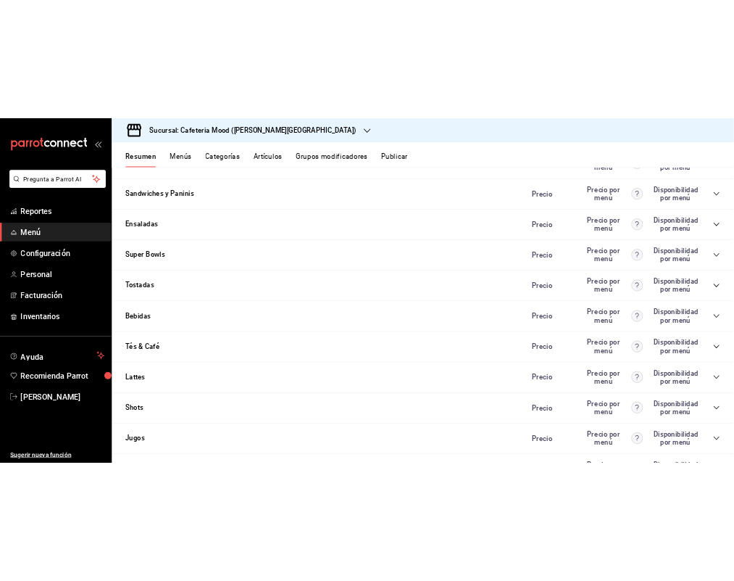
scroll to position [5969, 0]
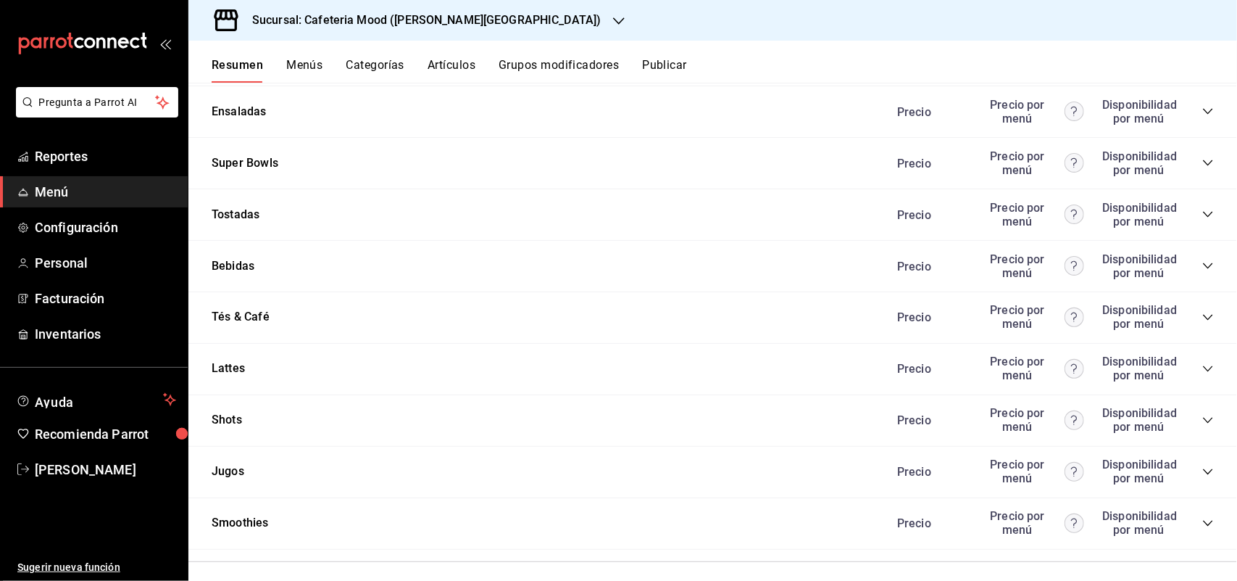
click at [1202, 117] on icon "collapse-category-row" at bounding box center [1208, 112] width 12 height 12
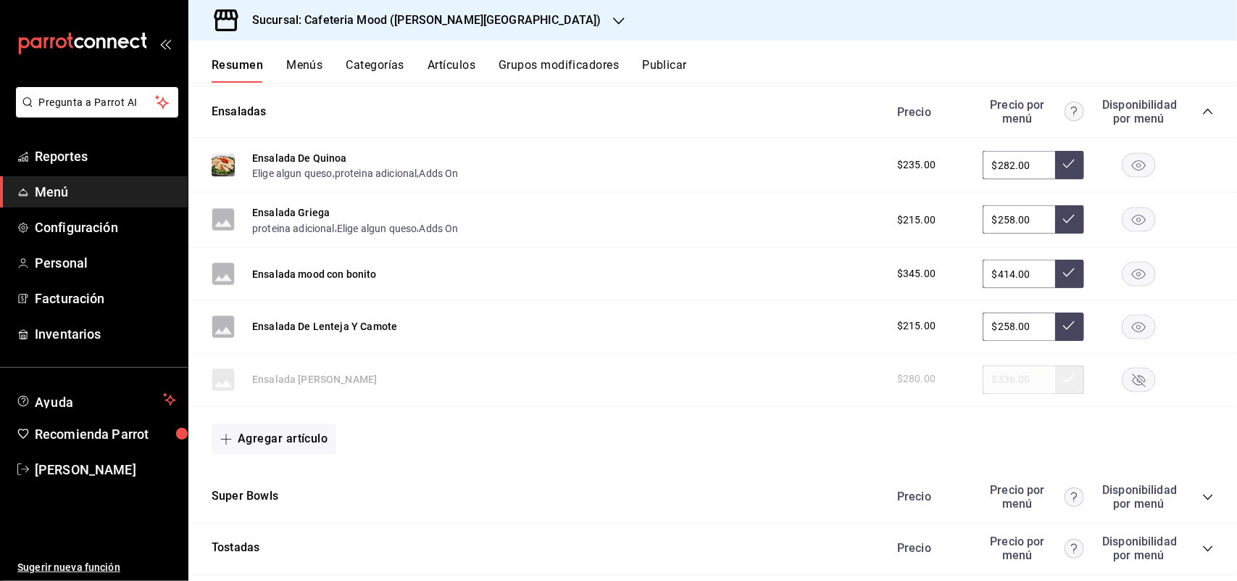
click at [225, 231] on rect at bounding box center [223, 219] width 23 height 23
click at [313, 62] on button "Menús" at bounding box center [304, 70] width 36 height 25
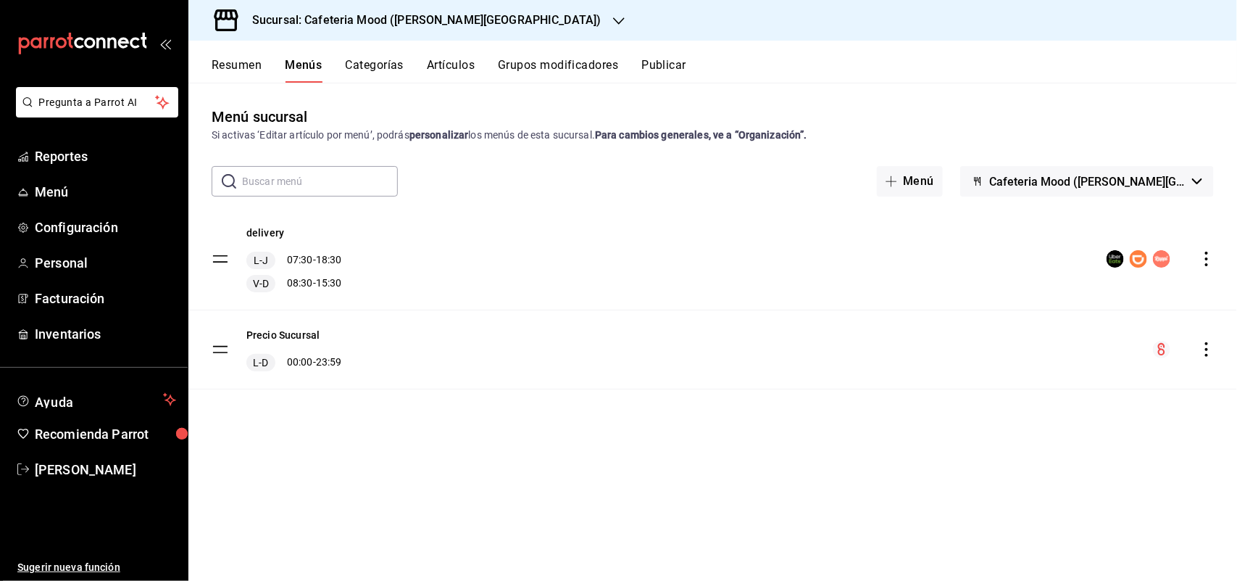
click at [443, 62] on button "Artículos" at bounding box center [451, 70] width 48 height 25
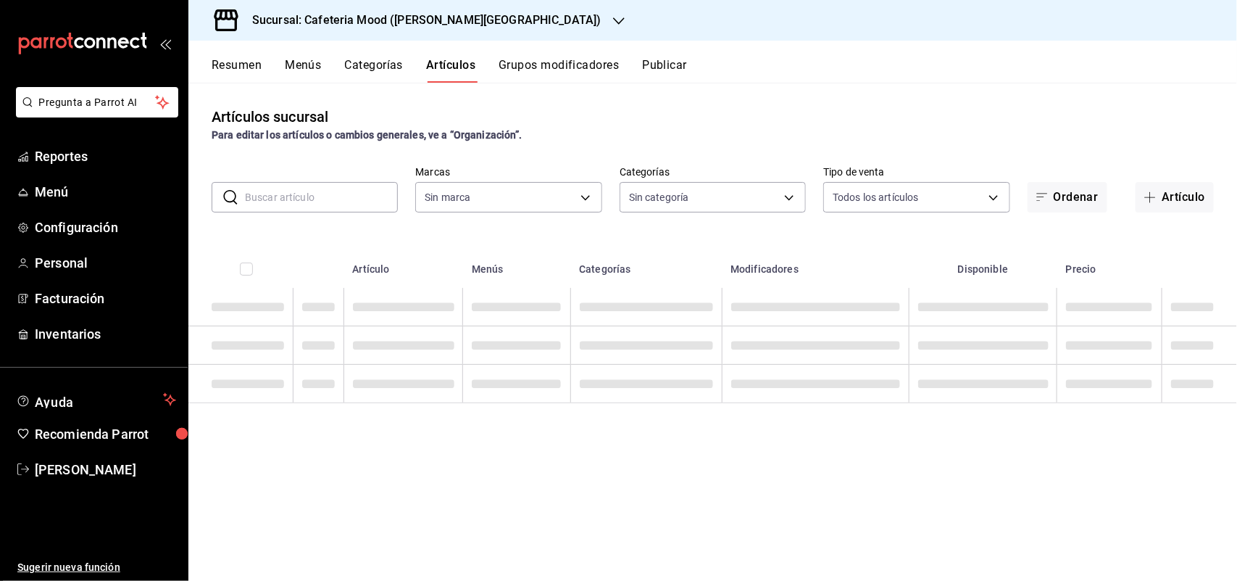
type input "9b62ce46-edc2-4274-ada1-d2fdaee24efb"
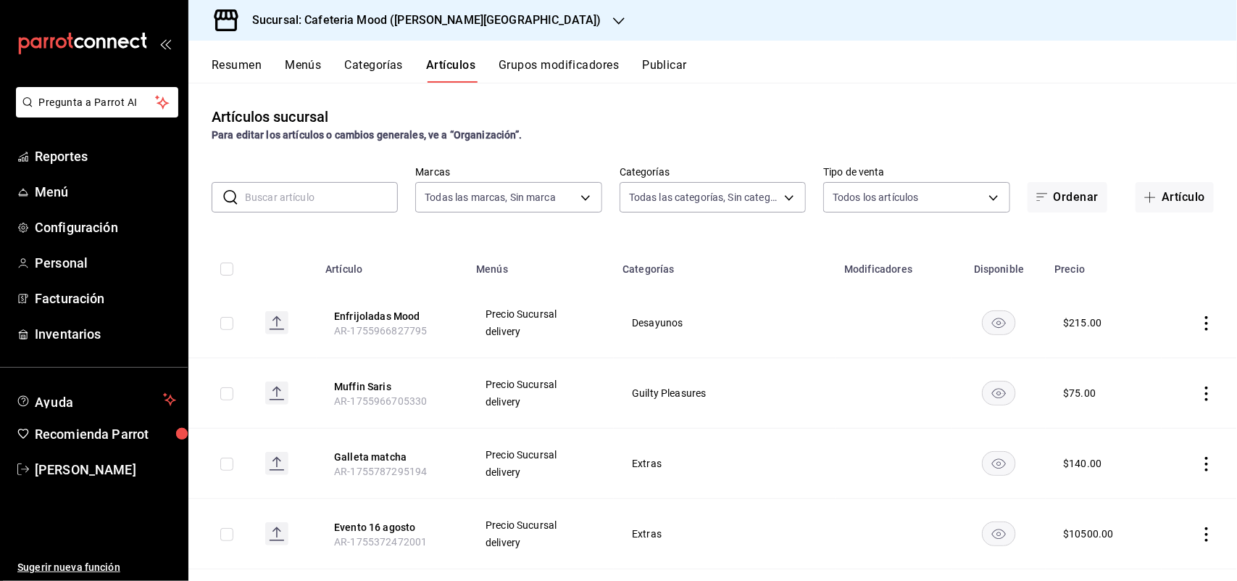
type input "2cc8b1d4-4c3d-4d99-ba29-56a38f9735d6,f696c6c6-ba70-4e86-a9d7-75101f494d94,2421d…"
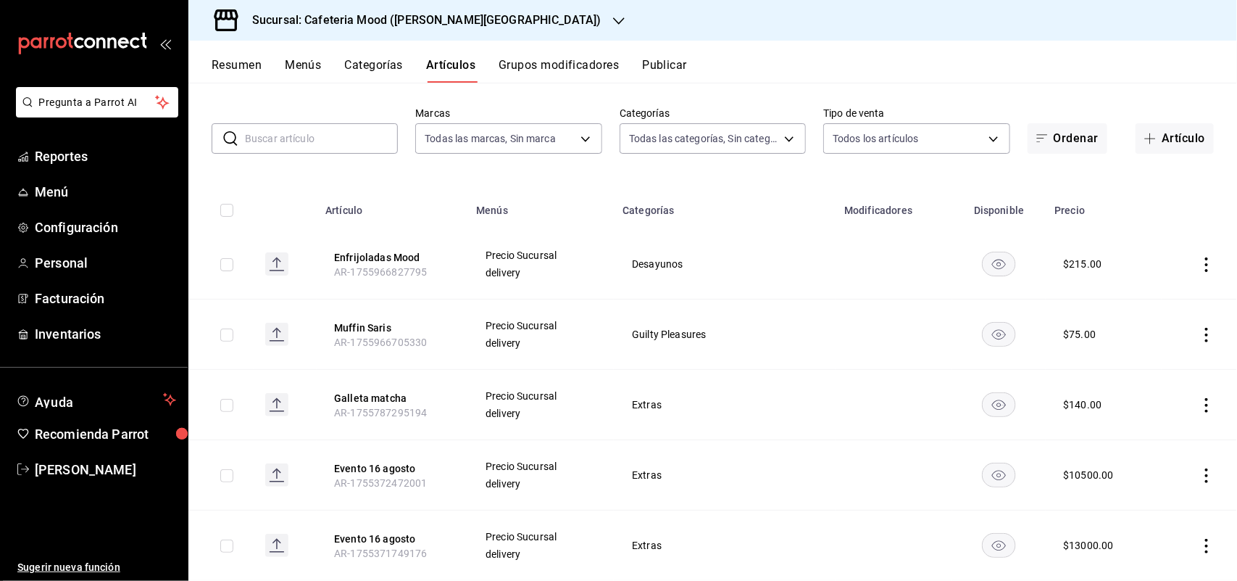
scroll to position [91, 0]
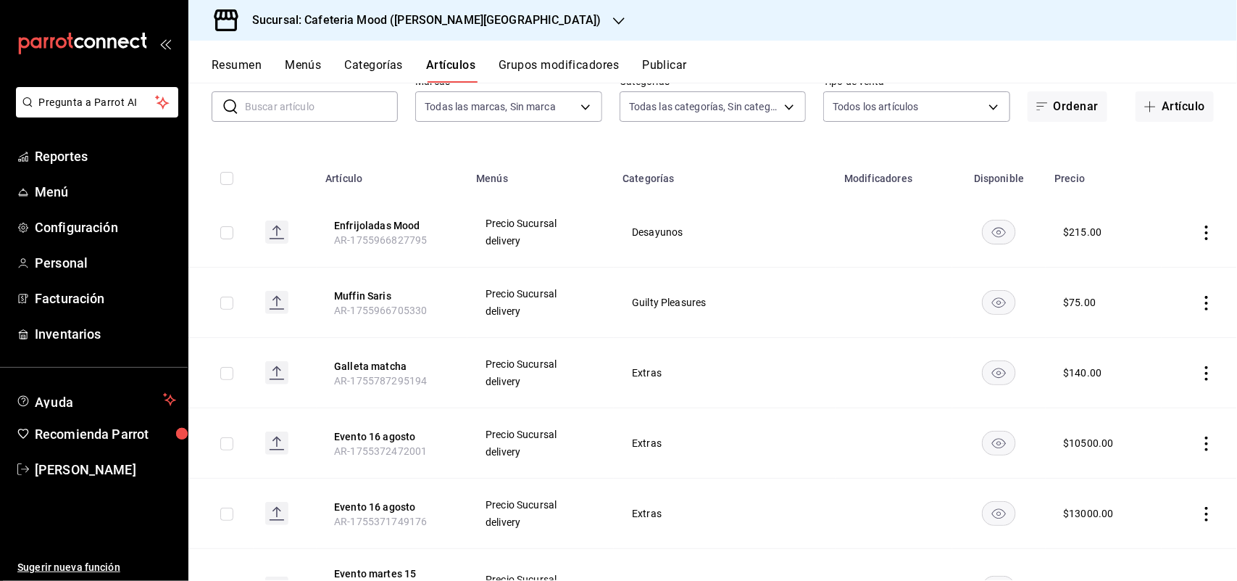
click at [276, 232] on rect at bounding box center [276, 231] width 23 height 23
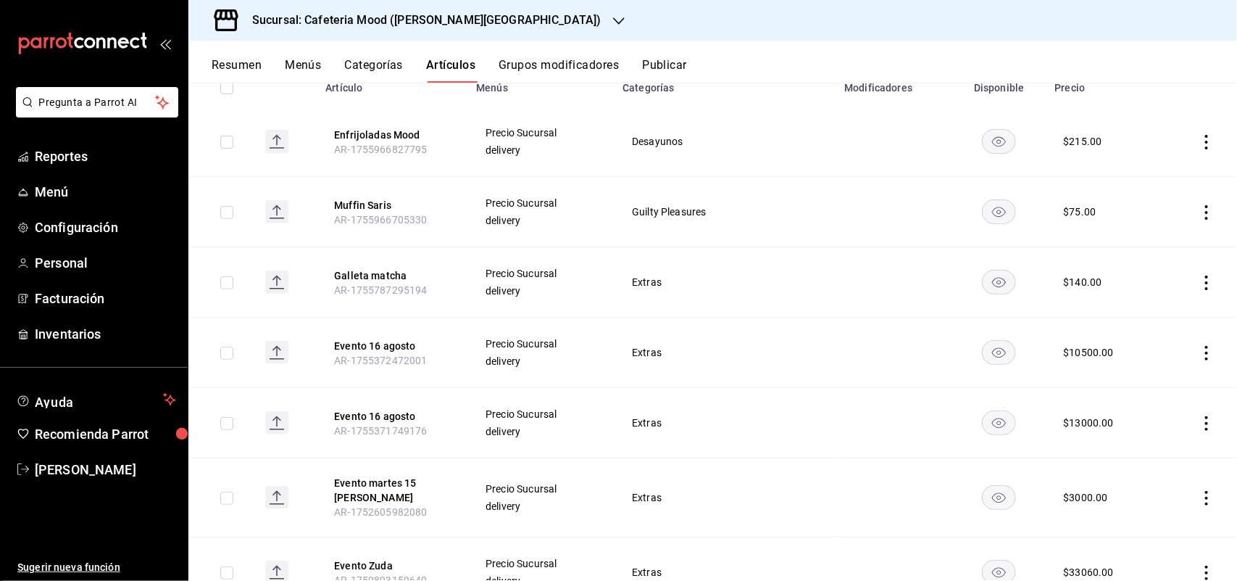
click at [283, 146] on rect at bounding box center [276, 141] width 23 height 23
click at [243, 60] on button "Resumen" at bounding box center [237, 70] width 50 height 25
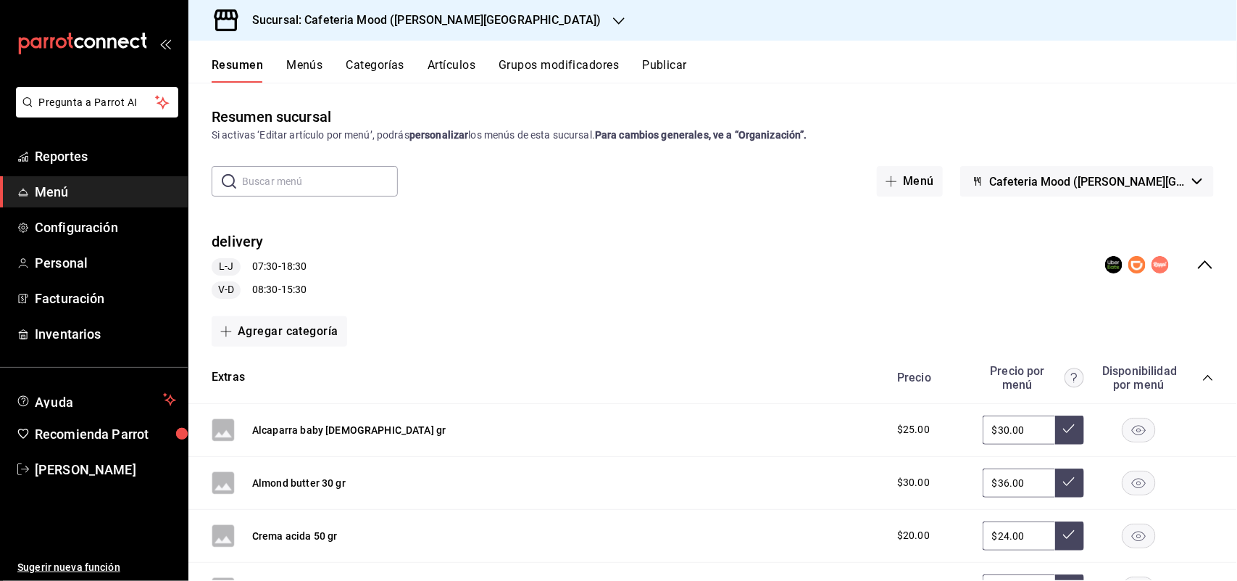
click at [1093, 252] on div "delivery L-J 07:30 - 18:30 V-D 08:30 - 15:30" at bounding box center [712, 265] width 1049 height 91
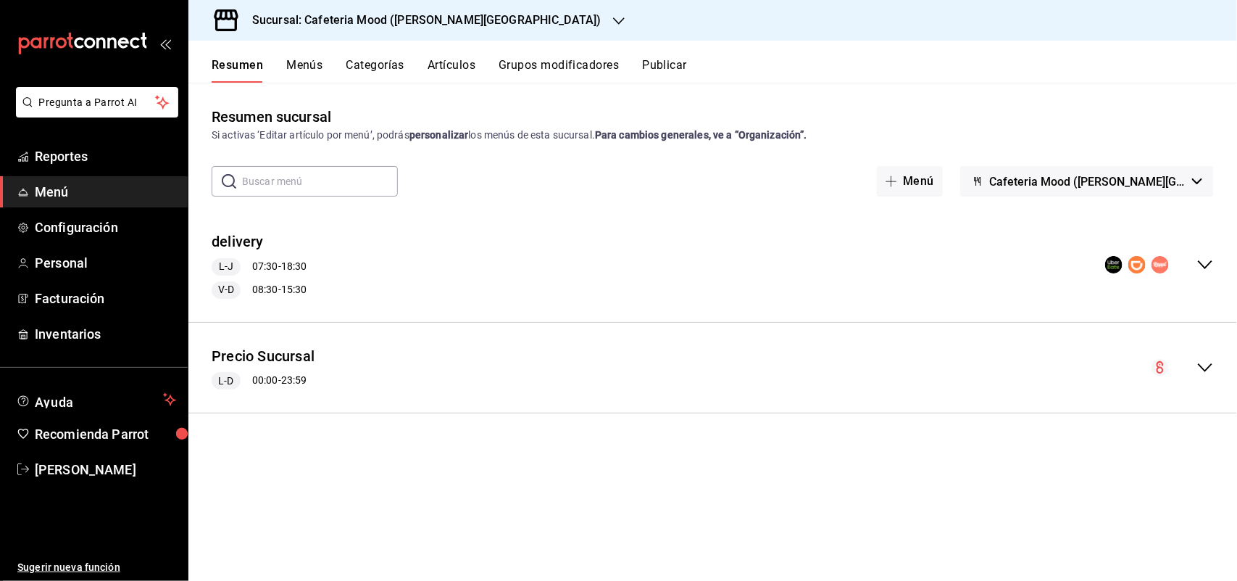
click at [1118, 256] on icon "collapse-menu-row" at bounding box center [1113, 264] width 17 height 17
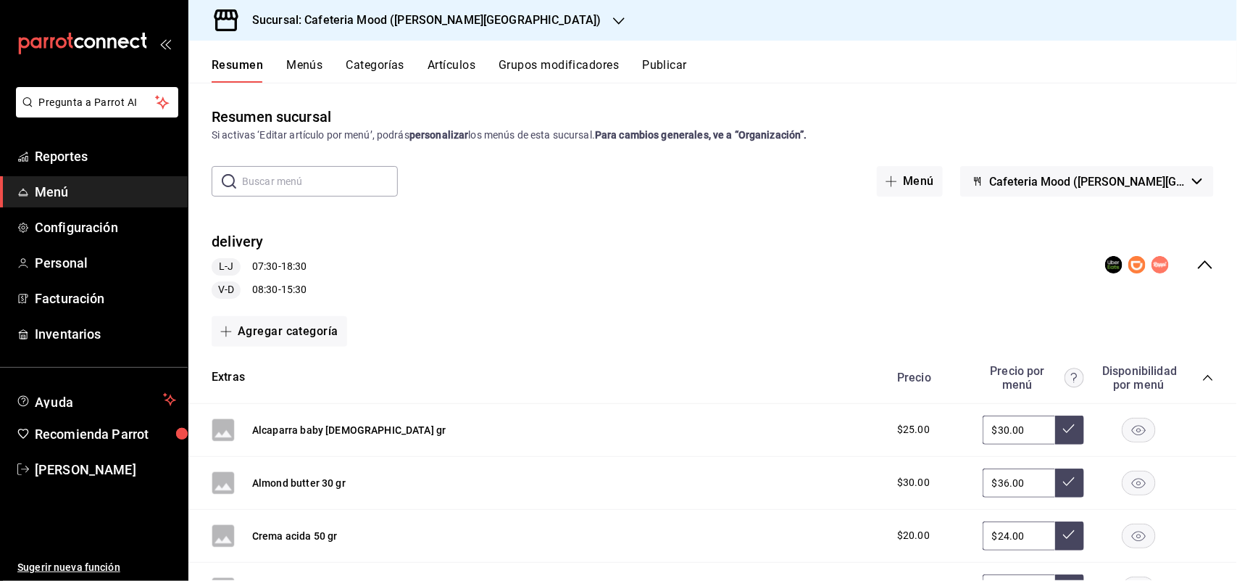
click at [1202, 375] on icon "collapse-category-row" at bounding box center [1208, 378] width 12 height 12
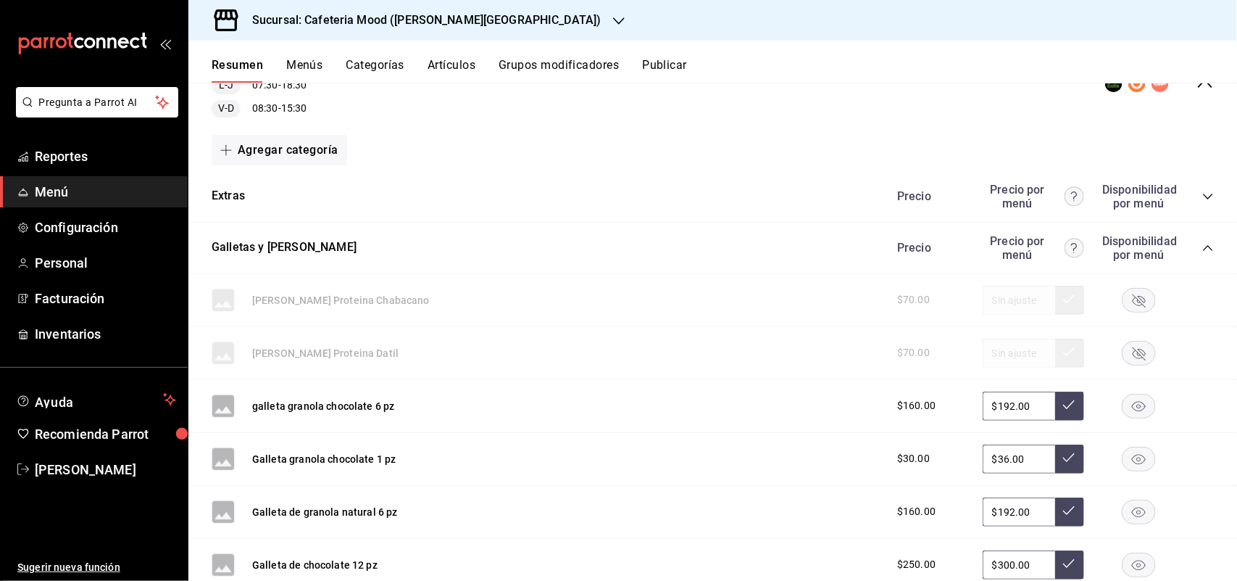
scroll to position [272, 0]
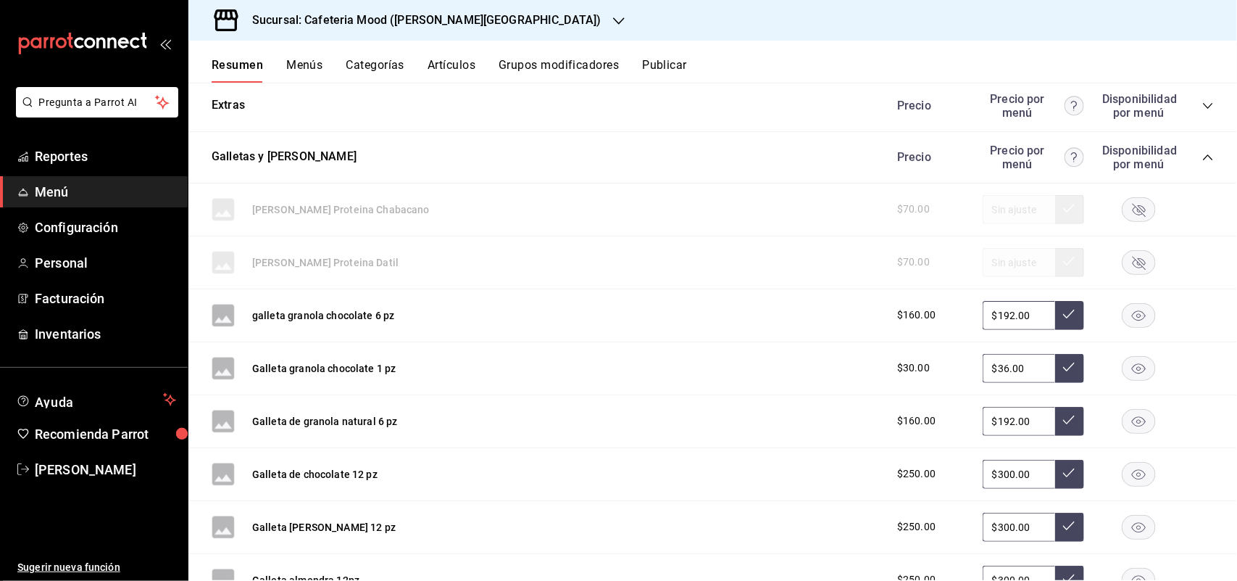
click at [1202, 152] on icon "collapse-category-row" at bounding box center [1208, 157] width 12 height 12
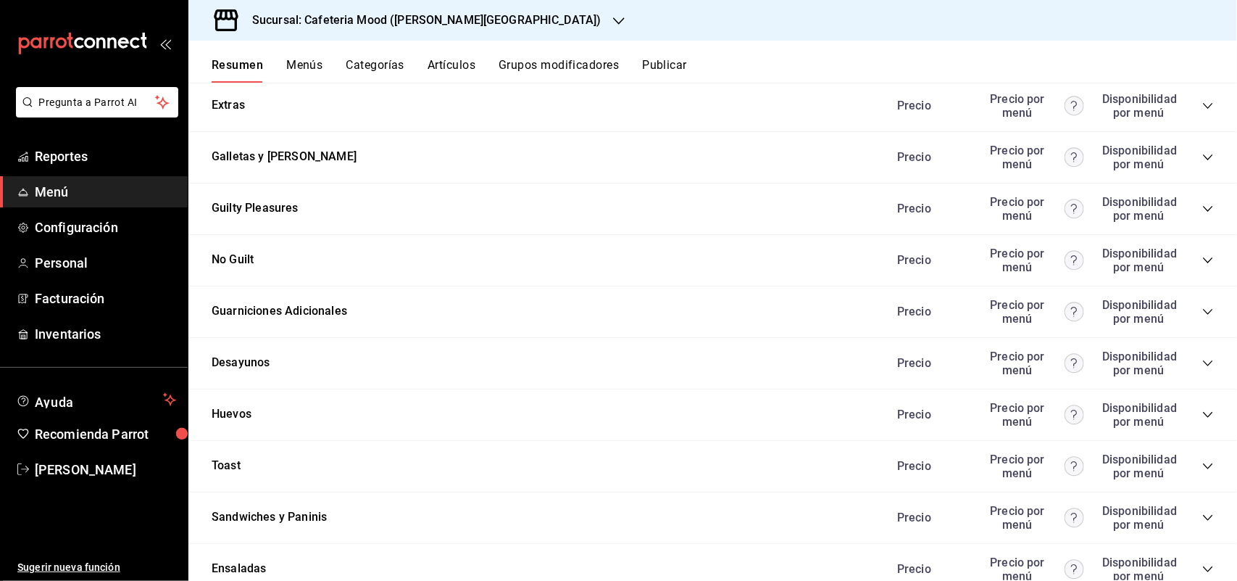
click at [527, 371] on div "Desayunos Precio Precio por menú Disponibilidad por menú" at bounding box center [712, 363] width 1049 height 51
click at [1184, 359] on div "Precio Precio por menú Disponibilidad por menú" at bounding box center [1048, 363] width 331 height 28
click at [1202, 357] on icon "collapse-category-row" at bounding box center [1208, 363] width 12 height 12
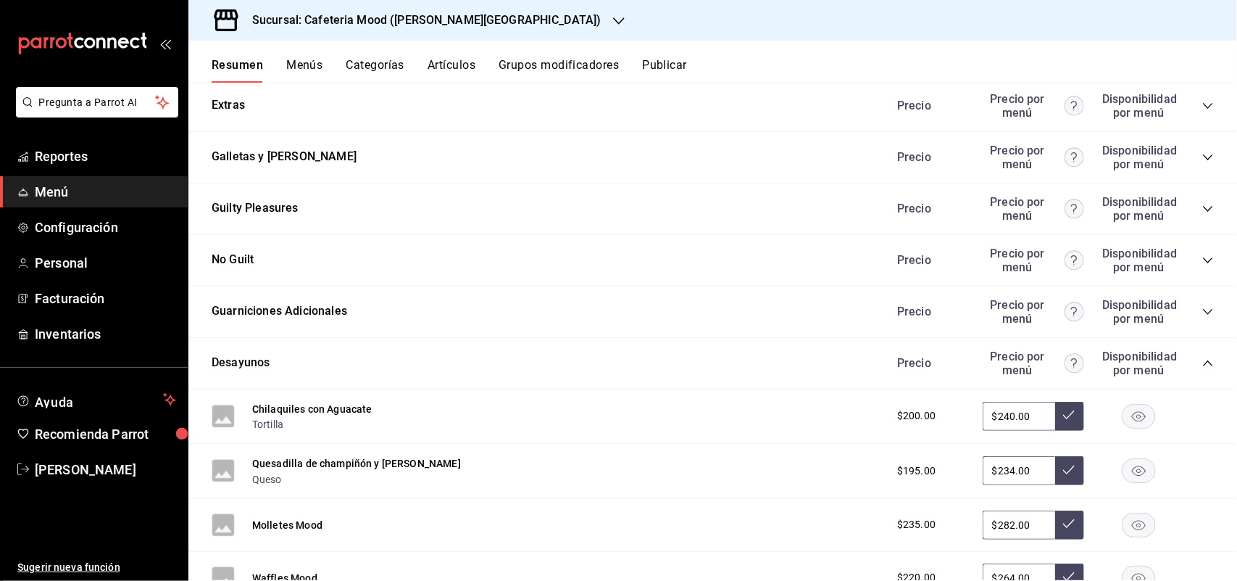
click at [312, 71] on button "Menús" at bounding box center [304, 70] width 36 height 25
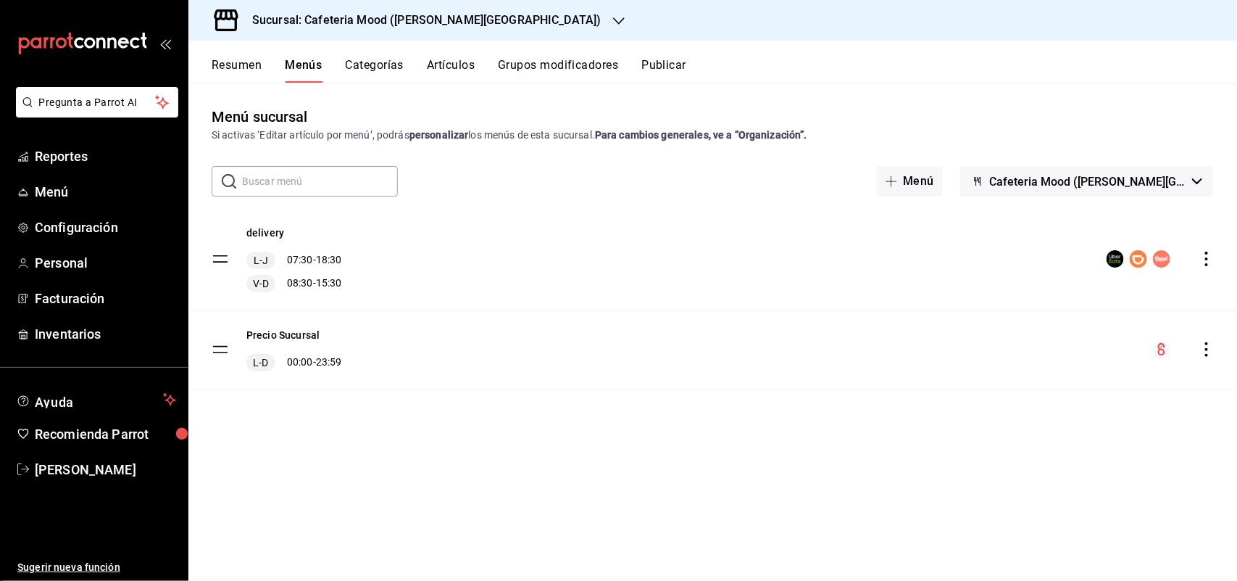
click at [390, 72] on button "Categorías" at bounding box center [375, 70] width 59 height 25
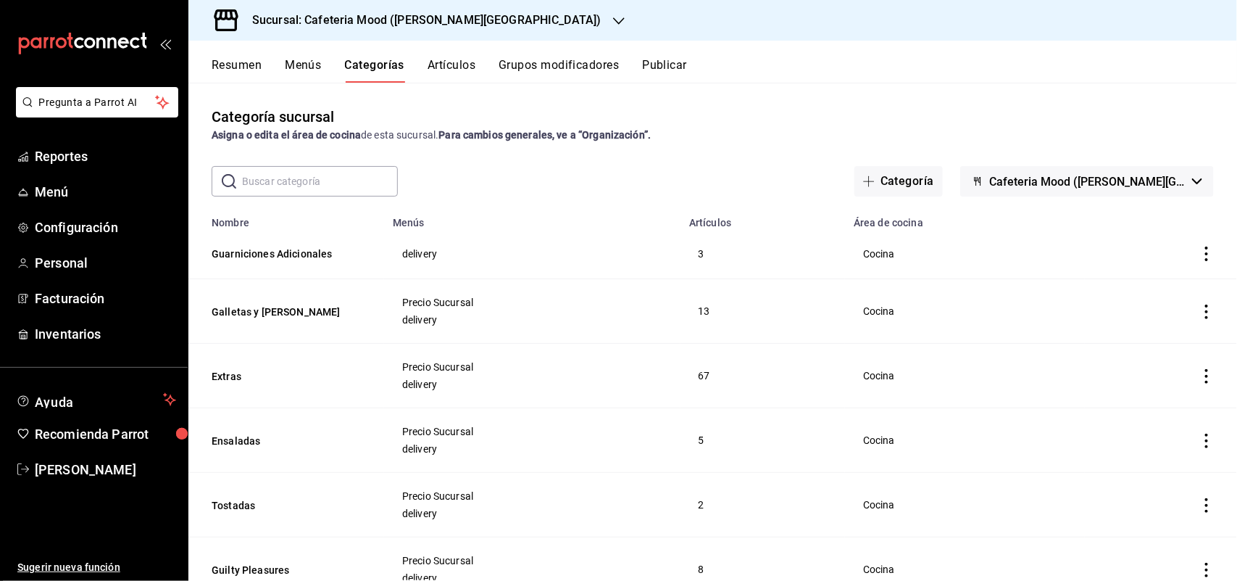
click at [457, 73] on button "Artículos" at bounding box center [452, 70] width 48 height 25
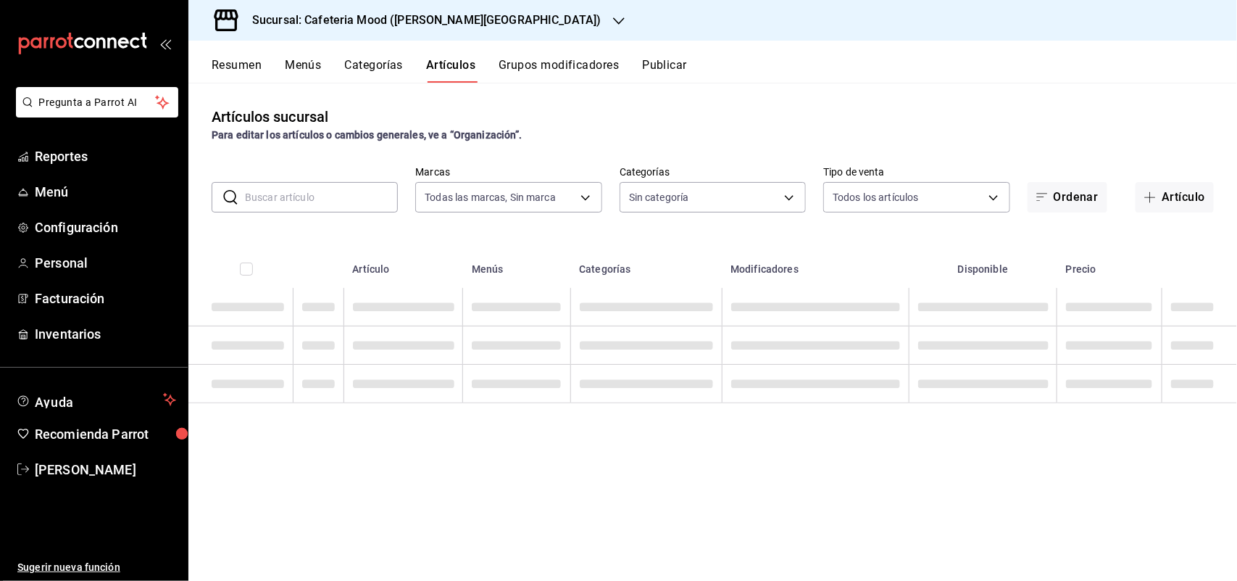
type input "9b62ce46-edc2-4274-ada1-d2fdaee24efb"
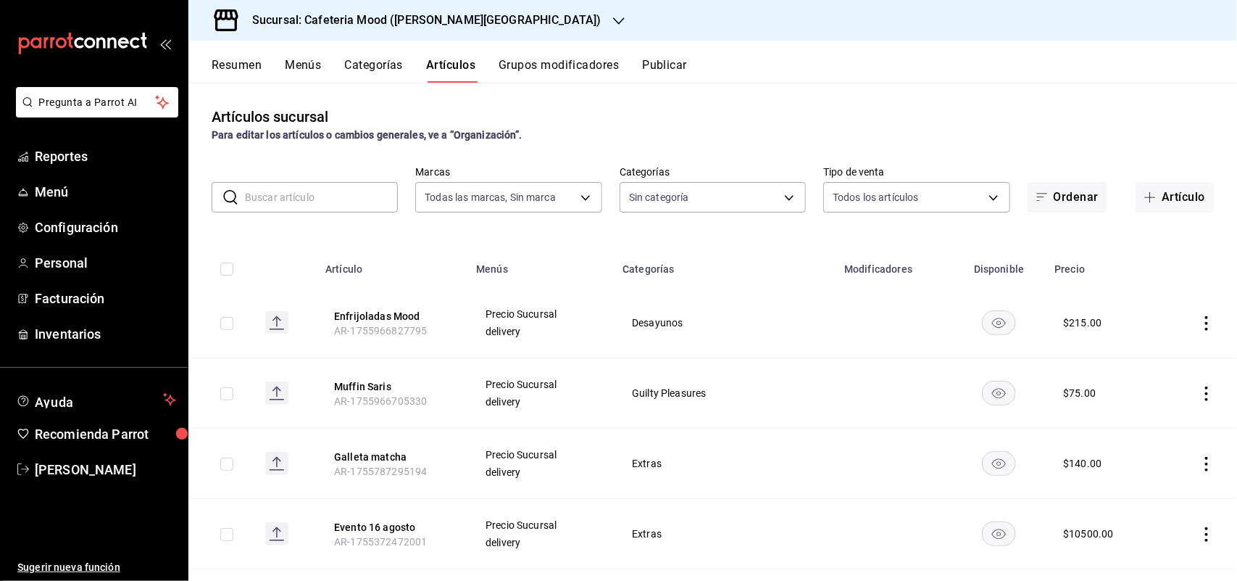
type input "2cc8b1d4-4c3d-4d99-ba29-56a38f9735d6,f696c6c6-ba70-4e86-a9d7-75101f494d94,2421d…"
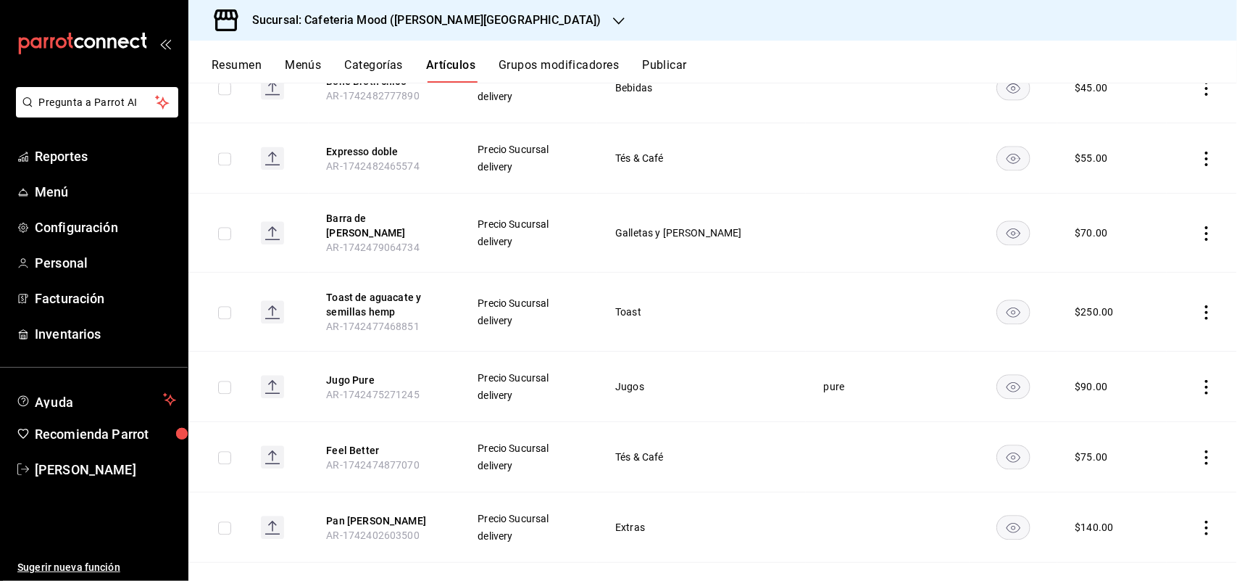
scroll to position [1555, 0]
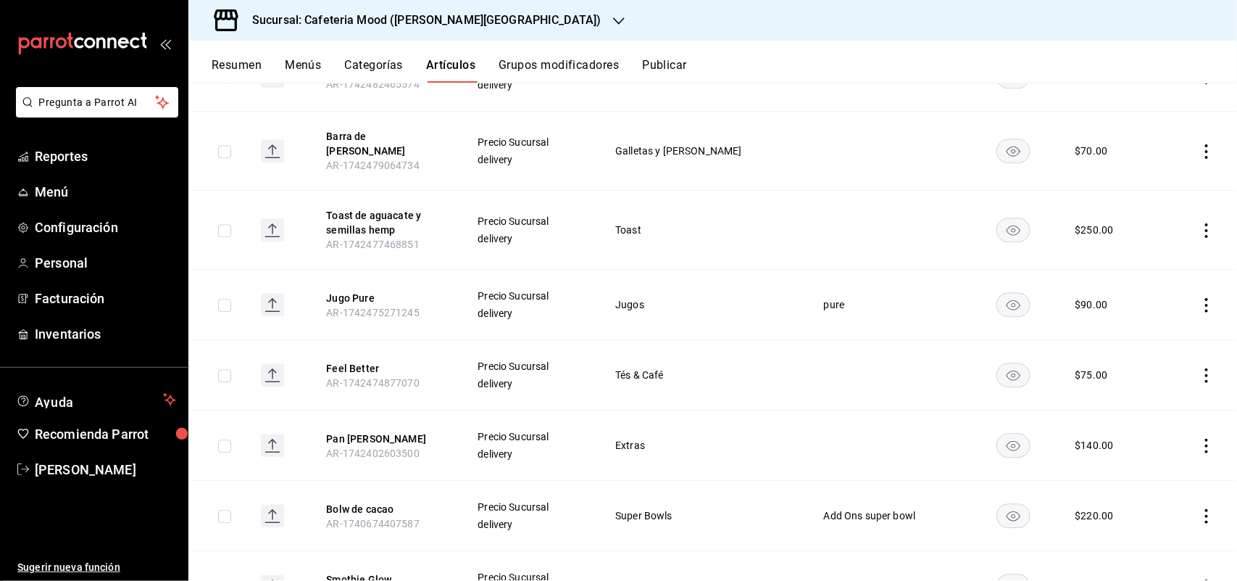
click at [382, 73] on button "Categorías" at bounding box center [374, 70] width 59 height 25
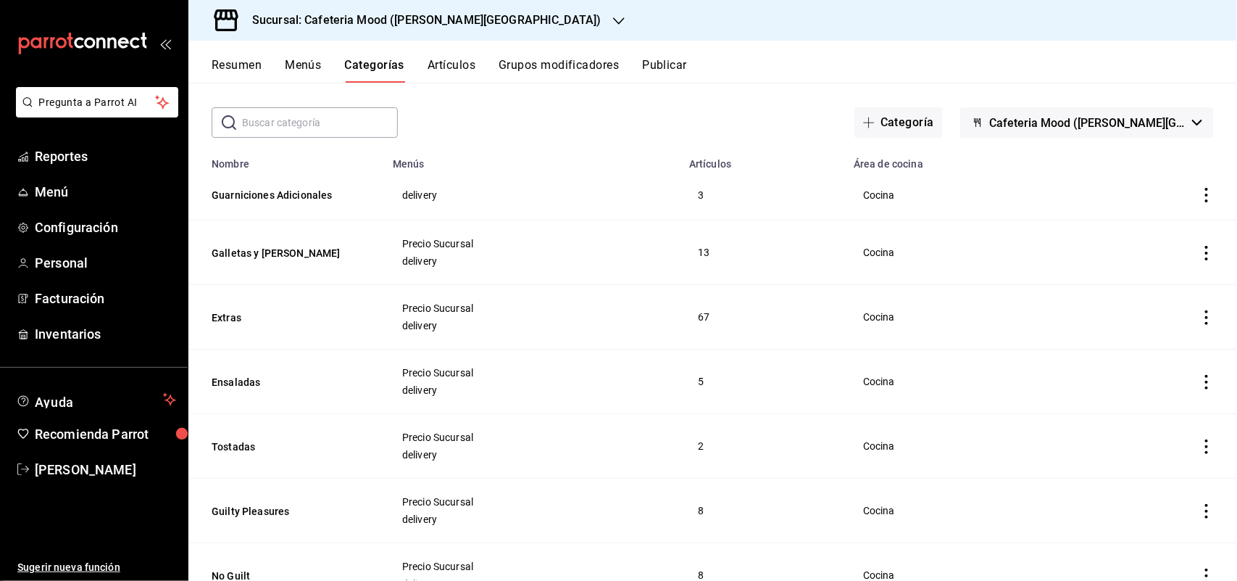
scroll to position [91, 0]
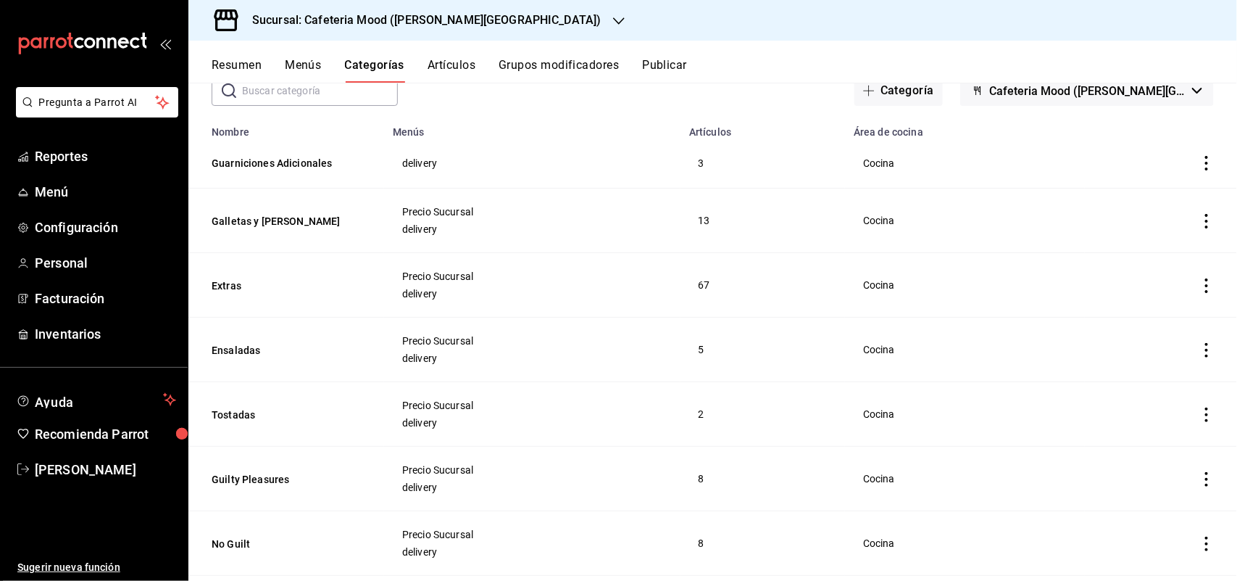
click at [280, 212] on th "Galletas y barras" at bounding box center [286, 220] width 196 height 65
click at [280, 216] on button "Galletas y barras" at bounding box center [284, 221] width 145 height 14
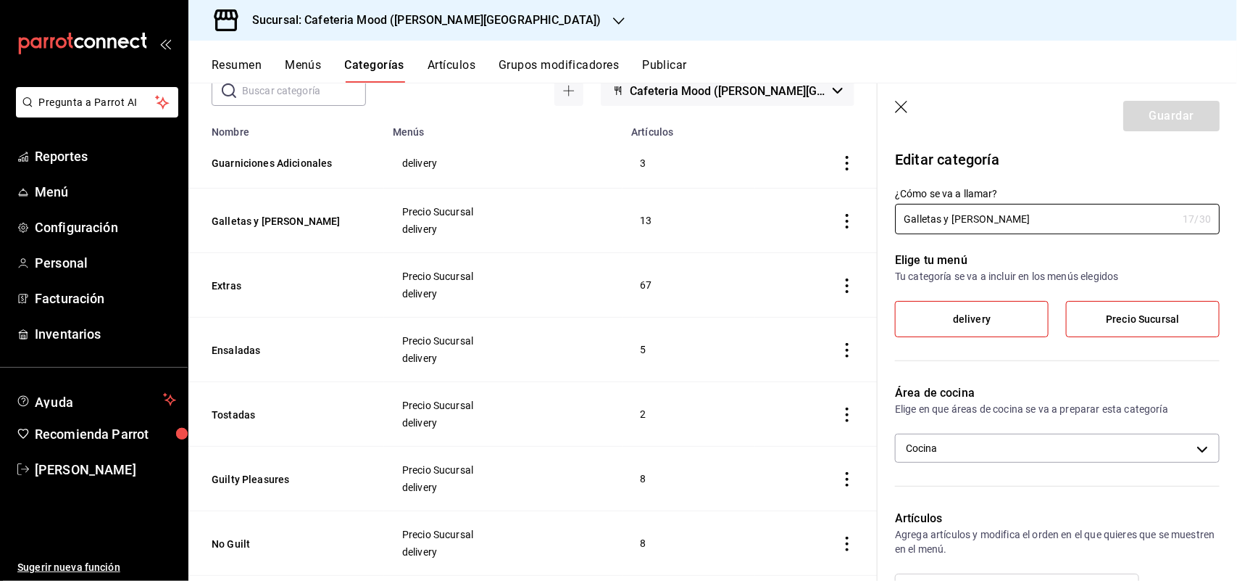
click at [435, 59] on button "Artículos" at bounding box center [452, 70] width 48 height 25
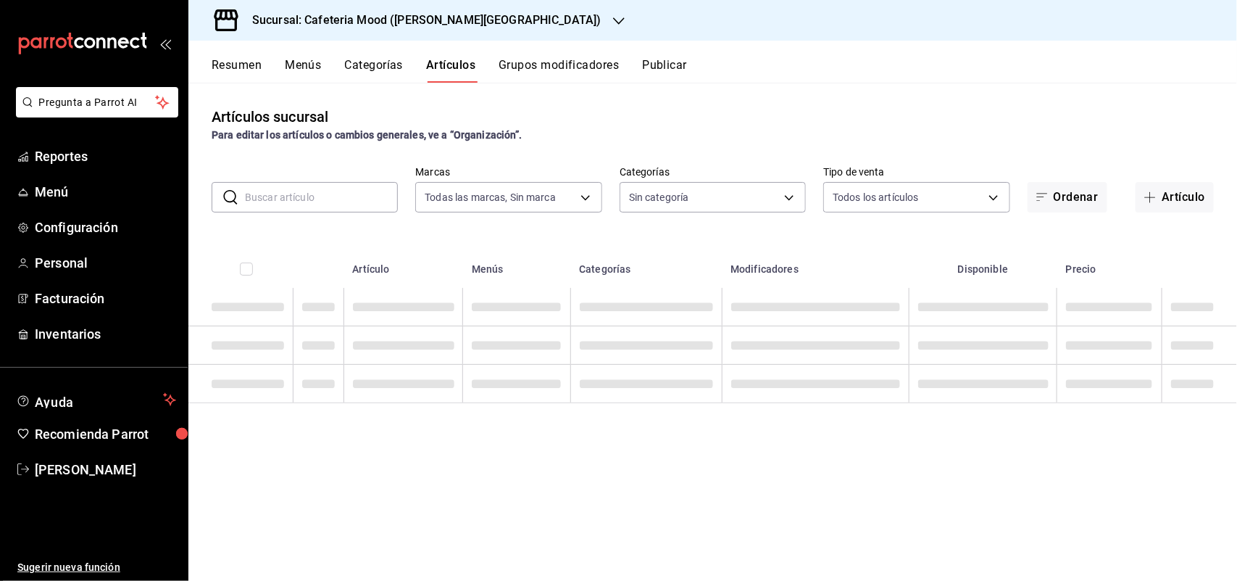
type input "9b62ce46-edc2-4274-ada1-d2fdaee24efb"
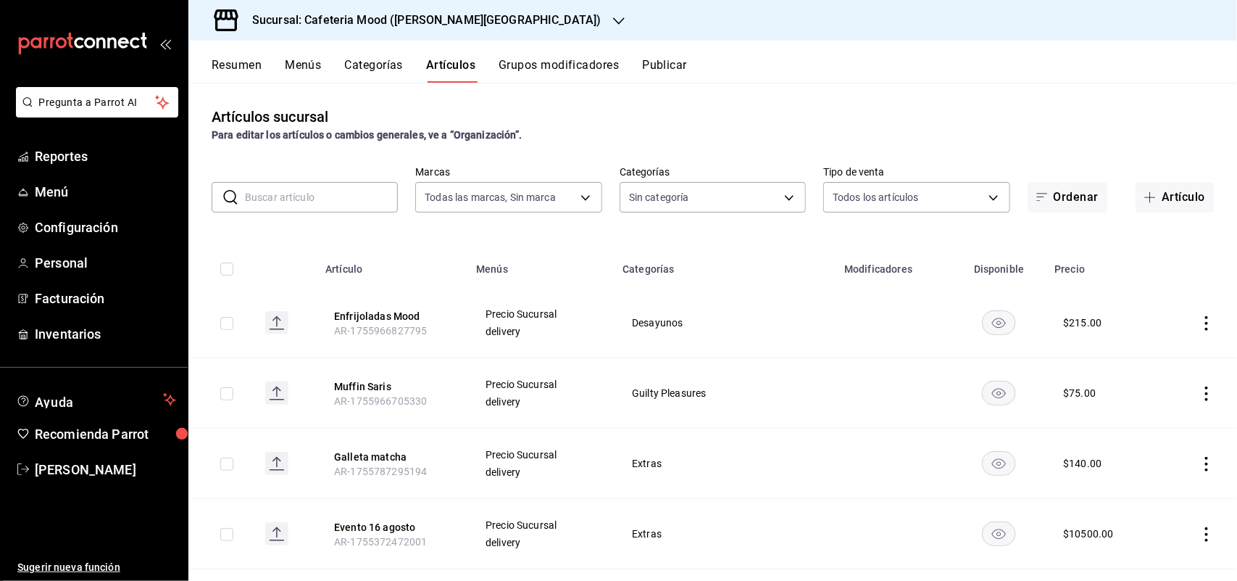
type input "2cc8b1d4-4c3d-4d99-ba29-56a38f9735d6,f696c6c6-ba70-4e86-a9d7-75101f494d94,2421d…"
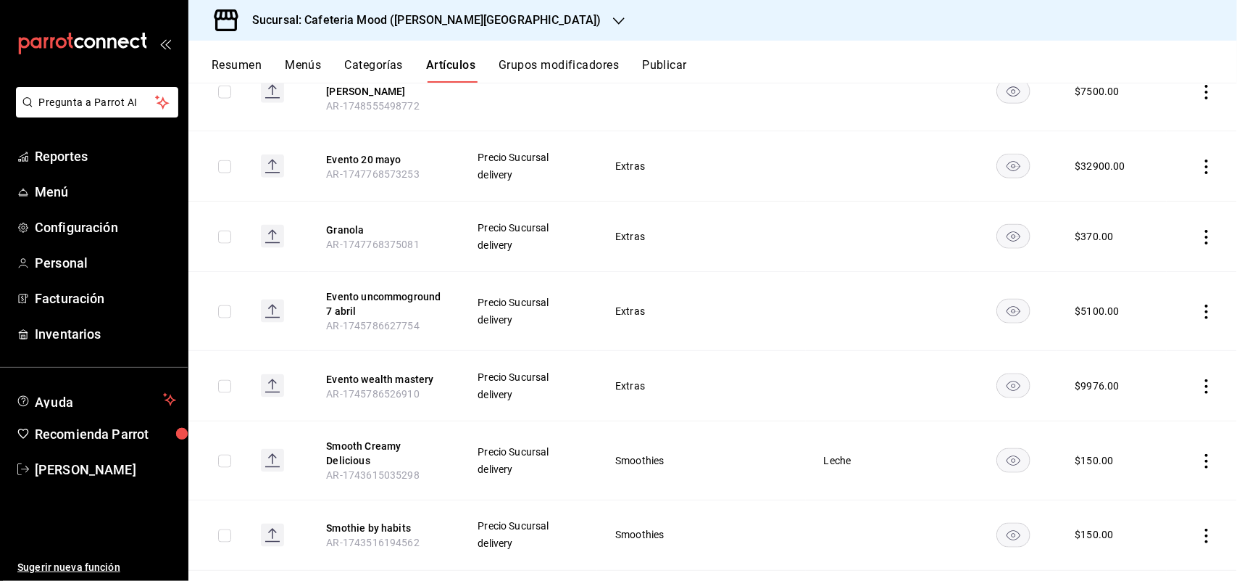
scroll to position [906, 0]
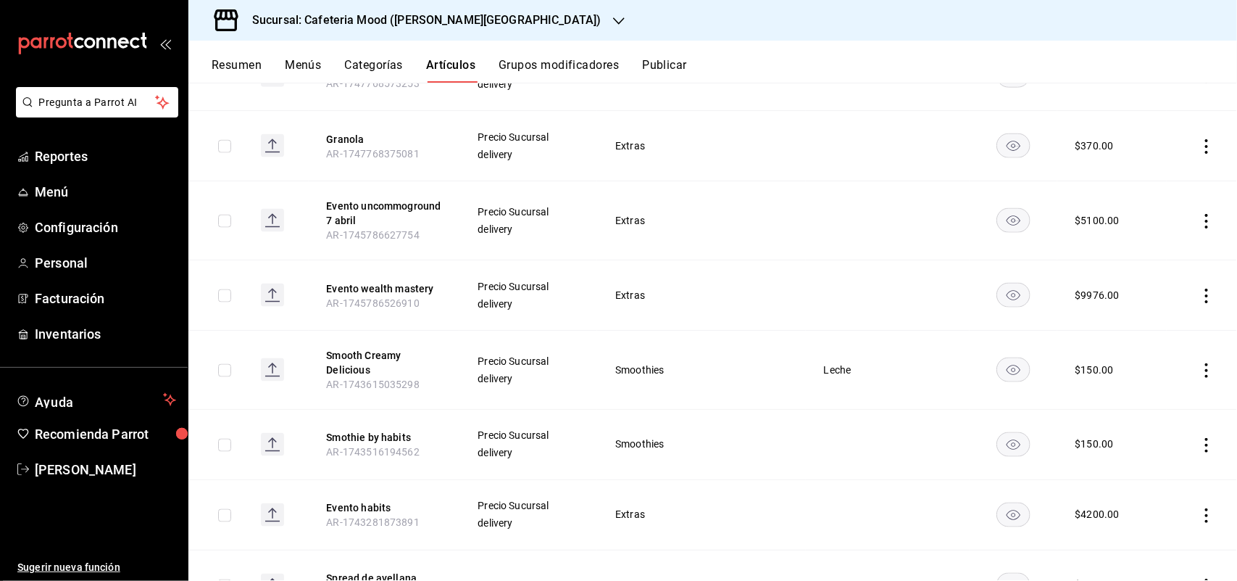
click at [274, 358] on rect at bounding box center [272, 369] width 23 height 23
click at [268, 358] on rect at bounding box center [272, 369] width 23 height 23
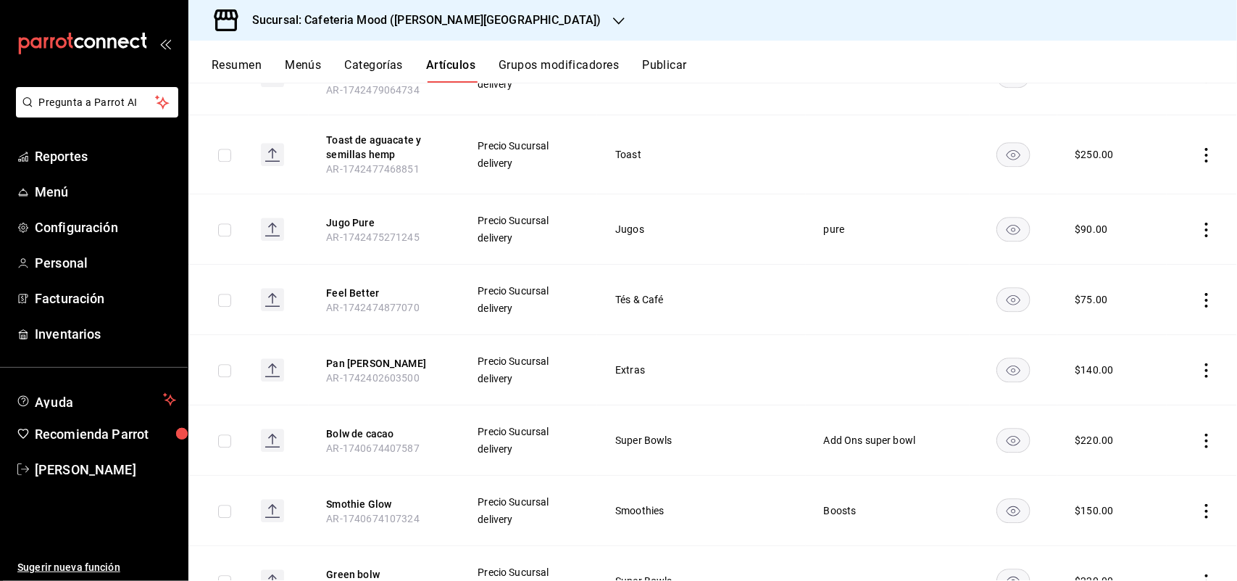
scroll to position [1721, 0]
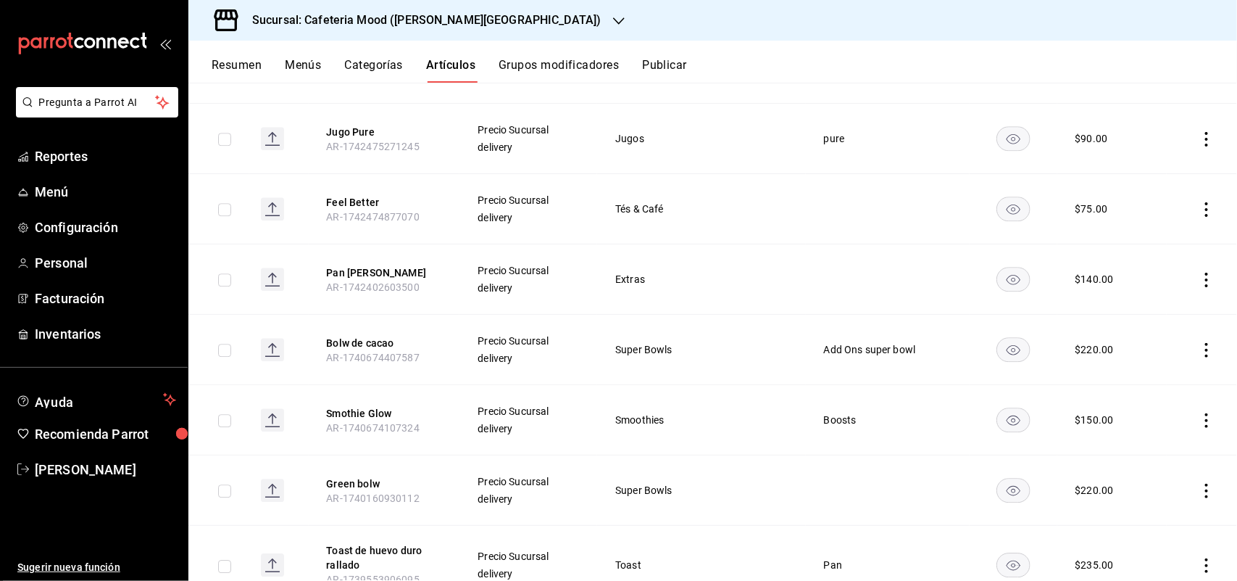
click at [278, 408] on rect at bounding box center [272, 419] width 23 height 23
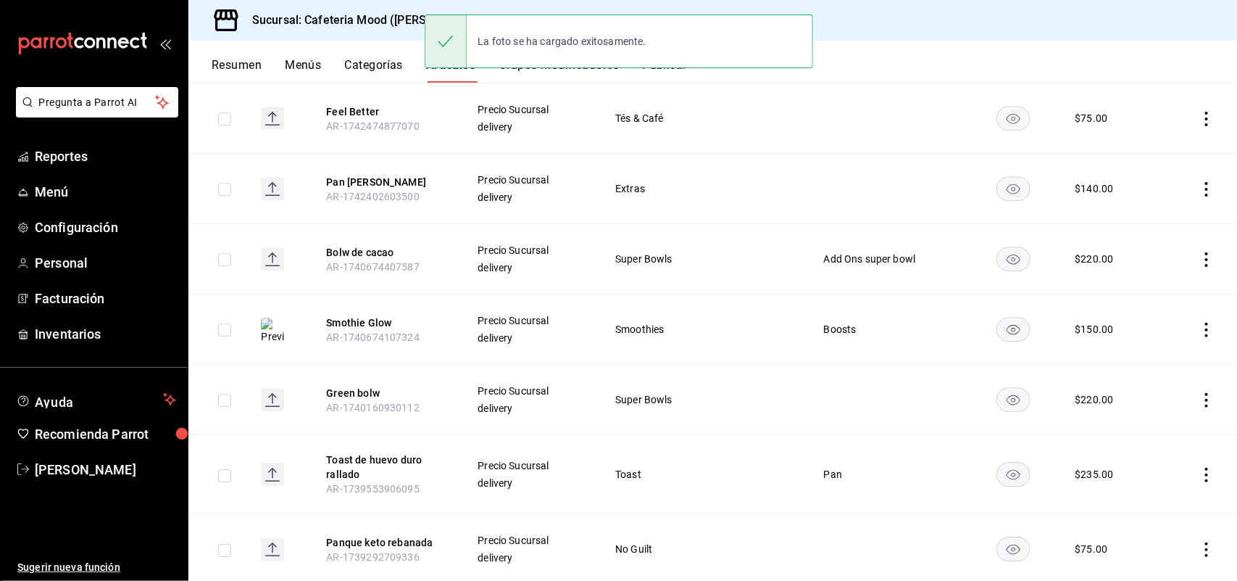
scroll to position [1903, 0]
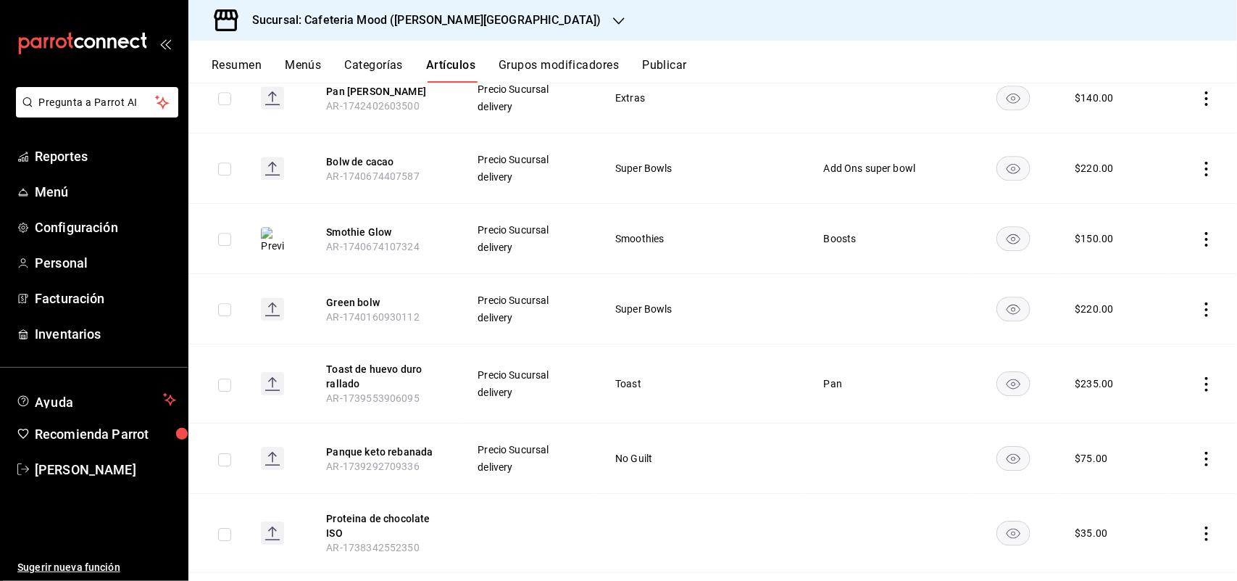
click at [279, 446] on rect at bounding box center [272, 457] width 23 height 23
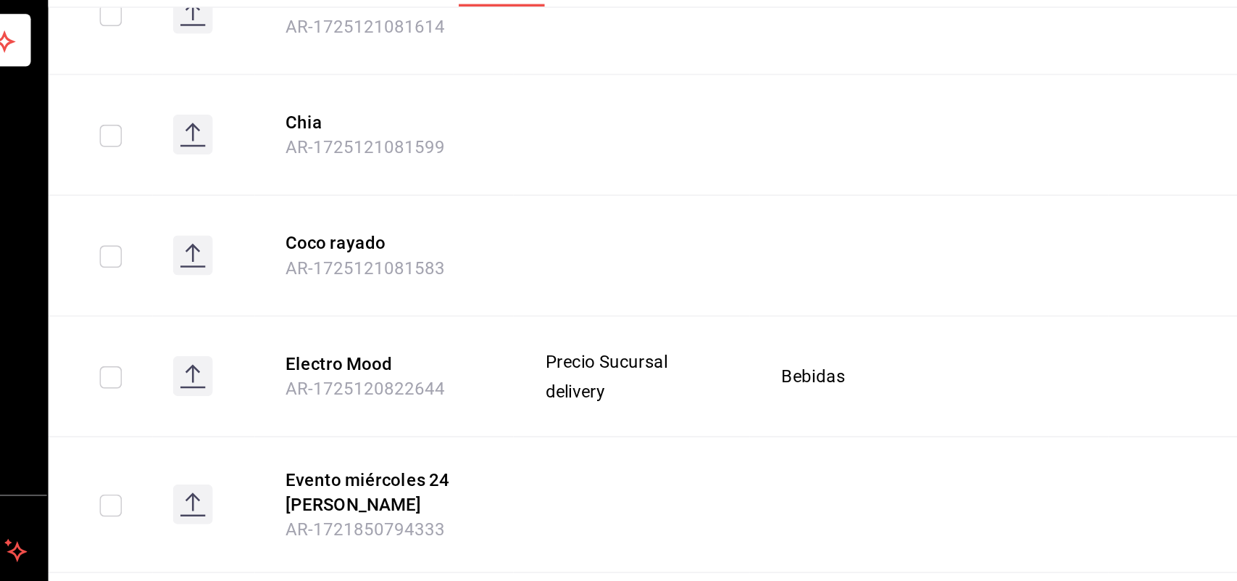
scroll to position [4057, 0]
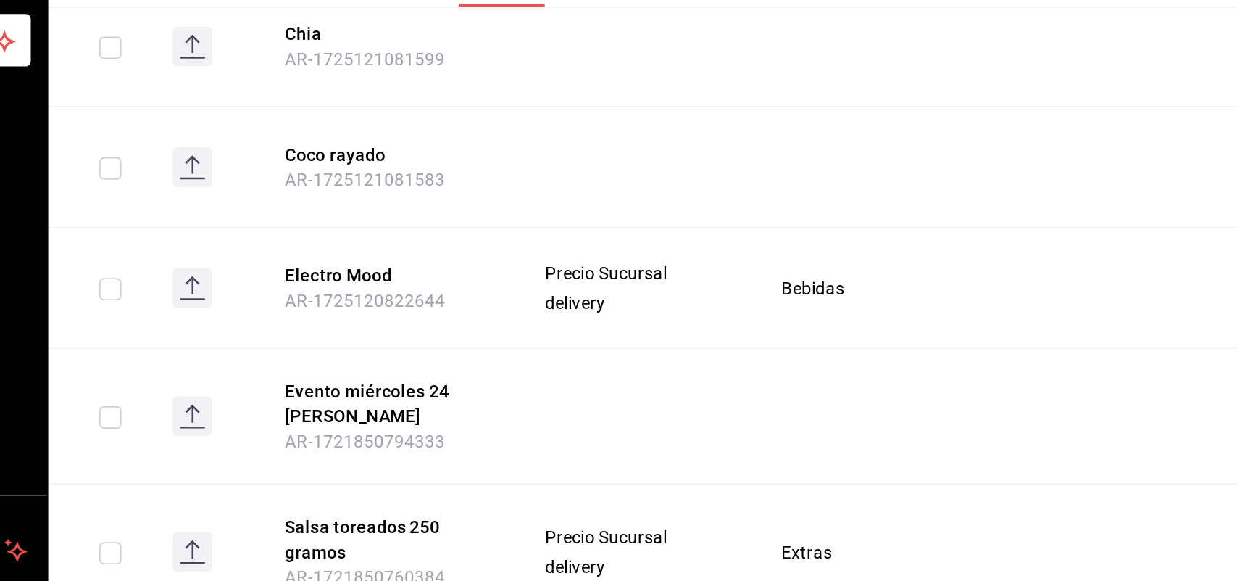
click at [279, 235] on rect at bounding box center [272, 246] width 23 height 23
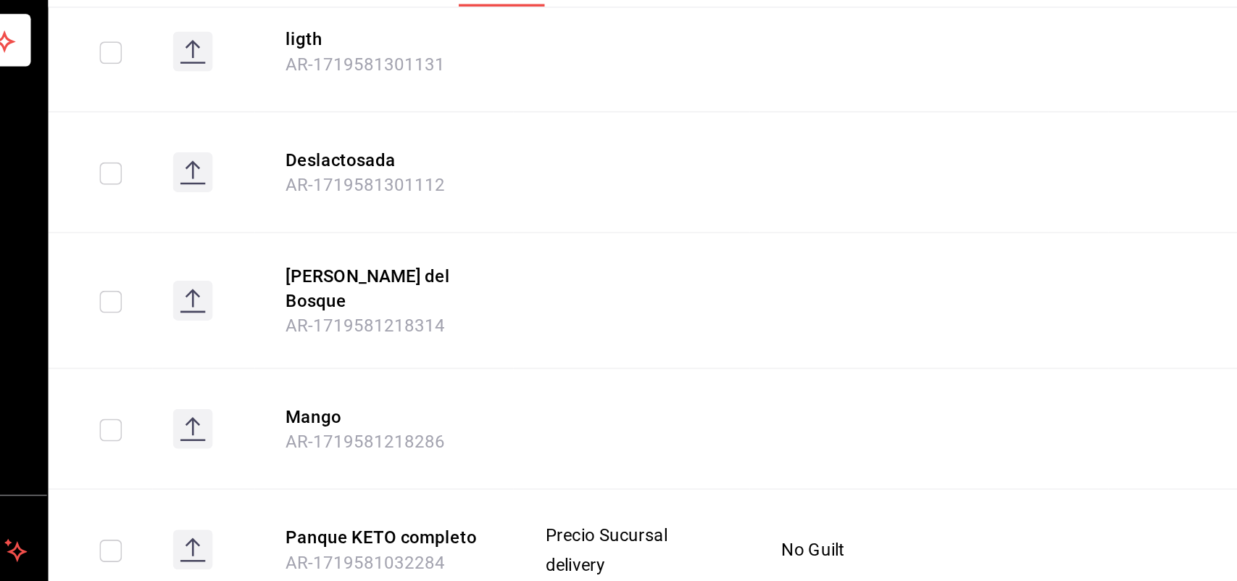
scroll to position [4954, 0]
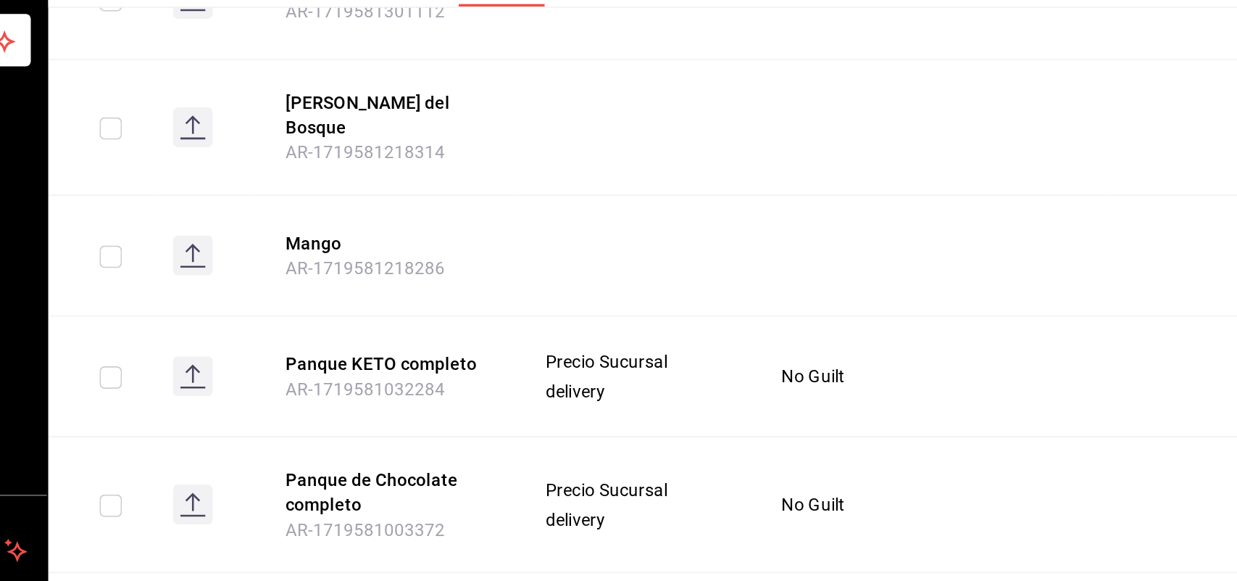
click at [265, 286] on icon at bounding box center [272, 297] width 23 height 23
click at [284, 286] on img at bounding box center [272, 299] width 23 height 26
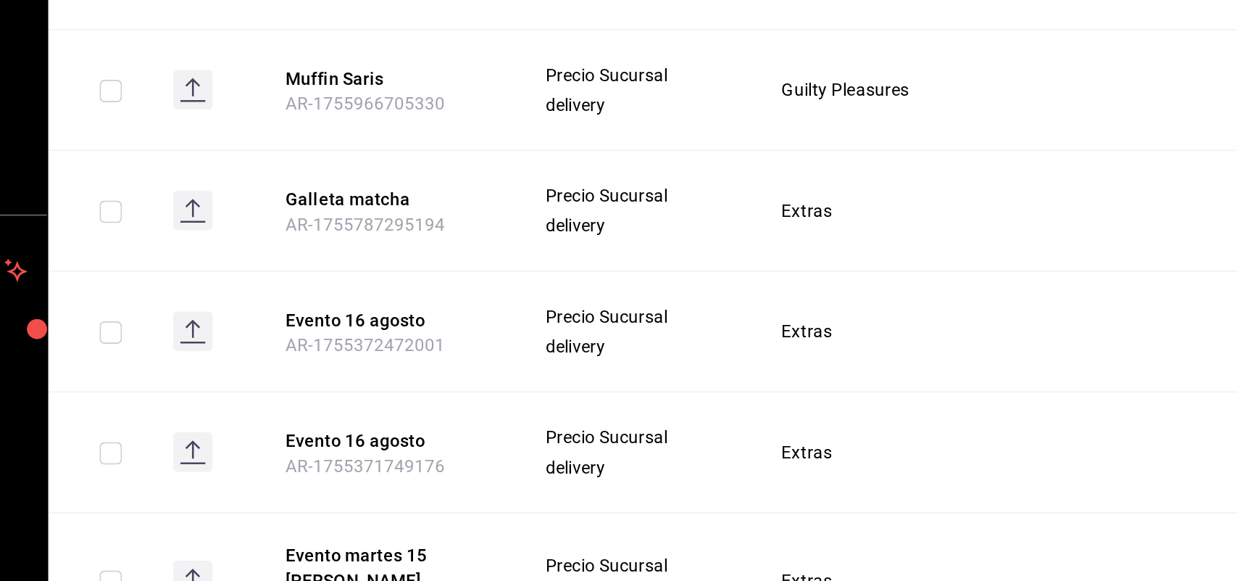
scroll to position [0, 0]
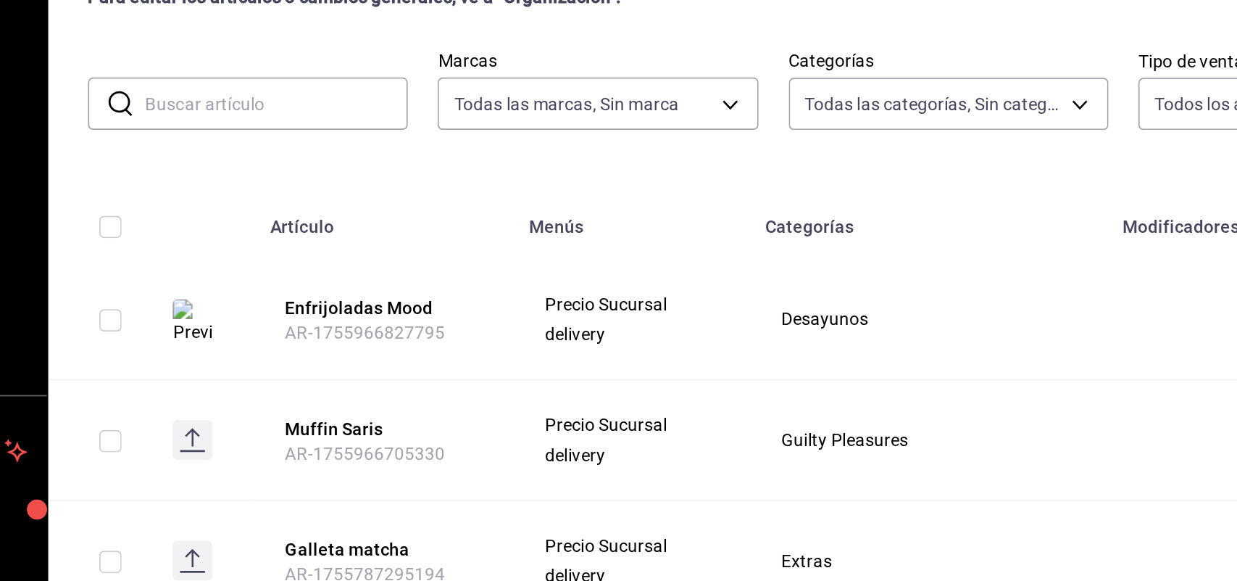
click at [360, 201] on input "text" at bounding box center [321, 197] width 153 height 29
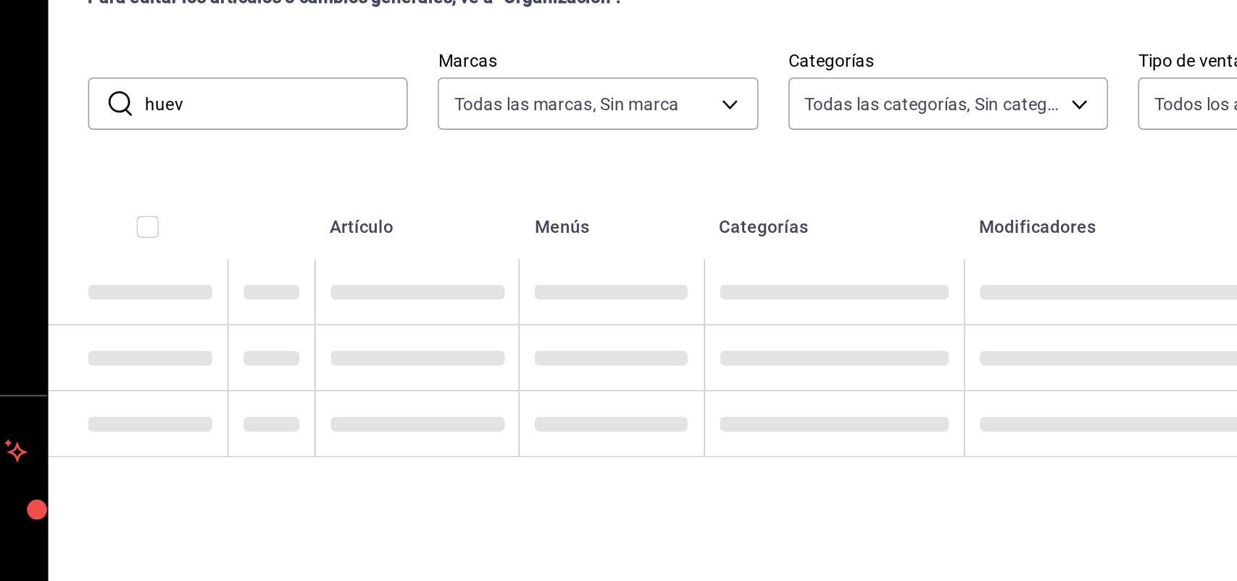
type input "huevo"
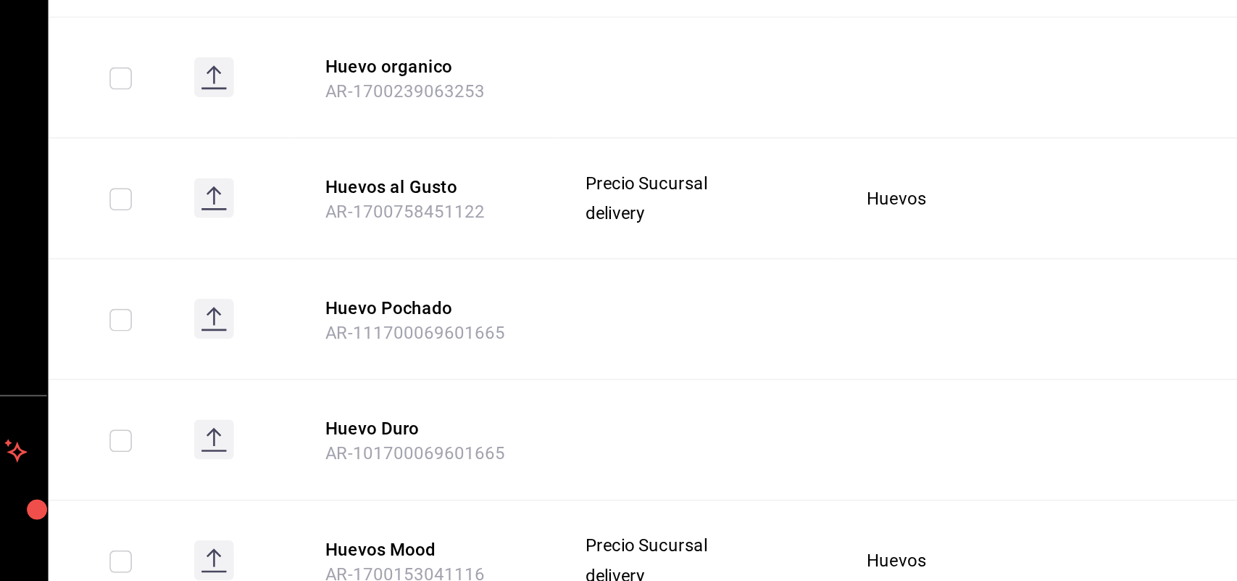
scroll to position [370, 0]
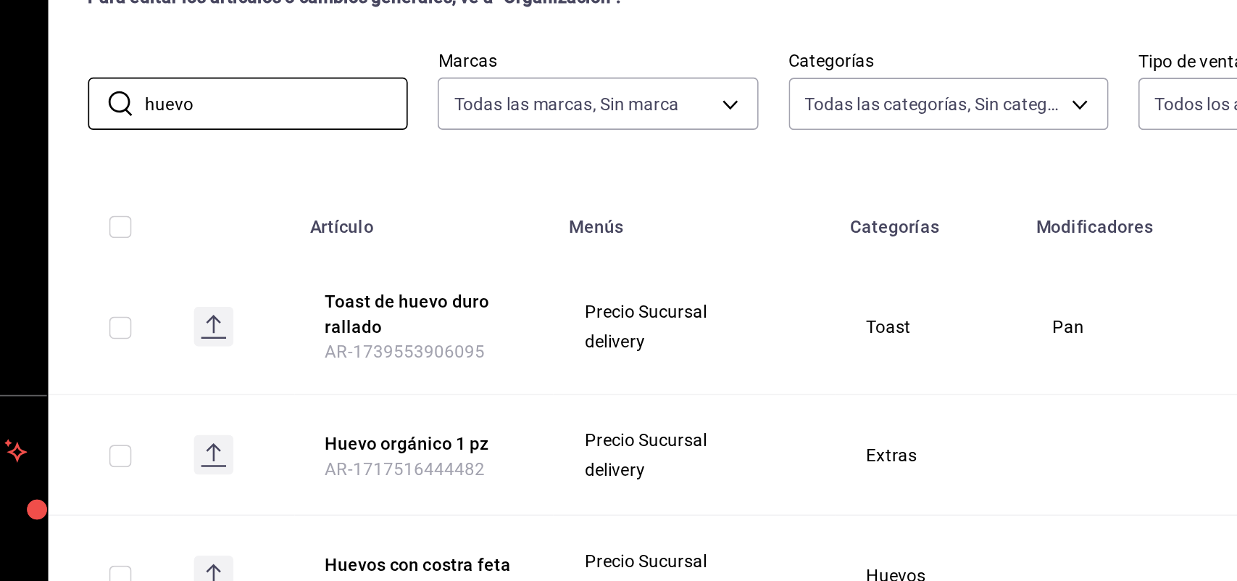
scroll to position [370, 0]
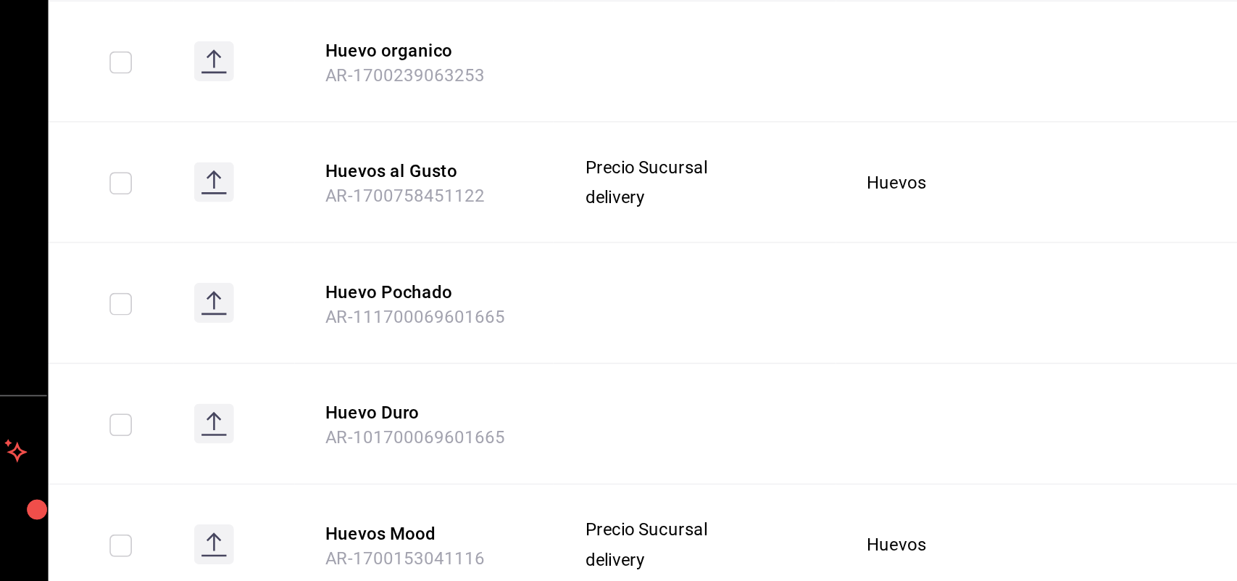
click at [292, 241] on rect at bounding box center [284, 242] width 23 height 23
click at [285, 246] on rect at bounding box center [284, 242] width 23 height 23
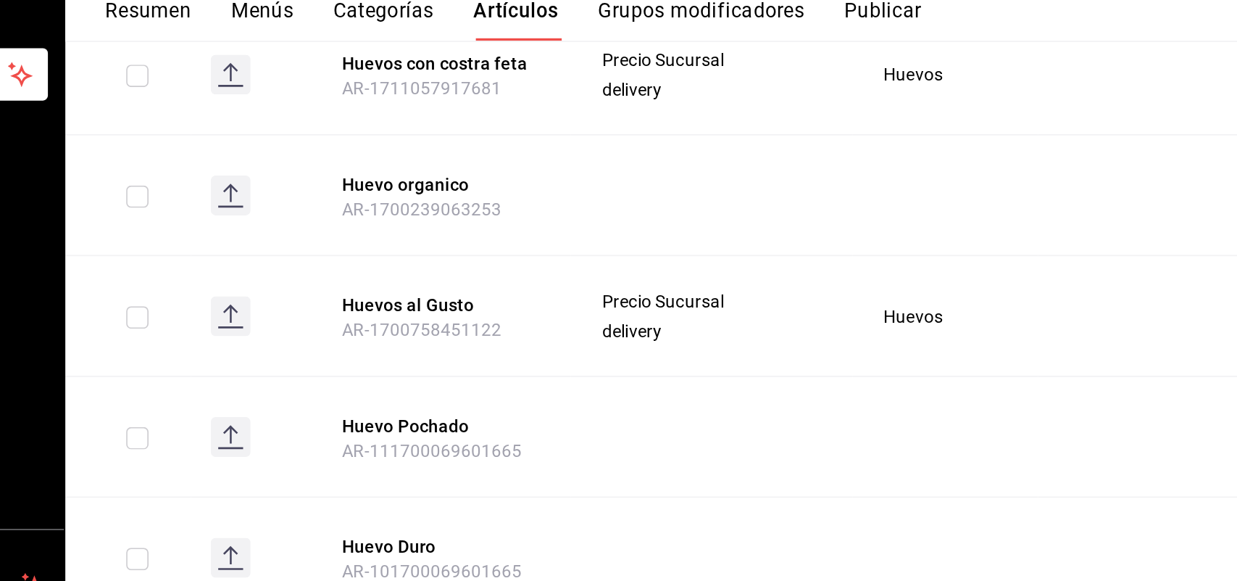
click at [295, 246] on td at bounding box center [297, 243] width 71 height 70
click at [288, 246] on rect at bounding box center [284, 242] width 23 height 23
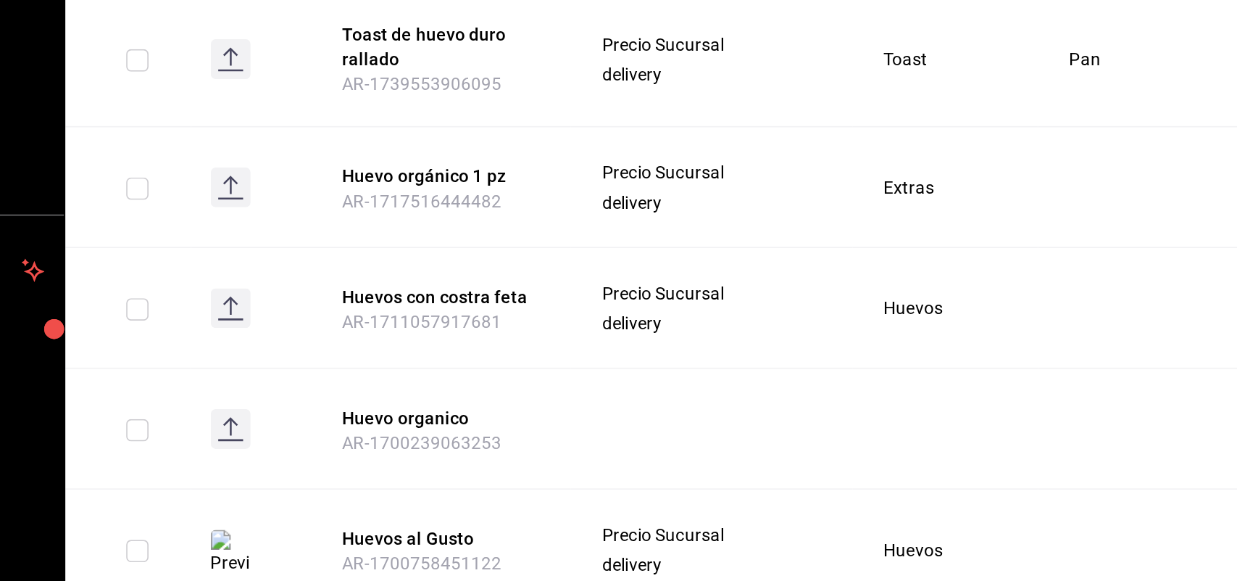
scroll to position [0, 0]
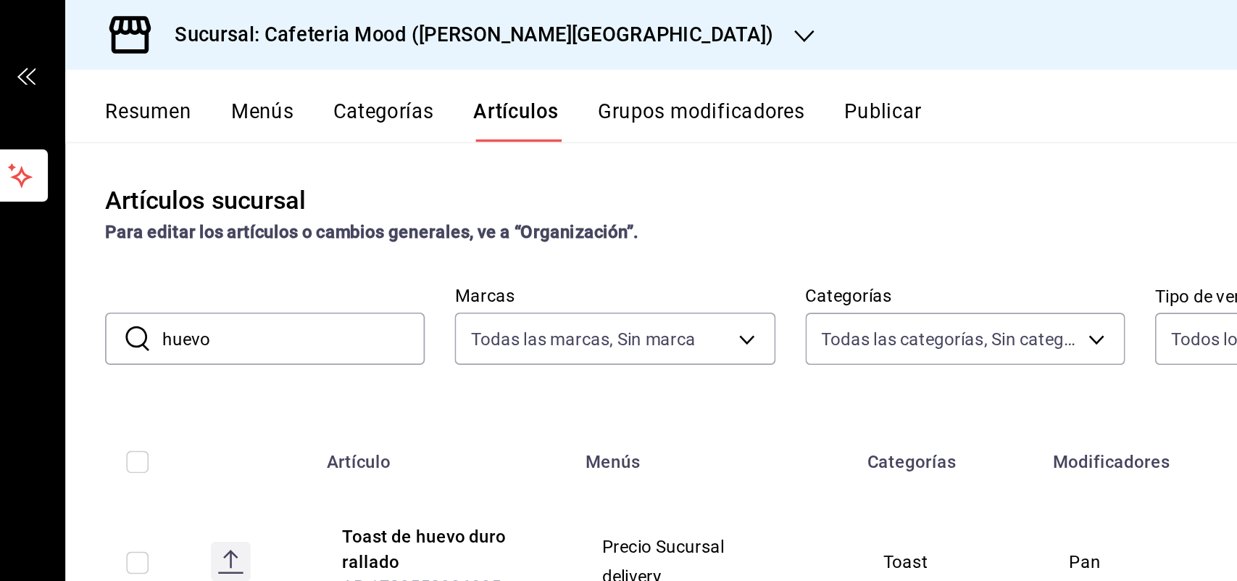
click at [339, 196] on input "huevo" at bounding box center [321, 197] width 153 height 29
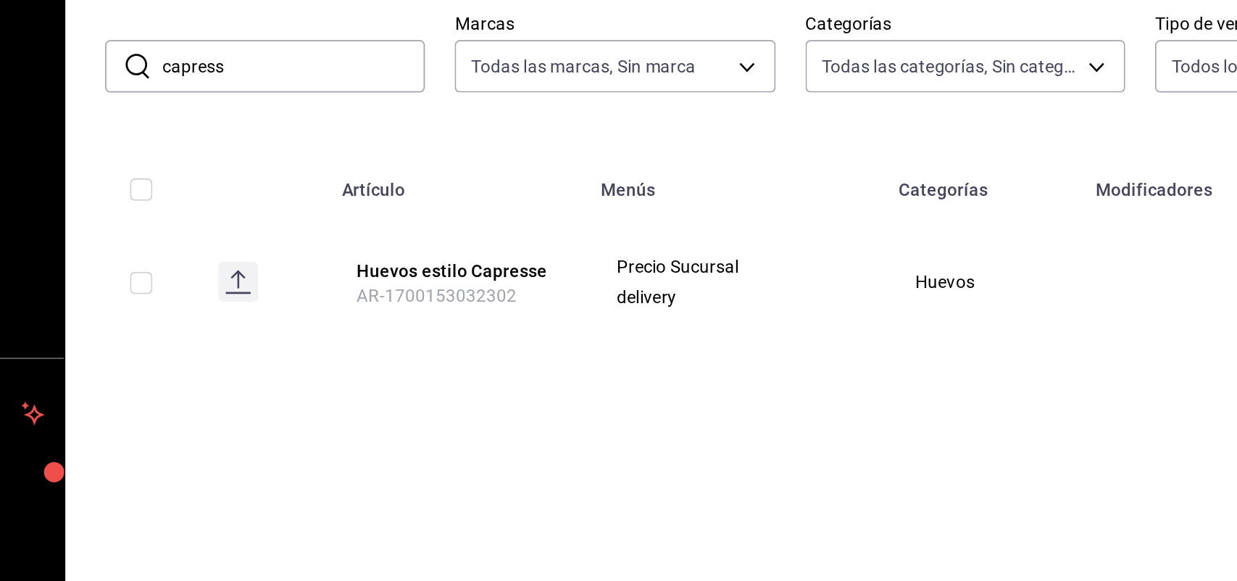
click at [281, 328] on rect at bounding box center [289, 322] width 23 height 23
click at [365, 196] on input "capress" at bounding box center [321, 197] width 153 height 29
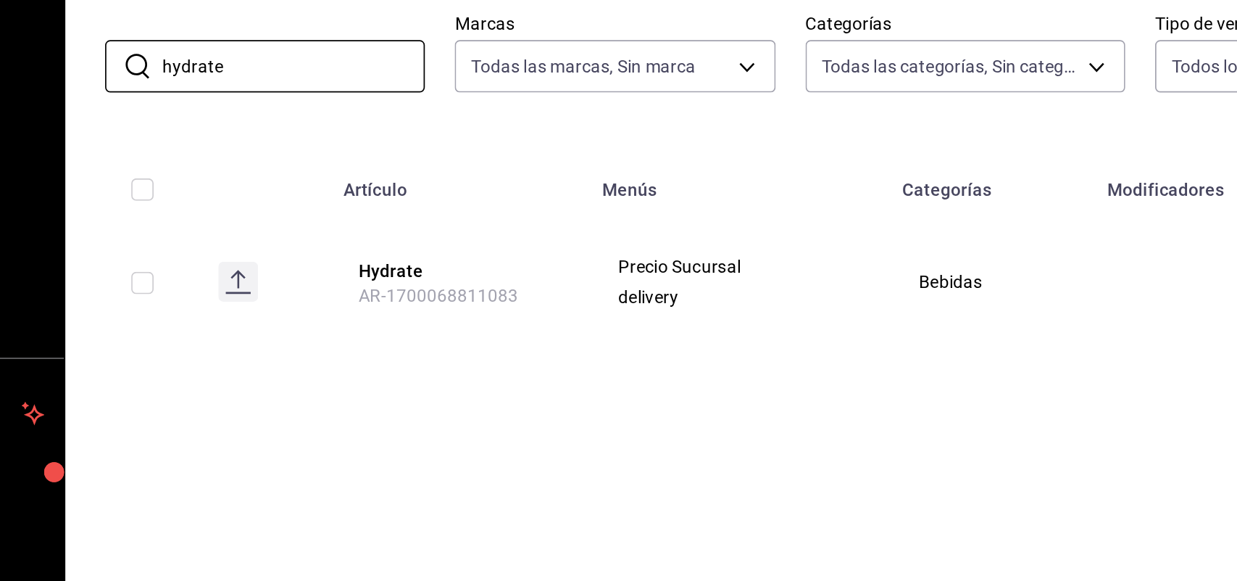
click at [284, 323] on rect at bounding box center [289, 322] width 23 height 23
click at [296, 321] on rect at bounding box center [289, 322] width 23 height 23
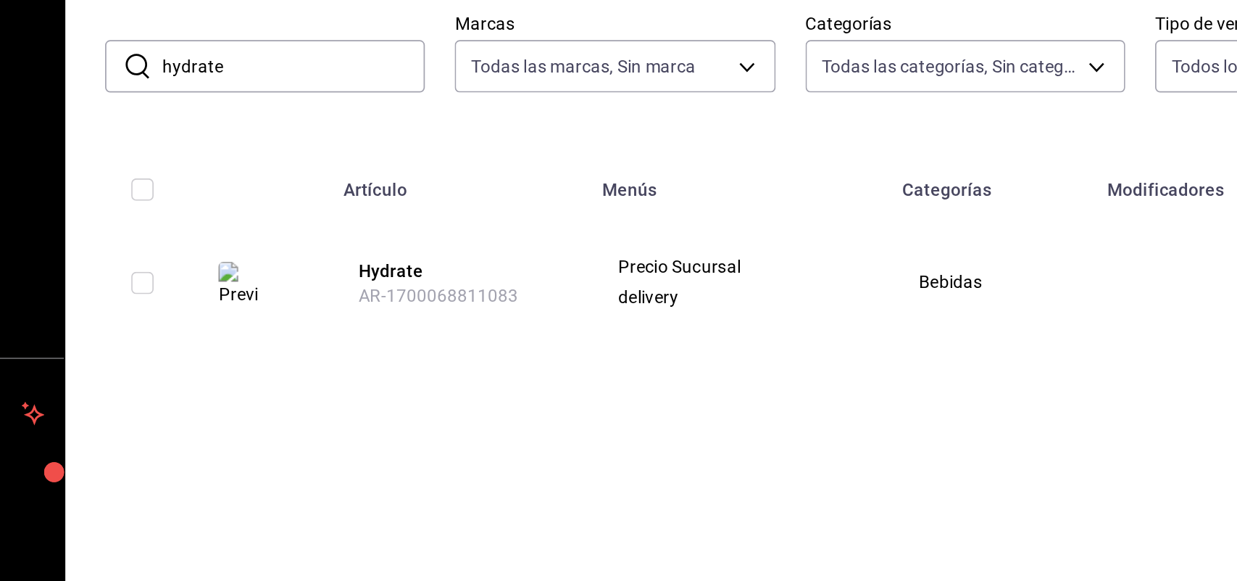
click at [347, 195] on input "hydrate" at bounding box center [321, 197] width 153 height 29
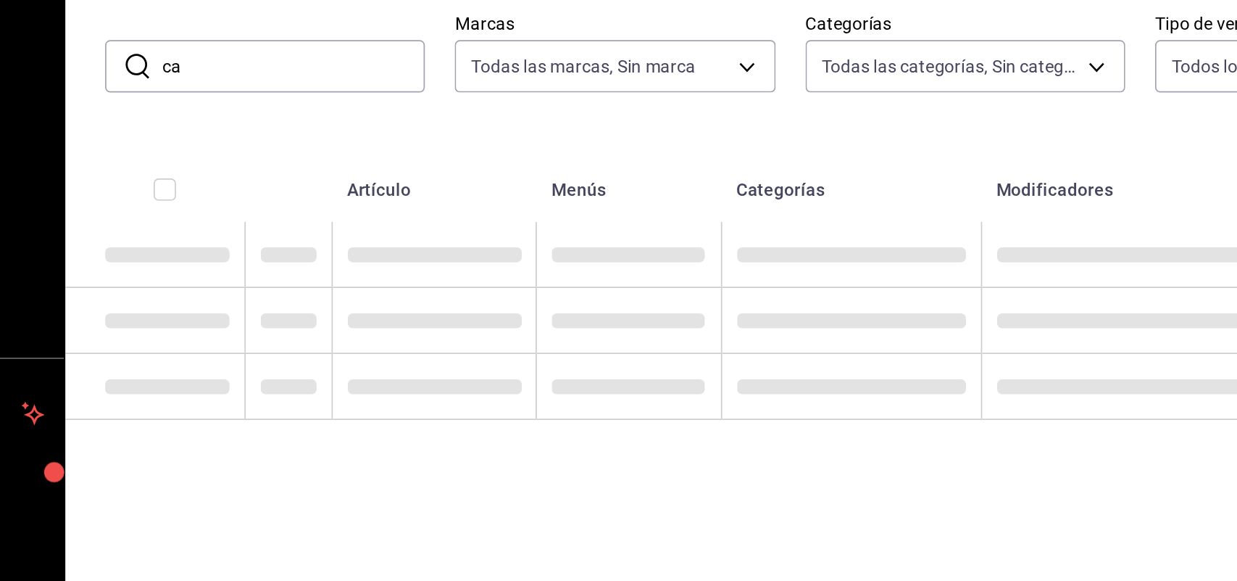
type input "c"
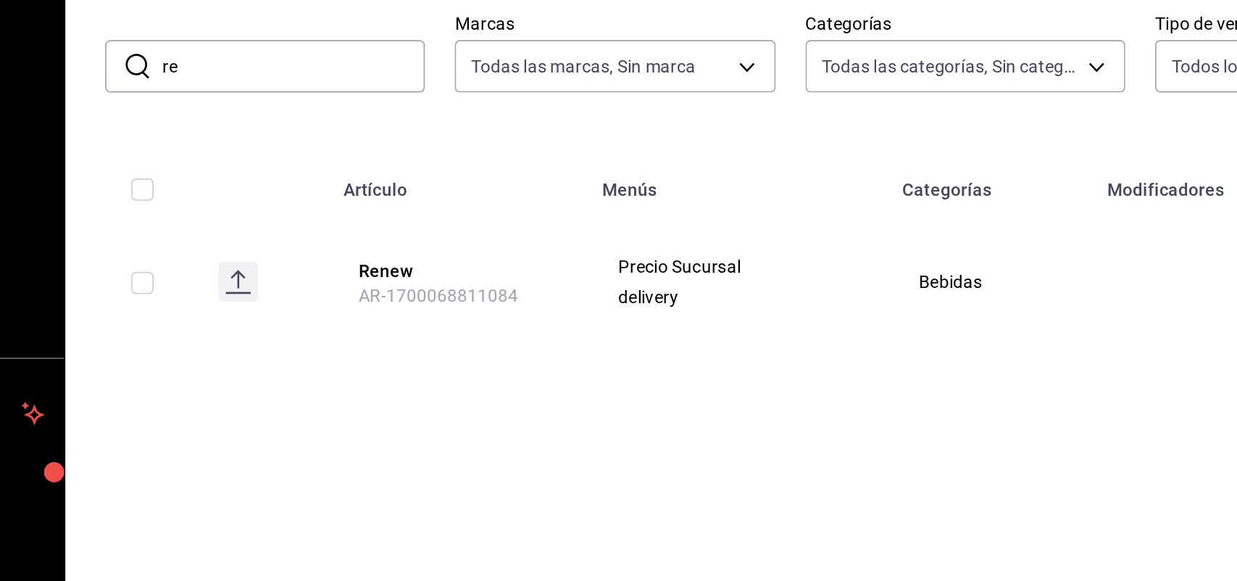
type input "r"
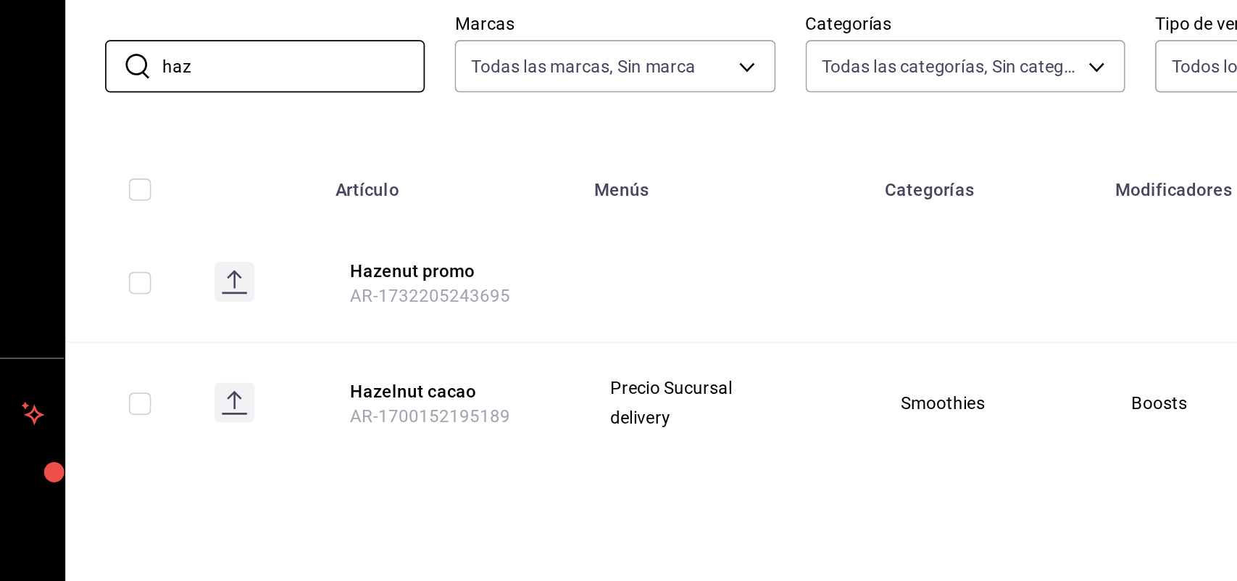
click at [283, 391] on rect at bounding box center [286, 392] width 23 height 23
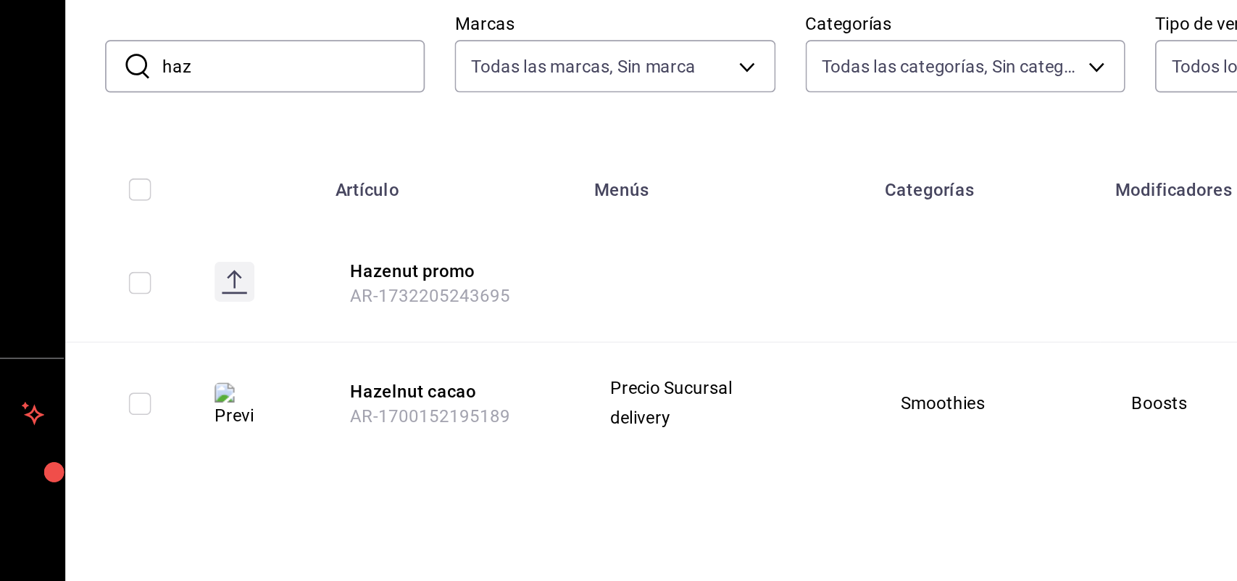
click at [286, 394] on img at bounding box center [286, 394] width 23 height 26
click at [307, 203] on input "haz" at bounding box center [321, 197] width 153 height 29
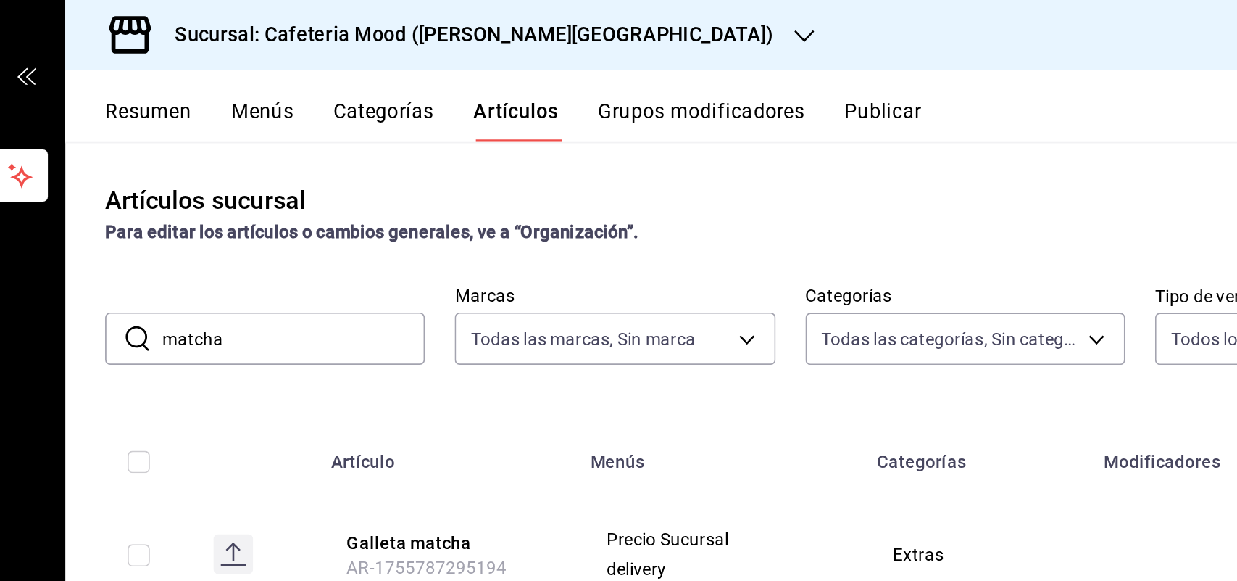
click at [291, 197] on input "matcha" at bounding box center [321, 197] width 153 height 29
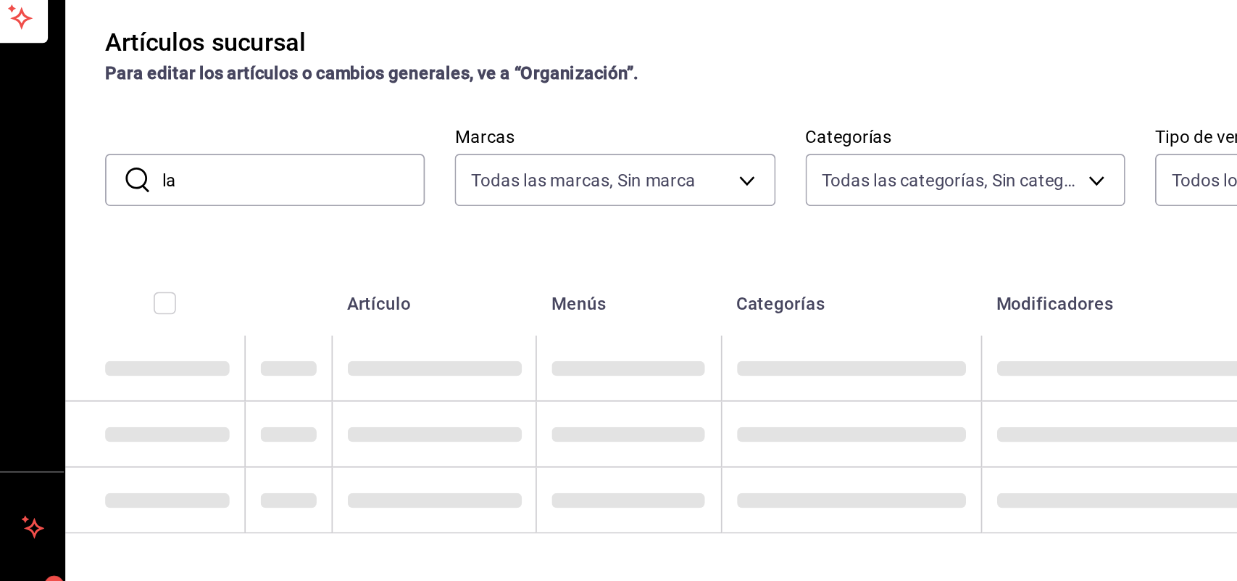
type input "l"
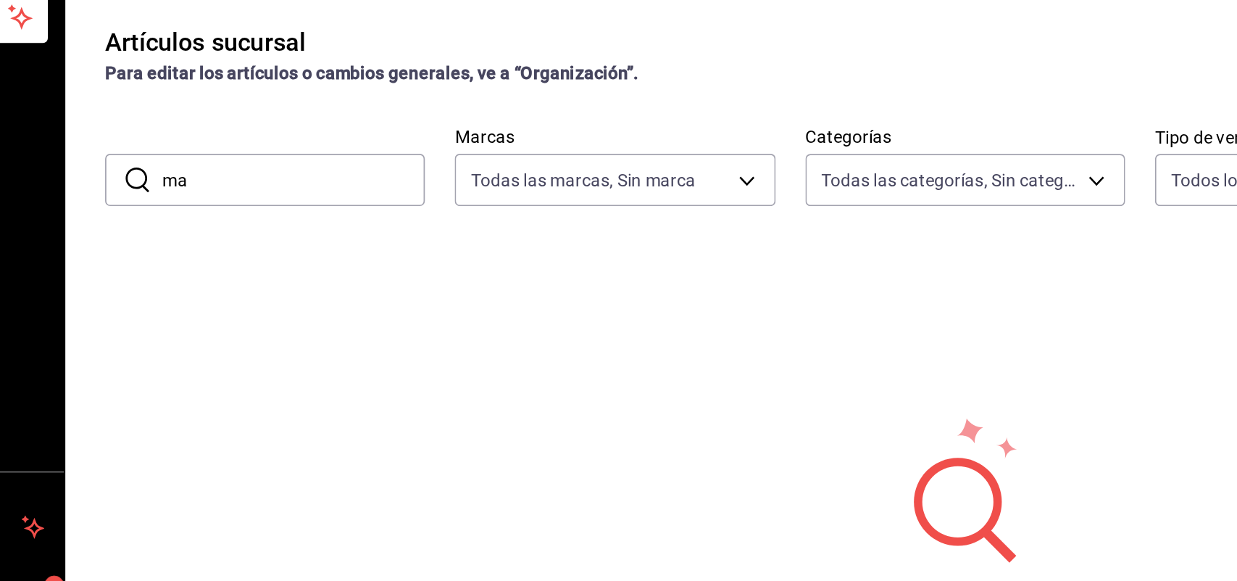
type input "m"
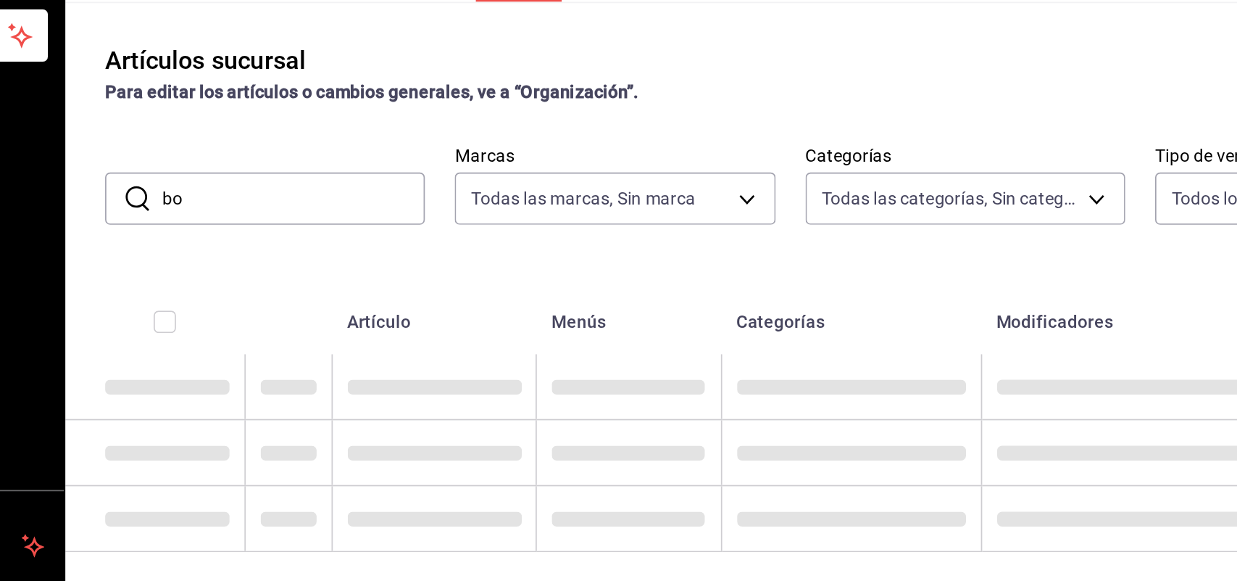
type input "b"
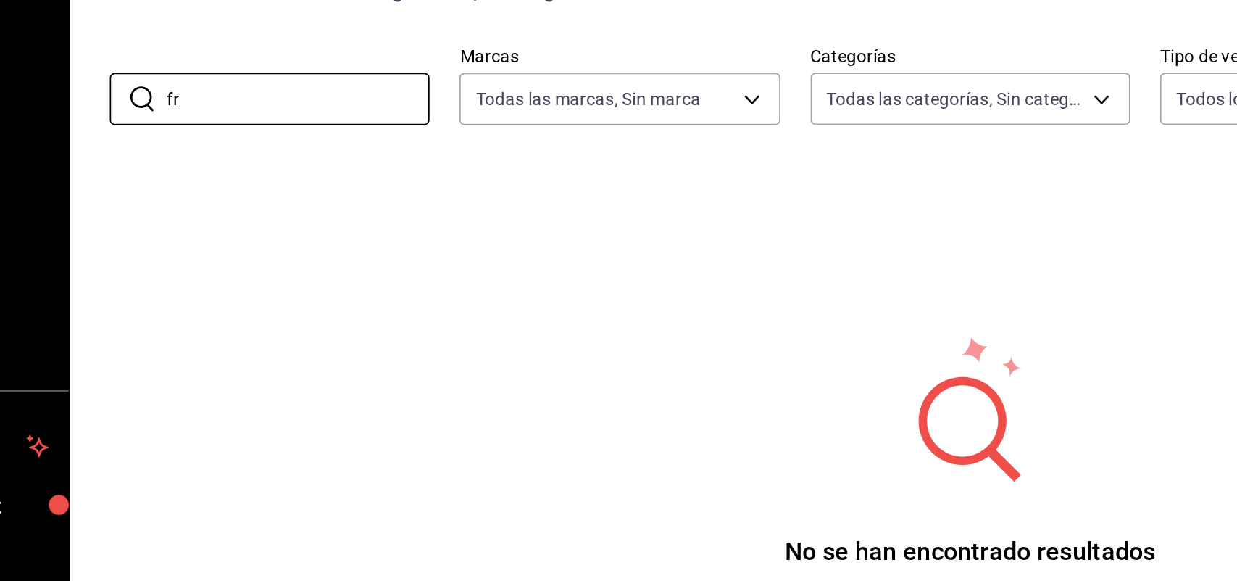
type input "f"
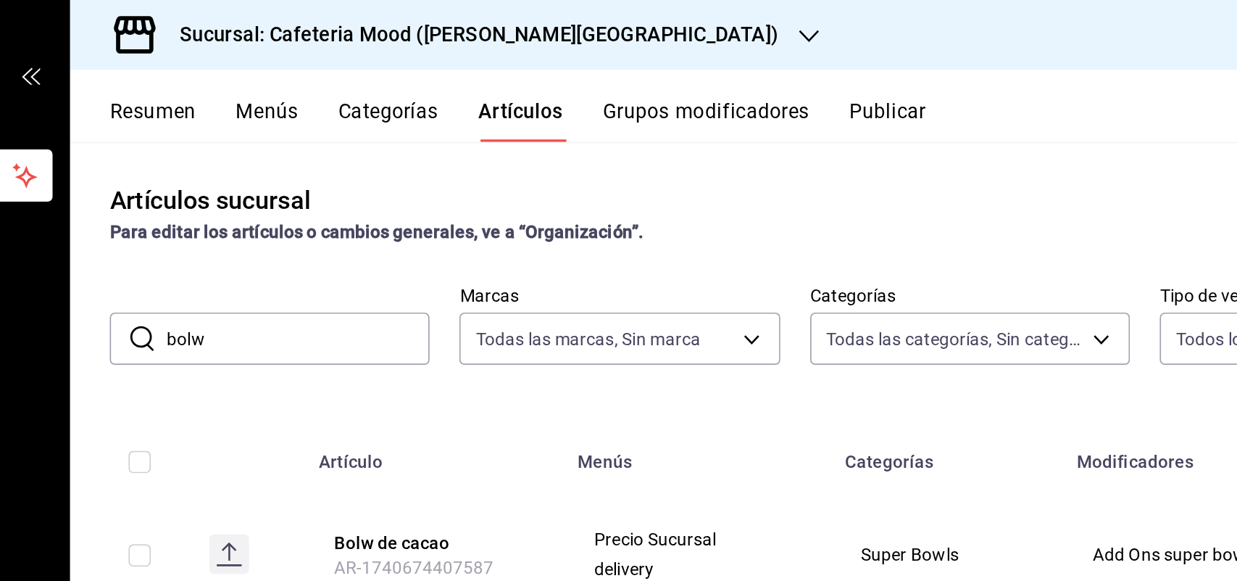
click at [312, 199] on input "bolw" at bounding box center [321, 197] width 153 height 29
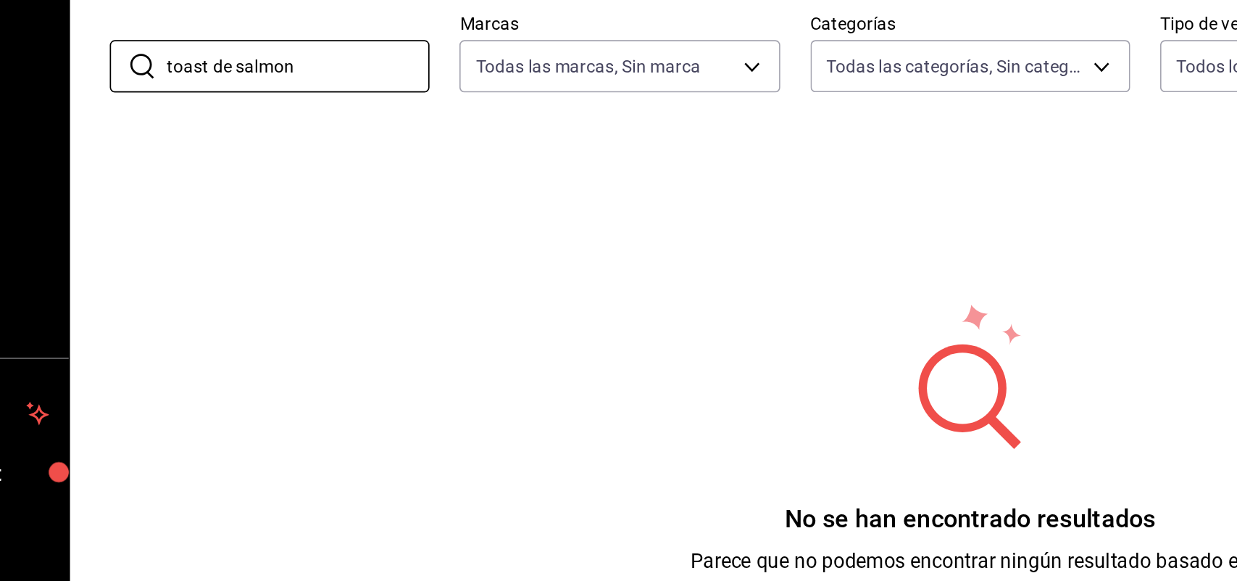
drag, startPoint x: 280, startPoint y: 202, endPoint x: 194, endPoint y: 195, distance: 86.6
click at [194, 195] on div "​ toast de salmon ​ Marcas Todas las marcas, Sin marca 9b62ce46-edc2-4274-ada1-…" at bounding box center [712, 189] width 1049 height 46
type input "salmon"
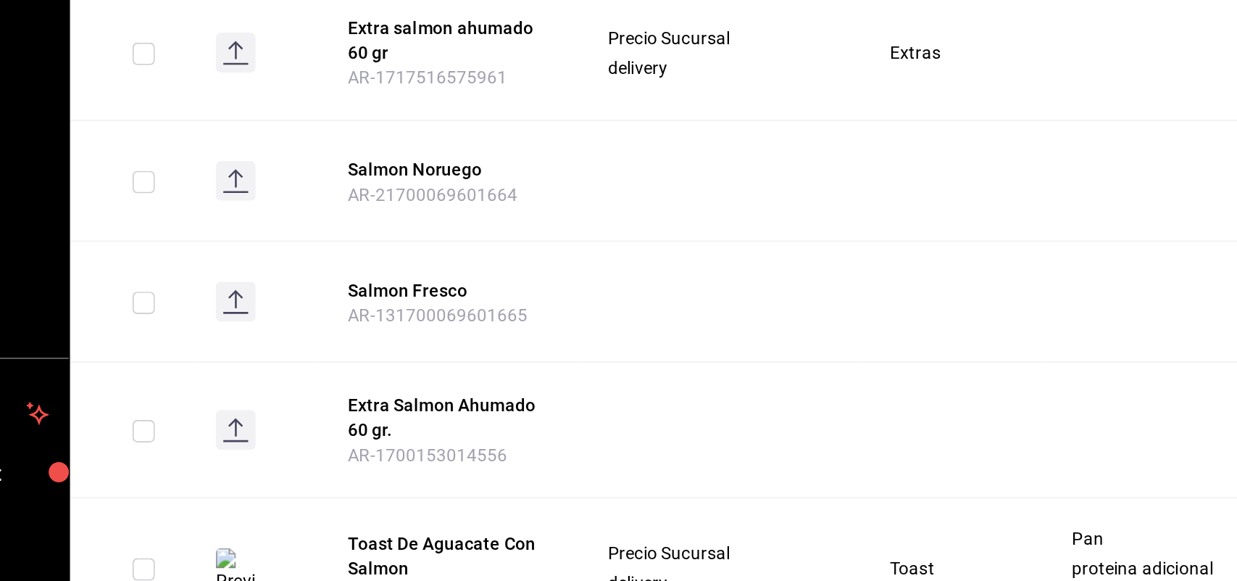
scroll to position [211, 0]
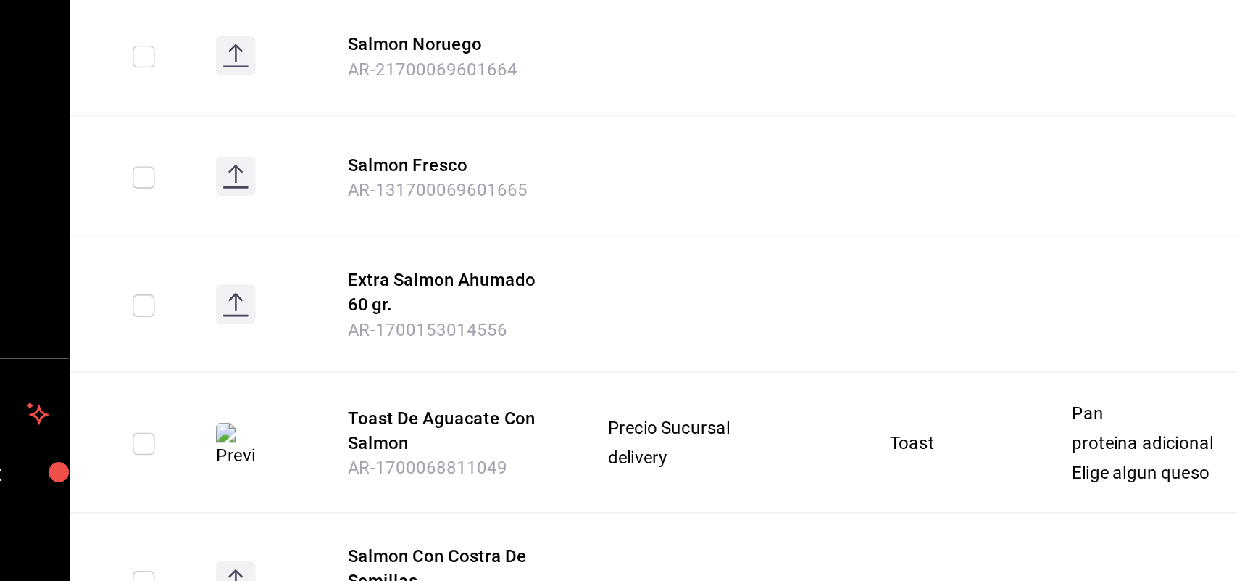
click at [292, 415] on img at bounding box center [284, 417] width 23 height 26
click at [290, 407] on img at bounding box center [284, 417] width 23 height 26
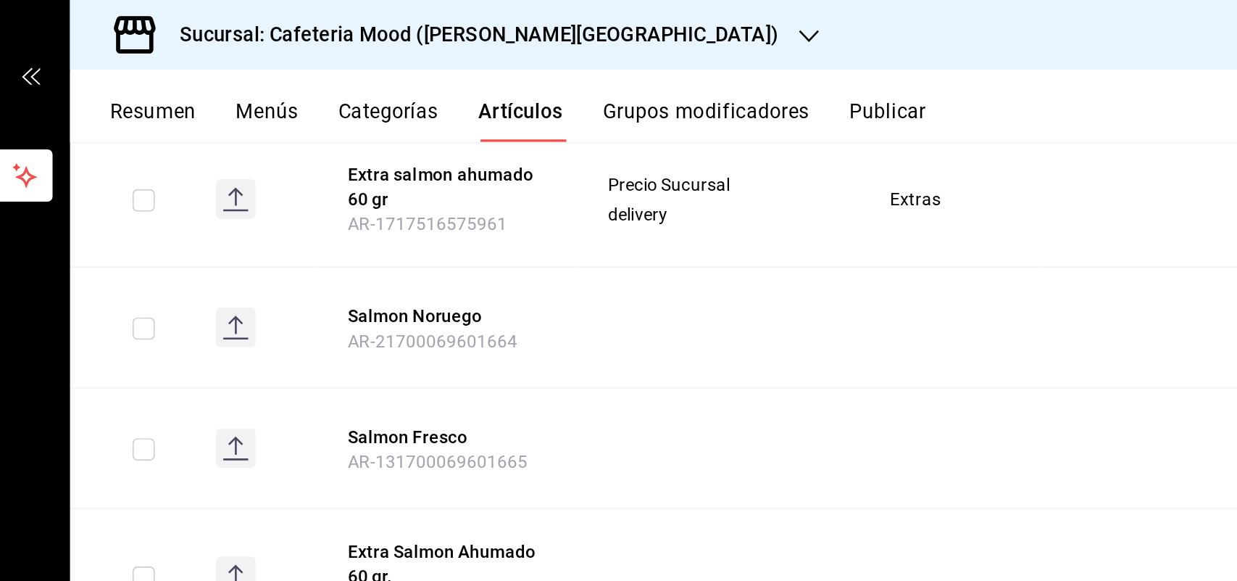
click at [444, 69] on button "Artículos" at bounding box center [450, 70] width 49 height 25
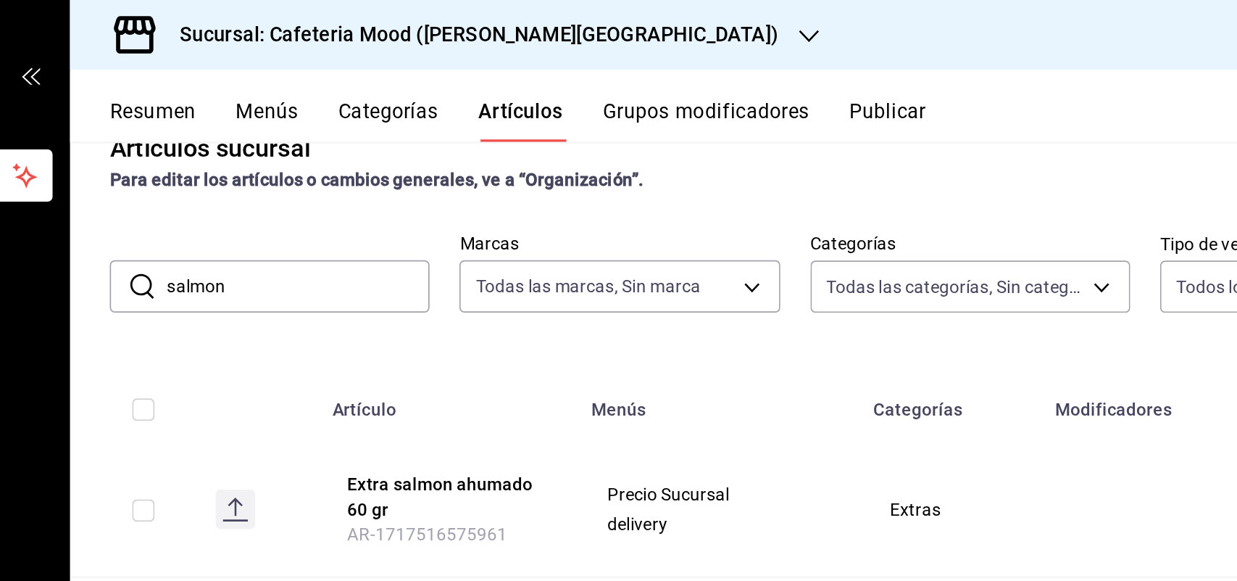
scroll to position [0, 0]
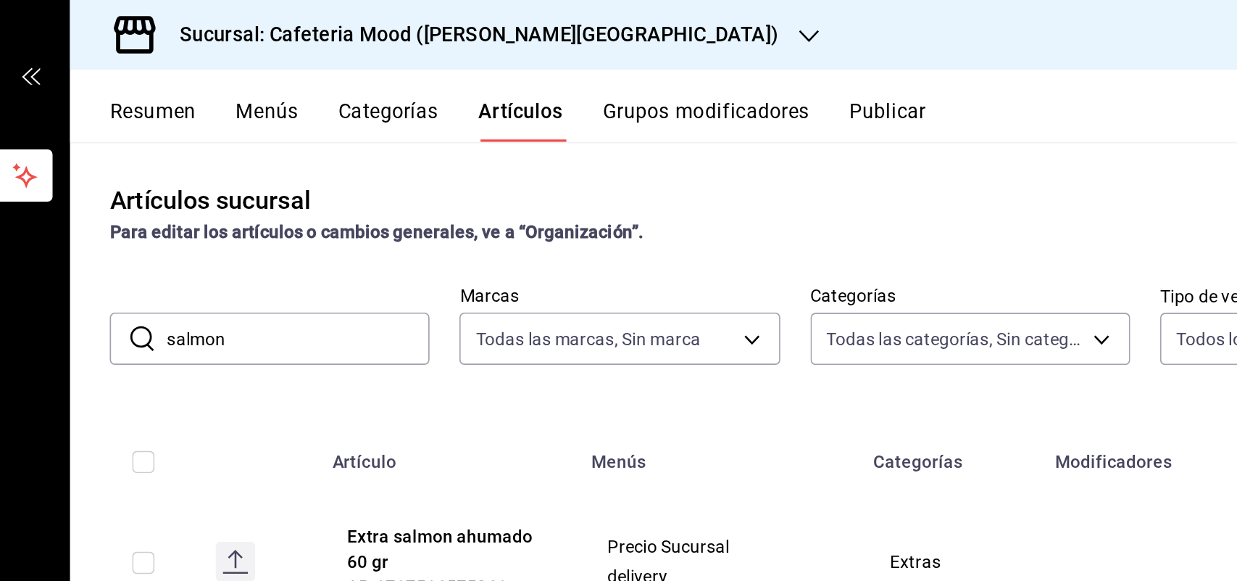
click at [323, 199] on input "salmon" at bounding box center [321, 197] width 153 height 29
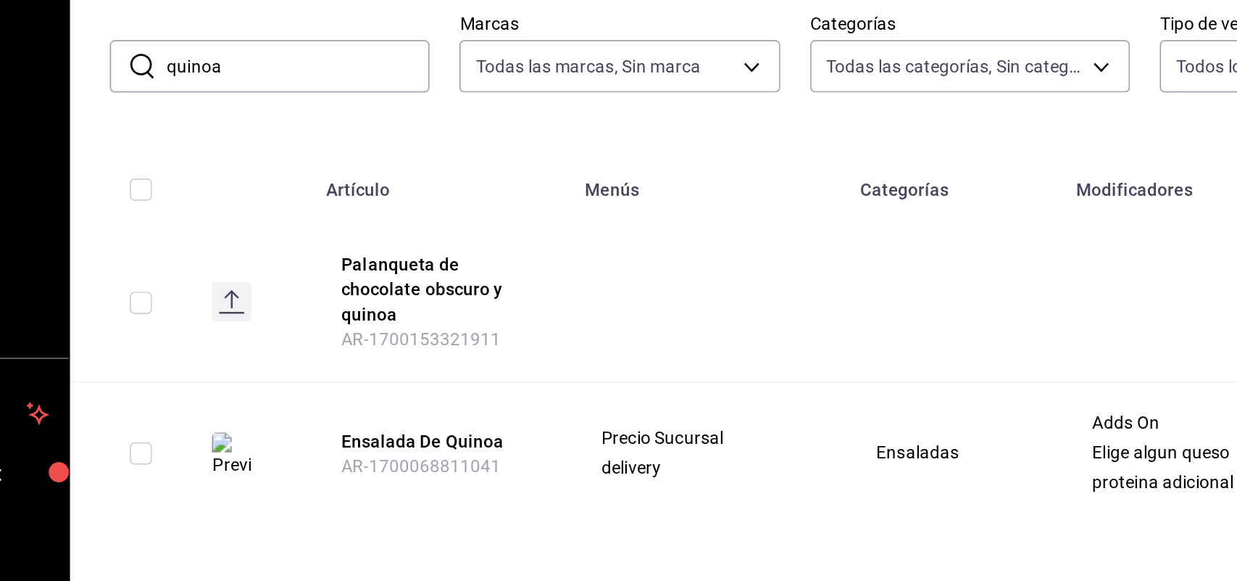
click at [278, 410] on img at bounding box center [282, 423] width 23 height 26
click at [284, 386] on td at bounding box center [293, 422] width 69 height 82
click at [279, 413] on img at bounding box center [282, 423] width 23 height 26
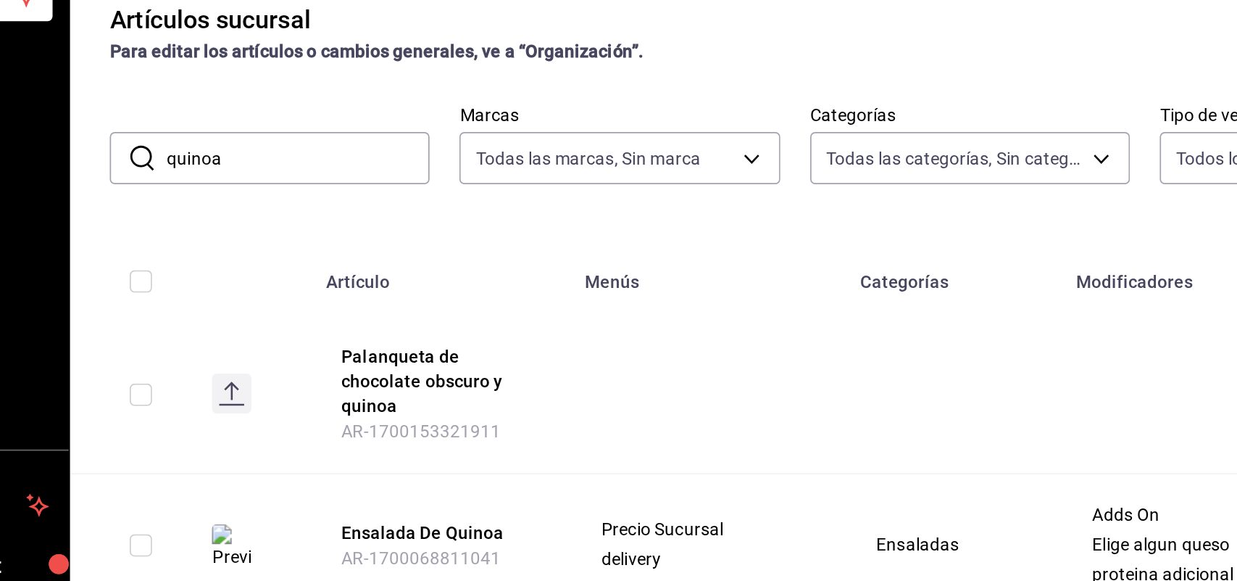
click at [306, 148] on div "Artículos sucursal Para editar los artículos o cambios generales, ve a “Organiz…" at bounding box center [712, 331] width 1049 height 497
click at [317, 198] on input "quinoa" at bounding box center [321, 197] width 153 height 29
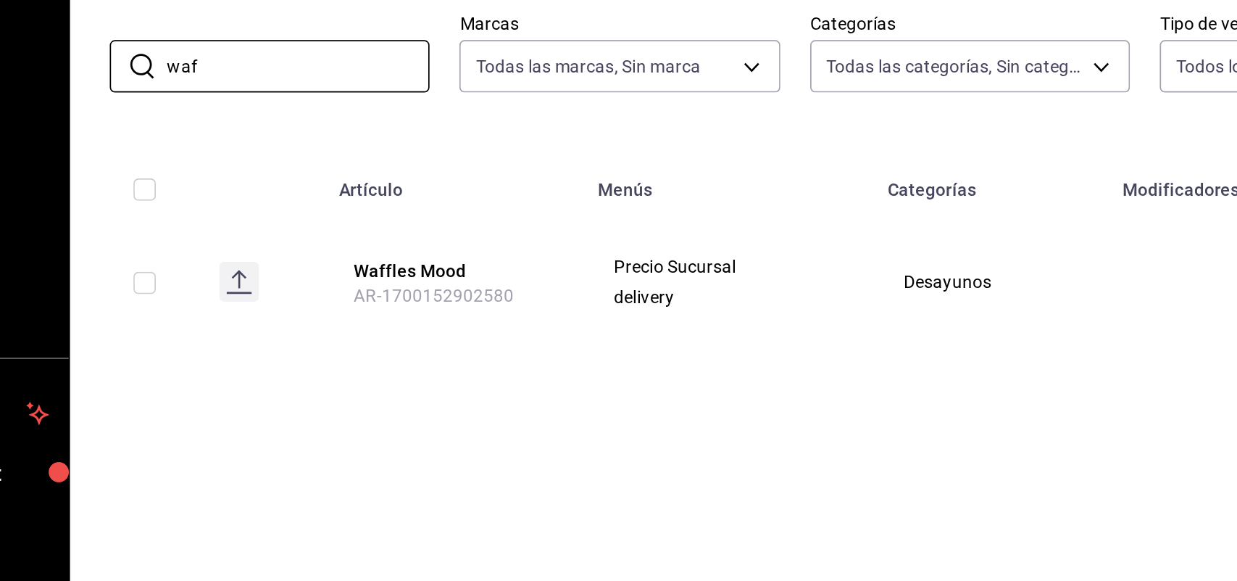
click at [289, 320] on rect at bounding box center [286, 322] width 23 height 23
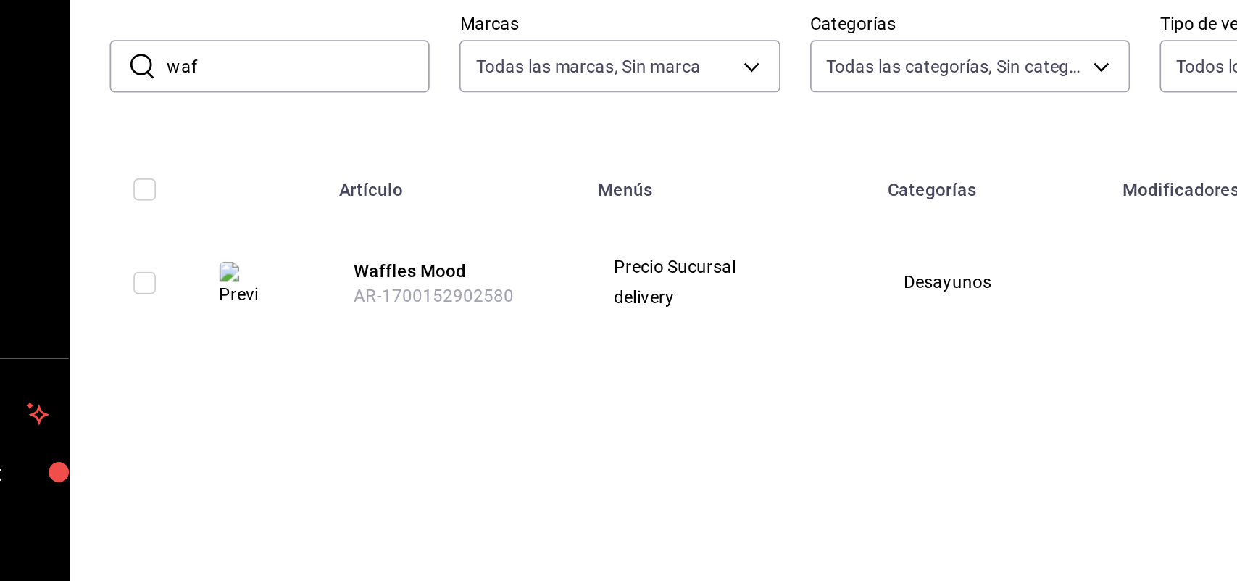
click at [316, 191] on input "waf" at bounding box center [321, 197] width 153 height 29
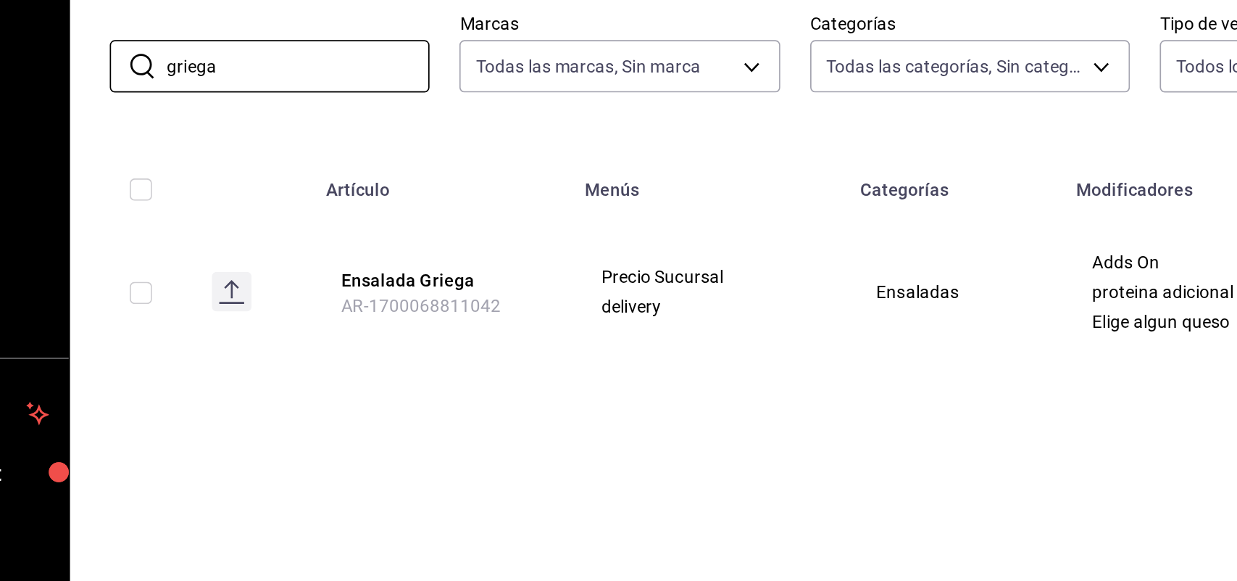
click at [275, 333] on rect at bounding box center [282, 328] width 23 height 23
click at [295, 325] on td at bounding box center [293, 328] width 69 height 81
click at [289, 325] on rect at bounding box center [282, 328] width 23 height 23
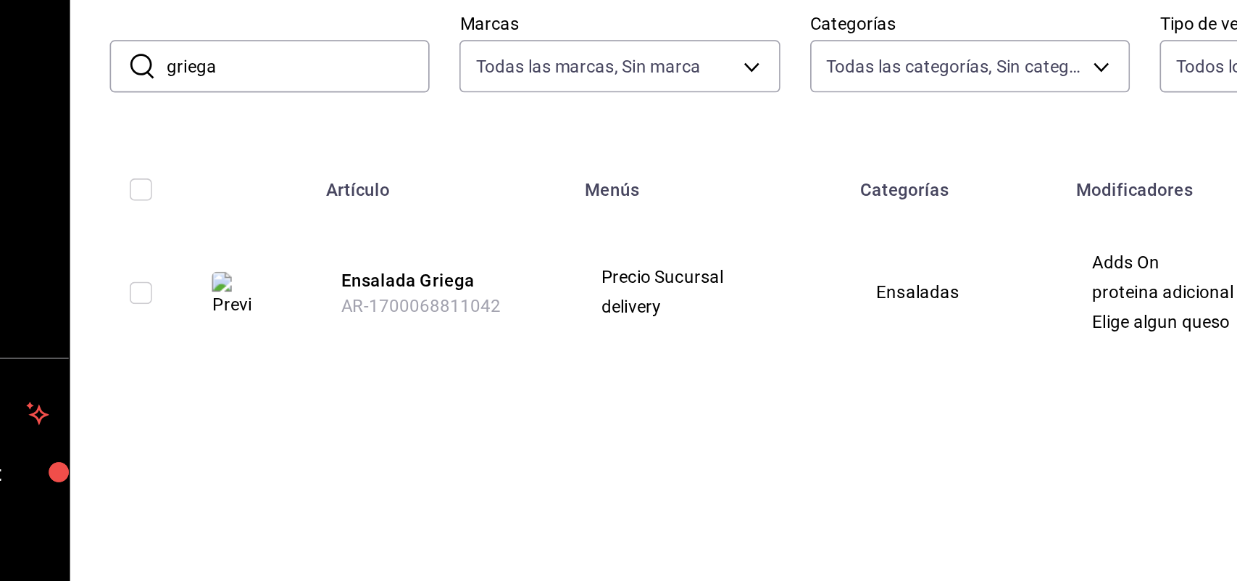
click at [294, 202] on input "griega" at bounding box center [321, 197] width 153 height 29
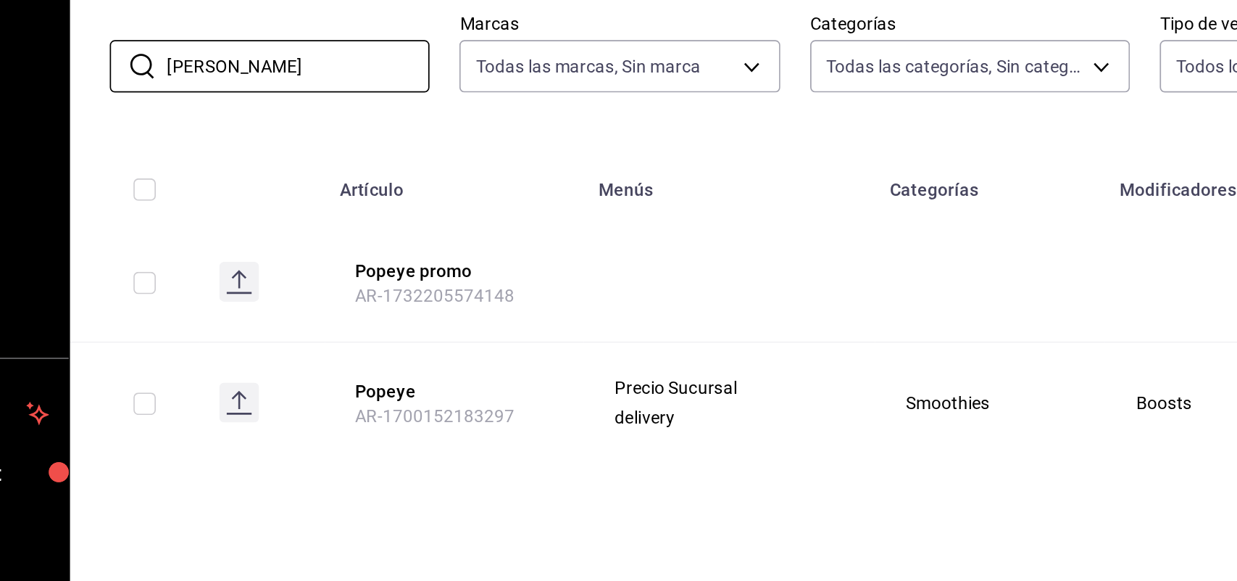
click at [286, 392] on icon at bounding box center [286, 391] width 1 height 9
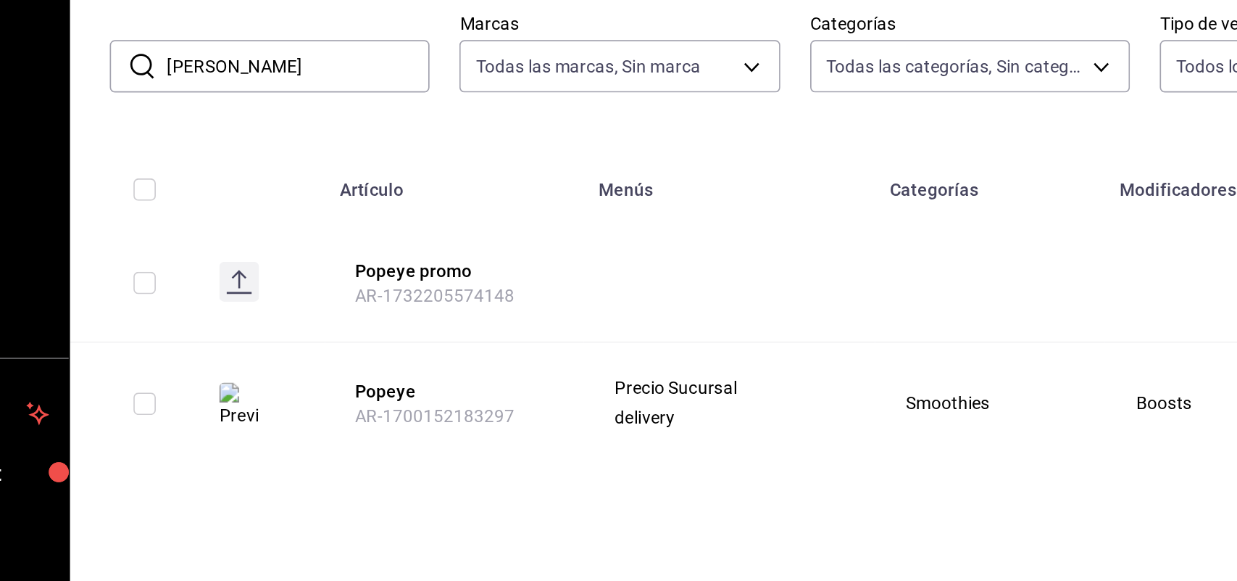
click at [365, 211] on input "pope" at bounding box center [321, 197] width 153 height 29
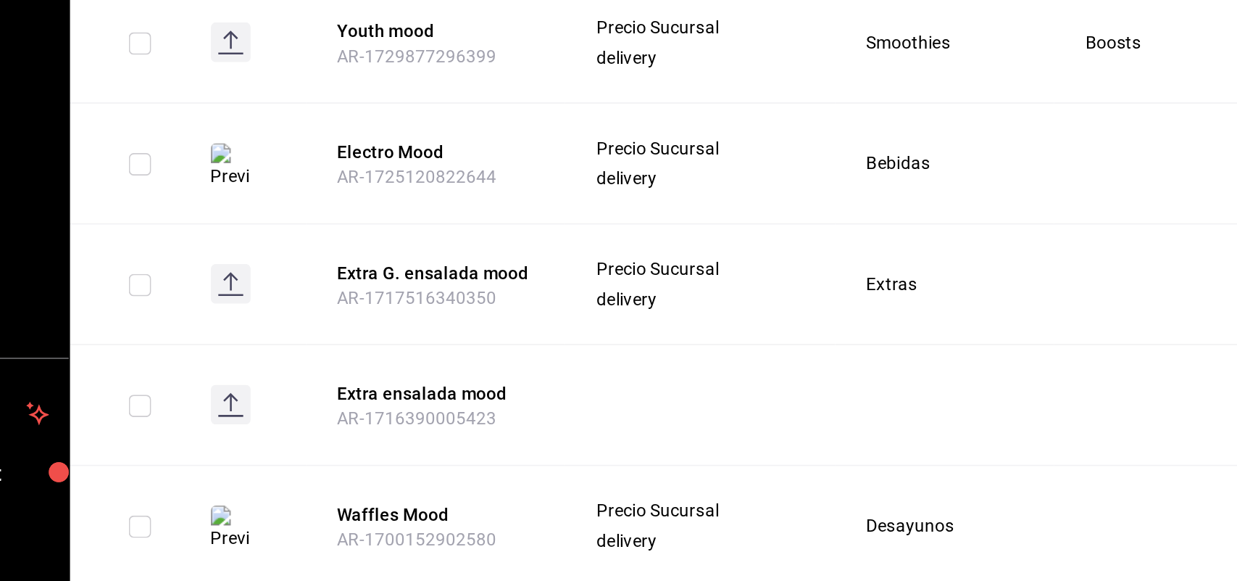
scroll to position [422, 0]
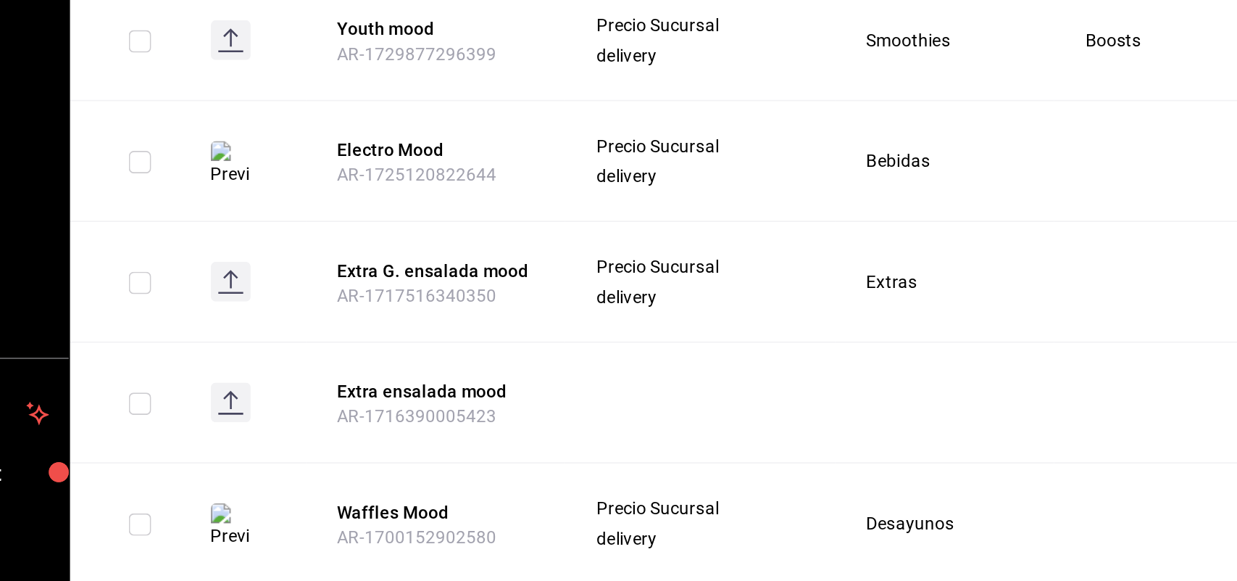
click at [282, 320] on rect at bounding box center [281, 322] width 23 height 23
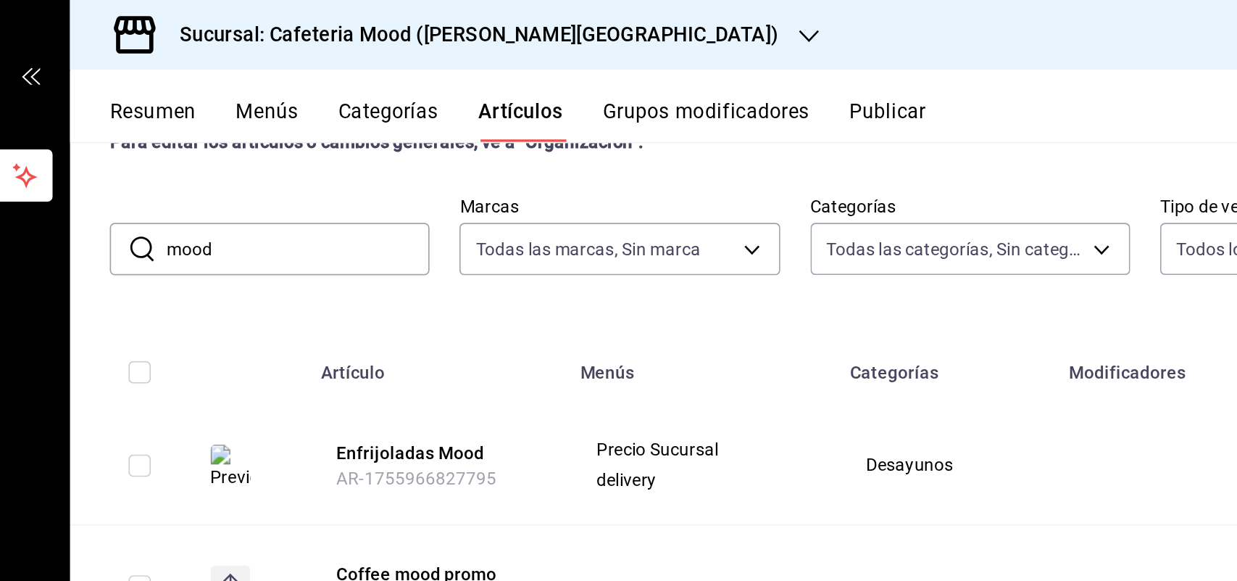
scroll to position [105, 0]
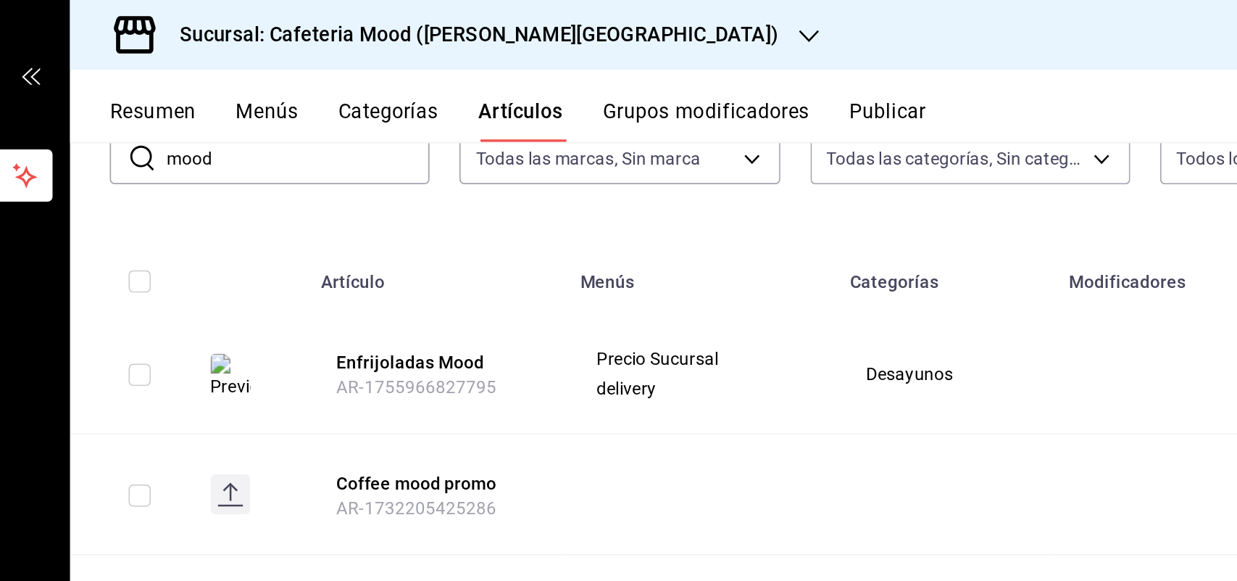
click at [320, 94] on input "mood" at bounding box center [321, 92] width 153 height 29
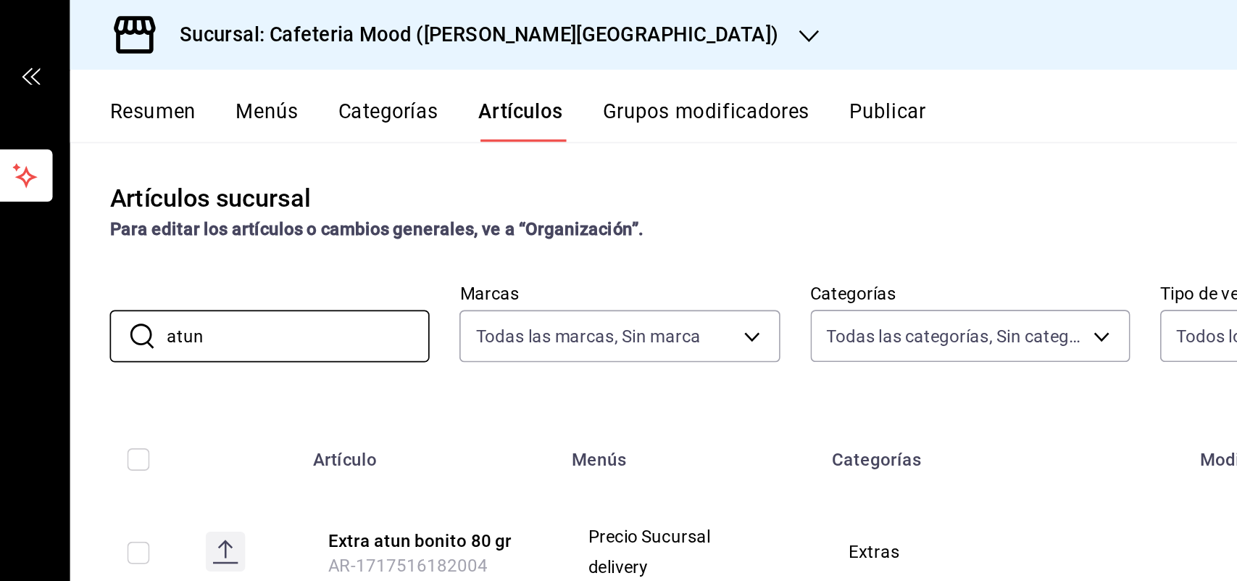
scroll to position [0, 0]
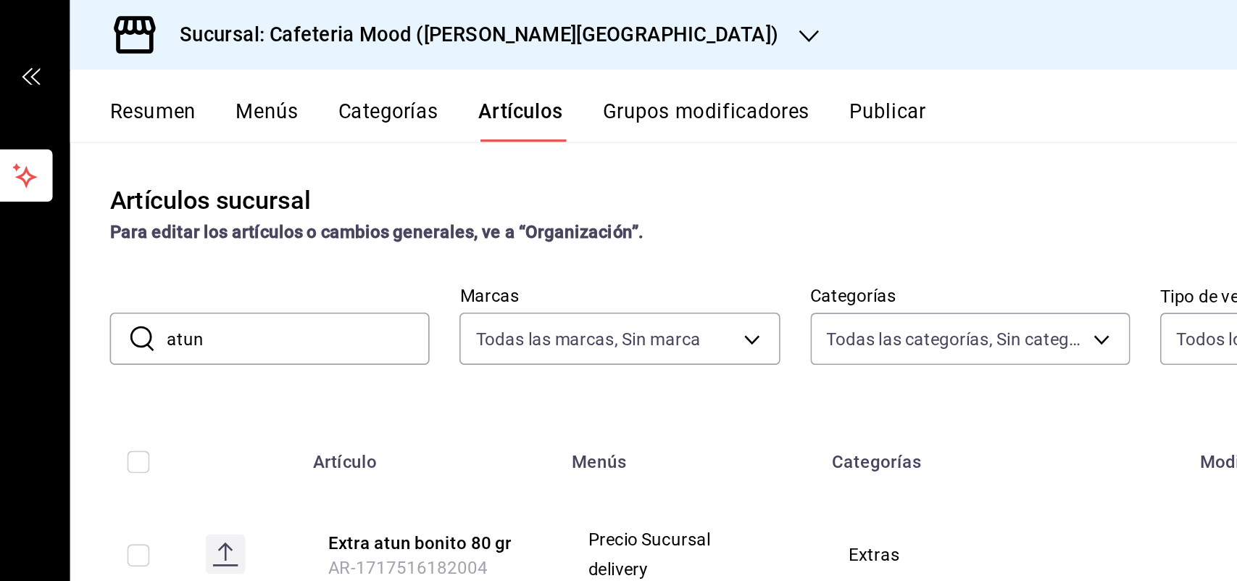
click at [308, 209] on input "atun" at bounding box center [321, 197] width 153 height 29
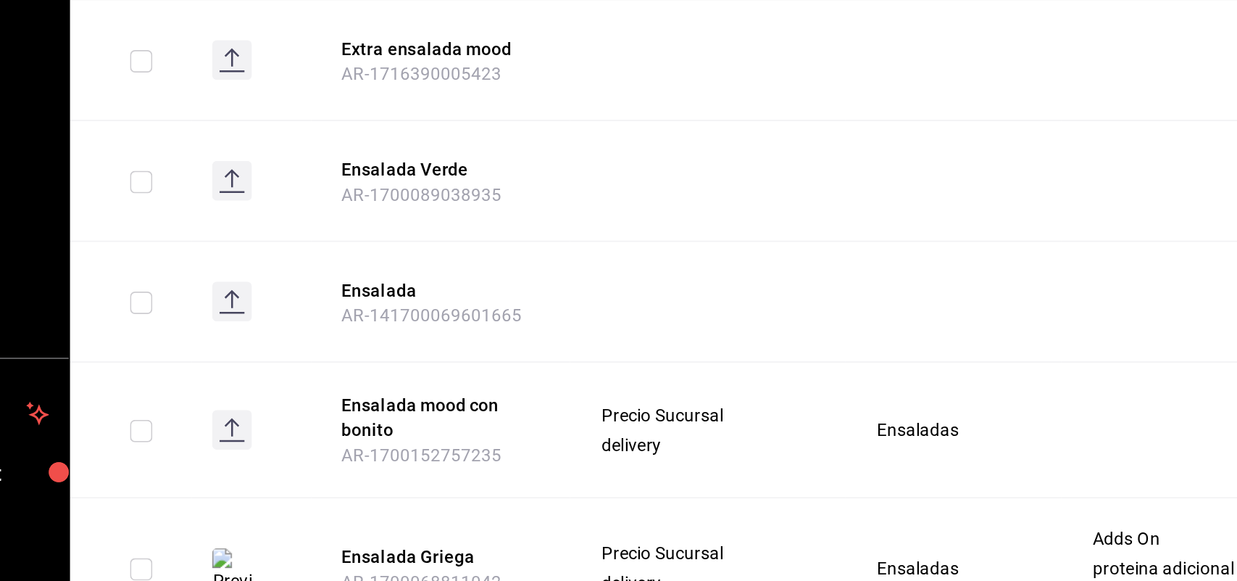
scroll to position [211, 0]
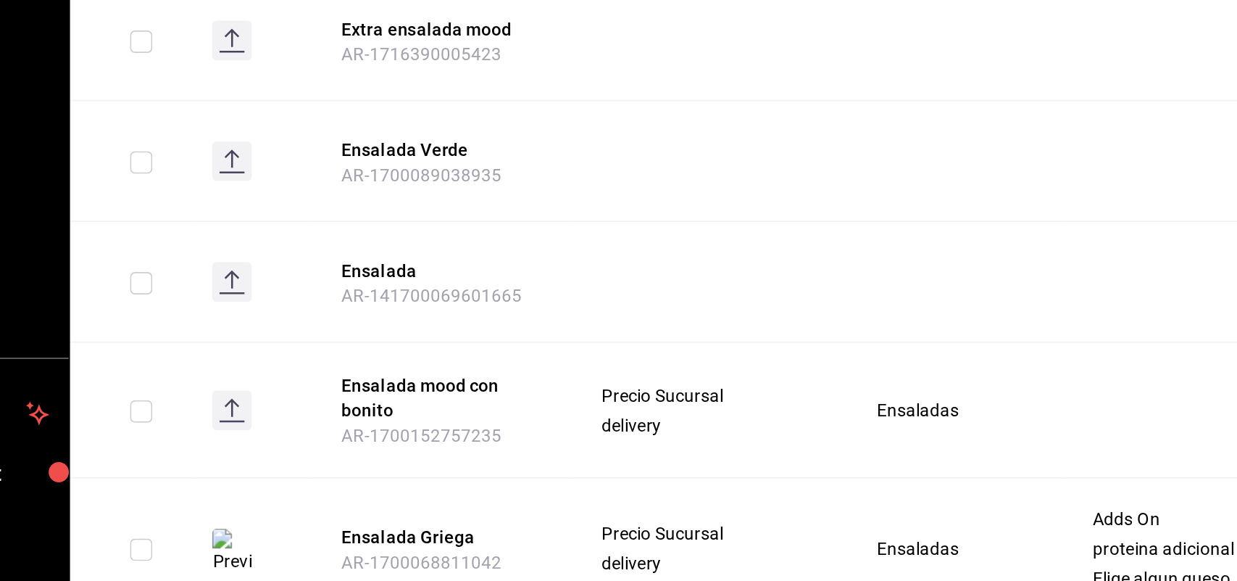
click at [277, 394] on rect at bounding box center [282, 397] width 23 height 23
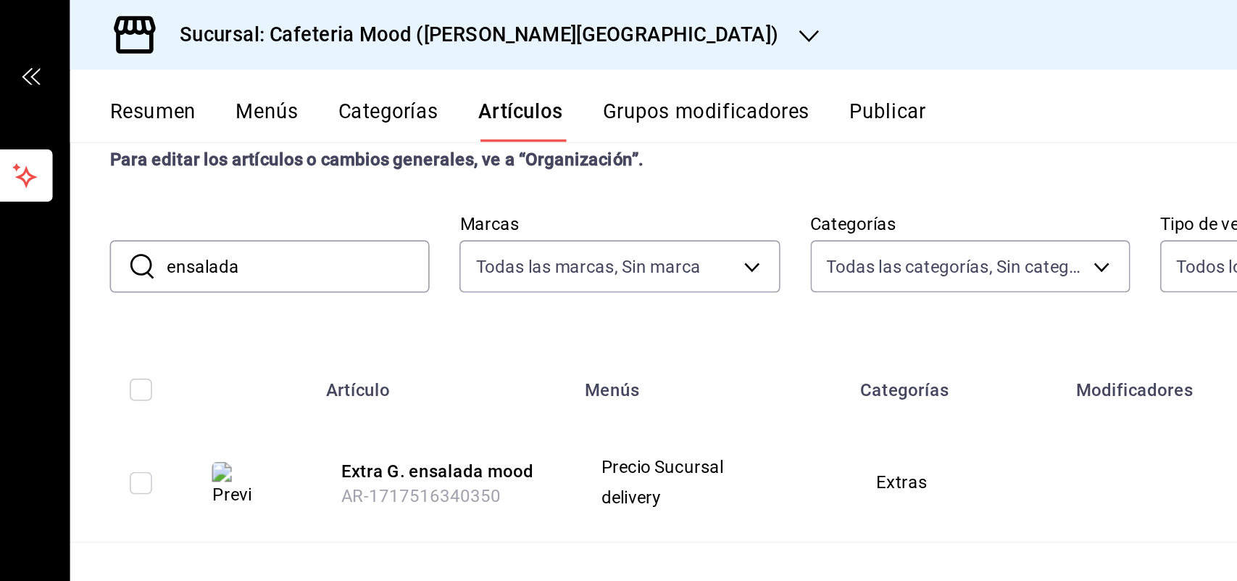
scroll to position [0, 0]
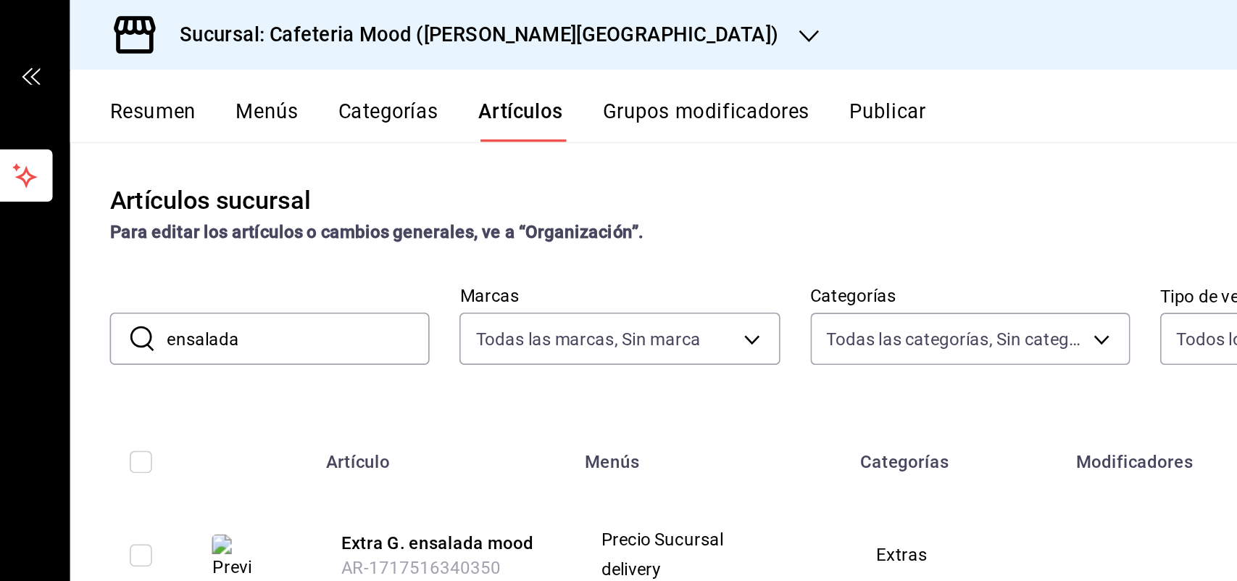
click at [323, 200] on input "ensalada" at bounding box center [321, 197] width 153 height 29
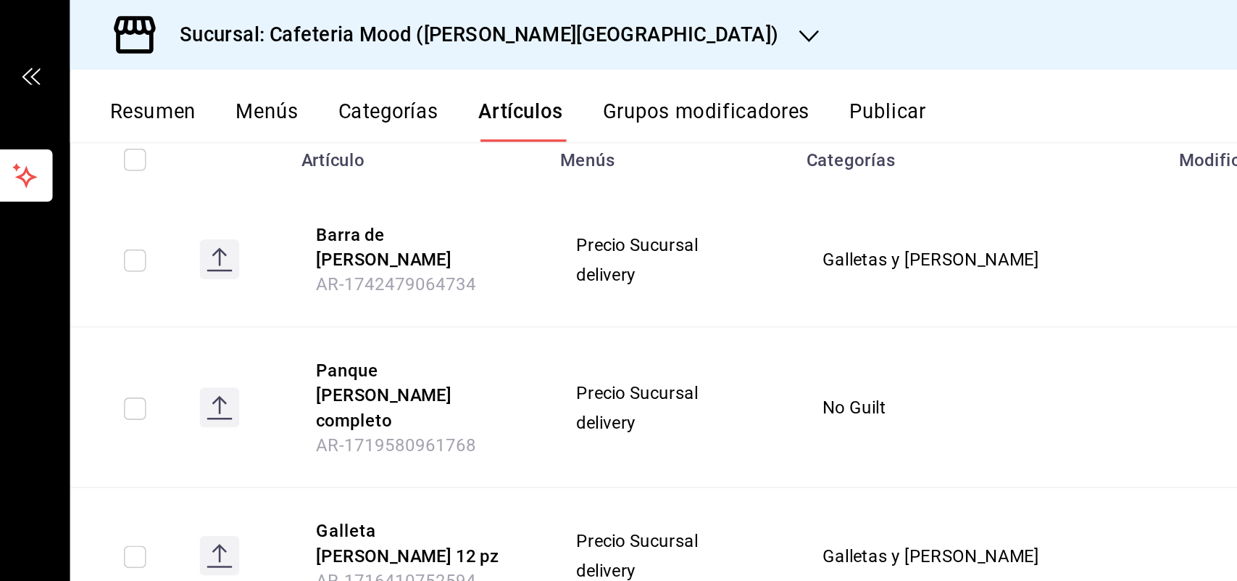
scroll to position [182, 0]
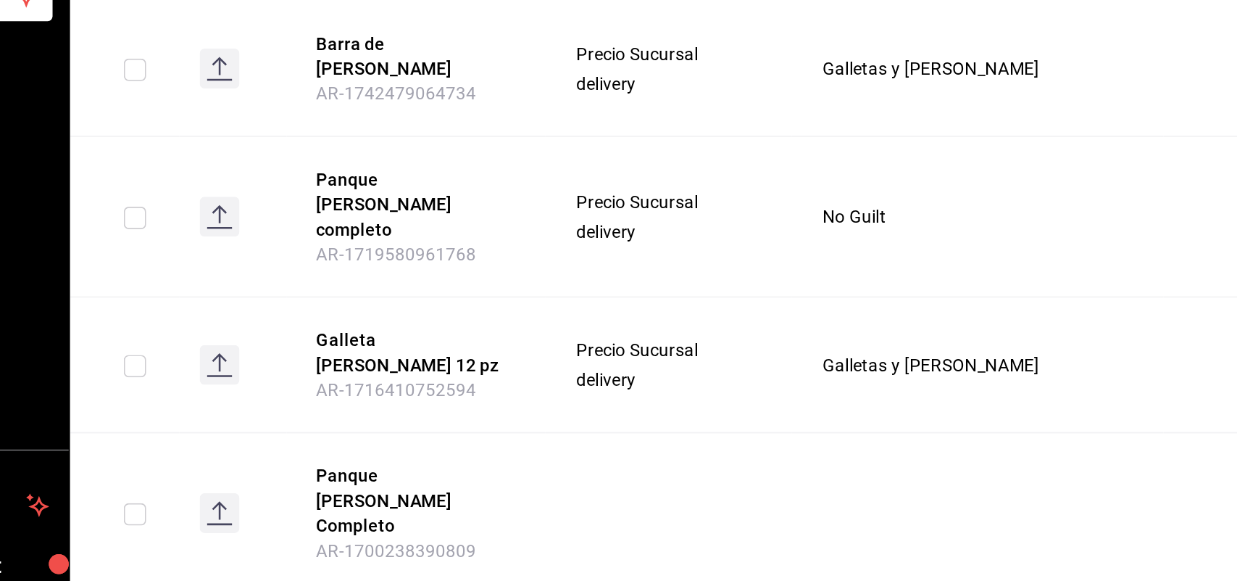
click at [279, 306] on rect at bounding box center [275, 317] width 23 height 23
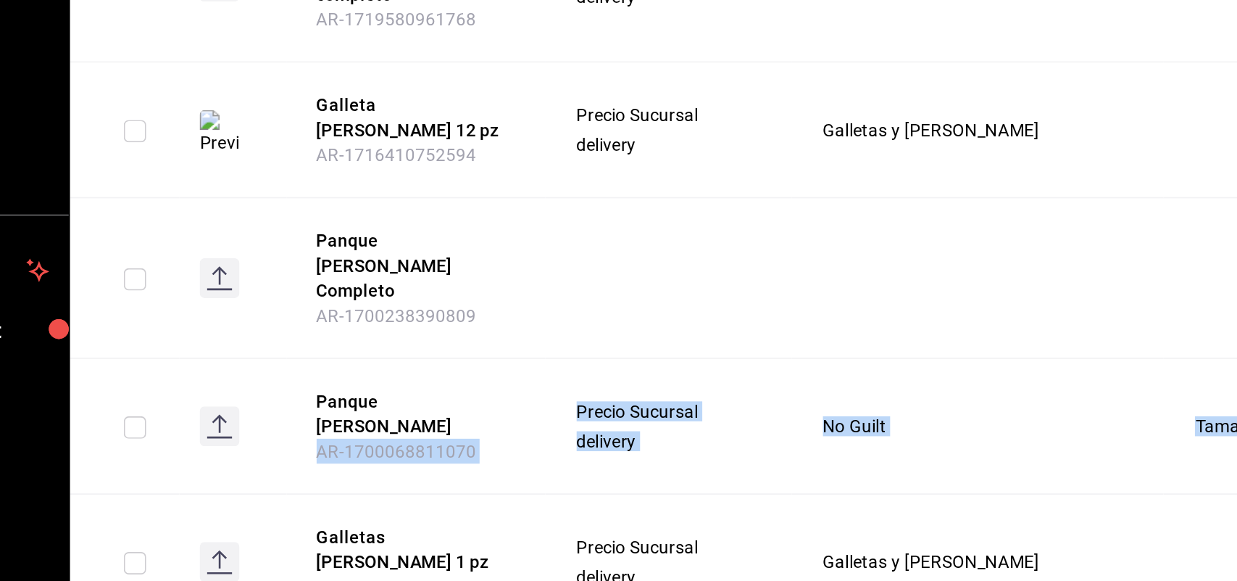
drag, startPoint x: 278, startPoint y: 368, endPoint x: 270, endPoint y: 522, distance: 153.9
click at [270, 521] on tbody "Barra de Higo y nuez AR-1742479064734 Precio Sucursal delivery Galletas y barra…" at bounding box center [712, 357] width 1049 height 502
click at [276, 564] on icon at bounding box center [275, 568] width 1 height 9
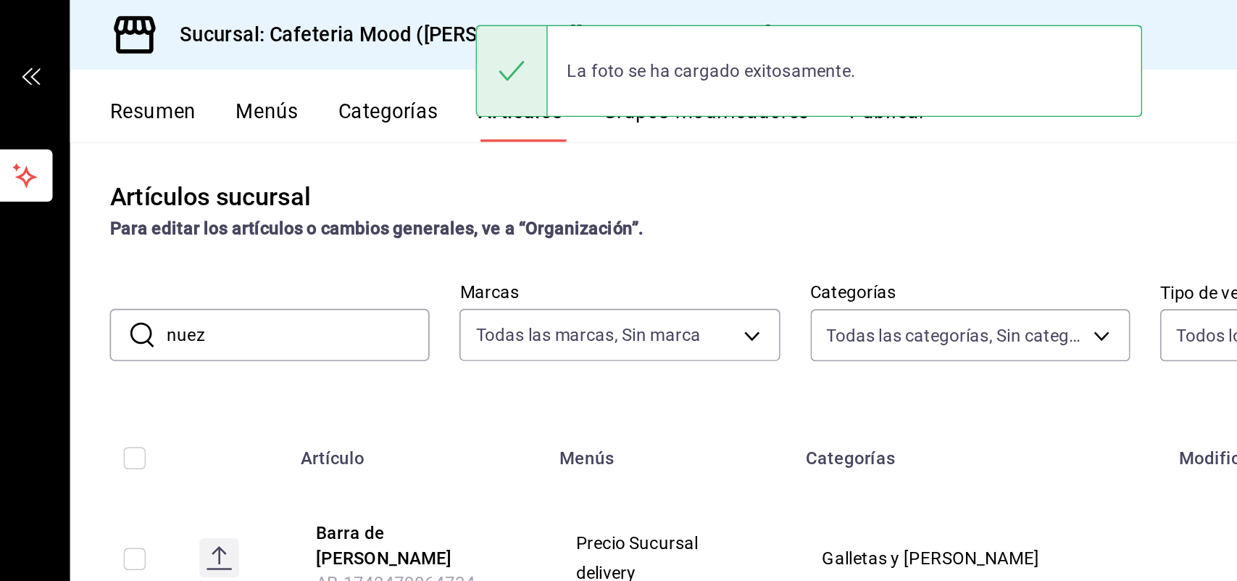
scroll to position [0, 0]
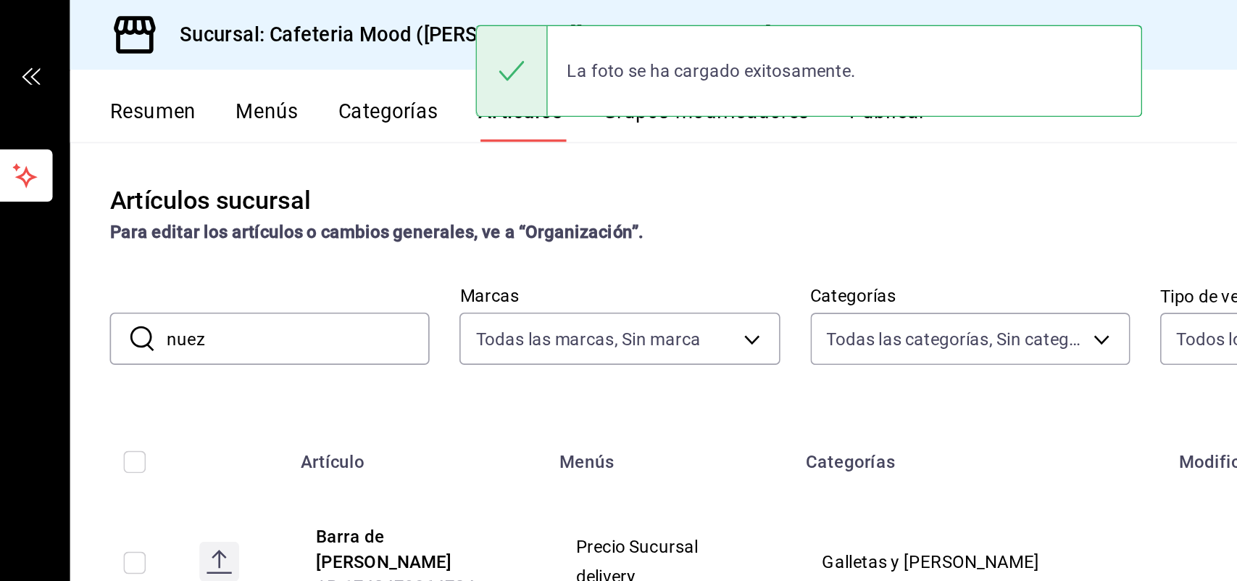
click at [352, 192] on input "nuez" at bounding box center [321, 197] width 153 height 29
click at [351, 192] on input "nuez" at bounding box center [321, 197] width 153 height 29
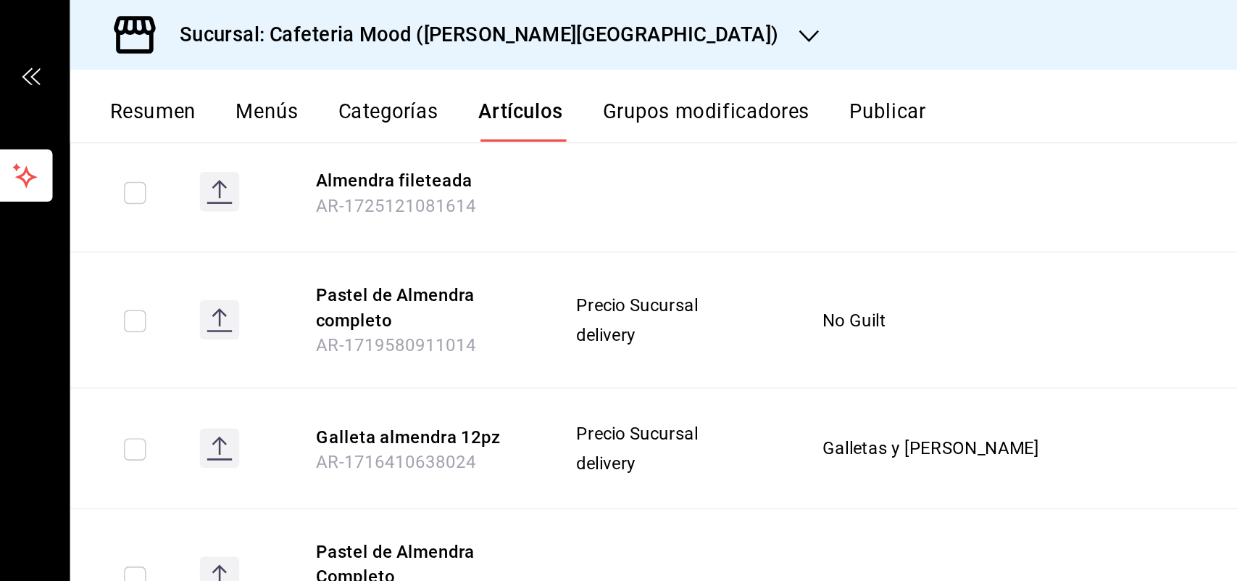
scroll to position [263, 0]
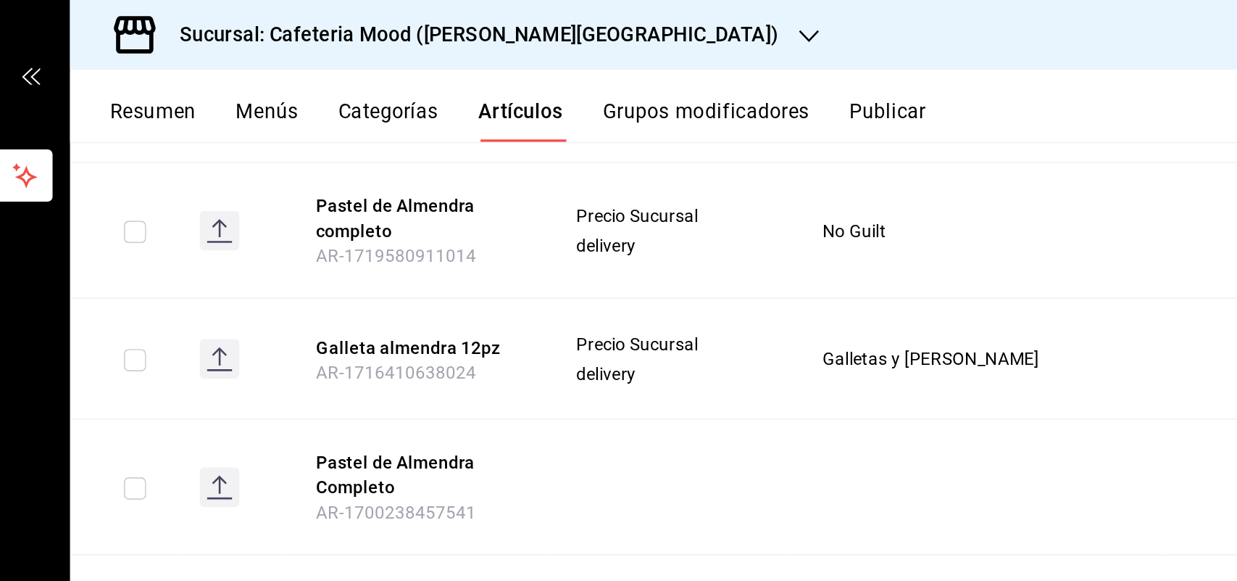
click at [274, 211] on rect at bounding box center [275, 208] width 23 height 23
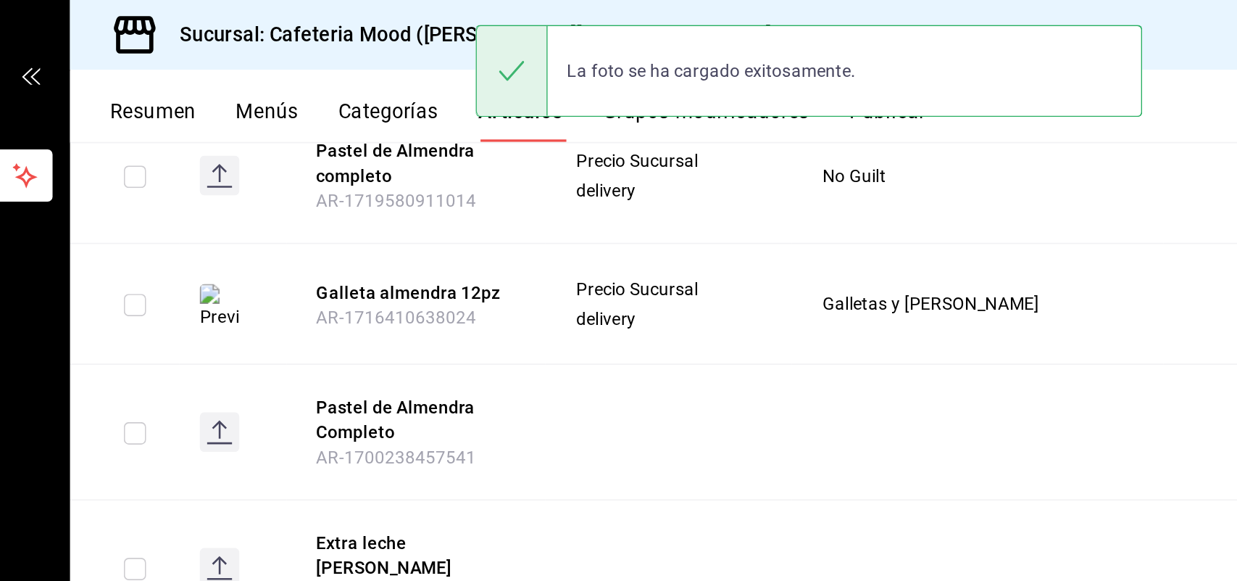
scroll to position [331, 0]
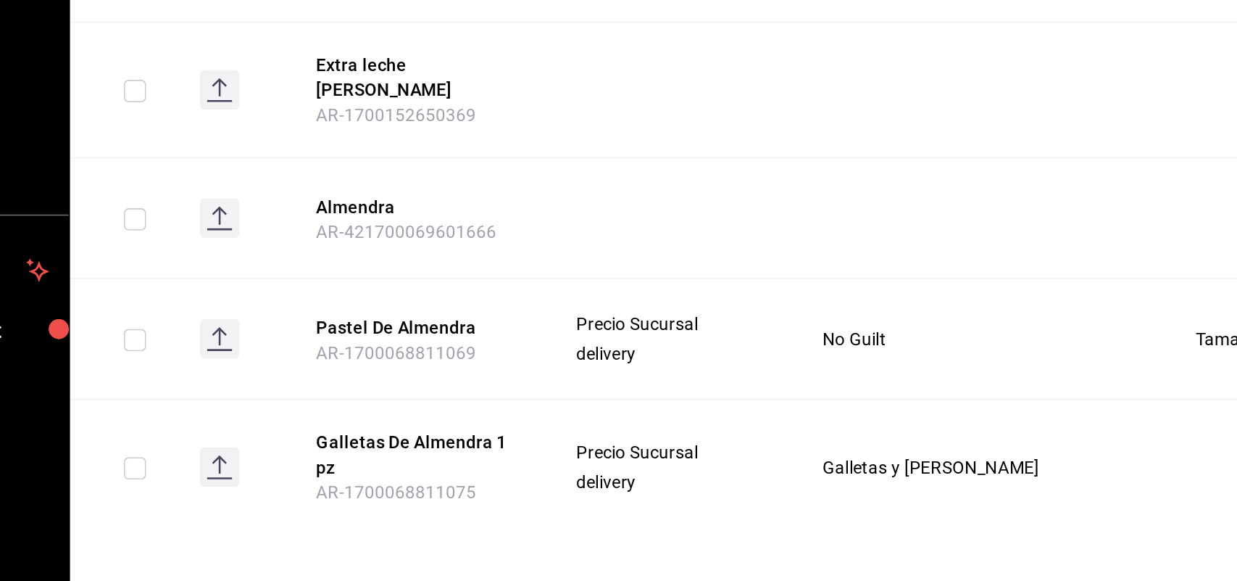
click at [273, 505] on rect at bounding box center [275, 513] width 23 height 23
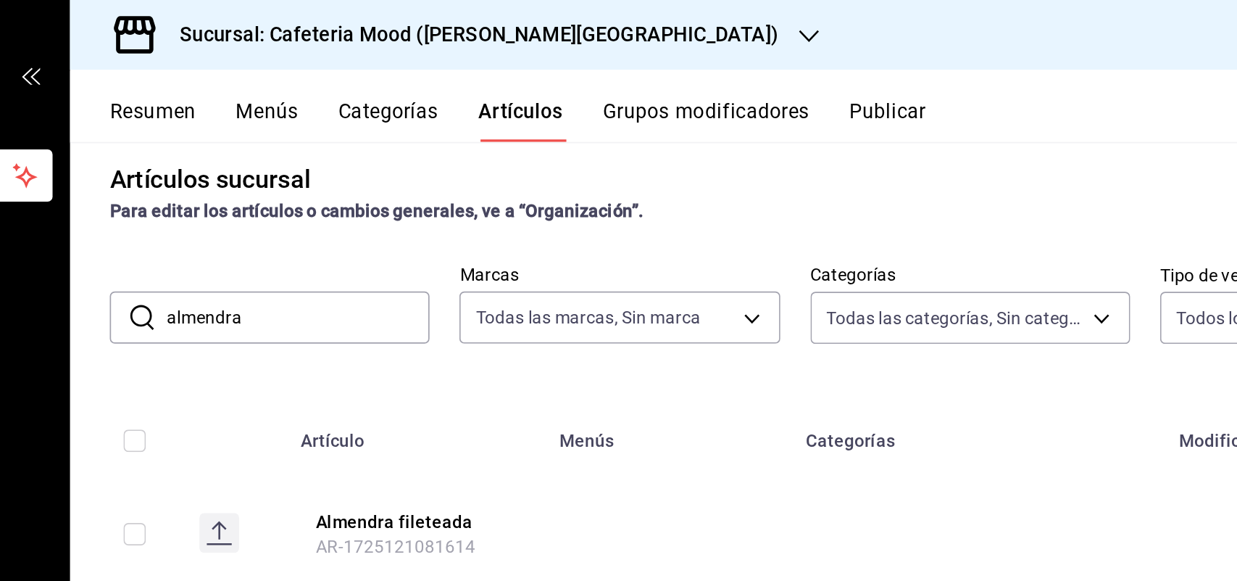
scroll to position [0, 0]
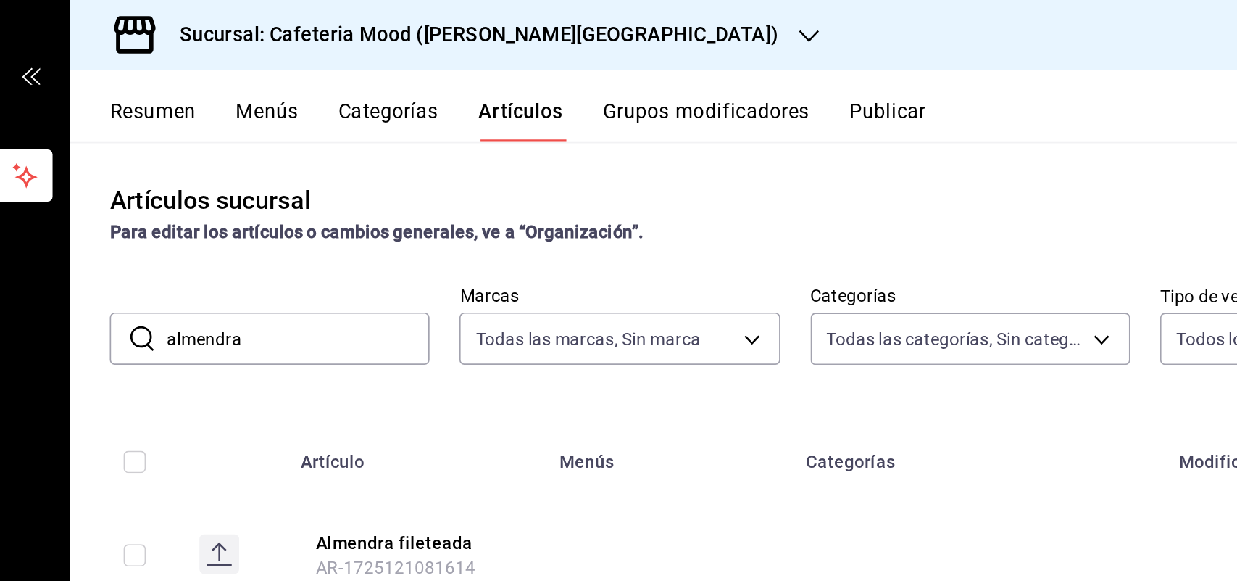
click at [352, 197] on input "almendra" at bounding box center [321, 197] width 153 height 29
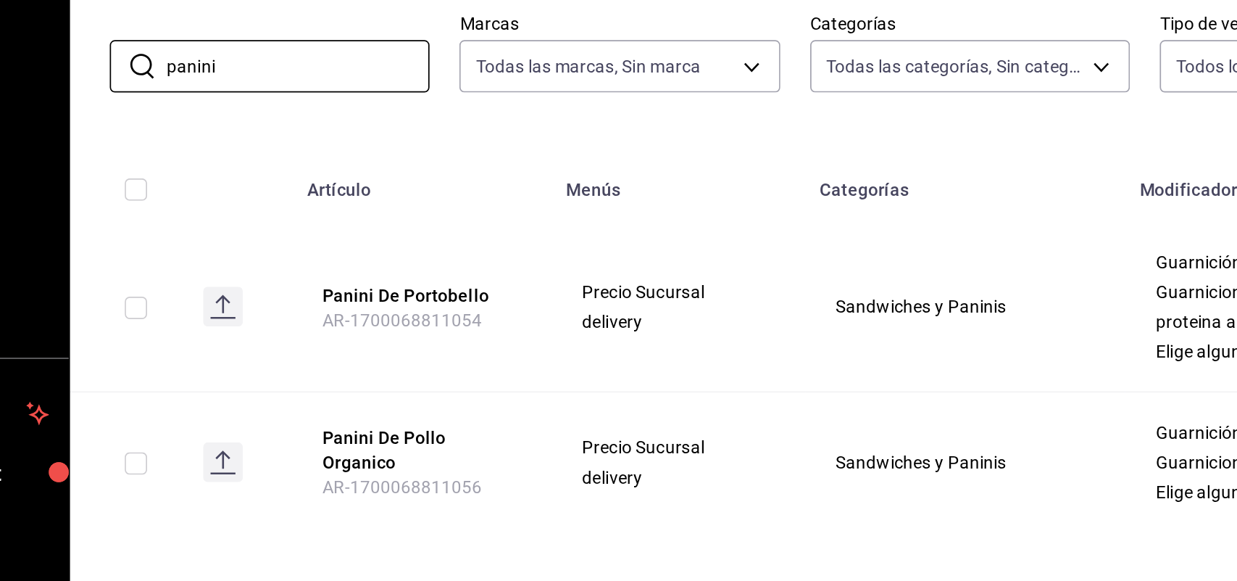
click at [286, 418] on rect at bounding box center [277, 427] width 23 height 23
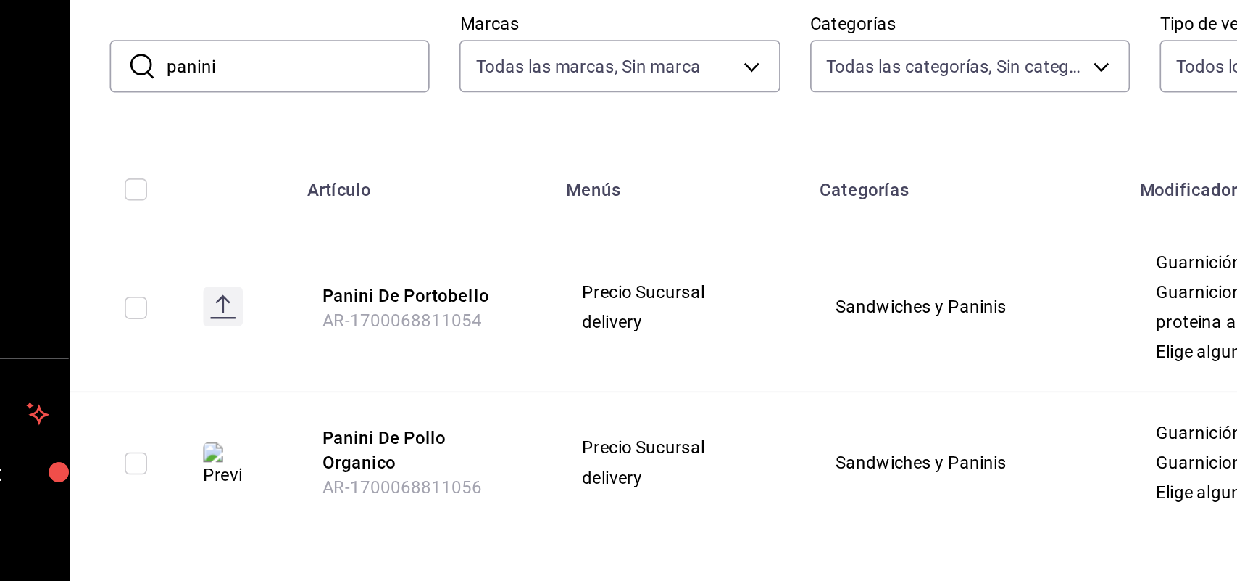
click at [367, 206] on input "panini" at bounding box center [321, 197] width 153 height 29
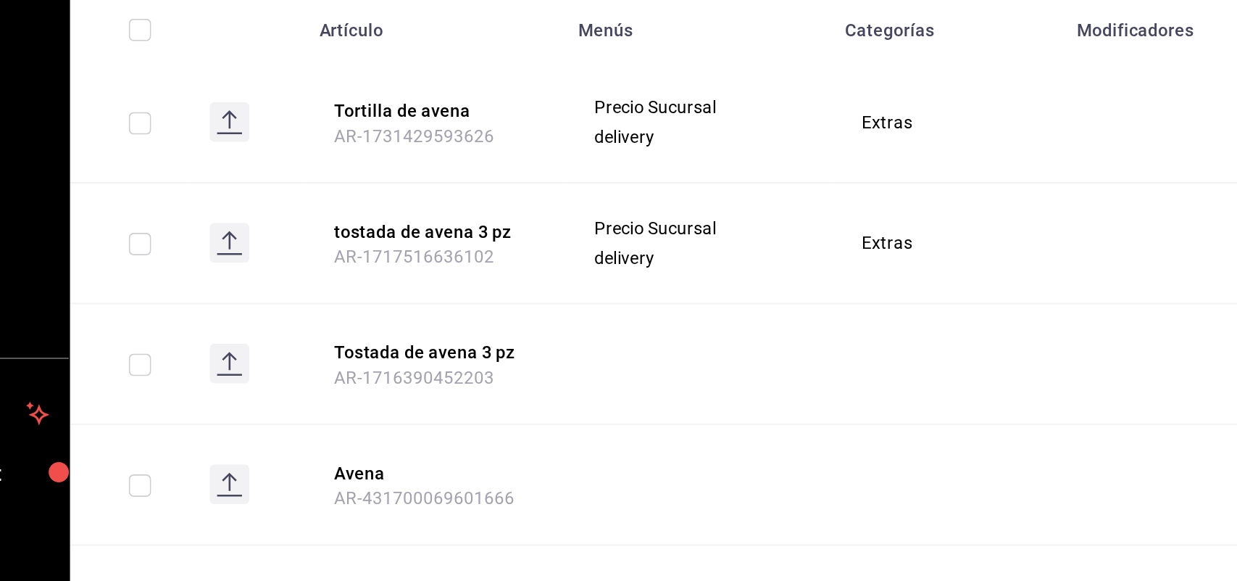
scroll to position [102, 0]
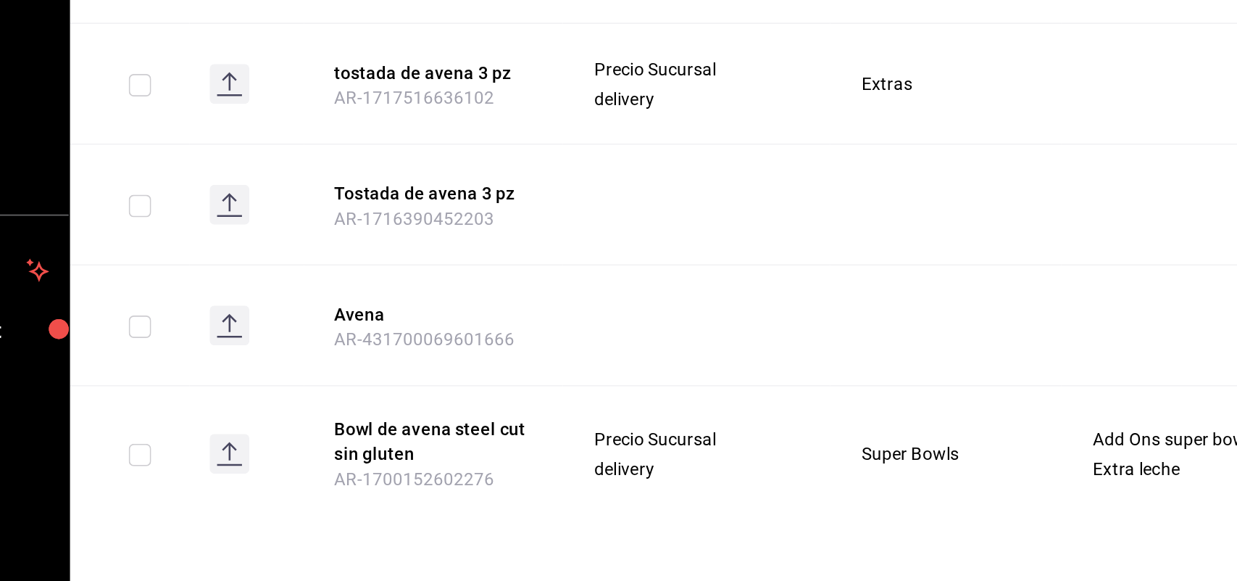
click at [283, 496] on rect at bounding box center [281, 505] width 23 height 23
click at [276, 505] on img at bounding box center [281, 507] width 23 height 26
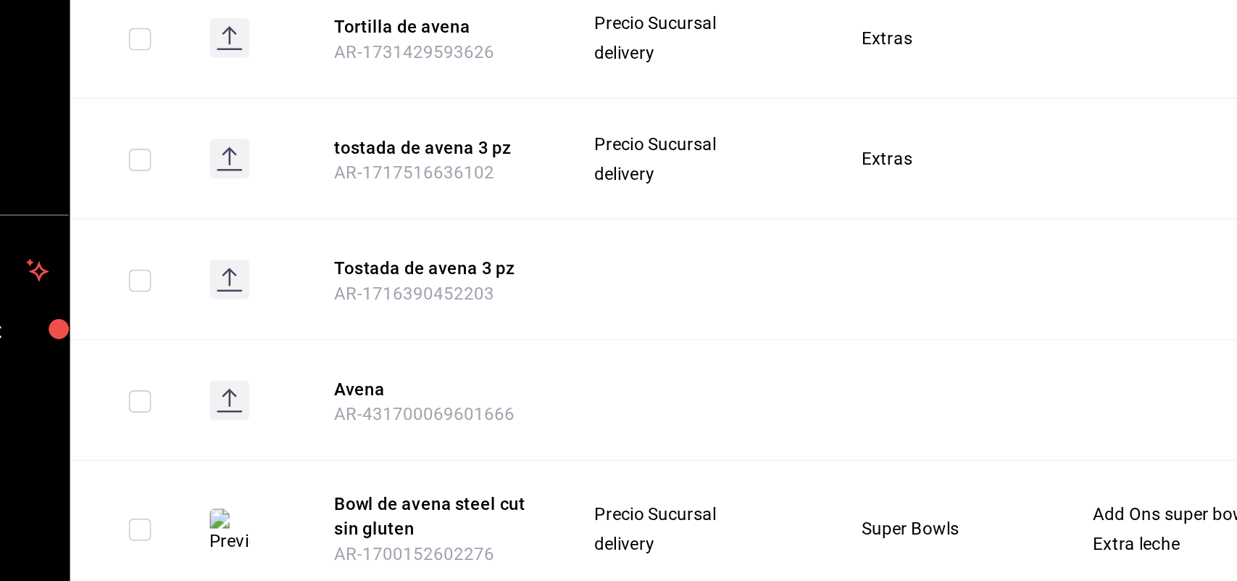
scroll to position [0, 0]
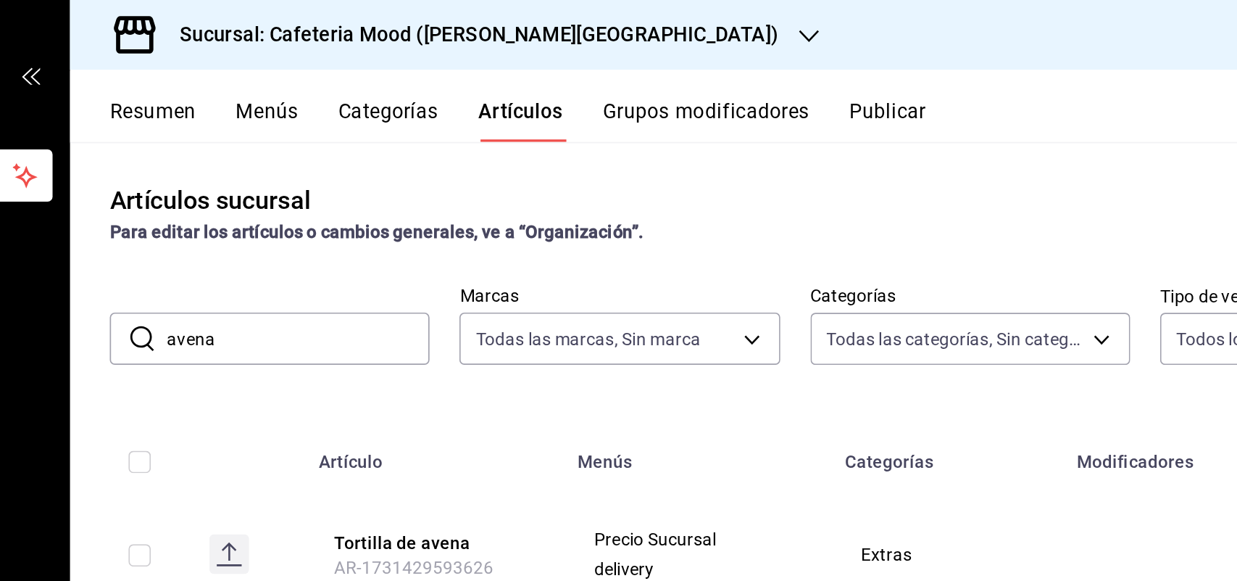
click at [341, 199] on input "avena" at bounding box center [321, 197] width 153 height 29
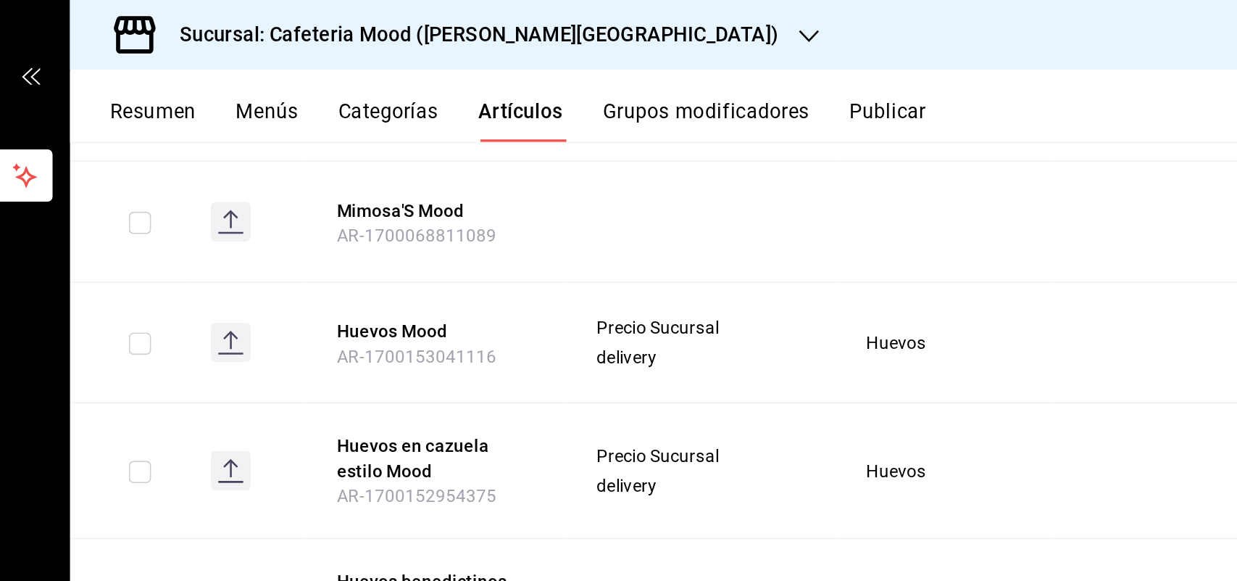
scroll to position [1002, 0]
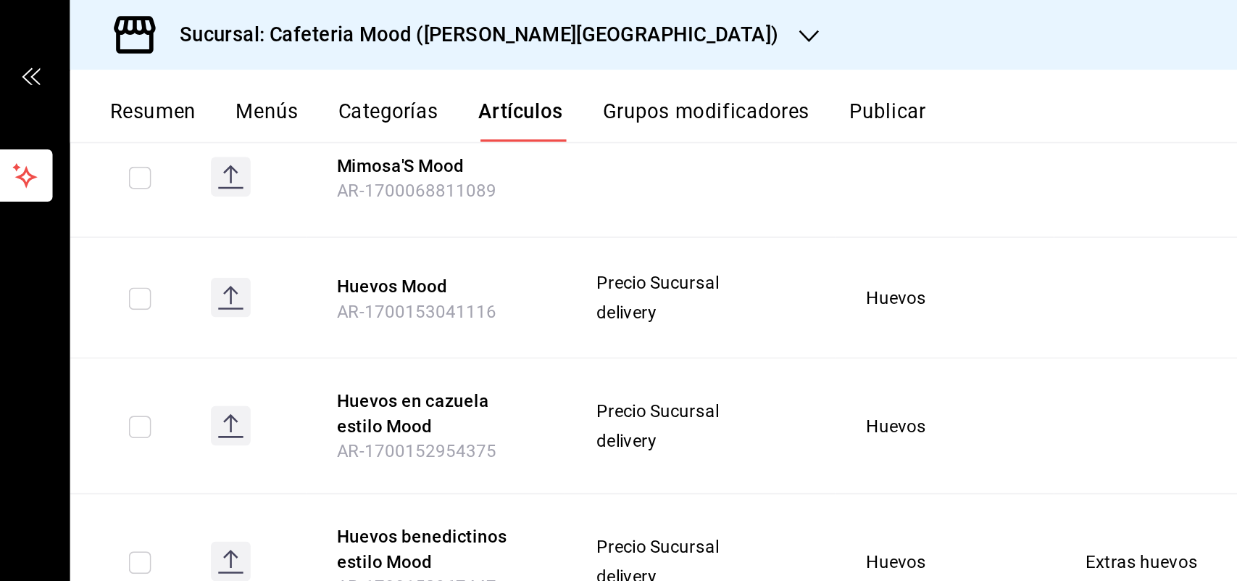
click at [286, 179] on icon at bounding box center [282, 179] width 14 height 1
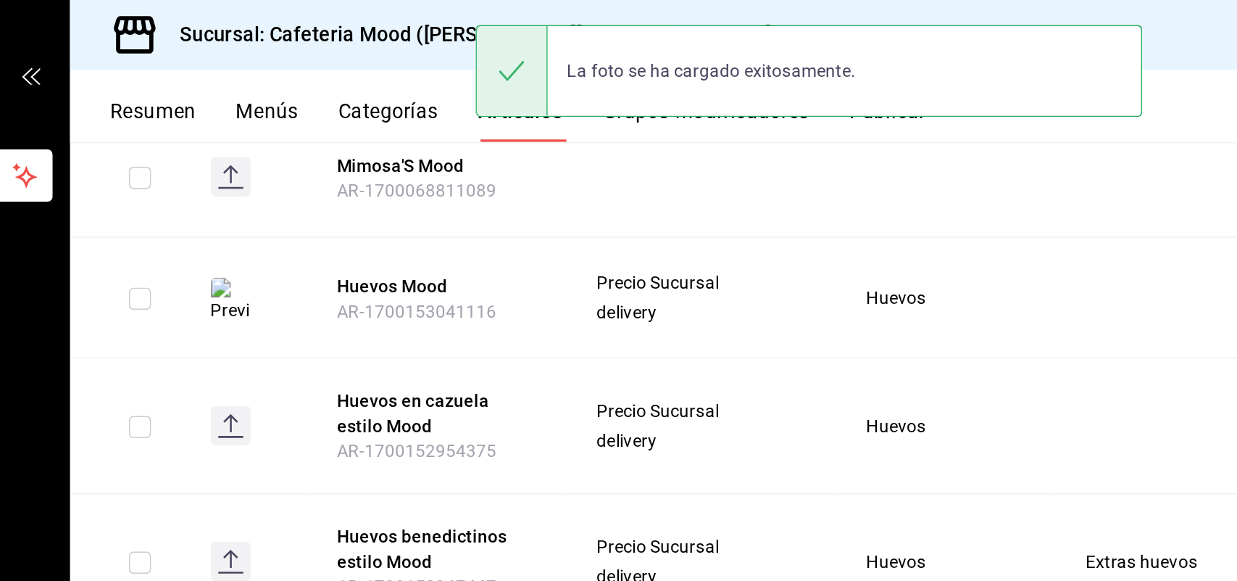
click at [283, 167] on img at bounding box center [281, 175] width 23 height 26
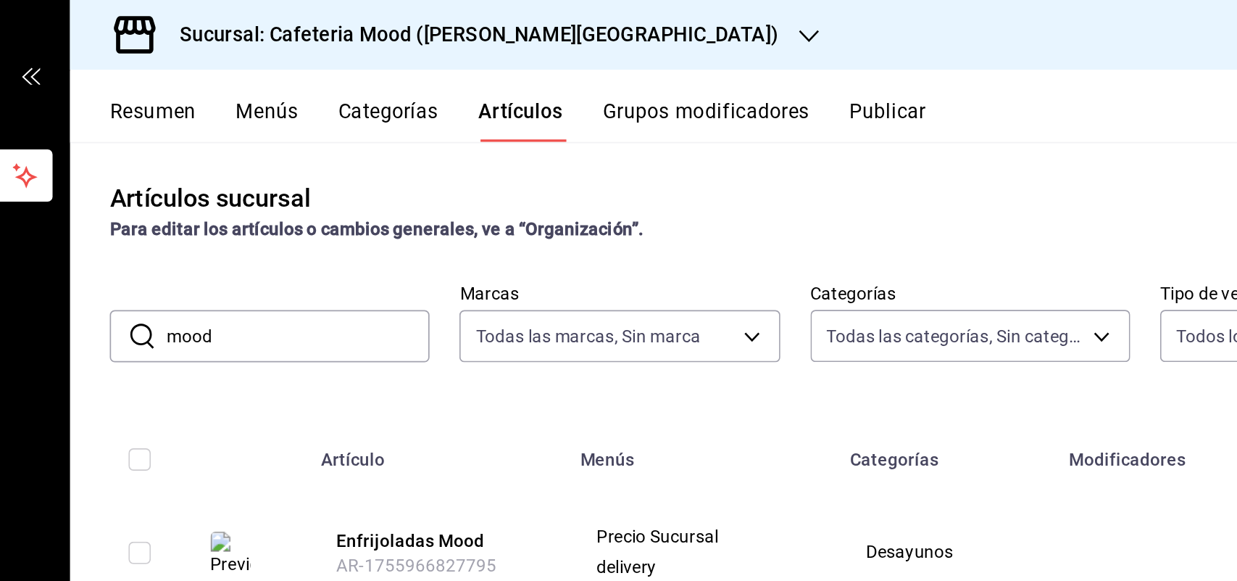
scroll to position [0, 0]
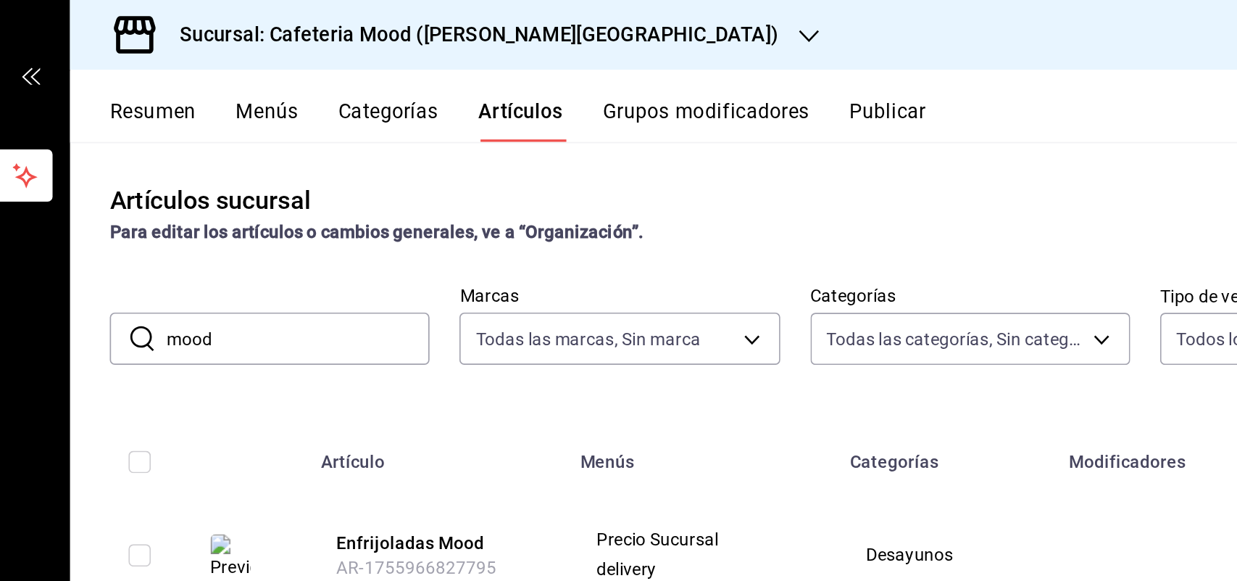
click at [327, 213] on div "Artículos sucursal Para editar los artículos o cambios generales, ve a “Organiz…" at bounding box center [712, 331] width 1049 height 497
click at [329, 198] on input "mood" at bounding box center [321, 197] width 153 height 29
click at [328, 198] on input "mood" at bounding box center [321, 197] width 153 height 29
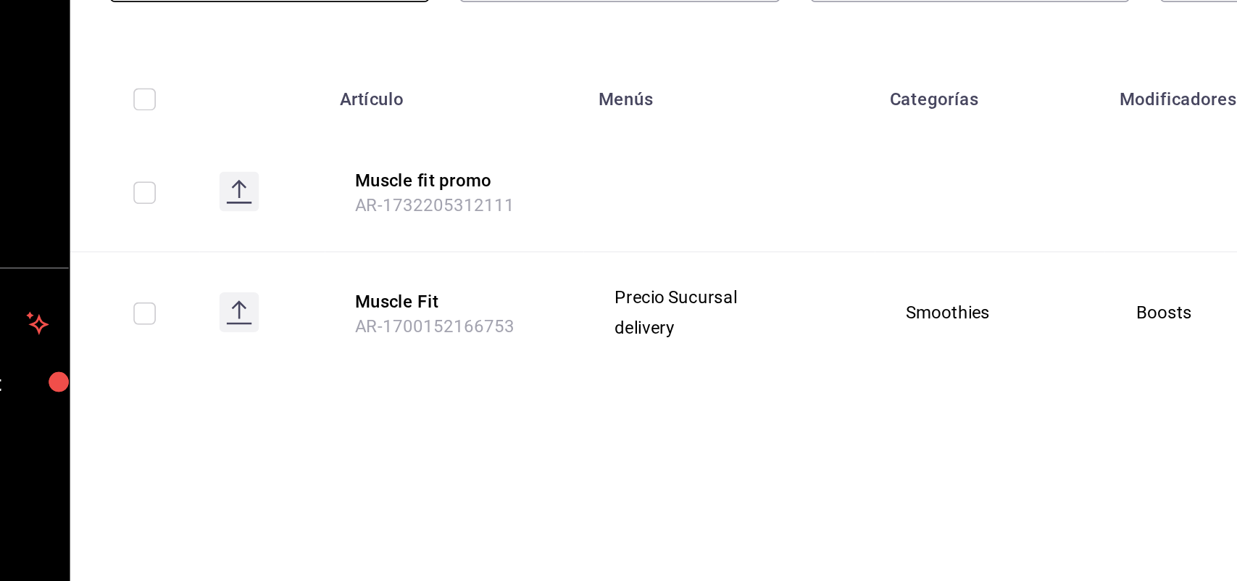
click at [281, 396] on rect at bounding box center [286, 392] width 23 height 23
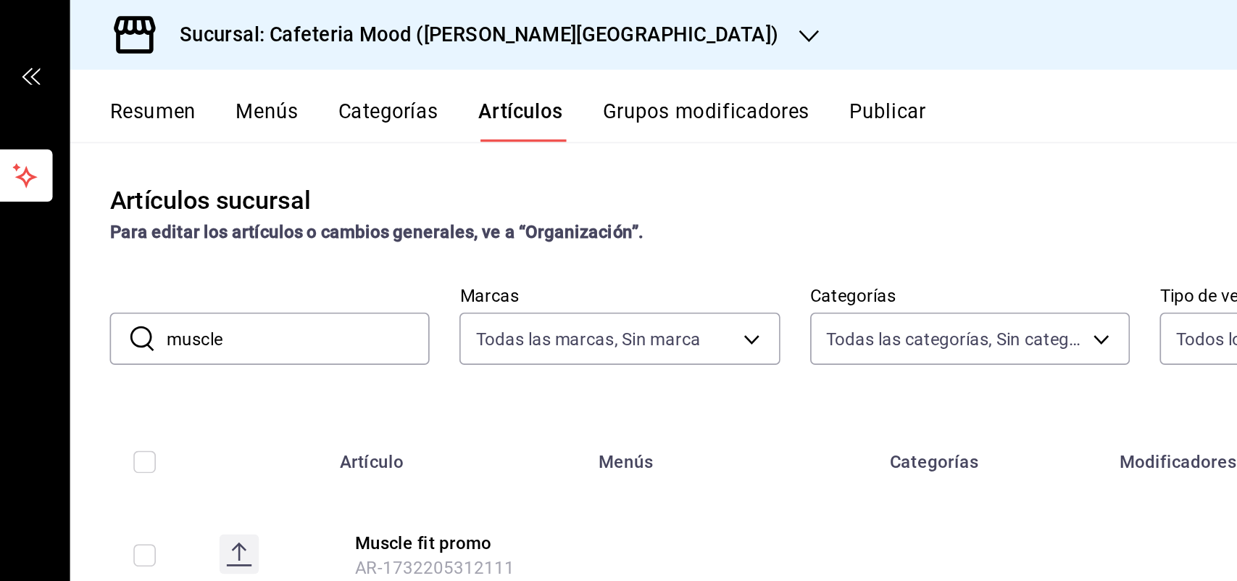
click at [366, 186] on input "muscle" at bounding box center [321, 197] width 153 height 29
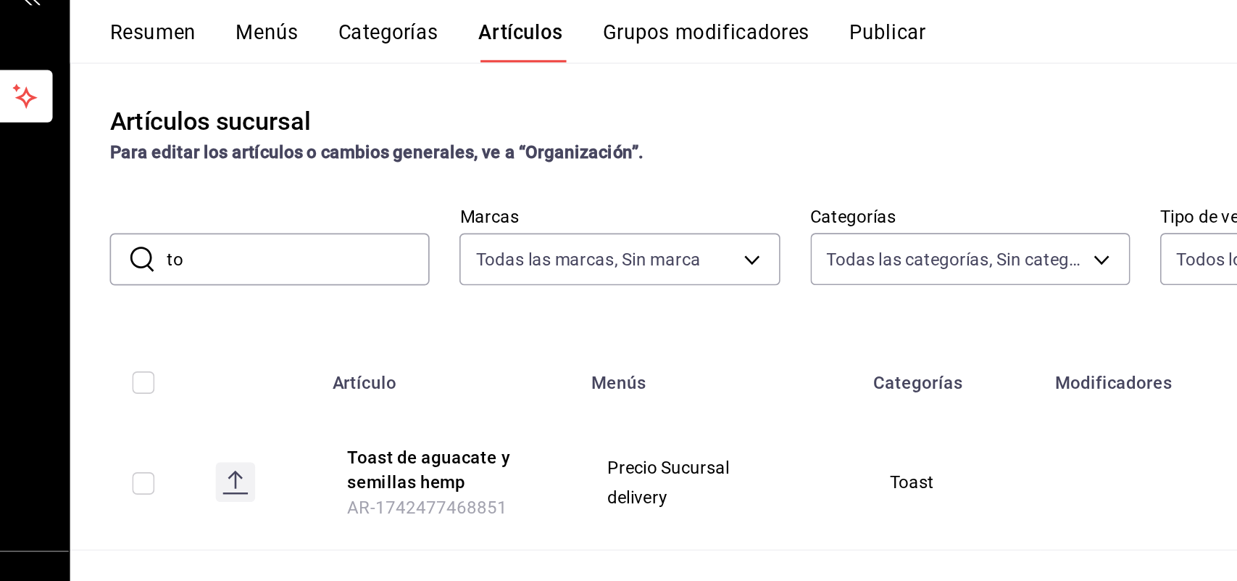
type input "t"
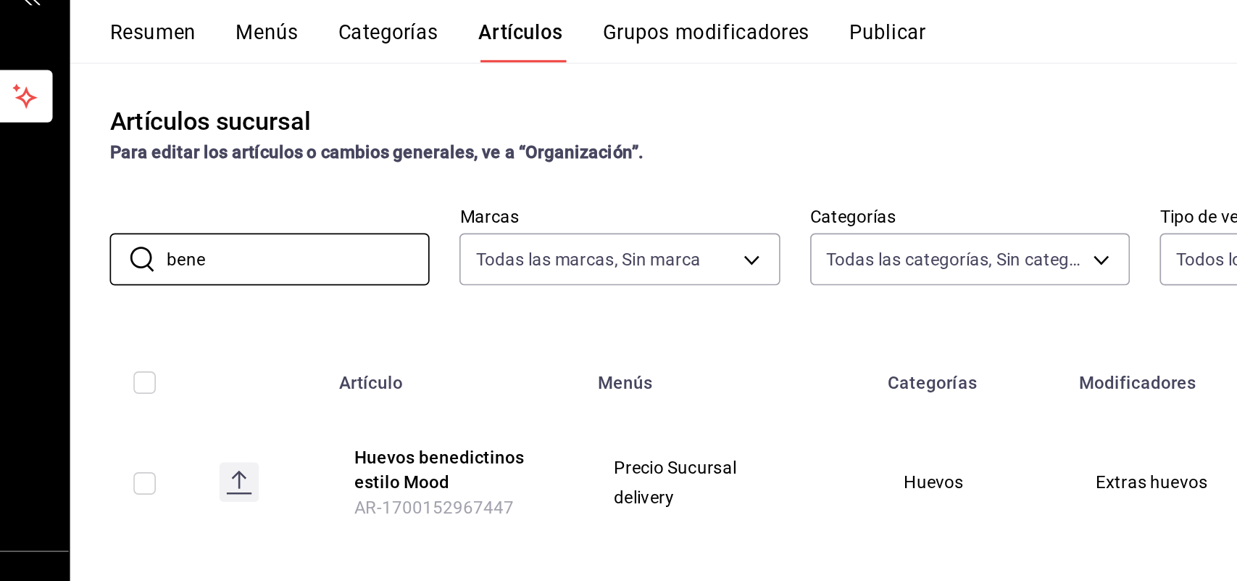
type input "bene"
click at [291, 333] on icon at bounding box center [287, 333] width 14 height 1
